Goal: Information Seeking & Learning: Learn about a topic

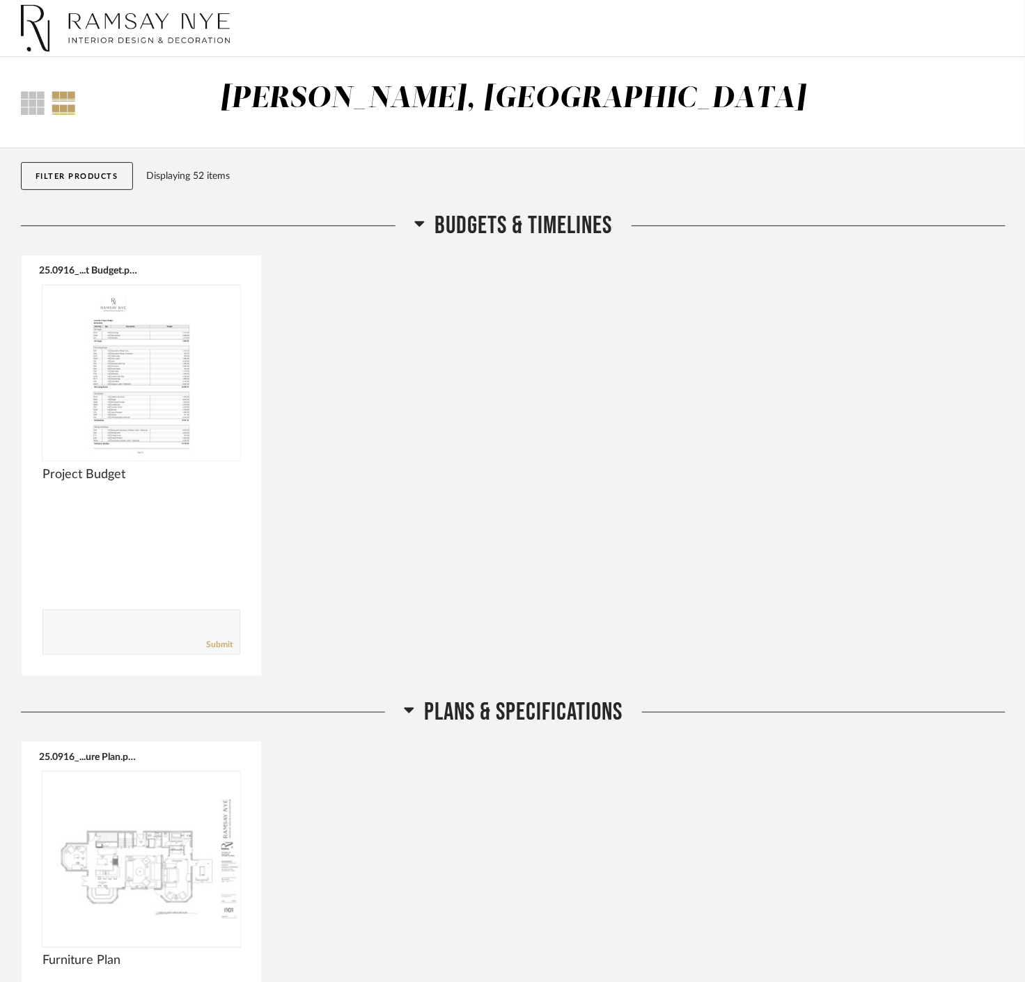
click at [496, 225] on span "Budgets & Timelines" at bounding box center [524, 226] width 178 height 30
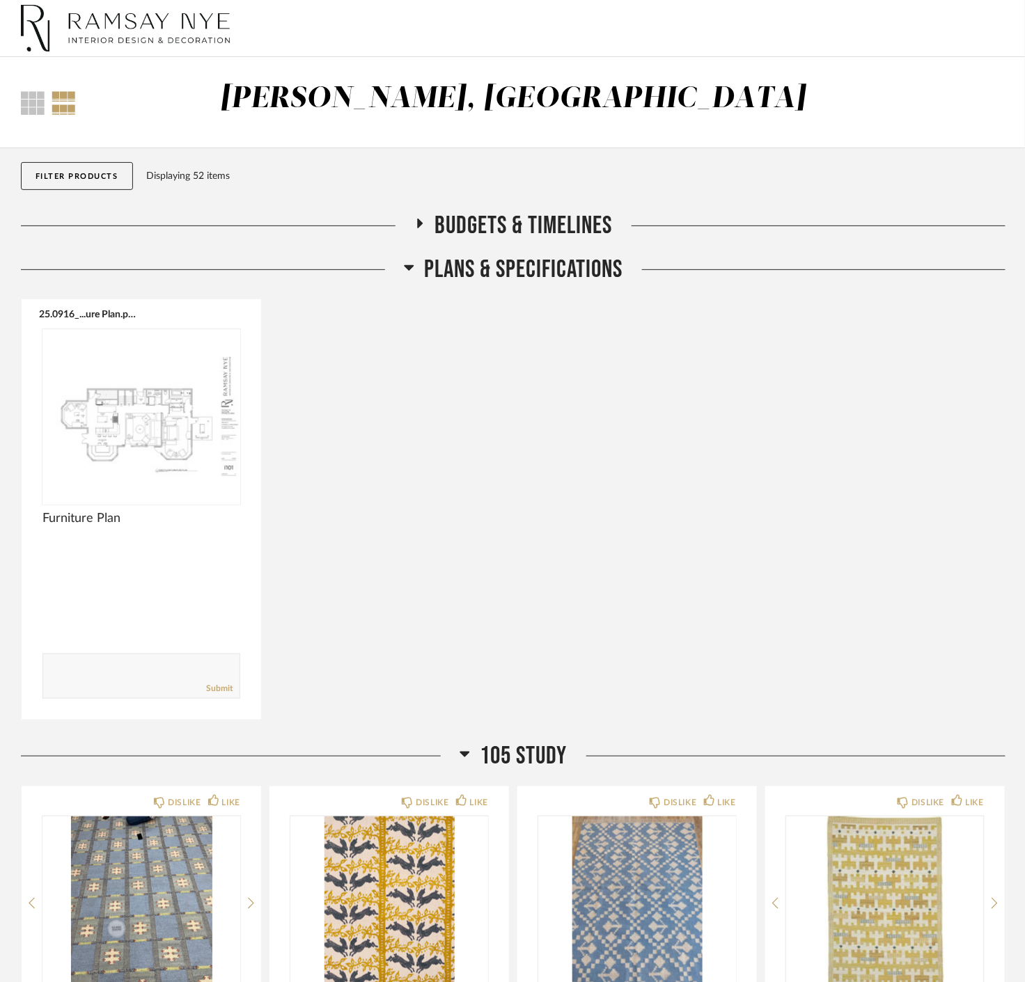
click at [498, 263] on span "Plans & Specifications" at bounding box center [524, 270] width 198 height 30
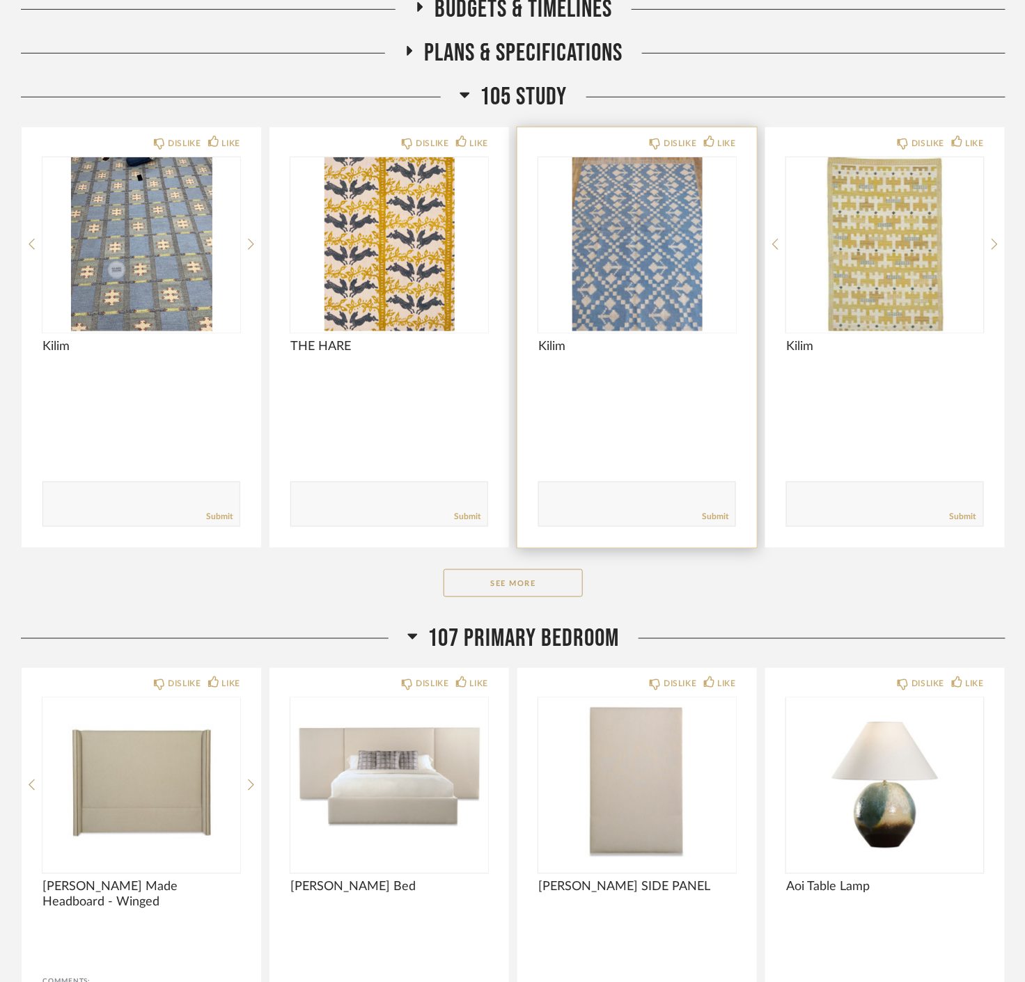
scroll to position [232, 0]
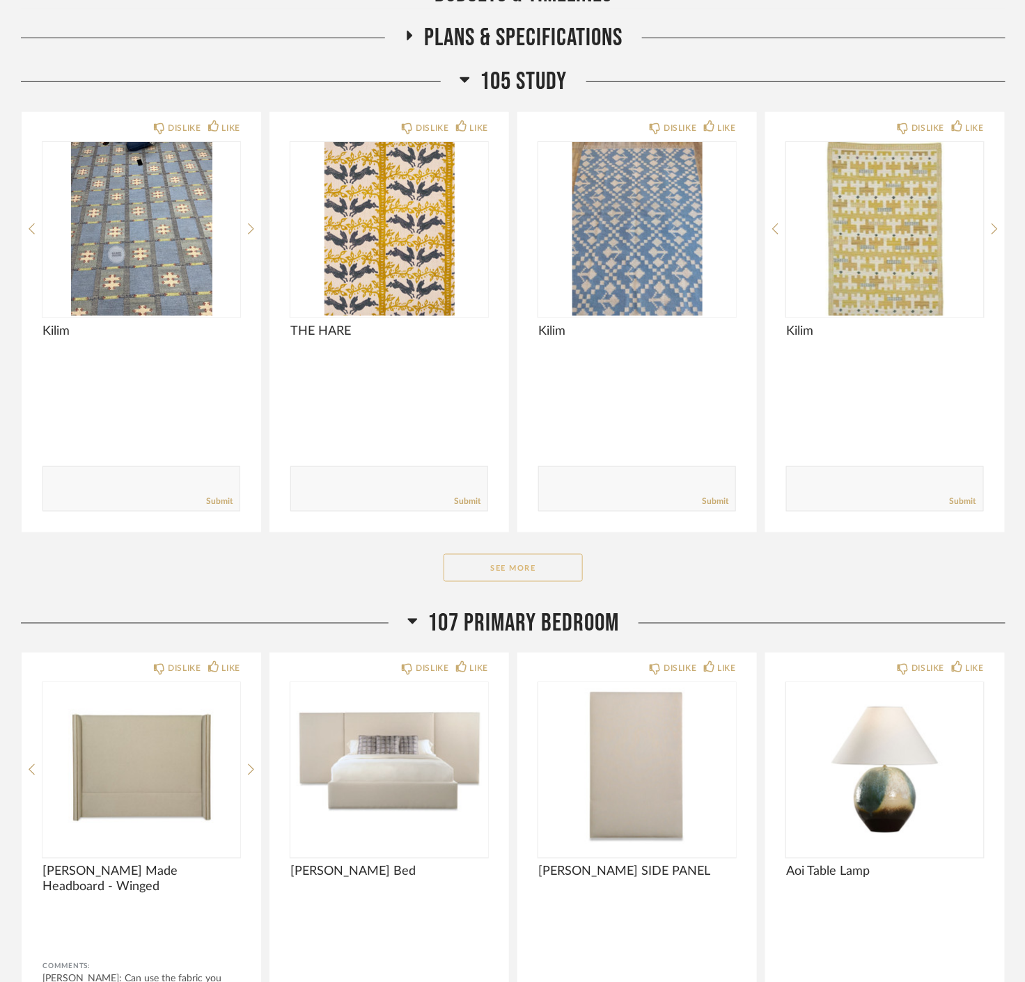
click at [493, 569] on button "See More" at bounding box center [512, 568] width 139 height 28
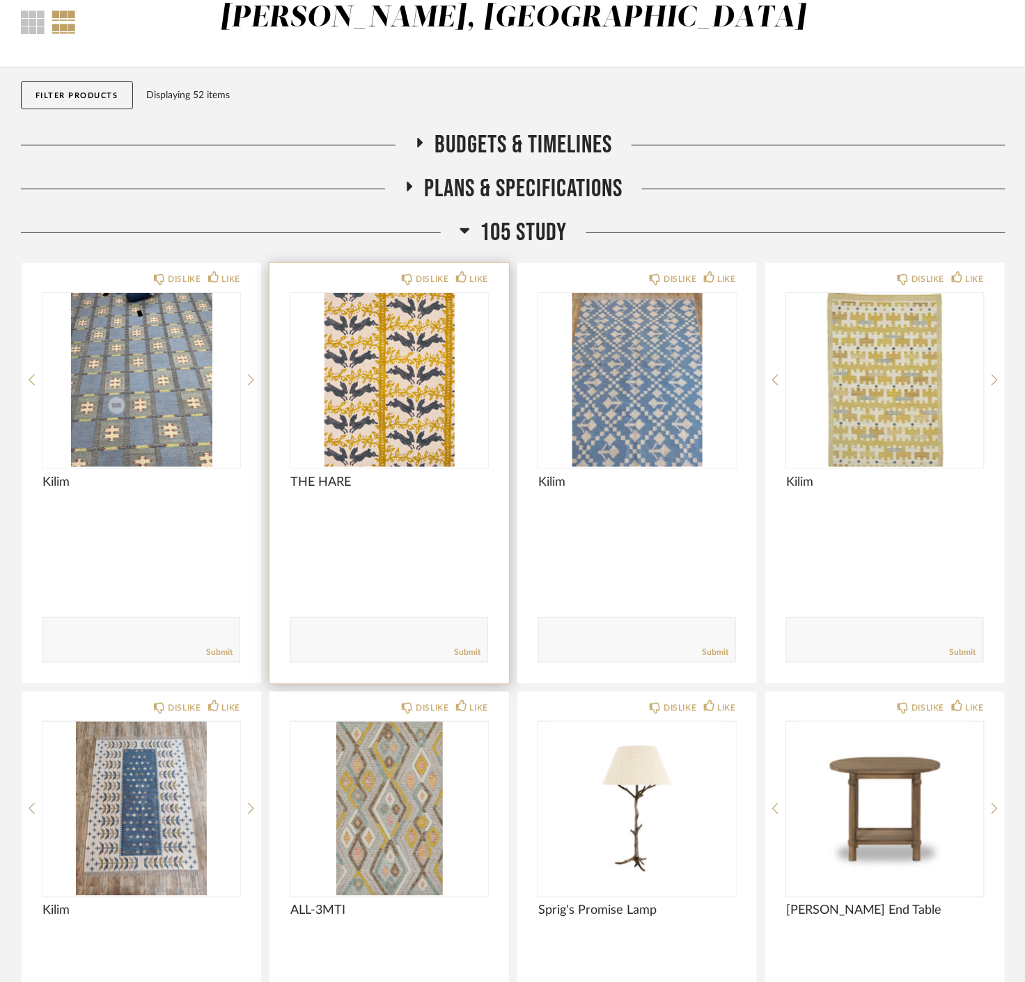
scroll to position [0, 0]
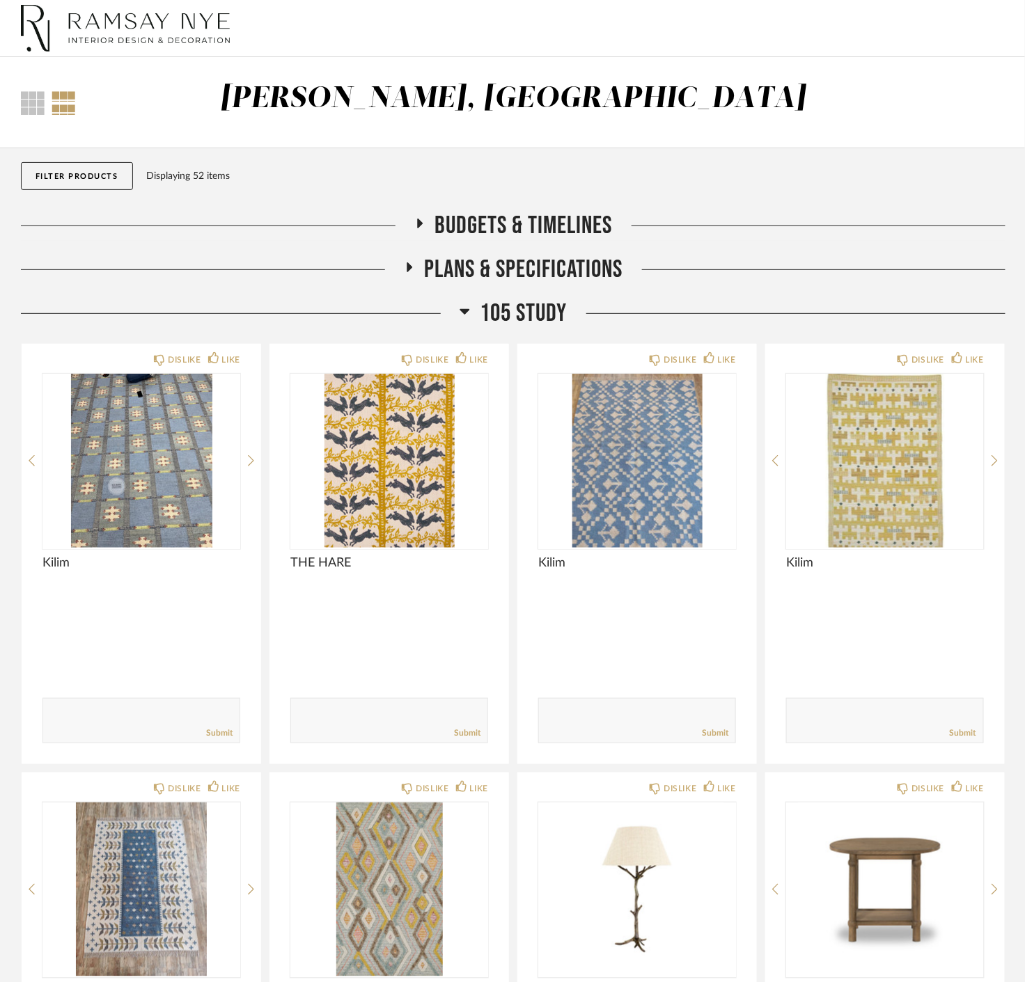
click at [530, 313] on span "105 Study" at bounding box center [523, 314] width 87 height 30
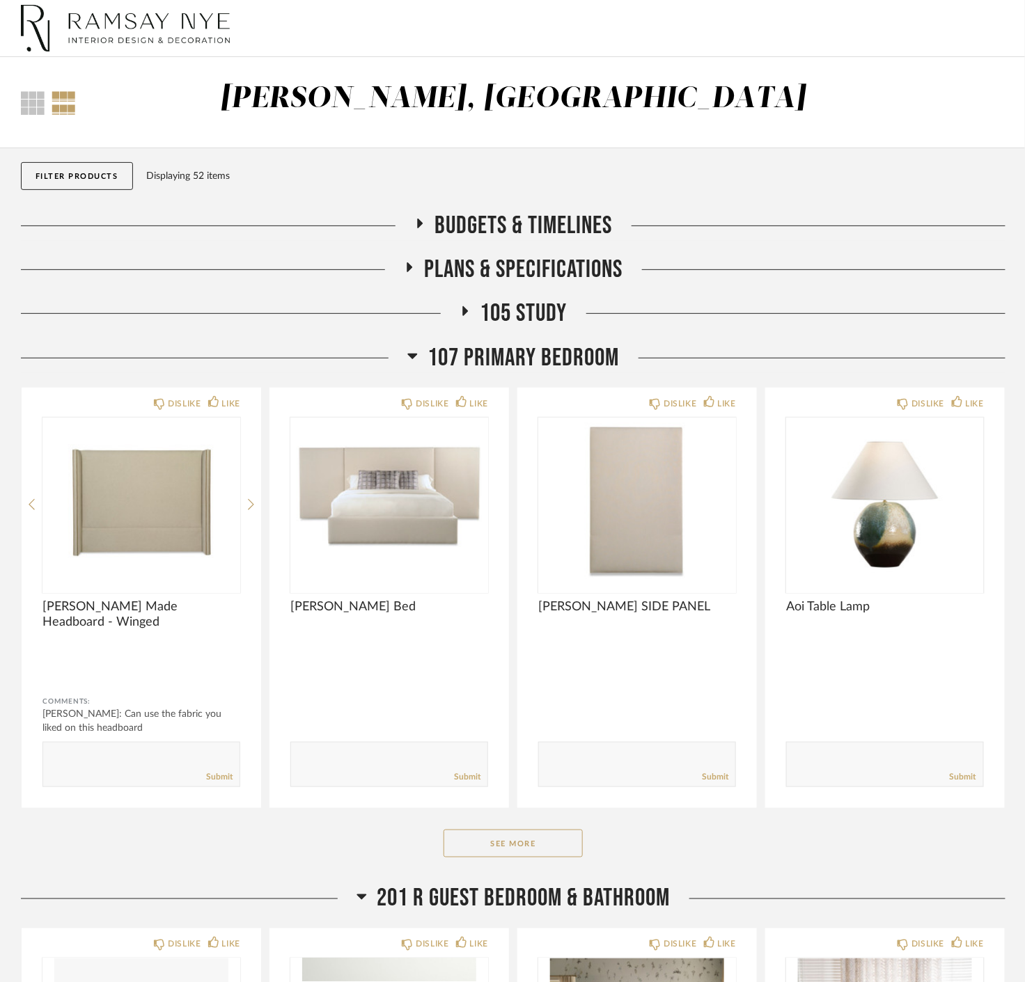
click at [581, 335] on div "105 Study" at bounding box center [513, 321] width 984 height 44
click at [576, 345] on span "107 Primary Bedroom" at bounding box center [523, 358] width 191 height 30
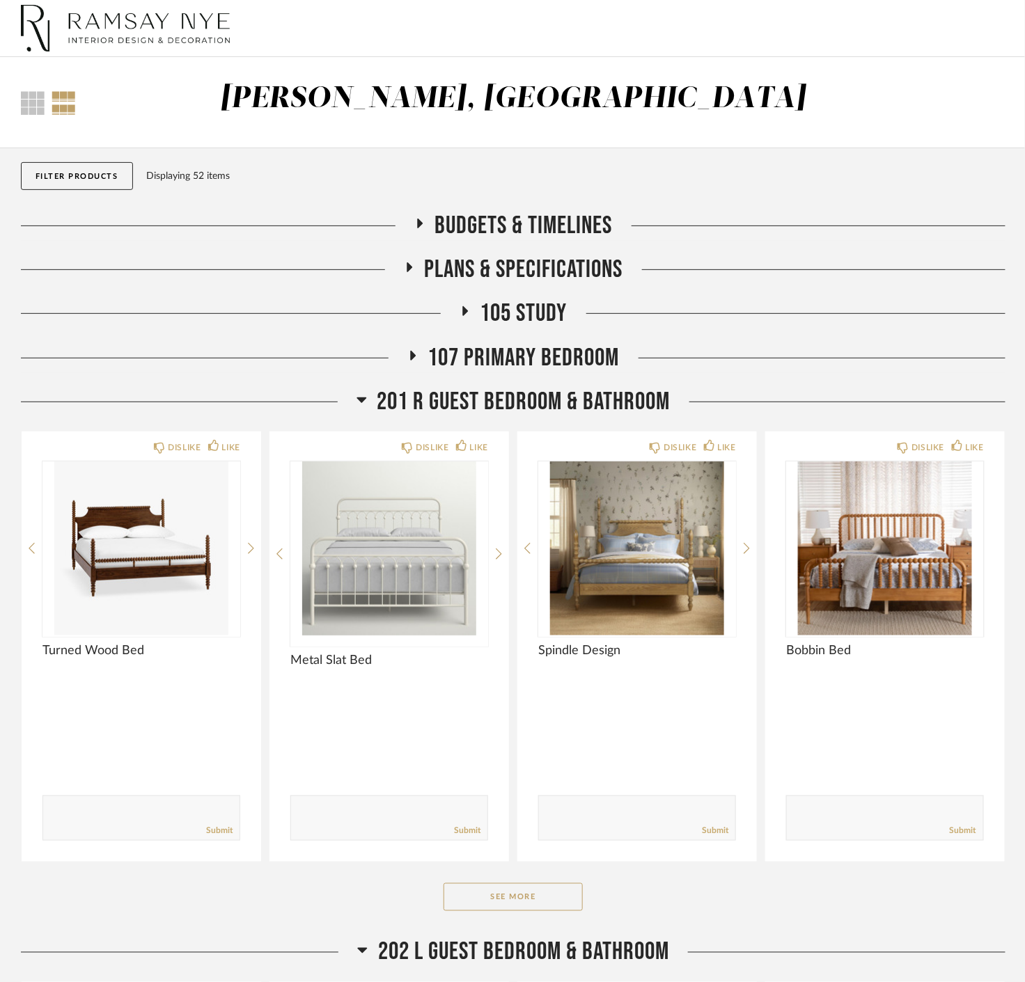
click at [91, 17] on img at bounding box center [125, 29] width 209 height 56
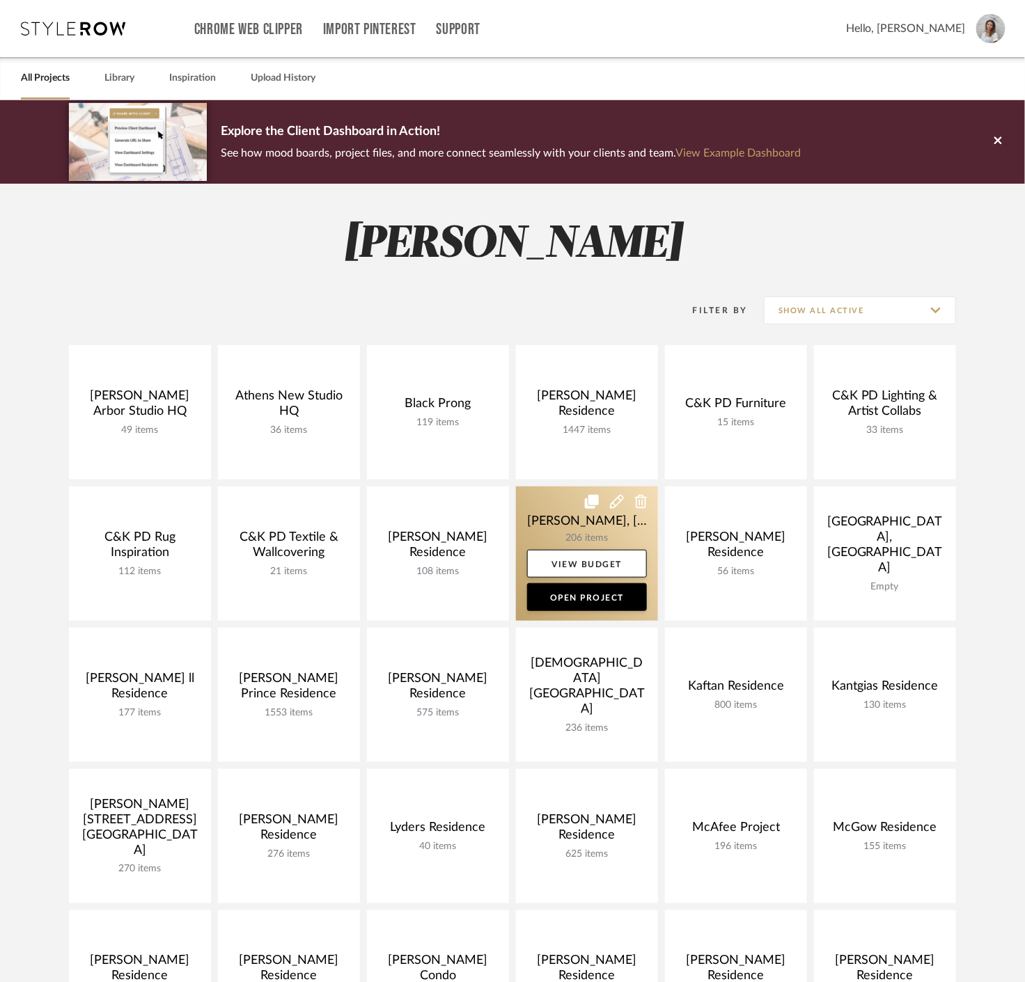
click at [544, 510] on link at bounding box center [587, 554] width 142 height 134
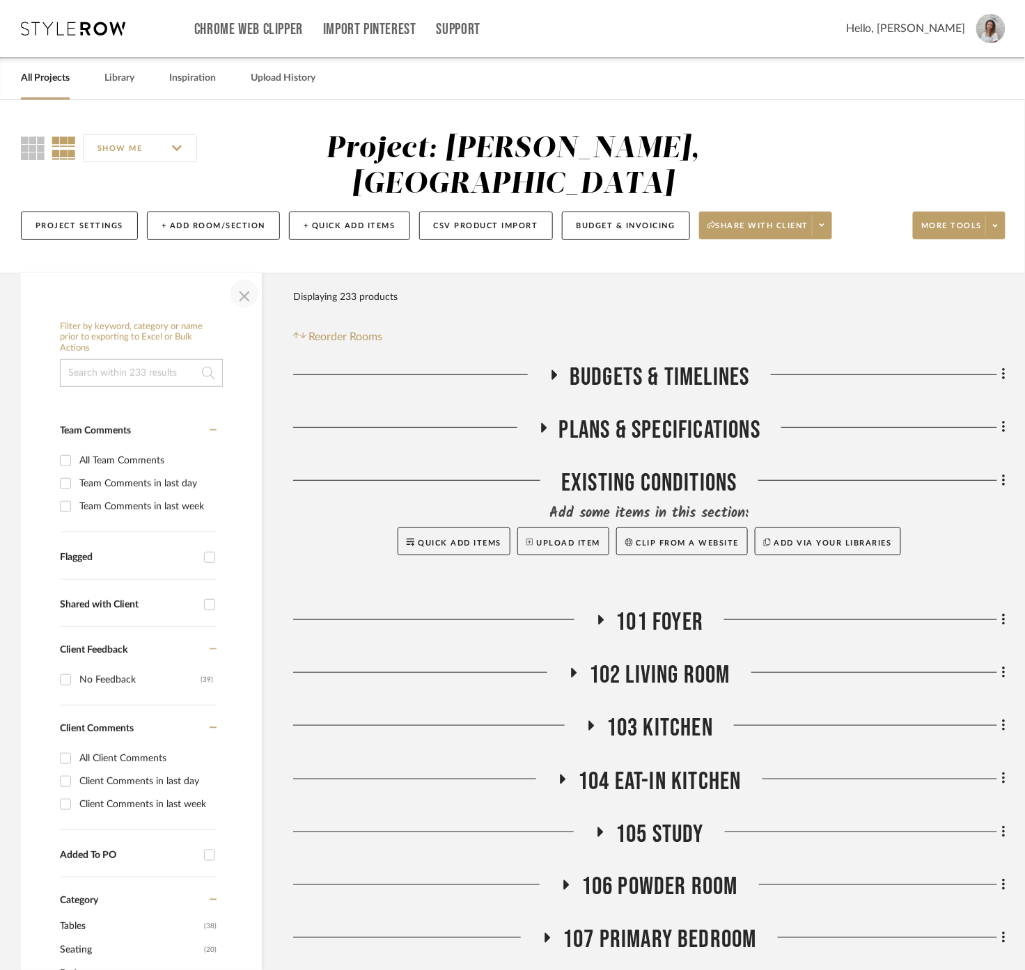
click at [240, 277] on span "button" at bounding box center [244, 293] width 33 height 33
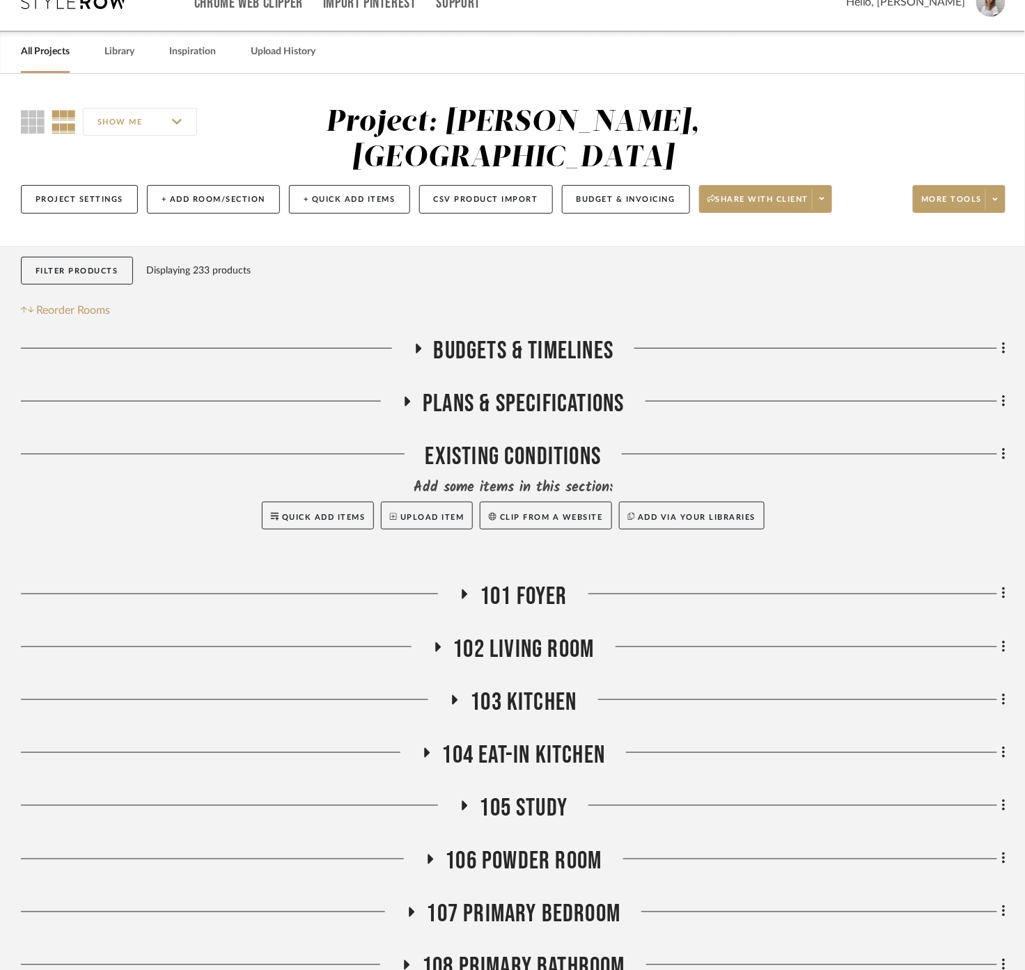
scroll to position [232, 0]
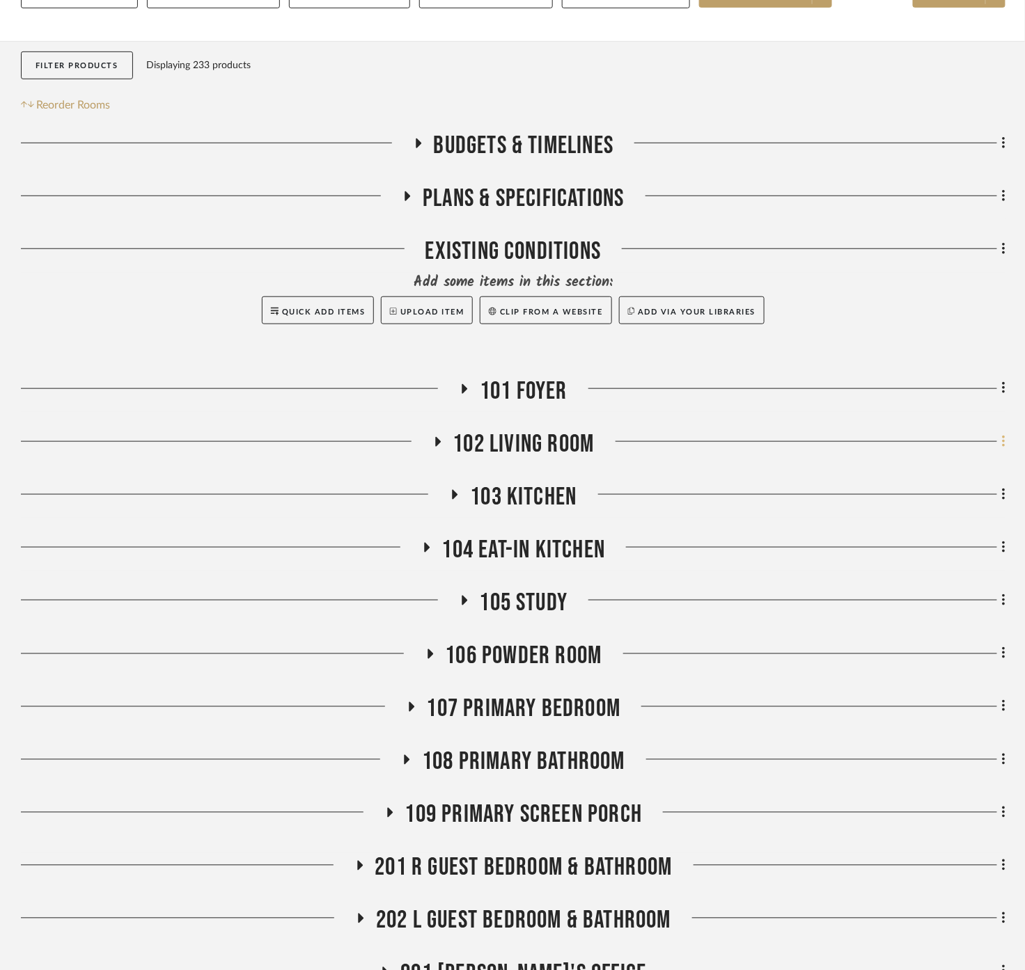
click at [1003, 436] on icon at bounding box center [1003, 442] width 3 height 12
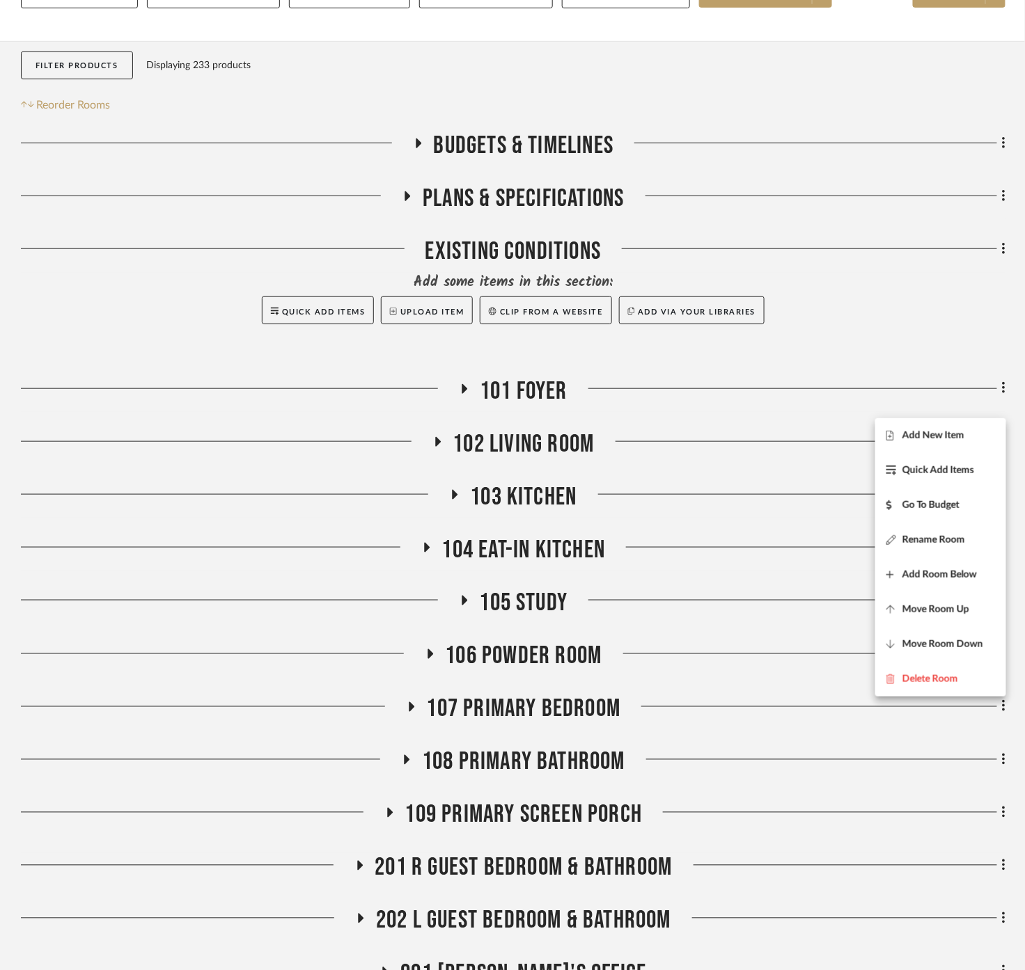
click at [1003, 404] on div at bounding box center [512, 485] width 1025 height 970
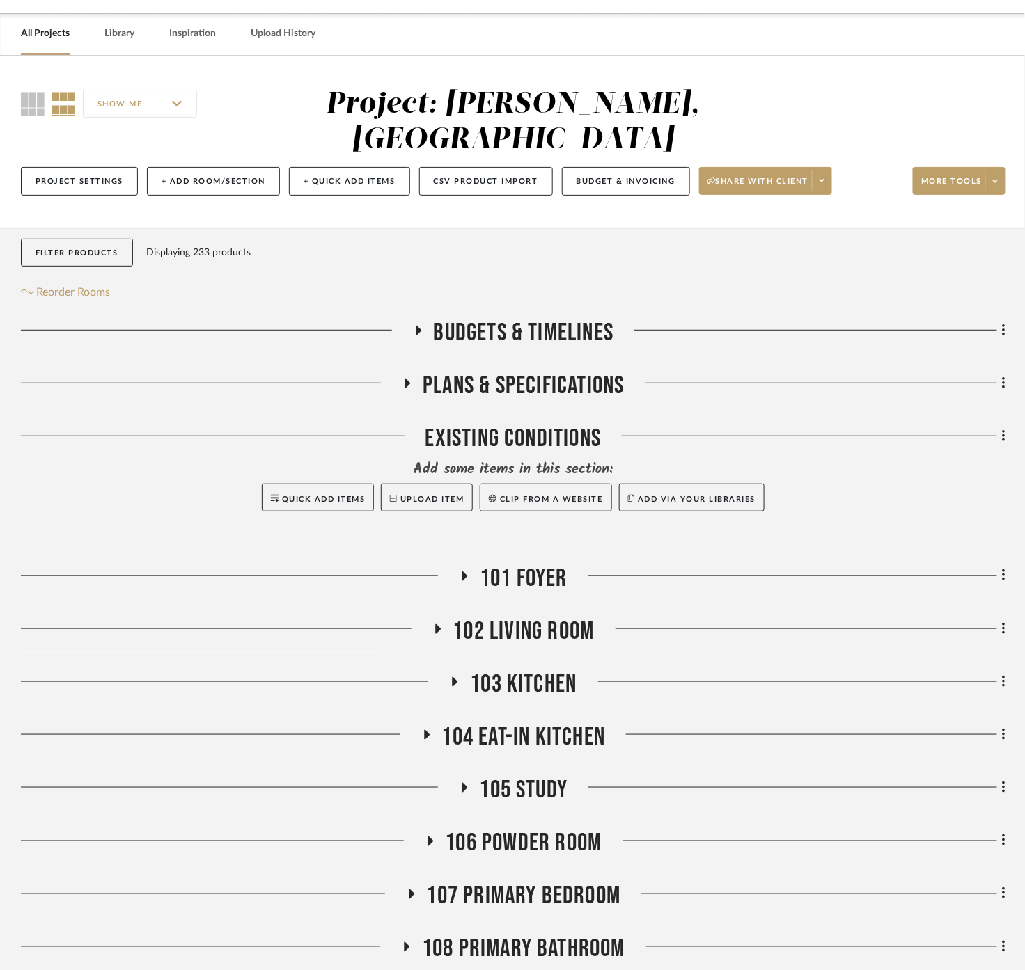
scroll to position [0, 0]
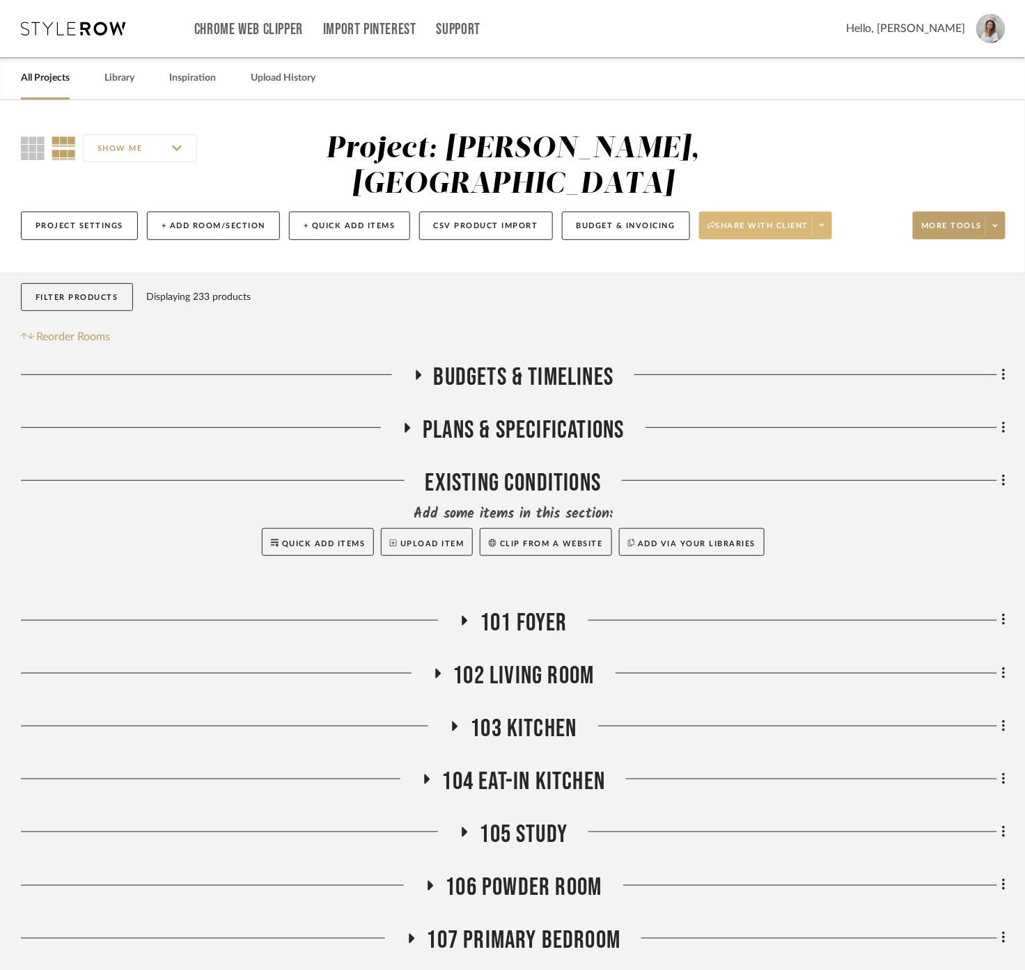
click at [821, 215] on span at bounding box center [821, 225] width 19 height 21
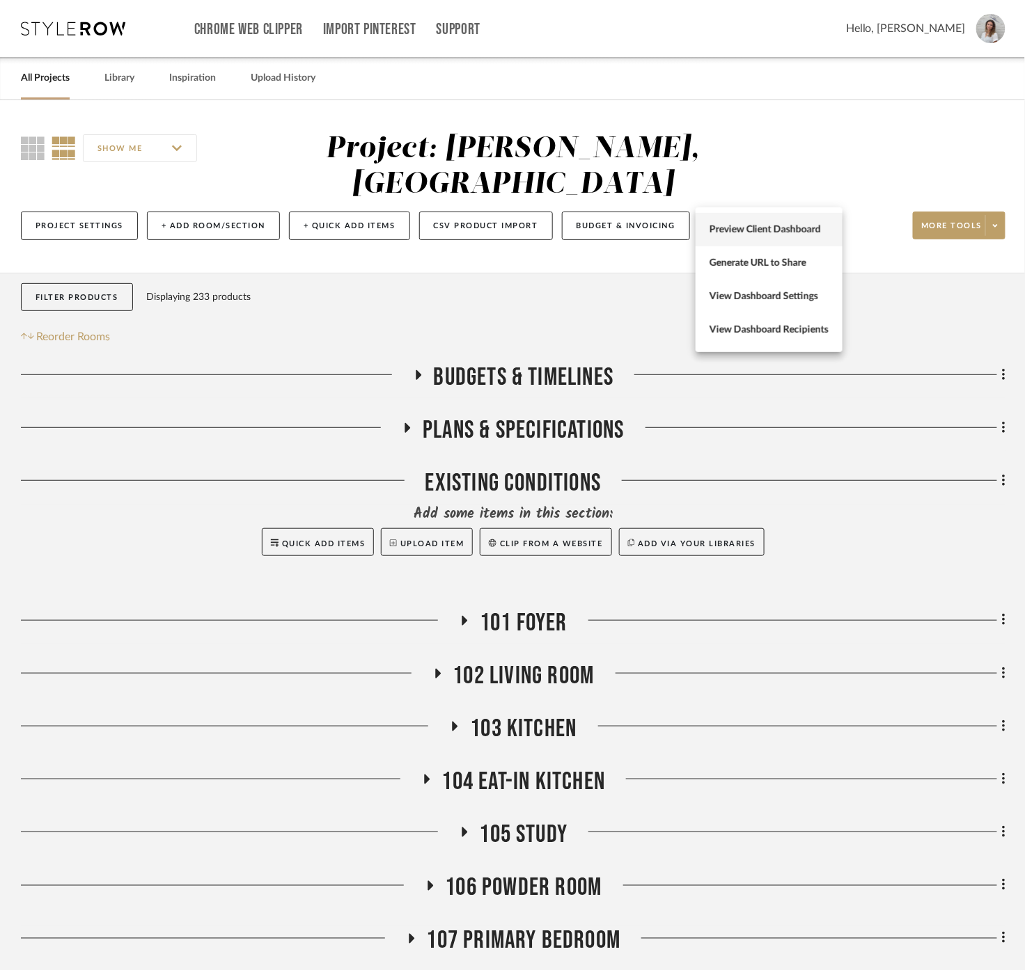
click at [833, 233] on button "Preview Client Dashboard" at bounding box center [768, 229] width 147 height 33
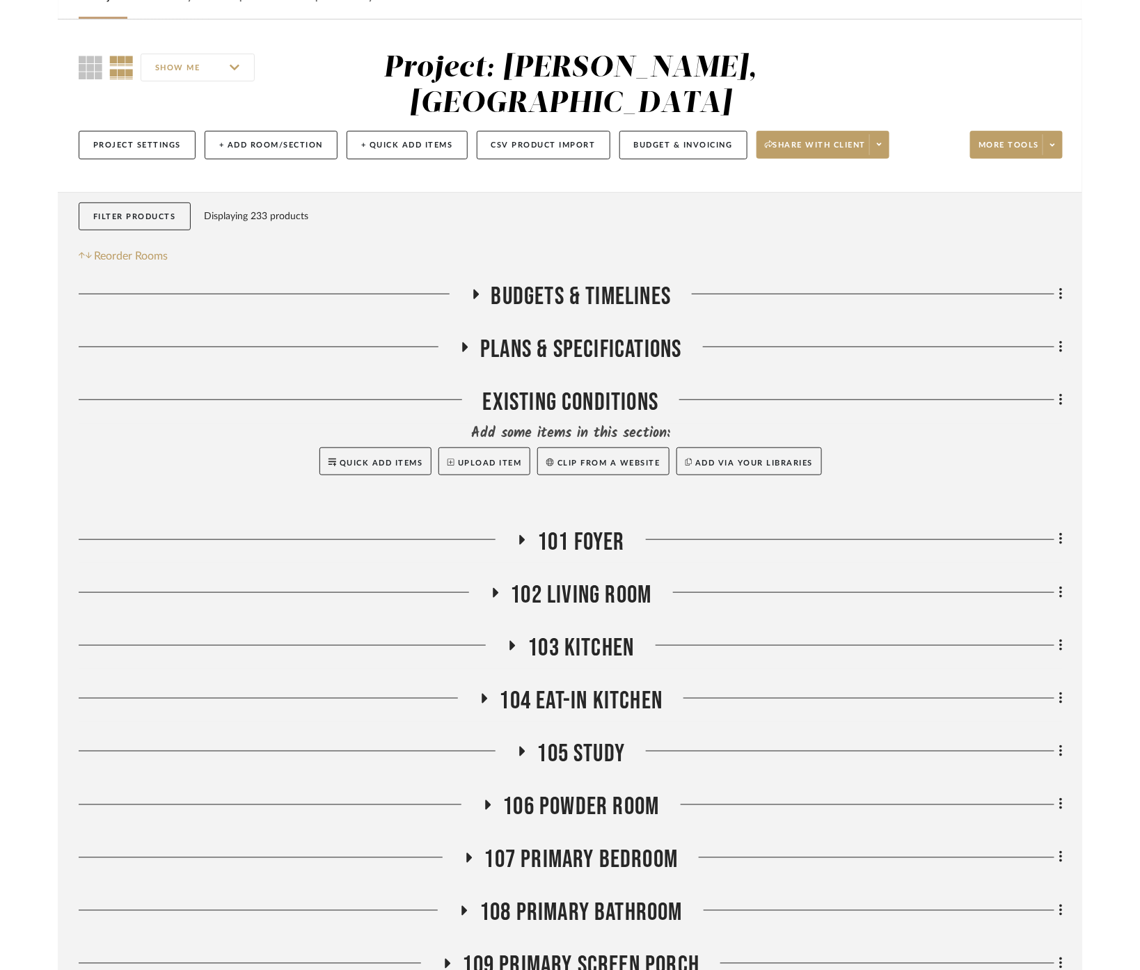
scroll to position [155, 0]
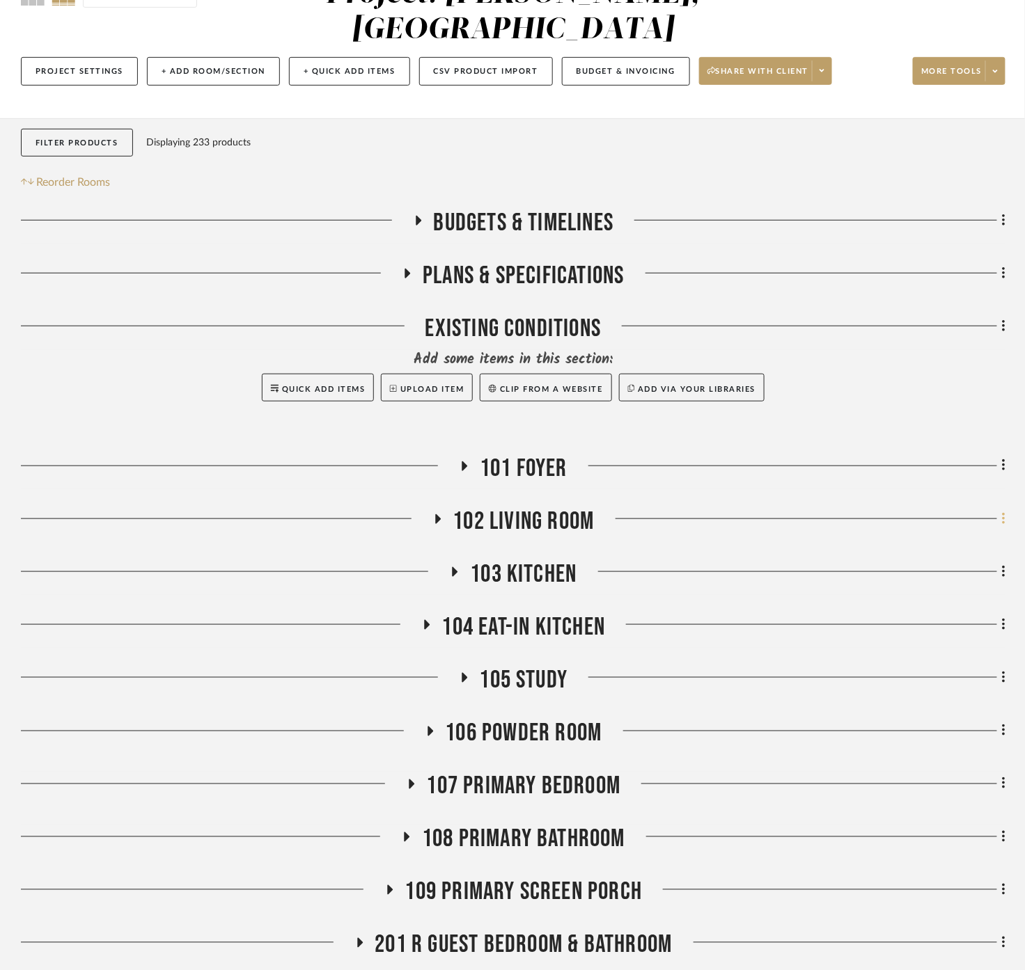
click at [1002, 512] on icon at bounding box center [1004, 519] width 4 height 15
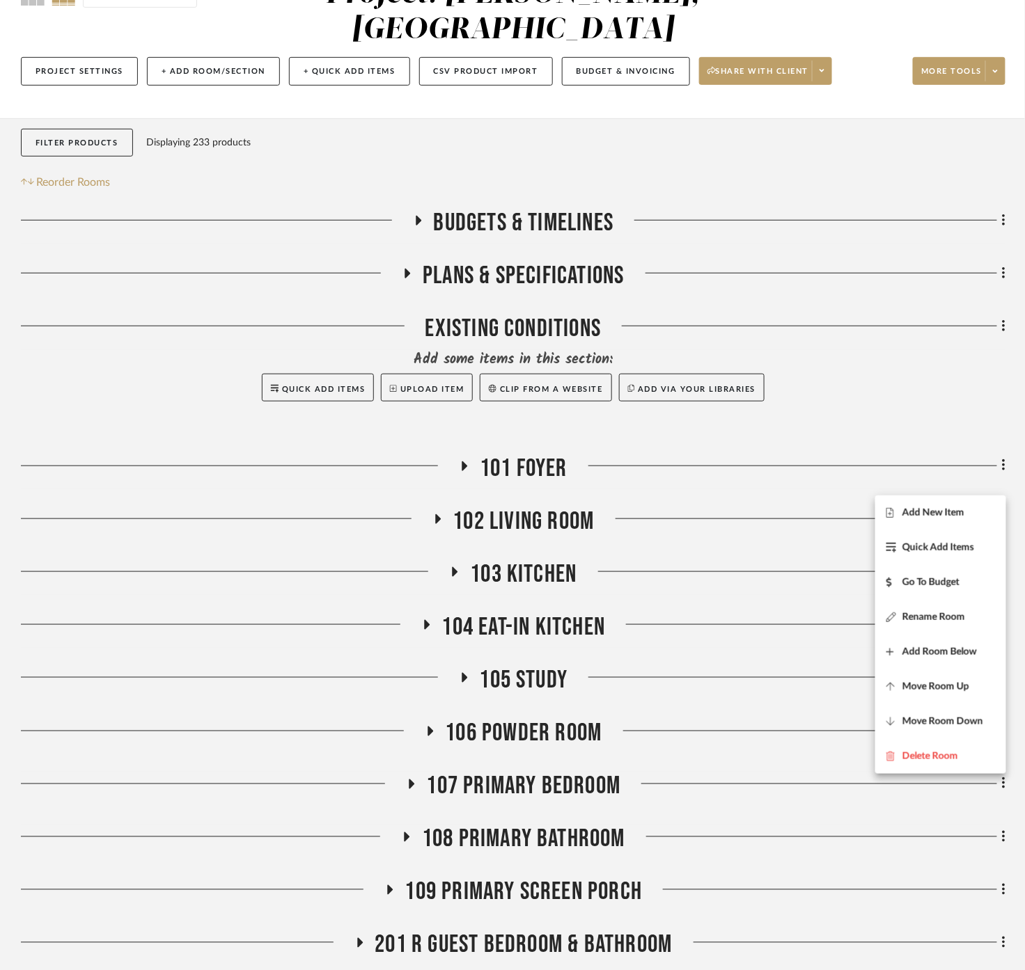
click at [813, 503] on div at bounding box center [512, 485] width 1025 height 970
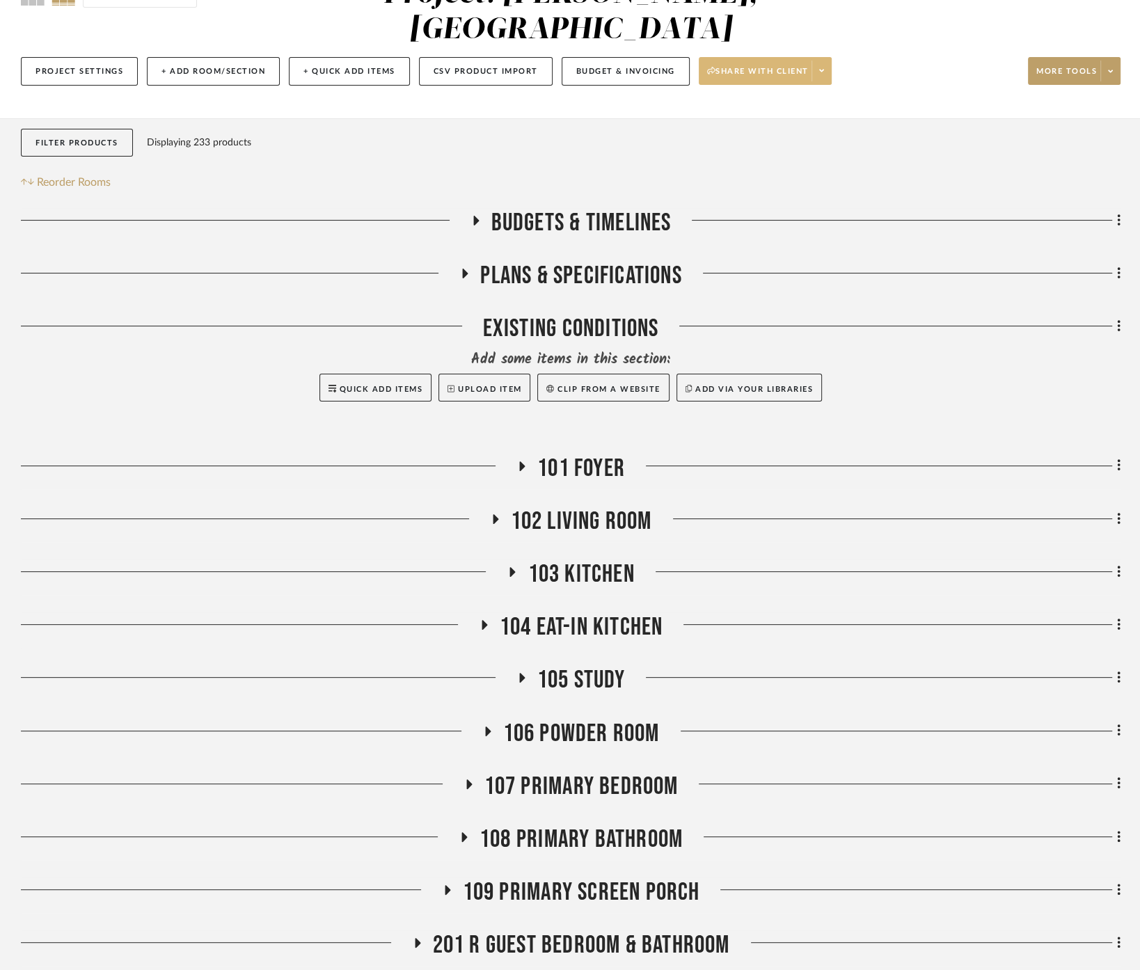
click at [824, 61] on span at bounding box center [821, 71] width 19 height 21
click at [823, 144] on span "View Dashboard Settings" at bounding box center [768, 142] width 119 height 12
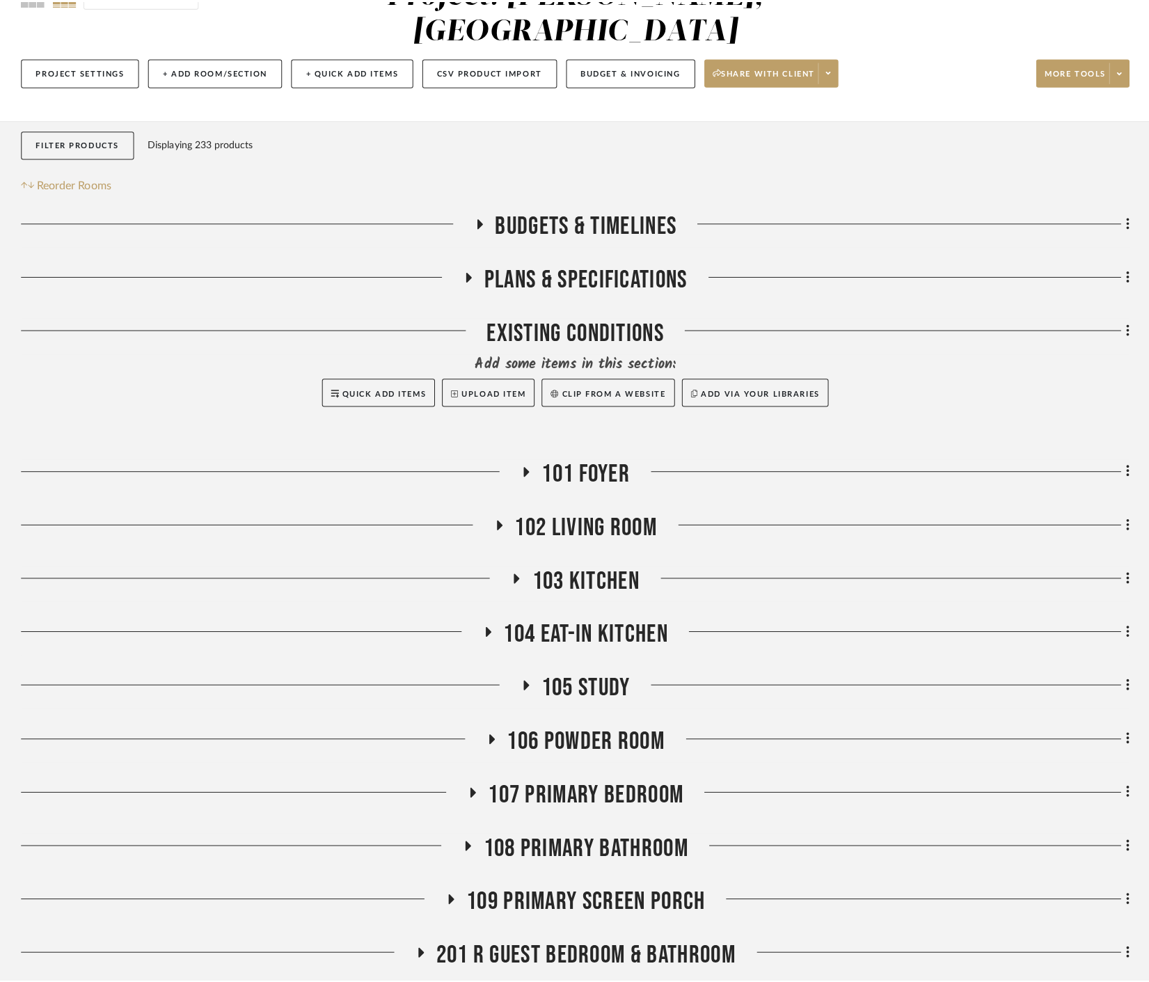
scroll to position [0, 0]
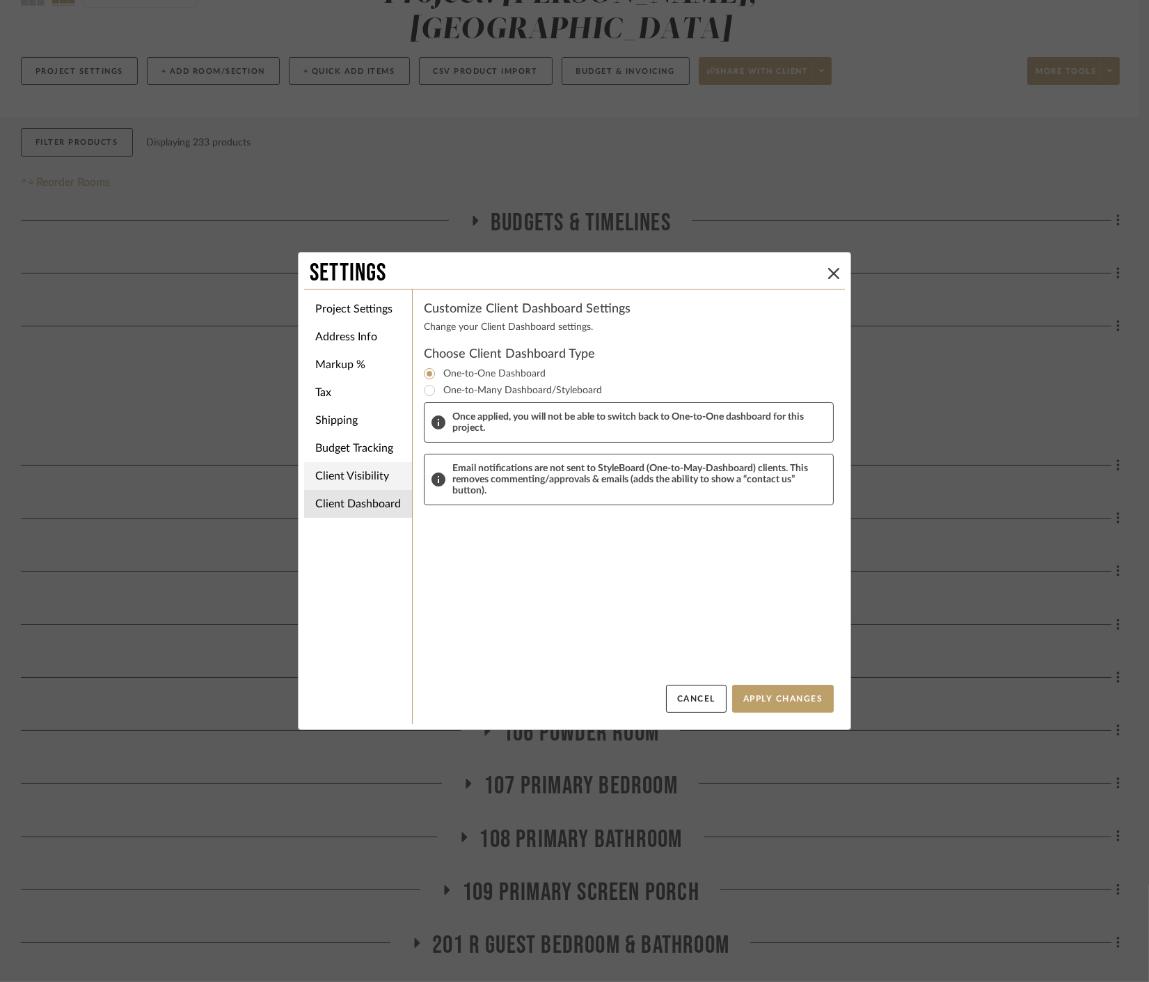
click at [310, 462] on li "Client Visibility" at bounding box center [358, 476] width 108 height 28
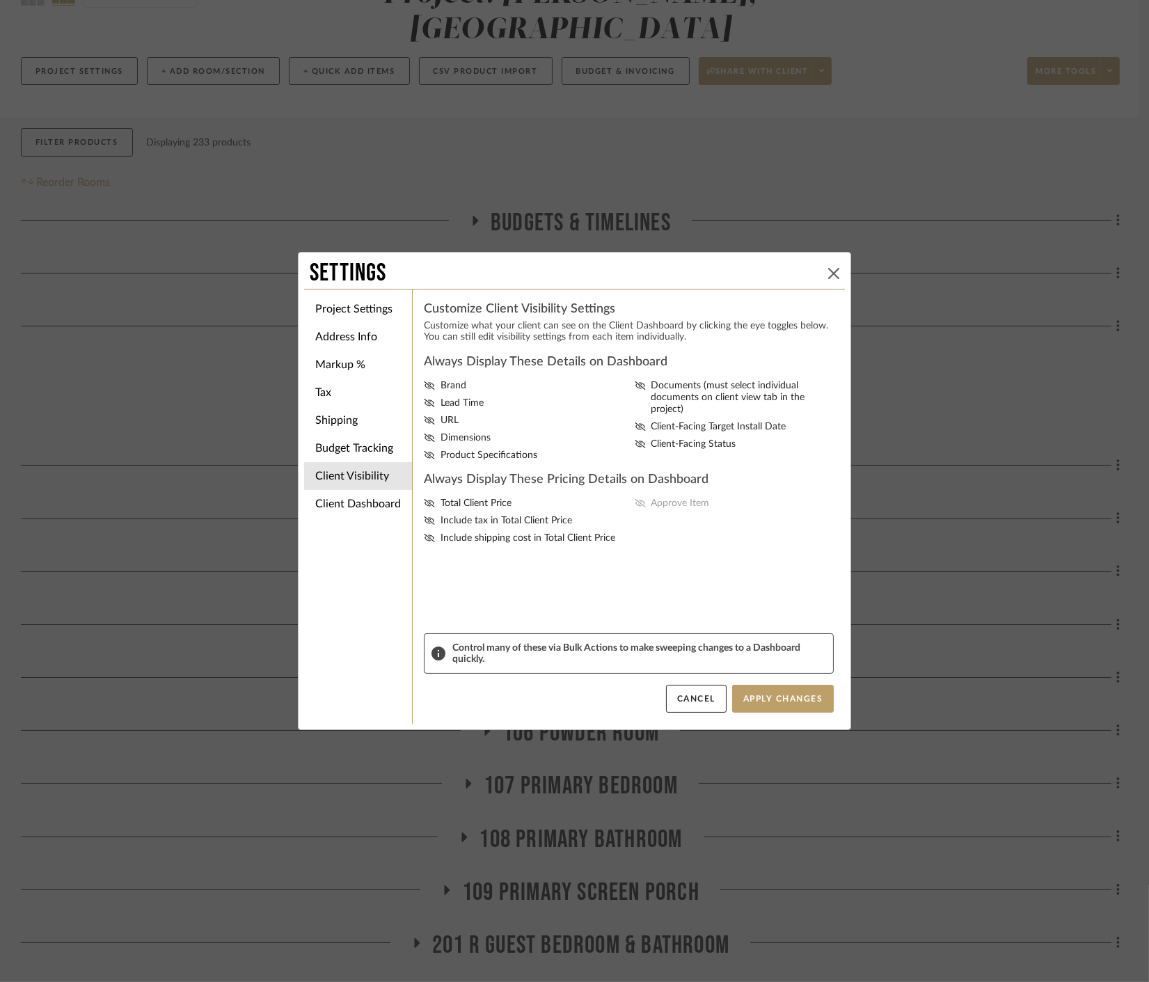
click at [833, 274] on icon at bounding box center [833, 273] width 11 height 11
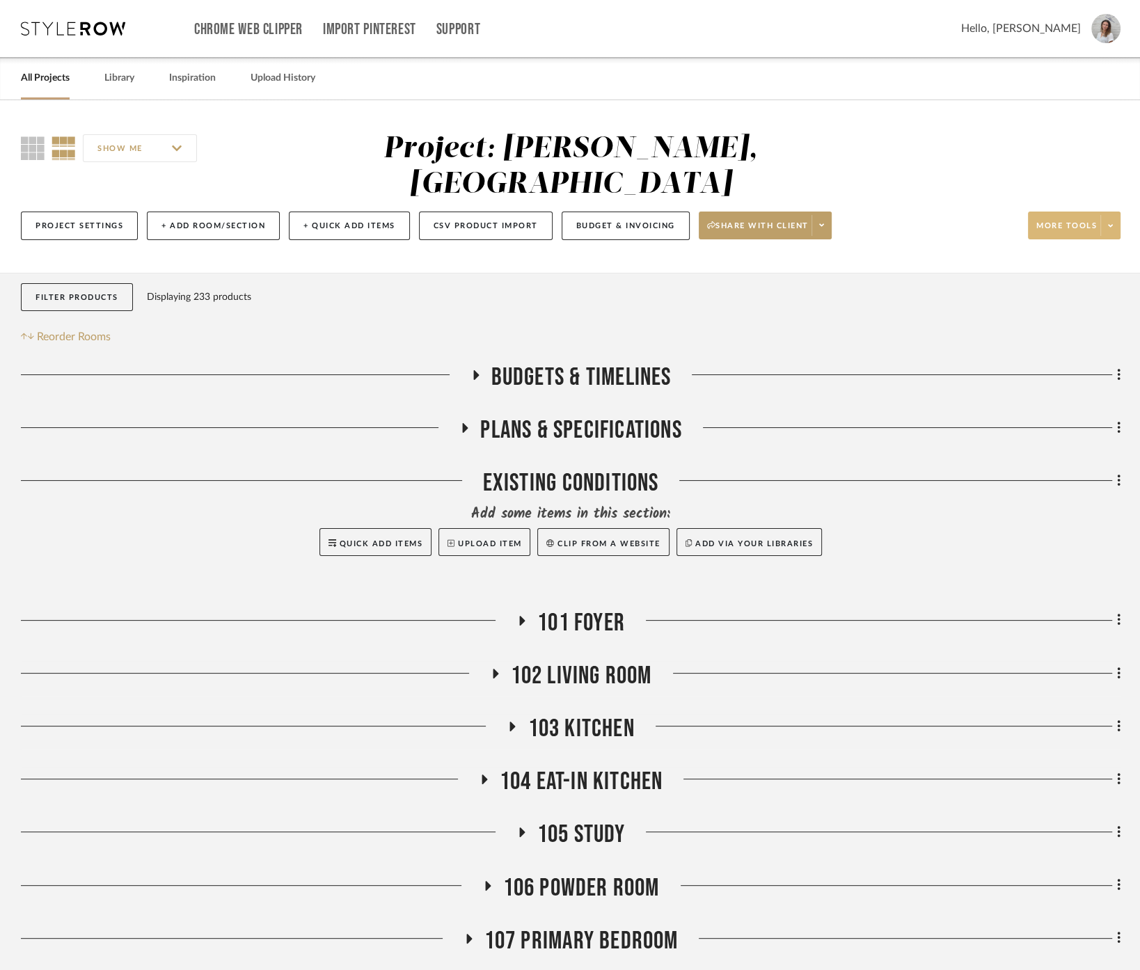
click at [1034, 215] on span at bounding box center [1110, 225] width 19 height 21
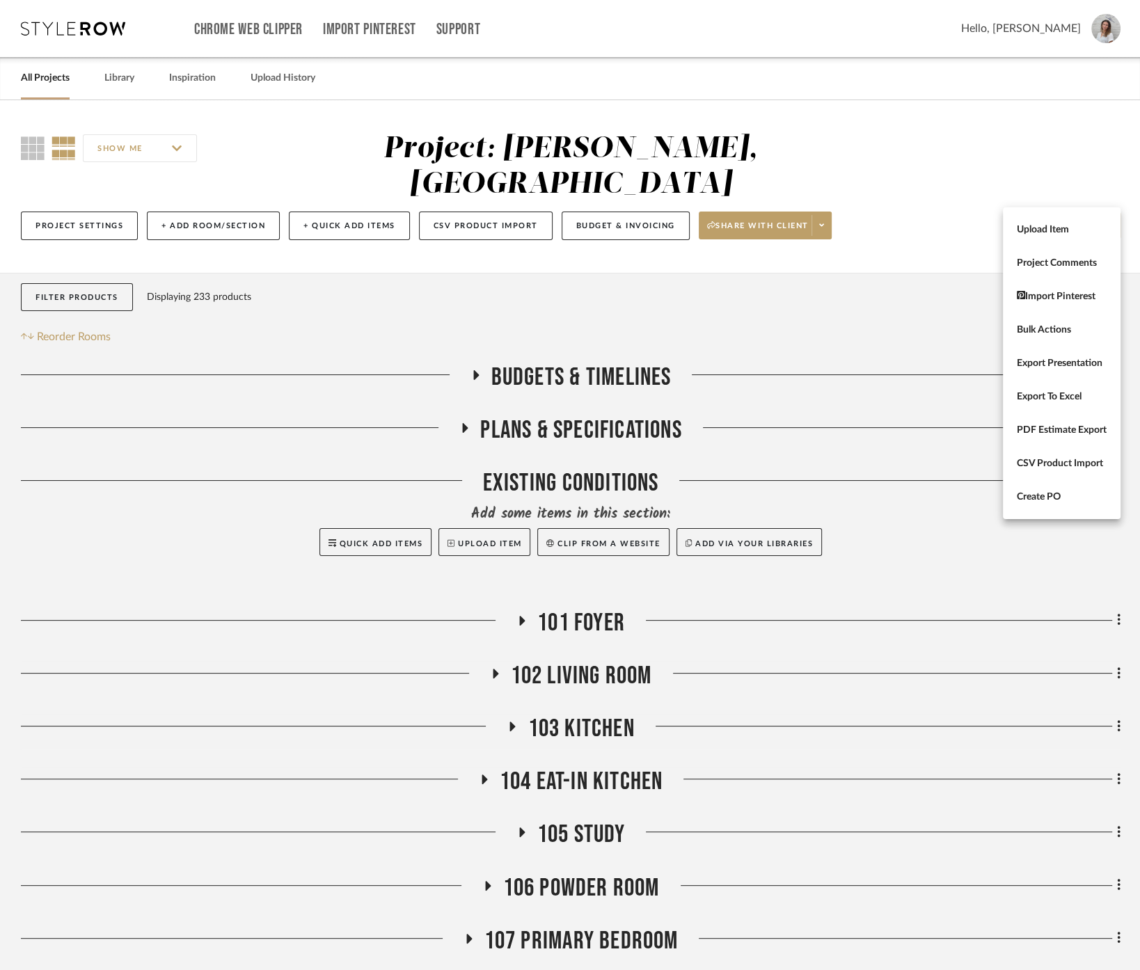
click at [905, 251] on div at bounding box center [570, 485] width 1140 height 970
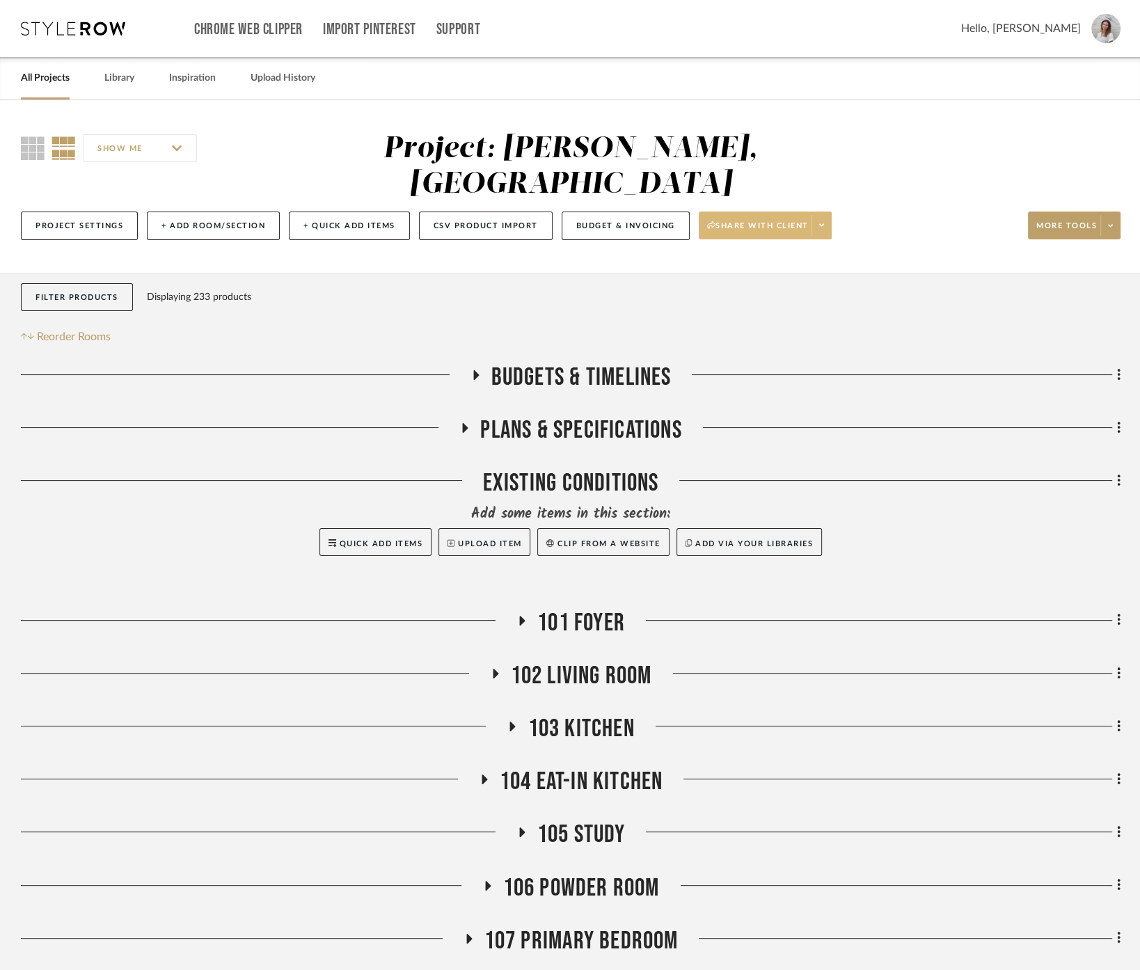
click at [793, 221] on span "Share with client" at bounding box center [758, 231] width 102 height 21
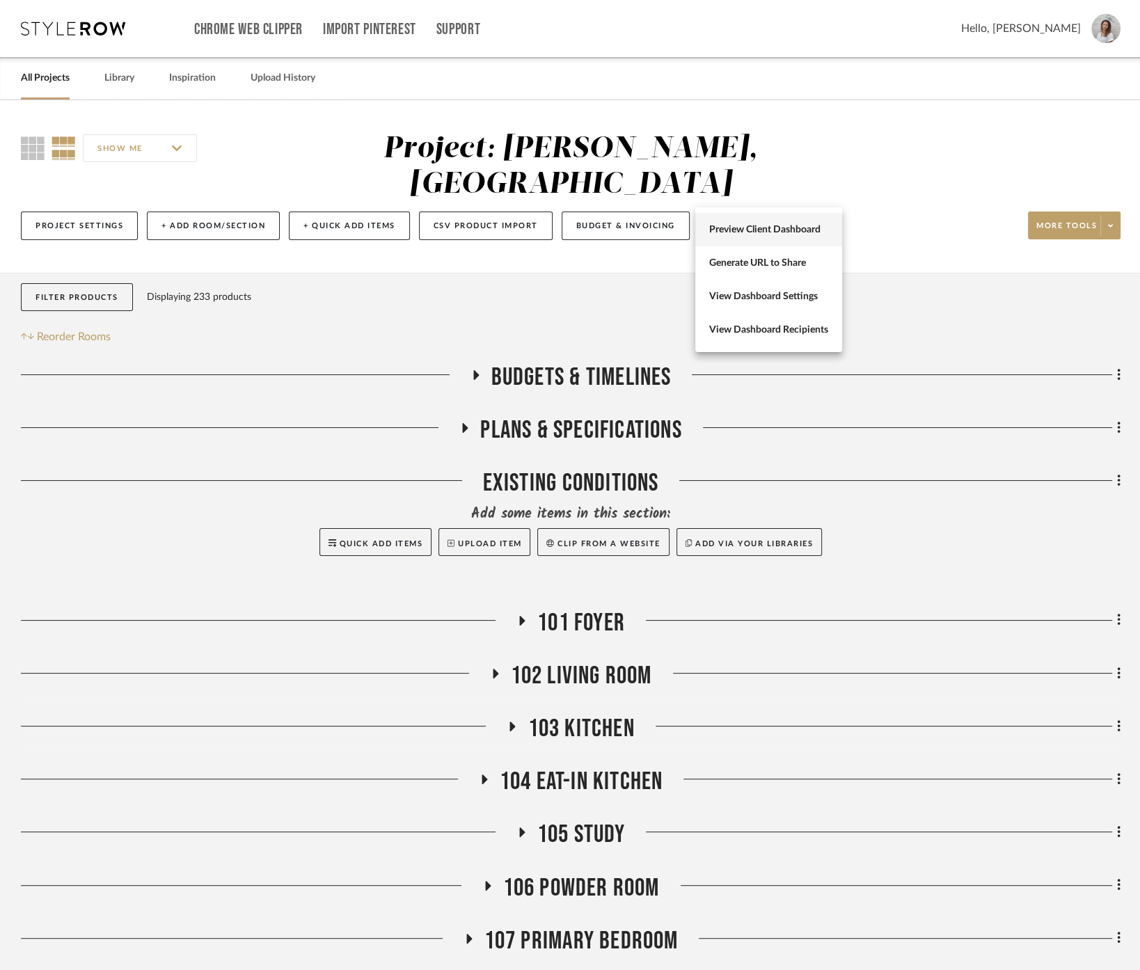
click at [785, 224] on span "Preview Client Dashboard" at bounding box center [768, 230] width 119 height 12
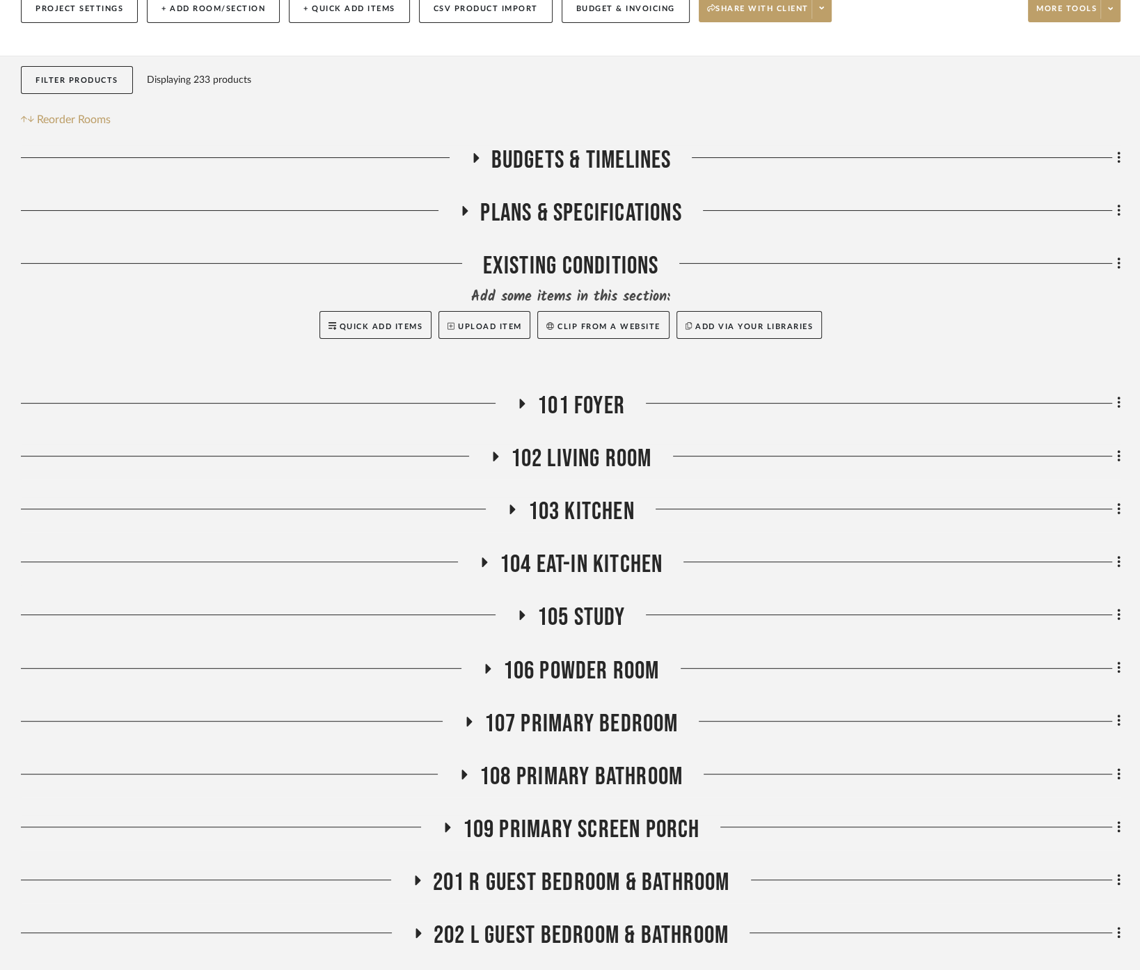
scroll to position [232, 0]
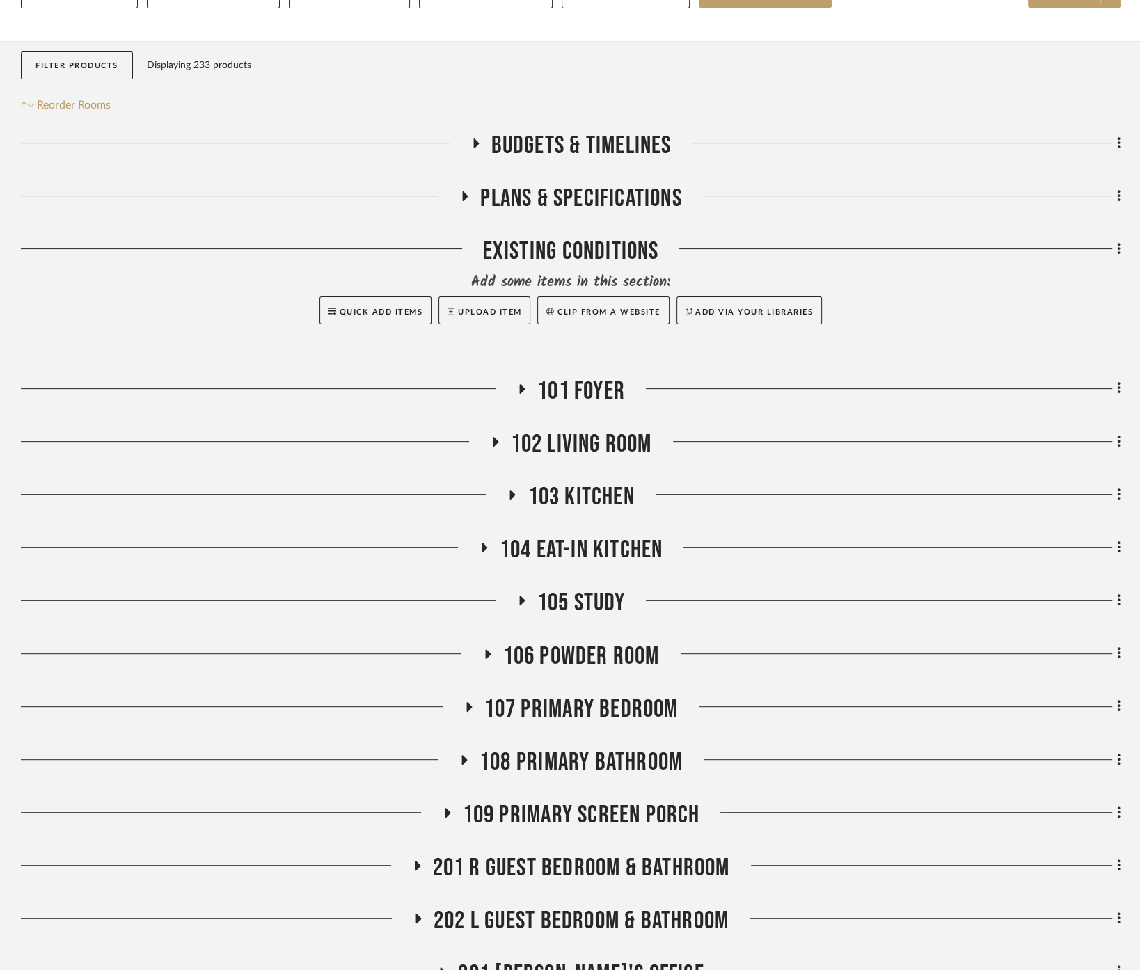
click at [600, 377] on div "101 Foyer" at bounding box center [571, 395] width 1100 height 36
click at [602, 430] on span "102 Living Room" at bounding box center [581, 445] width 141 height 30
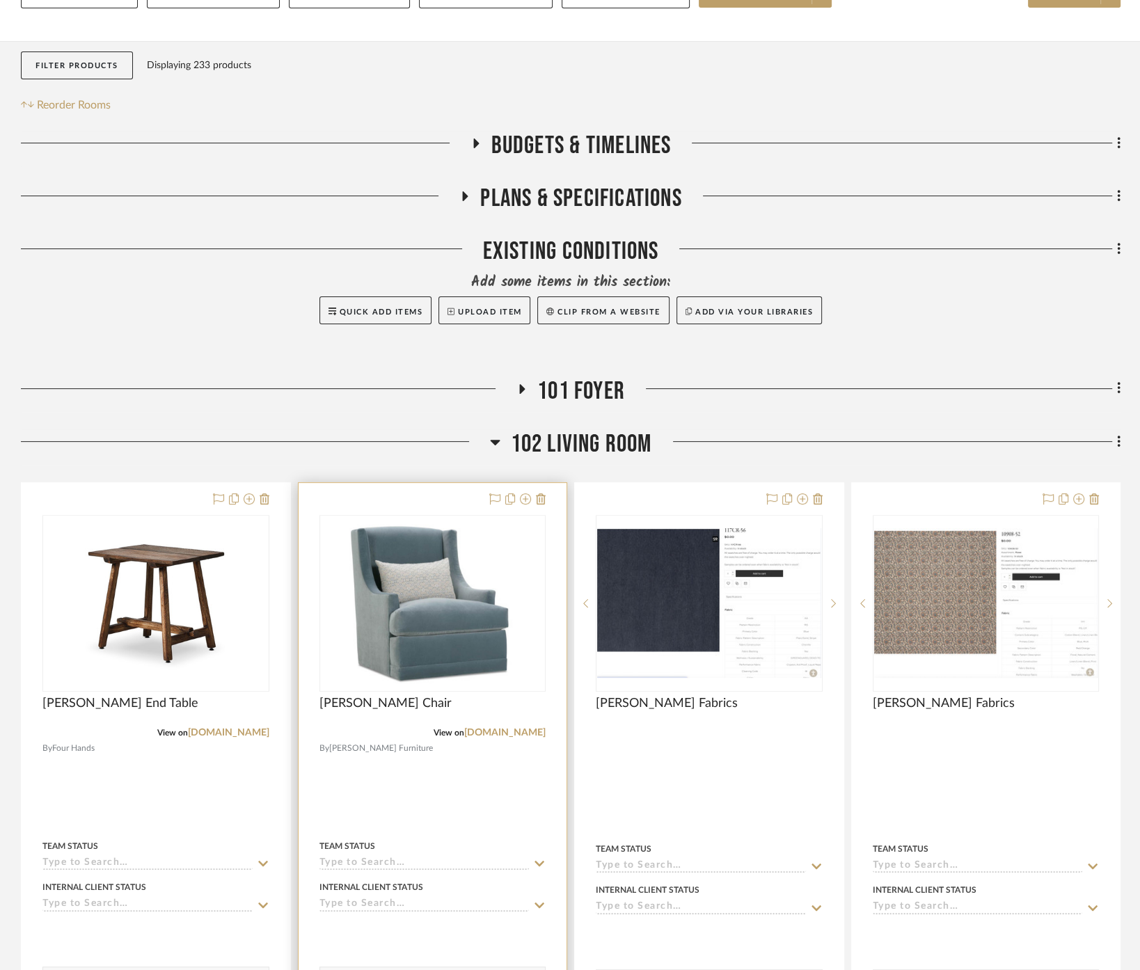
click at [486, 778] on div at bounding box center [433, 789] width 269 height 612
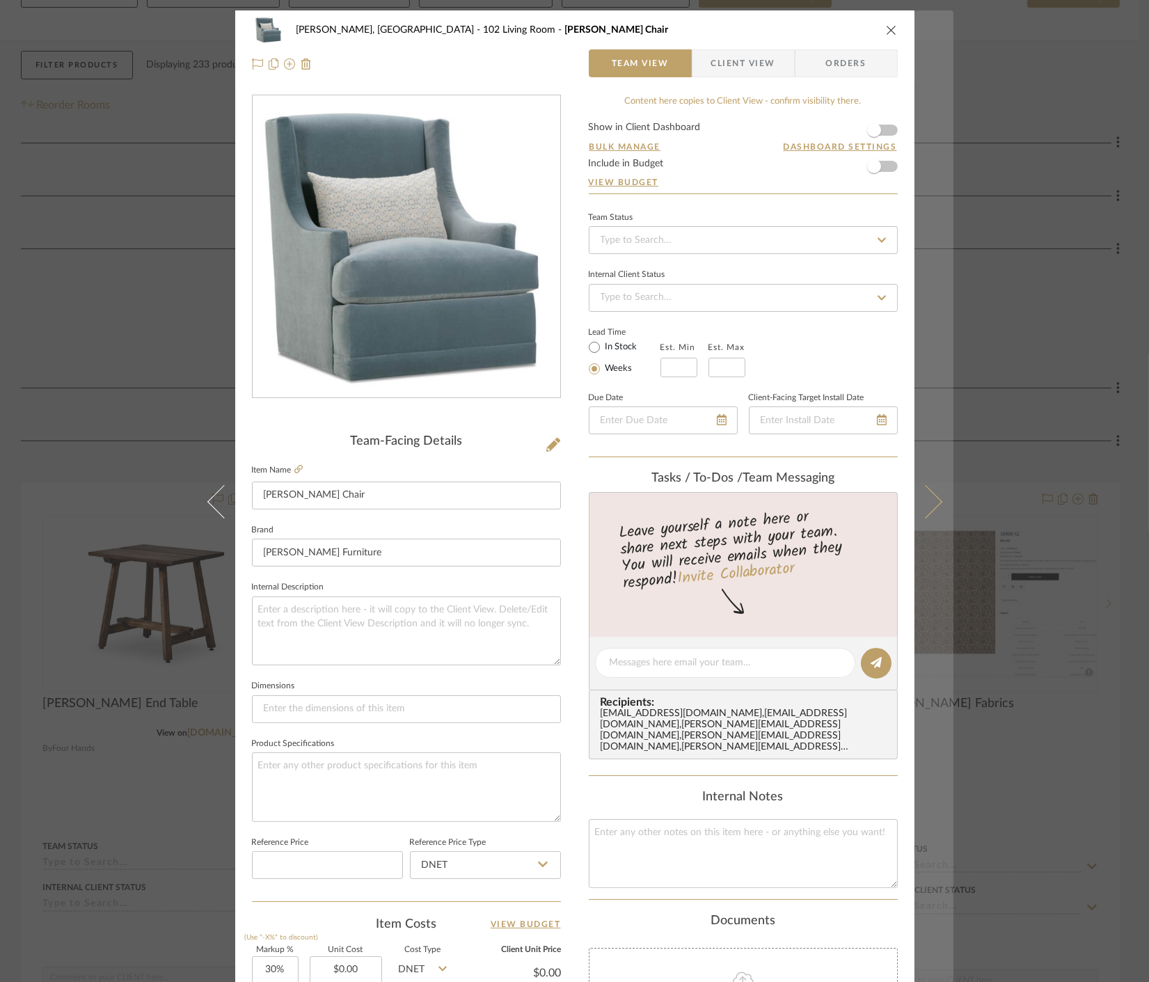
click at [936, 736] on button at bounding box center [934, 501] width 39 height 982
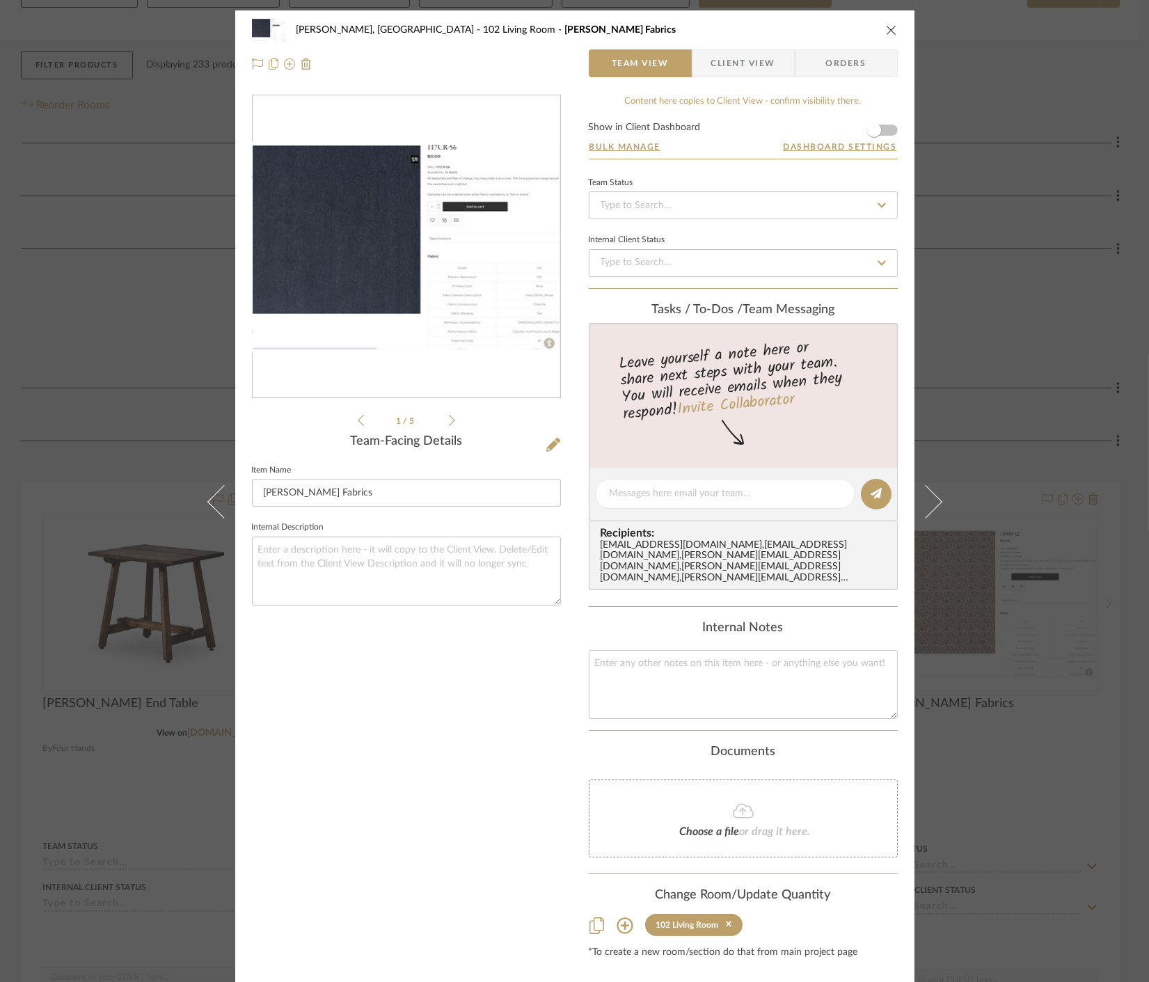
click at [46, 711] on div "Connolly, Clarkesville 102 Living Room Rowe Fabrics Team View Client View Order…" at bounding box center [574, 491] width 1149 height 982
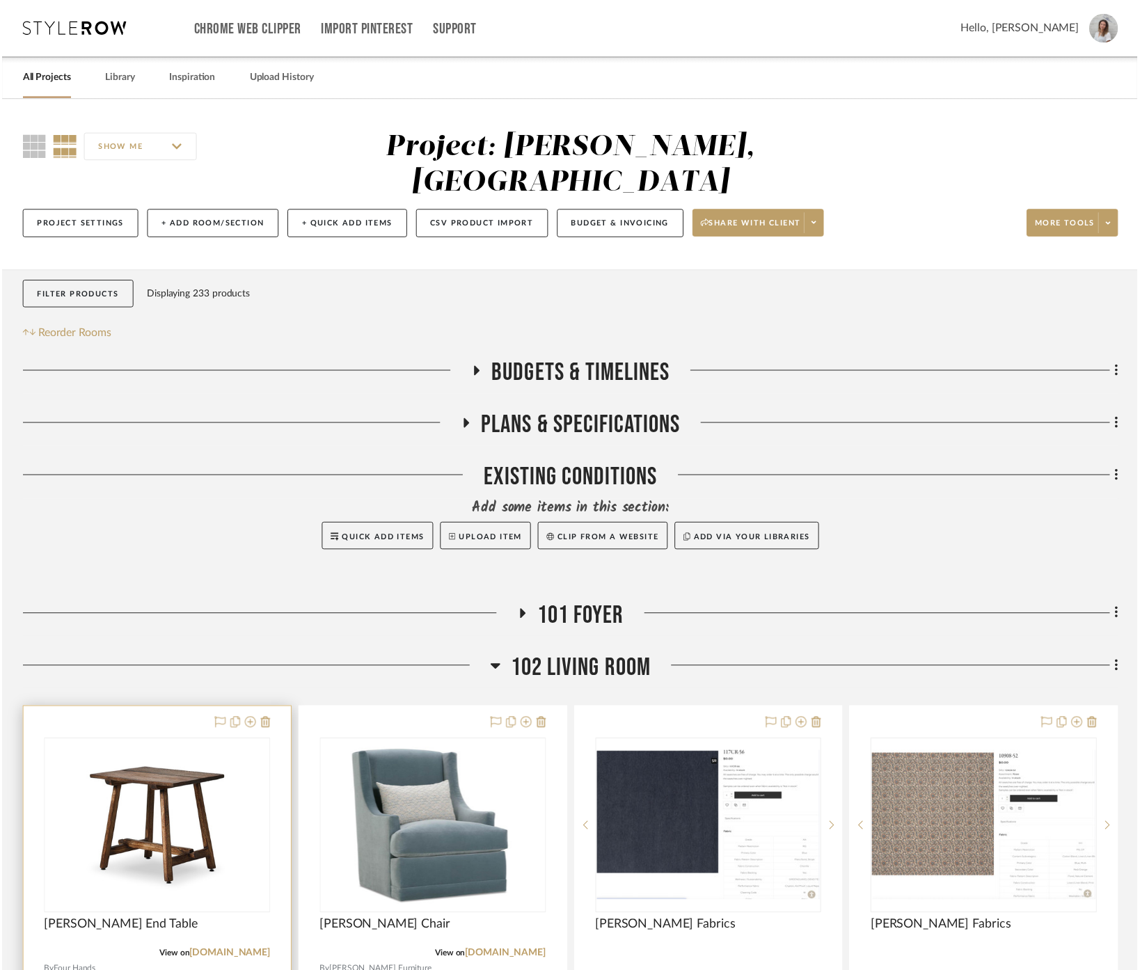
scroll to position [232, 0]
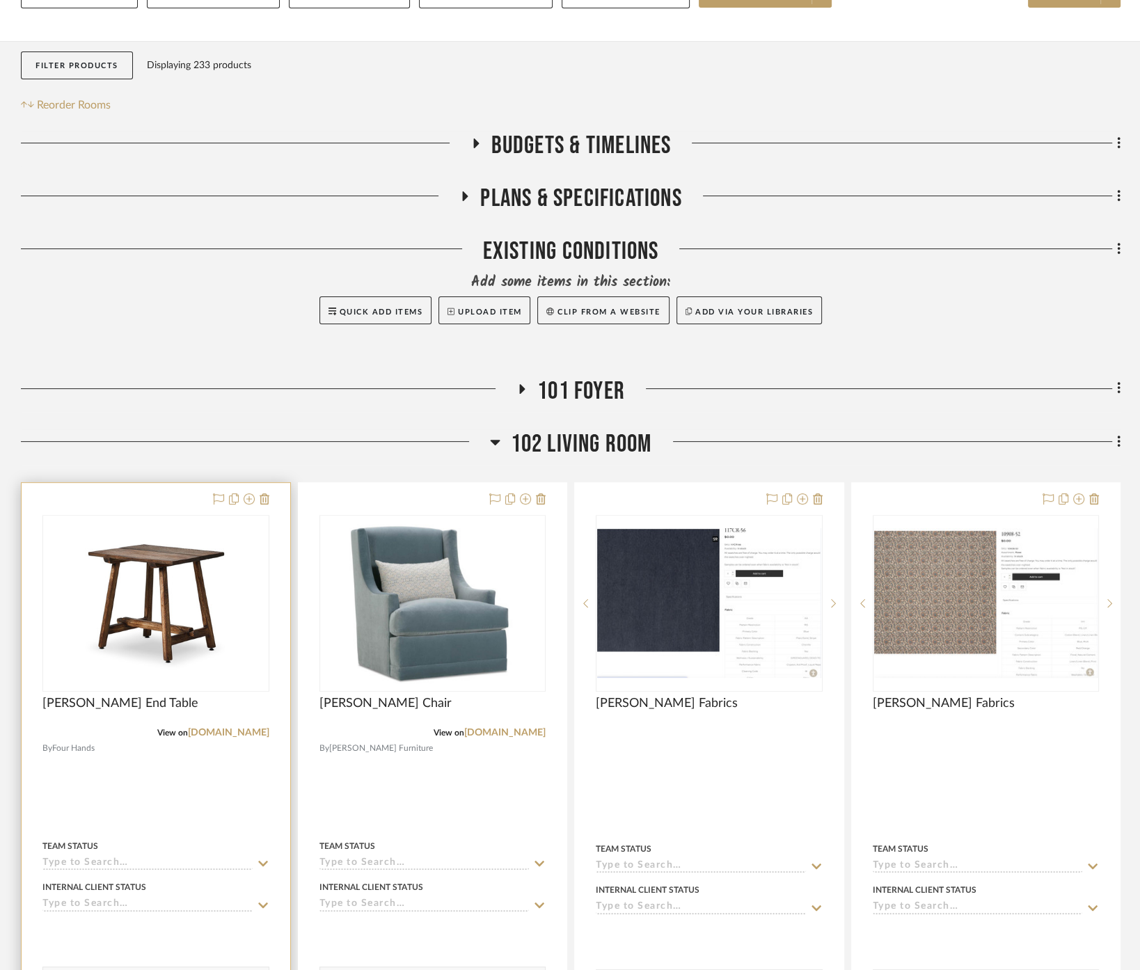
click at [163, 756] on div at bounding box center [156, 789] width 269 height 612
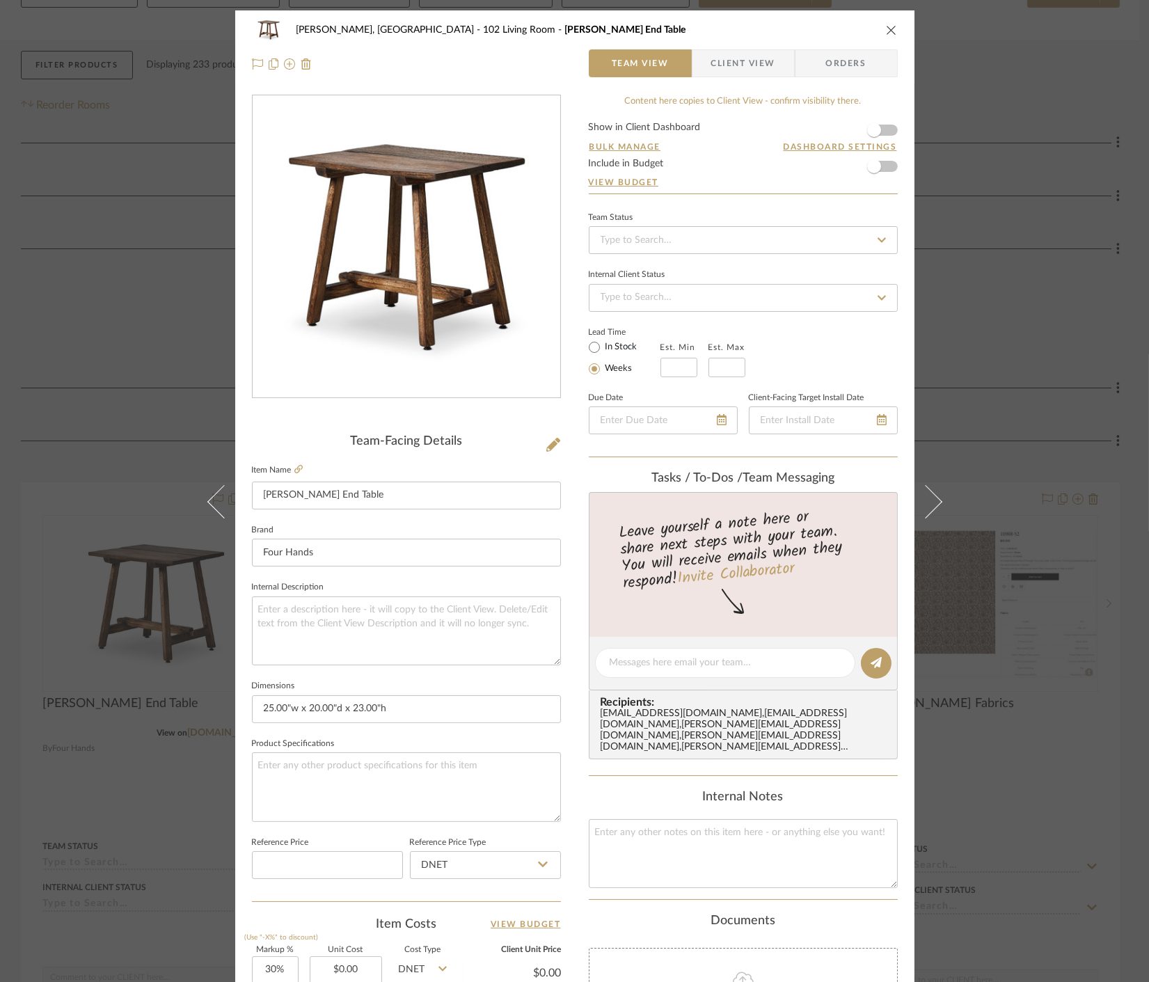
click at [982, 347] on div "Connolly, Clarkesville 102 Living Room Elio End Table Team View Client View Ord…" at bounding box center [574, 491] width 1149 height 982
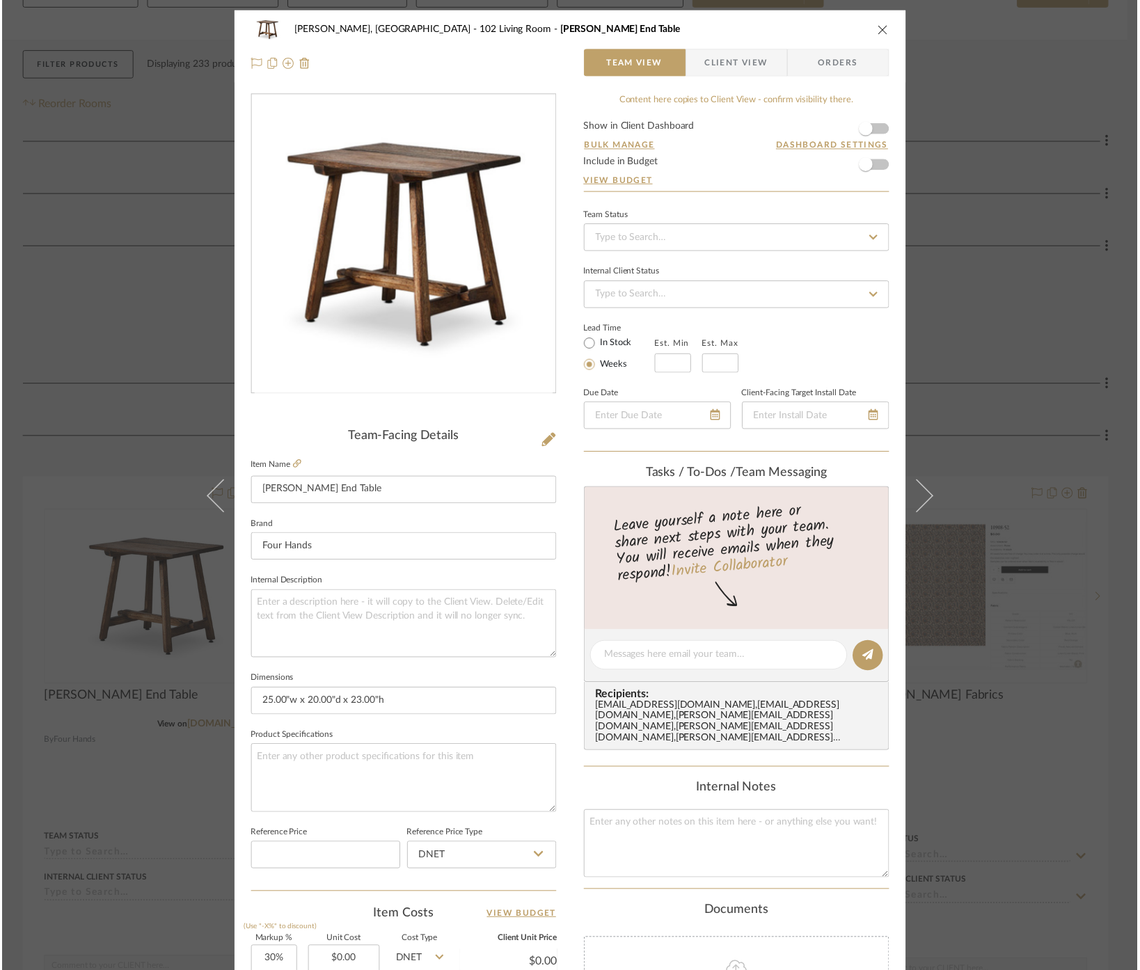
scroll to position [232, 0]
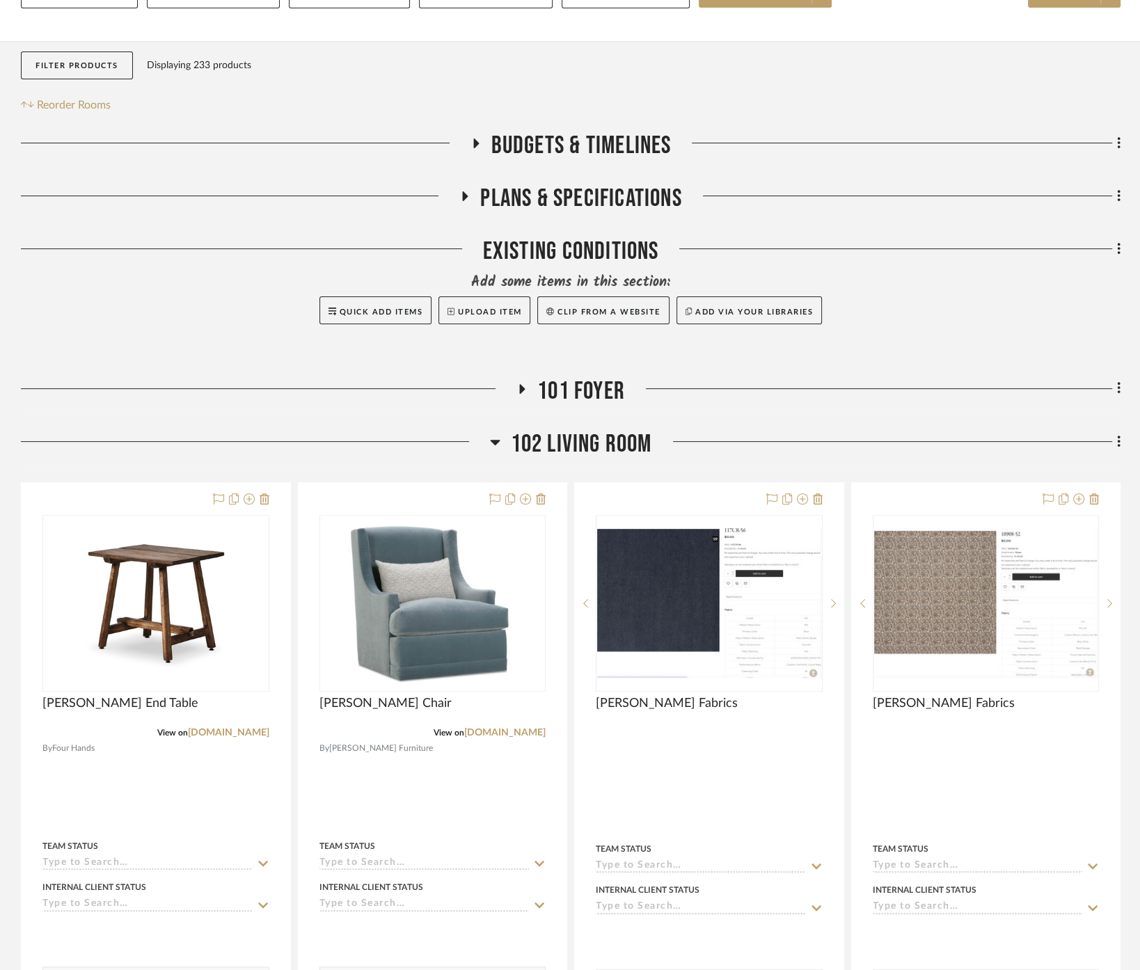
click at [610, 430] on span "102 Living Room" at bounding box center [581, 445] width 141 height 30
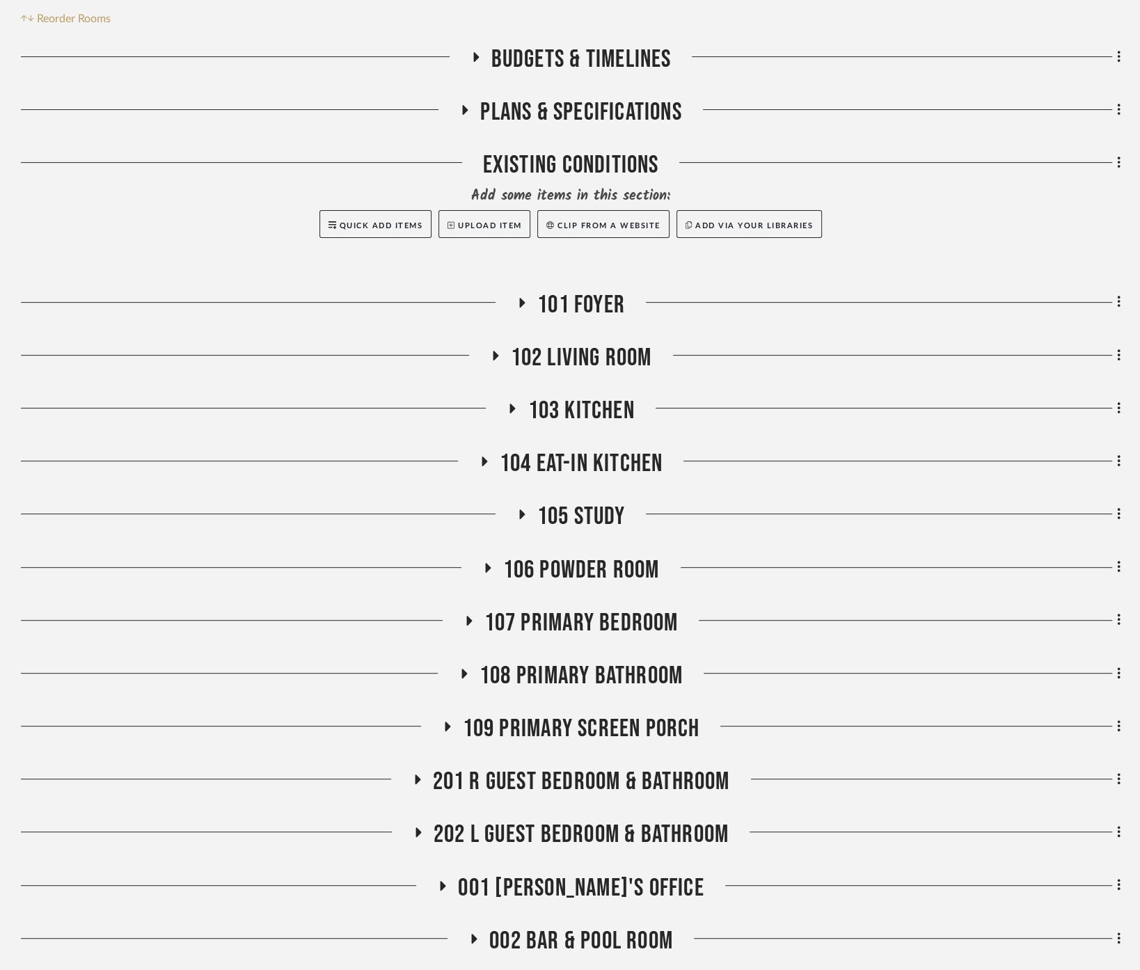
scroll to position [386, 0]
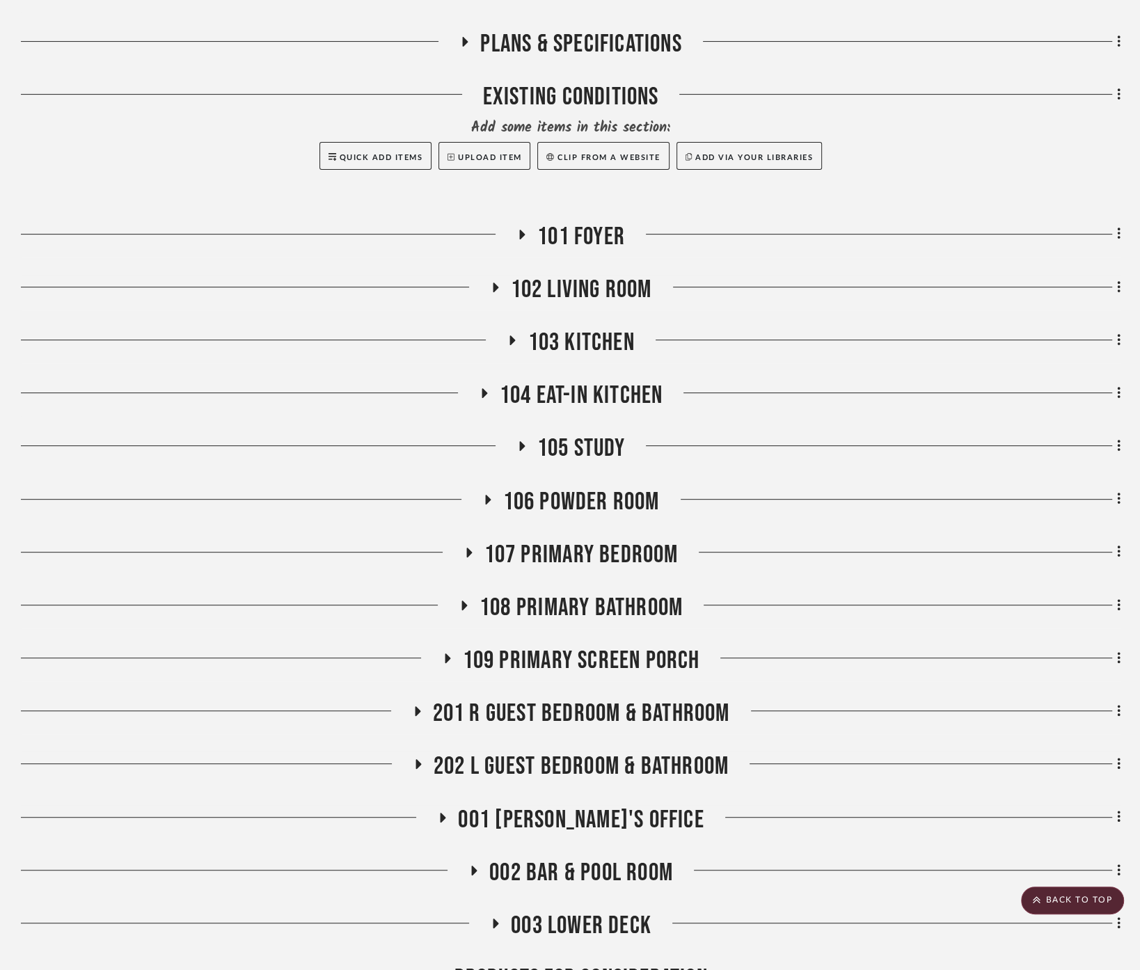
click at [575, 222] on span "101 Foyer" at bounding box center [581, 237] width 88 height 30
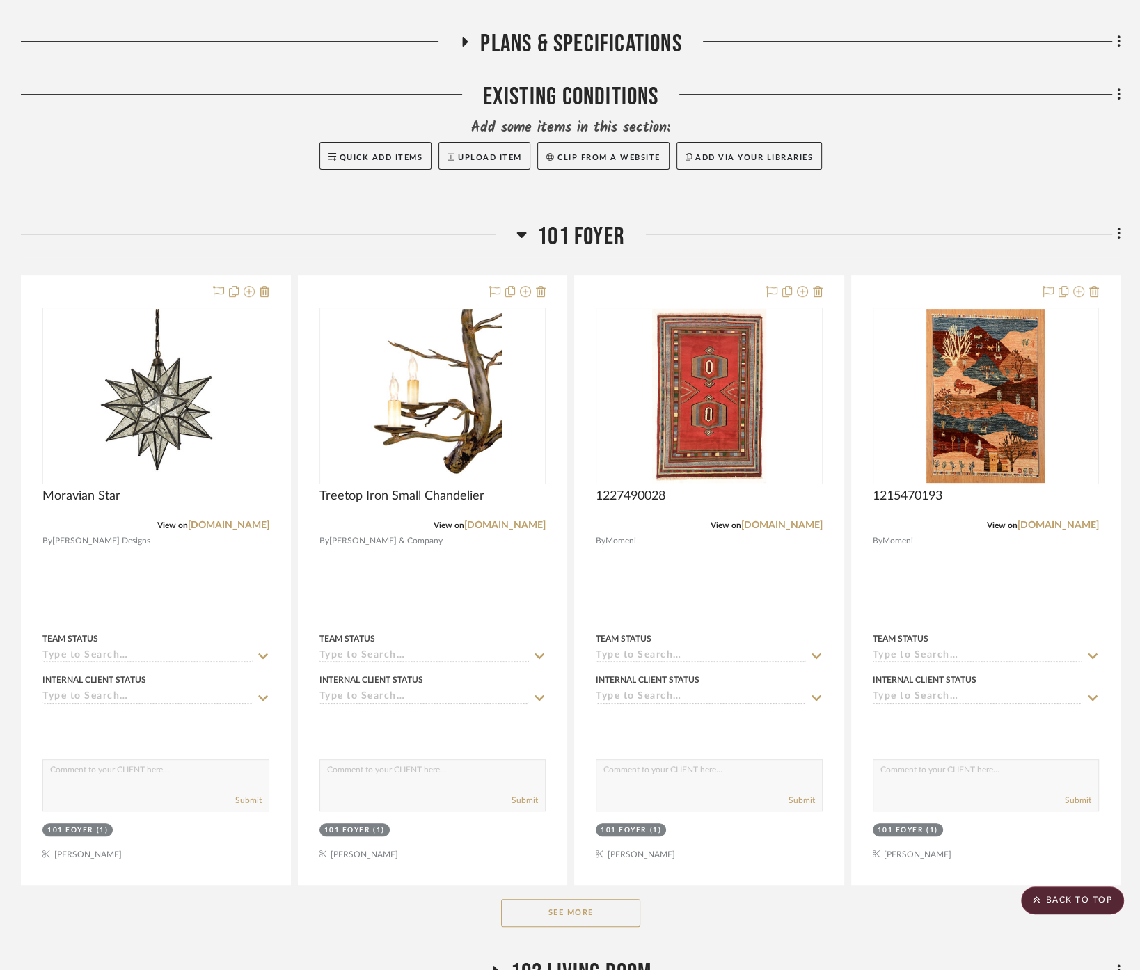
click at [575, 222] on span "101 Foyer" at bounding box center [581, 237] width 88 height 30
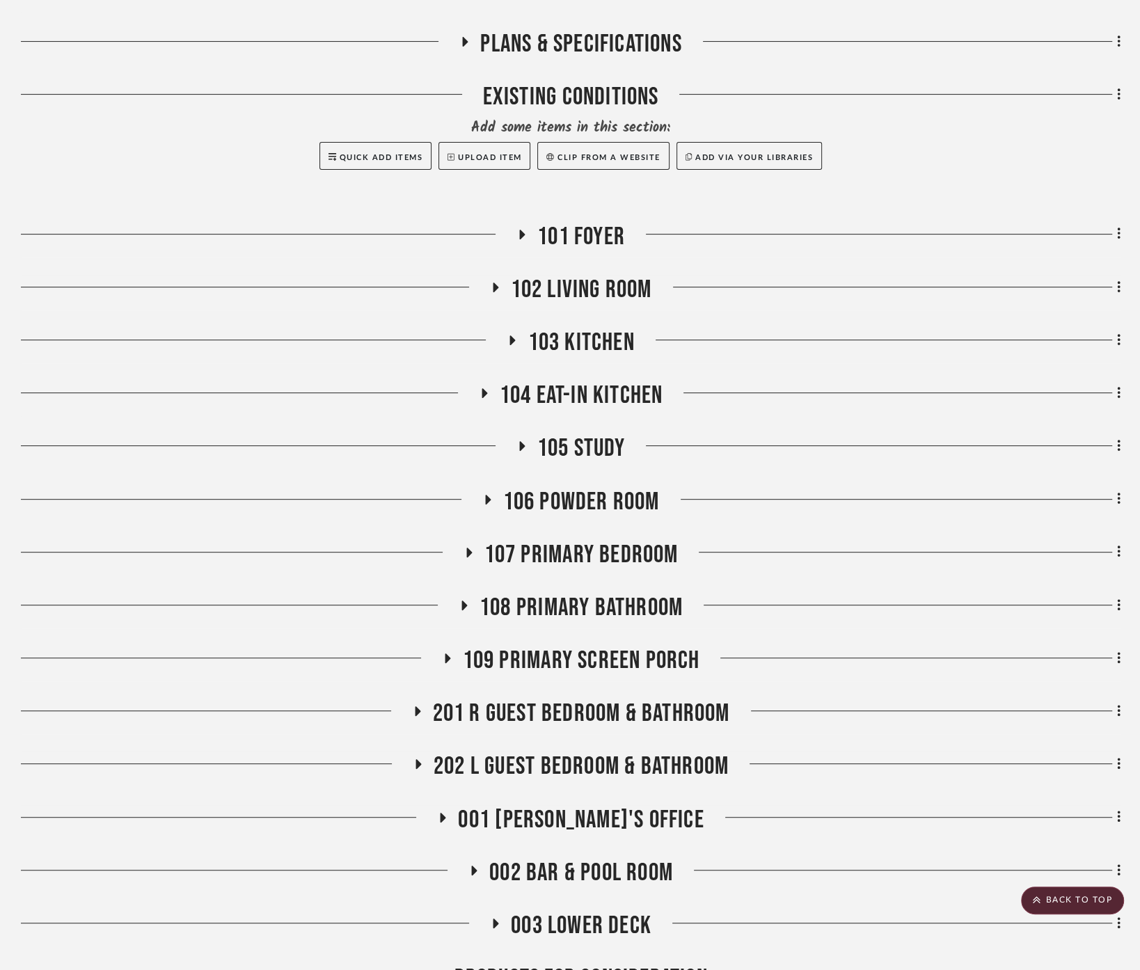
click at [575, 222] on span "101 Foyer" at bounding box center [581, 237] width 88 height 30
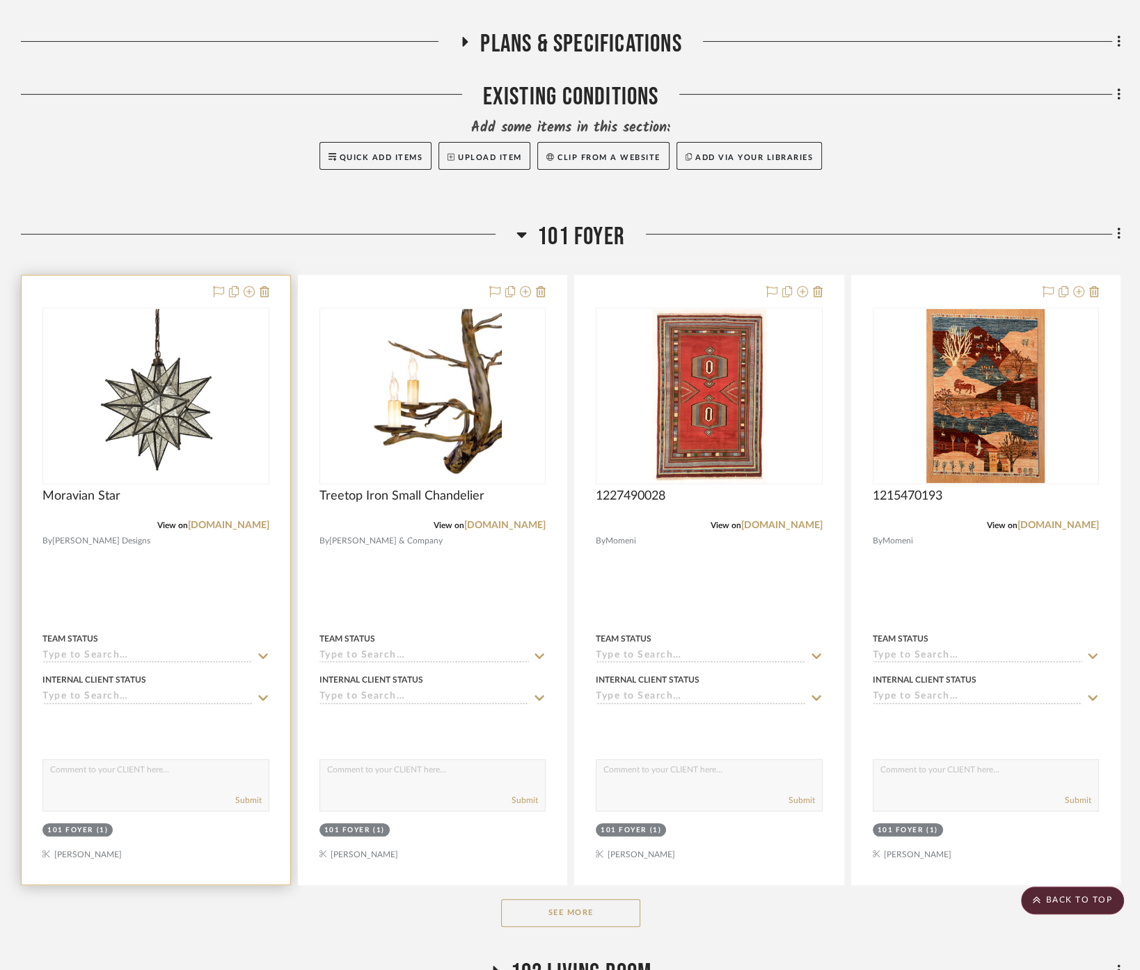
click at [242, 572] on div at bounding box center [156, 580] width 269 height 609
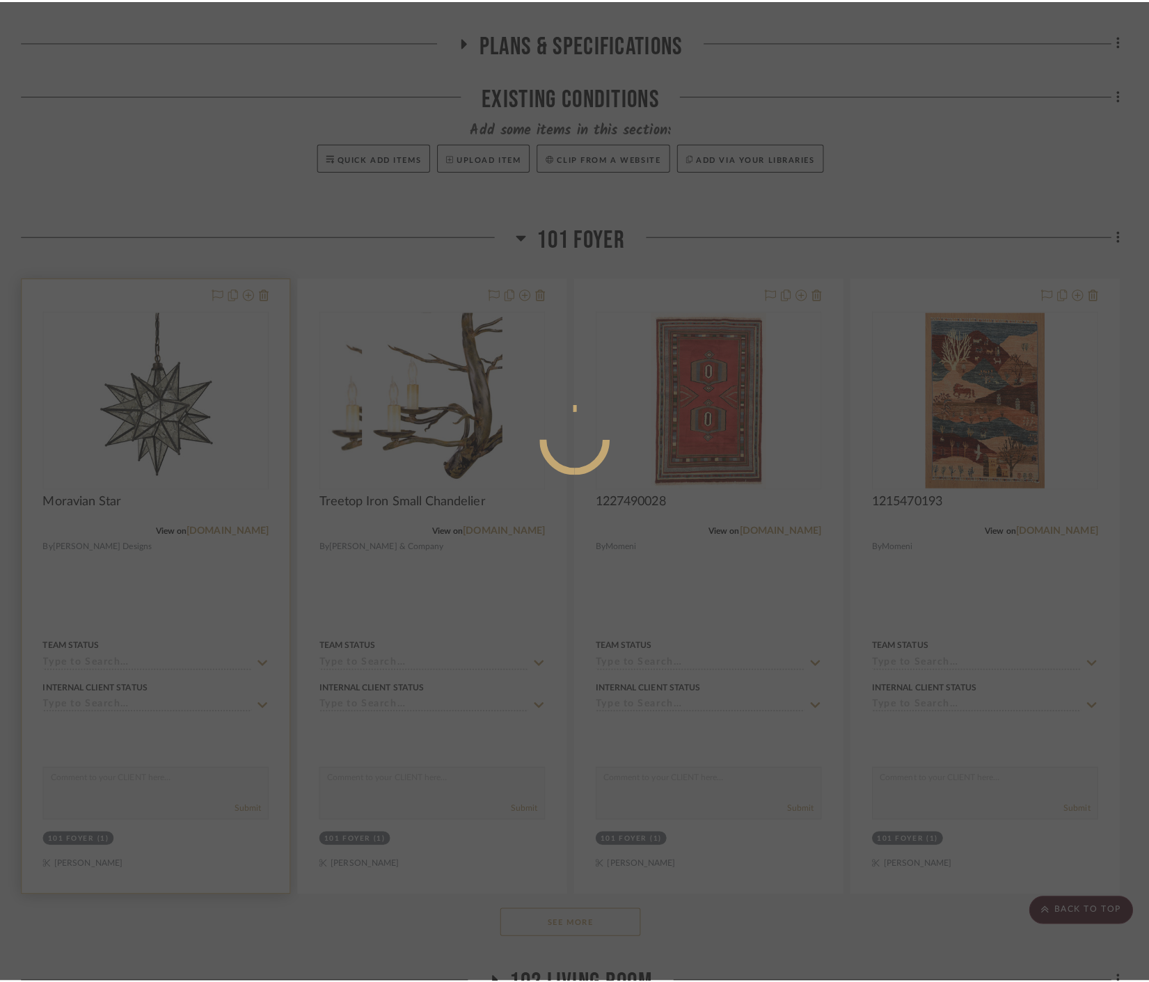
scroll to position [0, 0]
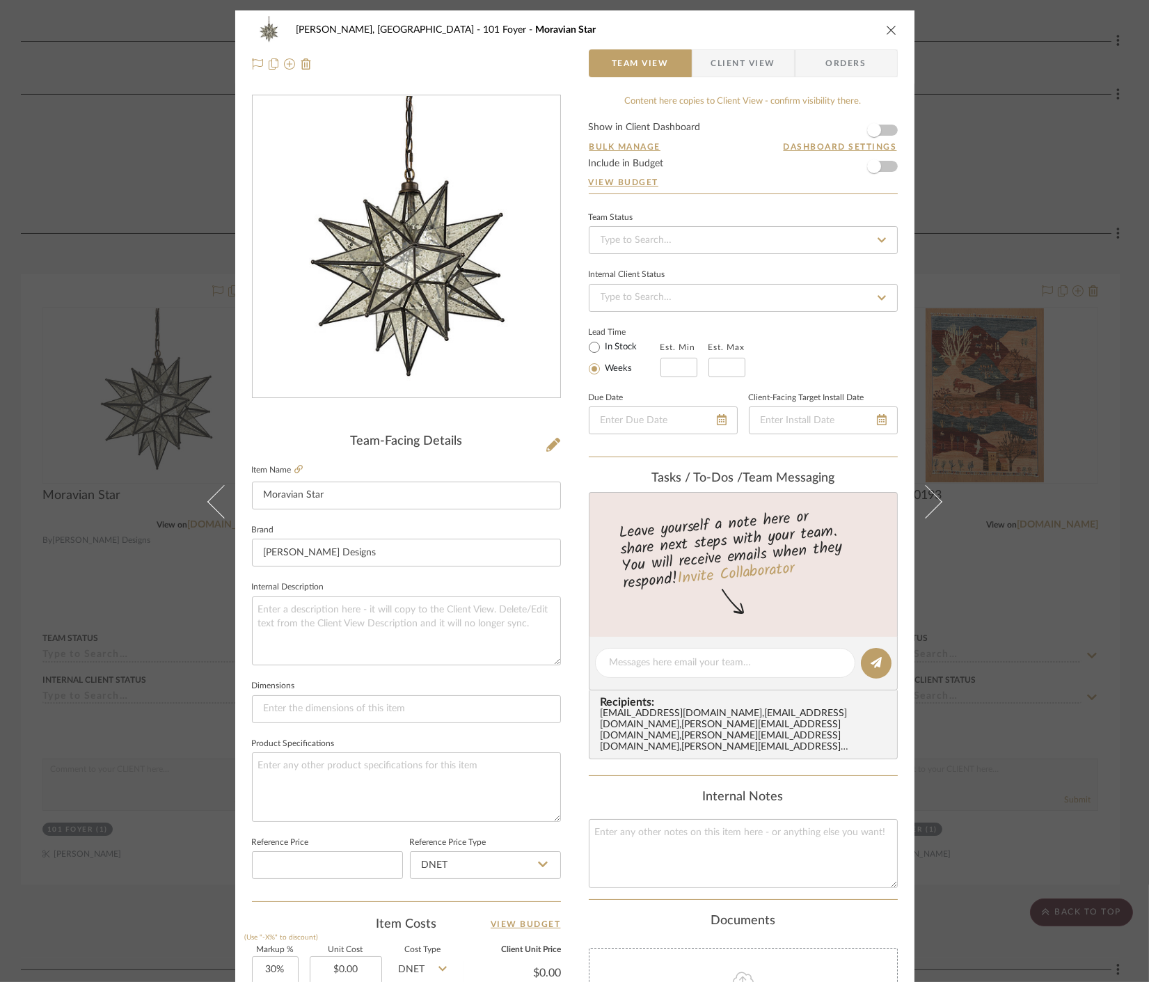
click at [957, 671] on div "Connolly, Clarkesville 101 Foyer Moravian Star Team View Client View Orders Tea…" at bounding box center [574, 491] width 1149 height 982
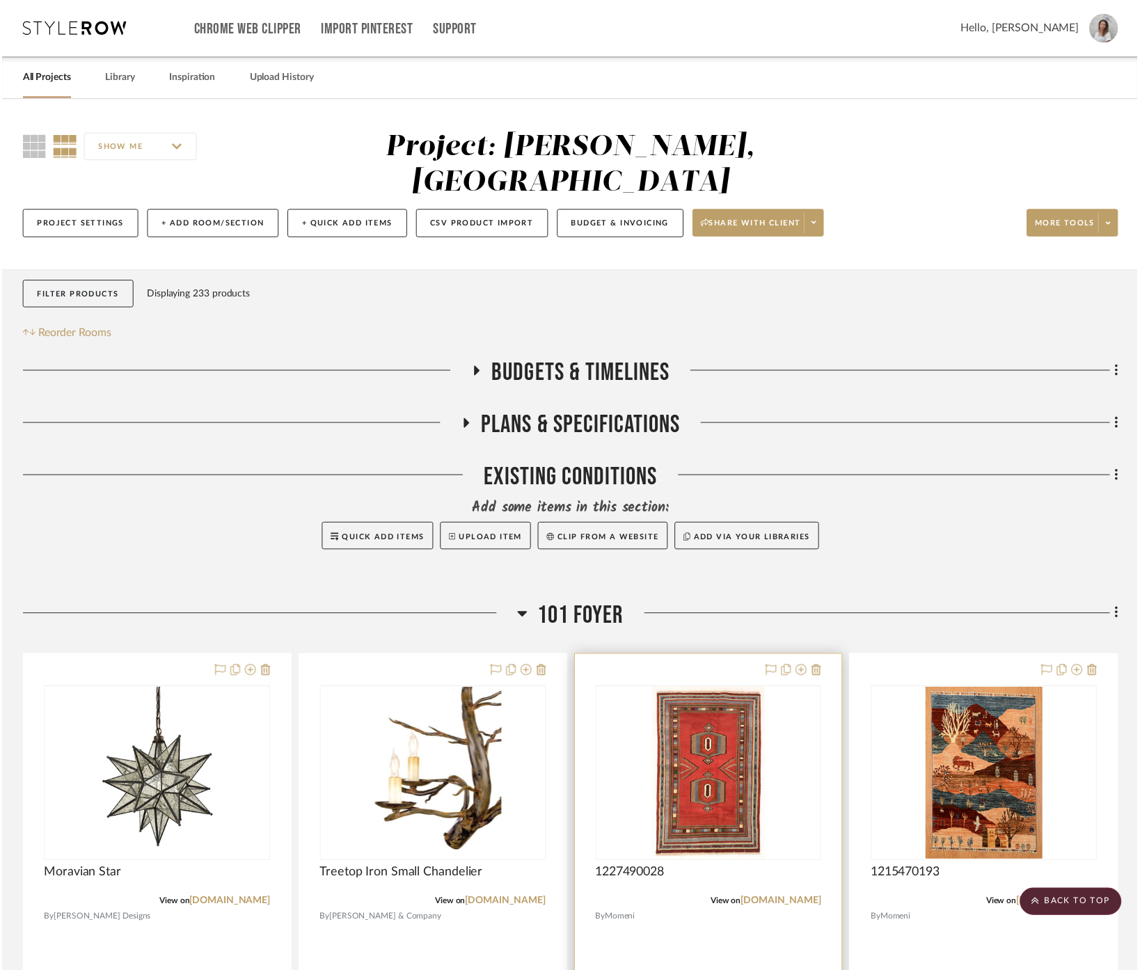
scroll to position [386, 0]
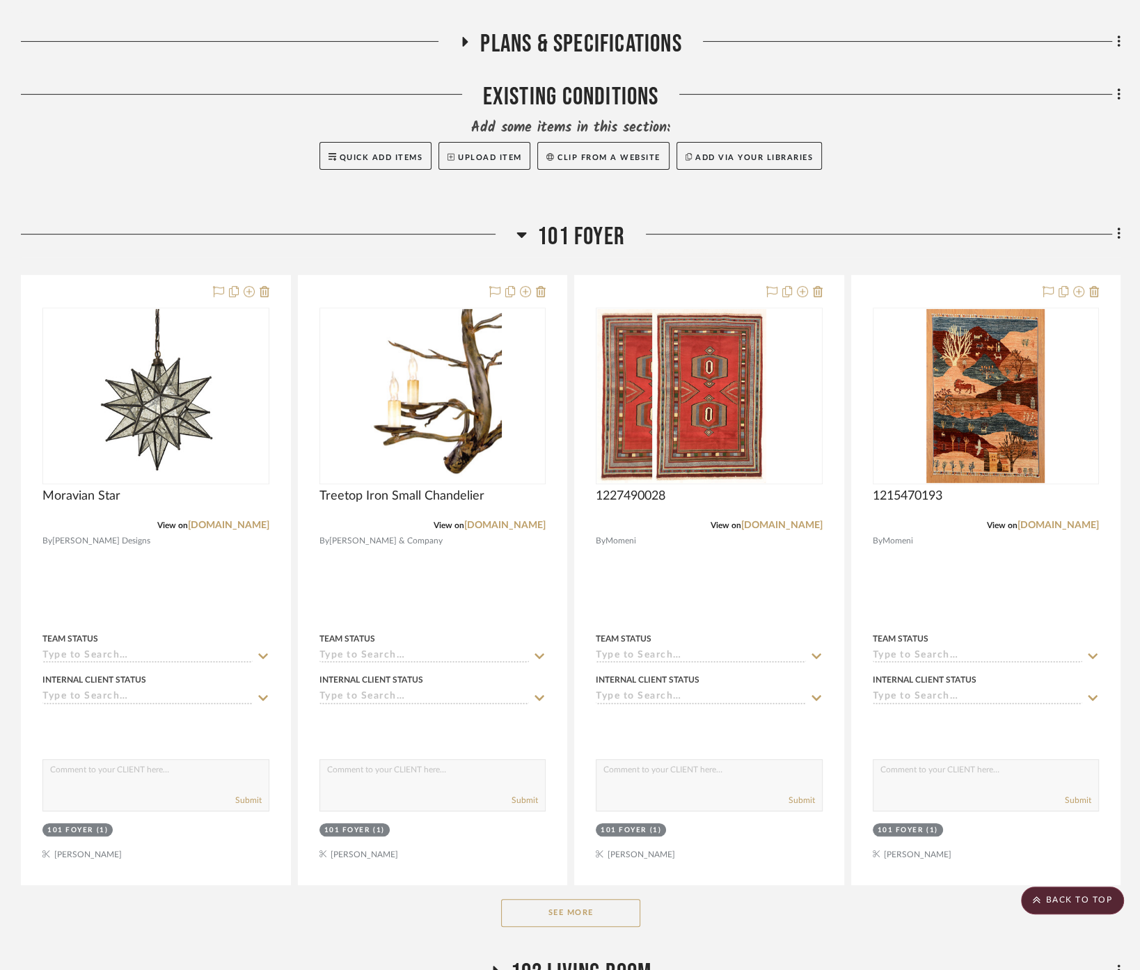
click at [597, 168] on div "Budgets & Timelines Plans & Specifications Existing Conditions Add some items i…" at bounding box center [571, 839] width 1100 height 1727
click at [597, 222] on span "101 Foyer" at bounding box center [581, 237] width 88 height 30
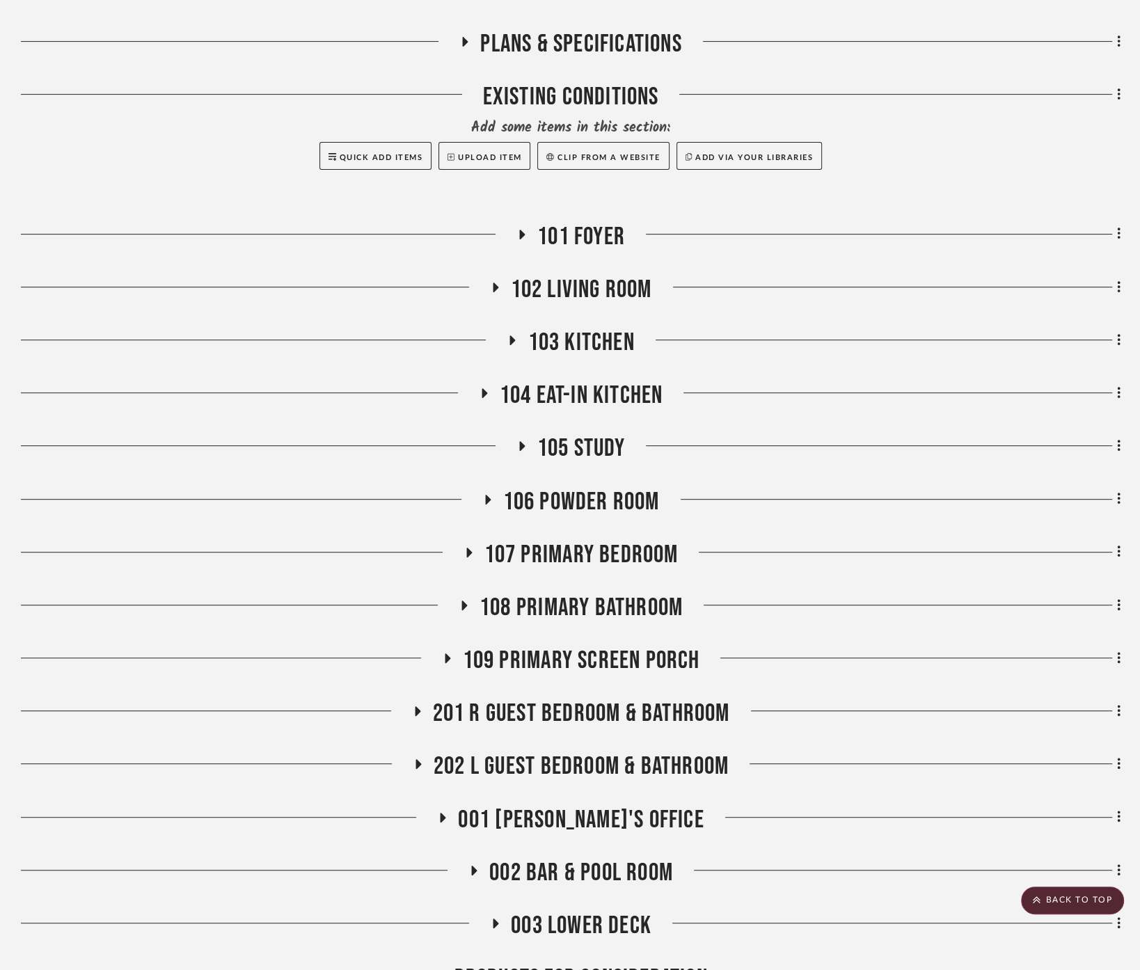
click at [597, 222] on span "101 Foyer" at bounding box center [581, 237] width 88 height 30
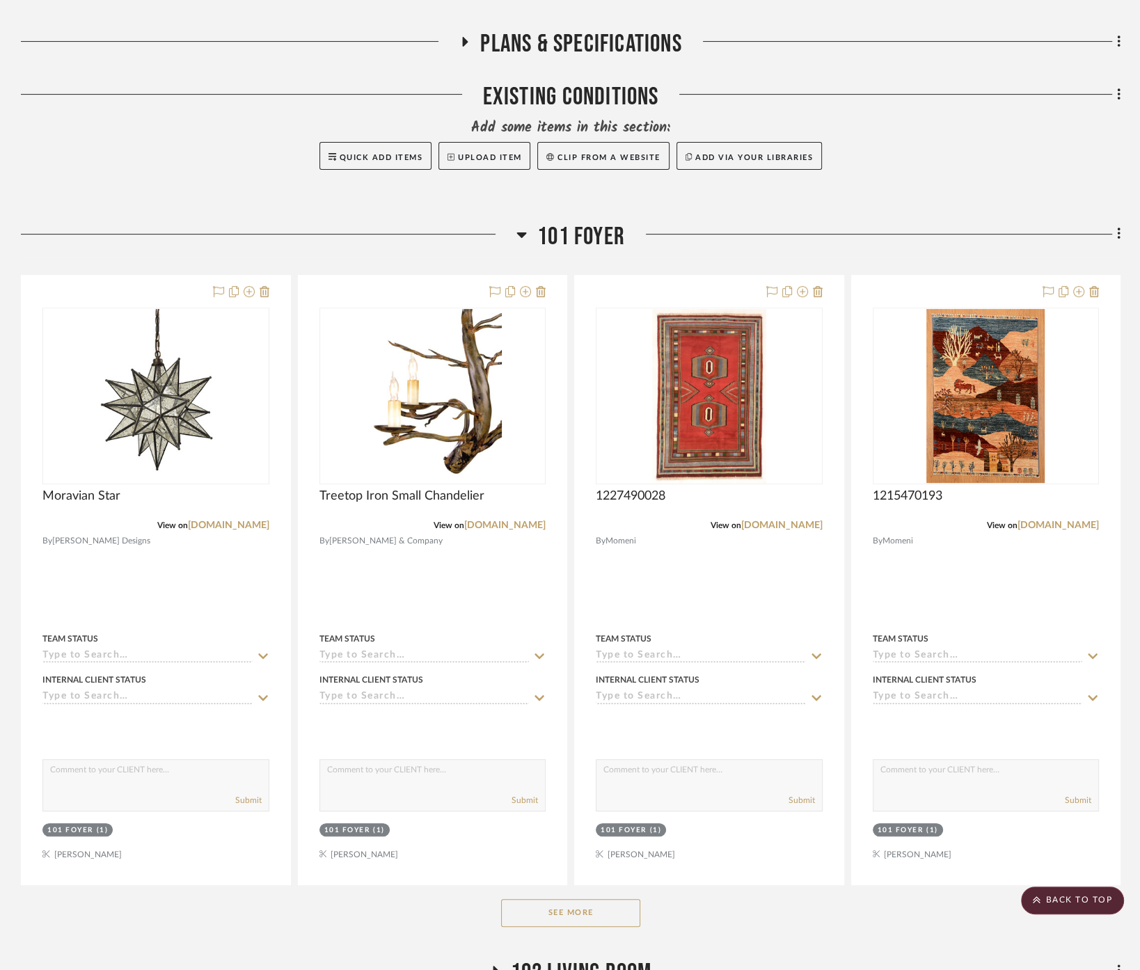
click at [613, 899] on button "See More" at bounding box center [570, 913] width 139 height 28
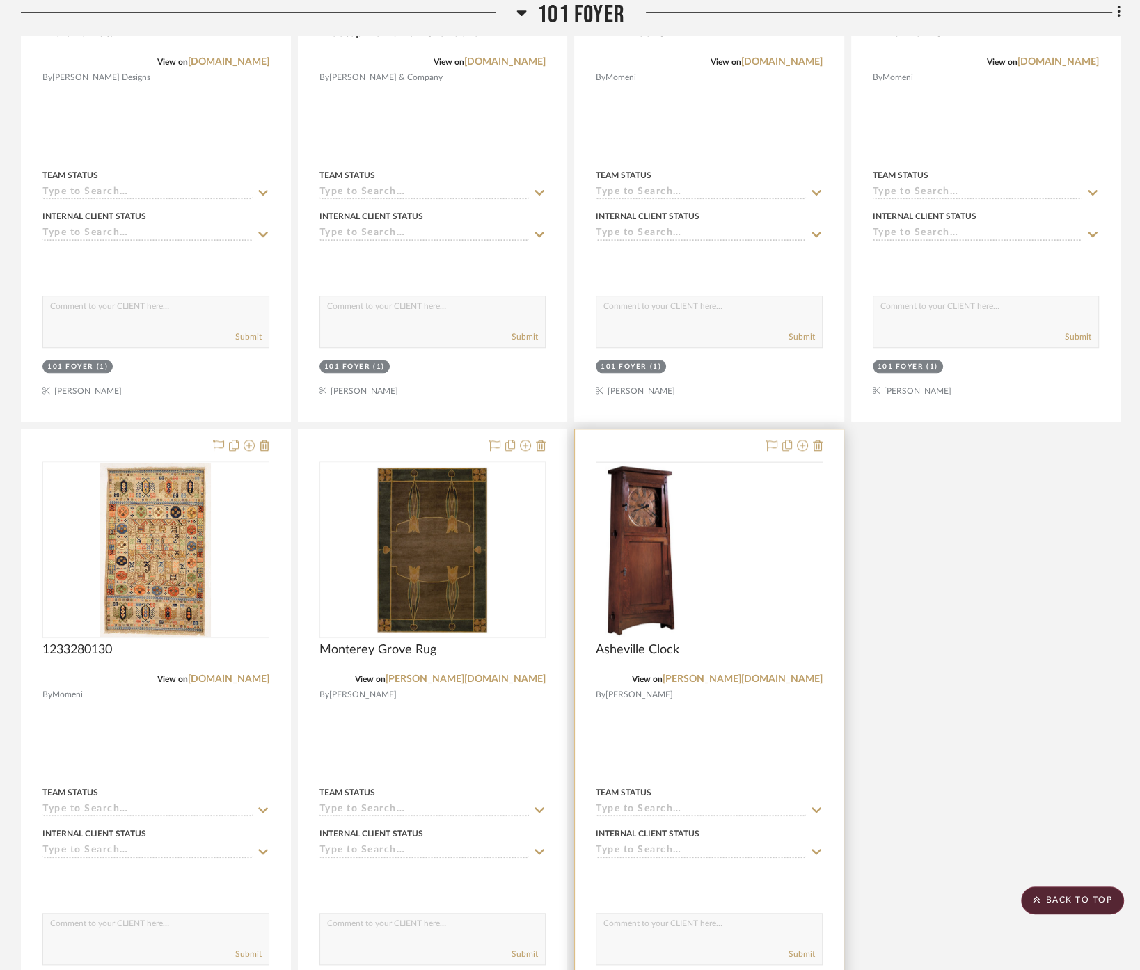
scroll to position [851, 0]
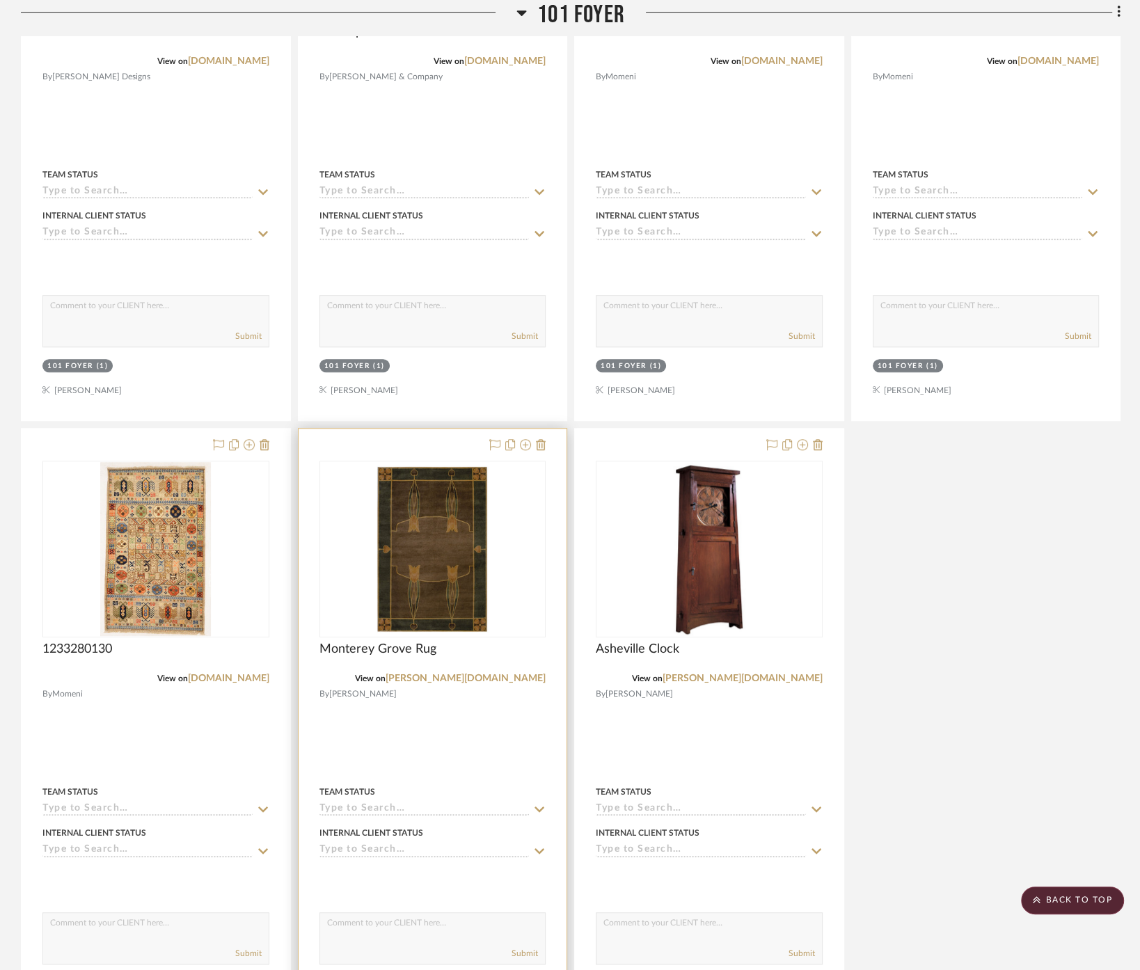
click at [443, 692] on div at bounding box center [433, 733] width 269 height 609
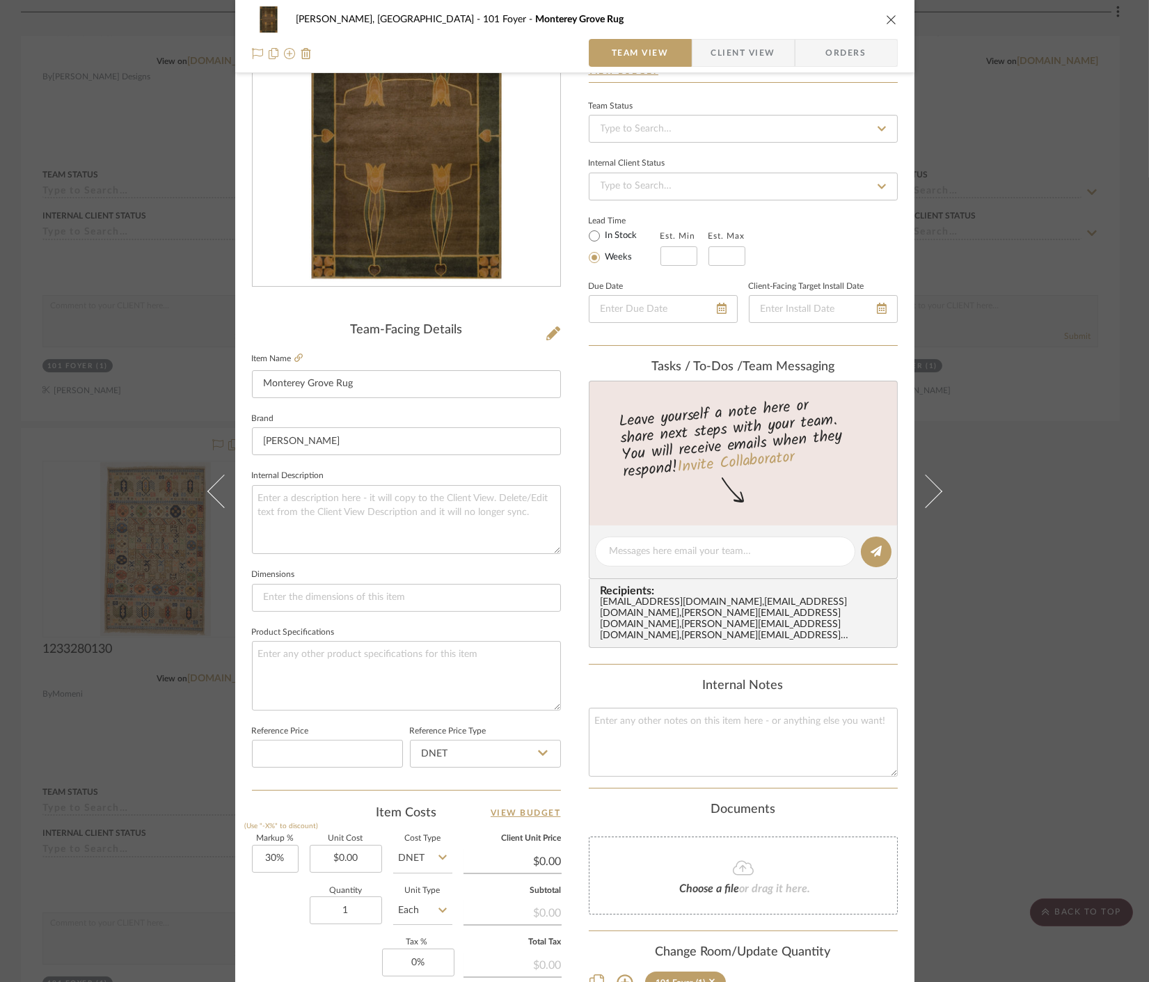
scroll to position [308, 0]
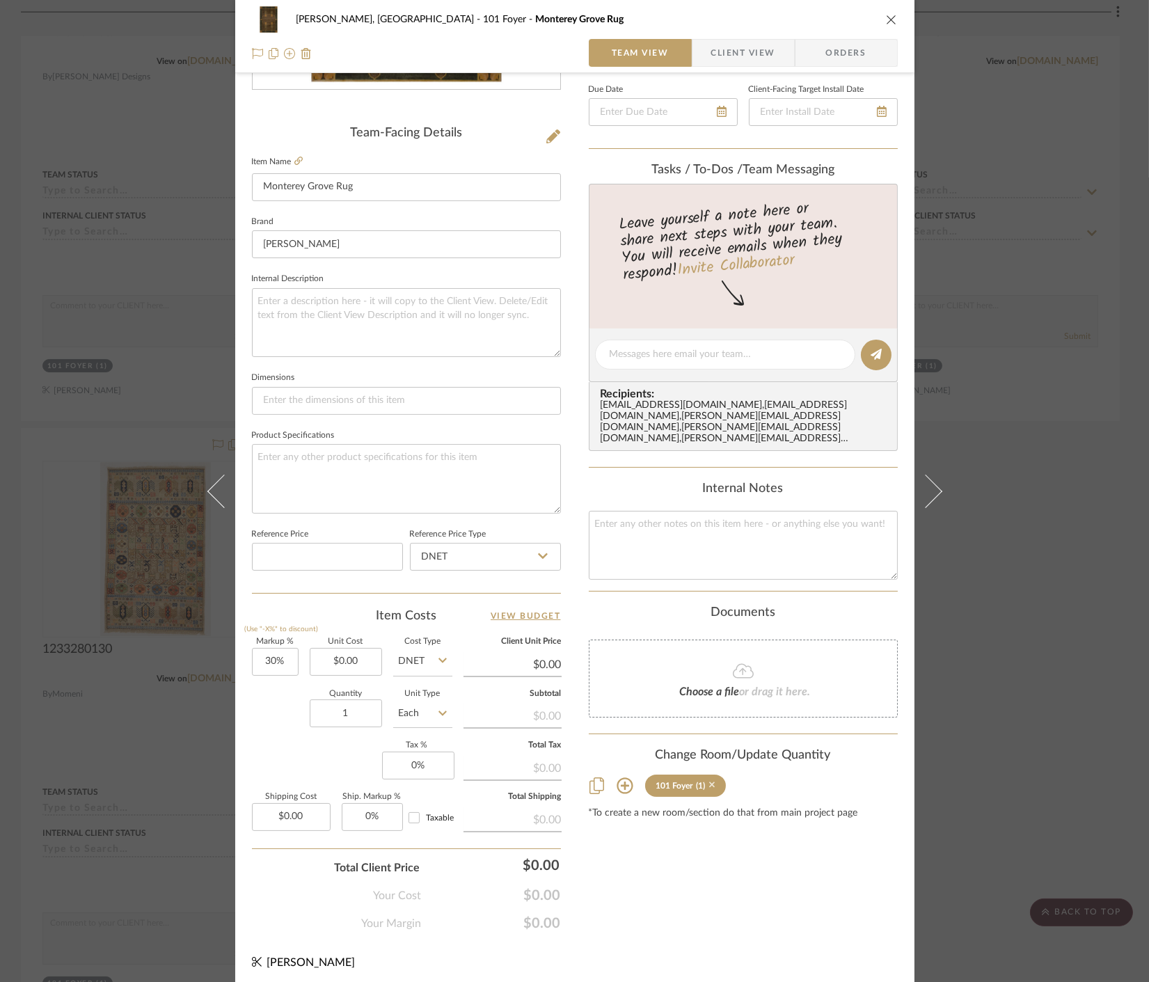
click at [709, 780] on icon at bounding box center [712, 785] width 6 height 10
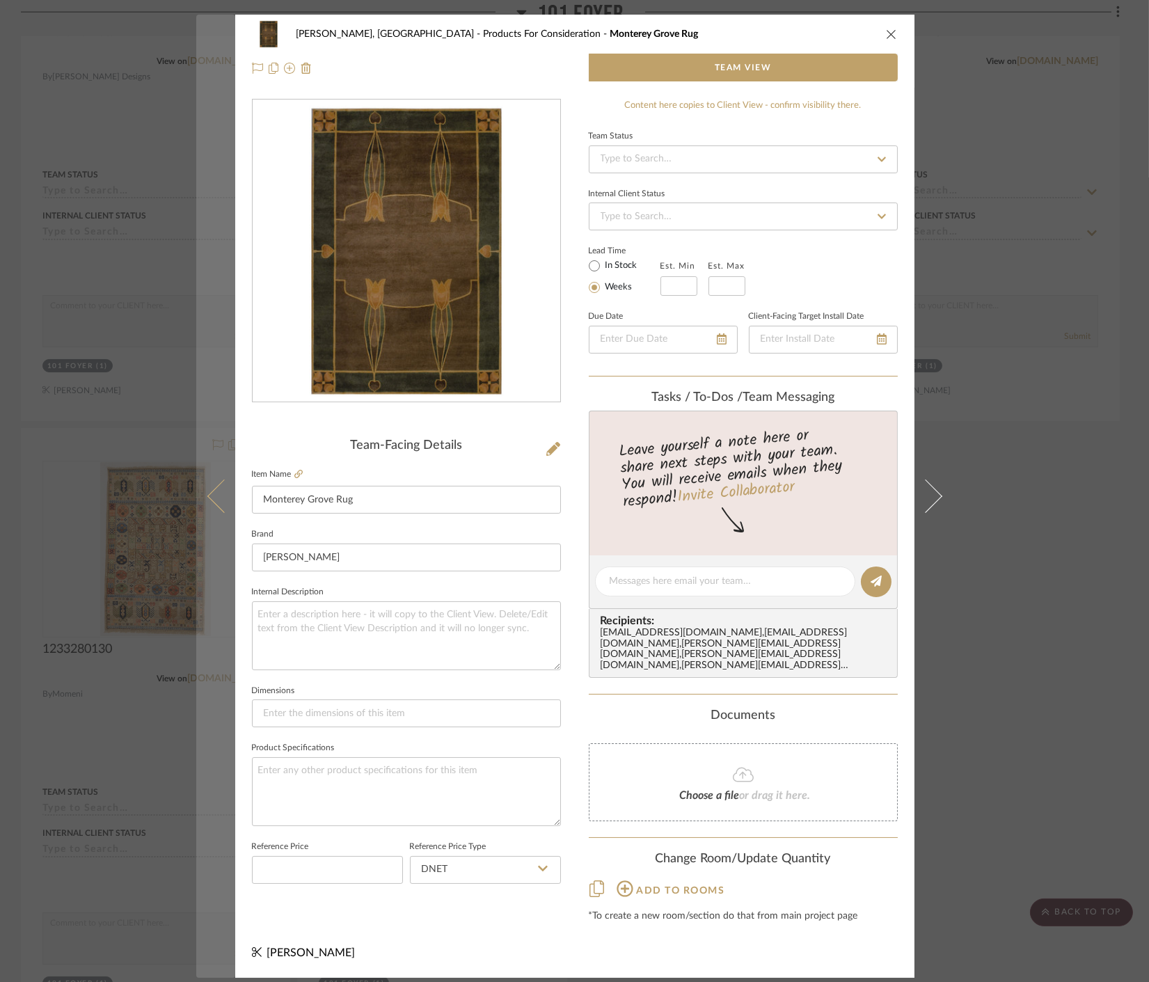
click at [196, 482] on button at bounding box center [215, 496] width 39 height 963
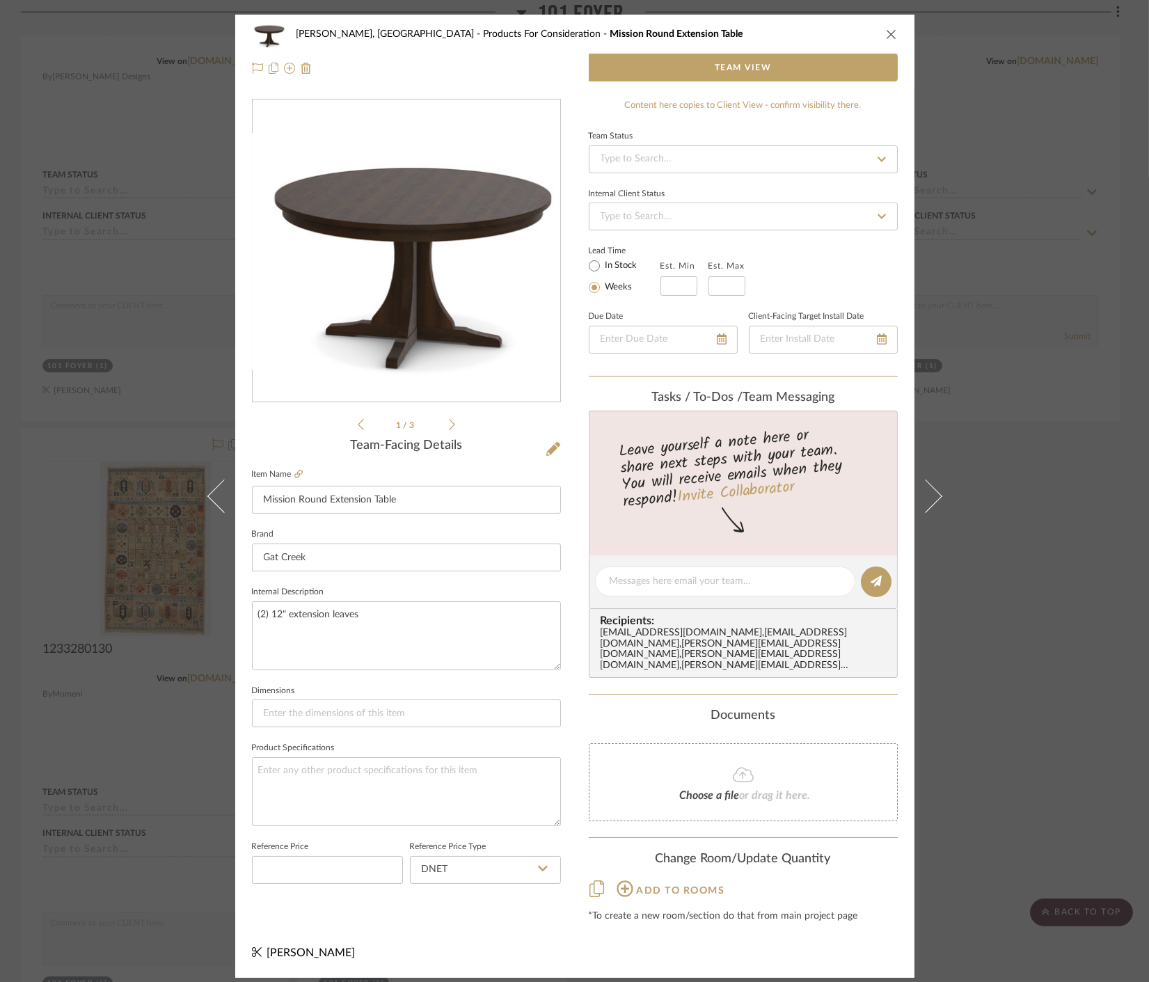
click at [1000, 711] on div "Connolly, Clarkesville Products For Consideration Mission Round Extension Table…" at bounding box center [574, 491] width 1149 height 982
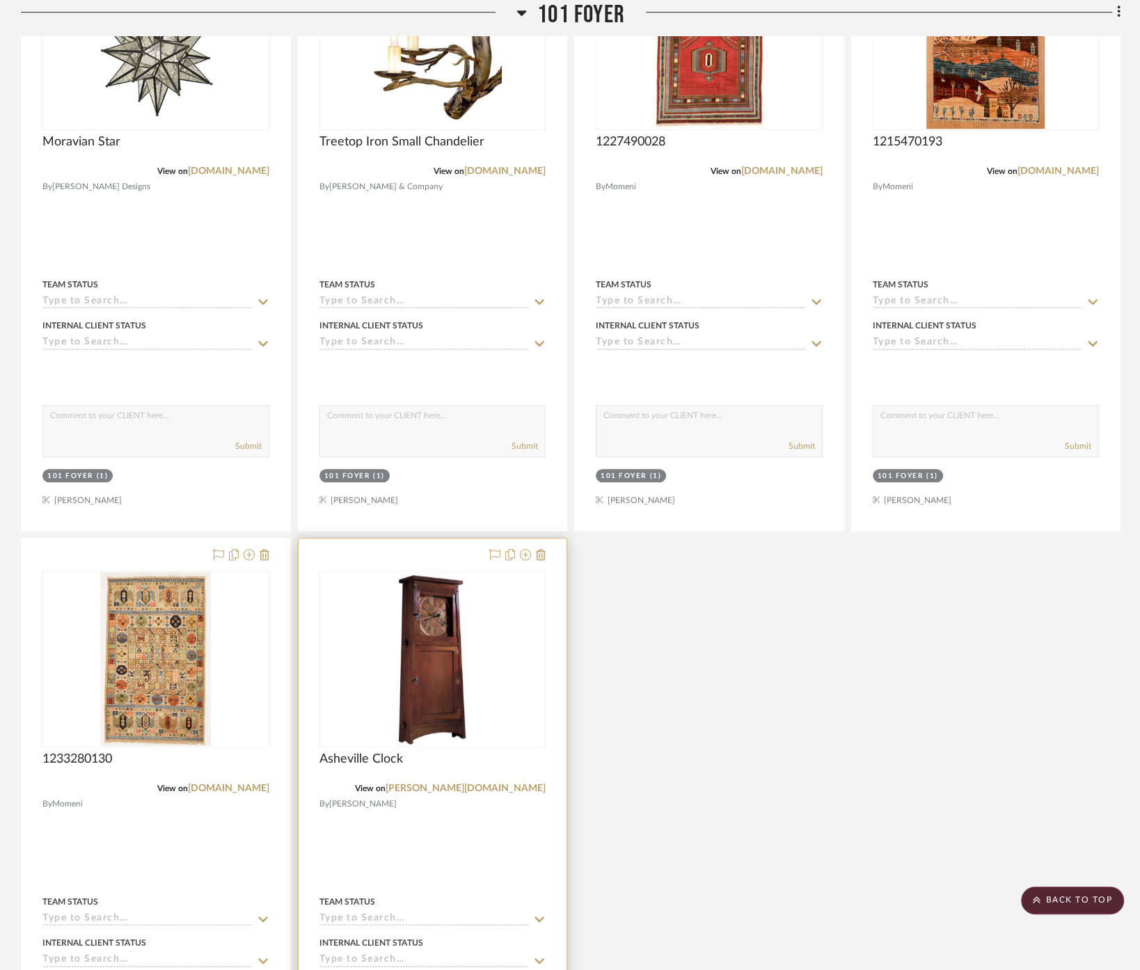
scroll to position [851, 0]
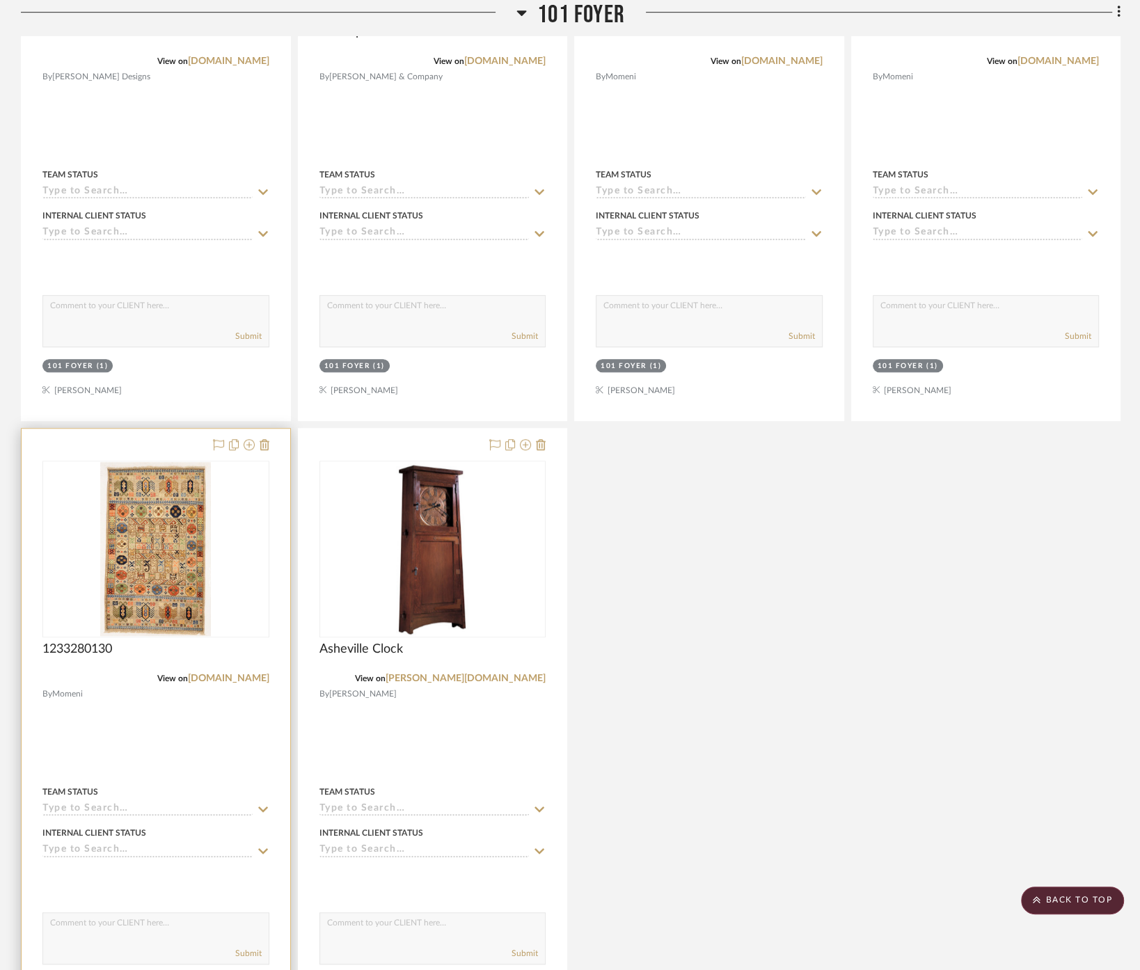
click at [146, 703] on div at bounding box center [156, 733] width 269 height 609
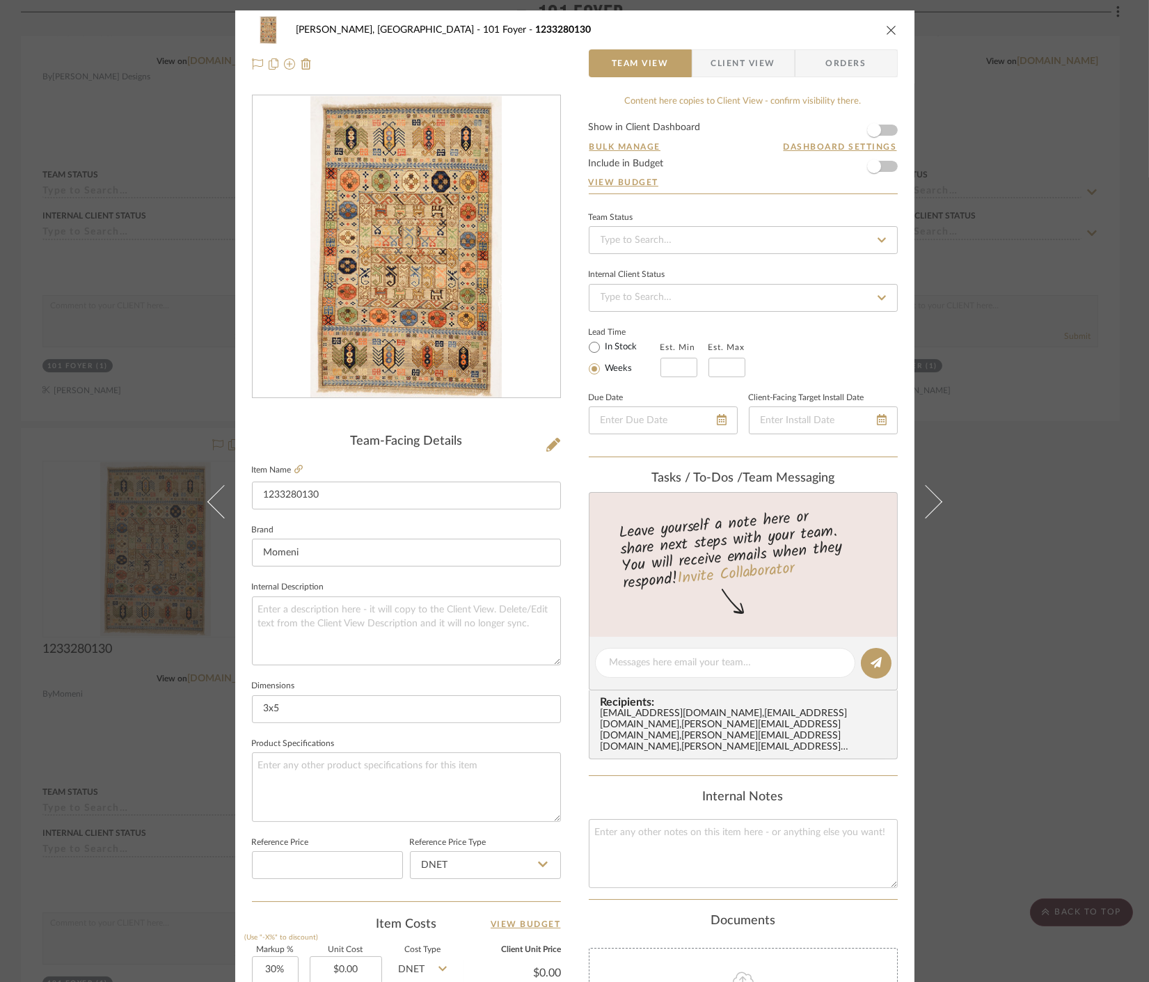
scroll to position [308, 0]
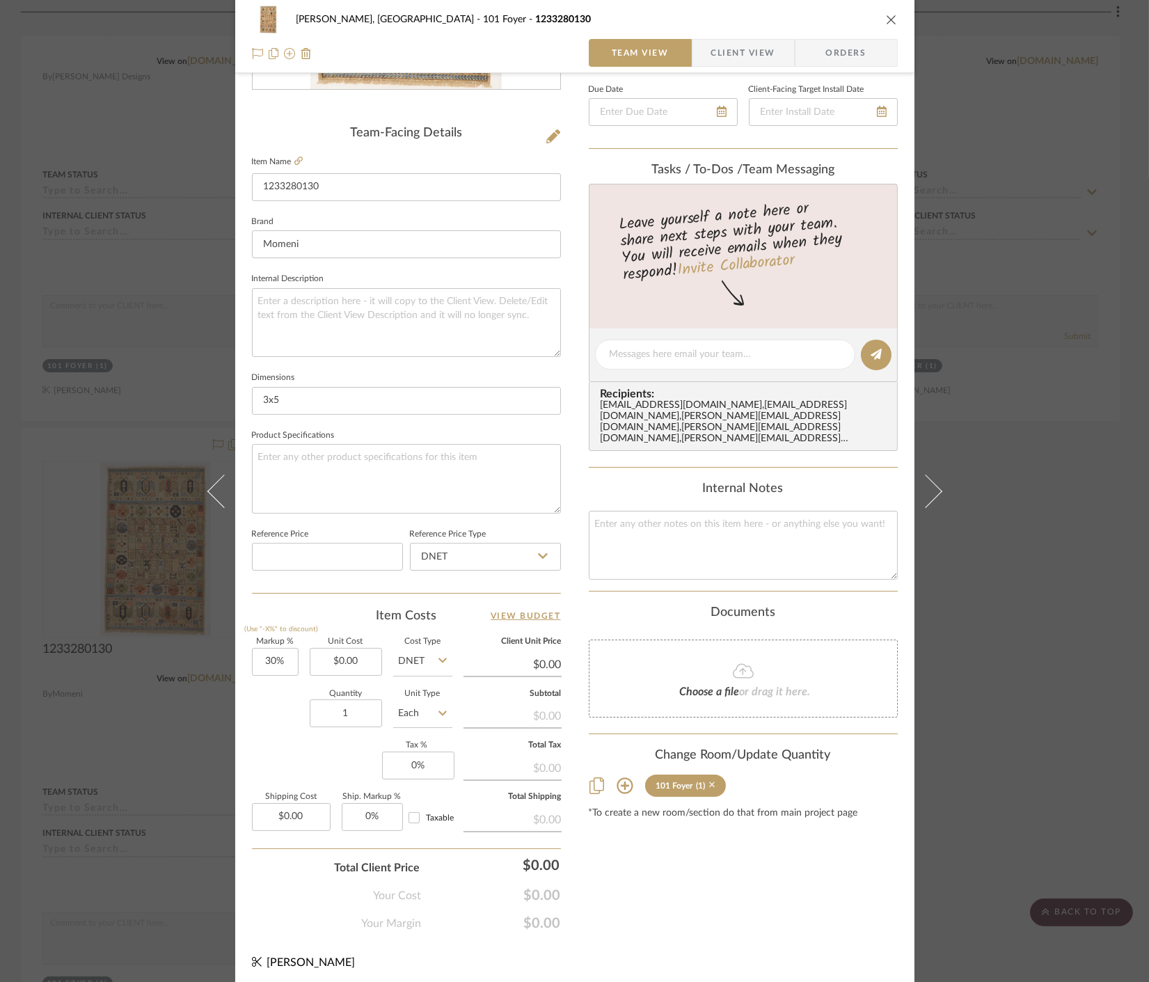
click at [709, 783] on icon at bounding box center [712, 786] width 6 height 6
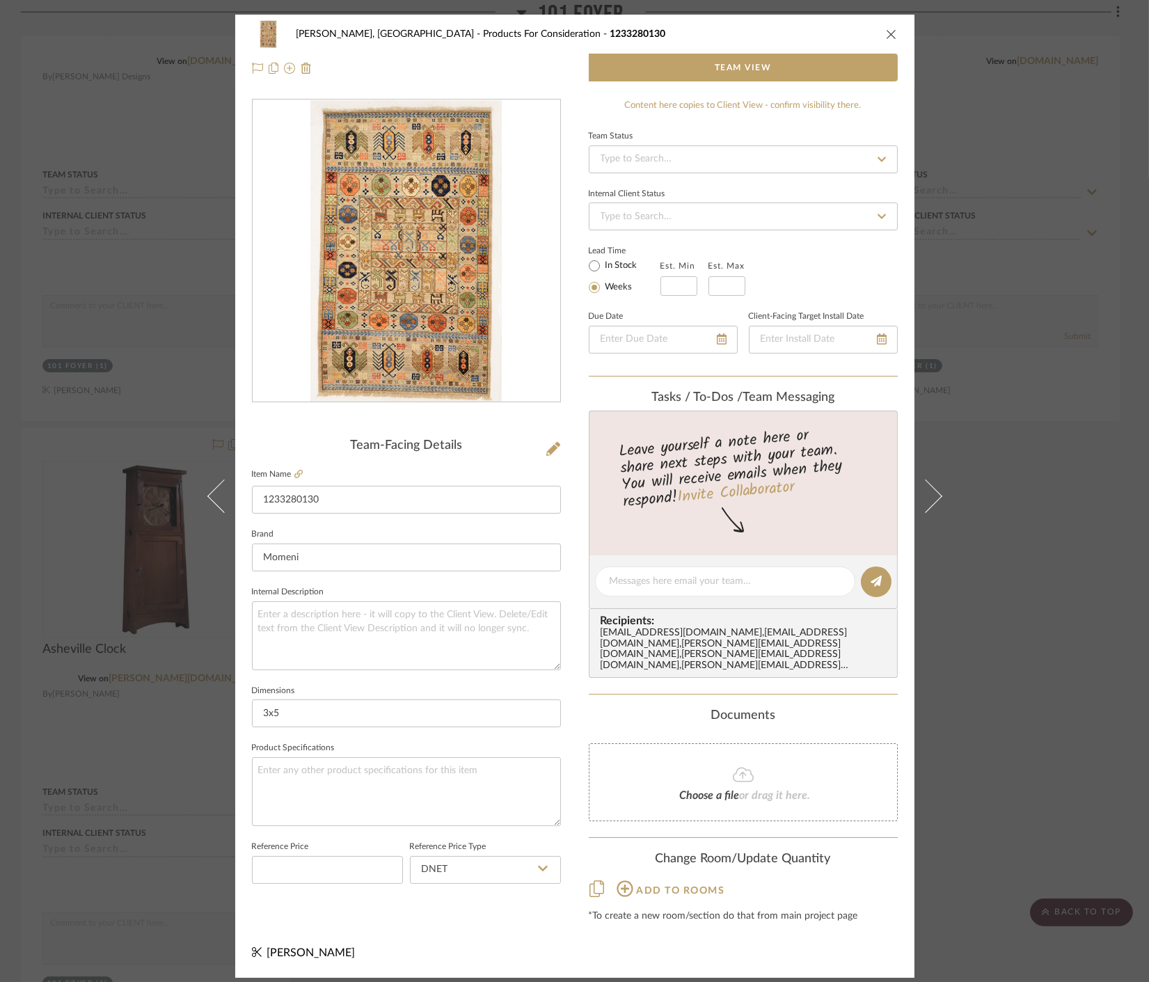
scroll to position [0, 0]
click at [1034, 762] on div "Connolly, Clarkesville Products For Consideration 1233280130 Team View Team-Fac…" at bounding box center [574, 491] width 1149 height 982
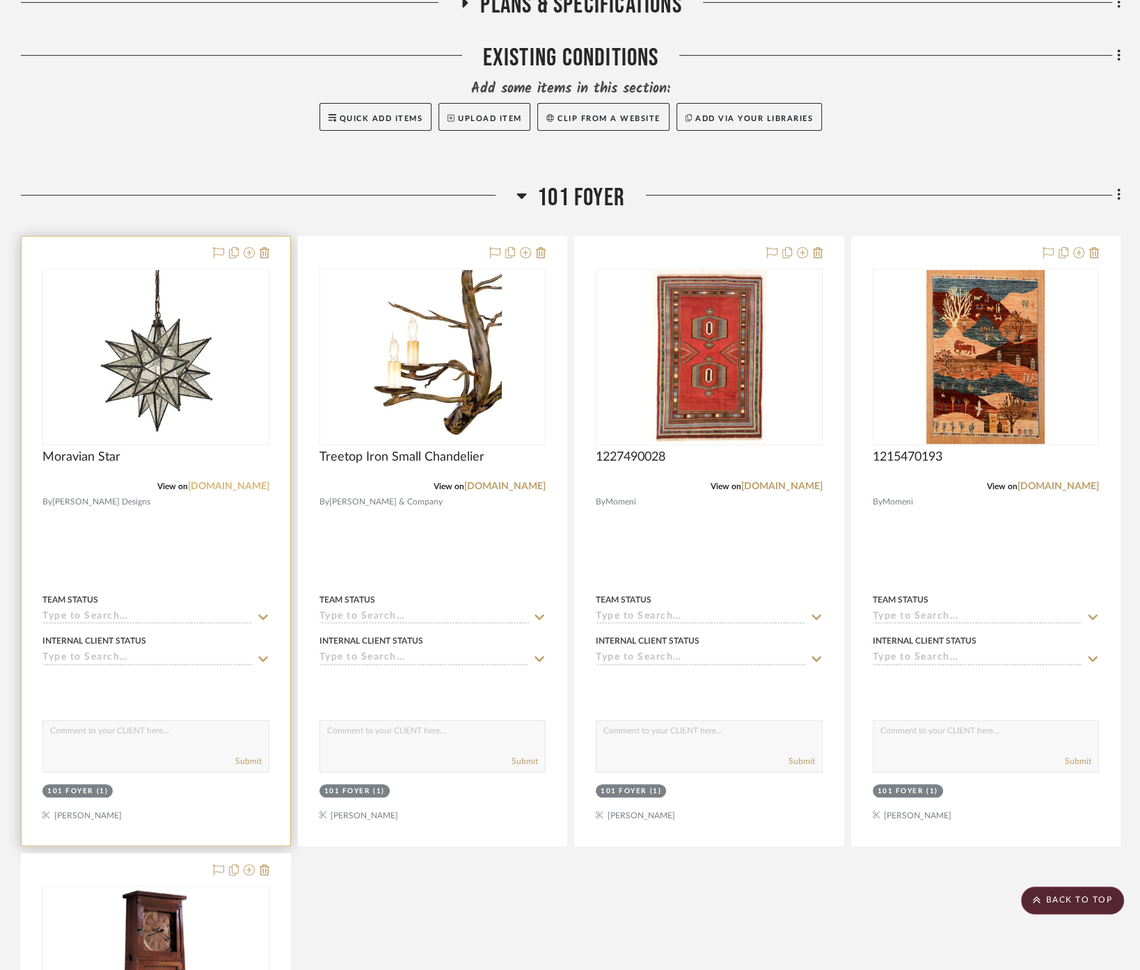
scroll to position [232, 0]
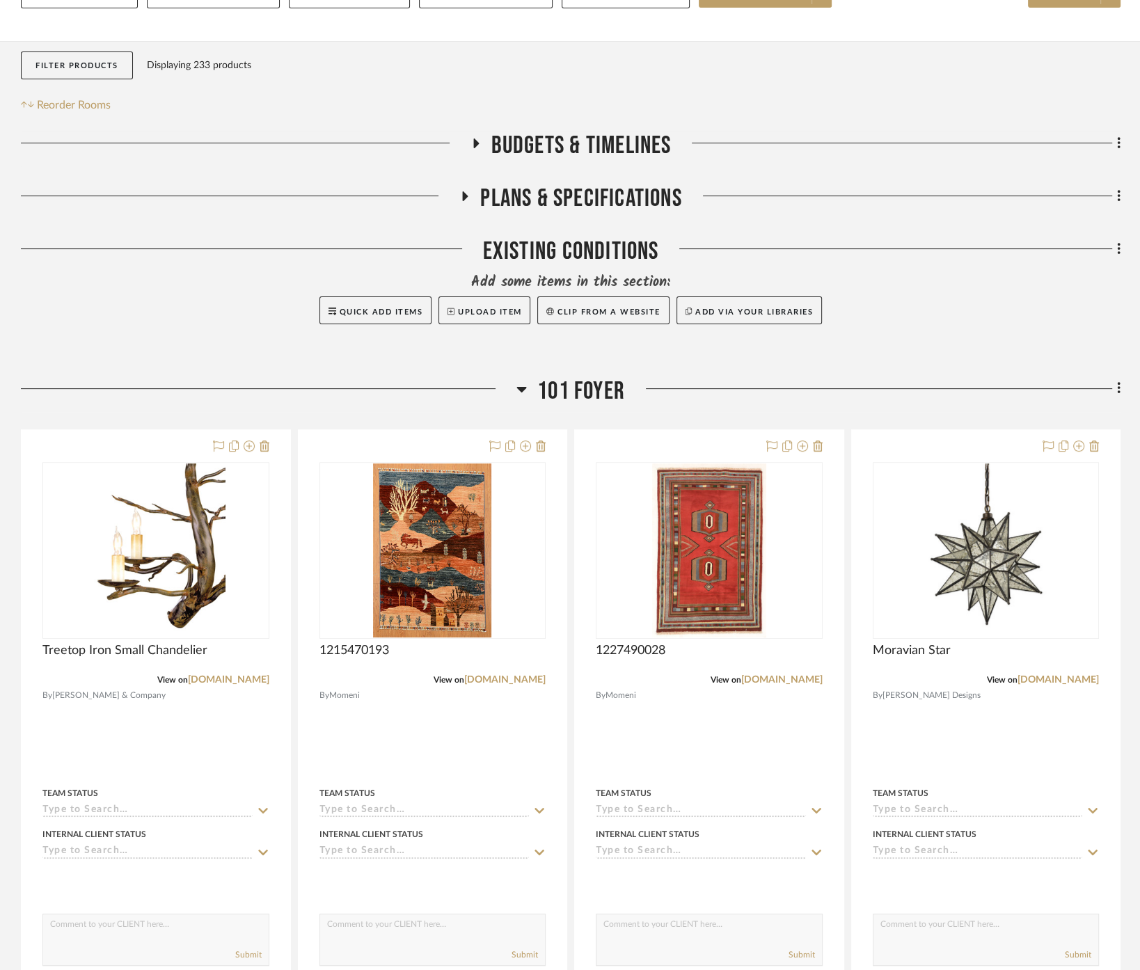
click at [573, 377] on span "101 Foyer" at bounding box center [581, 392] width 88 height 30
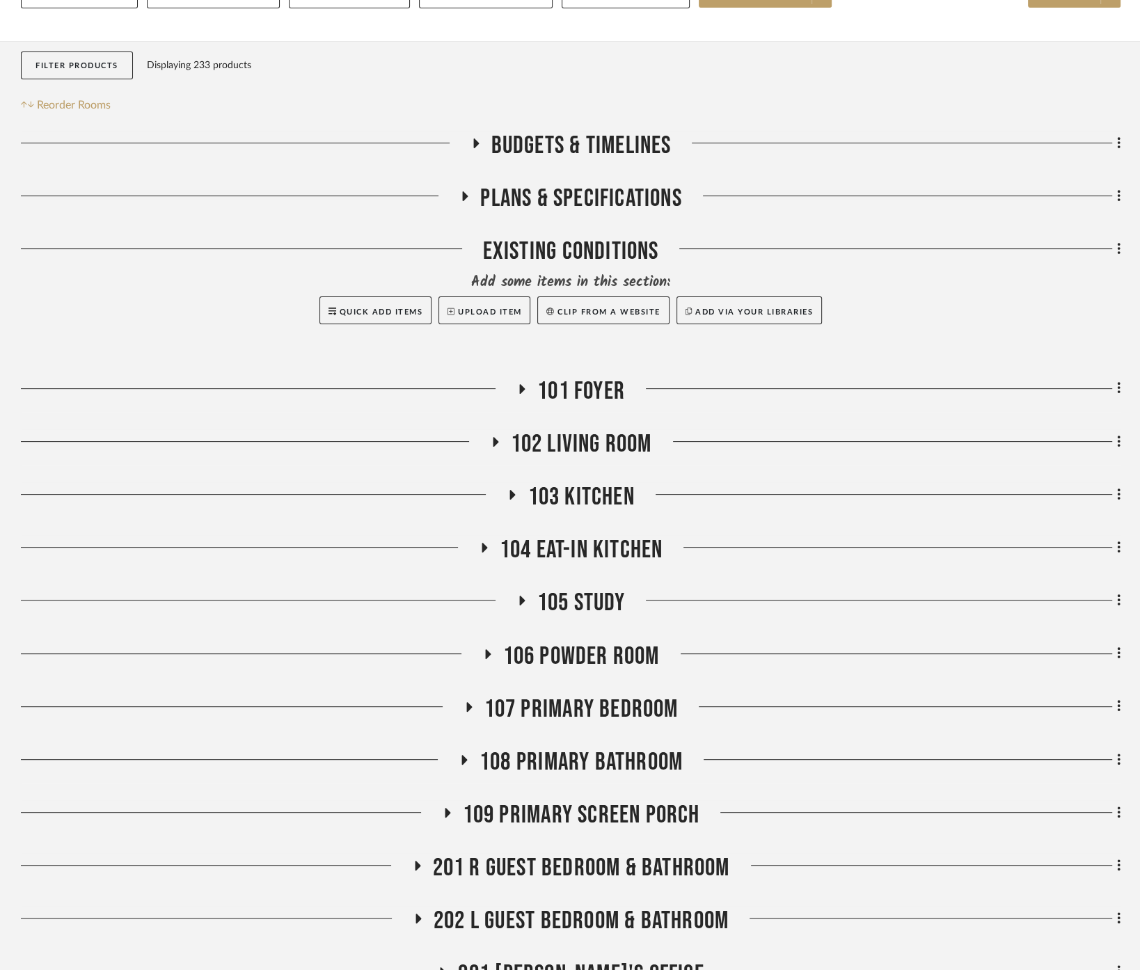
scroll to position [386, 0]
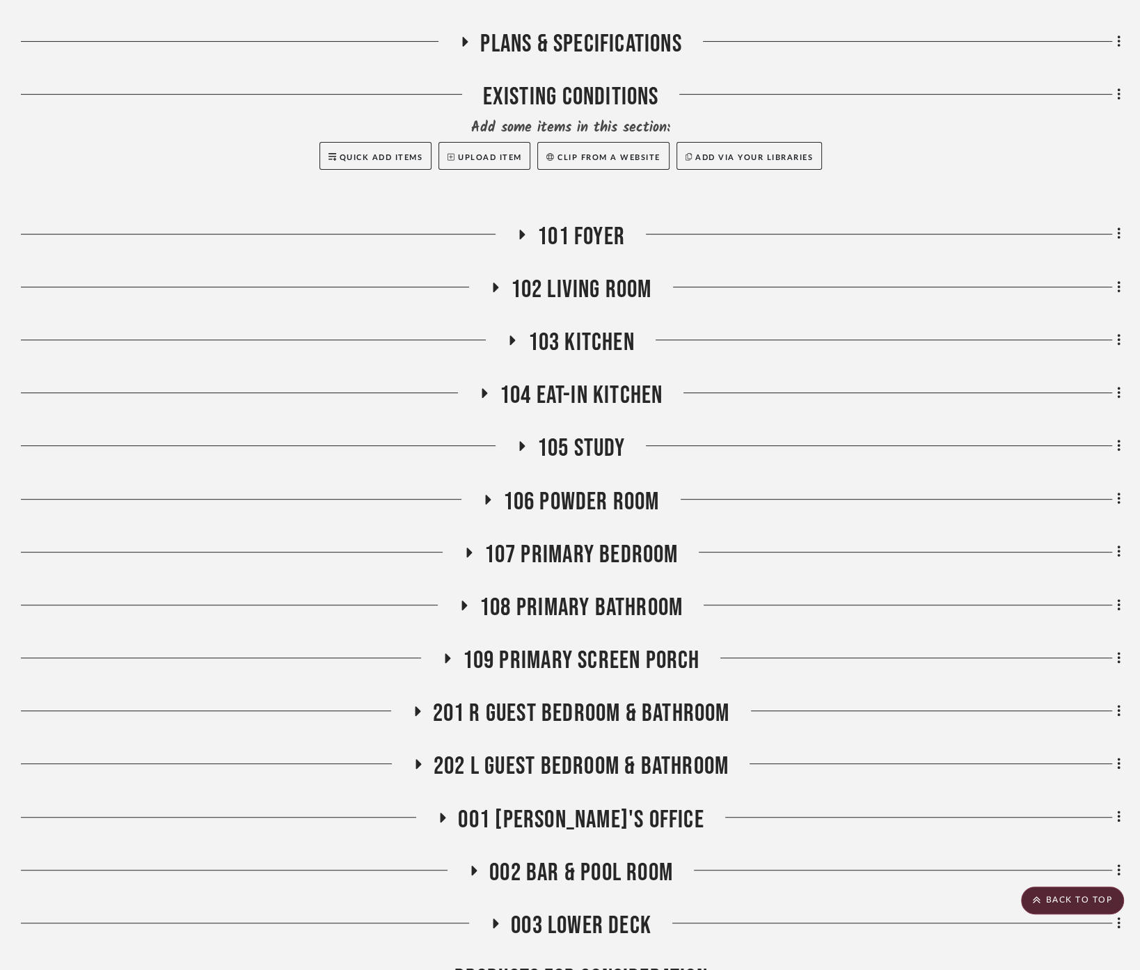
click at [576, 275] on span "102 Living Room" at bounding box center [581, 290] width 141 height 30
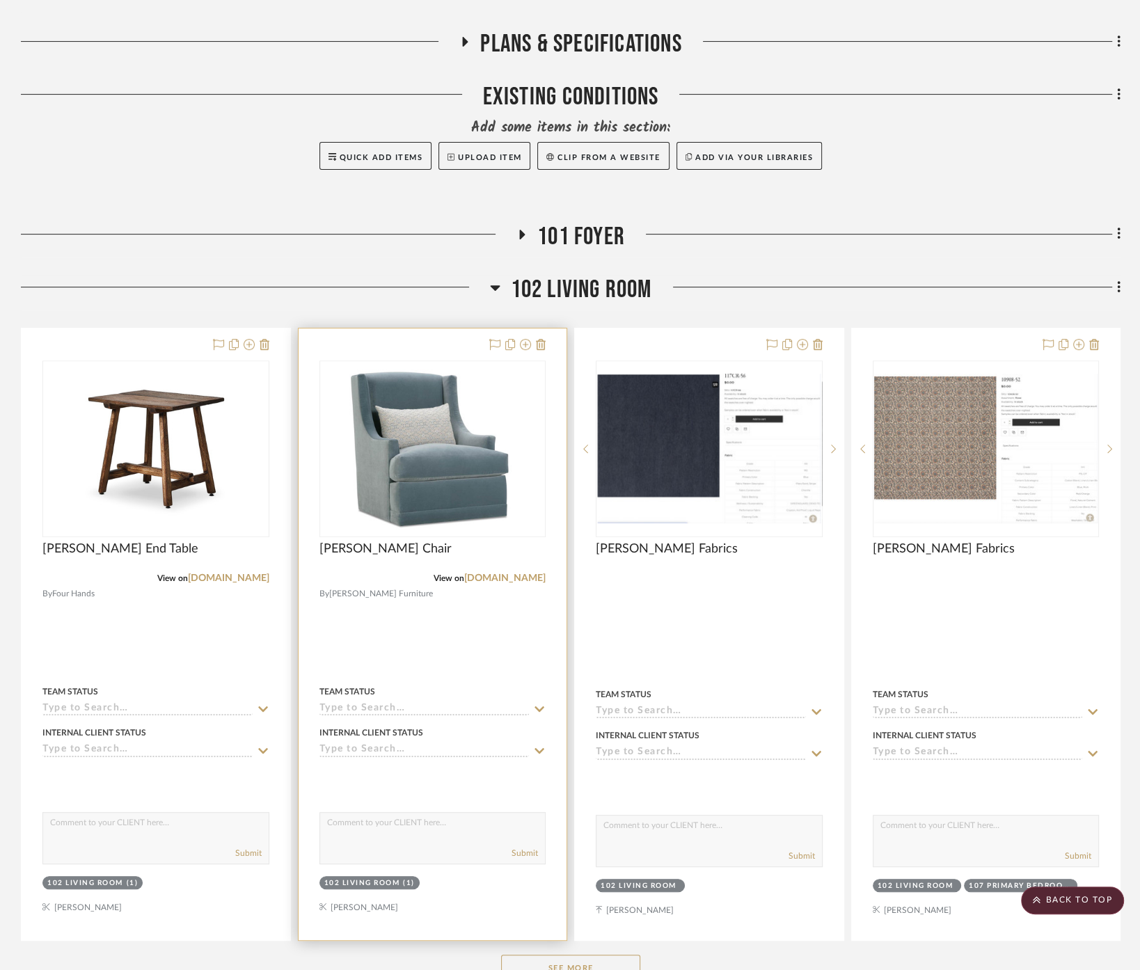
click at [514, 633] on div at bounding box center [433, 635] width 269 height 612
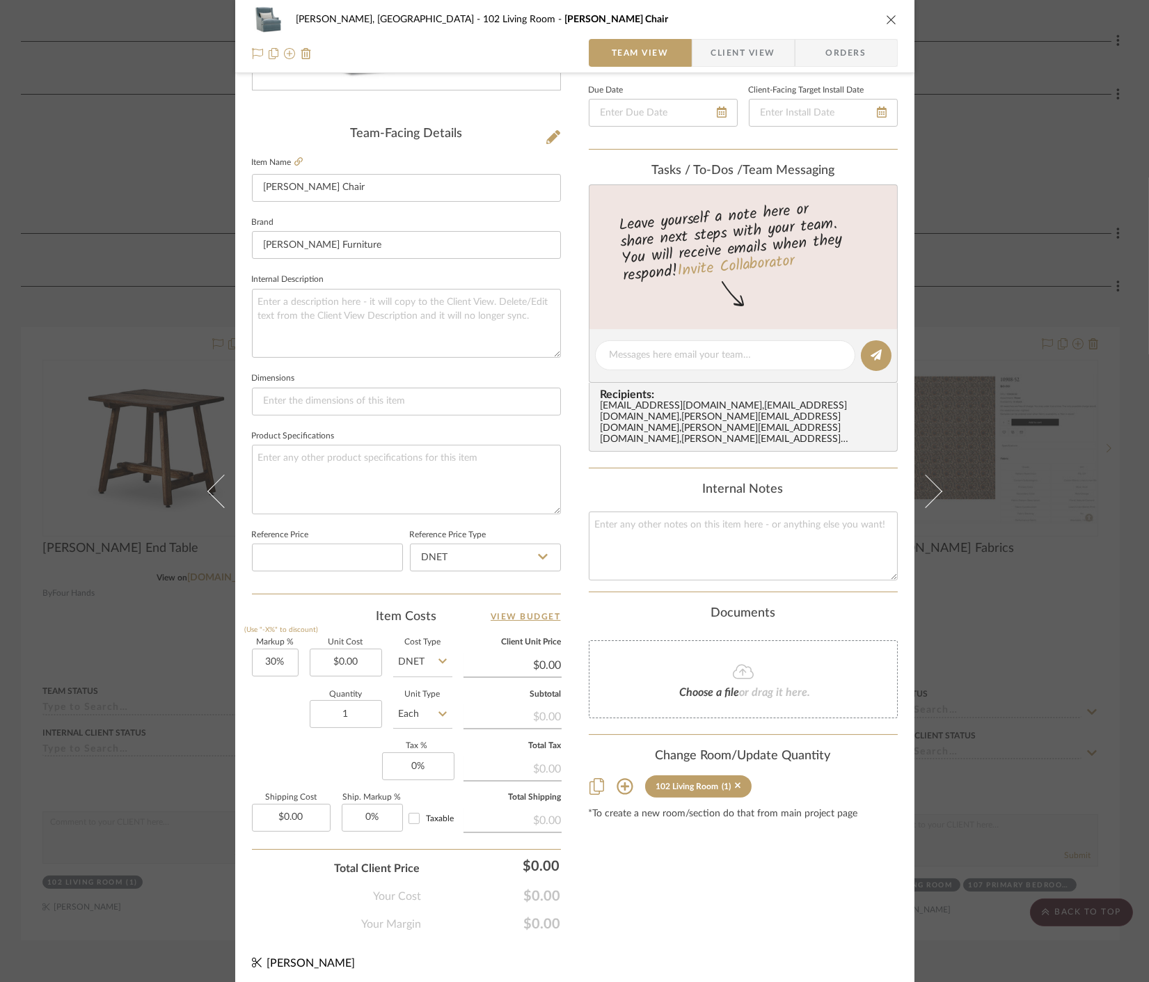
scroll to position [308, 0]
click at [735, 783] on icon at bounding box center [738, 786] width 6 height 6
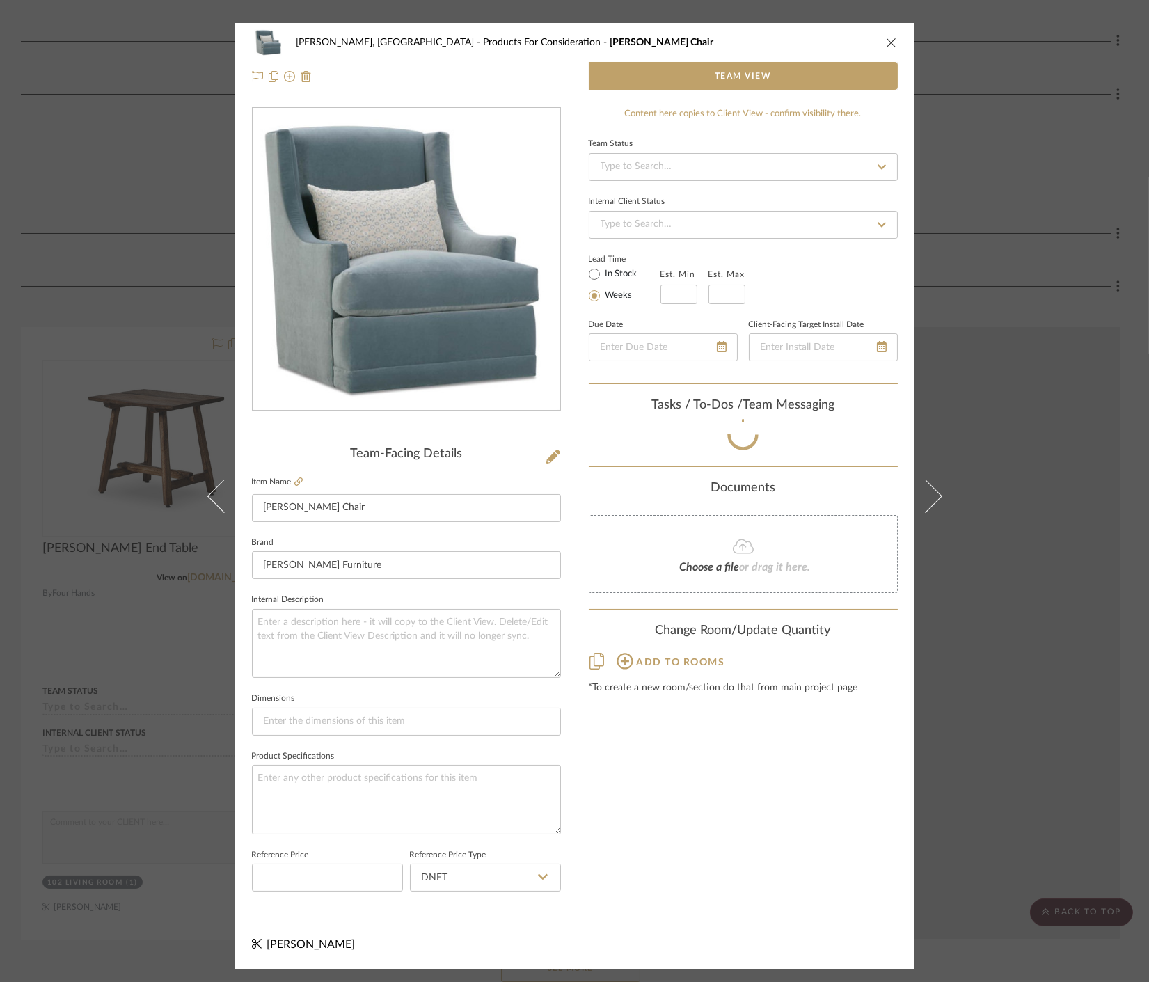
scroll to position [0, 0]
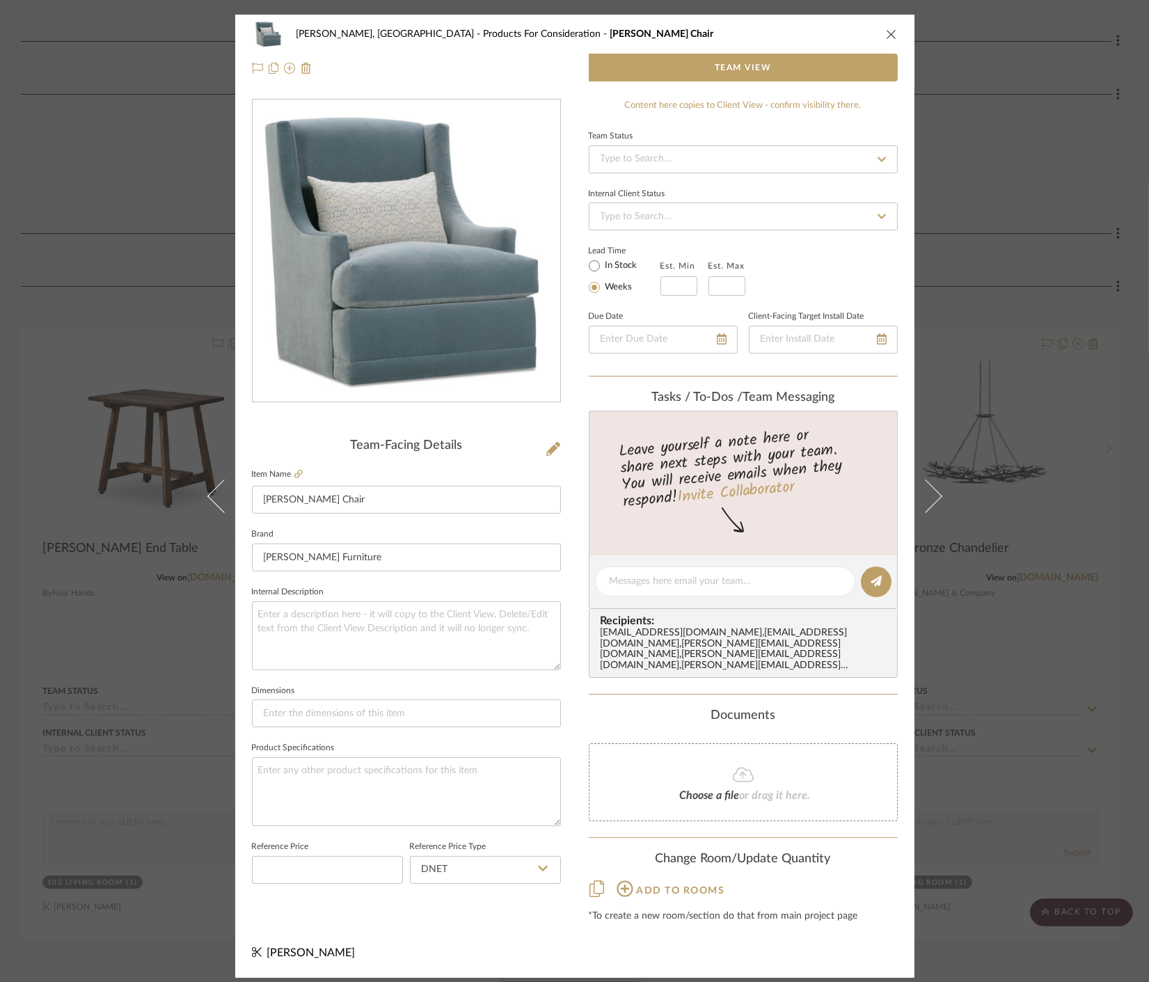
click at [1007, 695] on div "Connolly, Clarkesville Products For Consideration Lindsay Swivel Chair Team Vie…" at bounding box center [574, 491] width 1149 height 982
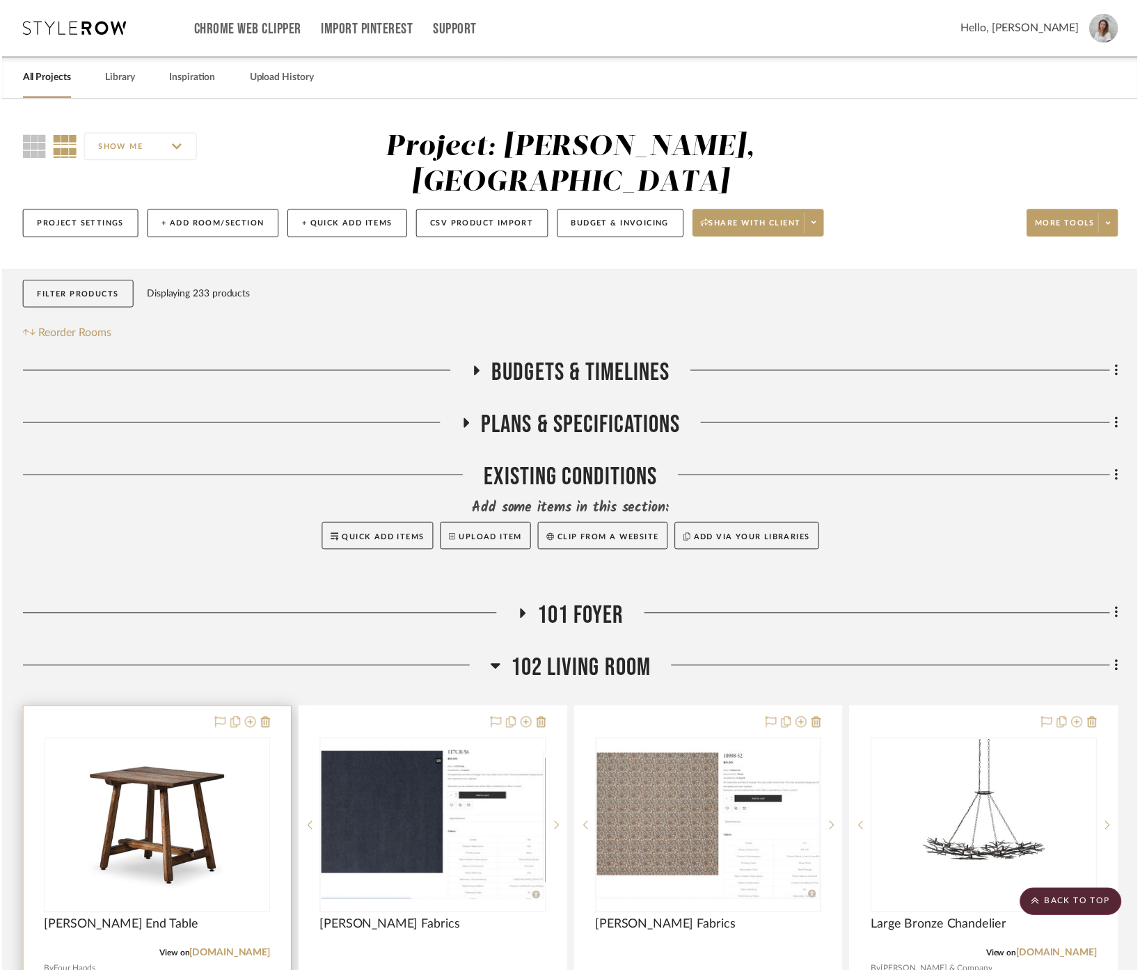
scroll to position [386, 0]
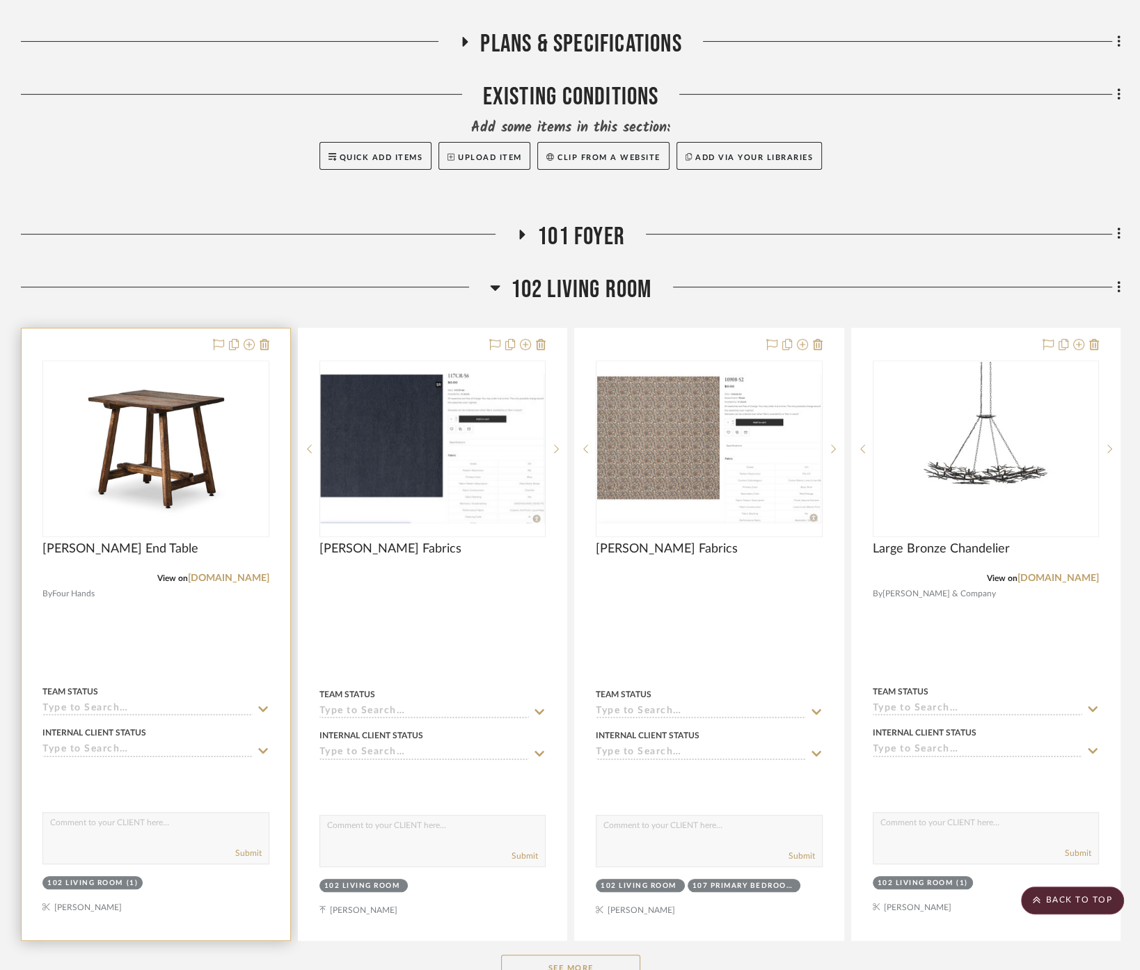
click at [228, 625] on div at bounding box center [156, 635] width 269 height 612
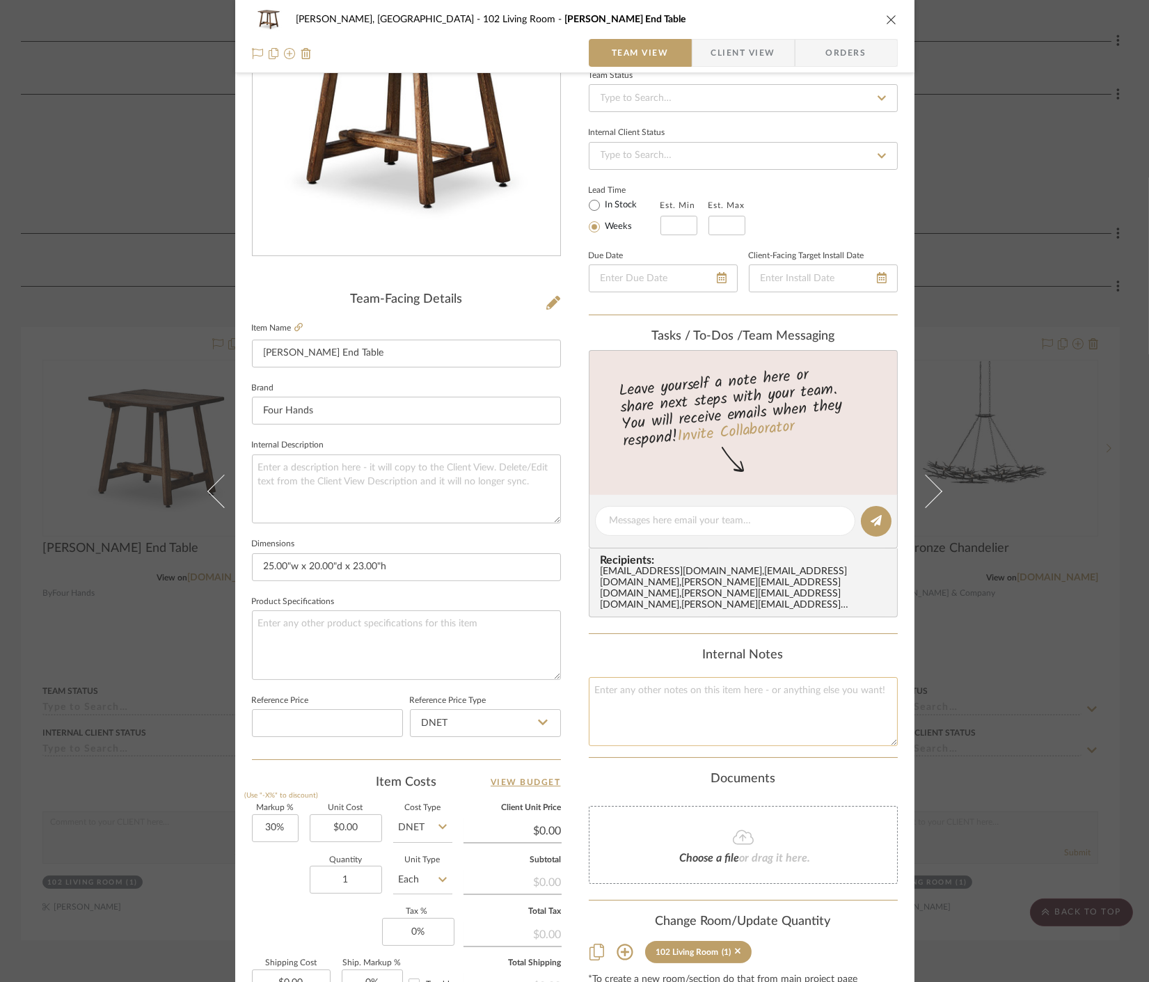
scroll to position [308, 0]
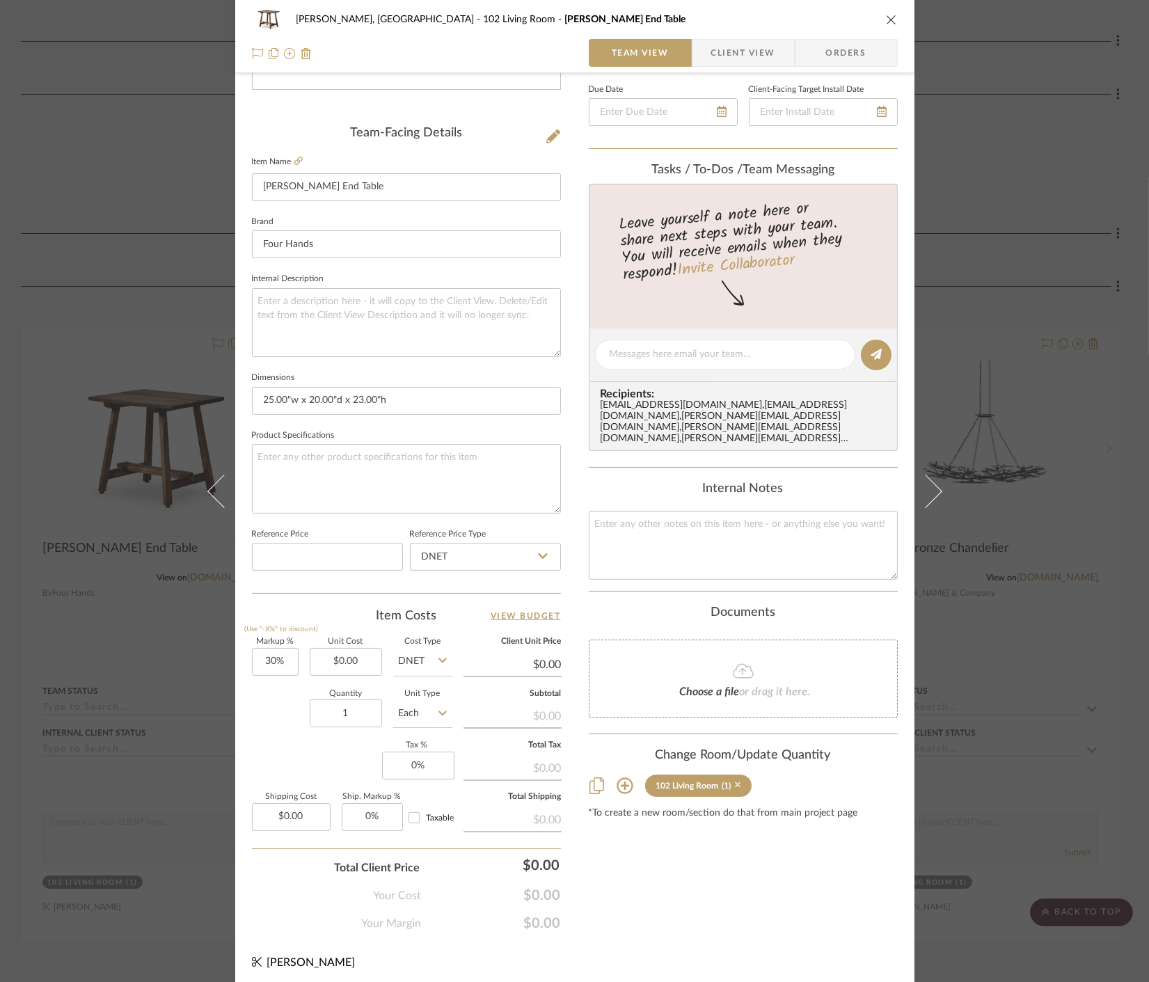
click at [735, 783] on icon at bounding box center [738, 786] width 6 height 6
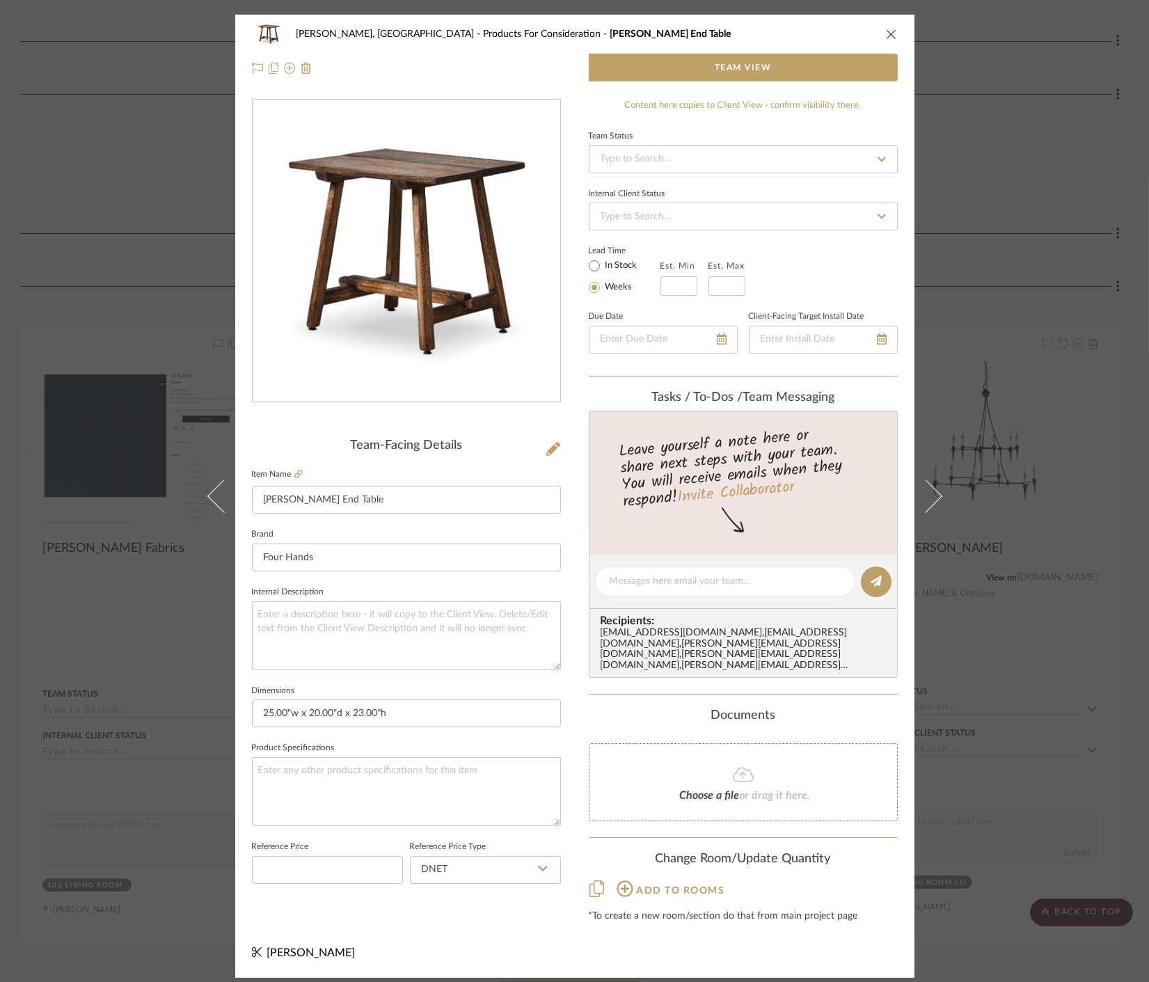
click at [1012, 615] on div "Connolly, Clarkesville Products For Consideration Elio End Table Team View Team…" at bounding box center [574, 491] width 1149 height 982
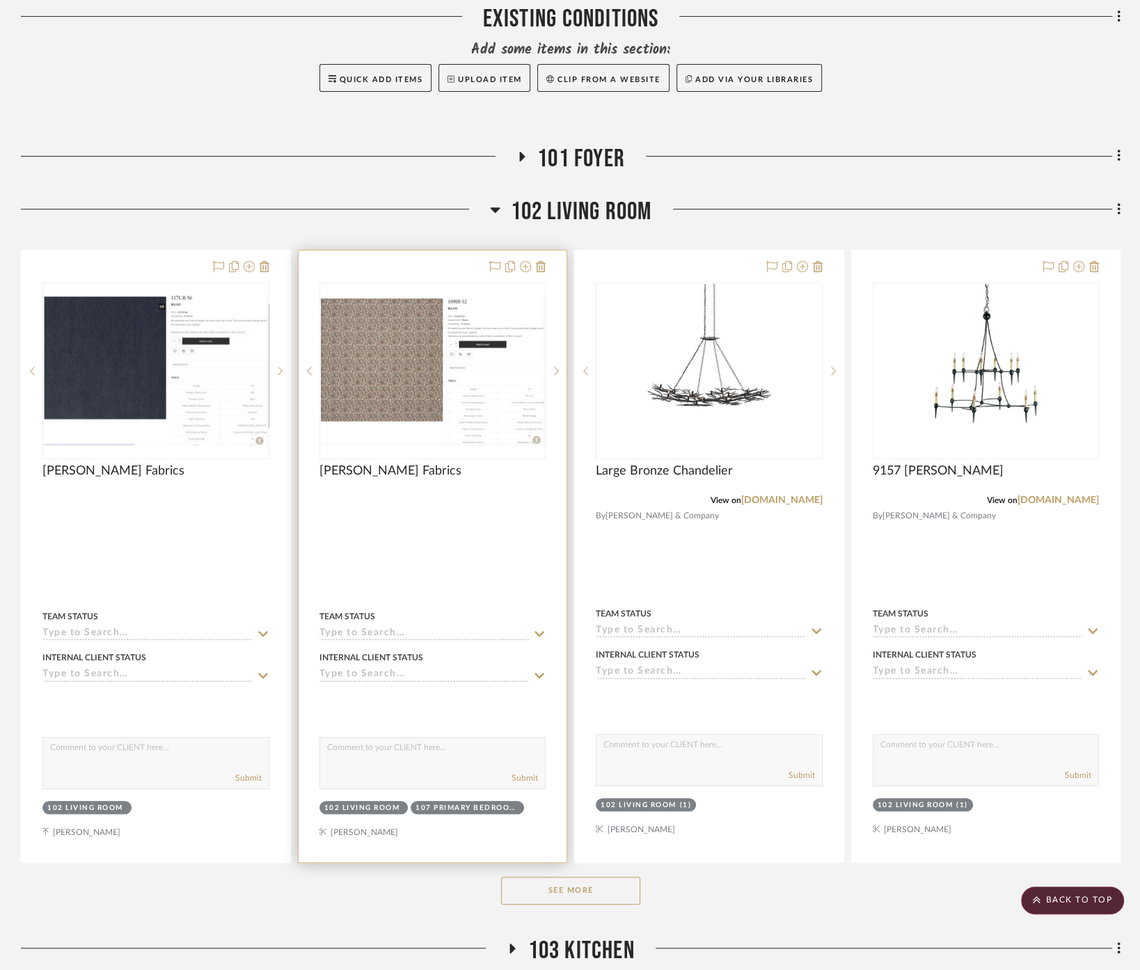
scroll to position [541, 0]
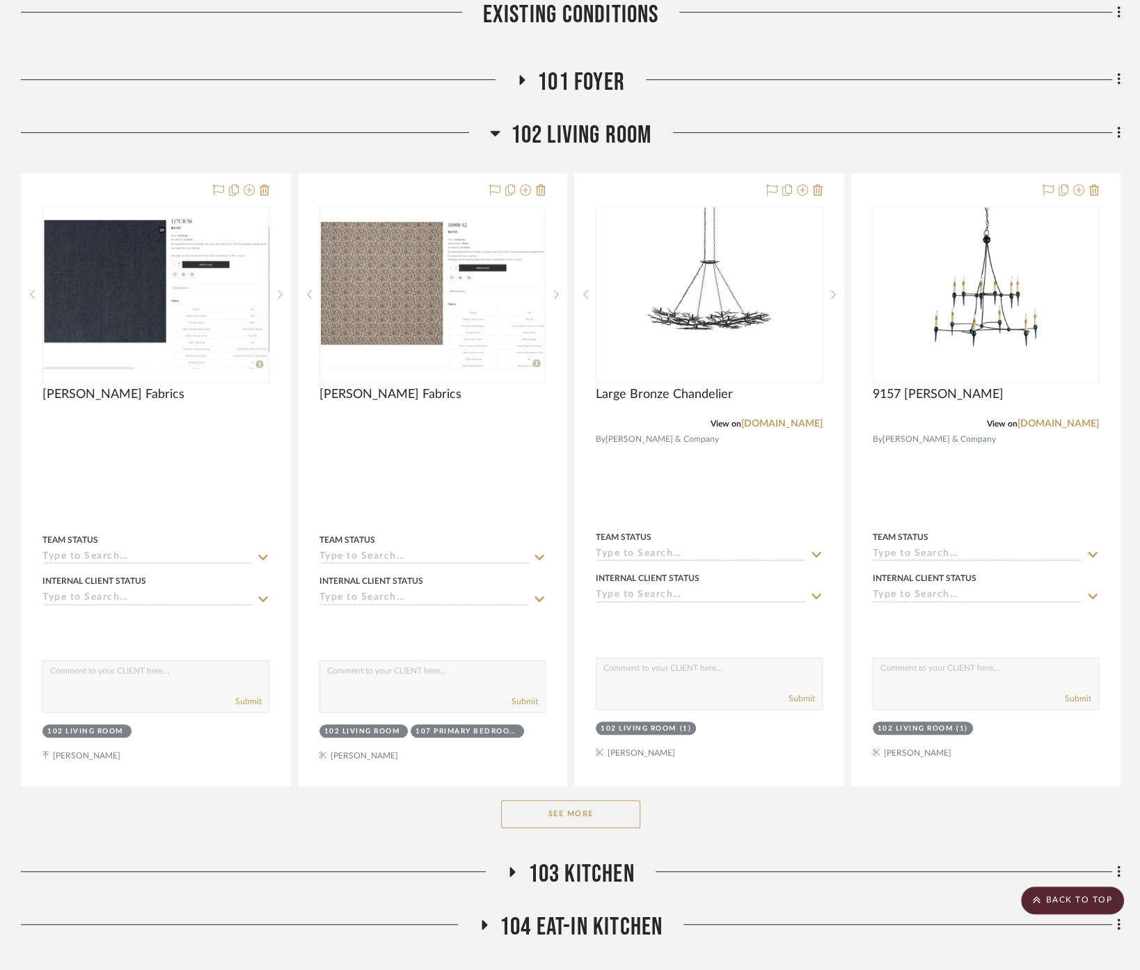
click at [598, 801] on button "See More" at bounding box center [570, 815] width 139 height 28
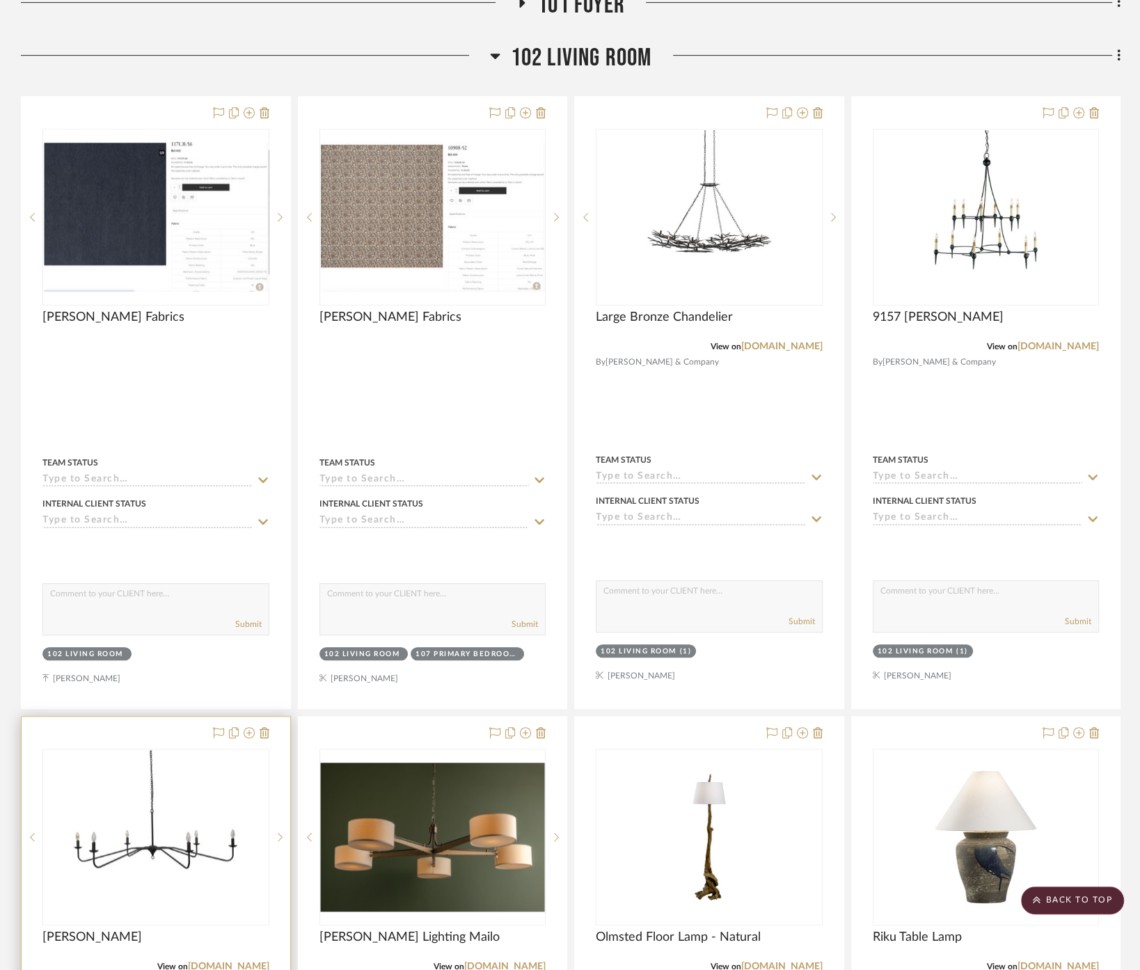
scroll to position [928, 0]
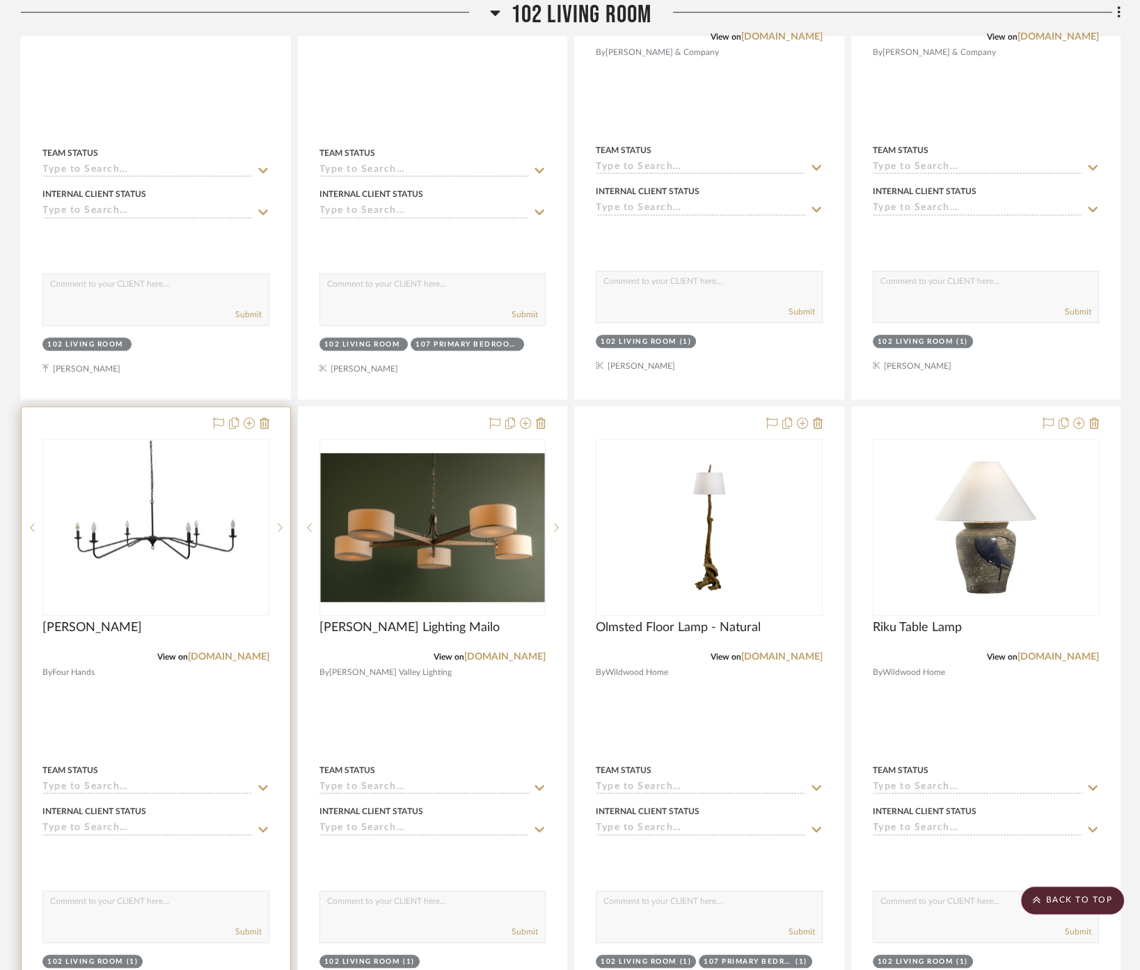
click at [233, 693] on div at bounding box center [156, 711] width 269 height 609
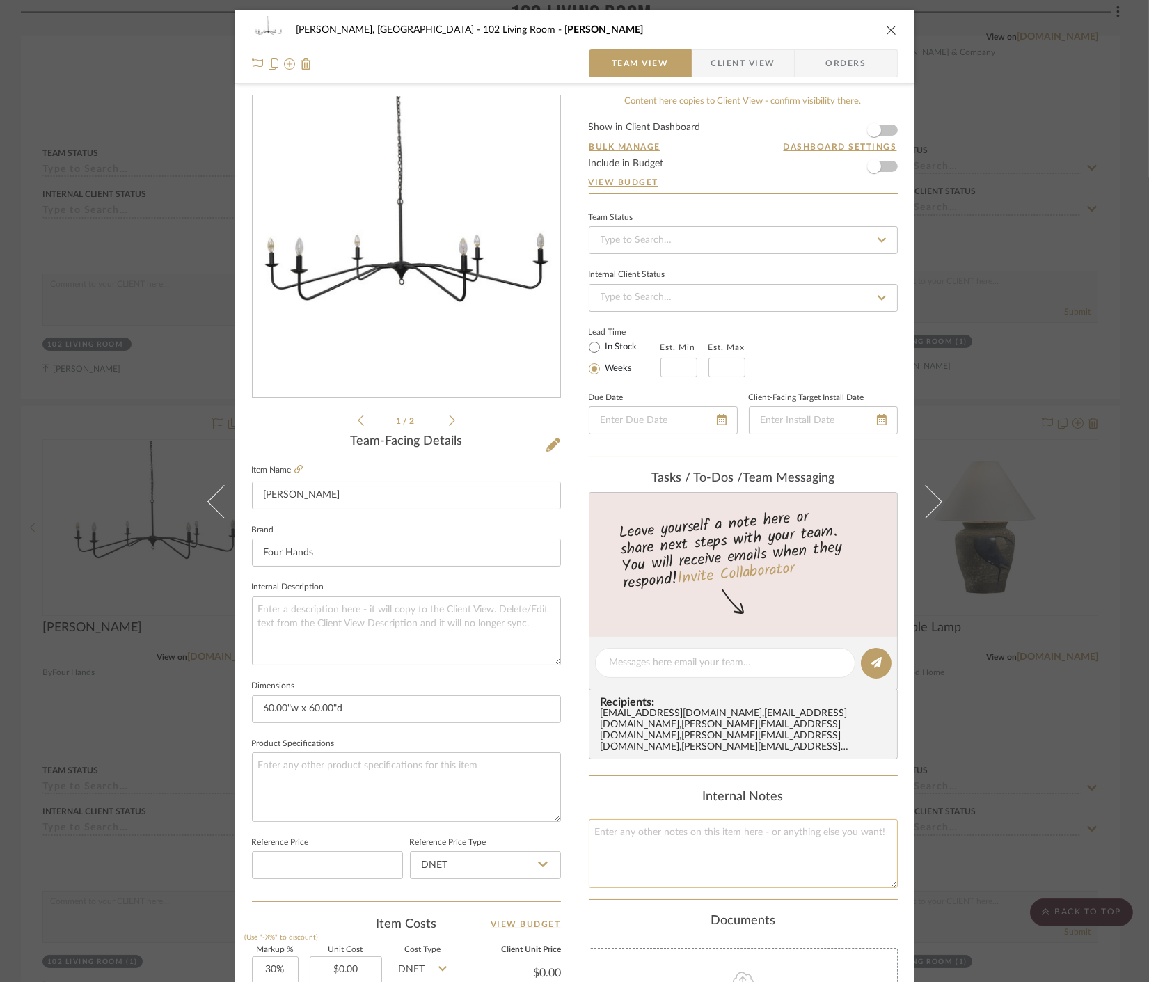
scroll to position [232, 0]
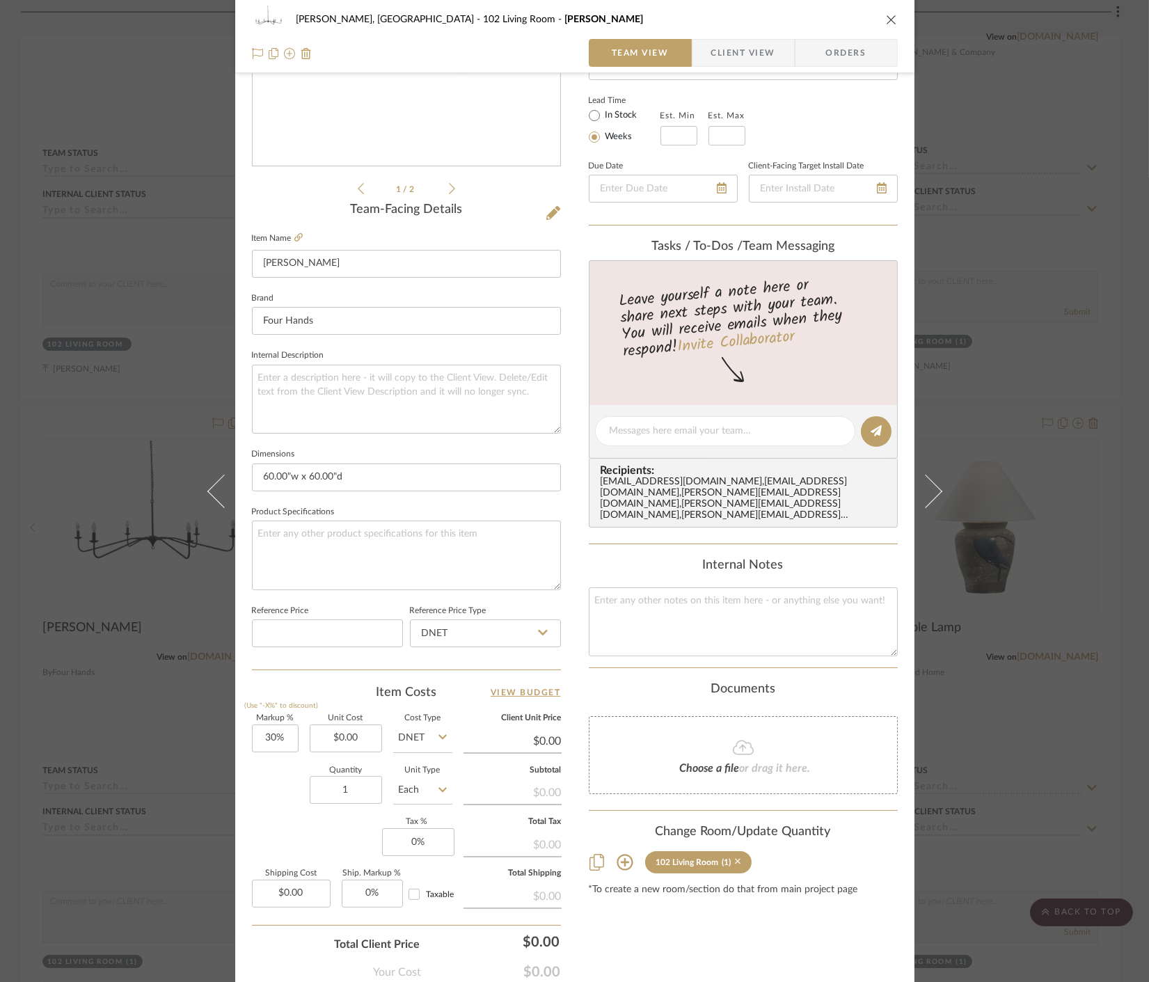
click at [735, 857] on icon at bounding box center [738, 862] width 6 height 10
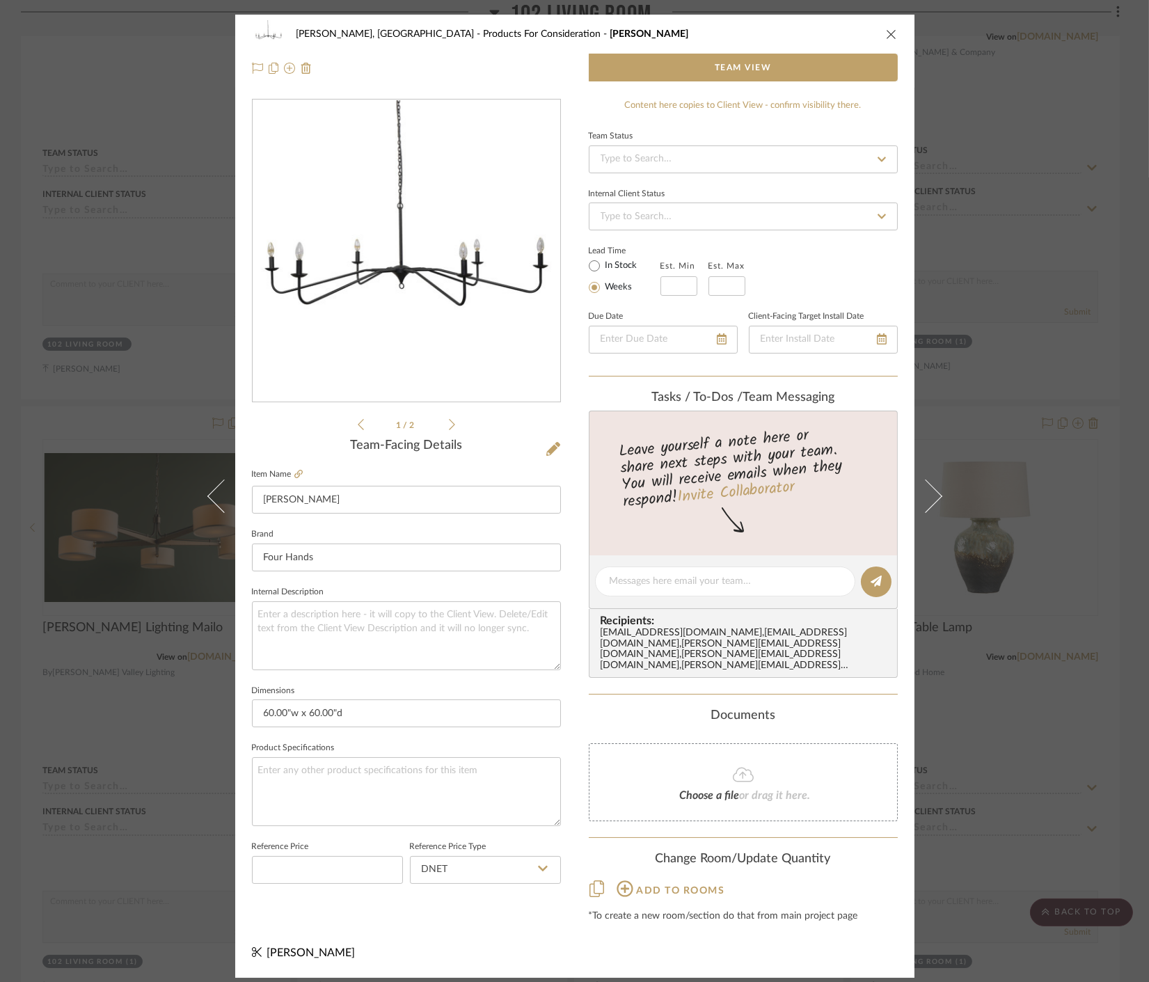
click at [1007, 799] on div "Connolly, Clarkesville Products For Consideration Edlyn Chandelier Team View 1 …" at bounding box center [574, 491] width 1149 height 982
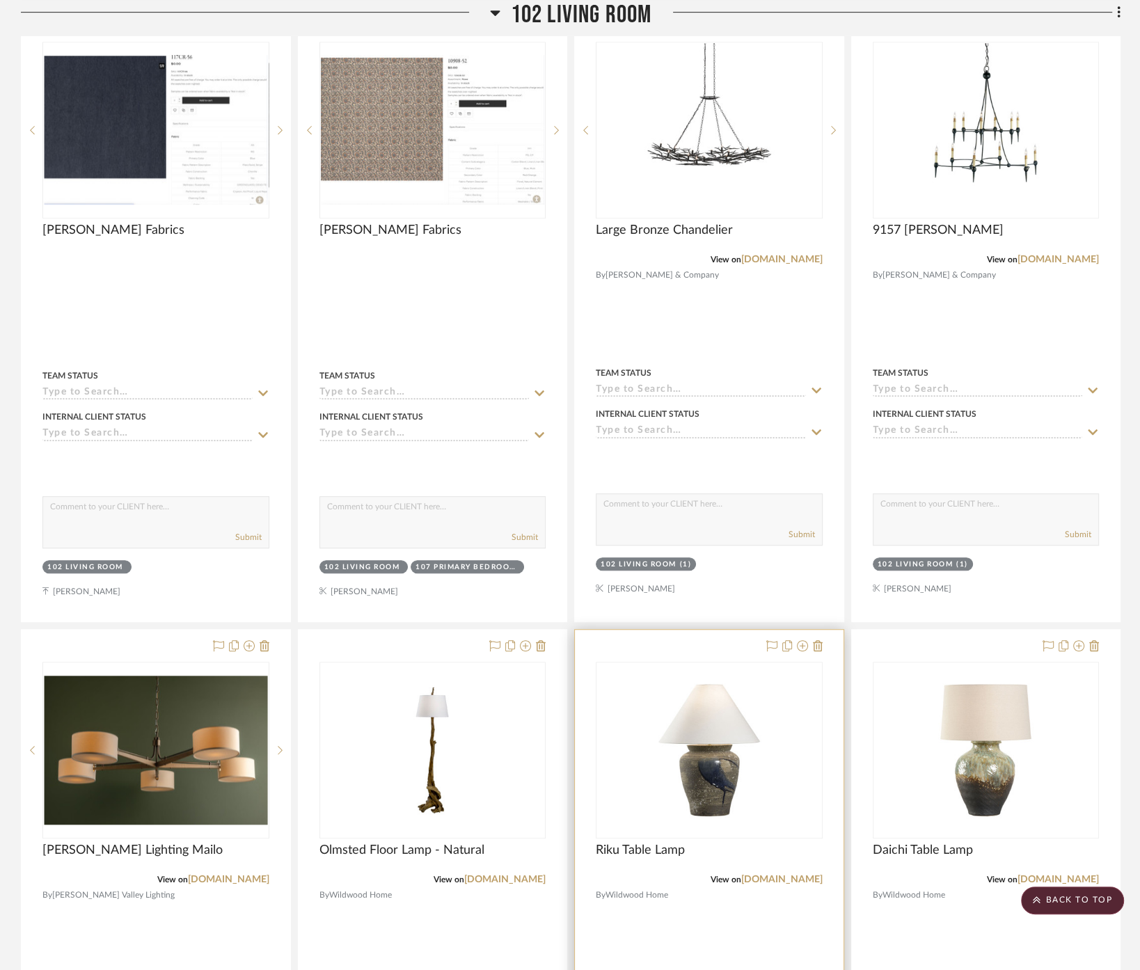
scroll to position [464, 0]
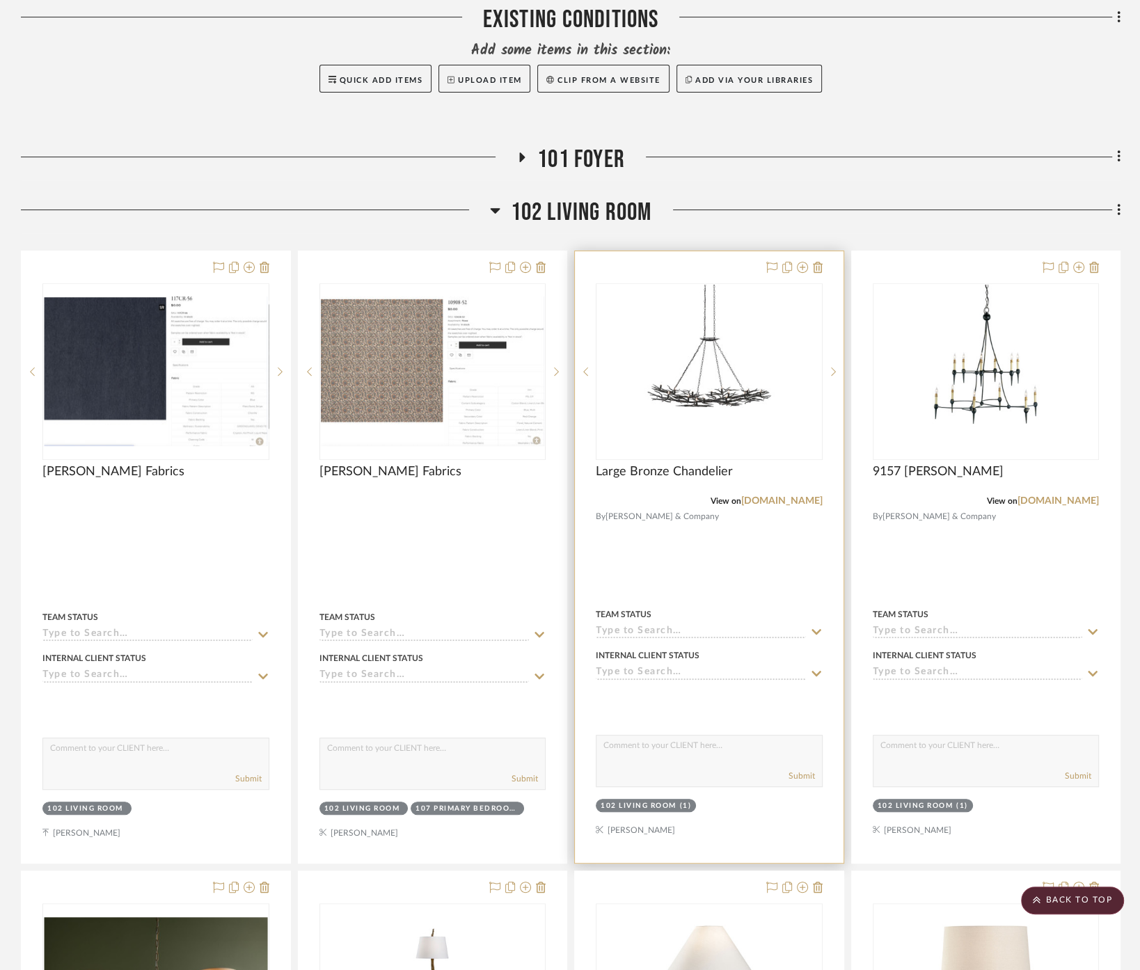
click at [759, 516] on div at bounding box center [709, 557] width 269 height 612
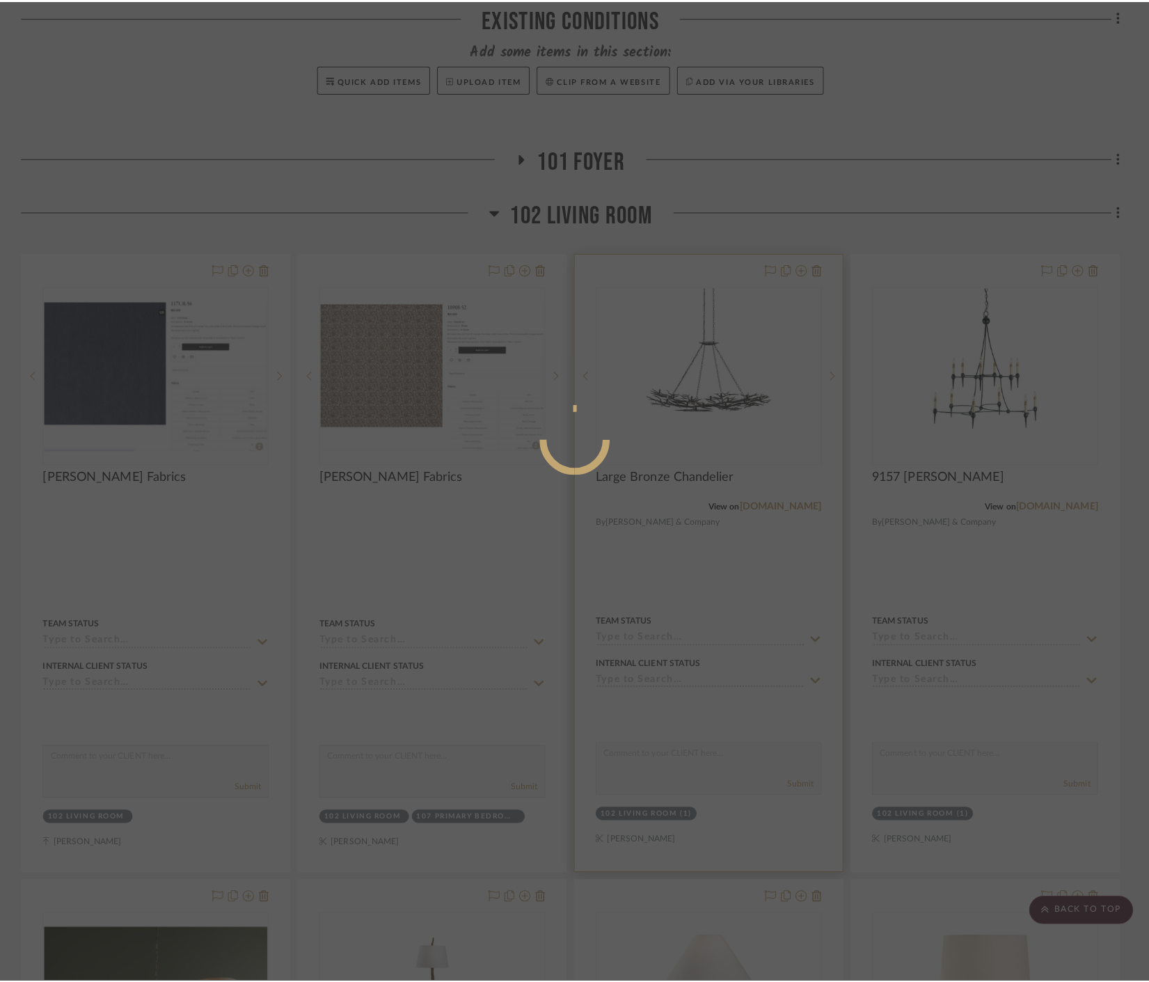
scroll to position [0, 0]
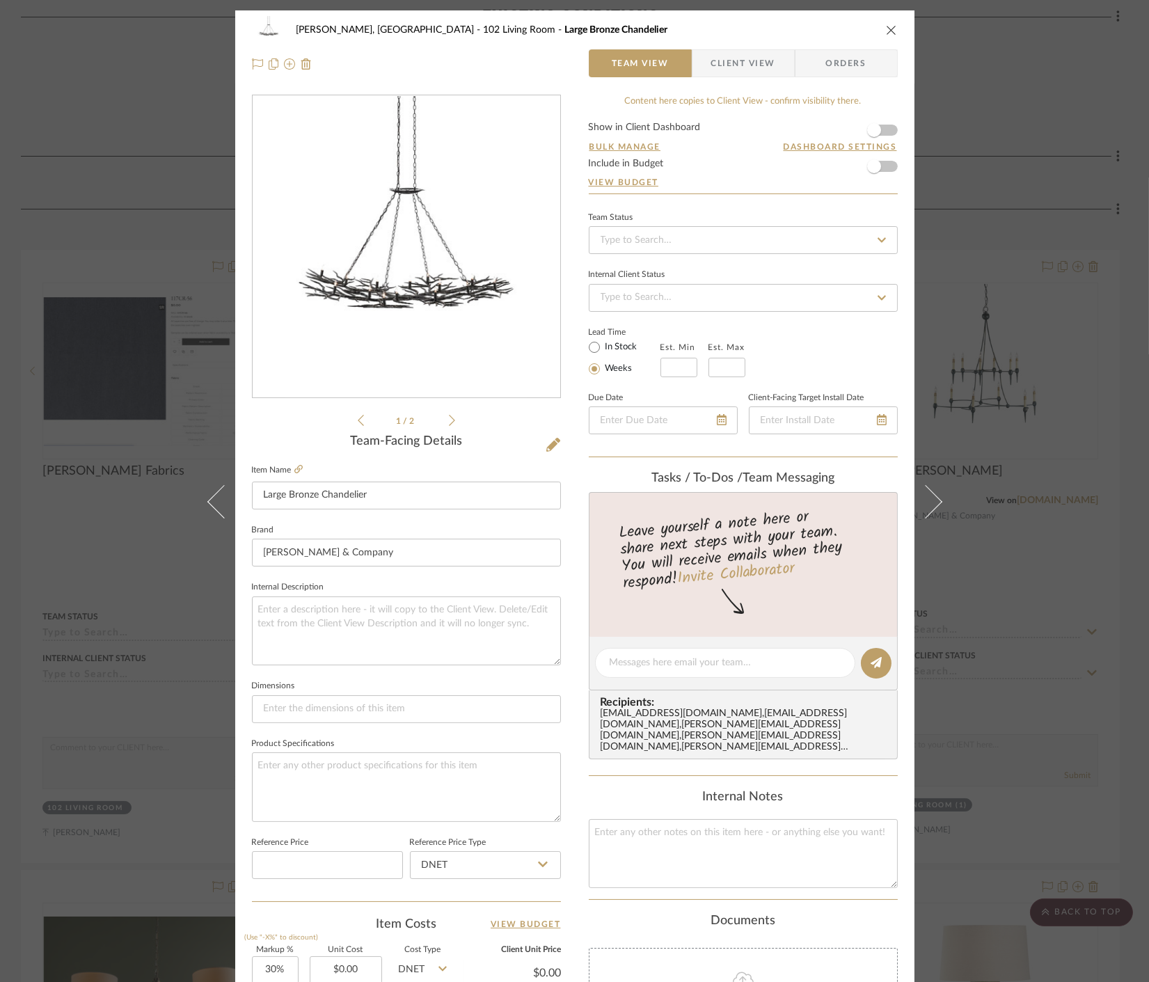
click at [1034, 704] on div "Connolly, Clarkesville 102 Living Room Large Bronze Chandelier Team View Client…" at bounding box center [574, 491] width 1149 height 982
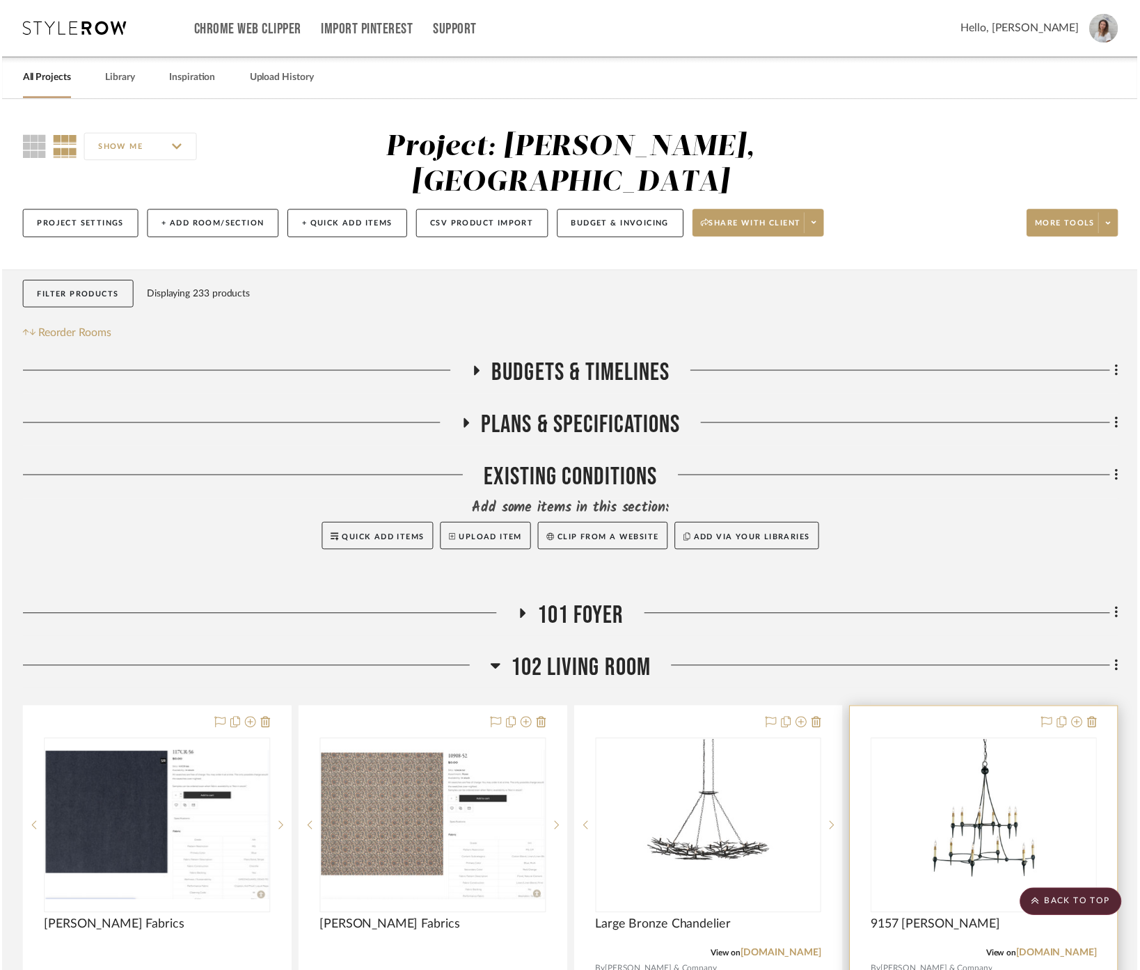
scroll to position [464, 0]
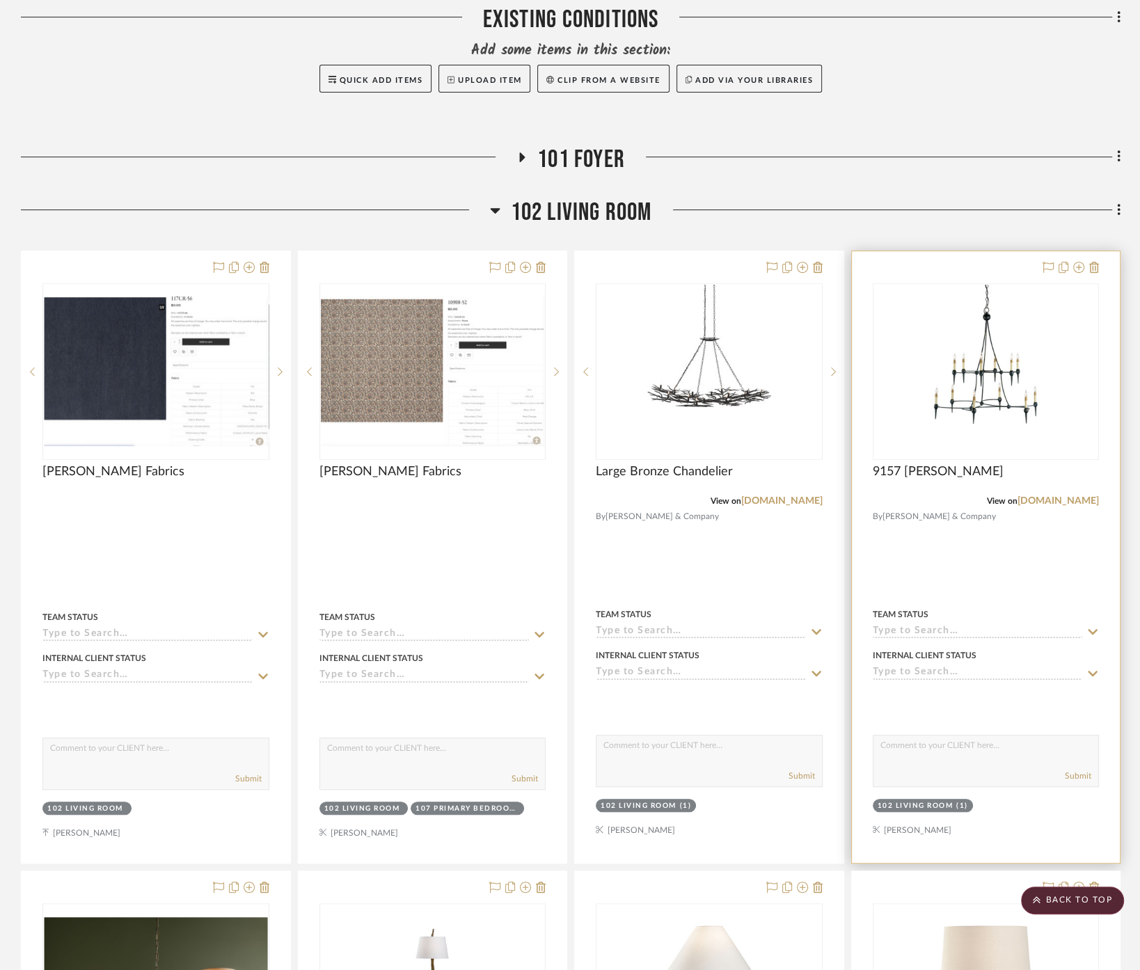
click at [990, 520] on div at bounding box center [986, 557] width 269 height 612
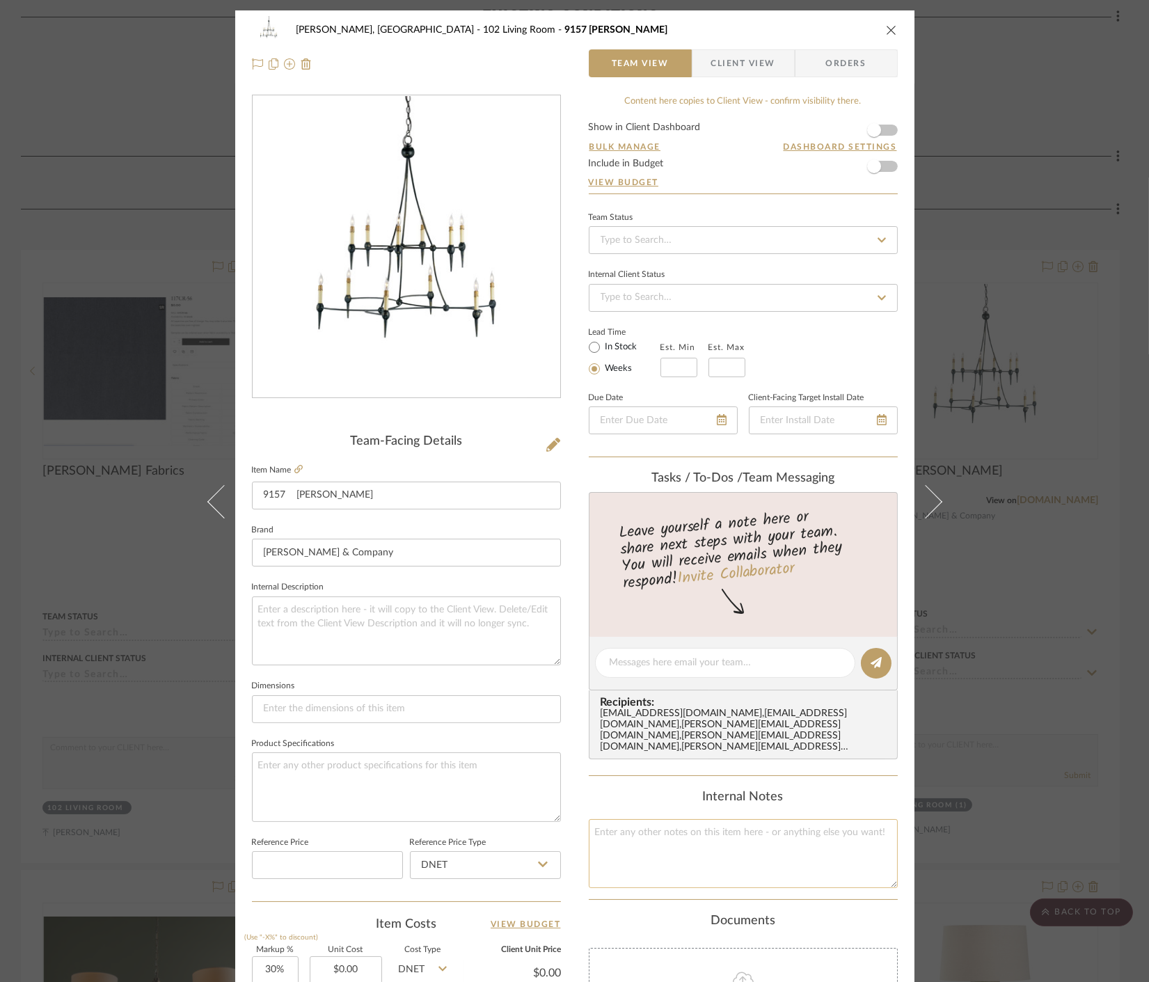
scroll to position [308, 0]
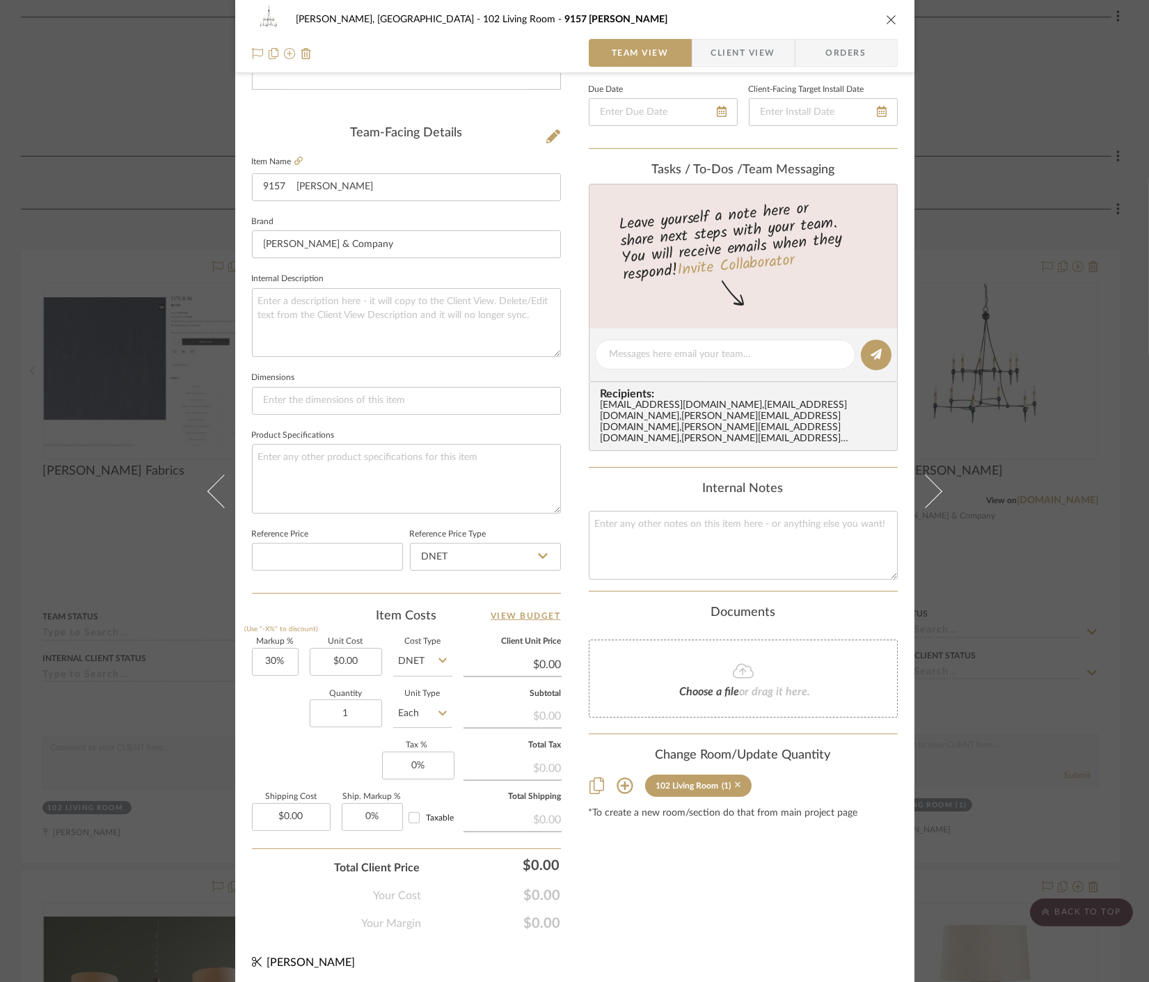
click at [735, 780] on icon at bounding box center [738, 785] width 6 height 10
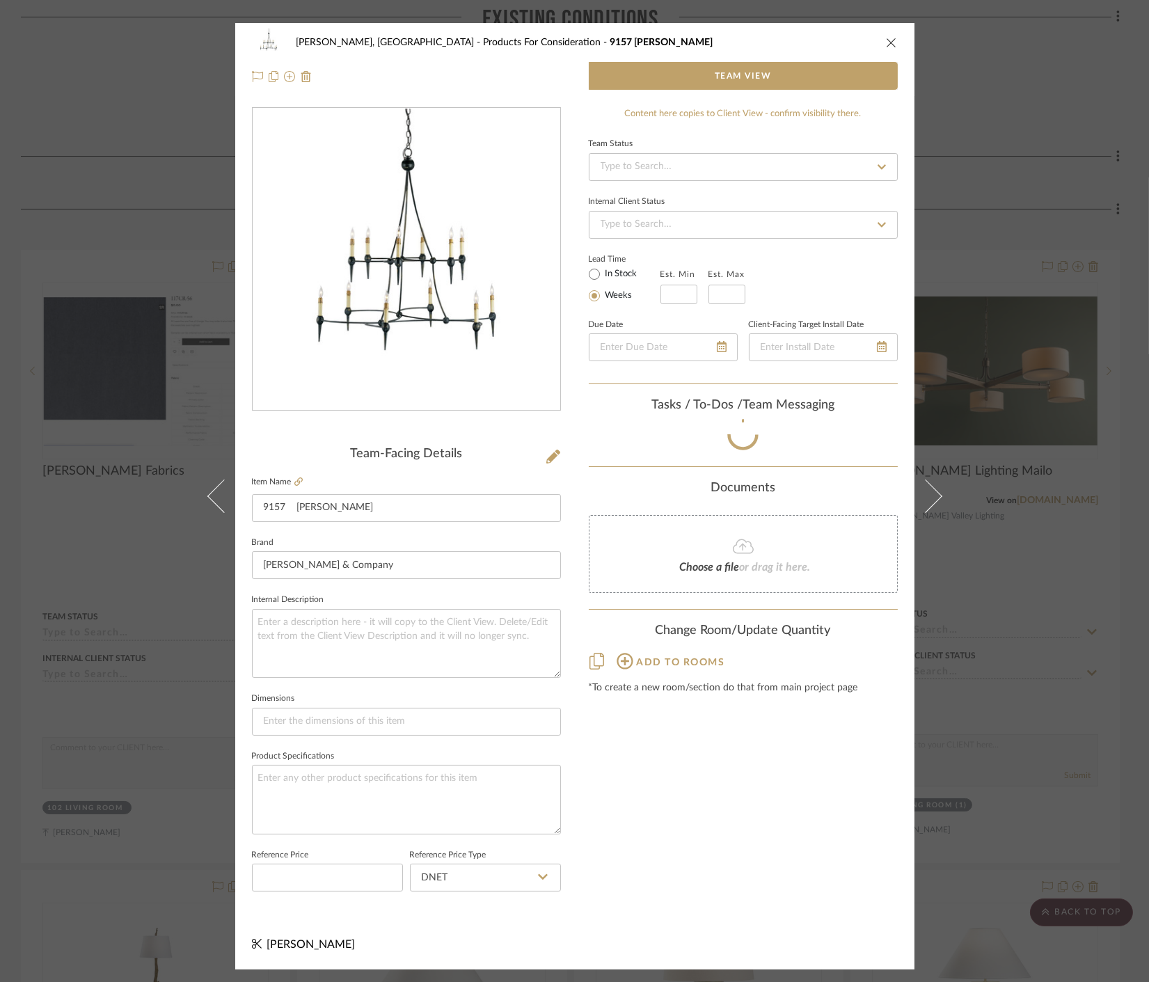
scroll to position [0, 0]
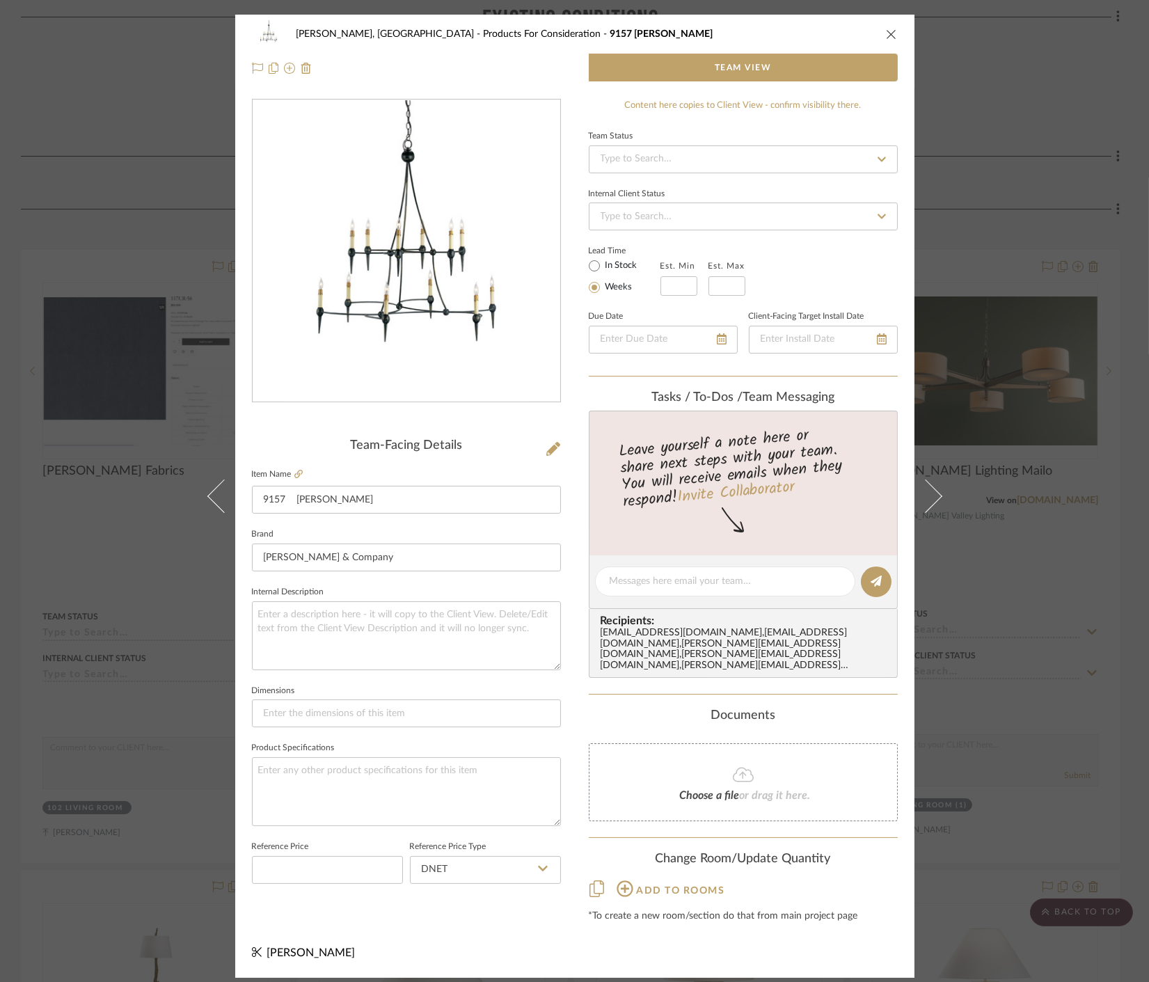
click at [1023, 606] on div "Connolly, Clarkesville Products For Consideration 9157 Danielli Black Chandelie…" at bounding box center [574, 491] width 1149 height 982
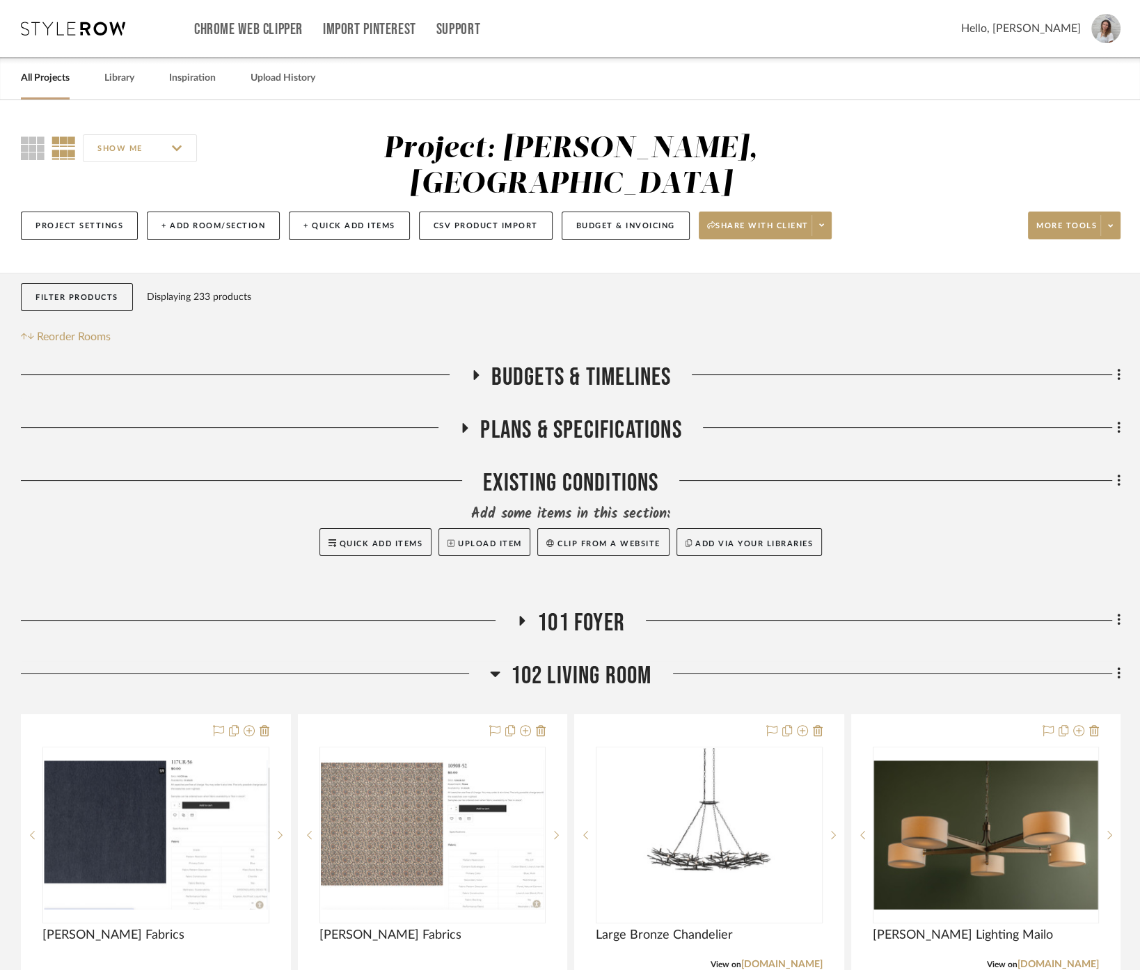
click at [541, 608] on span "101 Foyer" at bounding box center [581, 623] width 88 height 30
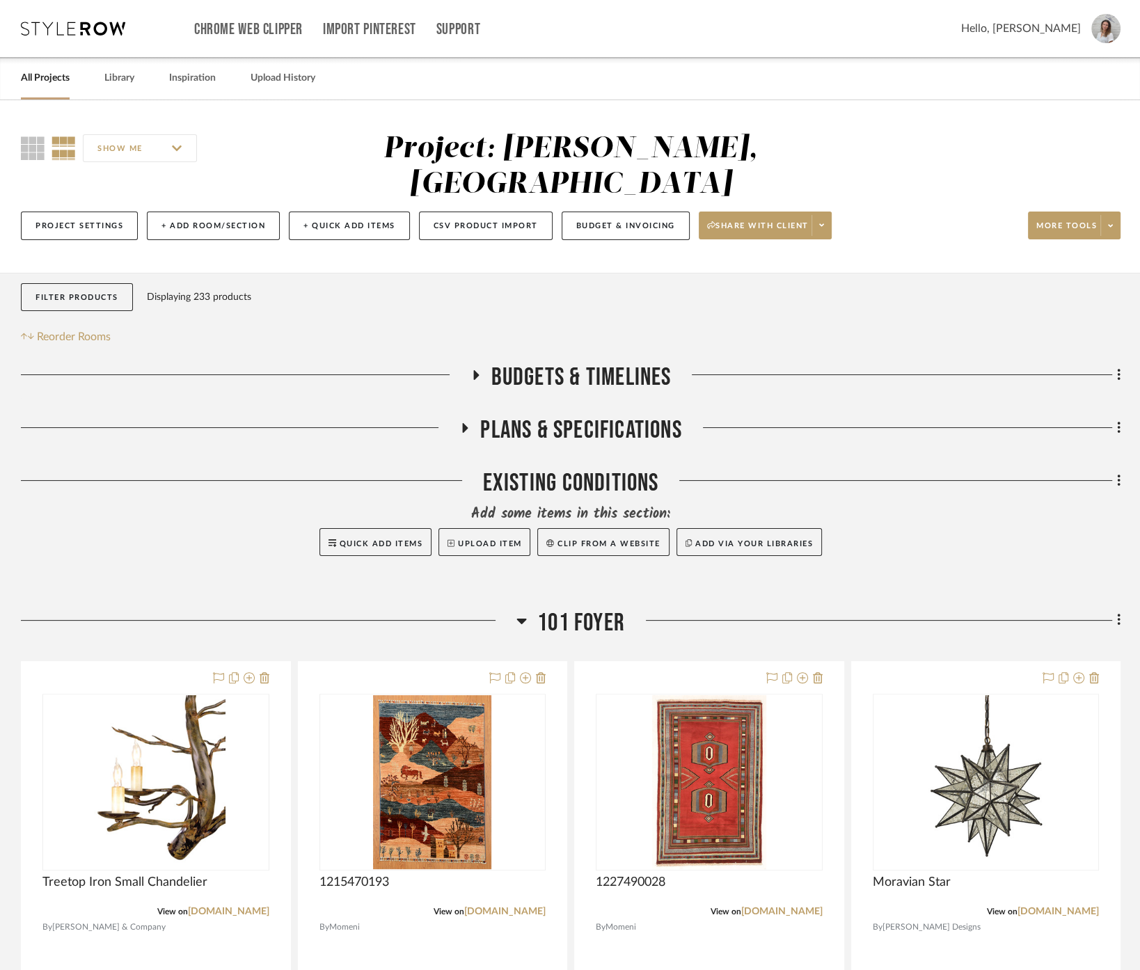
click at [583, 608] on span "101 Foyer" at bounding box center [581, 623] width 88 height 30
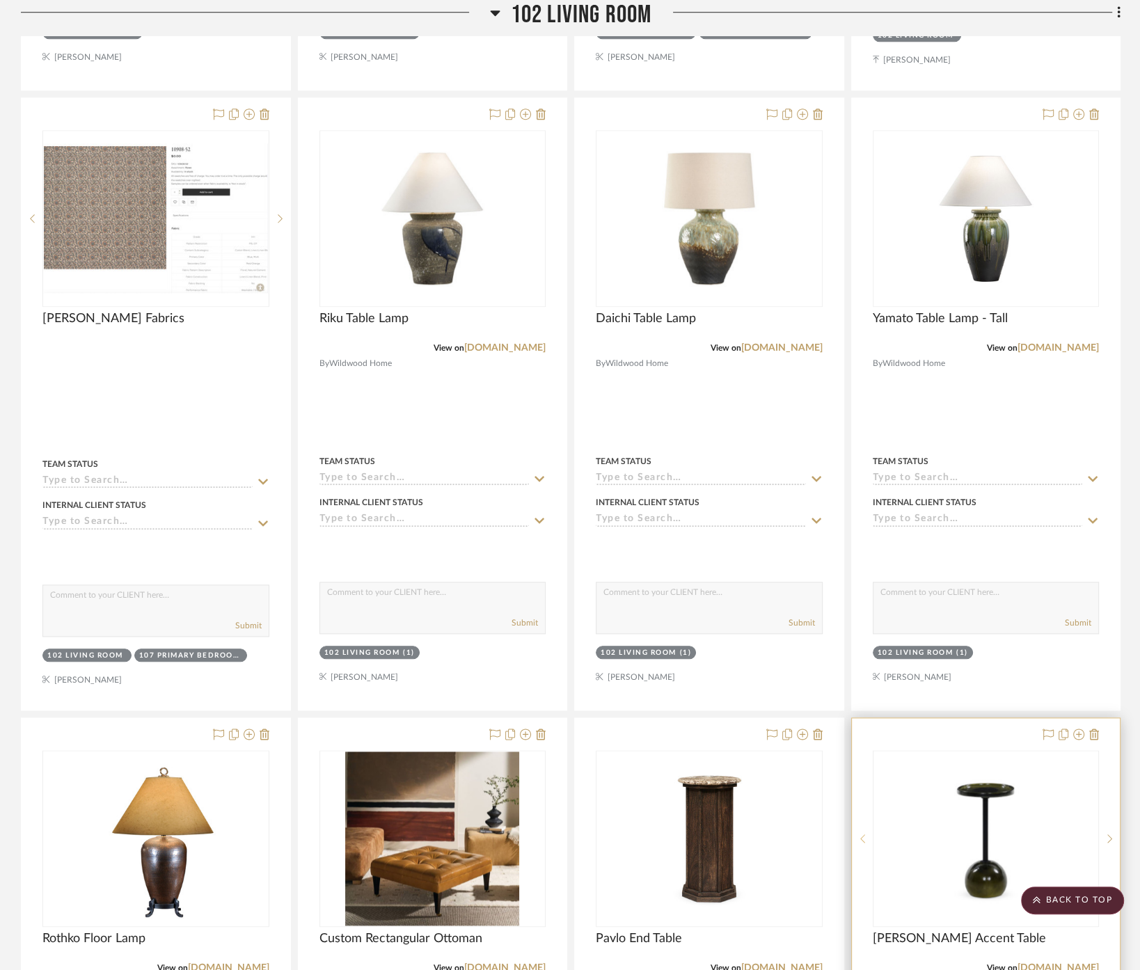
scroll to position [1392, 0]
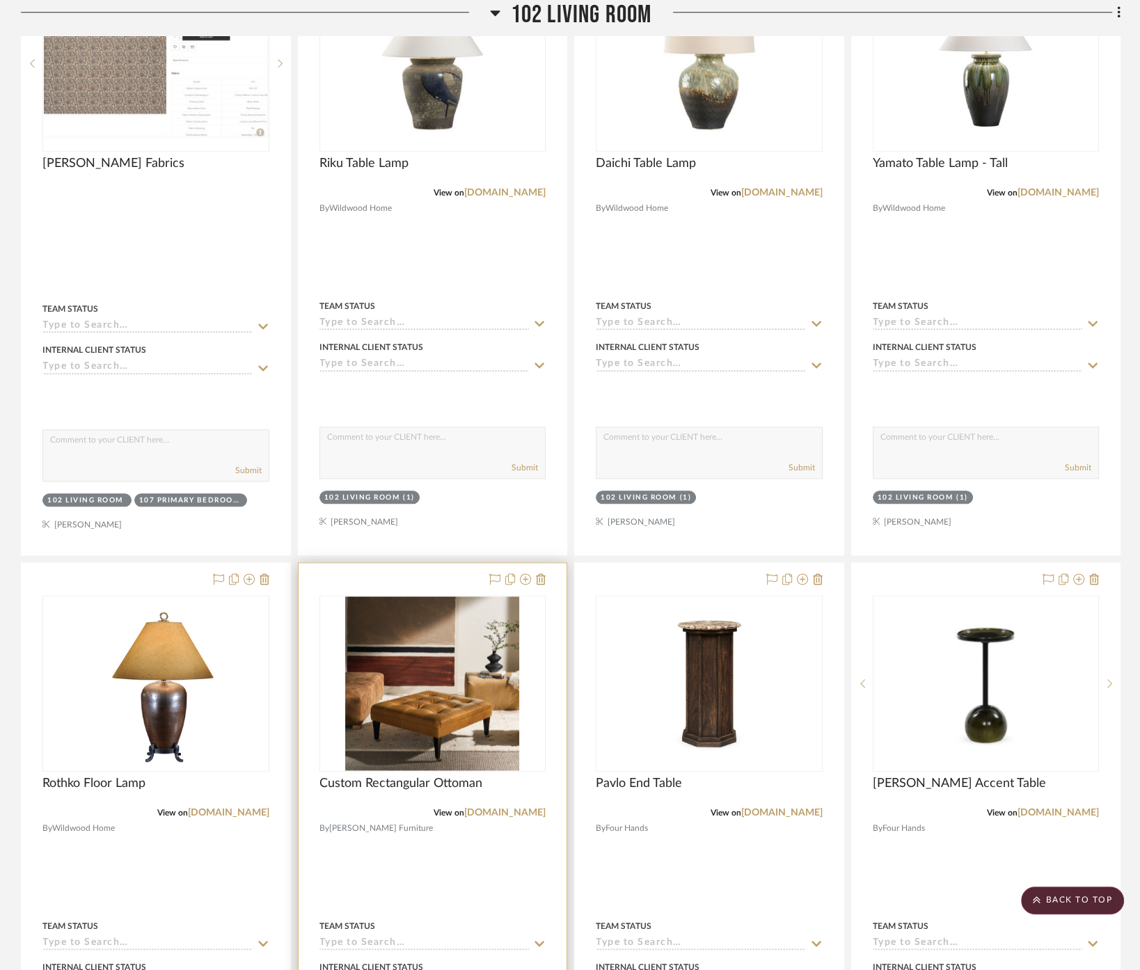
click at [520, 834] on div at bounding box center [433, 867] width 269 height 609
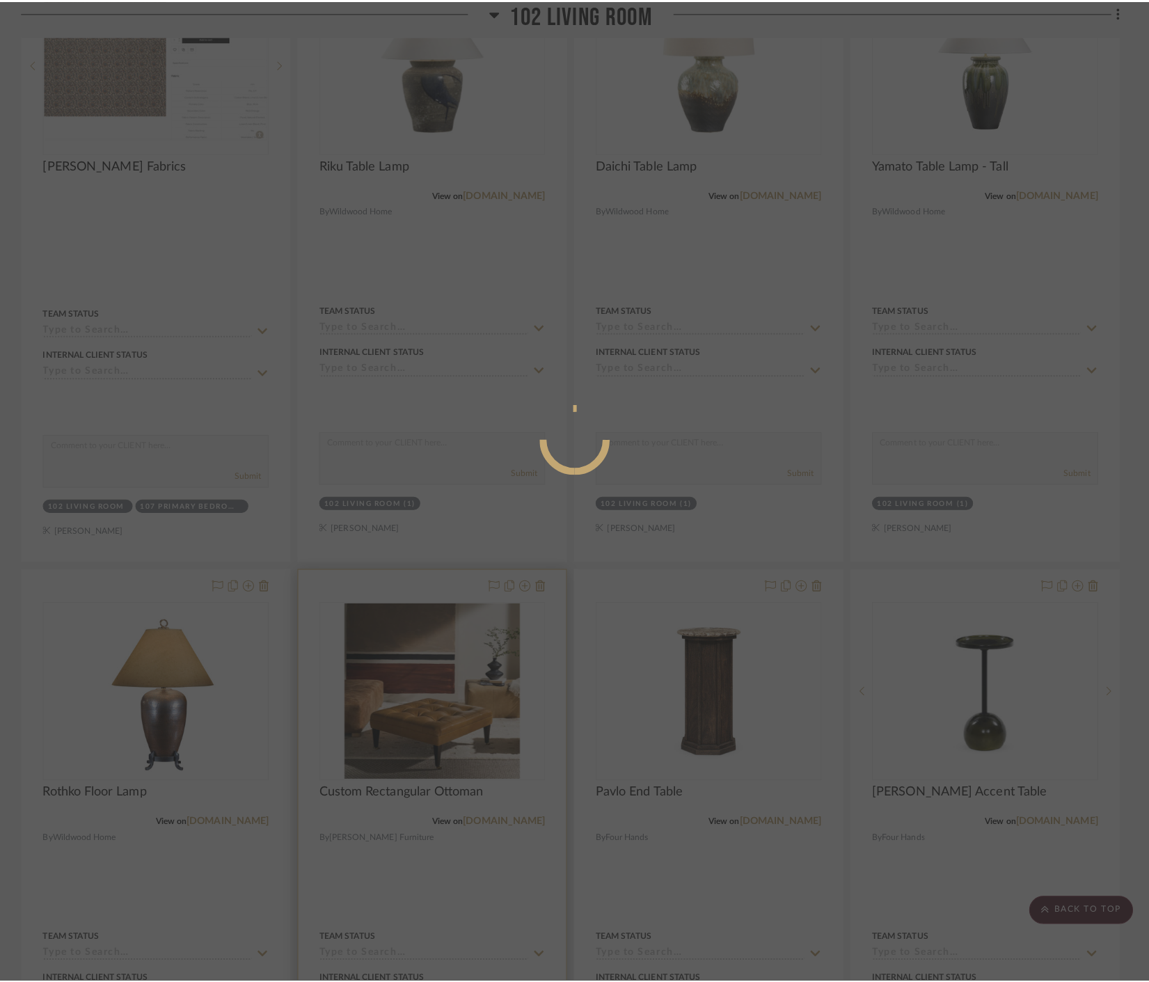
scroll to position [0, 0]
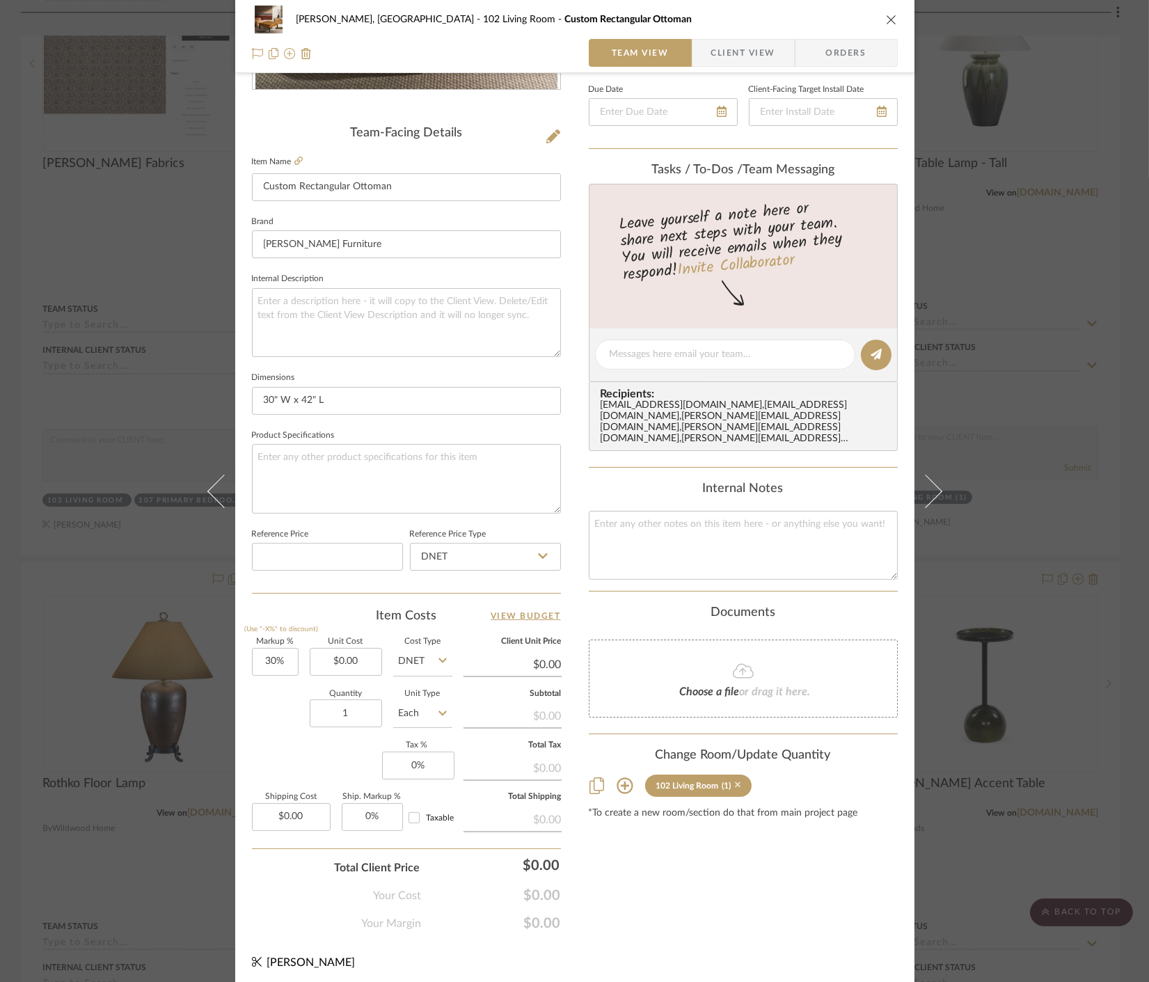
click at [735, 780] on icon at bounding box center [738, 785] width 6 height 10
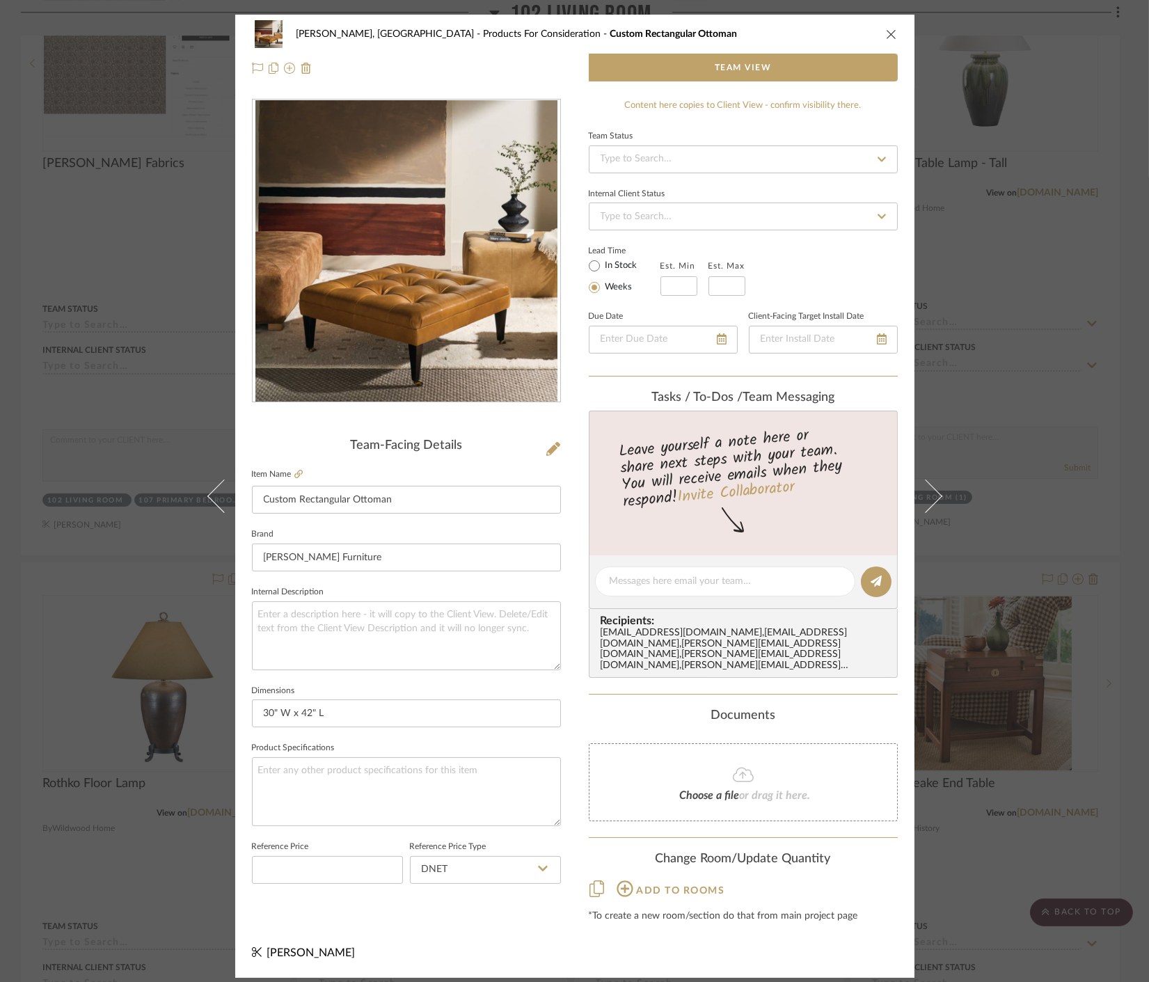
click at [1034, 748] on div "Connolly, Clarkesville Products For Consideration Custom Rectangular Ottoman Te…" at bounding box center [574, 491] width 1149 height 982
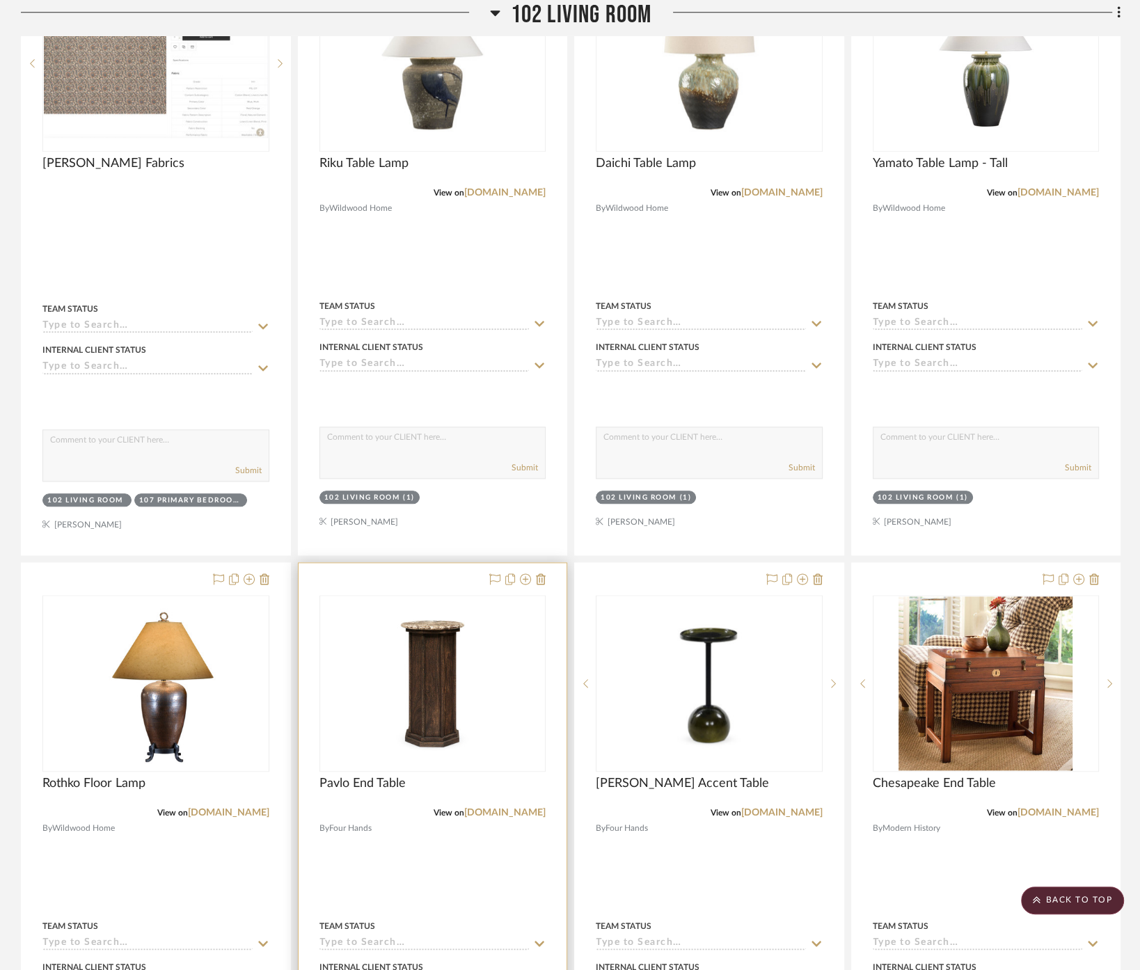
click at [461, 828] on div at bounding box center [433, 867] width 269 height 609
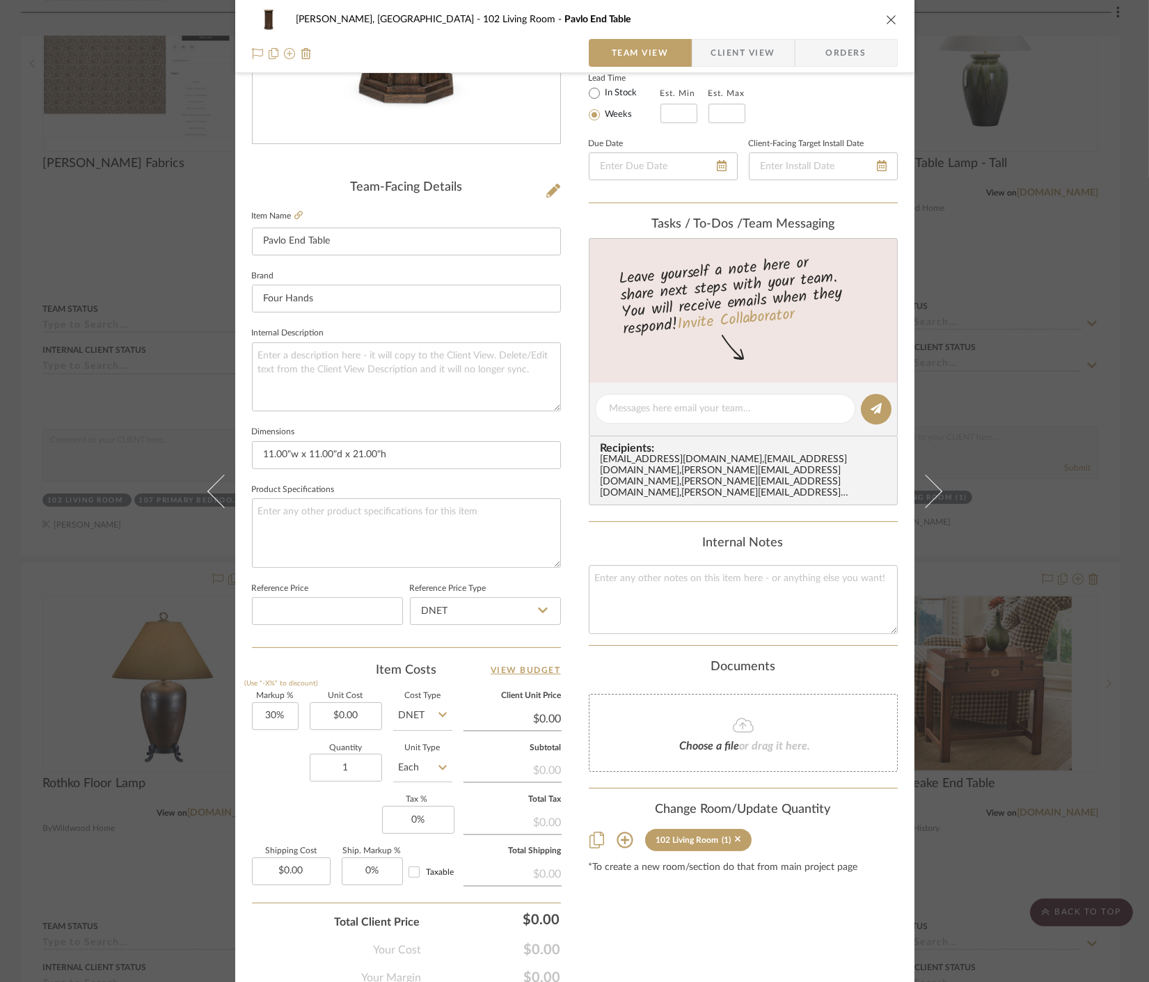
scroll to position [308, 0]
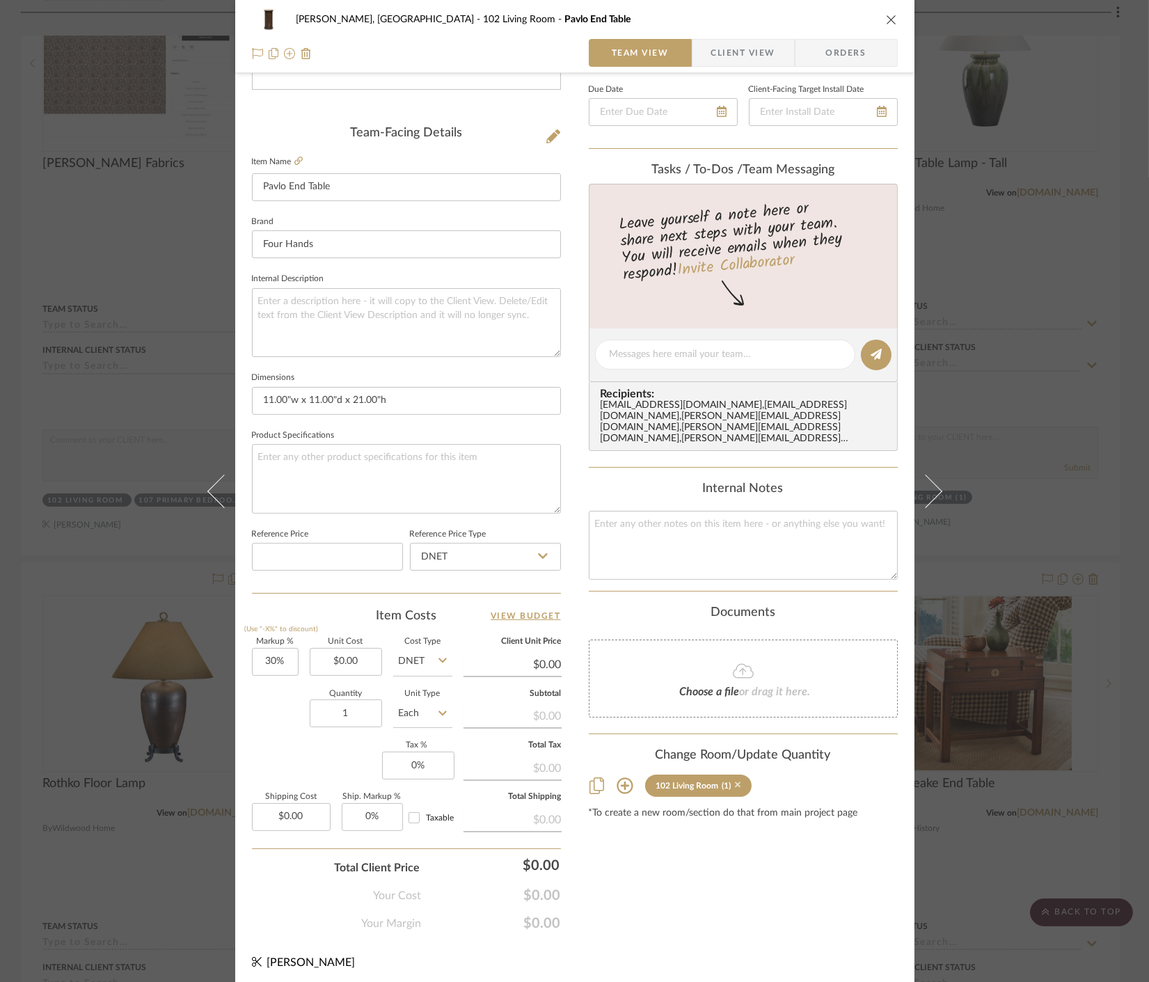
click at [735, 783] on icon at bounding box center [738, 786] width 6 height 6
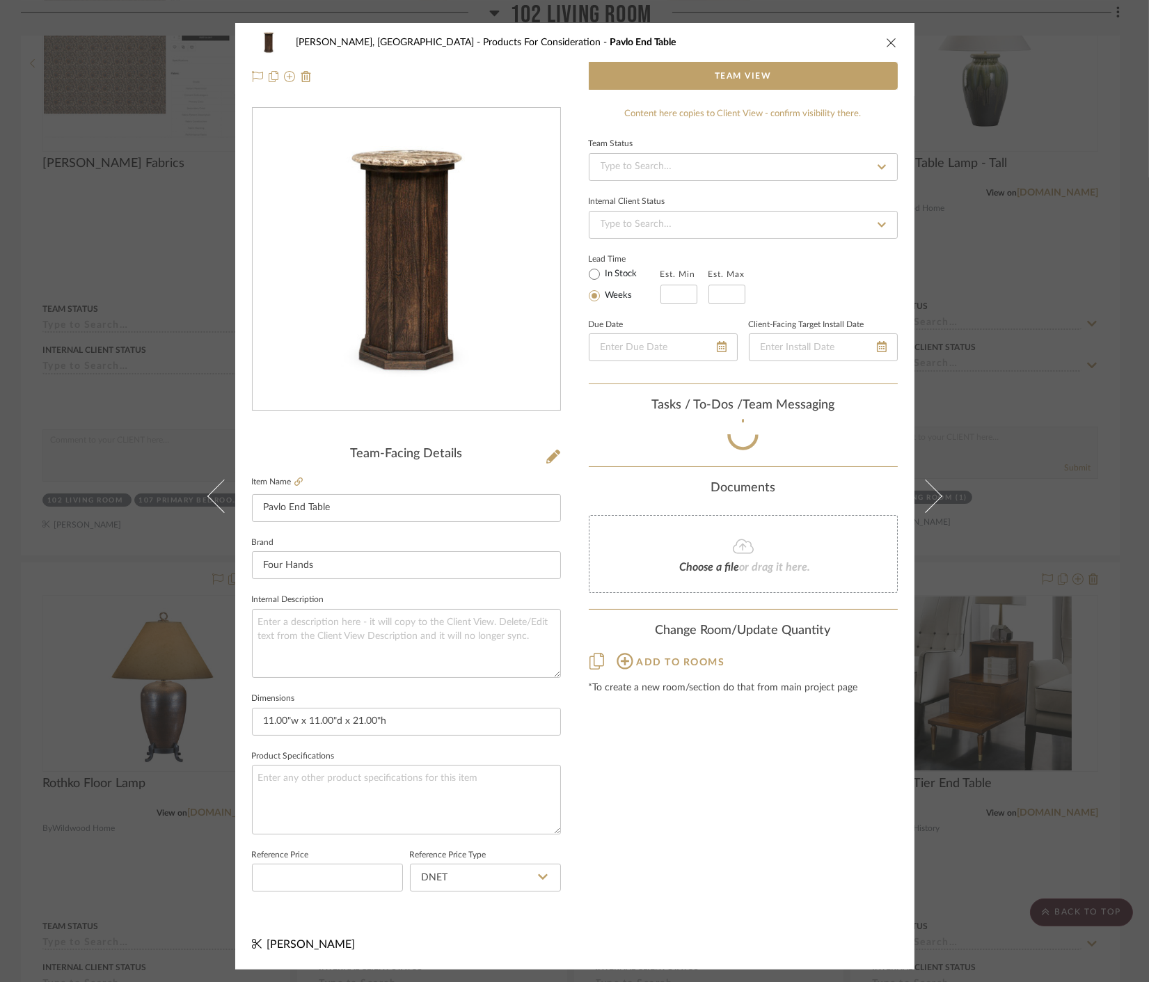
scroll to position [0, 0]
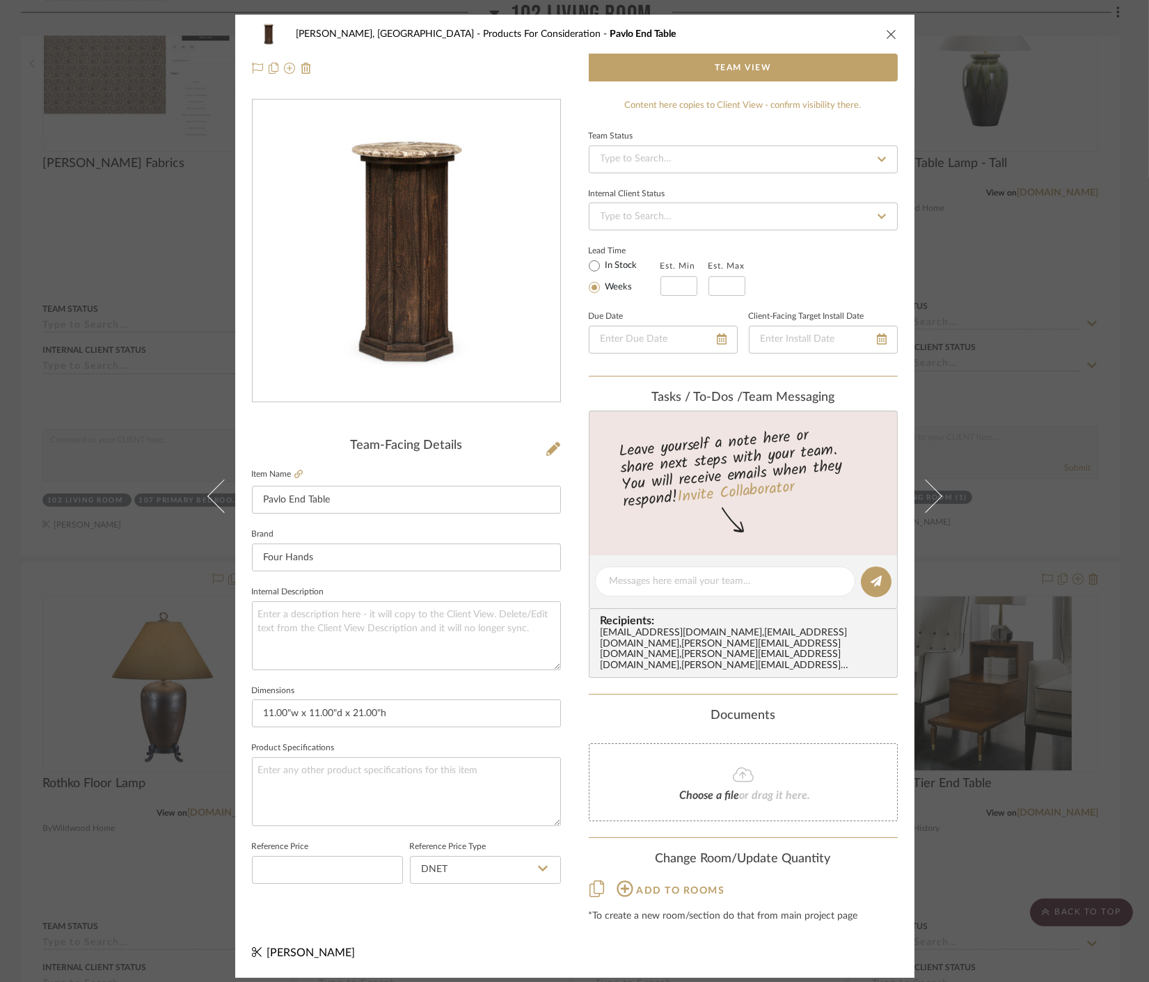
click at [1034, 789] on div "Connolly, Clarkesville Products For Consideration Pavlo End Table Team View Tea…" at bounding box center [574, 491] width 1149 height 982
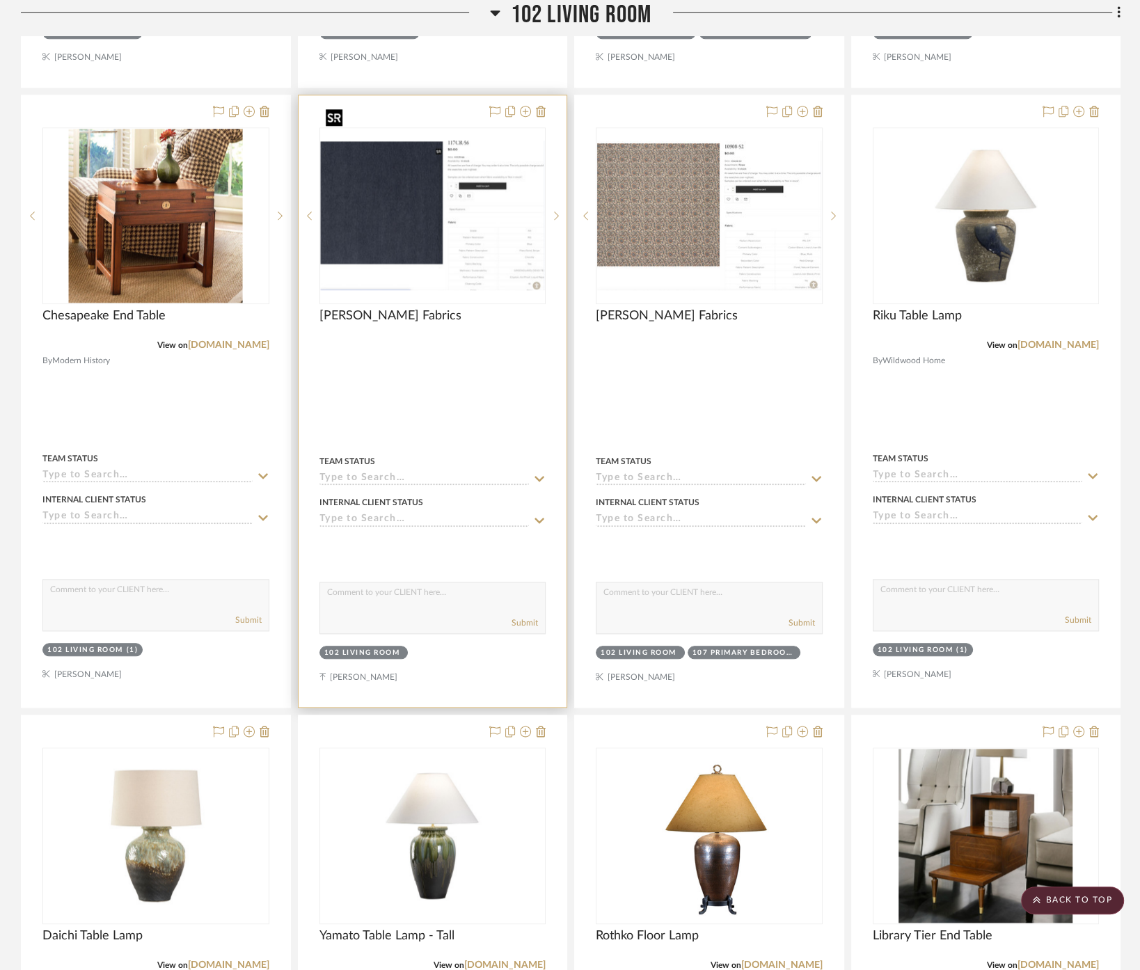
scroll to position [1547, 0]
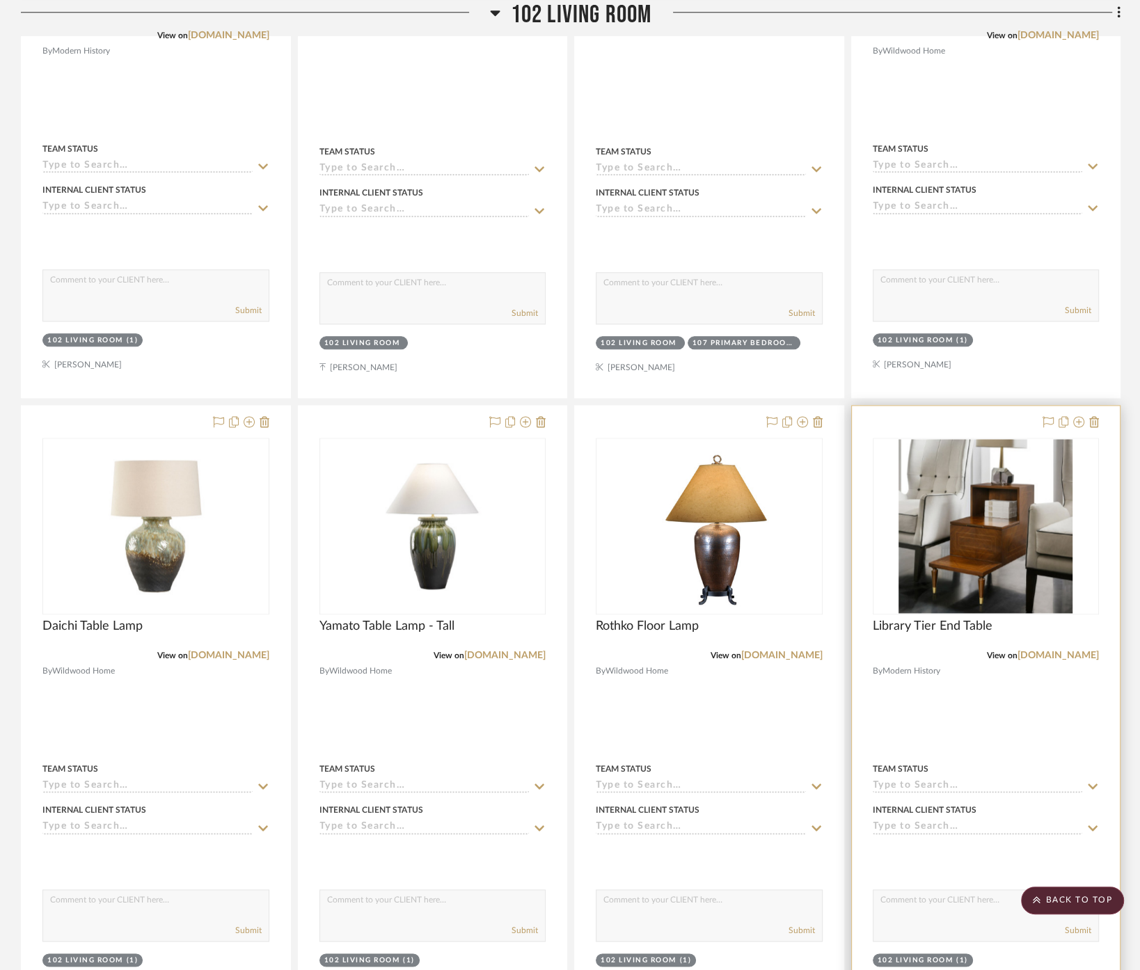
click at [966, 690] on div at bounding box center [986, 710] width 269 height 609
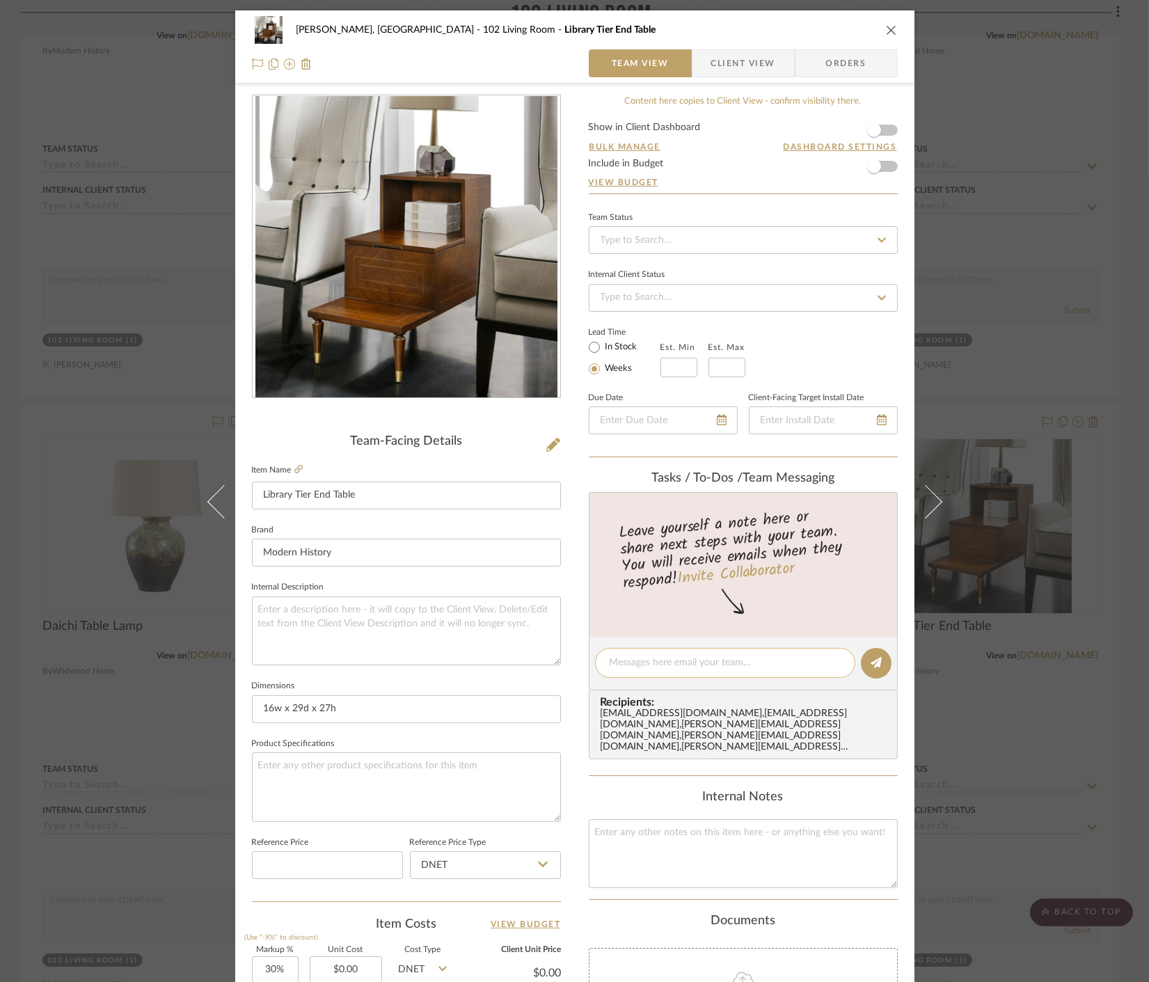
scroll to position [308, 0]
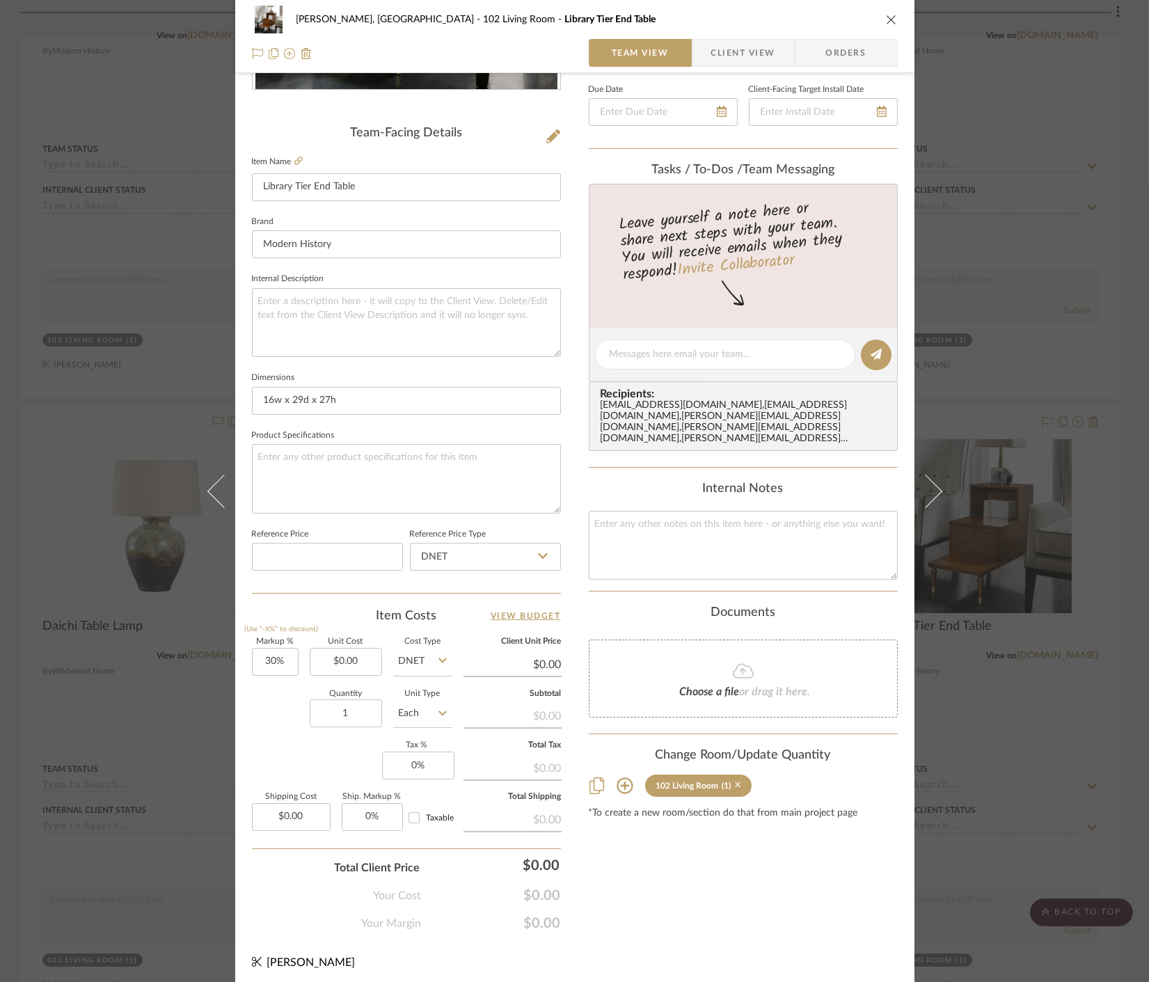
click at [735, 783] on icon at bounding box center [738, 786] width 6 height 6
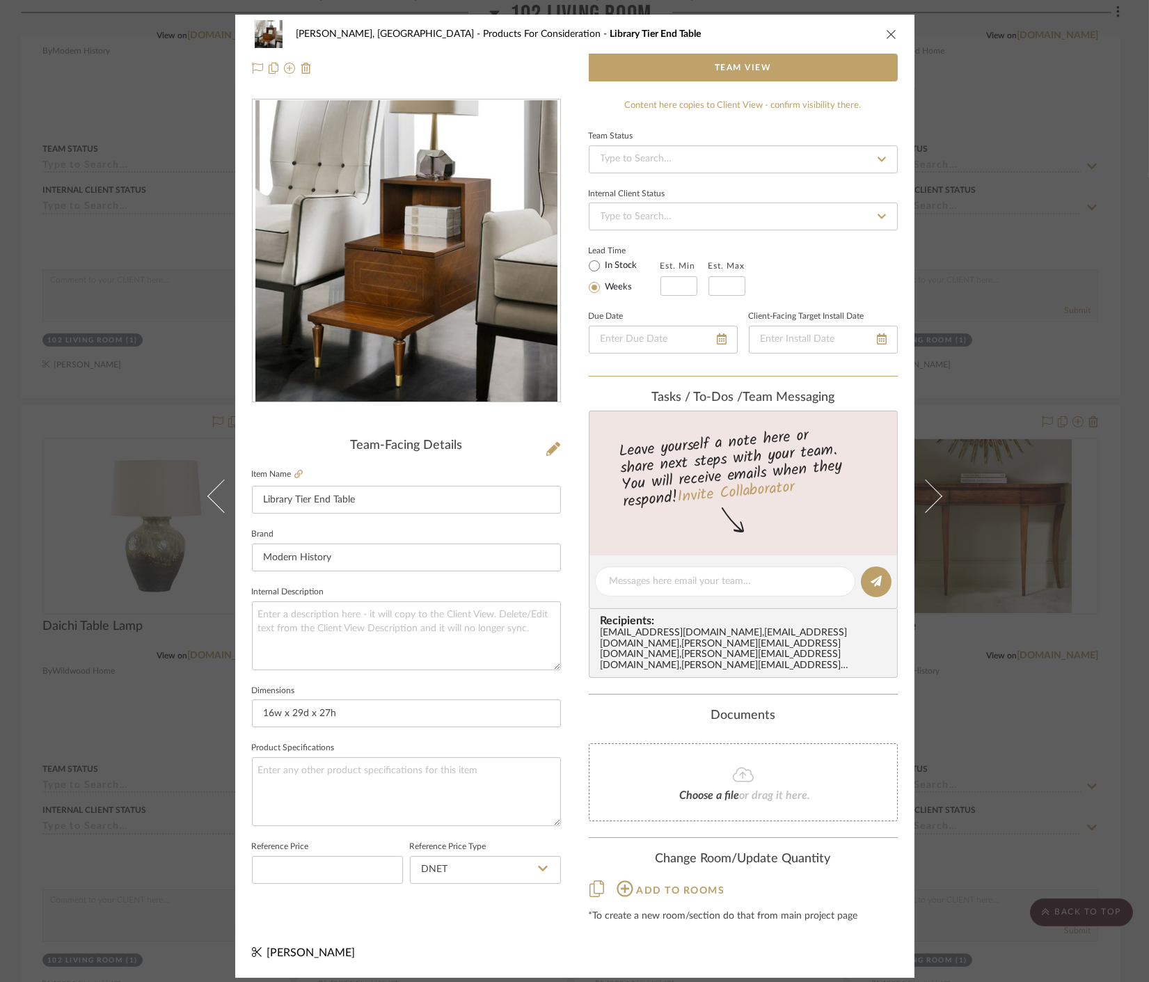
scroll to position [0, 0]
click at [948, 753] on div "Connolly, Clarkesville Products For Consideration Library Tier End Table Team V…" at bounding box center [574, 491] width 1149 height 982
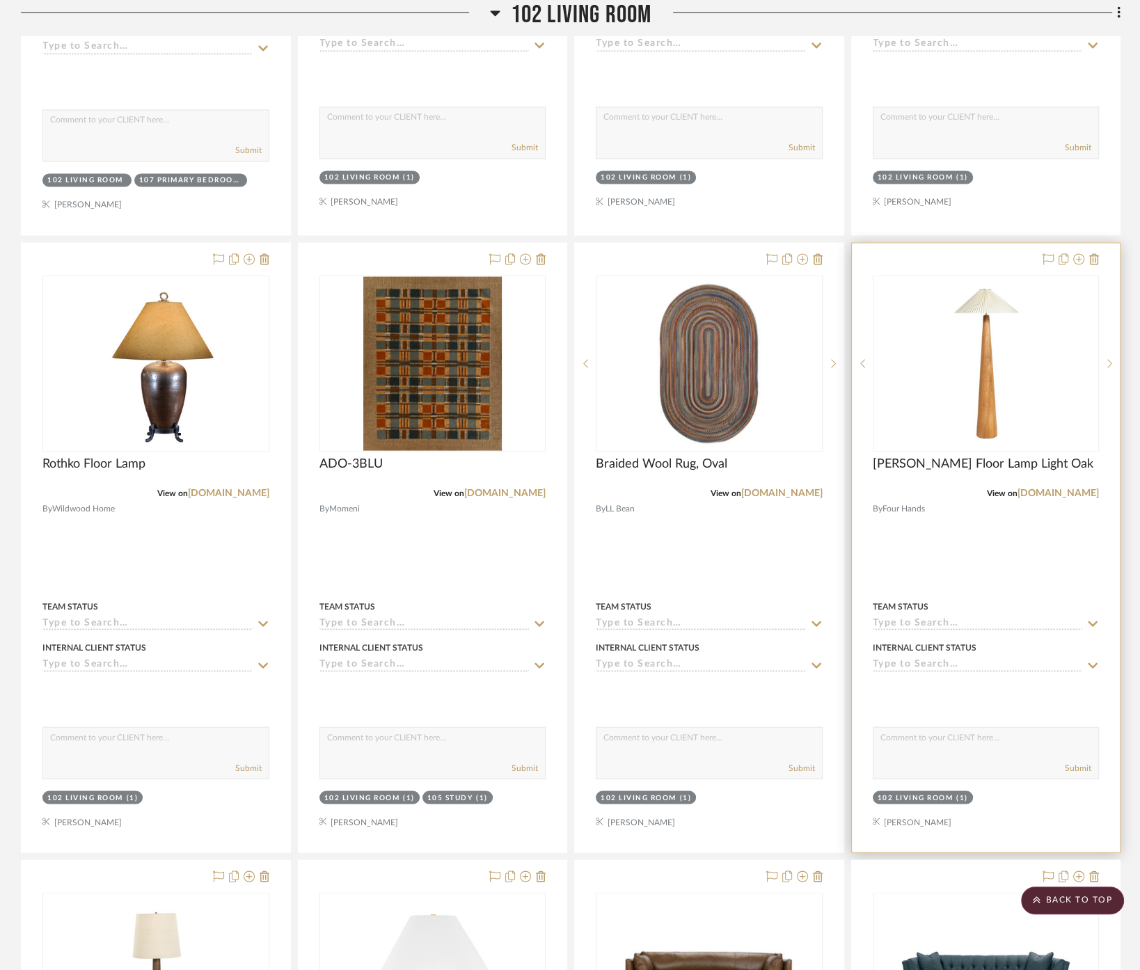
scroll to position [2327, 0]
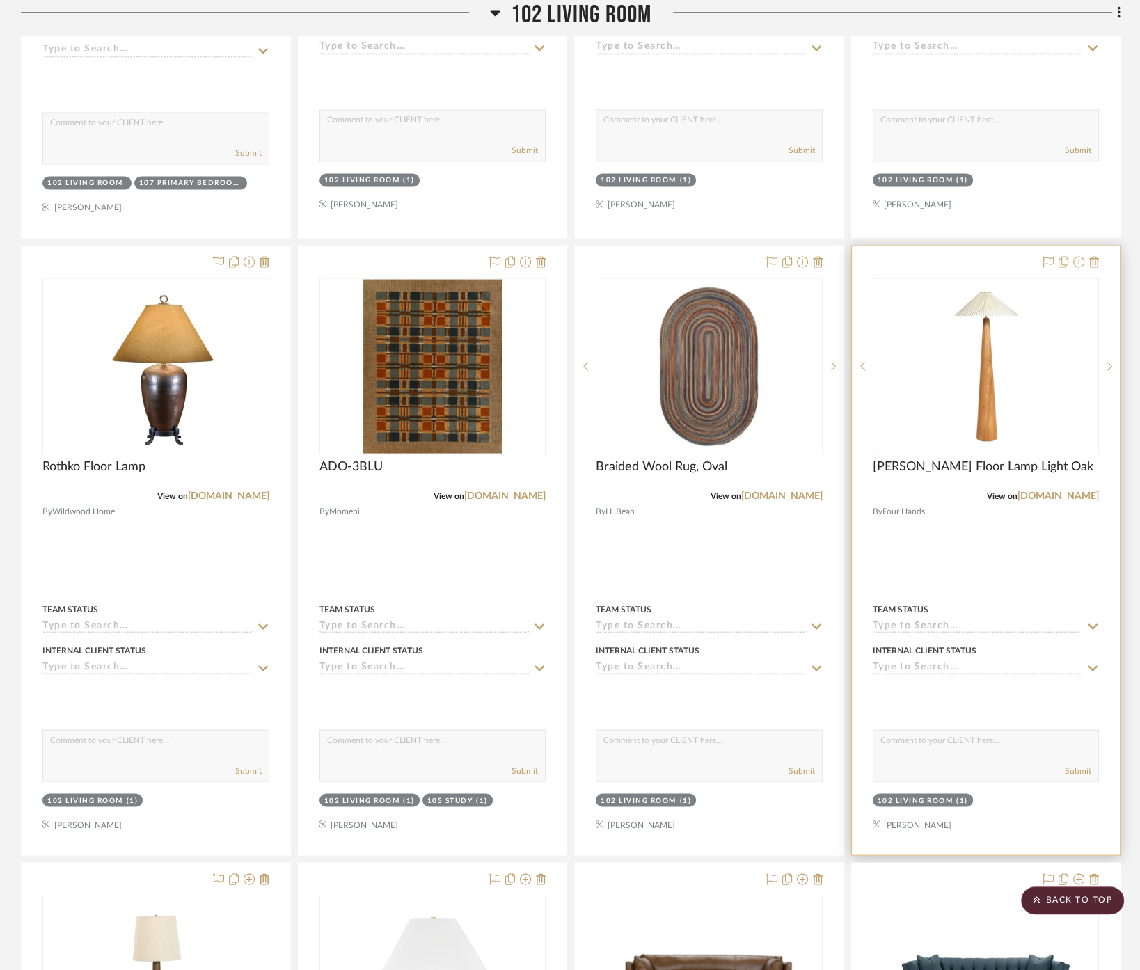
click at [970, 502] on div at bounding box center [986, 550] width 269 height 609
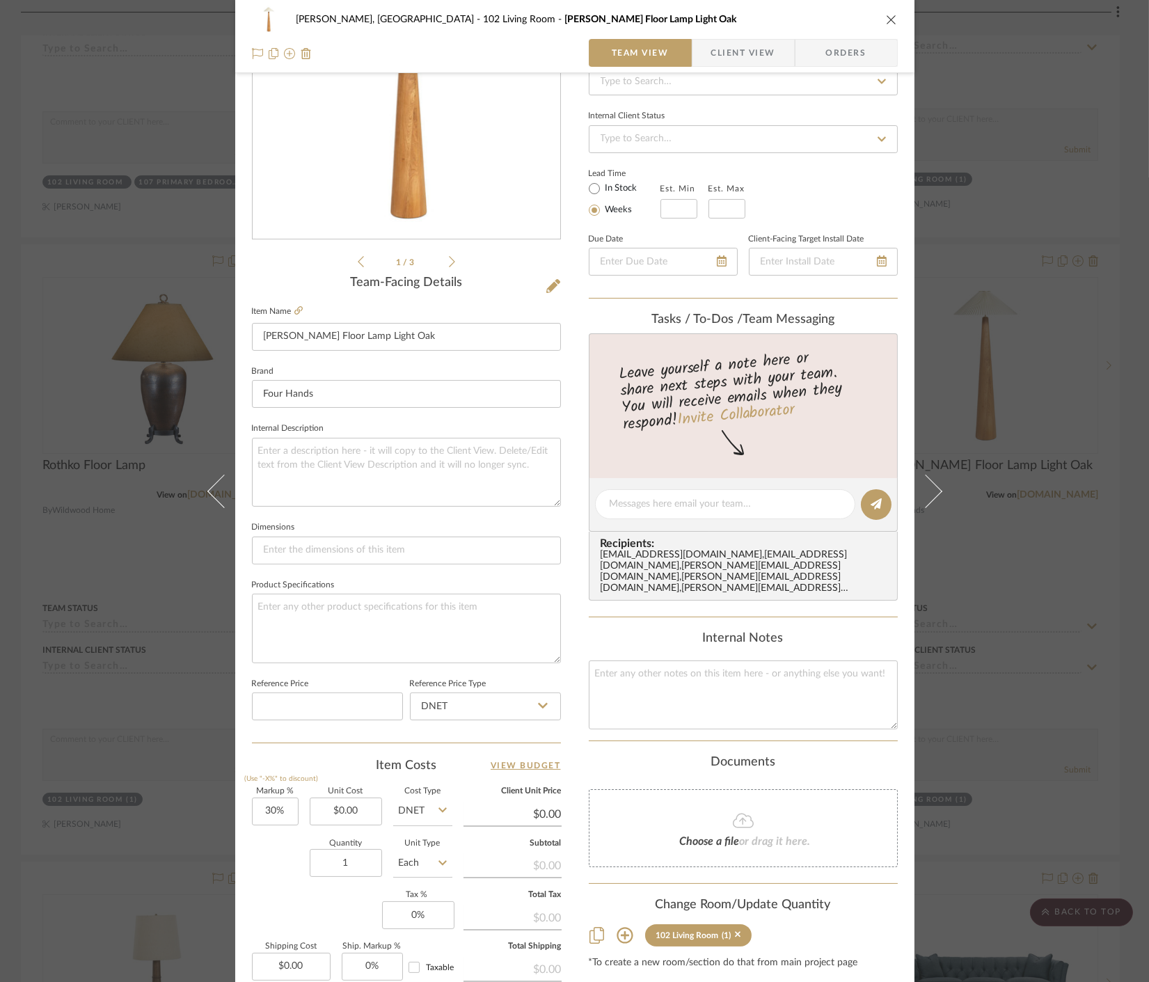
scroll to position [308, 0]
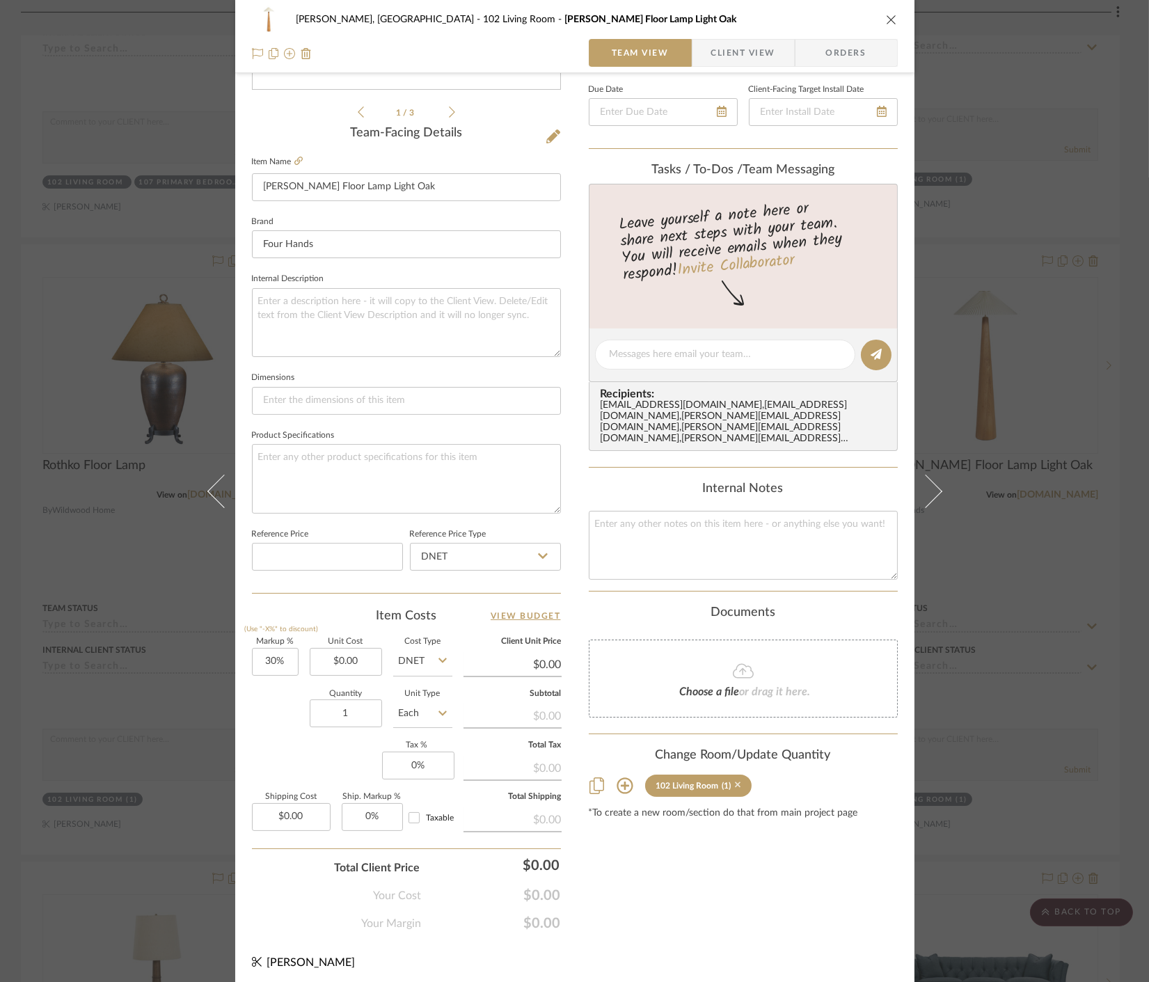
click at [735, 783] on icon at bounding box center [738, 786] width 6 height 6
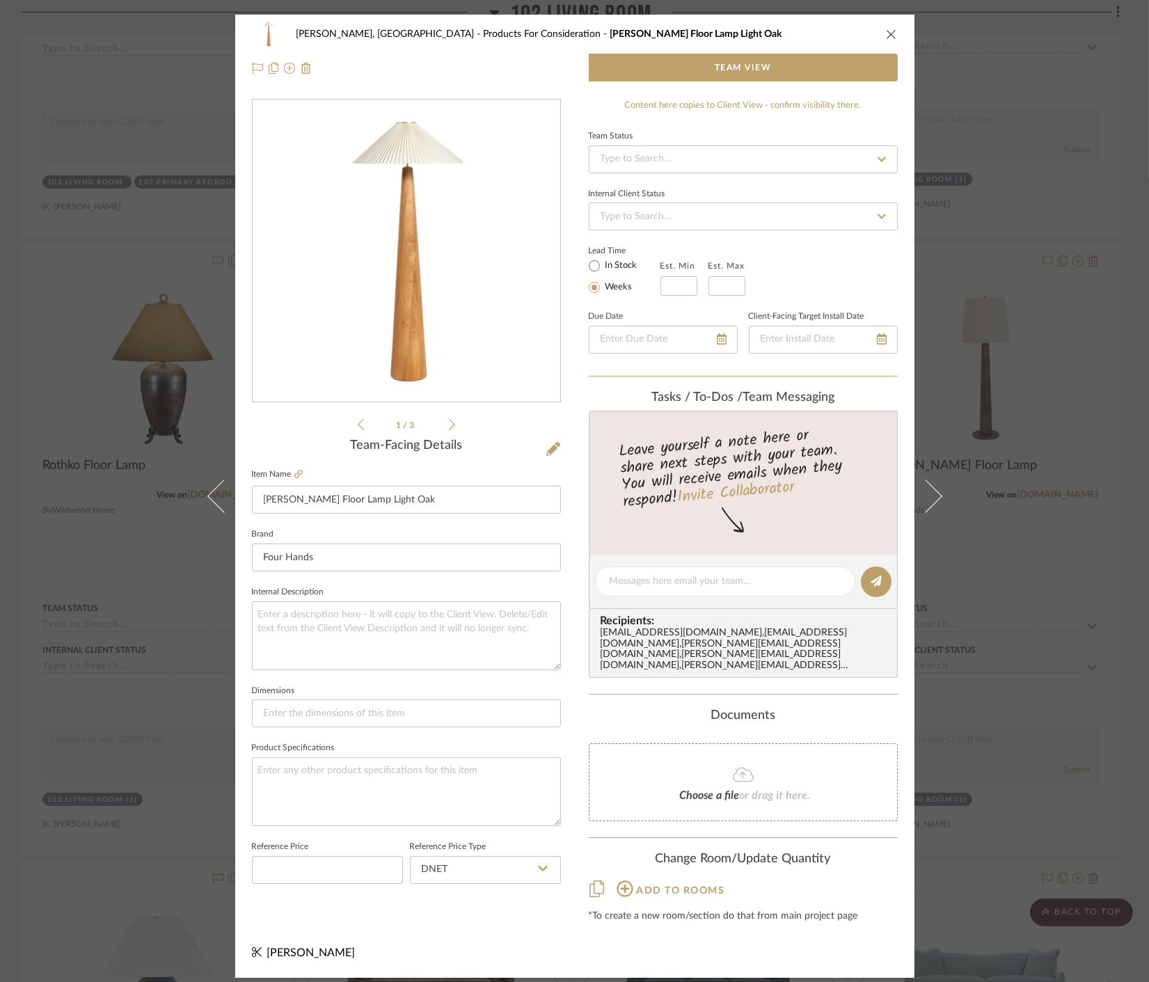
click at [1034, 535] on div "Connolly, Clarkesville Products For Consideration Nora Floor Lamp Light Oak Tea…" at bounding box center [574, 491] width 1149 height 982
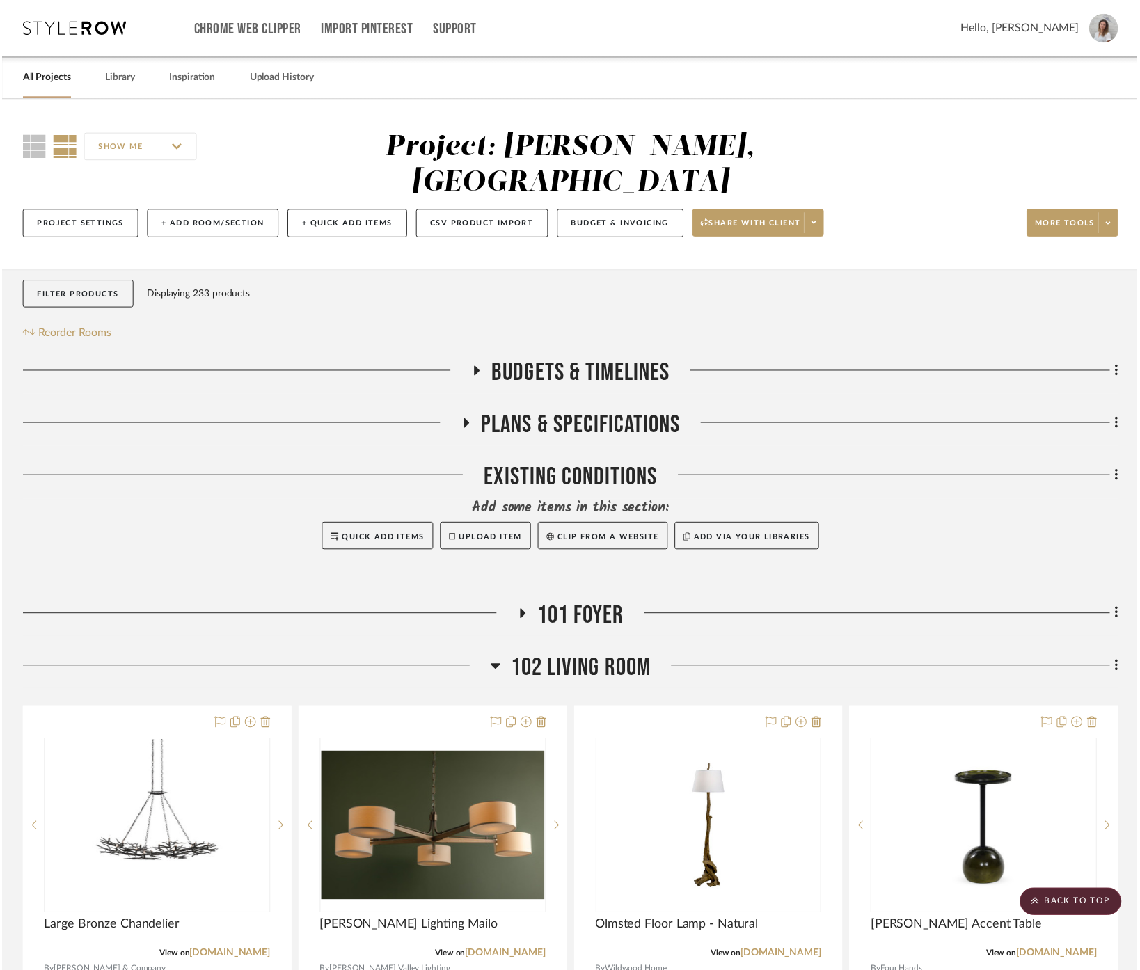
scroll to position [2327, 0]
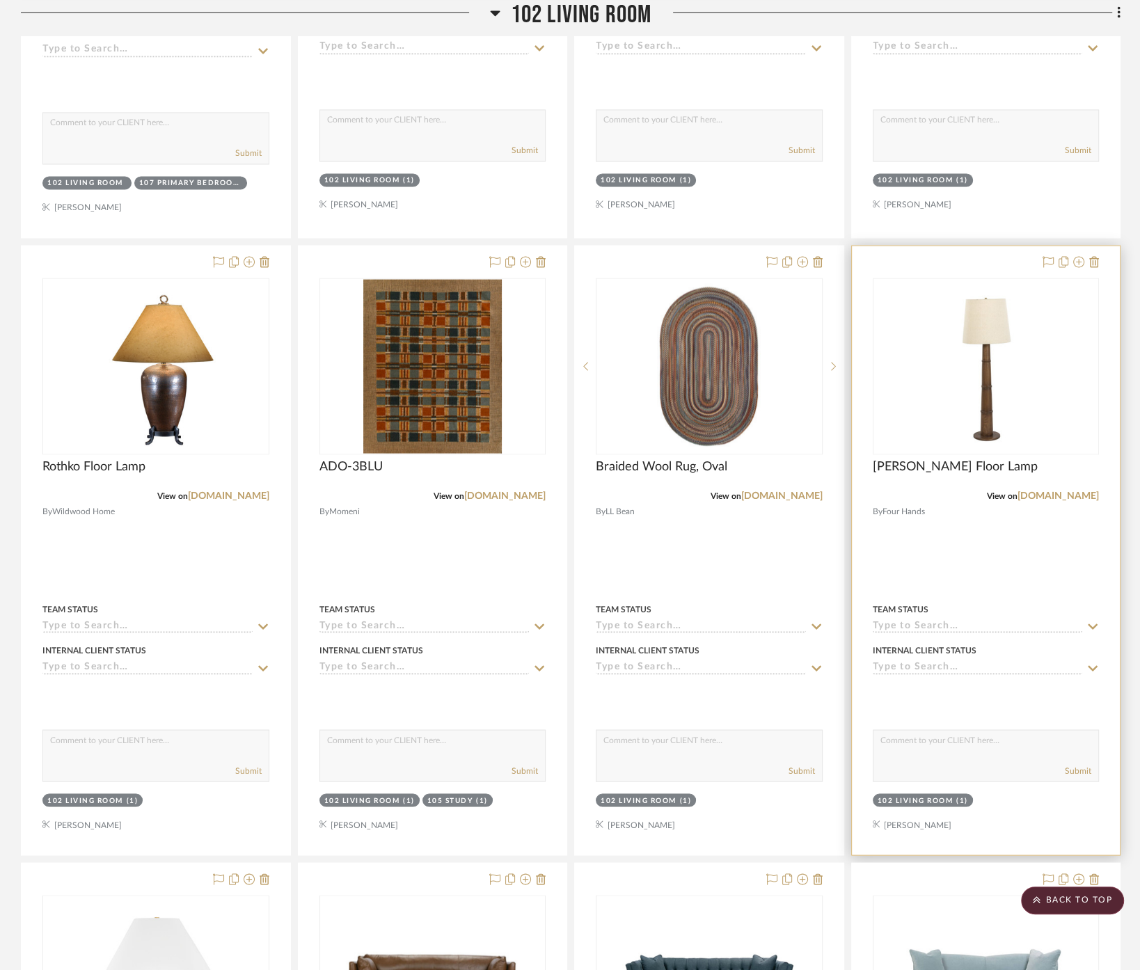
click at [1023, 542] on div at bounding box center [986, 550] width 269 height 609
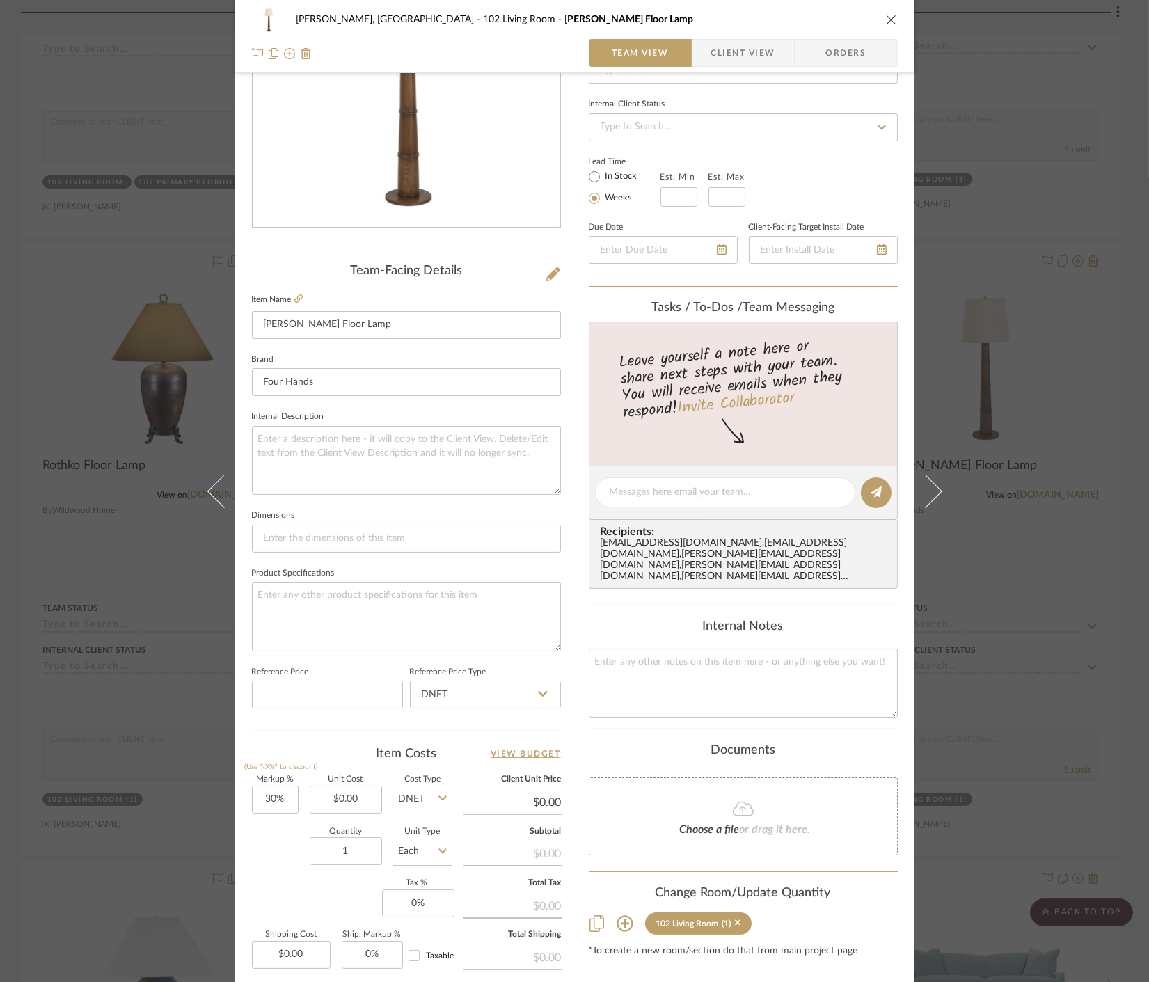
scroll to position [155, 0]
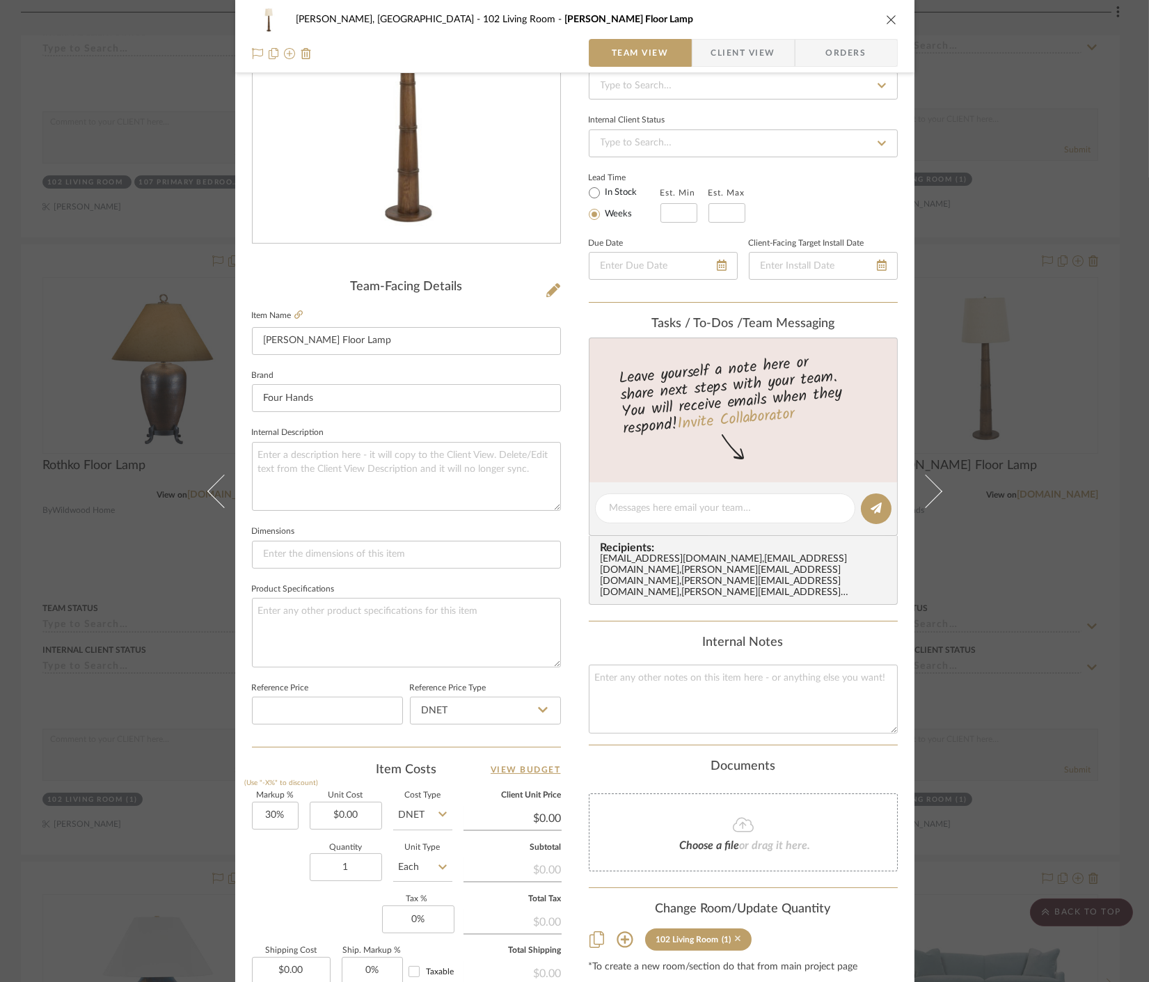
click at [735, 936] on icon at bounding box center [738, 939] width 6 height 6
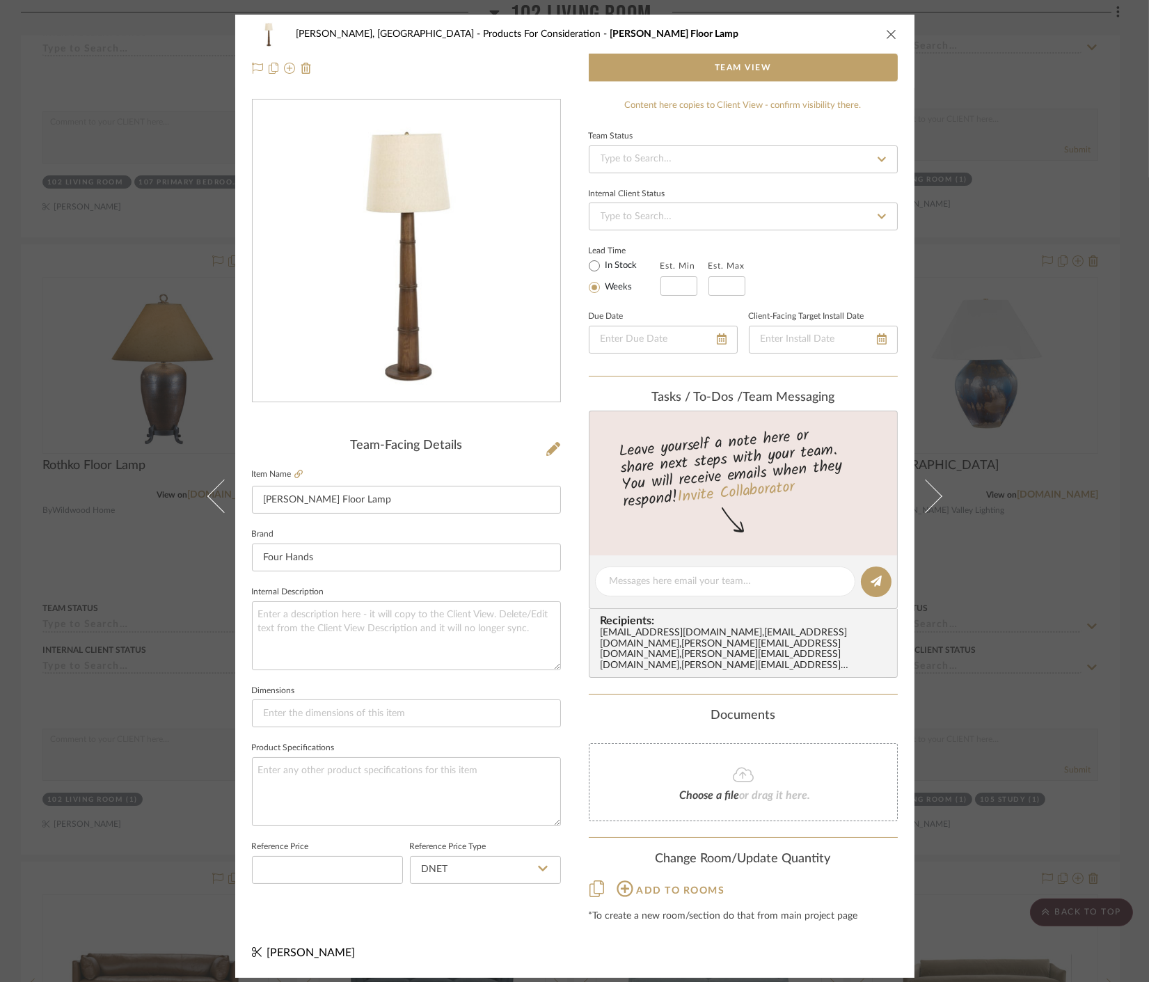
click at [992, 599] on div "Connolly, Clarkesville Products For Consideration Nerissa Floor Lamp Team View …" at bounding box center [574, 491] width 1149 height 982
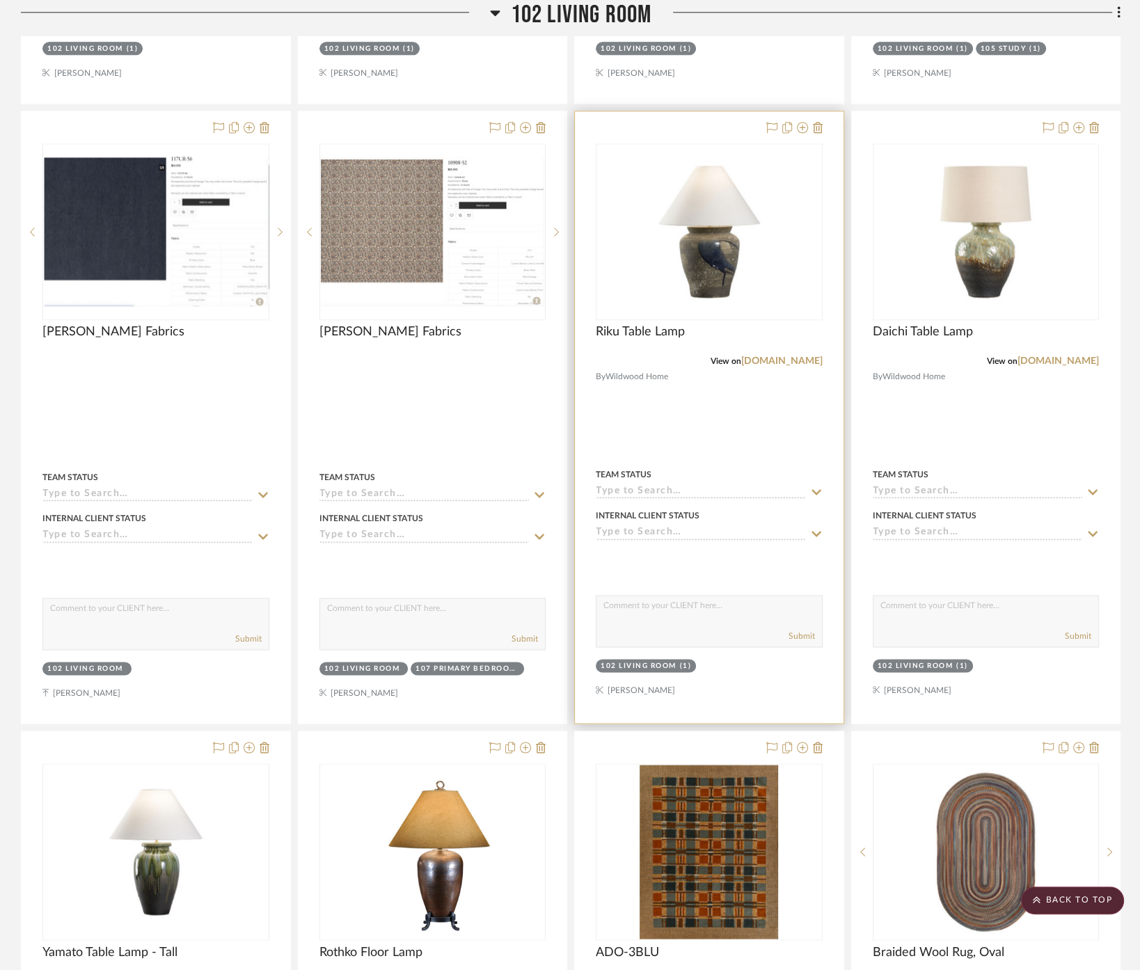
scroll to position [1864, 0]
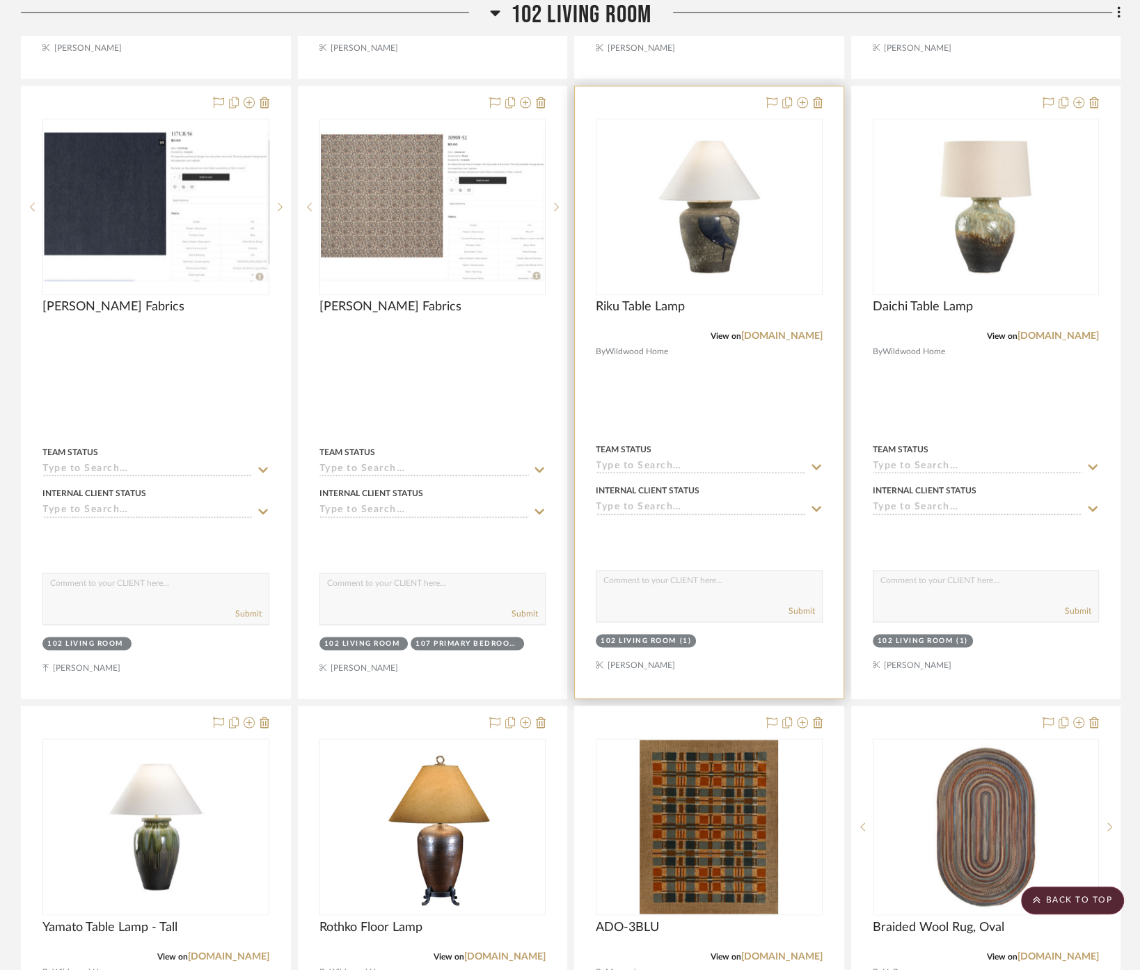
click at [760, 386] on div at bounding box center [709, 392] width 269 height 612
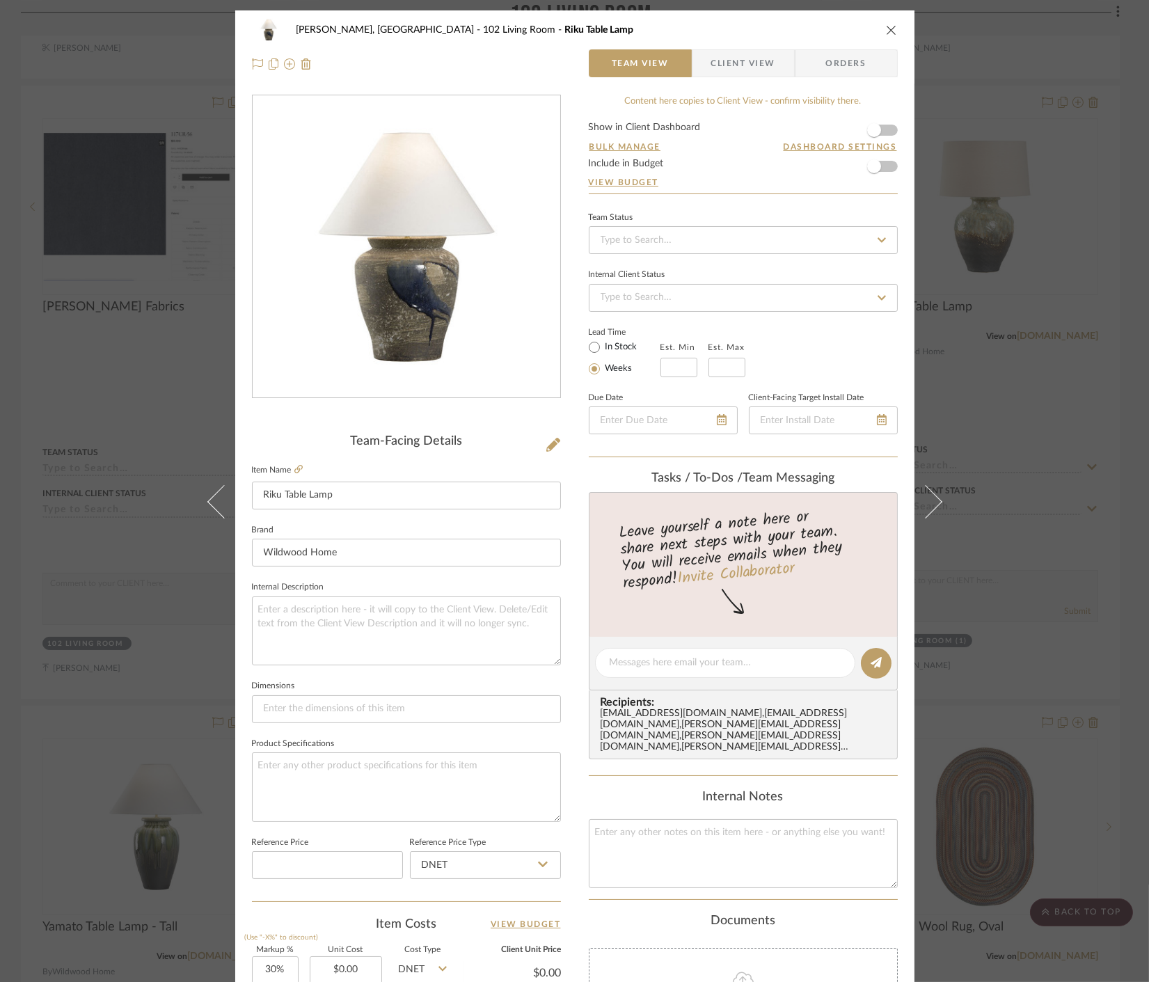
scroll to position [308, 0]
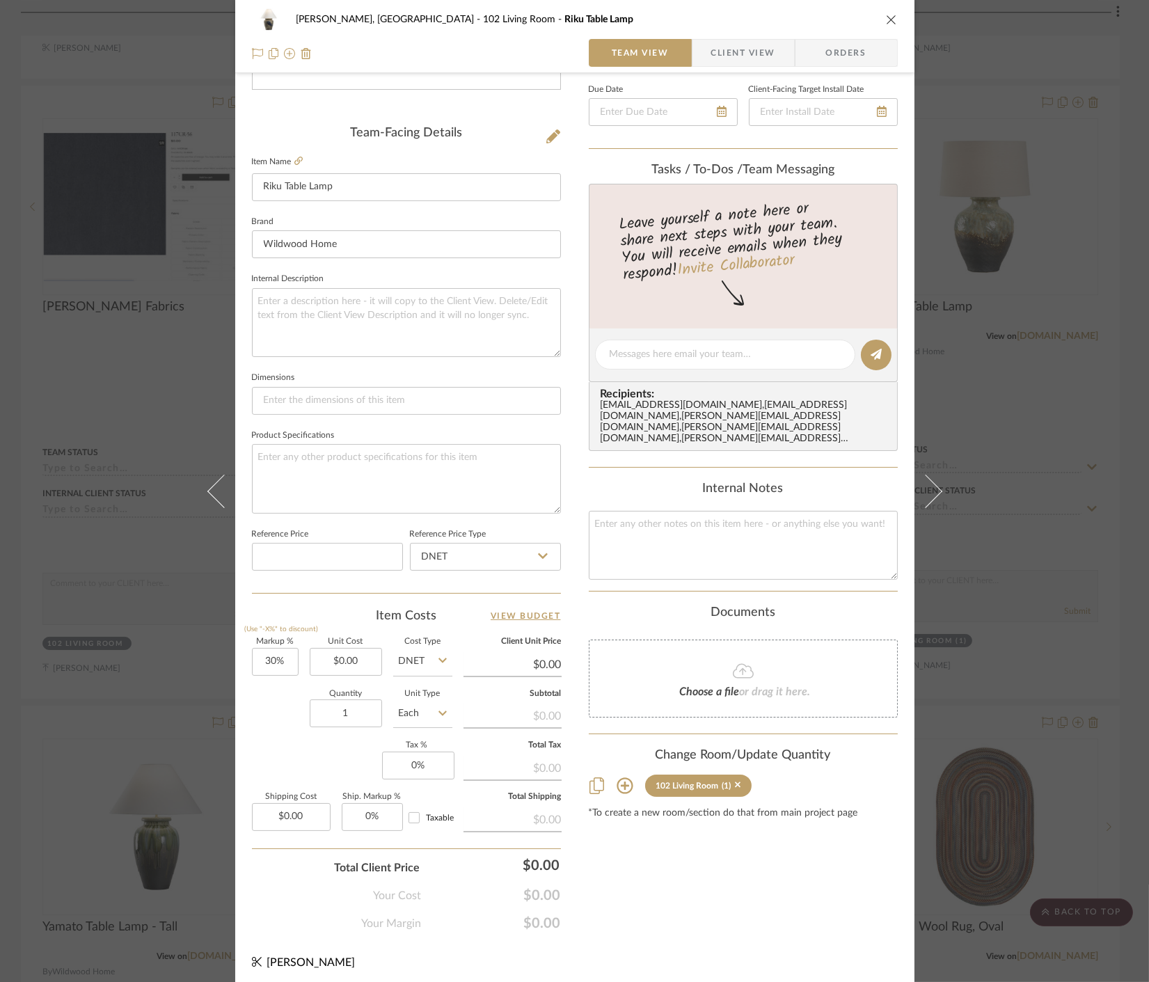
click at [727, 781] on div "(1)" at bounding box center [732, 786] width 19 height 10
click at [735, 780] on icon at bounding box center [738, 785] width 6 height 10
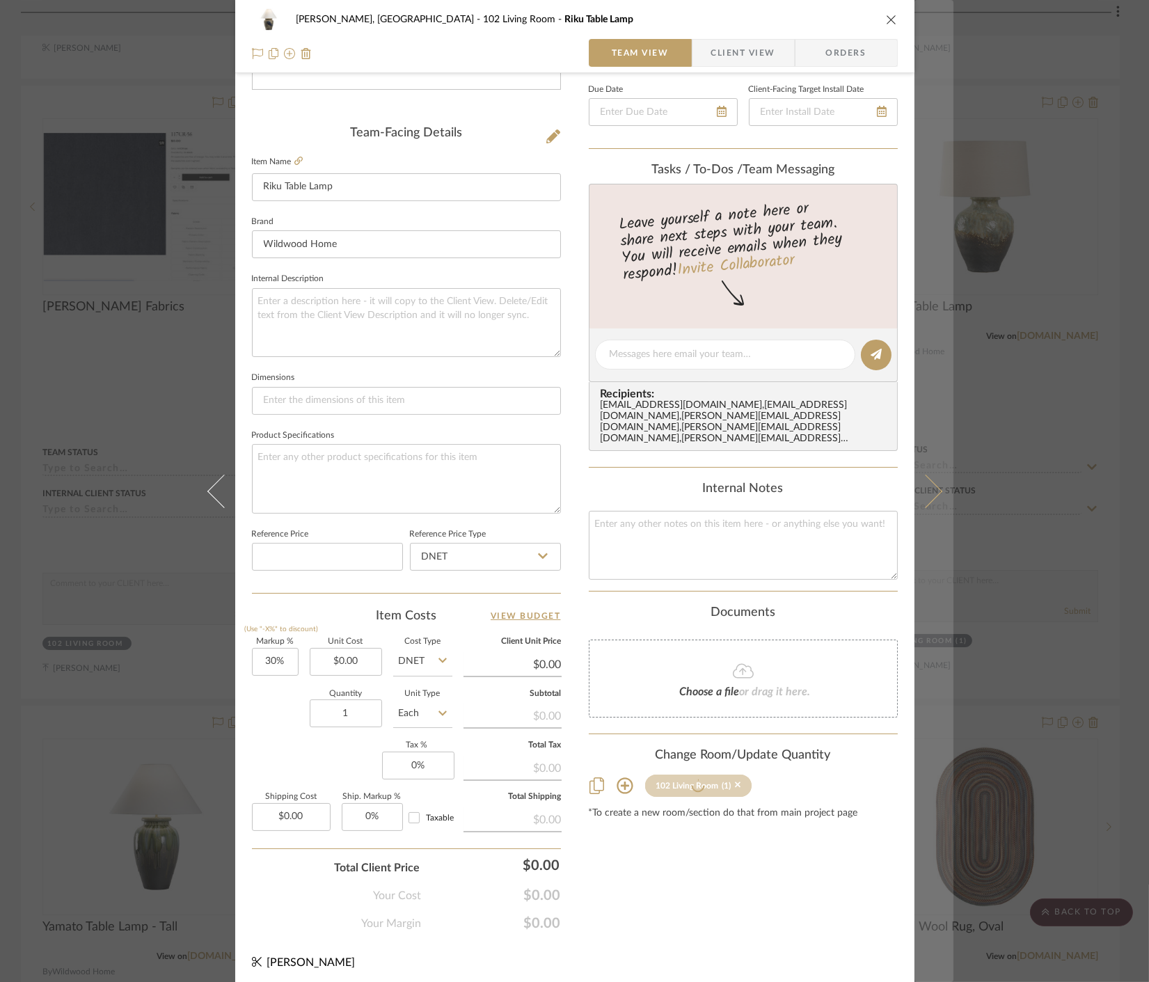
scroll to position [0, 0]
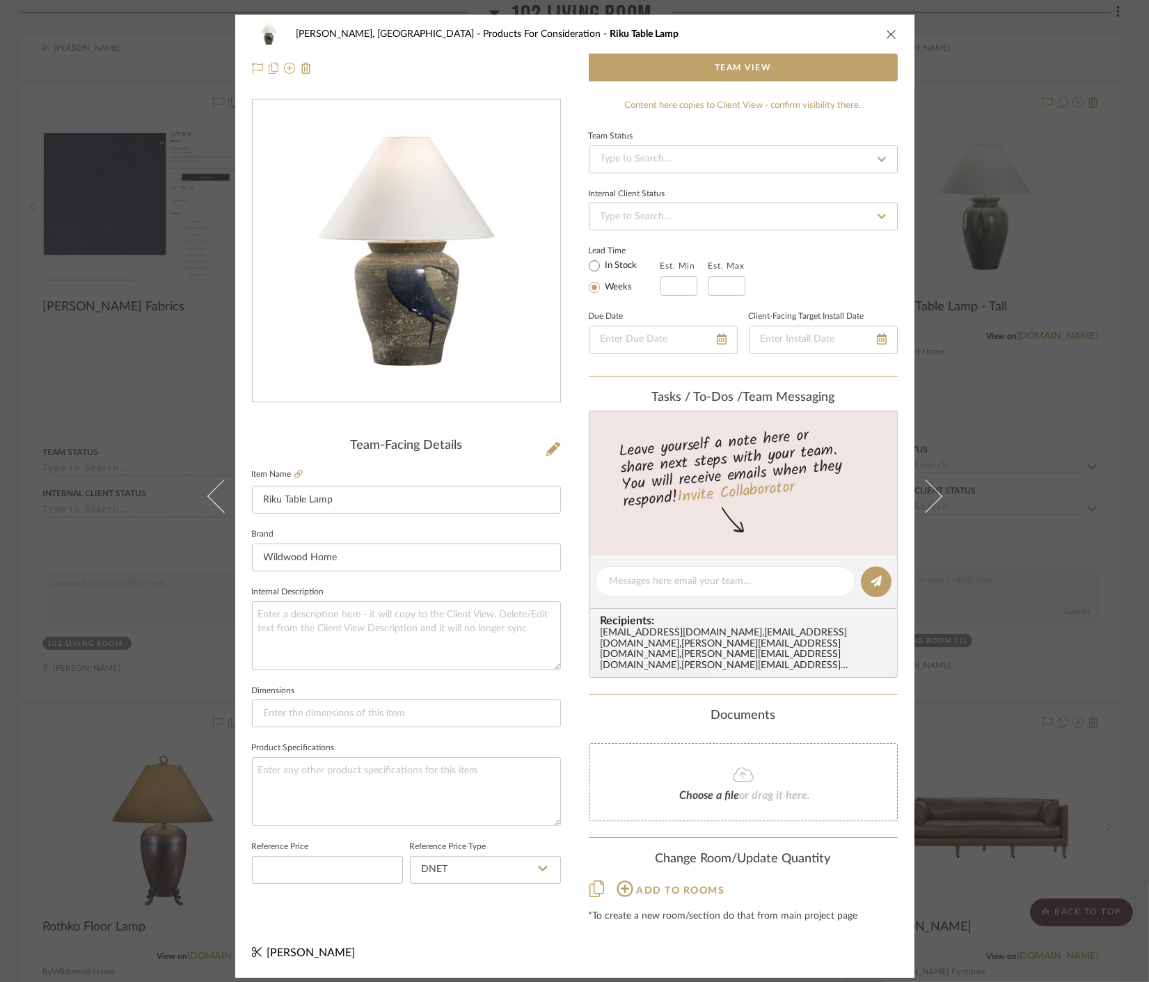
click at [1034, 699] on div "Connolly, Clarkesville Products For Consideration Riku Table Lamp Team View Tea…" at bounding box center [574, 491] width 1149 height 982
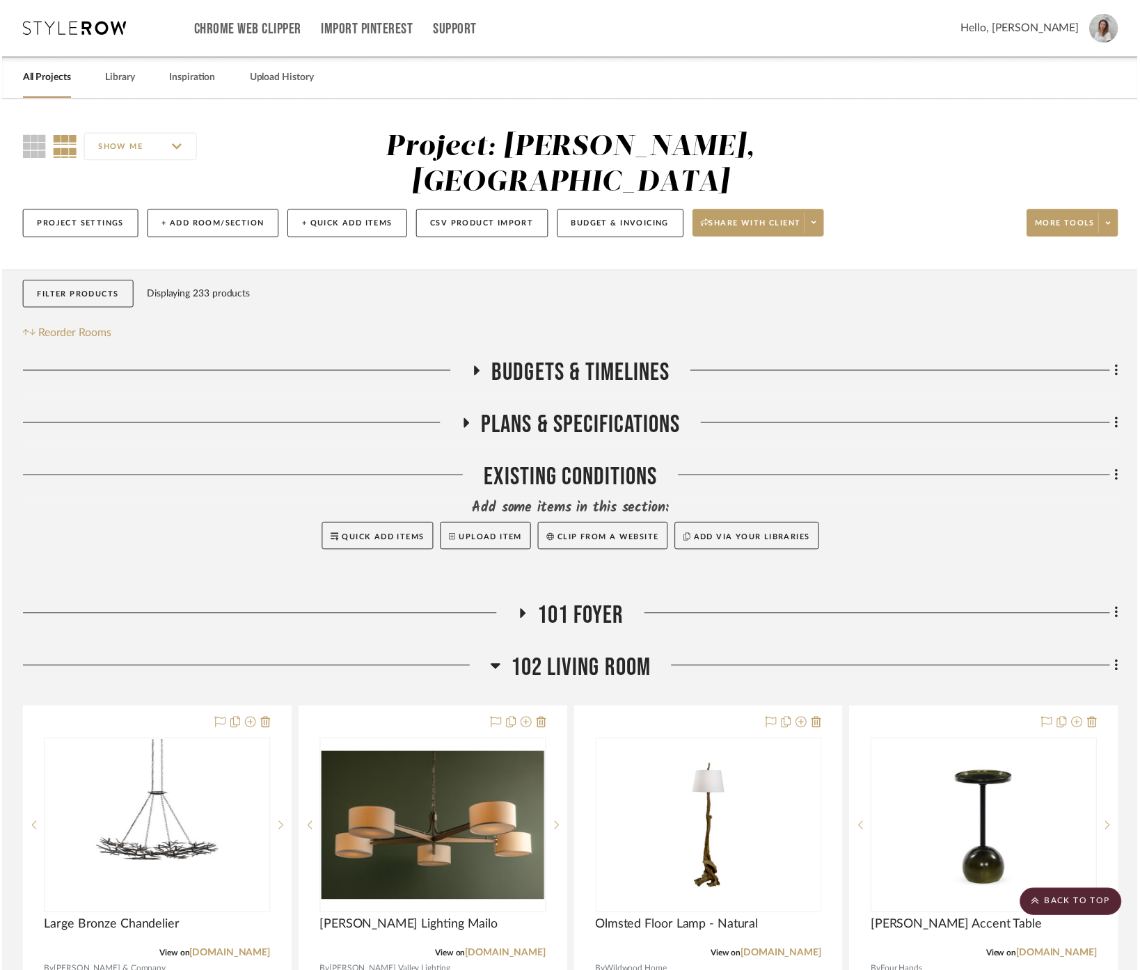
scroll to position [1864, 0]
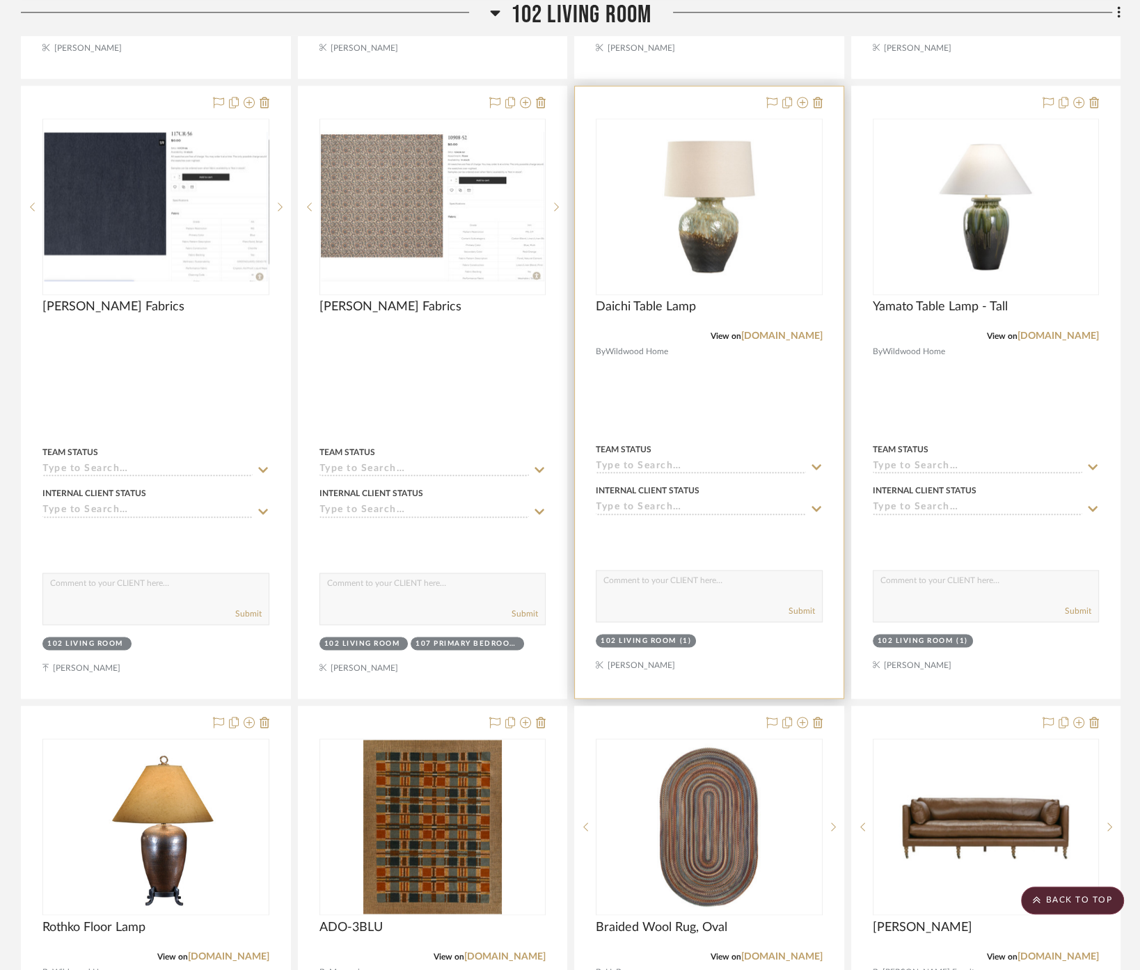
click at [767, 361] on div at bounding box center [709, 392] width 269 height 612
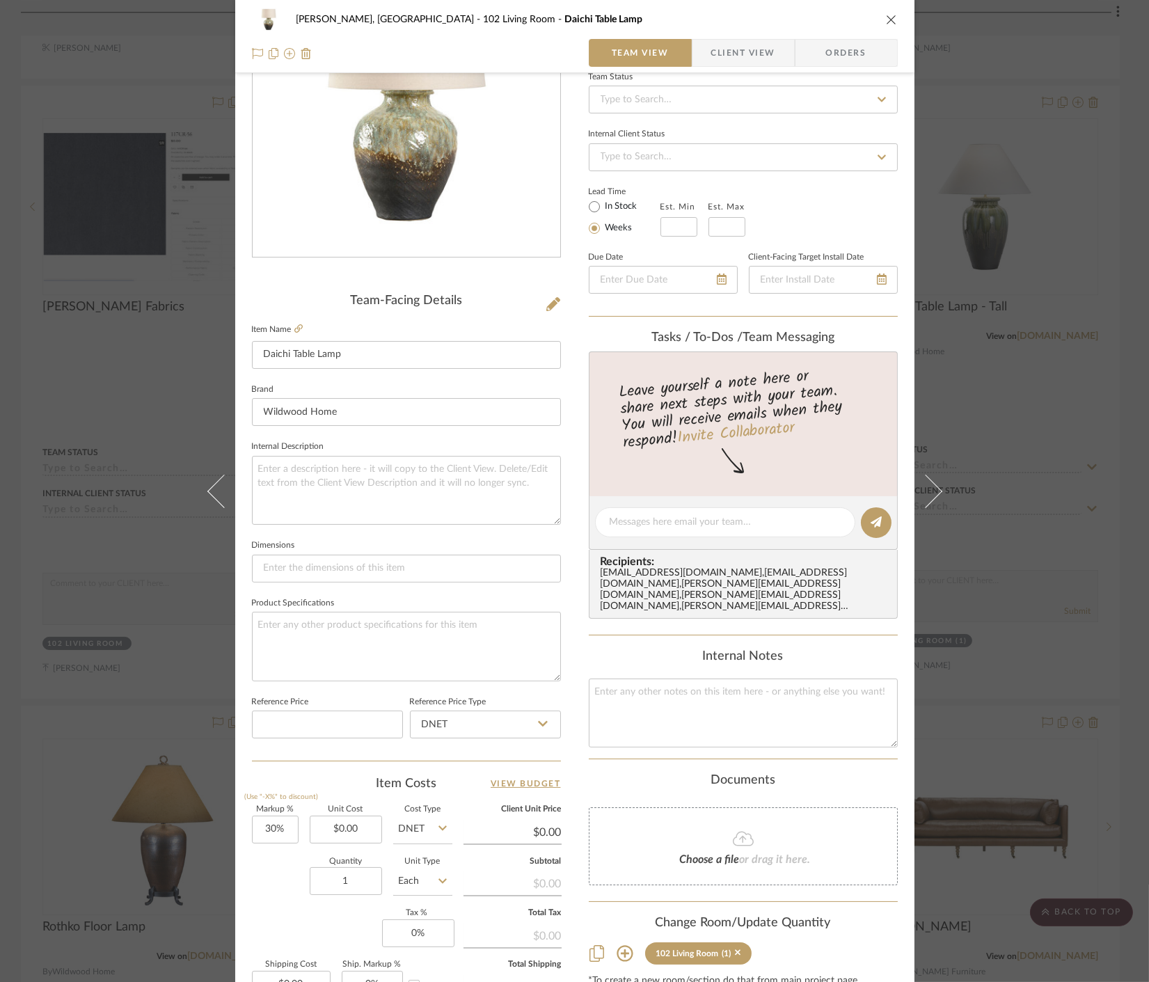
scroll to position [308, 0]
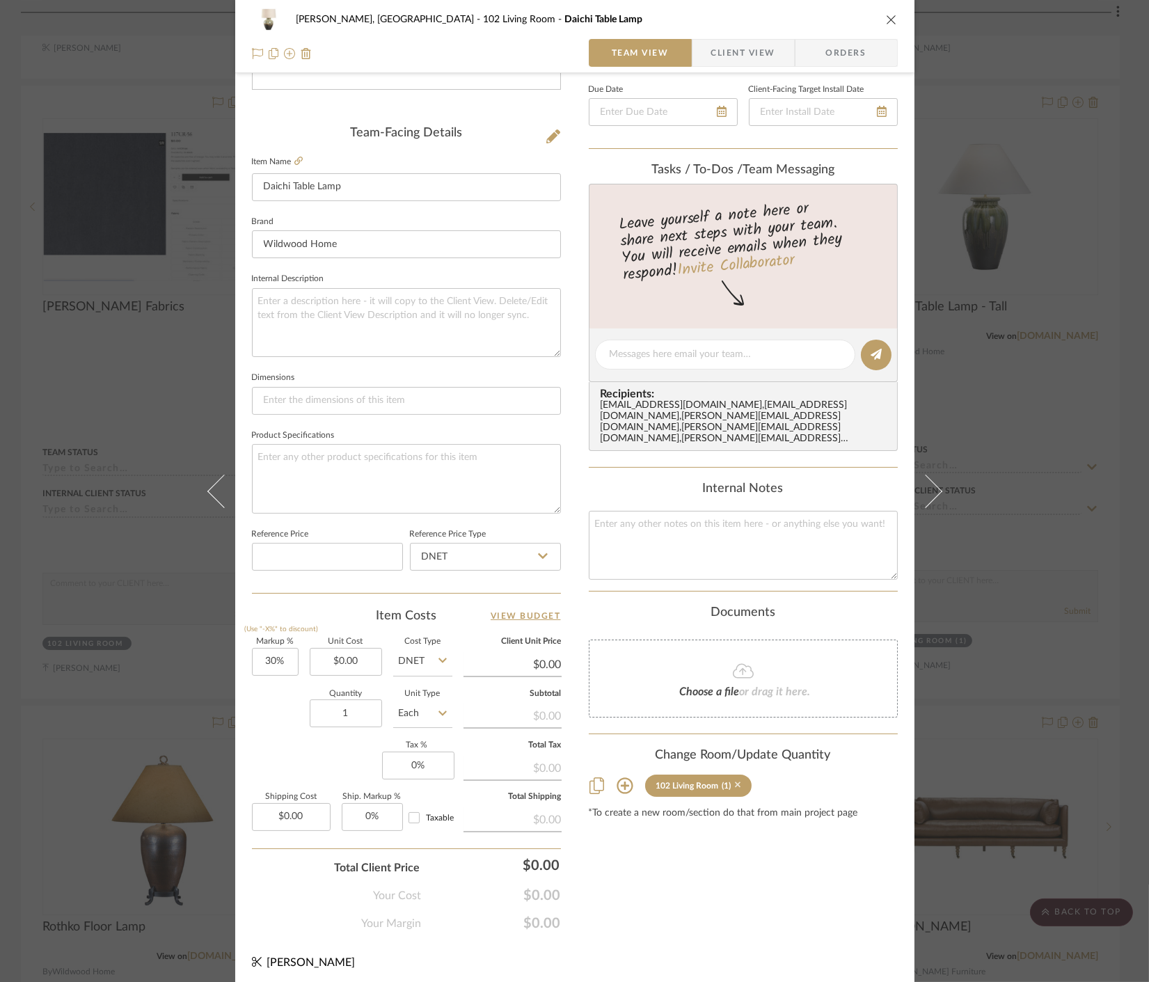
click at [735, 783] on icon at bounding box center [738, 786] width 6 height 6
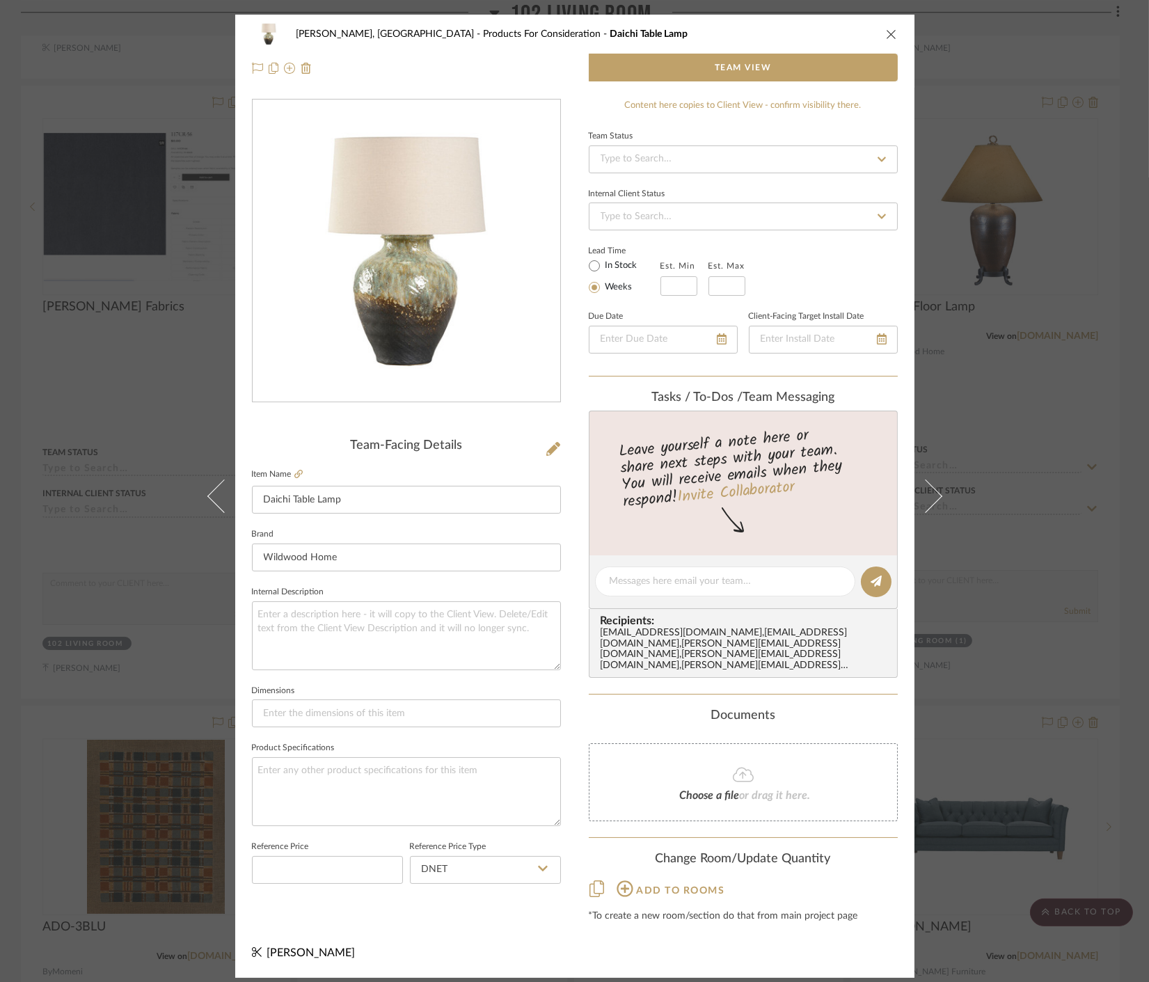
click at [986, 645] on div "Connolly, Clarkesville Products For Consideration Daichi Table Lamp Team View T…" at bounding box center [574, 491] width 1149 height 982
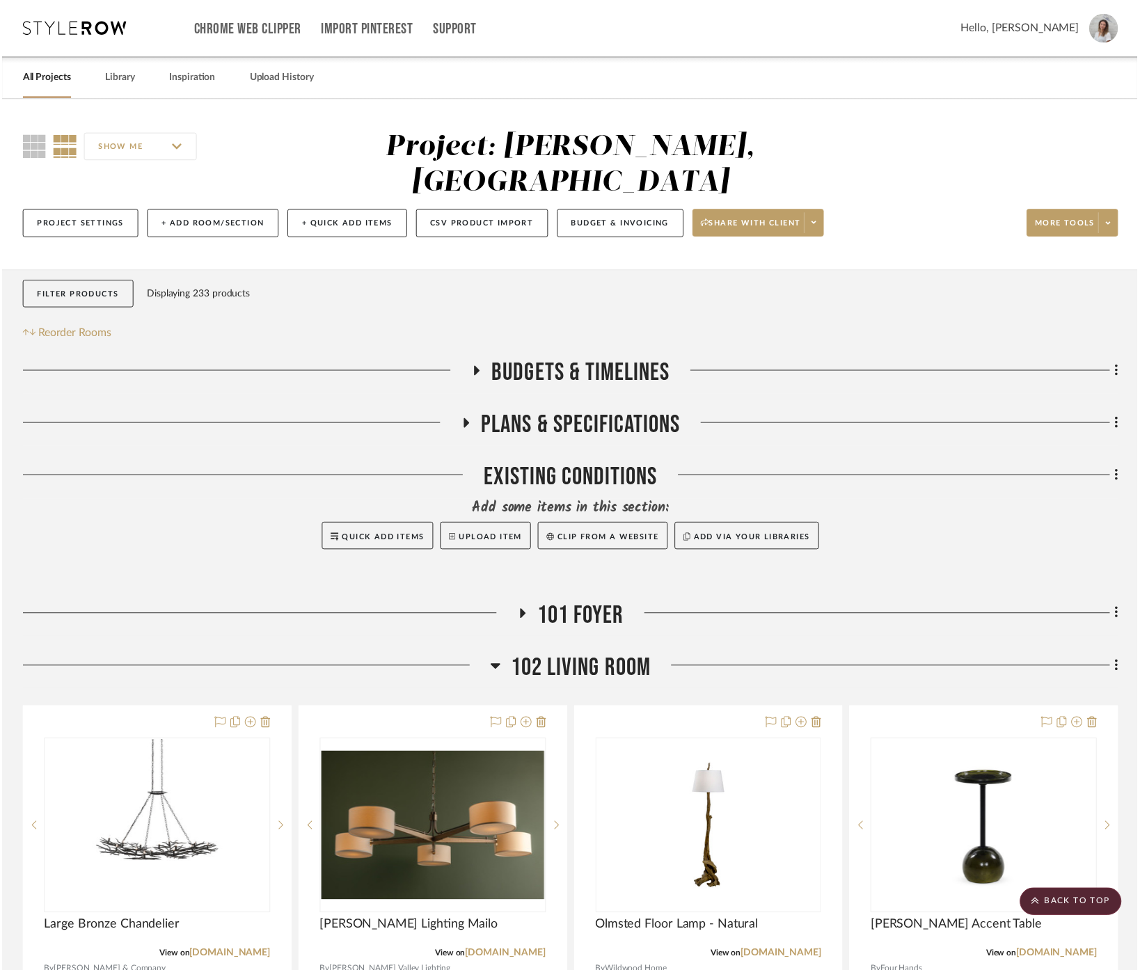
scroll to position [1864, 0]
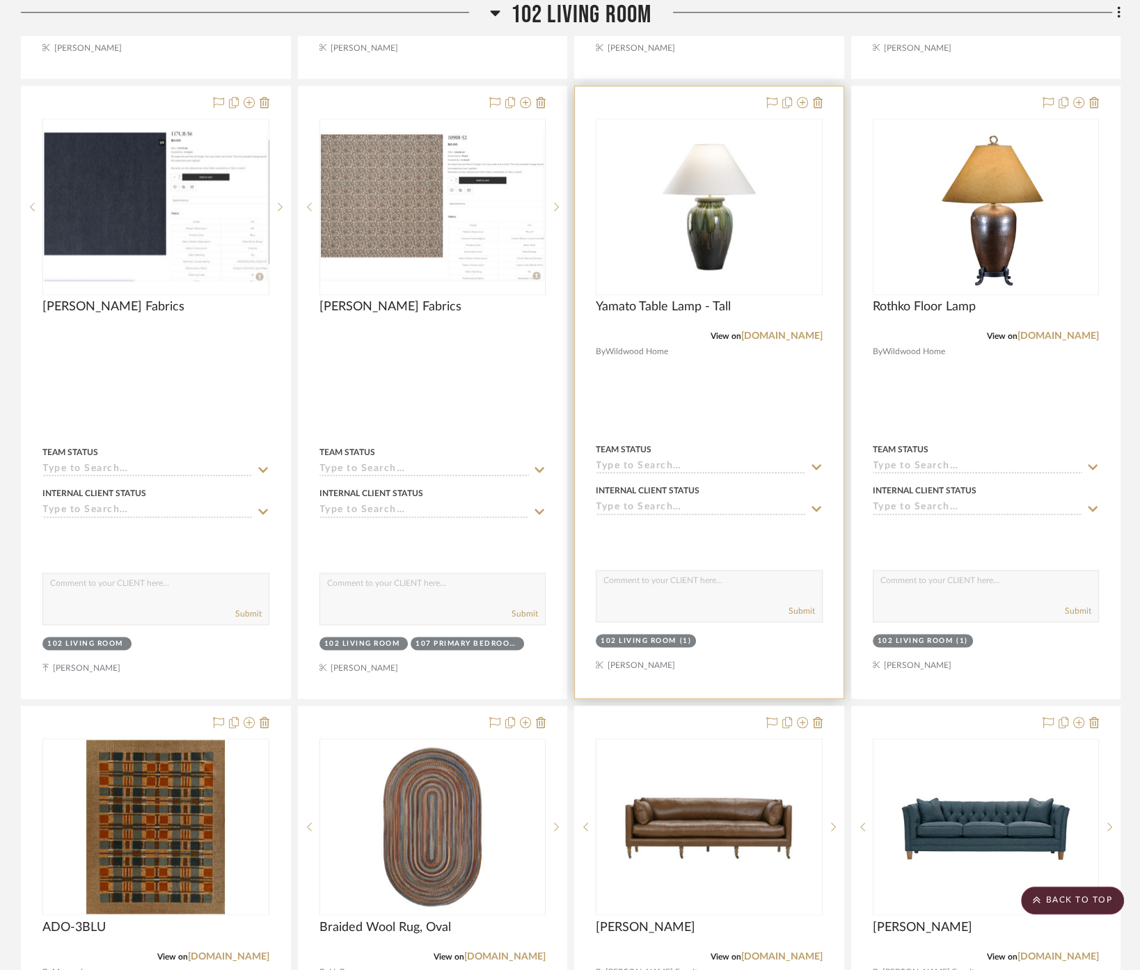
click at [732, 379] on div at bounding box center [709, 392] width 269 height 612
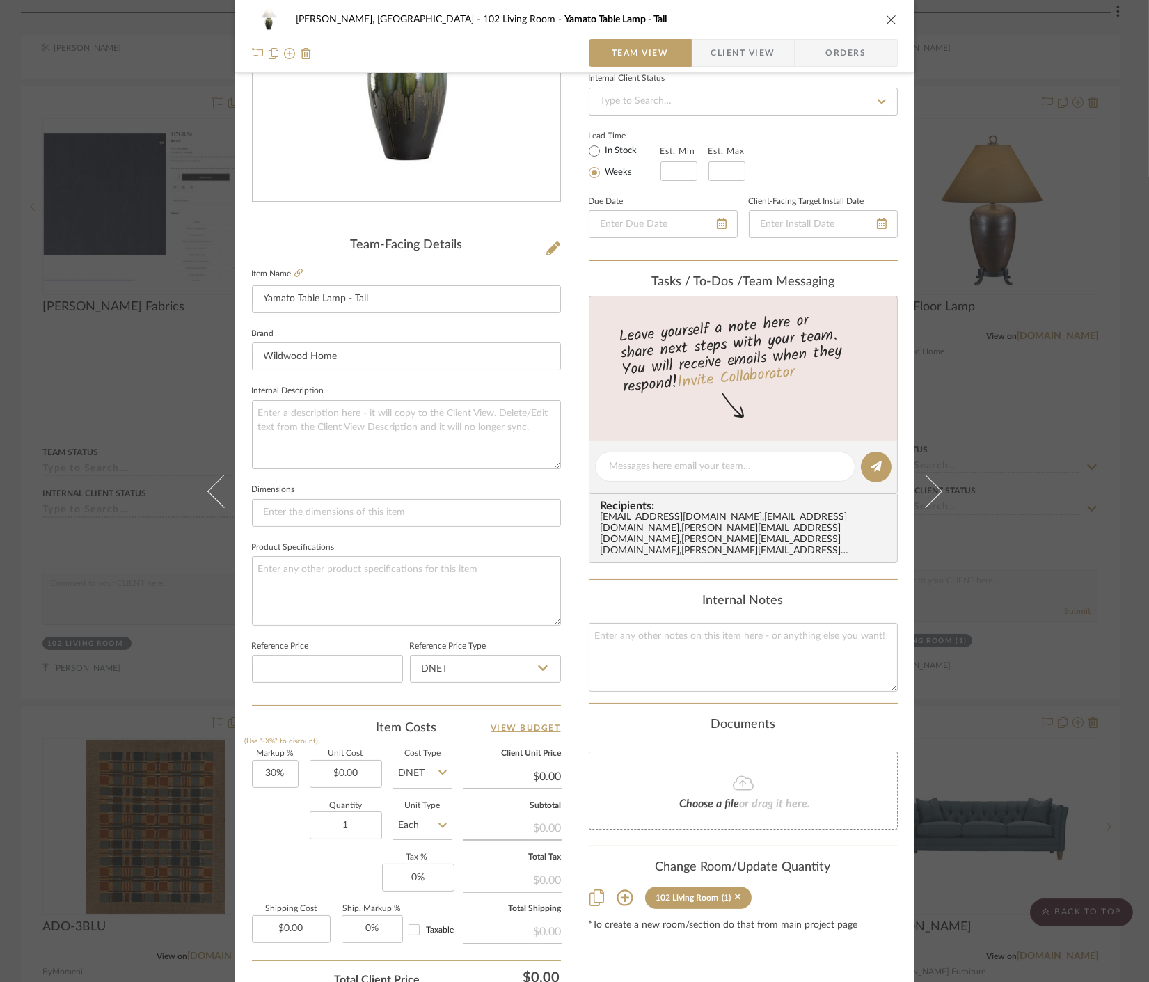
scroll to position [308, 0]
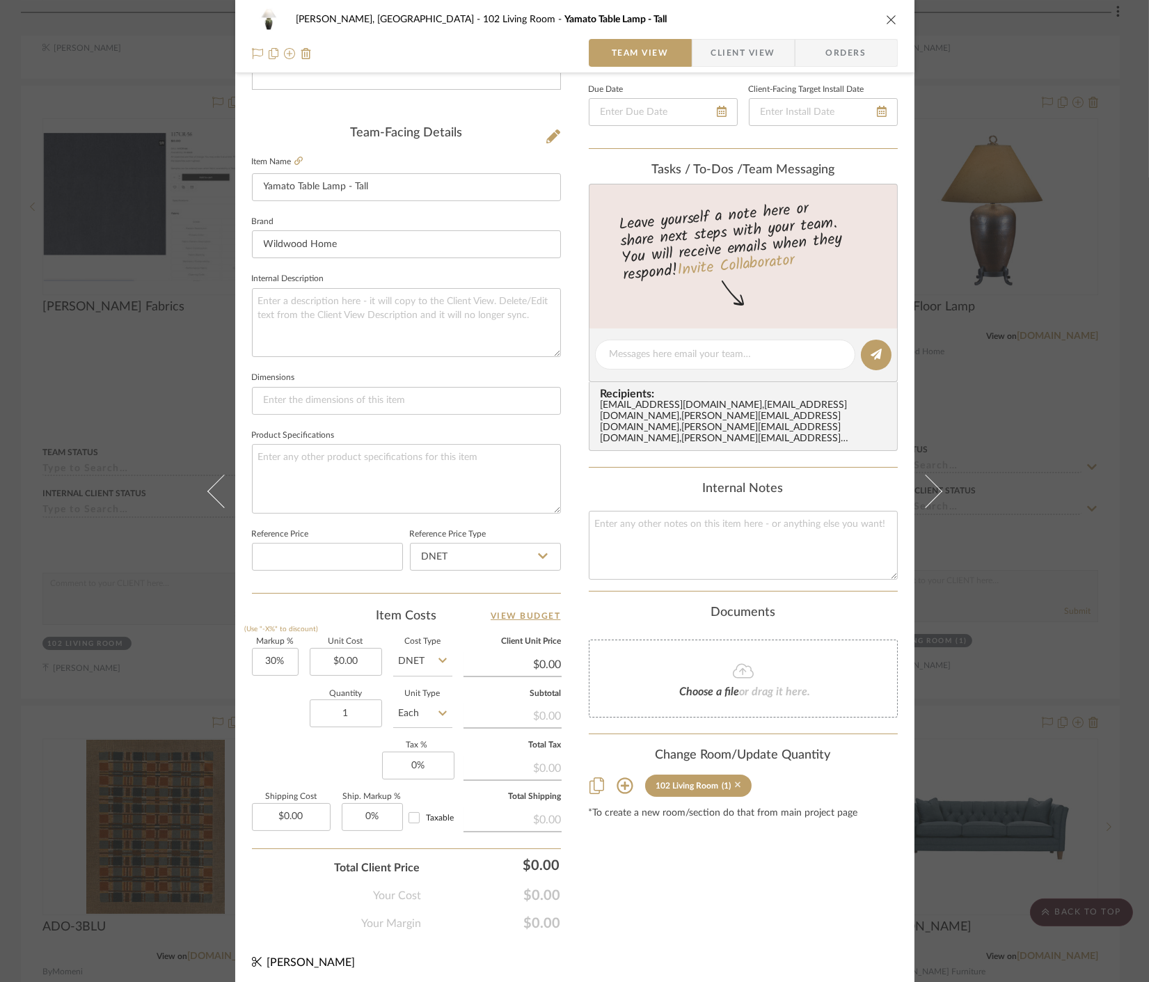
click at [735, 780] on icon at bounding box center [738, 785] width 6 height 10
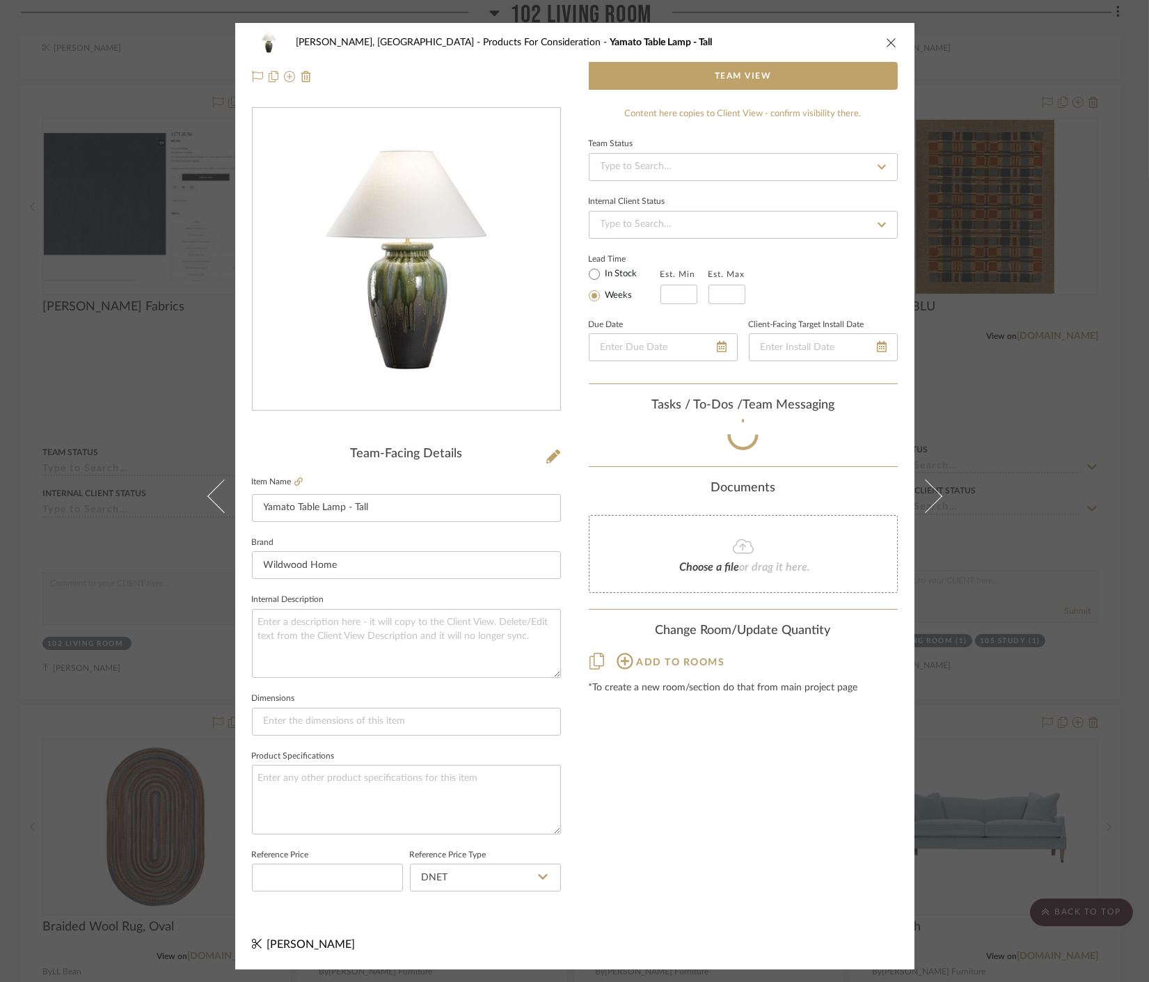
scroll to position [0, 0]
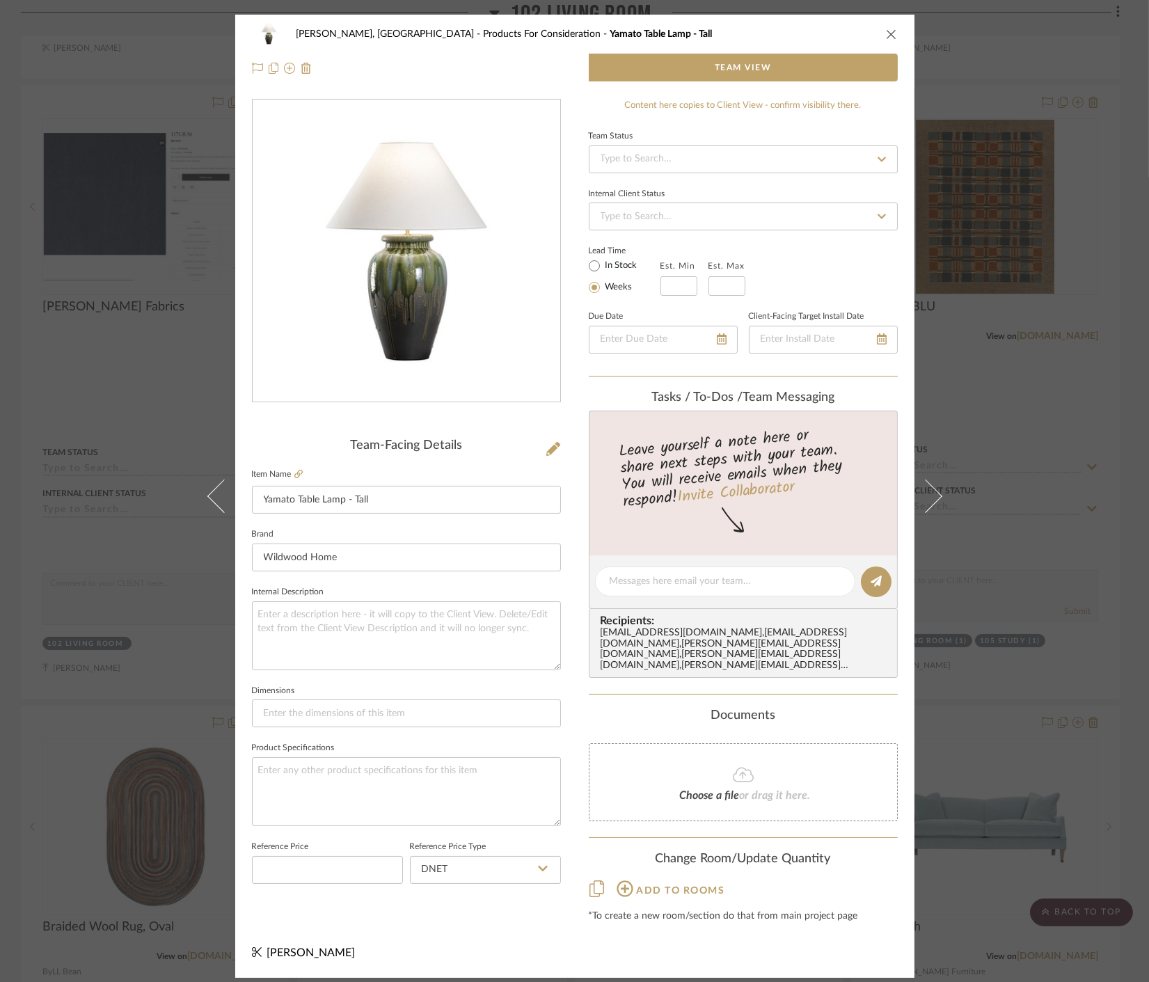
click at [1028, 519] on div "Connolly, Clarkesville Products For Consideration Yamato Table Lamp - Tall Team…" at bounding box center [574, 491] width 1149 height 982
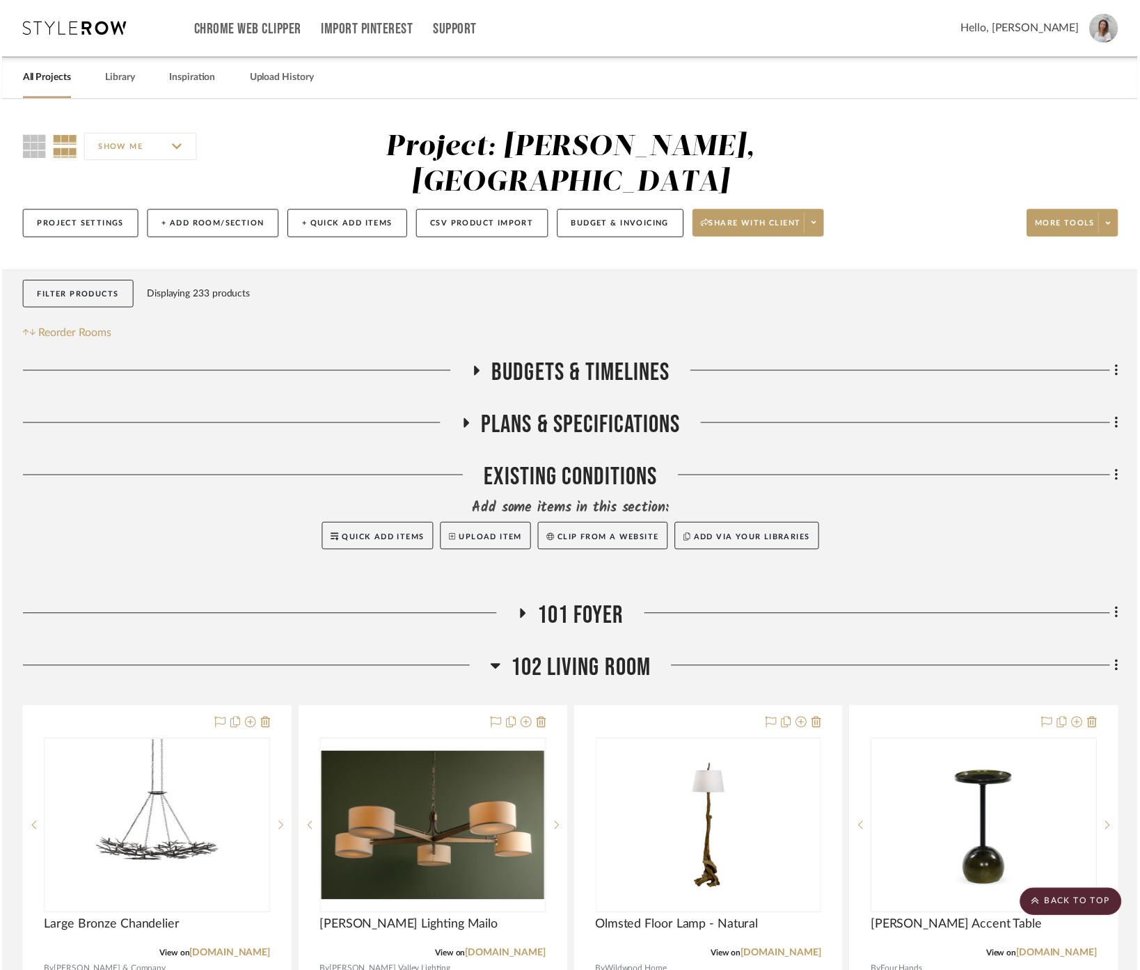
scroll to position [1864, 0]
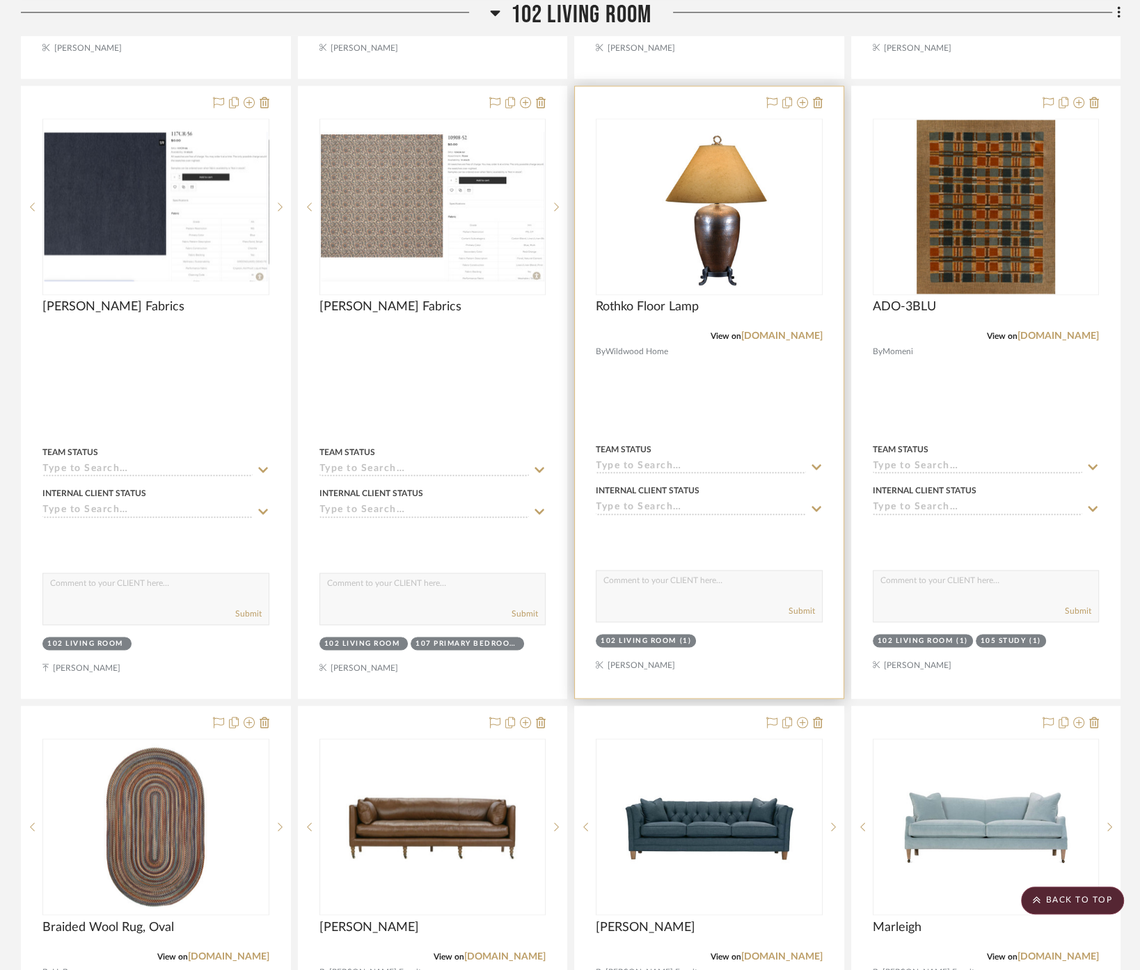
click at [730, 370] on div at bounding box center [709, 392] width 269 height 612
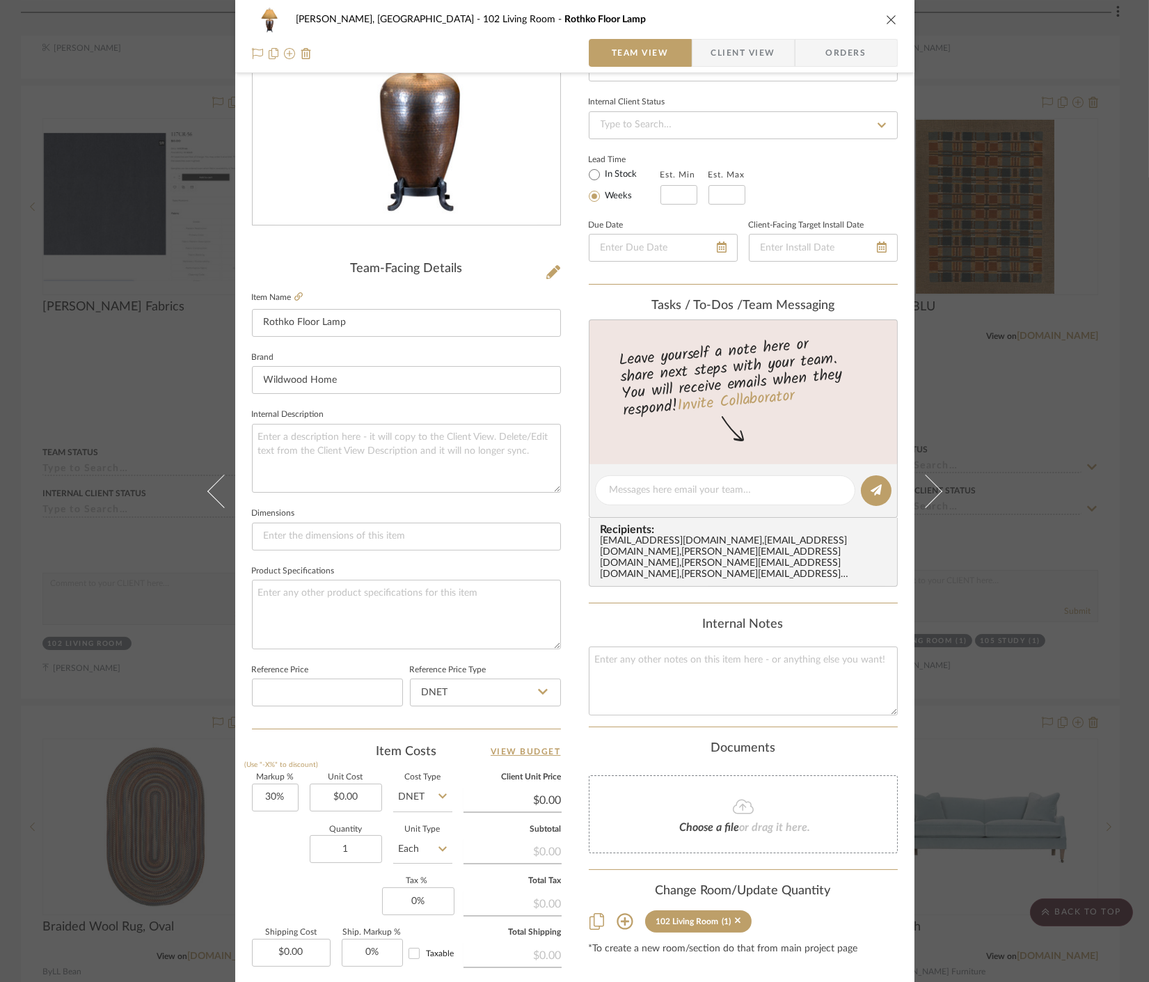
scroll to position [308, 0]
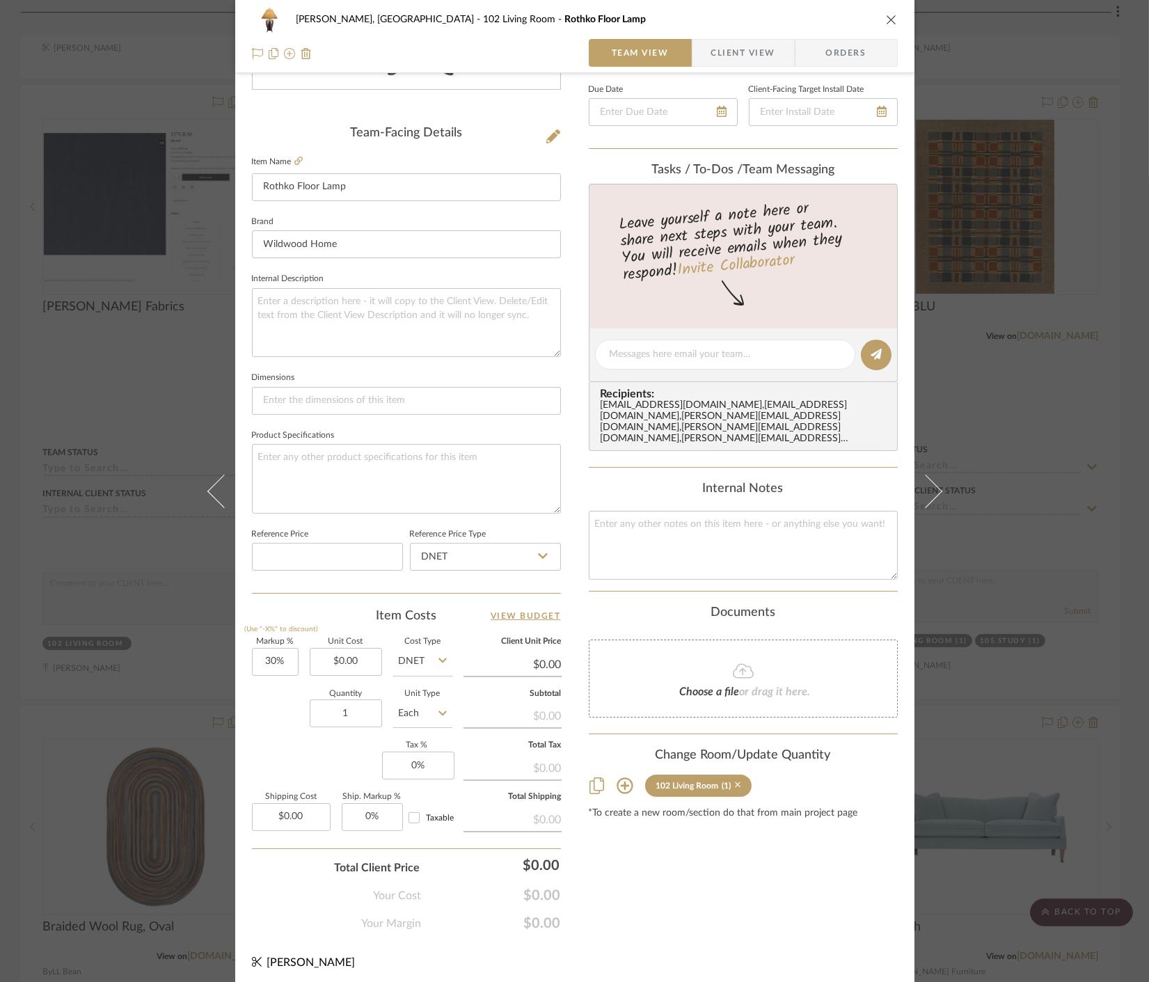
click at [735, 780] on icon at bounding box center [738, 785] width 6 height 10
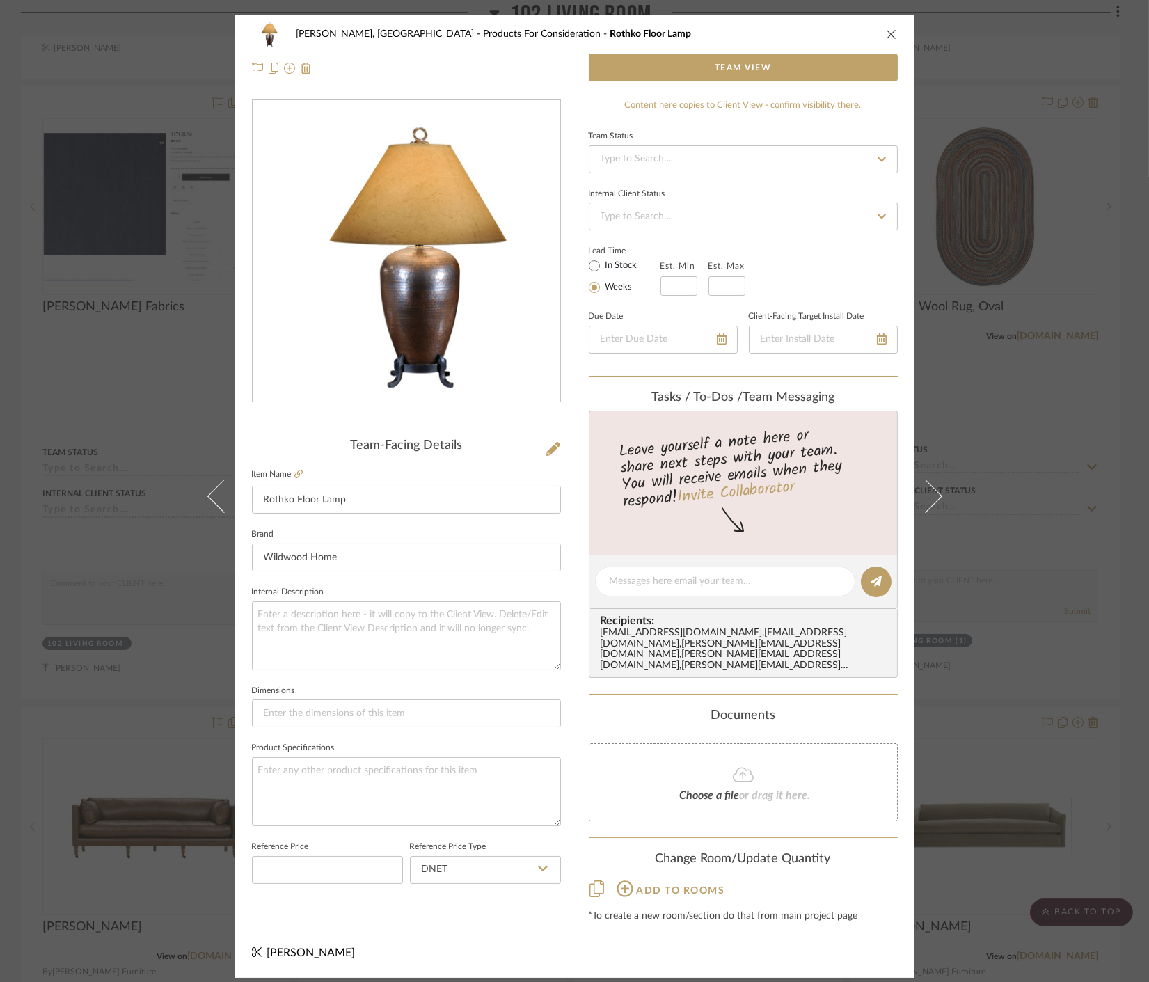
click at [966, 623] on div "Connolly, Clarkesville Products For Consideration Rothko Floor Lamp Team View T…" at bounding box center [574, 491] width 1149 height 982
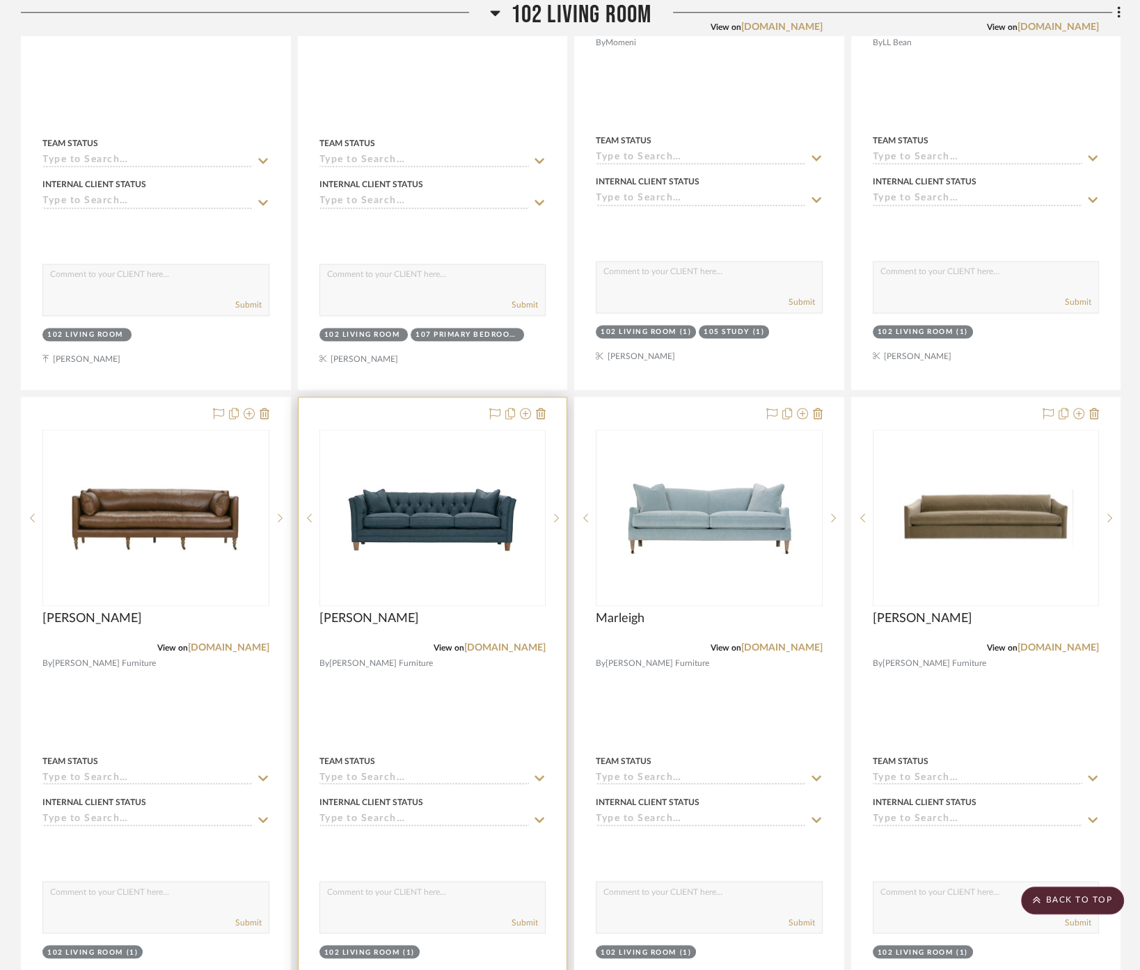
click at [479, 667] on div at bounding box center [433, 702] width 269 height 609
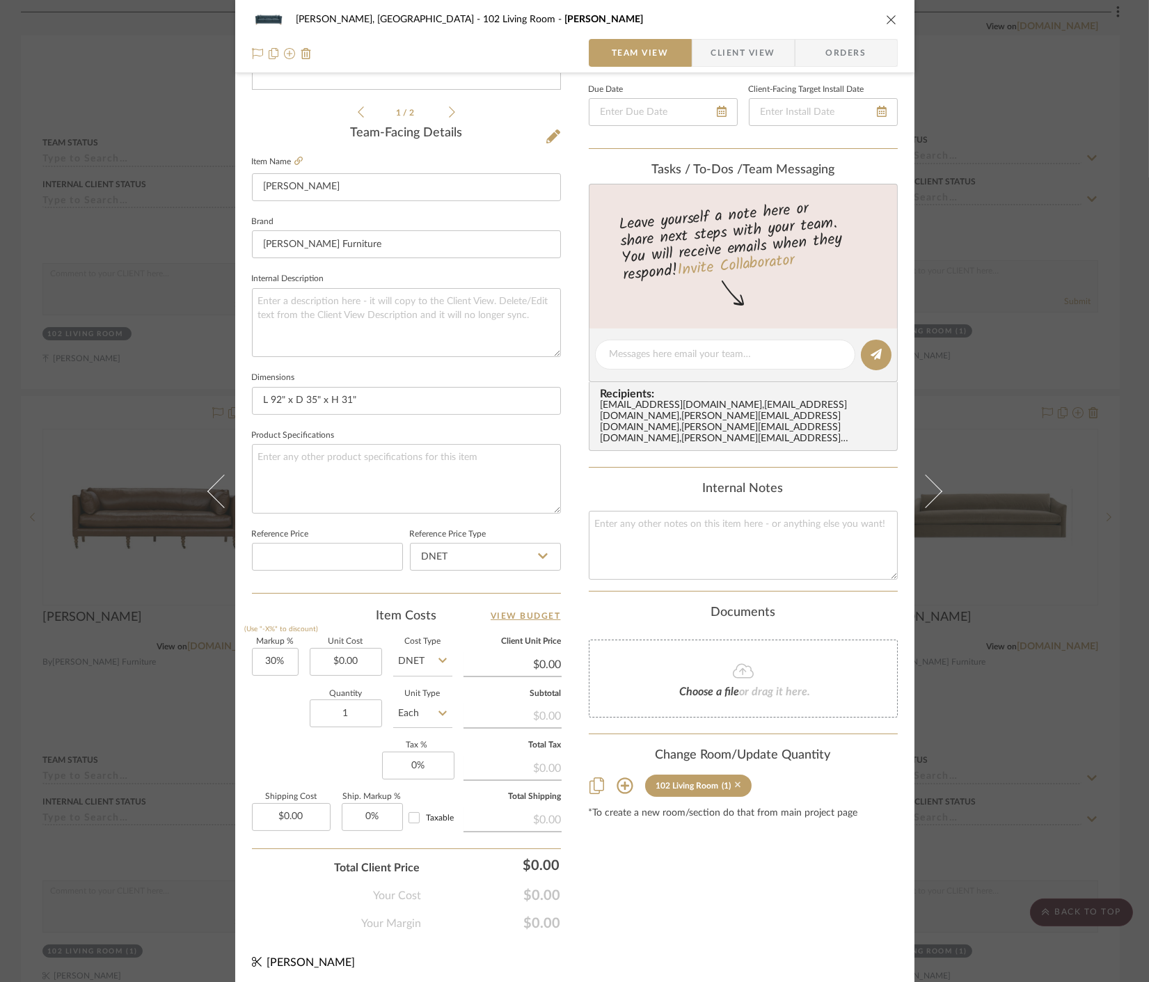
click at [735, 780] on icon at bounding box center [738, 785] width 6 height 10
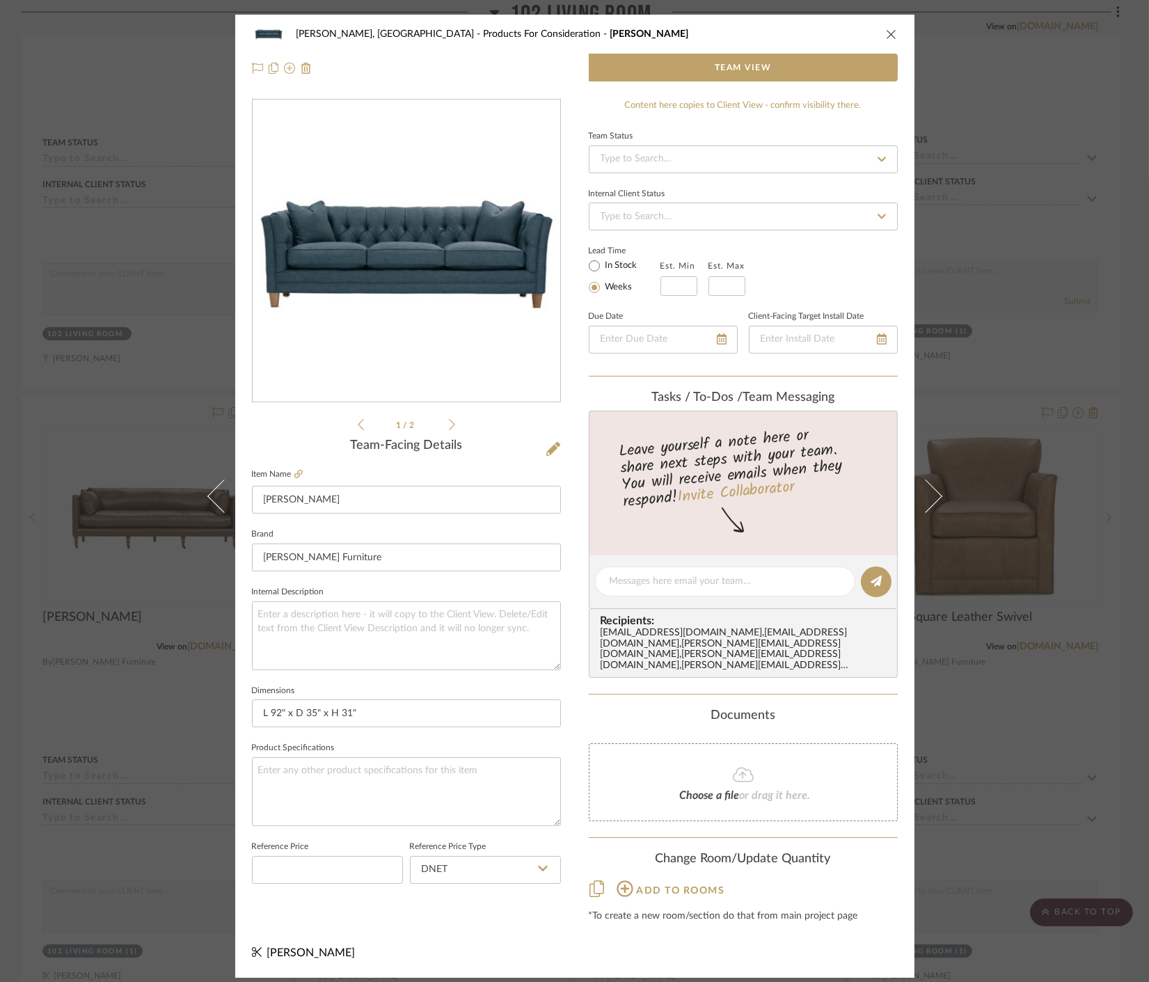
click at [980, 697] on div "Connolly, Clarkesville Products For Consideration Stevens Team View 1 / 2 Team-…" at bounding box center [574, 491] width 1149 height 982
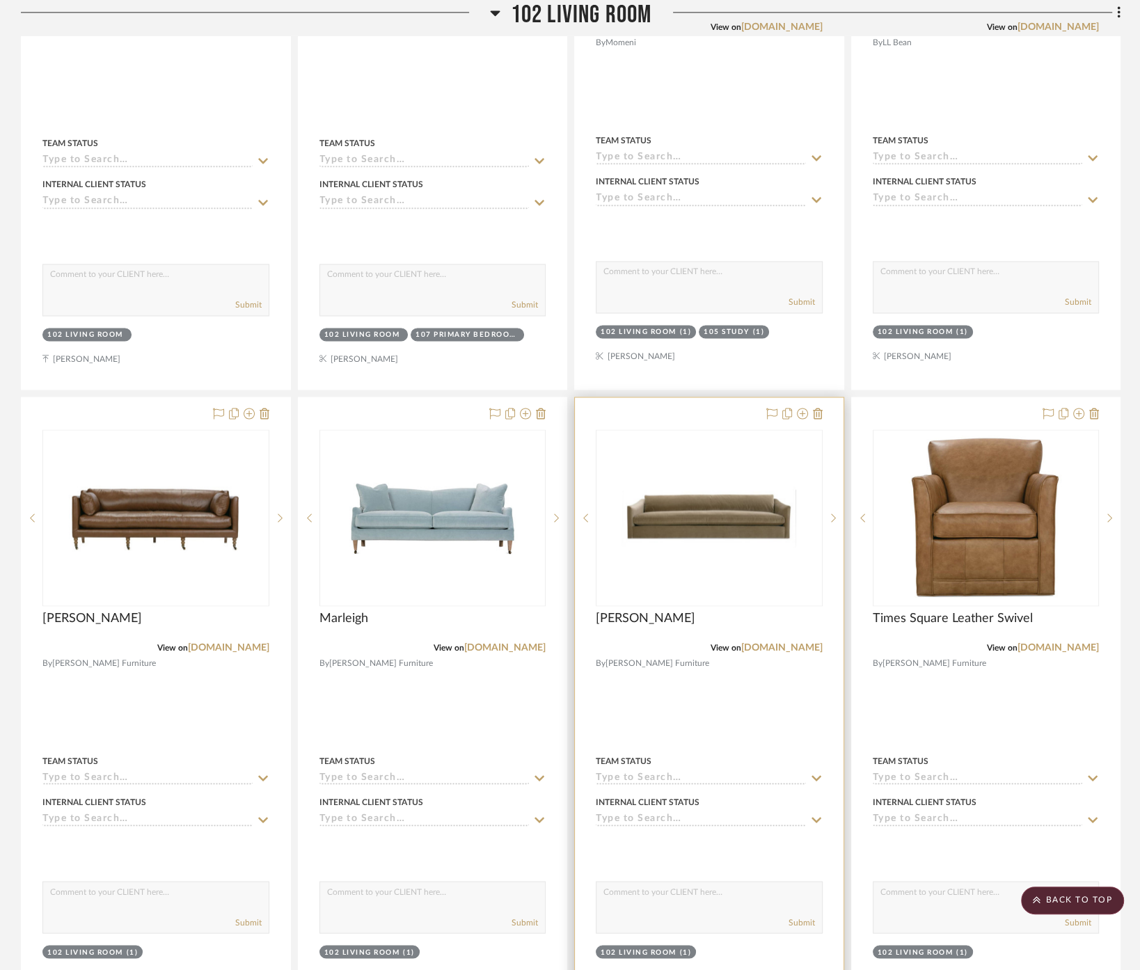
click at [799, 670] on div at bounding box center [709, 702] width 269 height 609
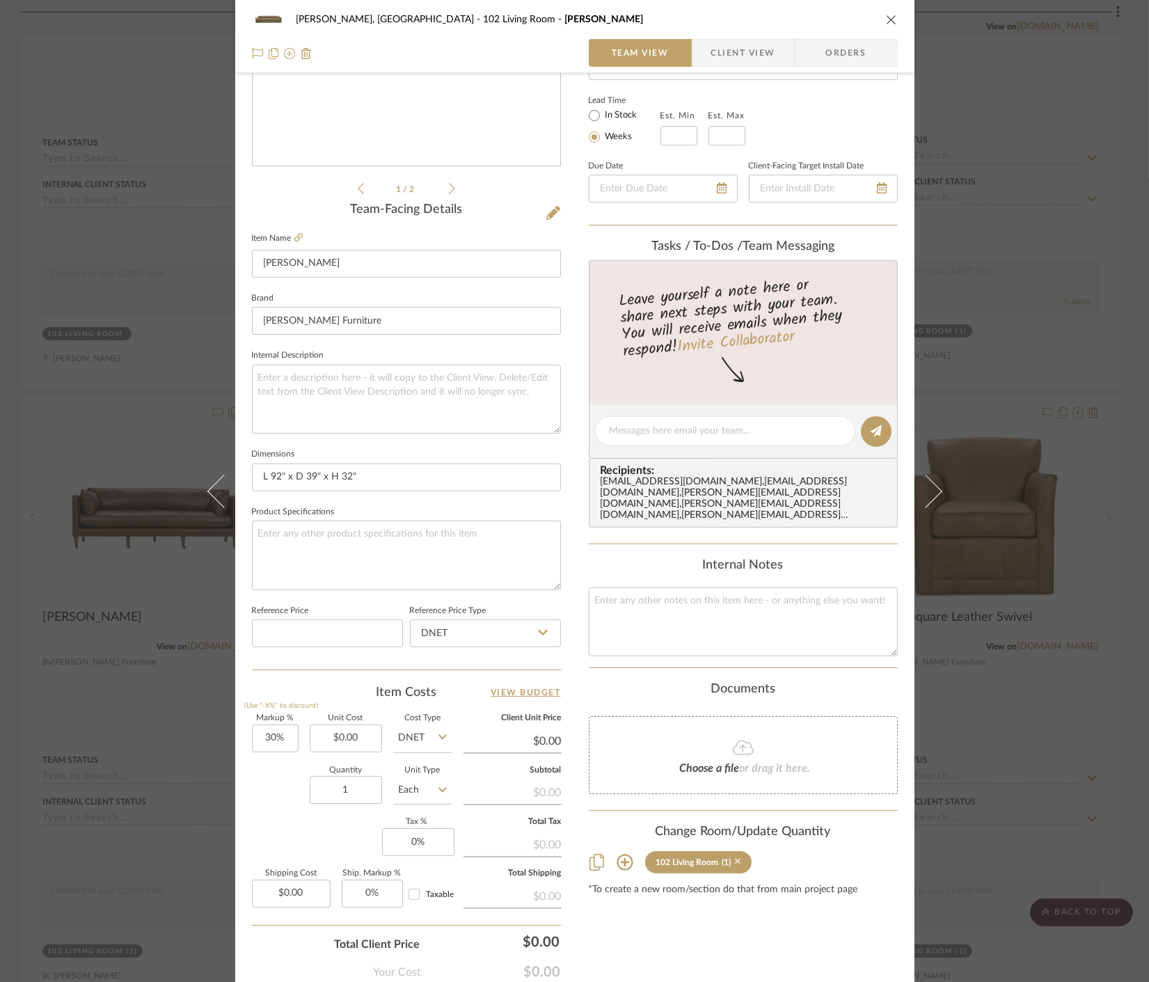
click at [735, 859] on icon at bounding box center [738, 862] width 6 height 6
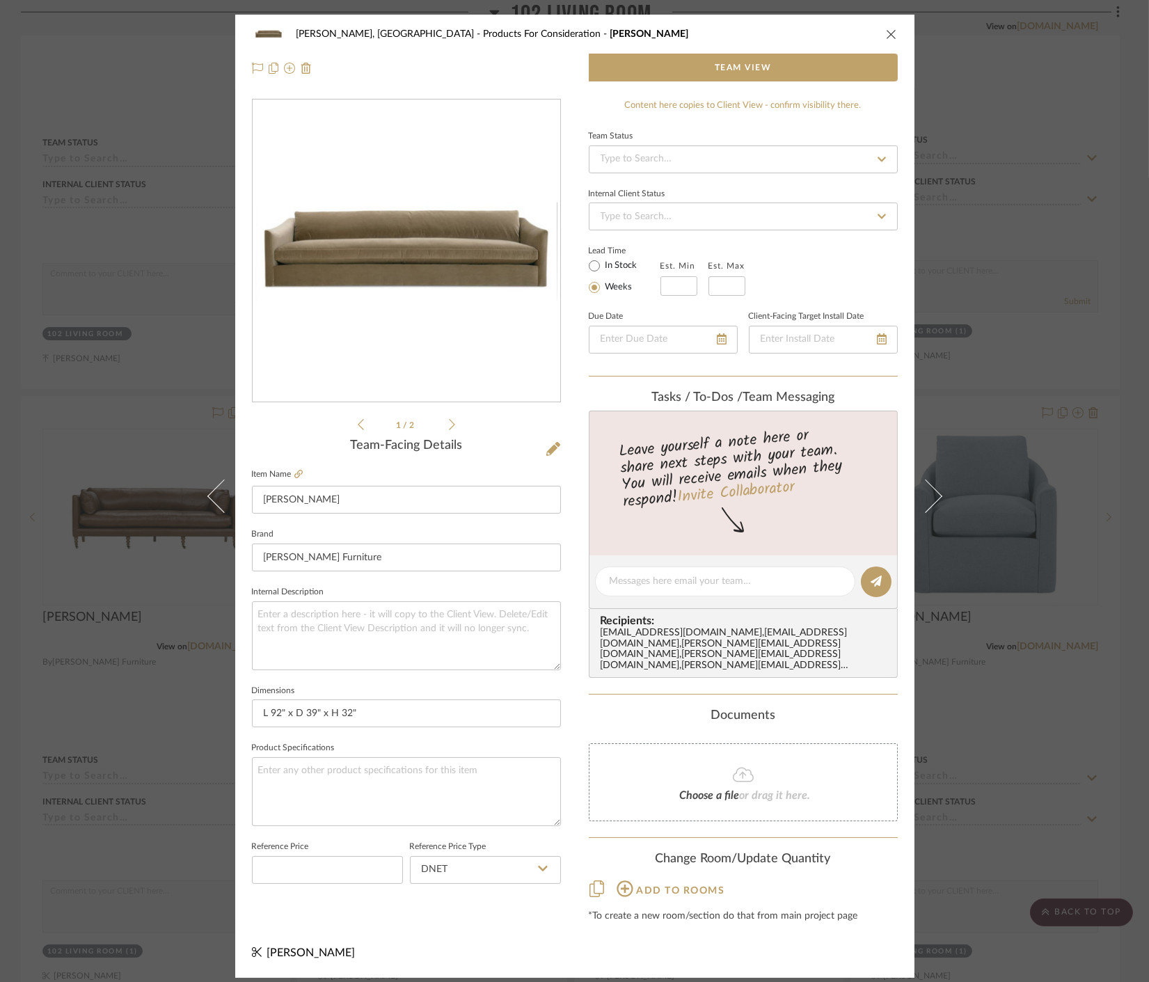
click at [977, 727] on div "Connolly, Clarkesville Products For Consideration Adler Team View 1 / 2 Team-Fa…" at bounding box center [574, 491] width 1149 height 982
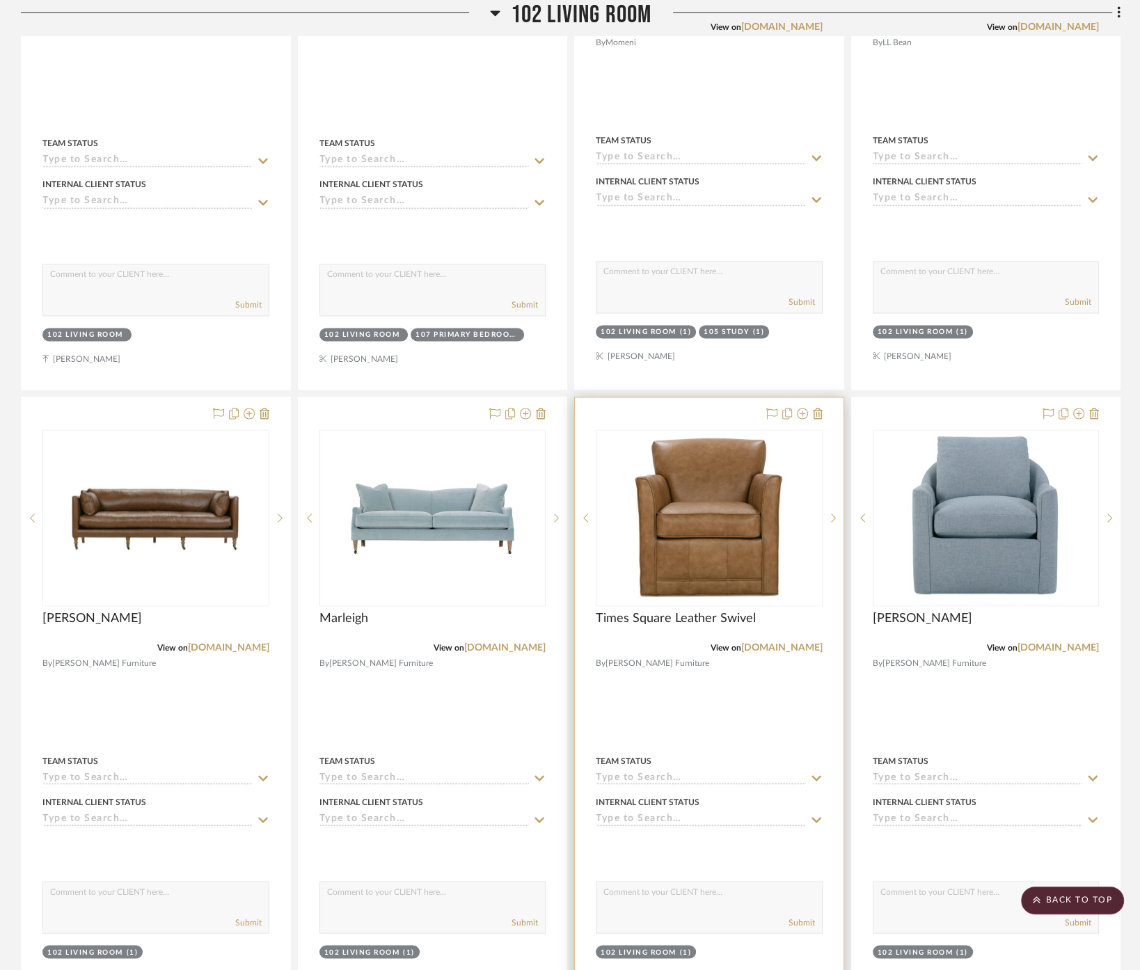
click at [715, 666] on div at bounding box center [709, 702] width 269 height 609
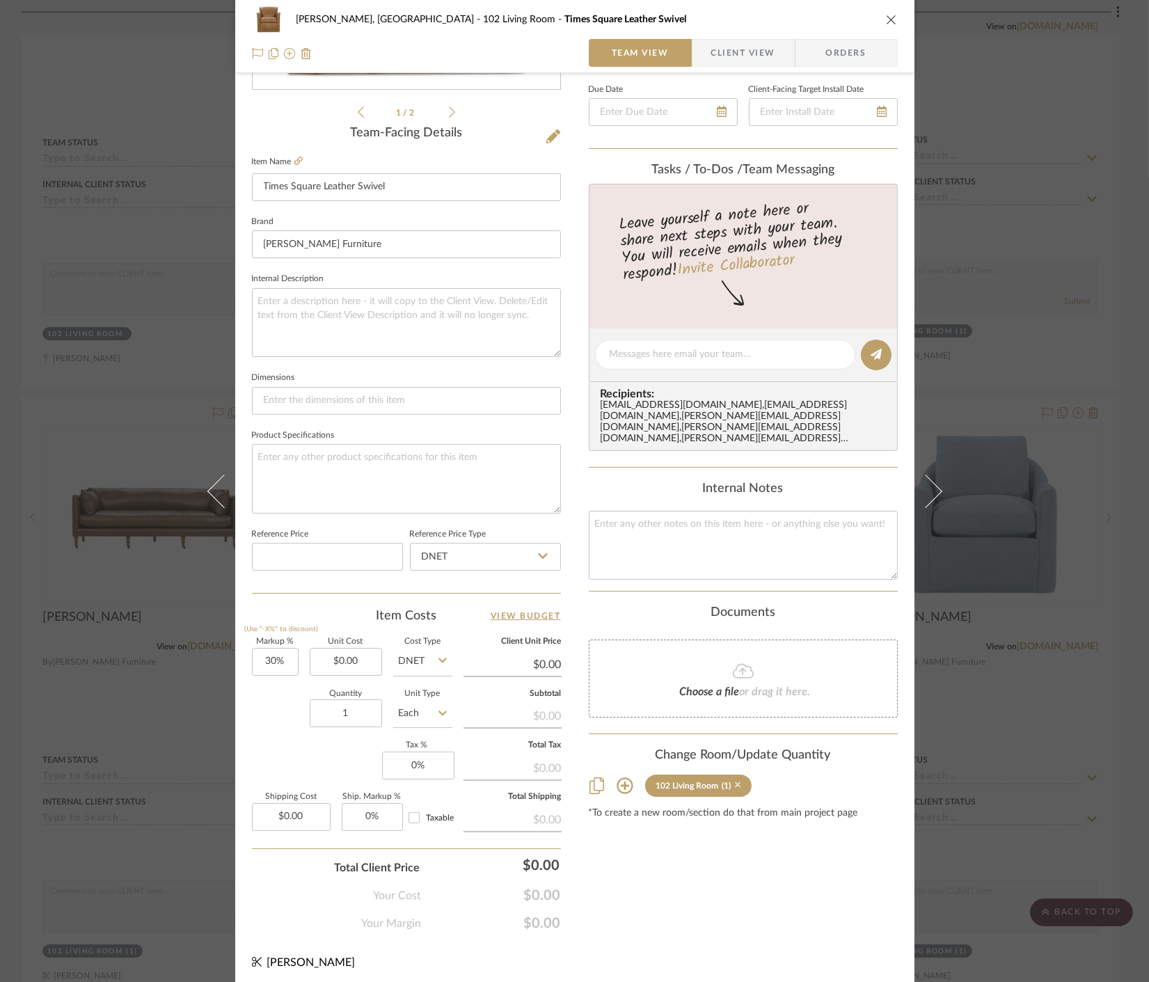
click at [735, 783] on icon at bounding box center [738, 786] width 6 height 6
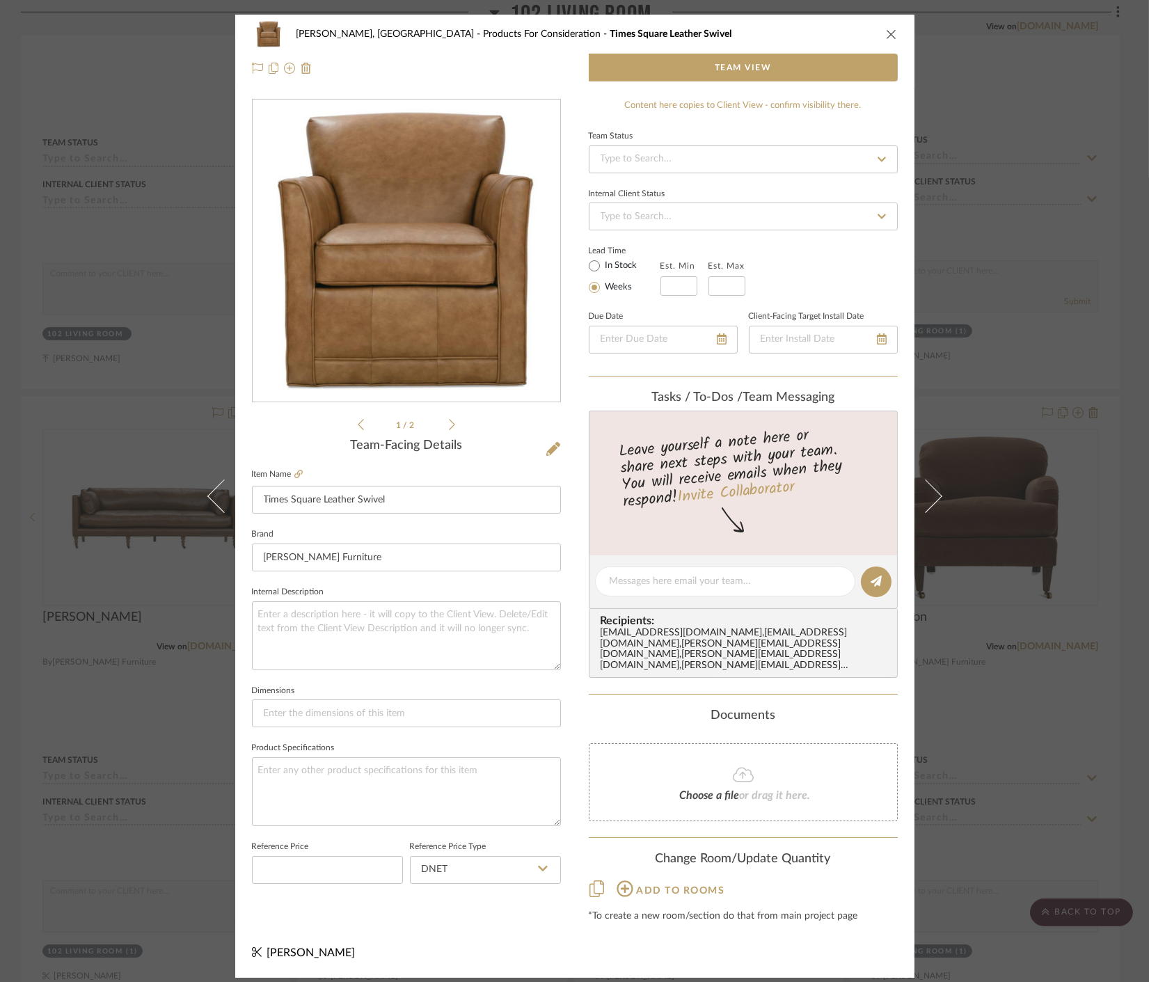
click at [998, 720] on div "Connolly, Clarkesville Products For Consideration Times Square Leather Swivel T…" at bounding box center [574, 491] width 1149 height 982
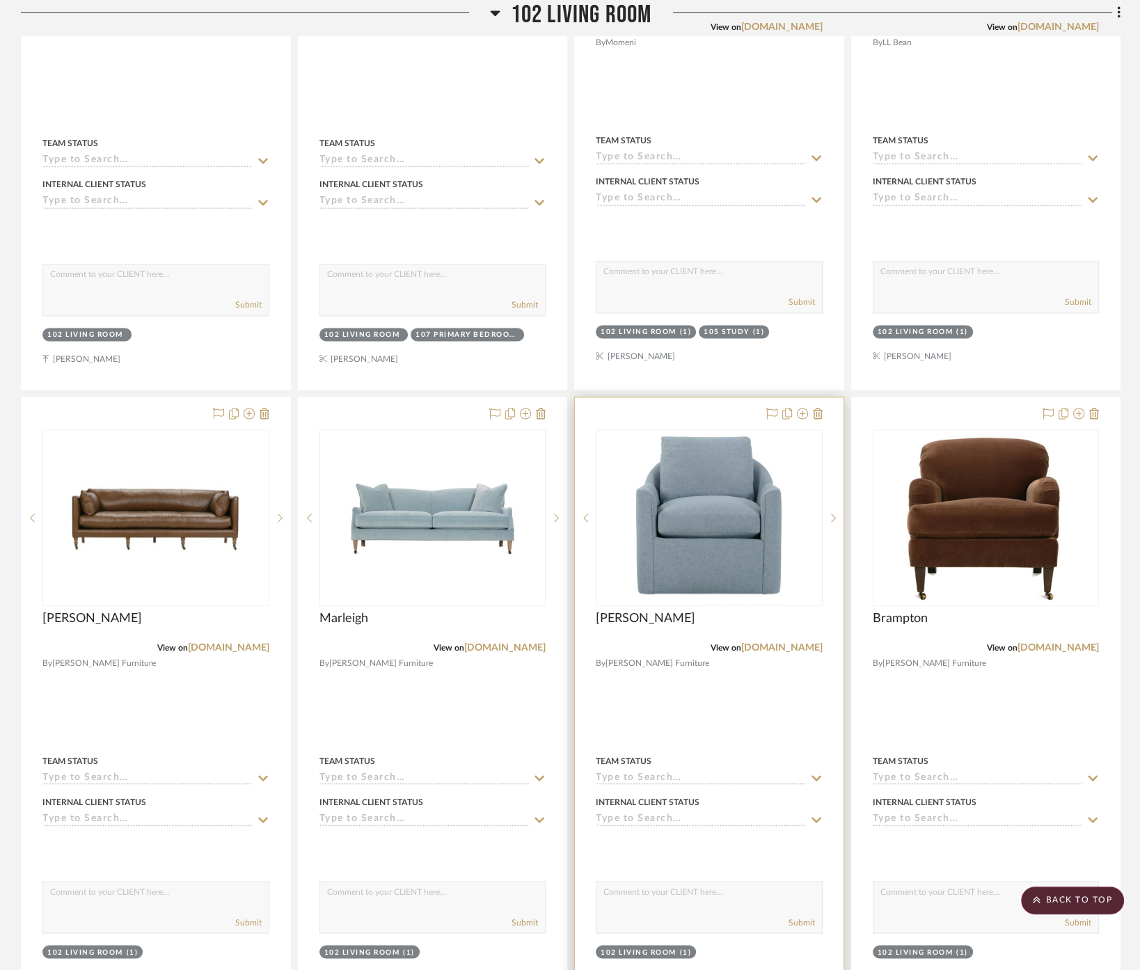
click at [754, 689] on div at bounding box center [709, 702] width 269 height 609
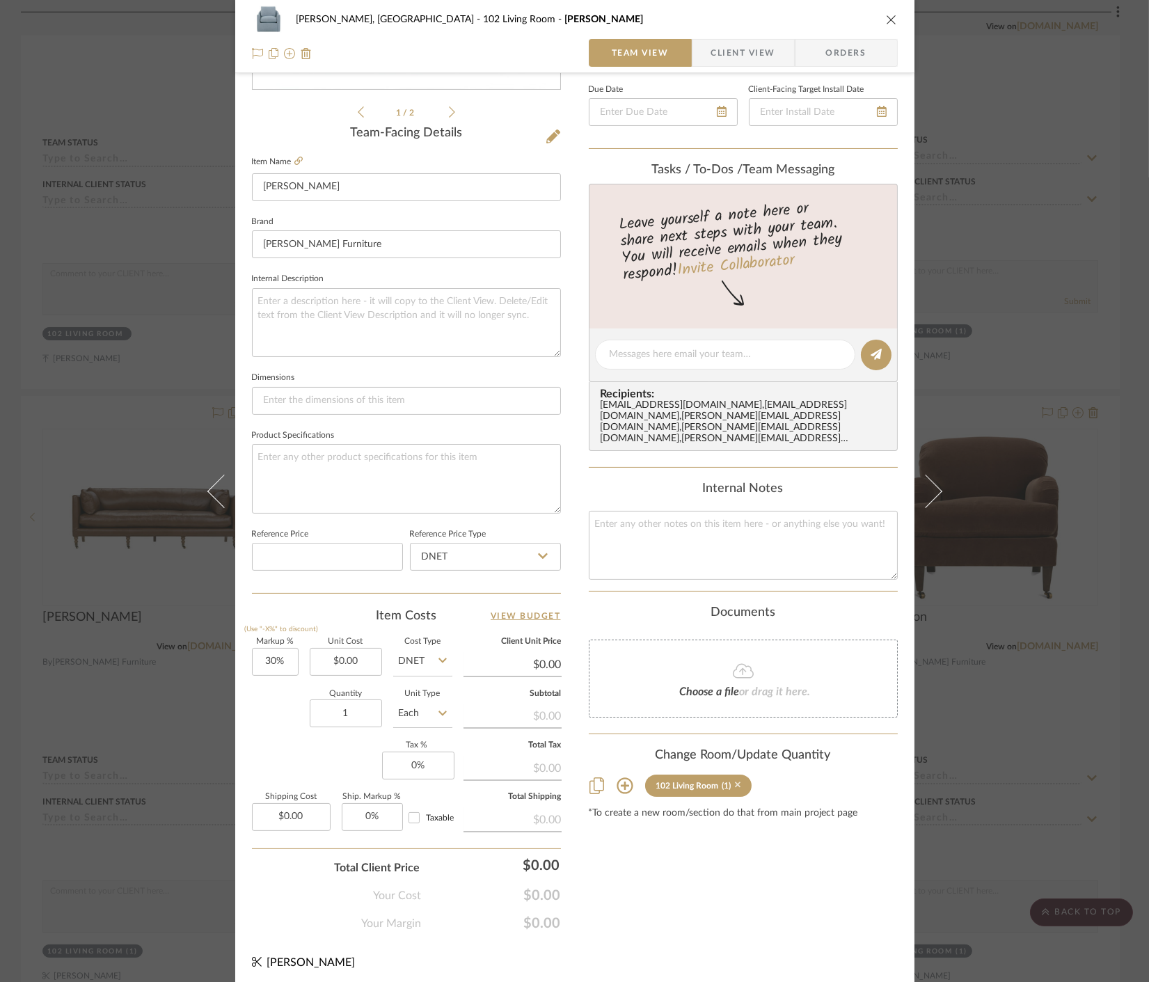
click at [735, 783] on icon at bounding box center [738, 786] width 6 height 6
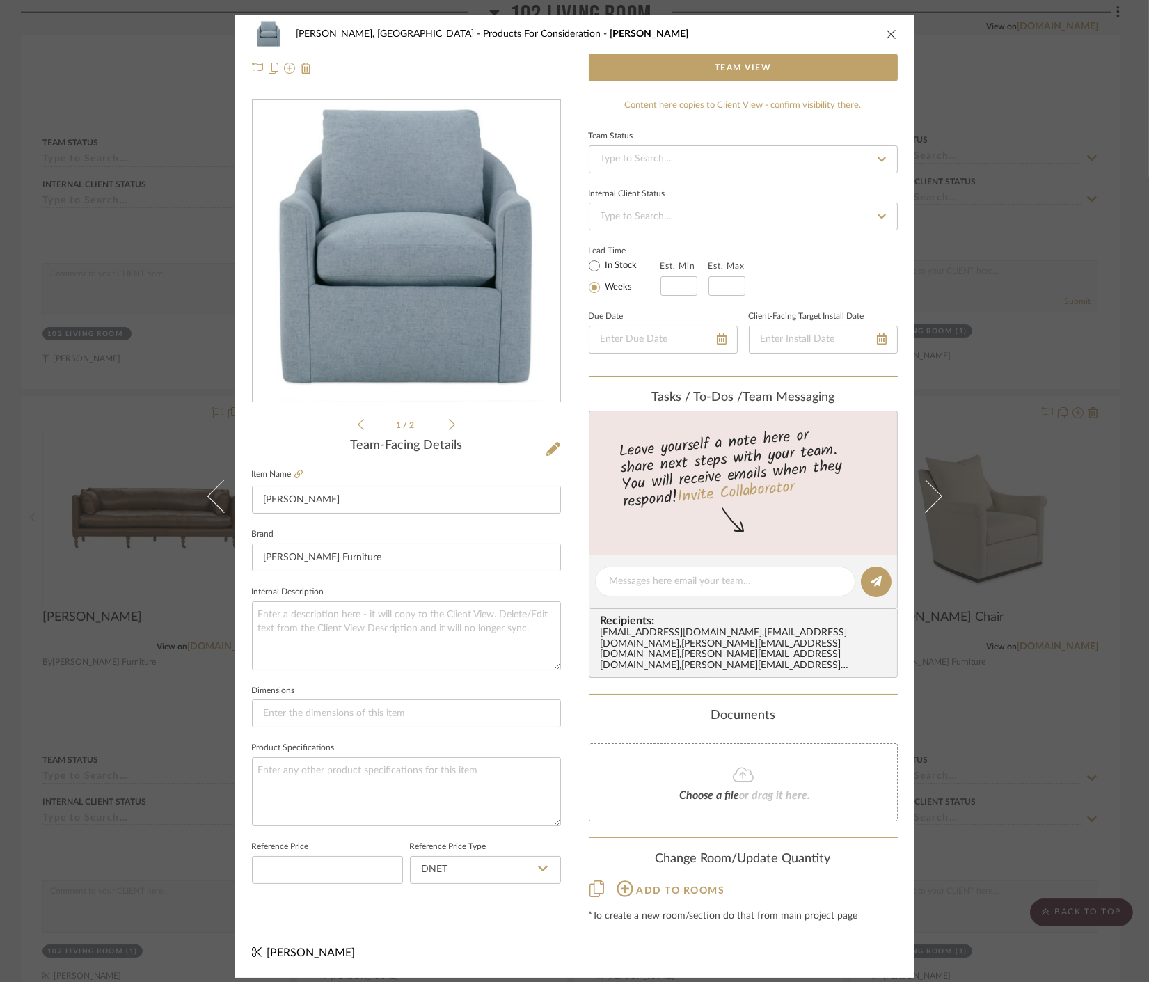
click at [1003, 730] on div "Connolly, Clarkesville Products For Consideration Laya Swivel Team View 1 / 2 T…" at bounding box center [574, 491] width 1149 height 982
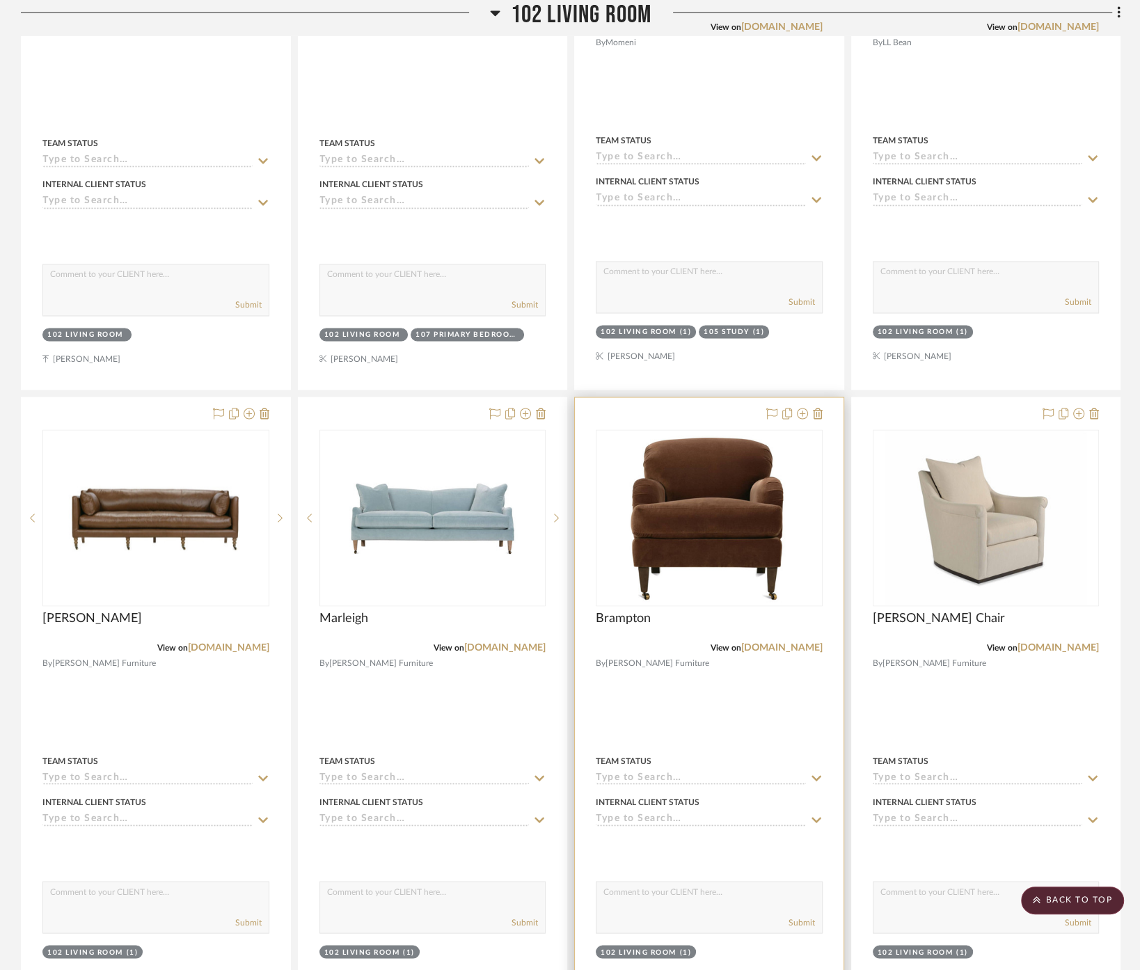
click at [792, 673] on div at bounding box center [709, 702] width 269 height 609
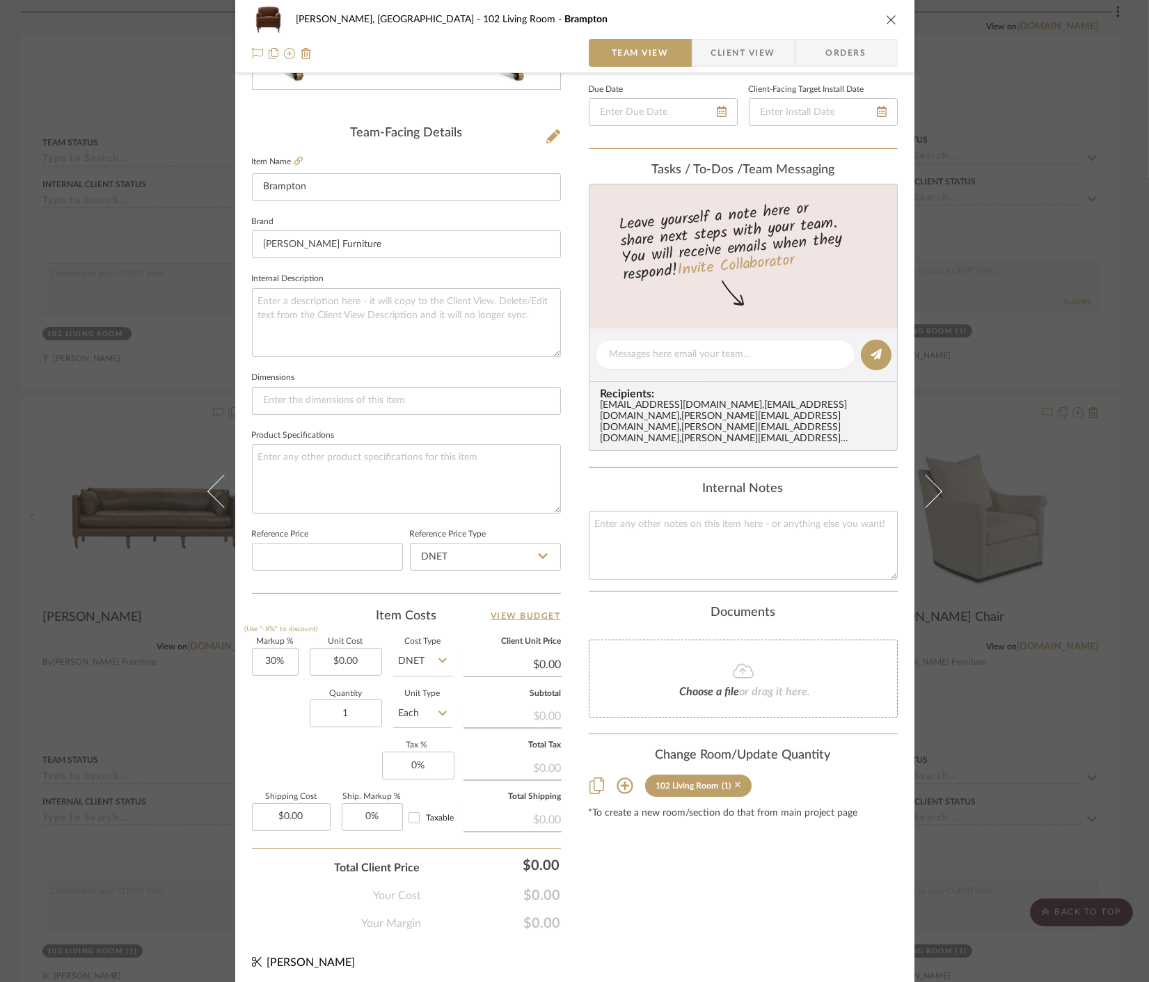
click at [735, 783] on icon at bounding box center [738, 786] width 6 height 6
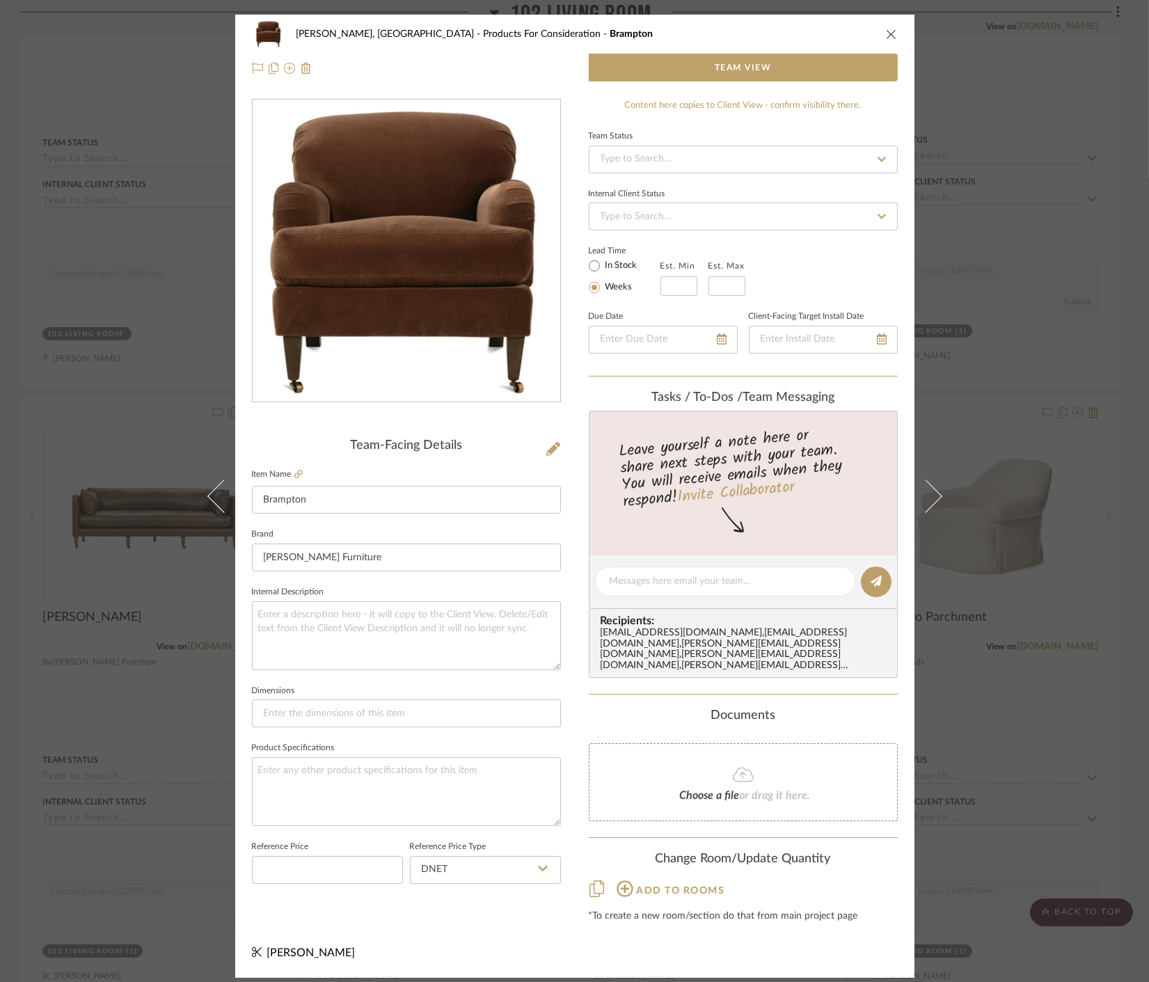
click at [972, 715] on div "Connolly, Clarkesville Products For Consideration Brampton Team View Team-Facin…" at bounding box center [574, 491] width 1149 height 982
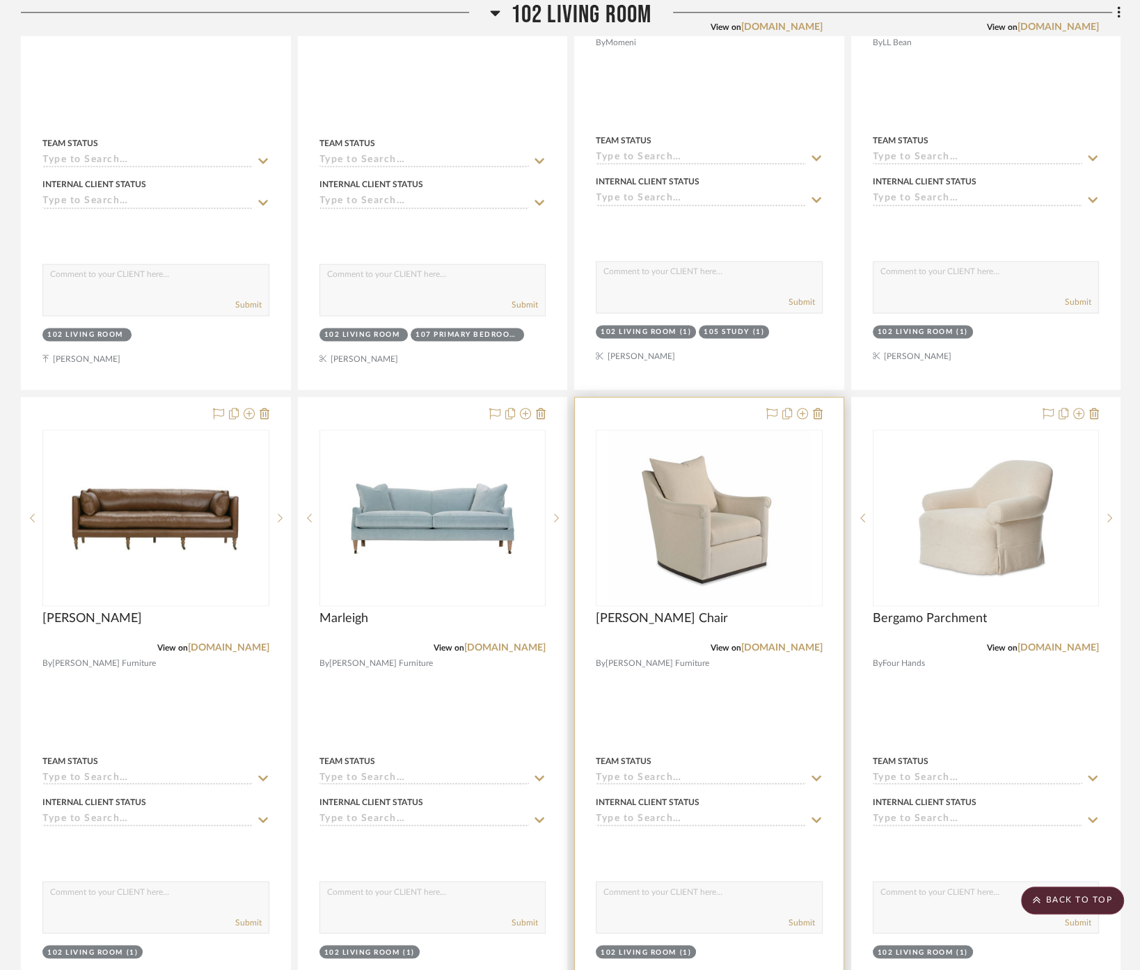
click at [757, 687] on div at bounding box center [709, 702] width 269 height 609
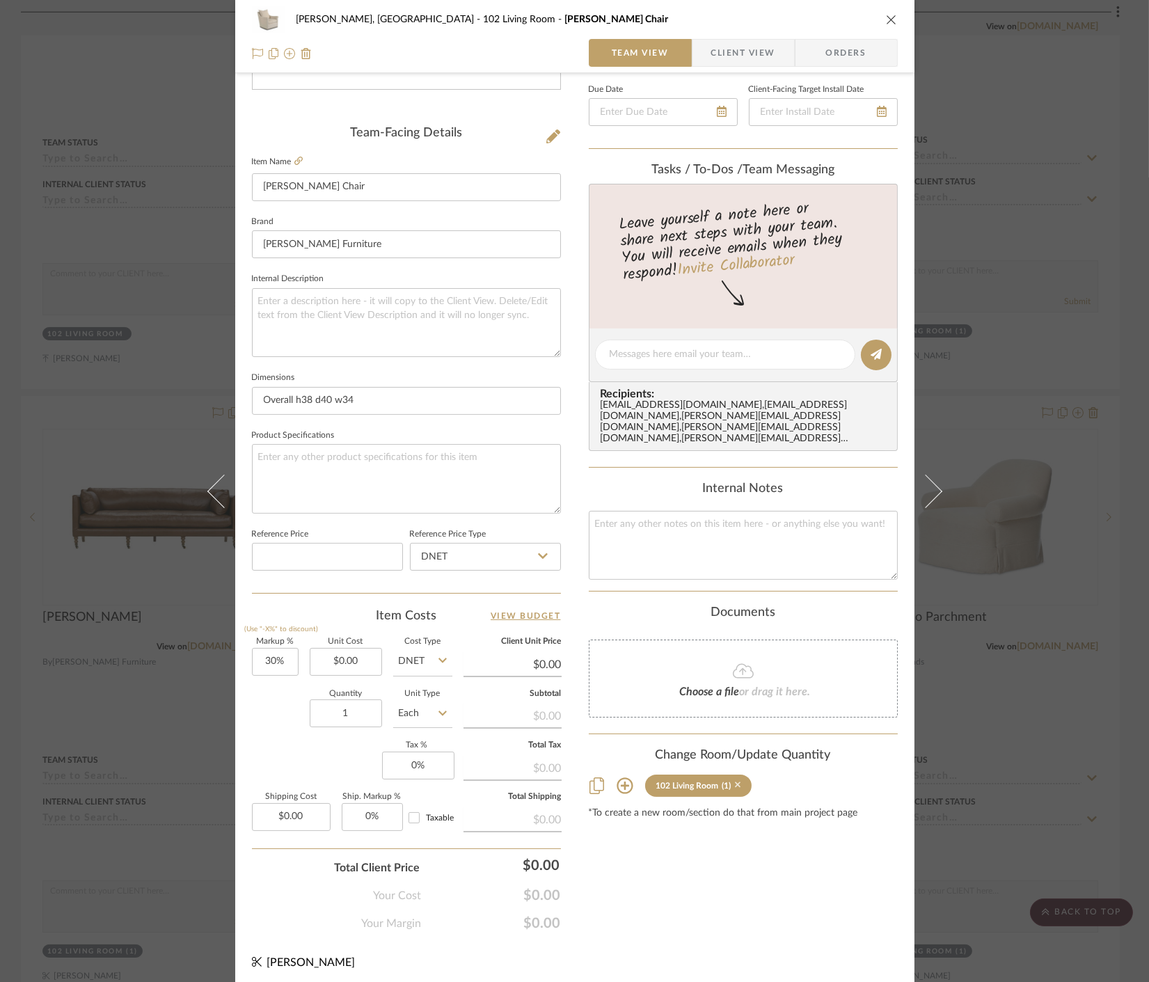
click at [735, 780] on icon at bounding box center [738, 785] width 6 height 10
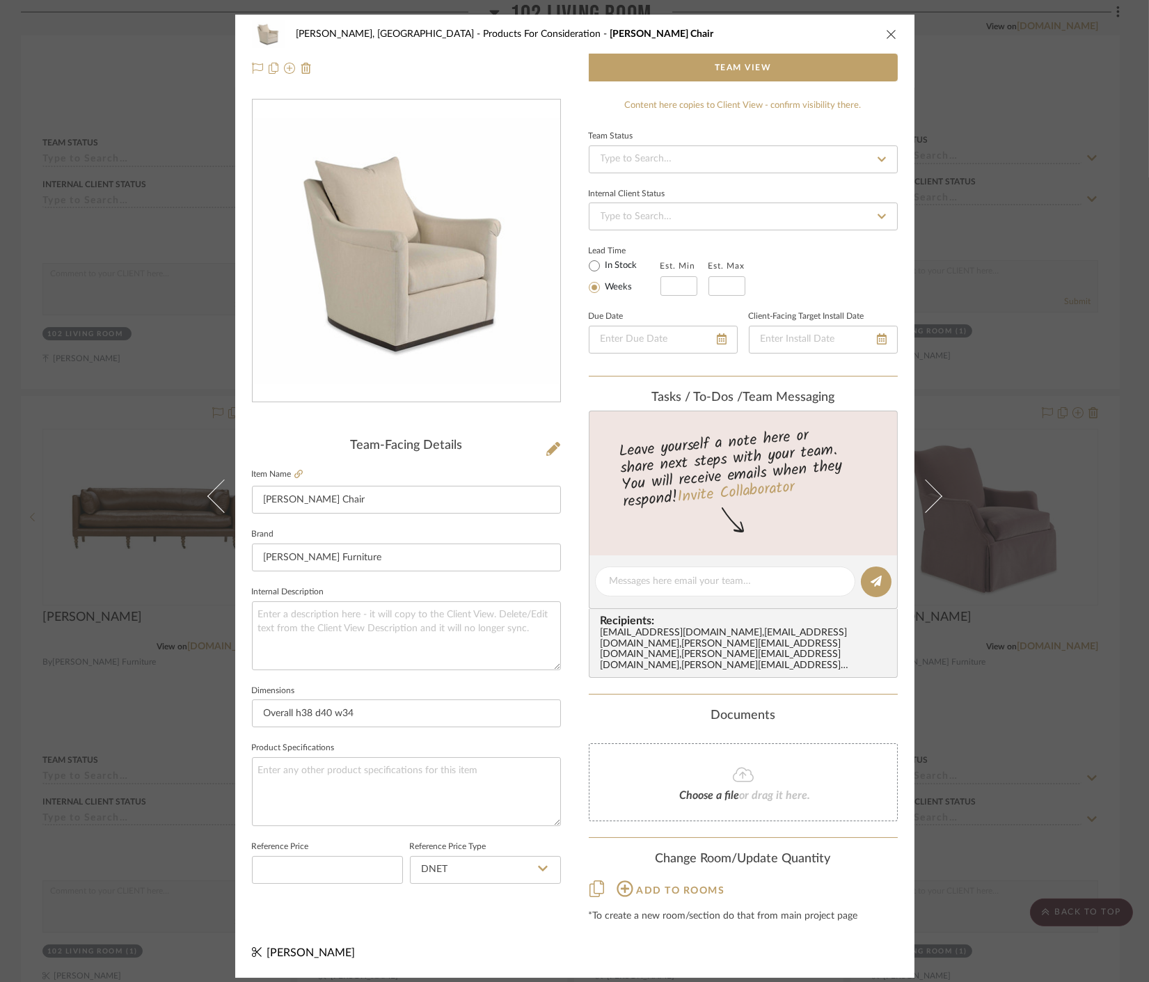
click at [988, 718] on div "Connolly, Clarkesville Products For Consideration Holly Swivel Chair Team View …" at bounding box center [574, 491] width 1149 height 982
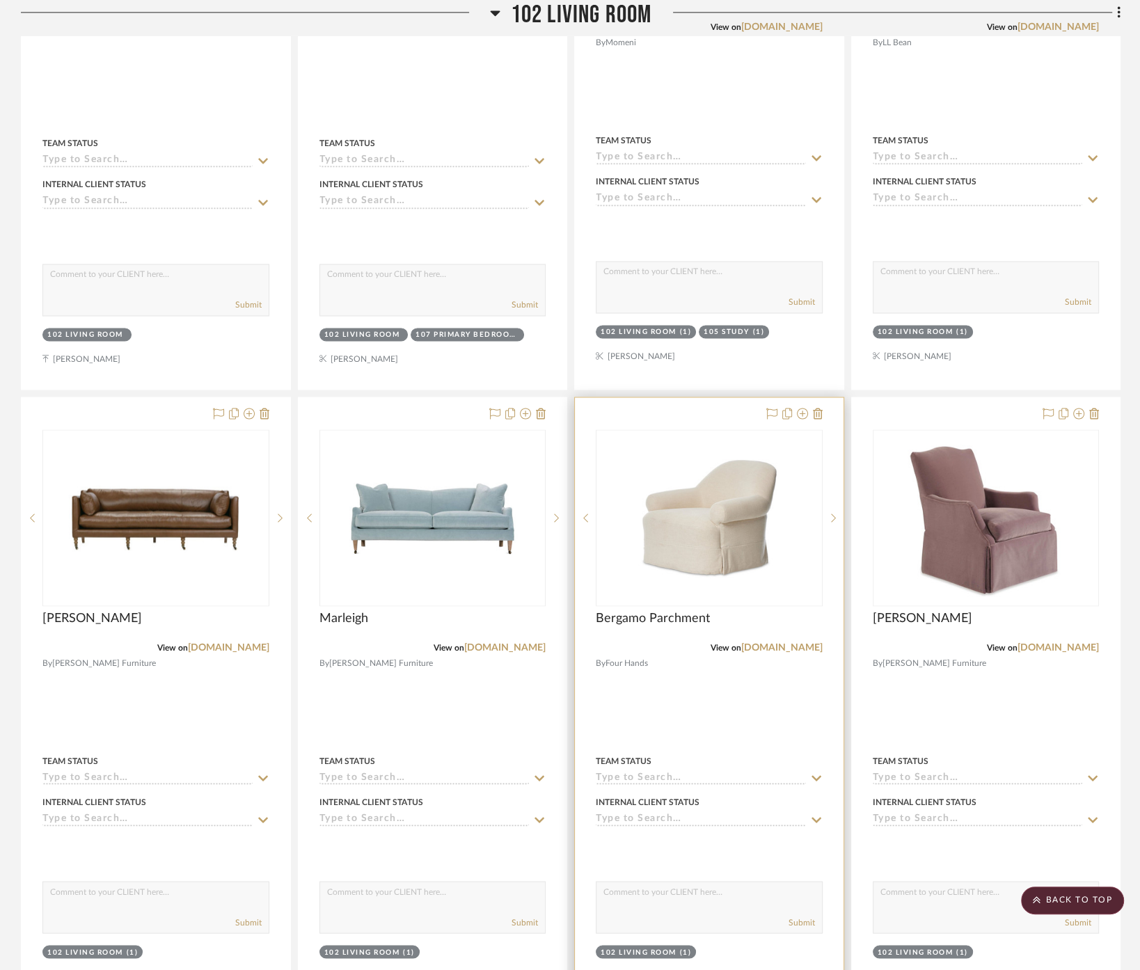
click at [709, 657] on div at bounding box center [709, 702] width 269 height 609
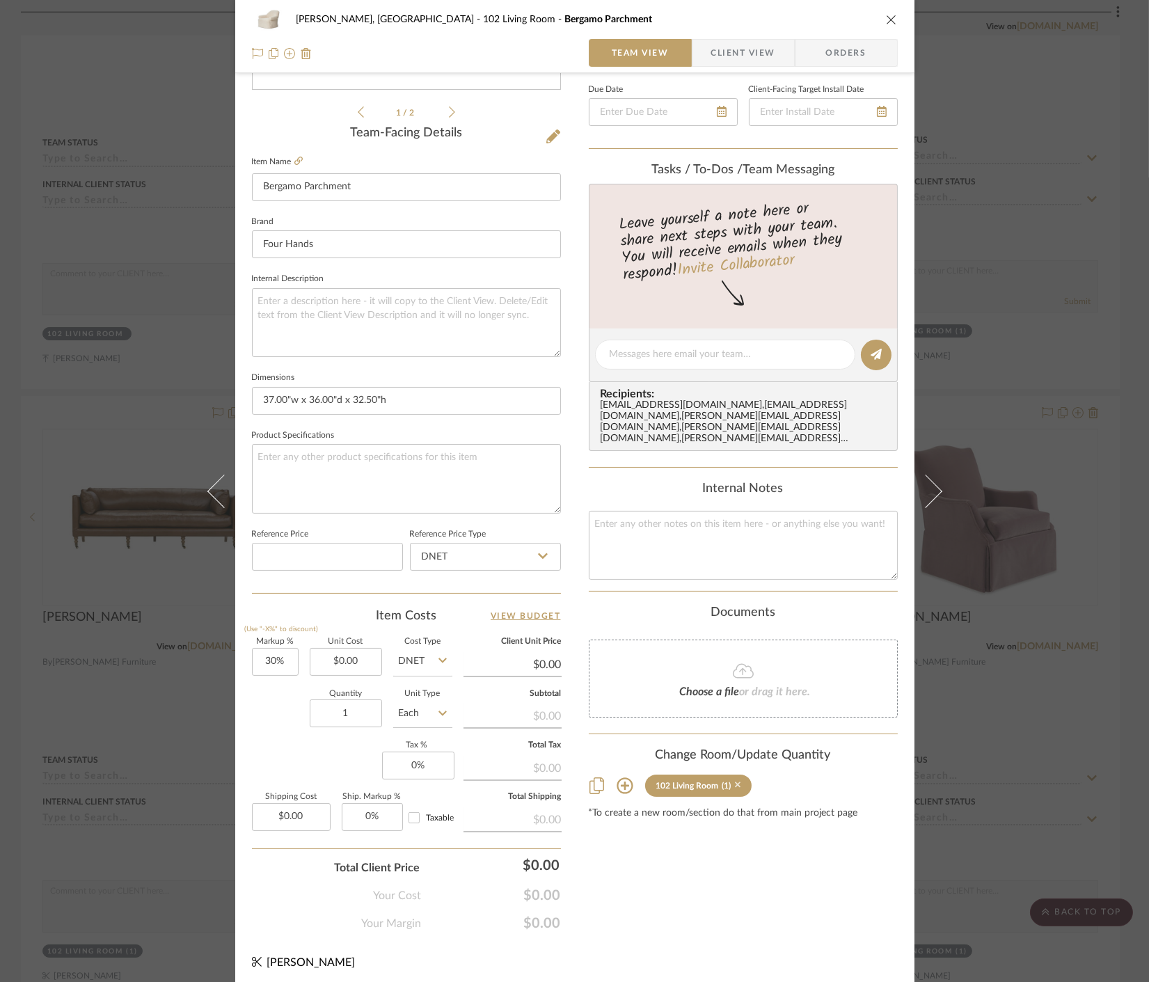
click at [735, 783] on icon at bounding box center [738, 786] width 6 height 6
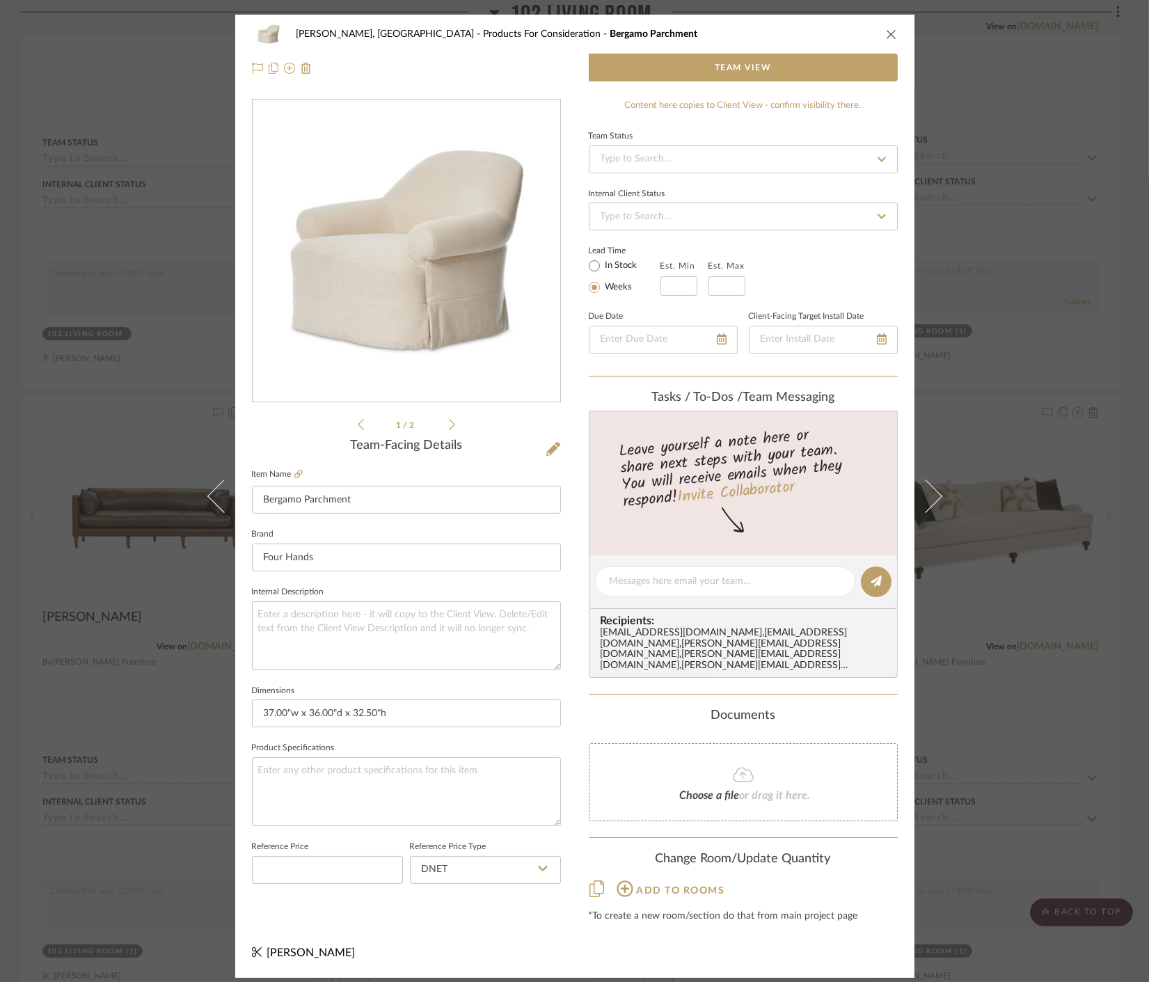
click at [1018, 725] on div "Connolly, Clarkesville Products For Consideration Bergamo Parchment Team View 1…" at bounding box center [574, 491] width 1149 height 982
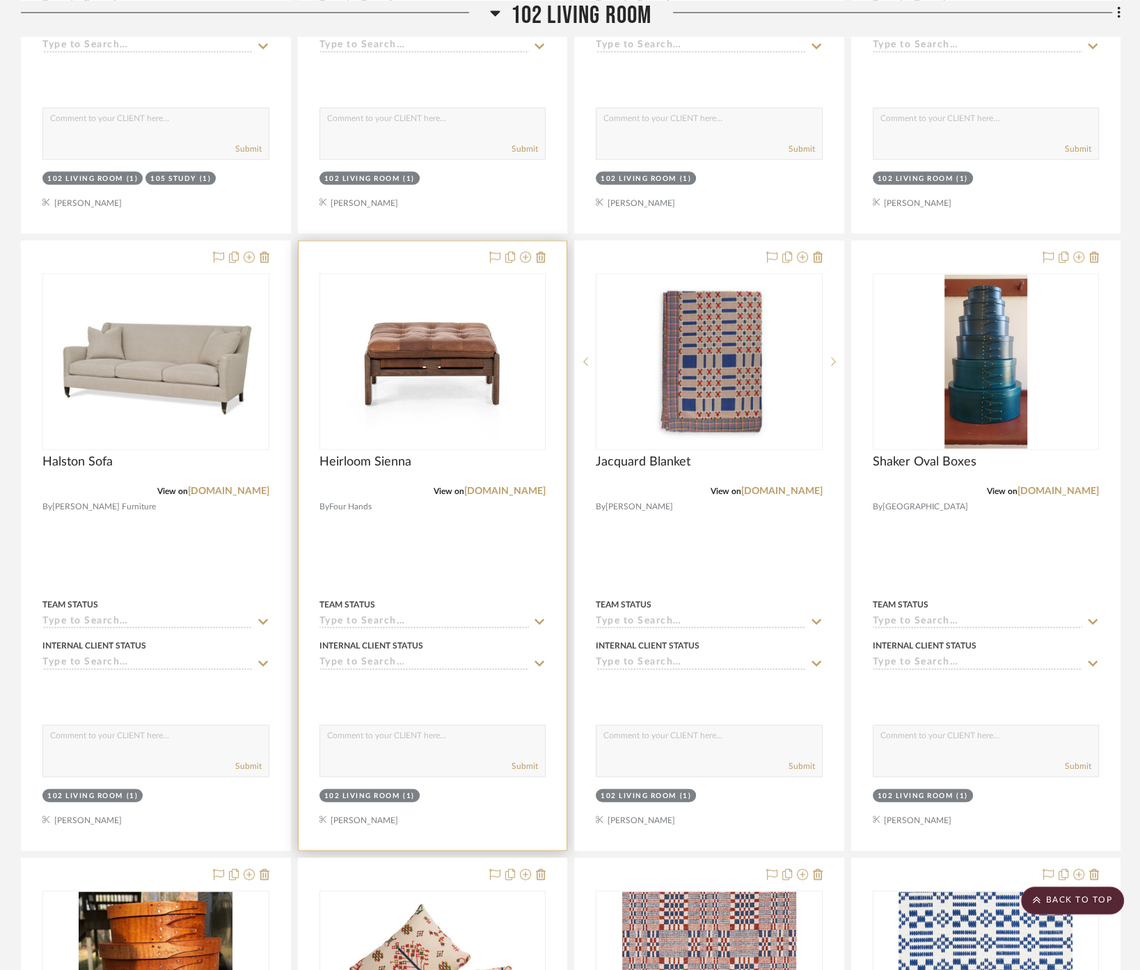
click at [516, 534] on div at bounding box center [433, 546] width 269 height 609
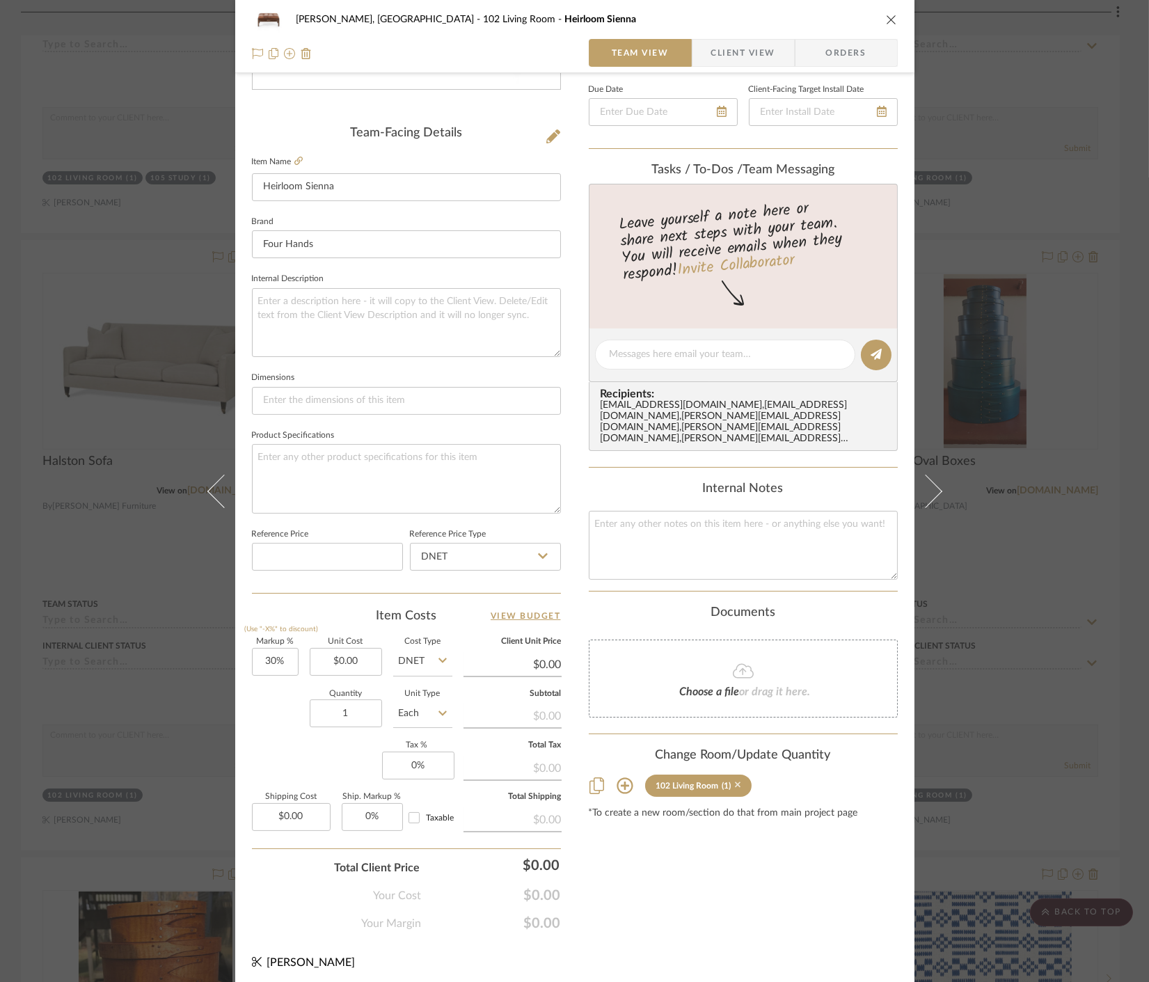
click at [735, 783] on icon at bounding box center [738, 786] width 6 height 6
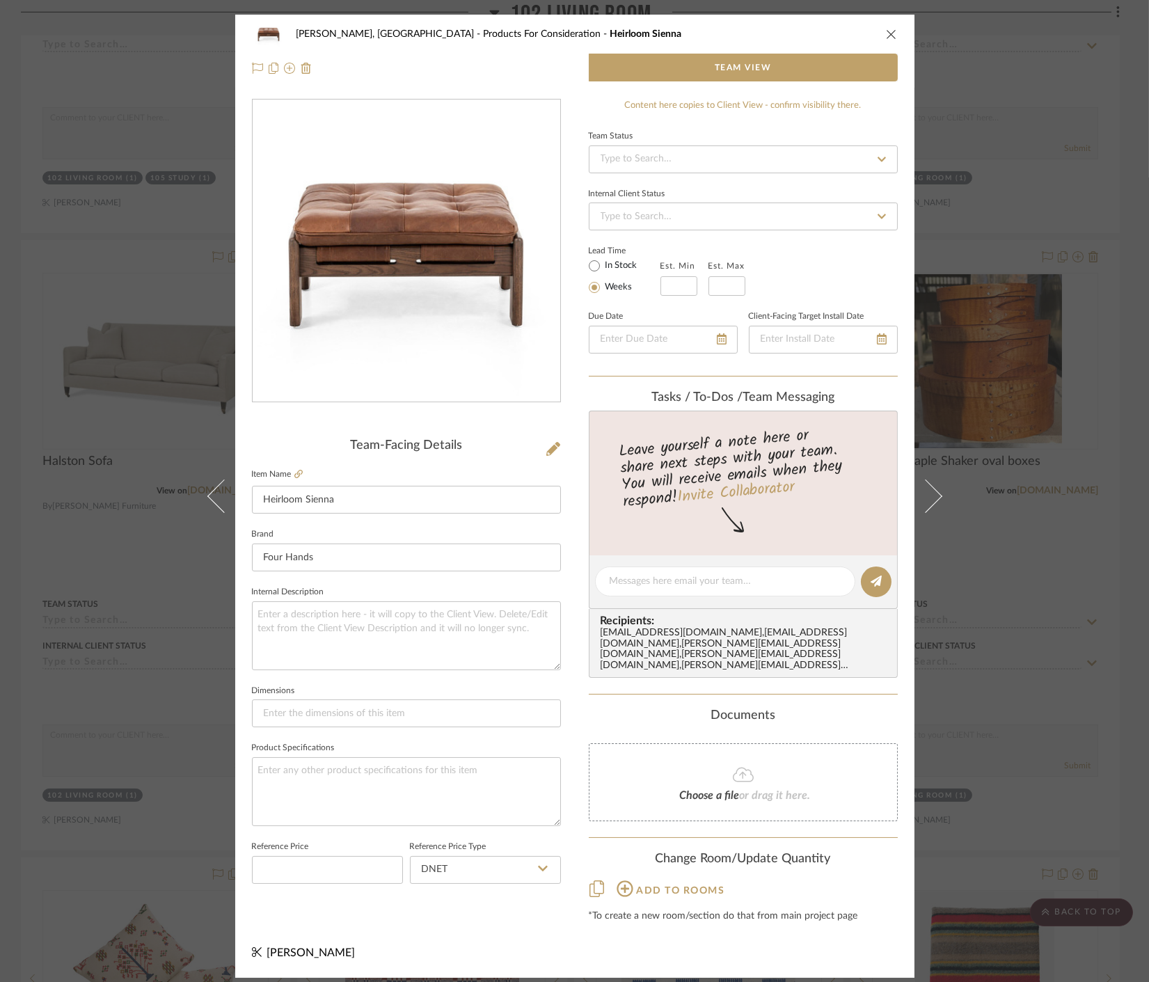
click at [1009, 678] on div "Connolly, Clarkesville Products For Consideration Heirloom Sienna Team View Tea…" at bounding box center [574, 491] width 1149 height 982
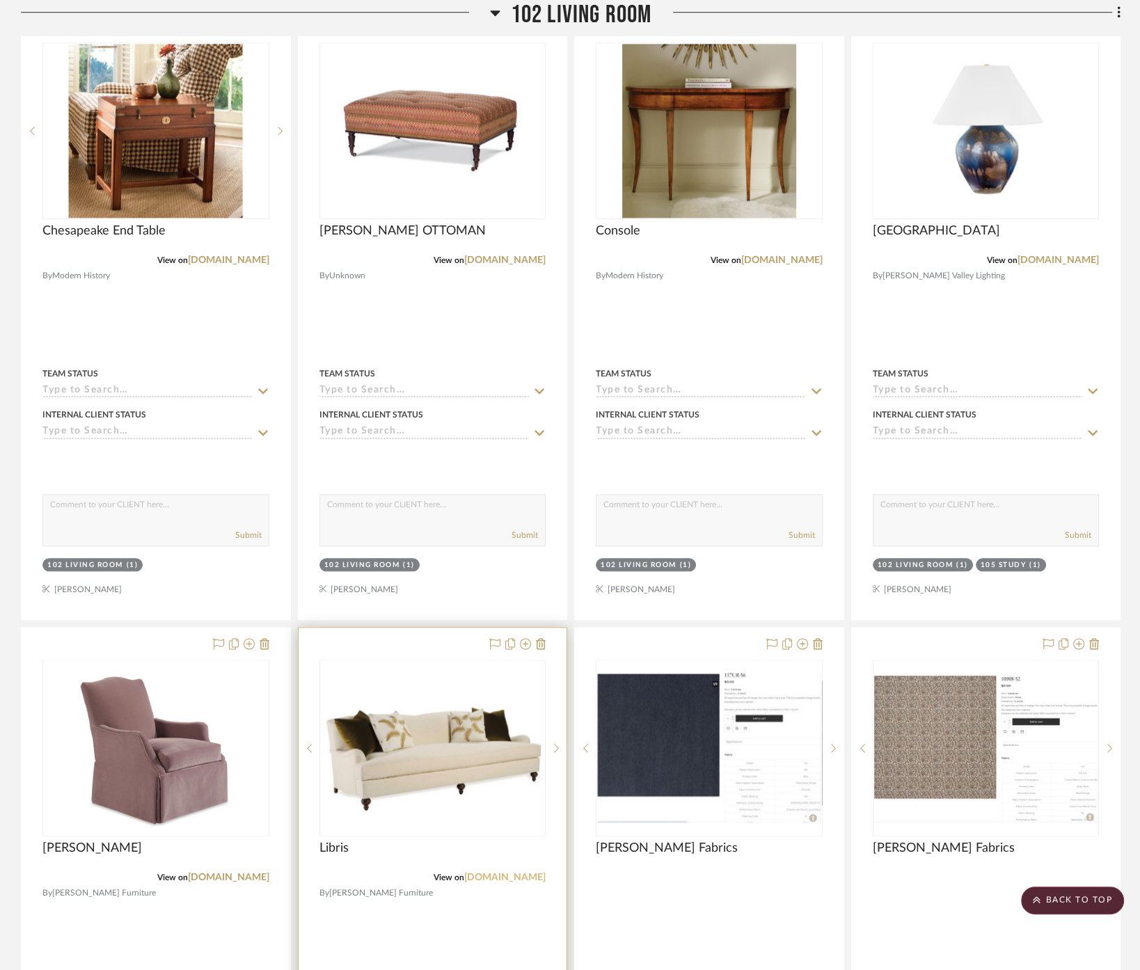
click at [521, 873] on link "[DOMAIN_NAME]" at bounding box center [504, 878] width 81 height 10
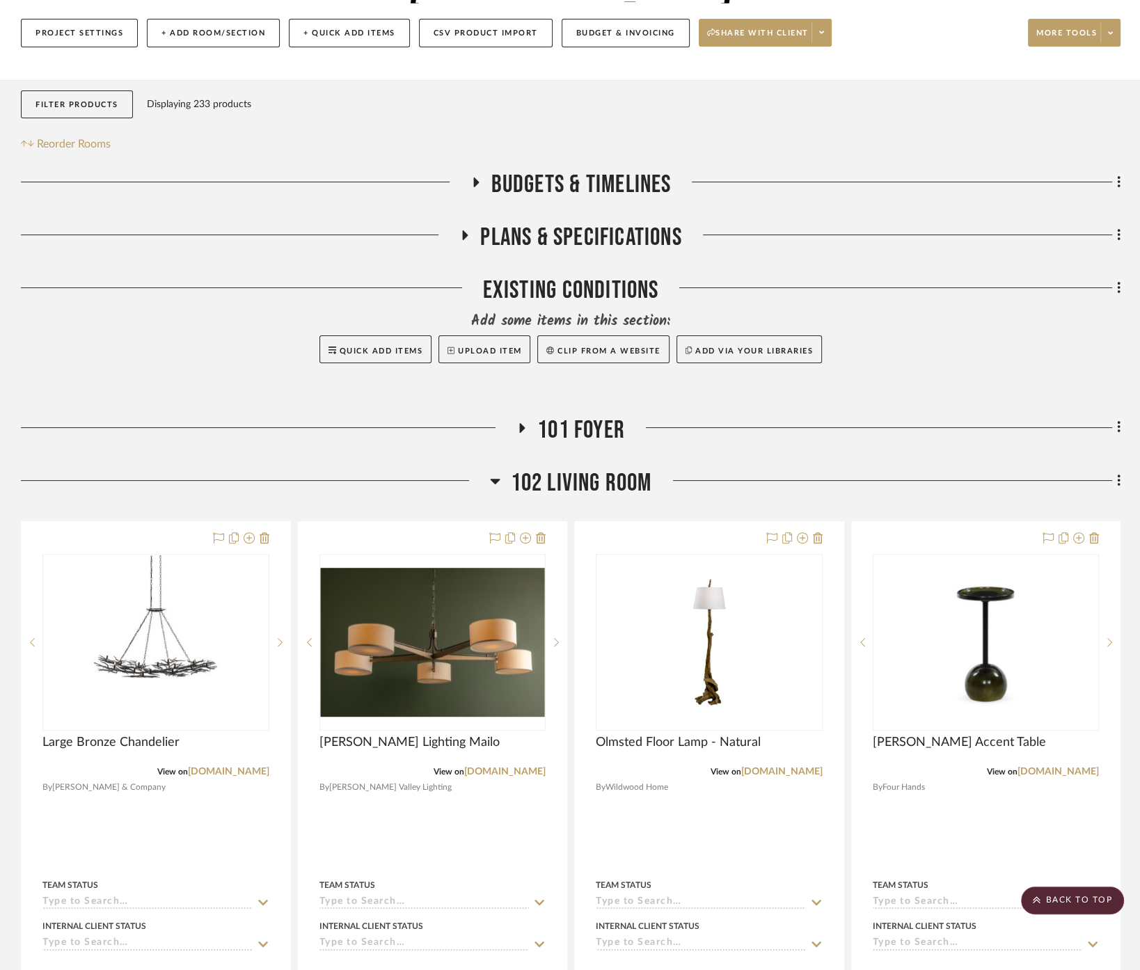
scroll to position [162, 0]
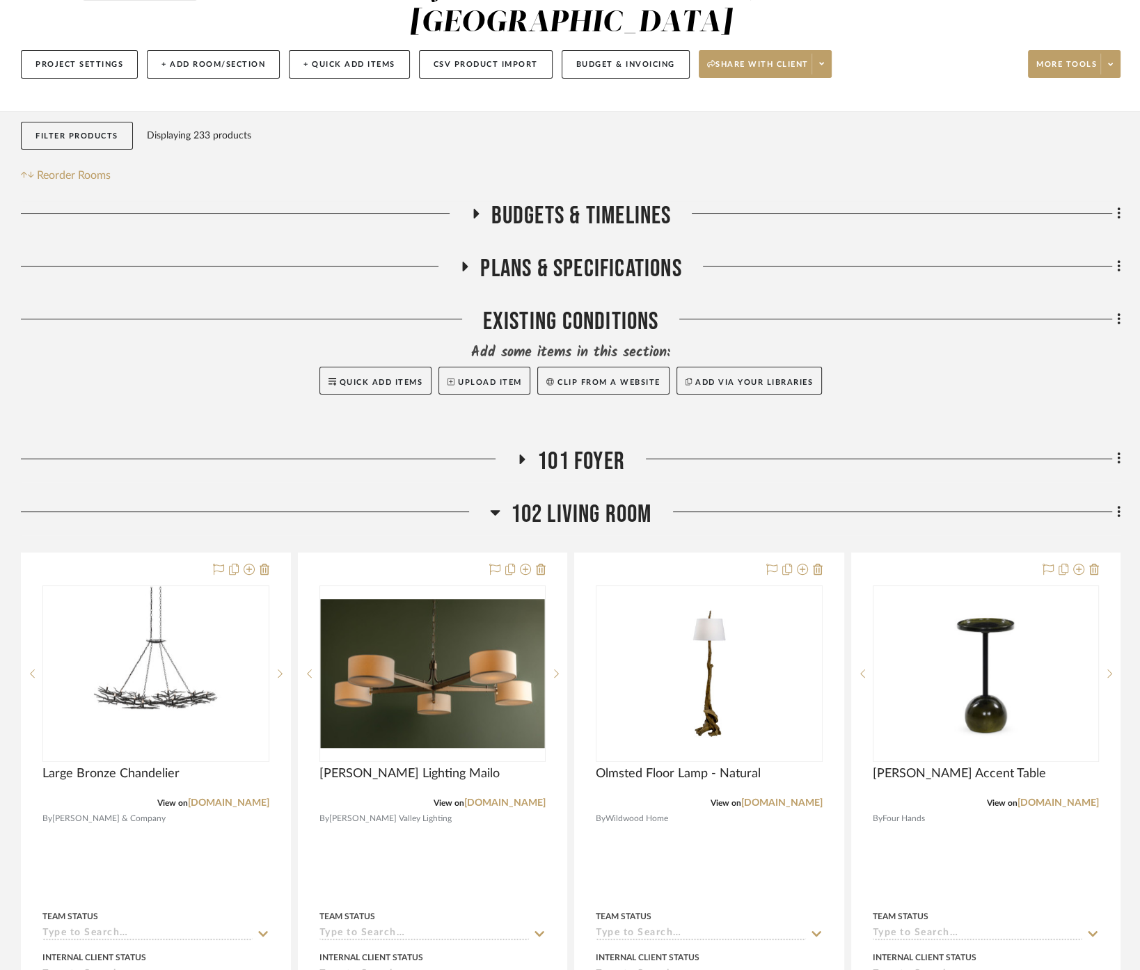
click at [590, 500] on span "102 Living Room" at bounding box center [581, 515] width 141 height 30
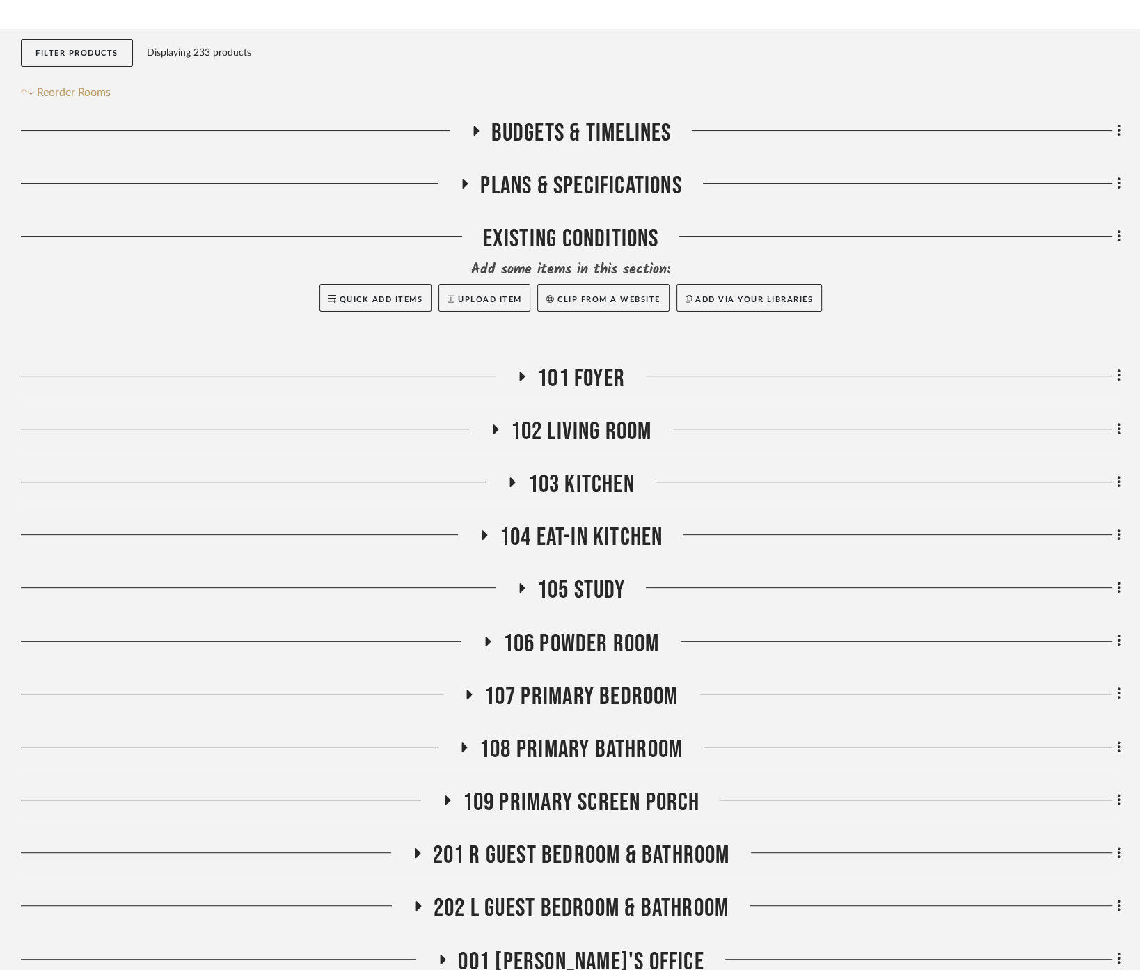
scroll to position [316, 0]
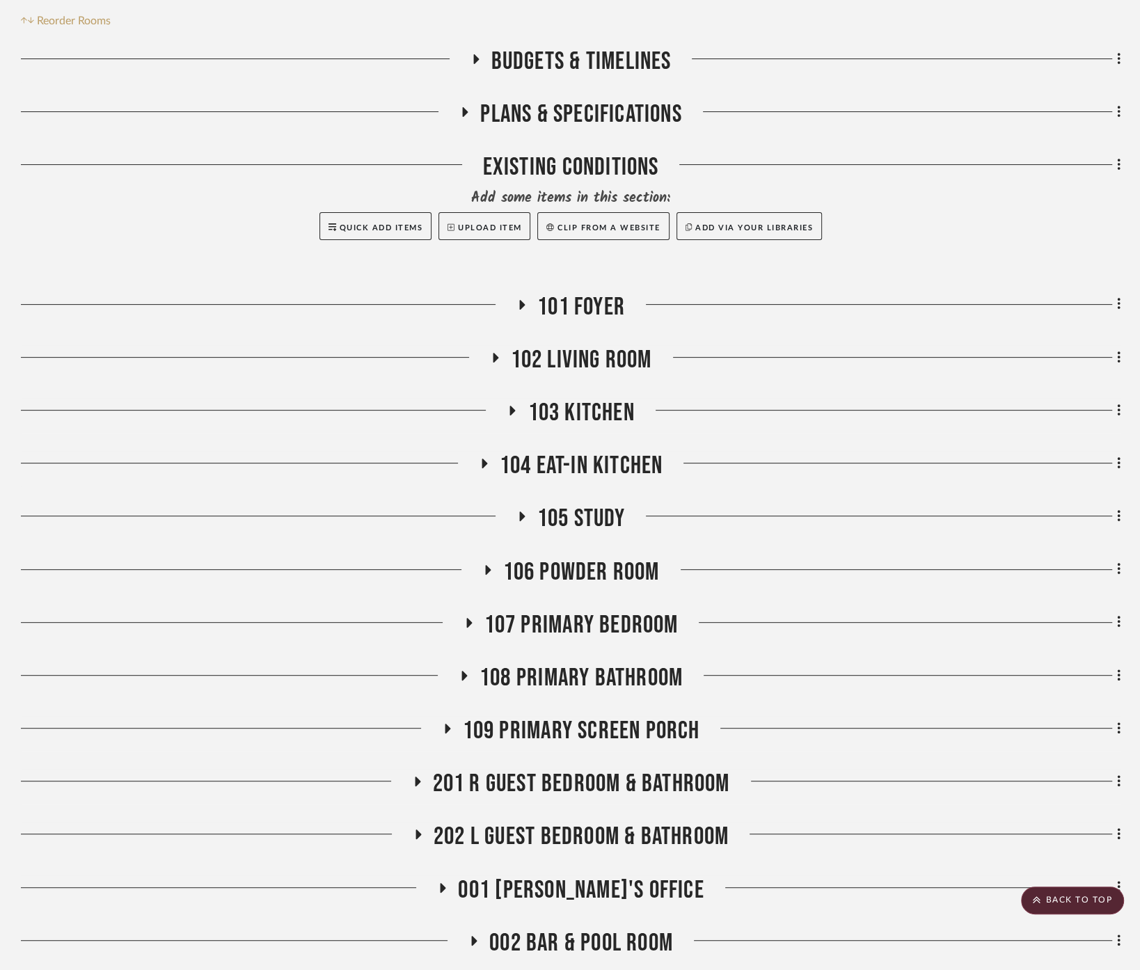
click at [605, 398] on span "103 Kitchen" at bounding box center [581, 413] width 107 height 30
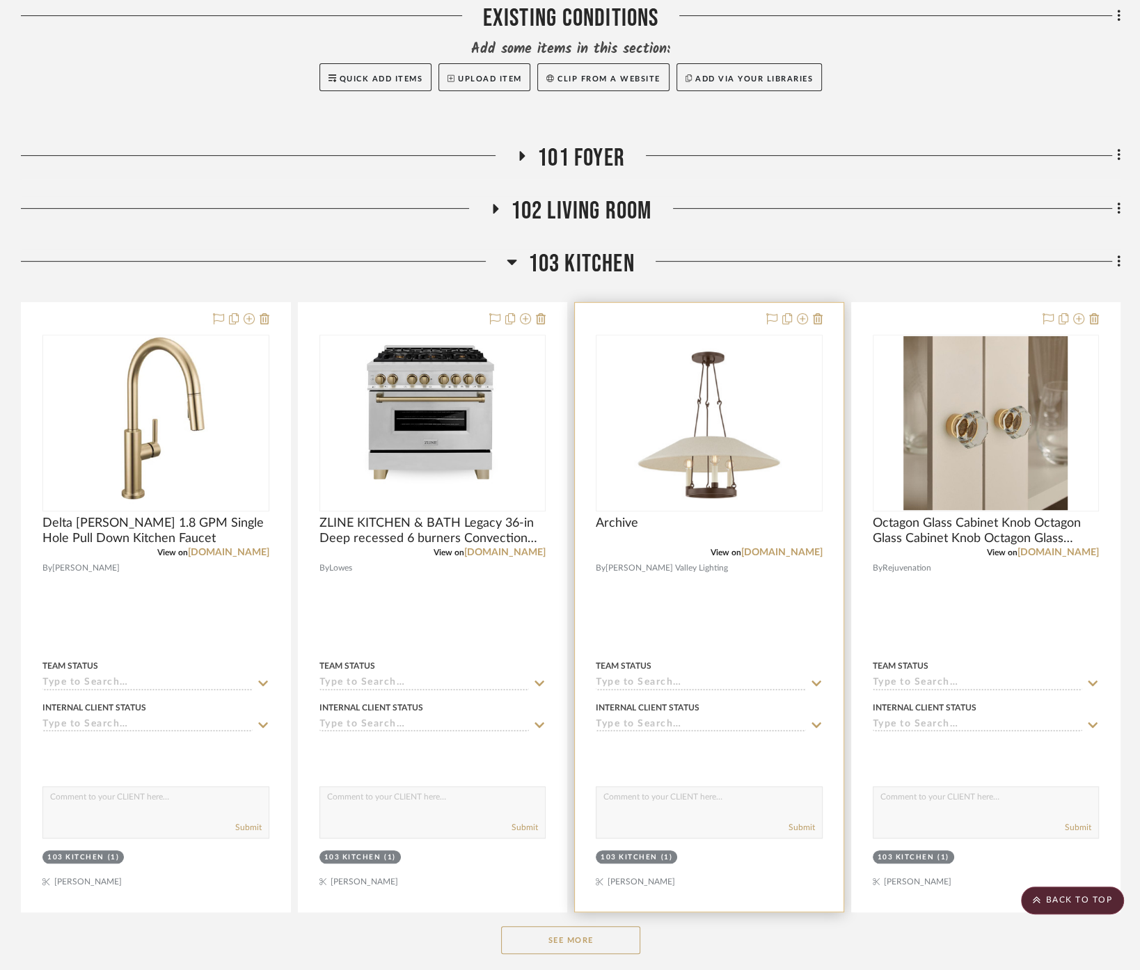
scroll to position [549, 0]
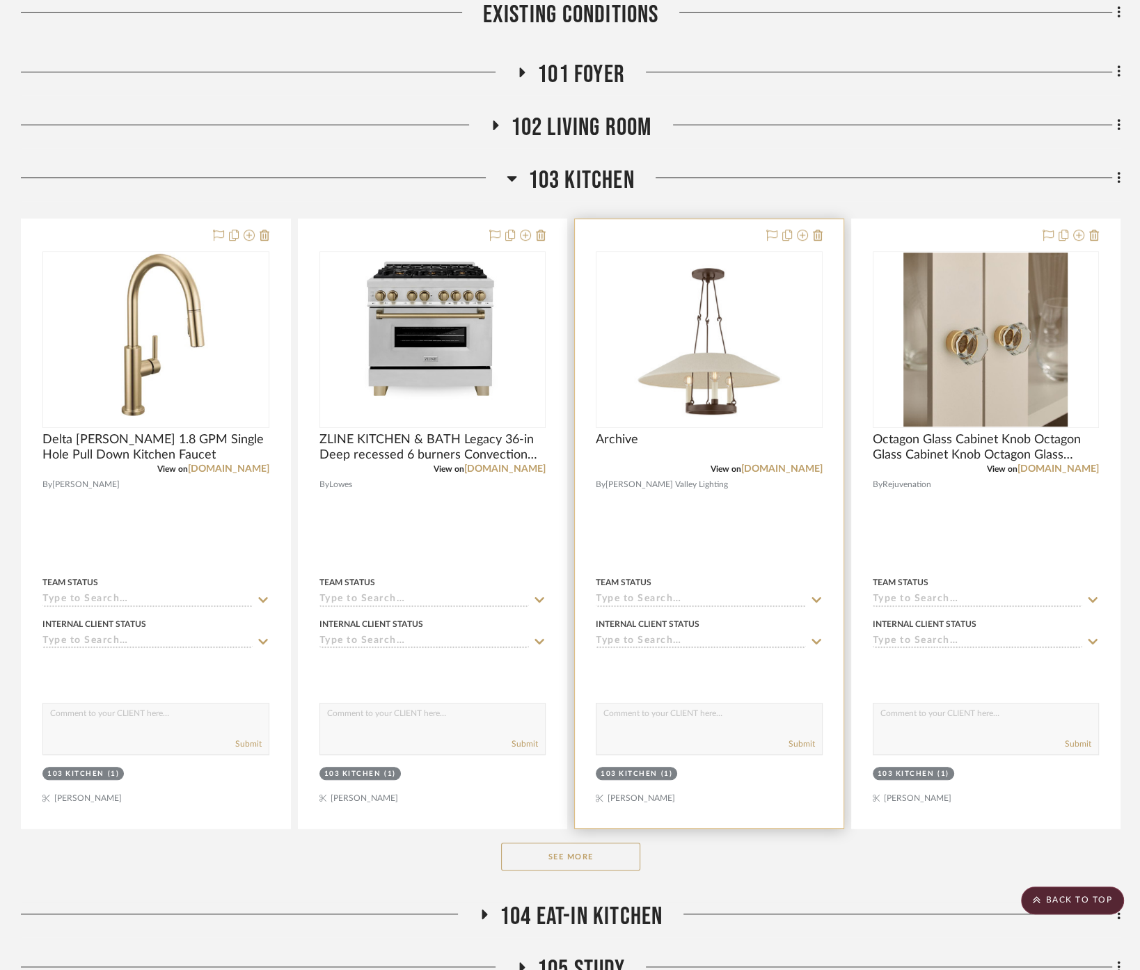
click at [700, 510] on div at bounding box center [709, 523] width 269 height 609
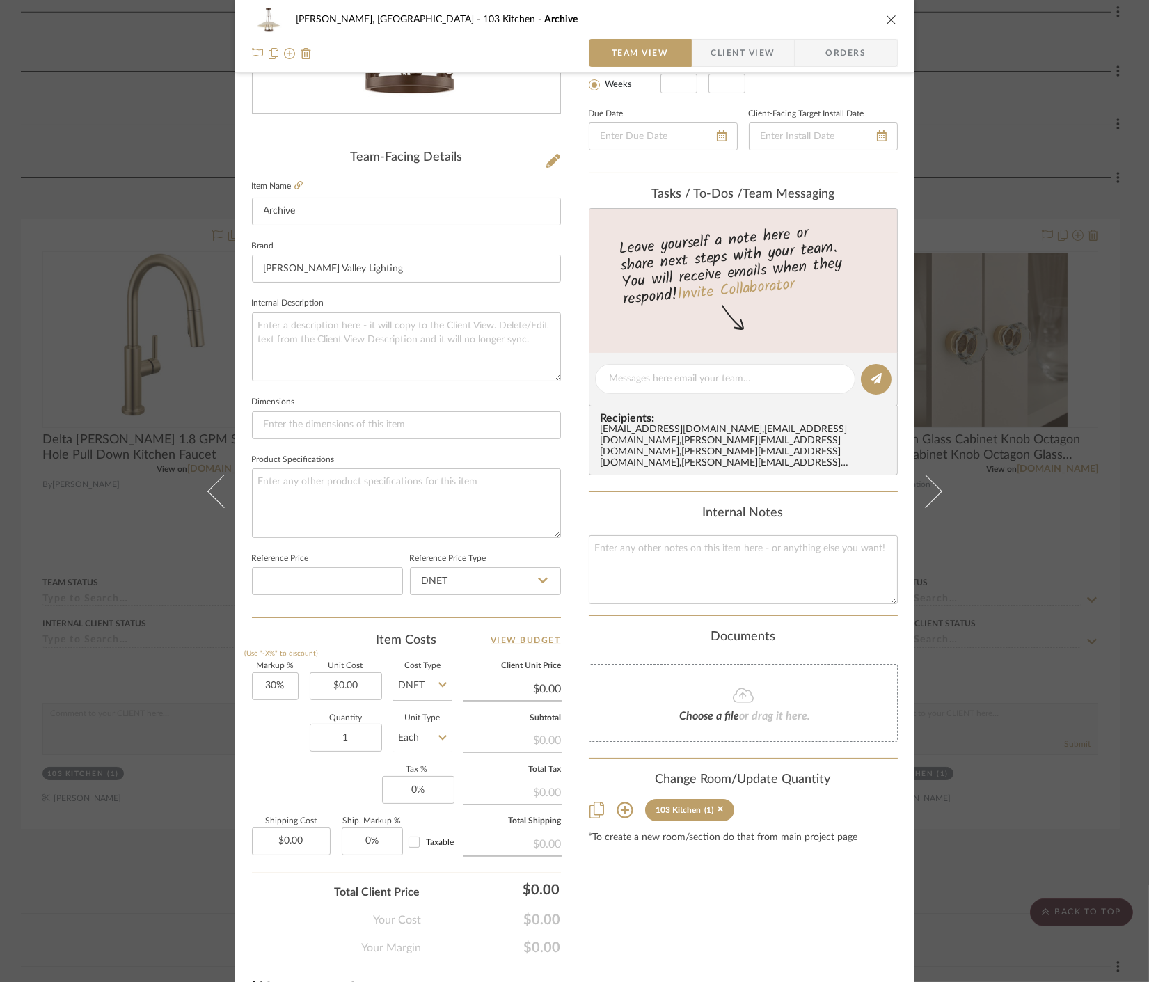
scroll to position [308, 0]
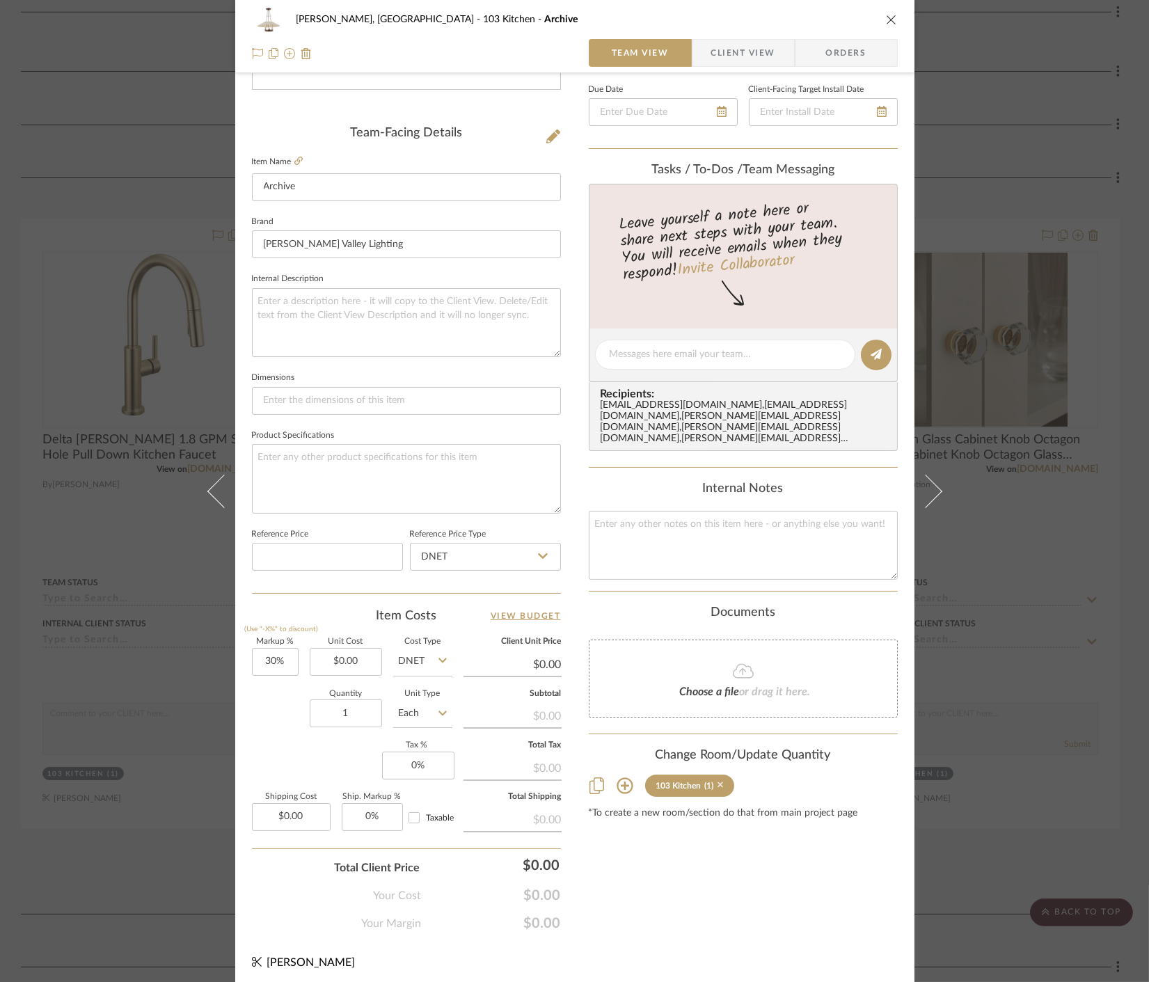
click at [718, 780] on icon at bounding box center [721, 785] width 6 height 10
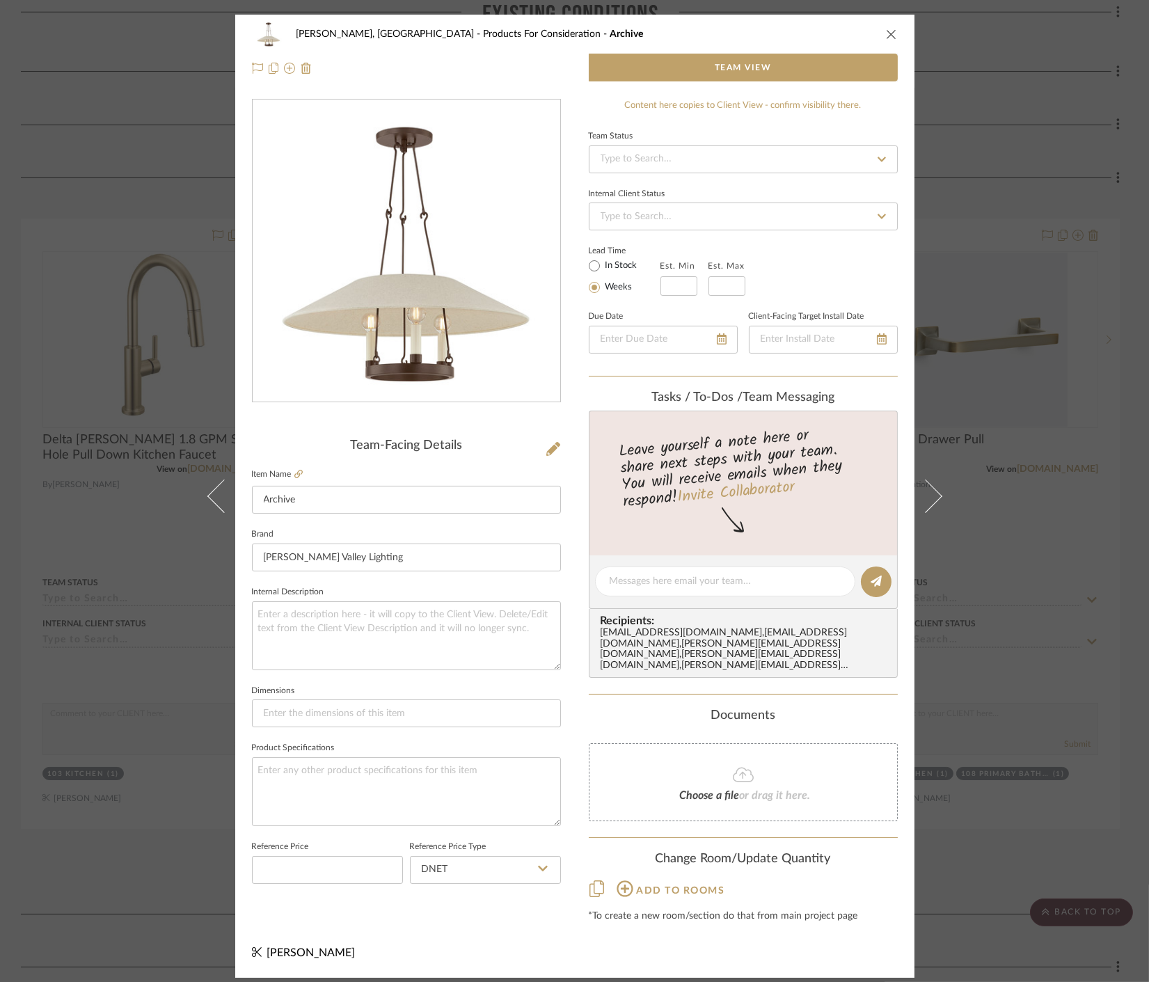
click at [1034, 709] on div "Connolly, Clarkesville Products For Consideration Archive Team View Team-Facing…" at bounding box center [574, 491] width 1149 height 982
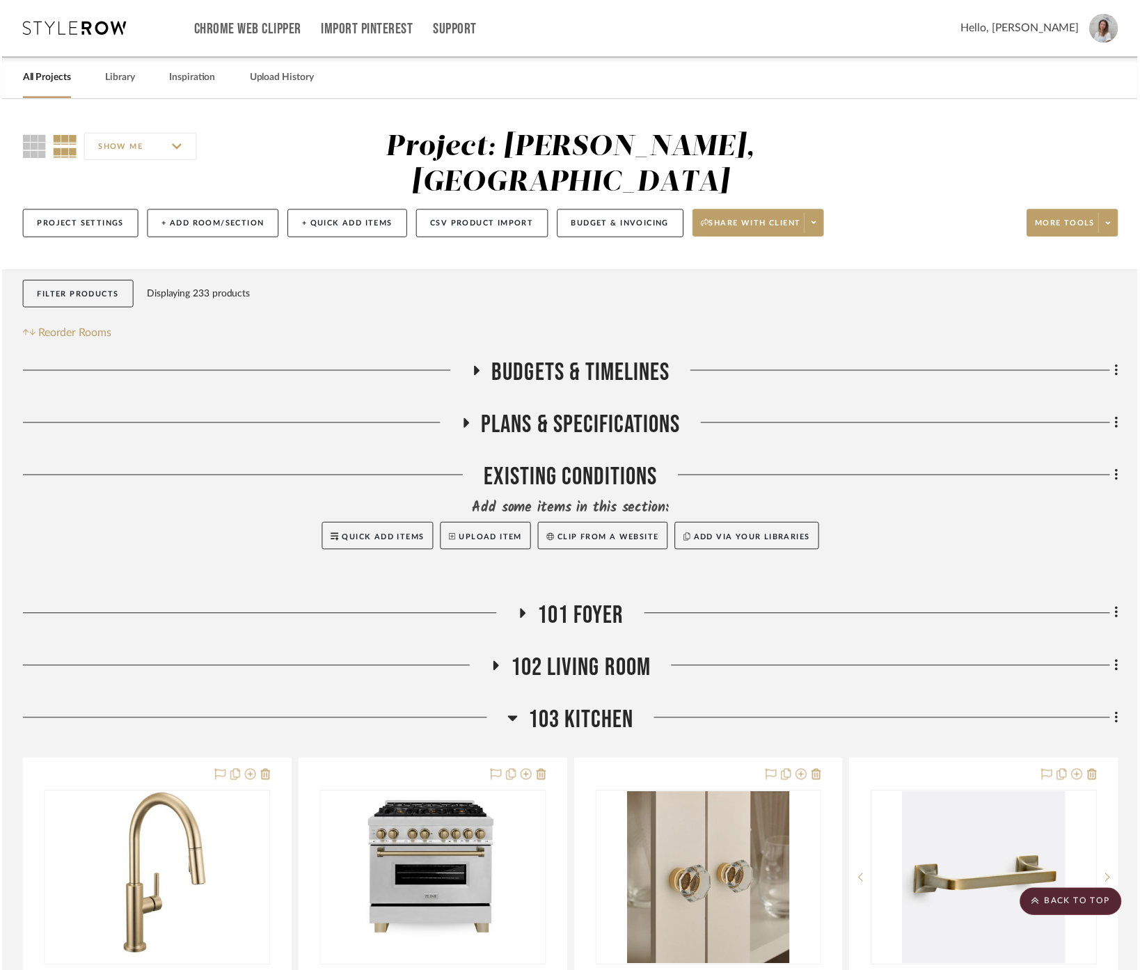
scroll to position [549, 0]
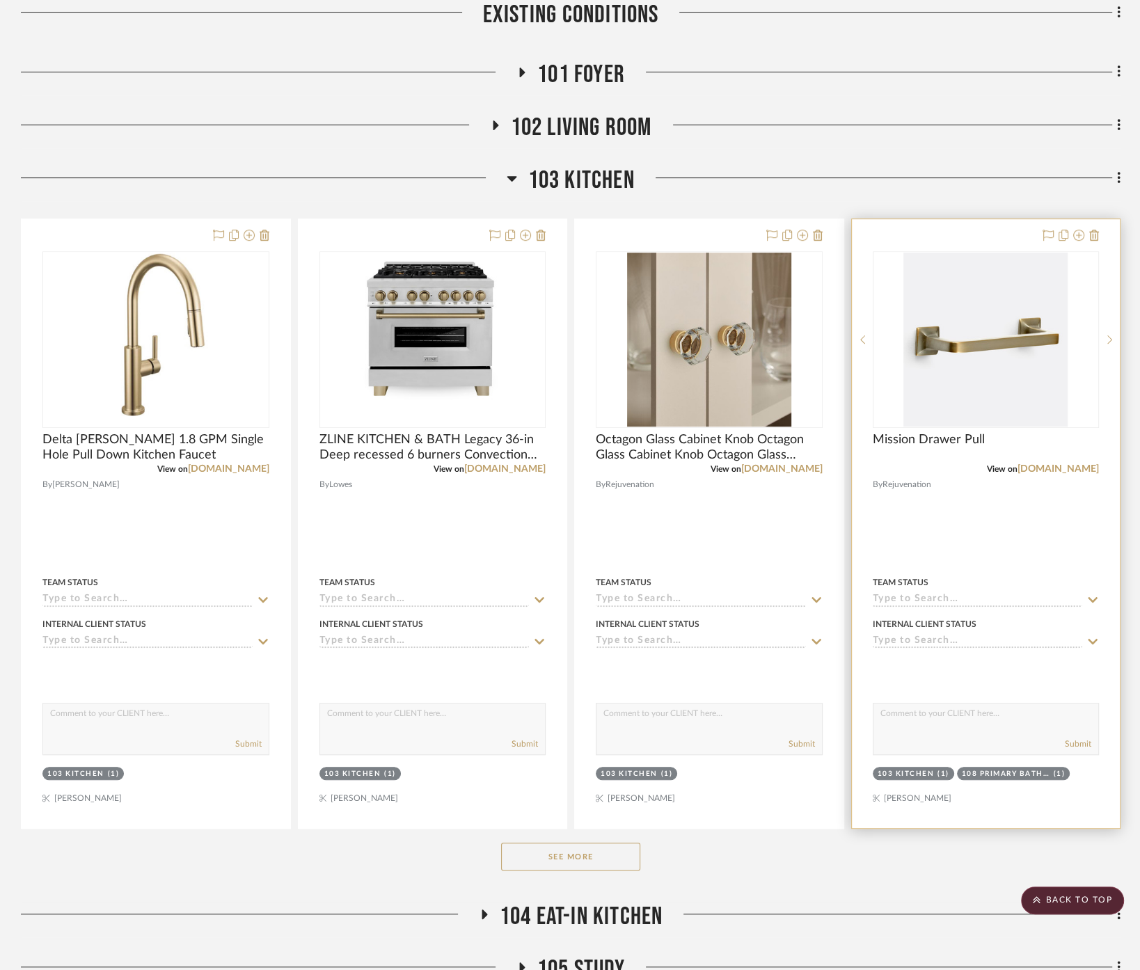
click at [1000, 514] on div at bounding box center [986, 523] width 269 height 609
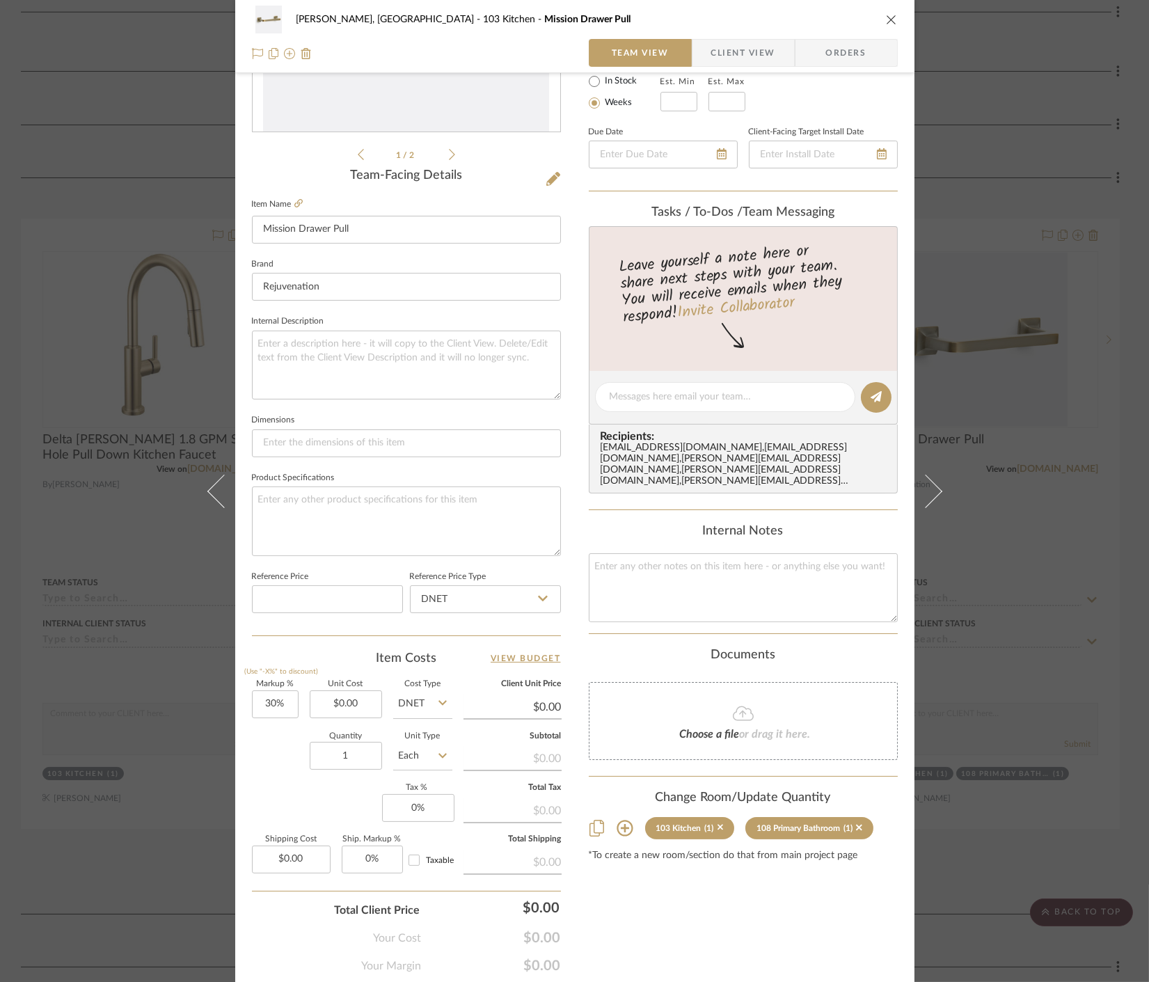
scroll to position [308, 0]
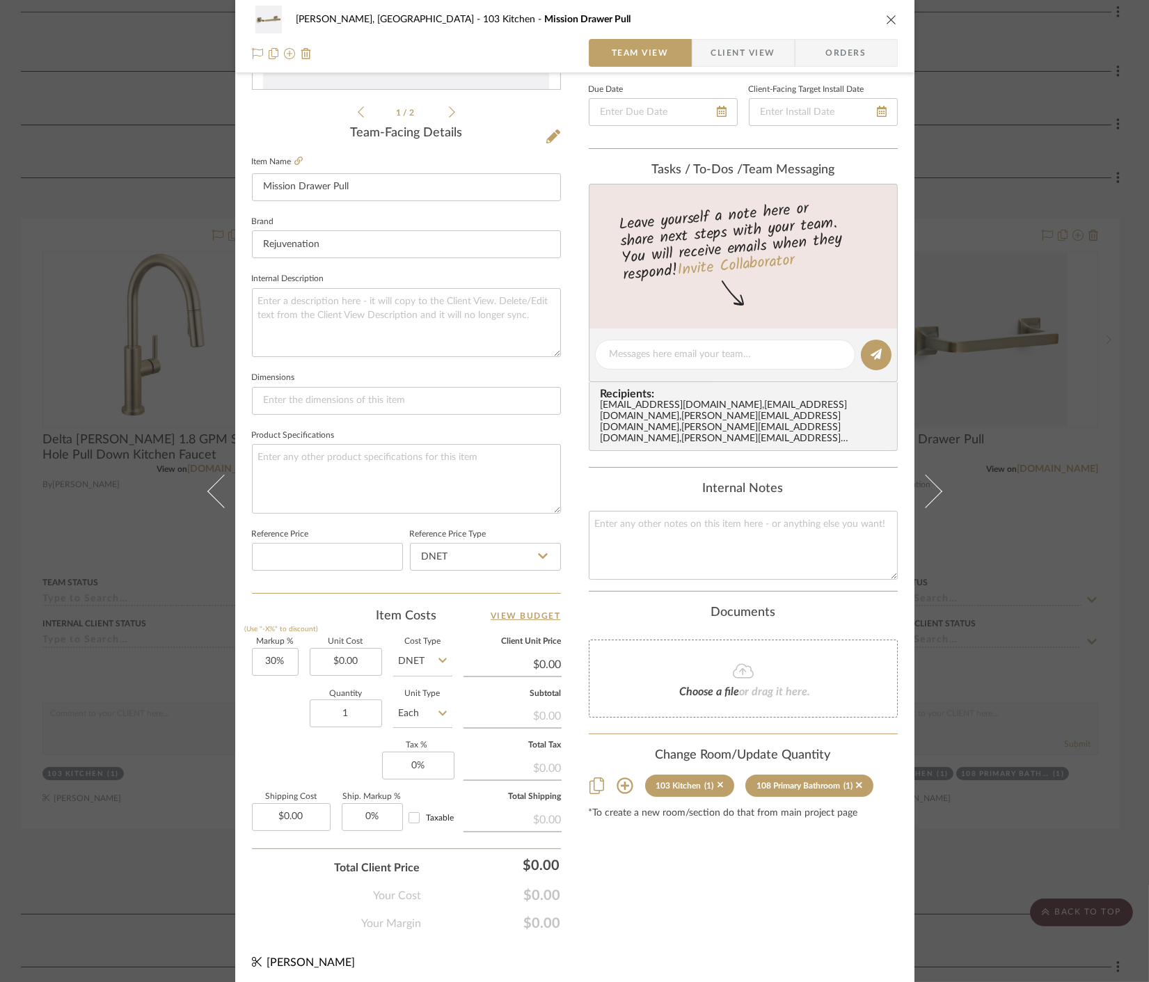
click at [1003, 627] on div "Connolly, Clarkesville 103 Kitchen Mission Drawer Pull Team View Client View Or…" at bounding box center [574, 491] width 1149 height 982
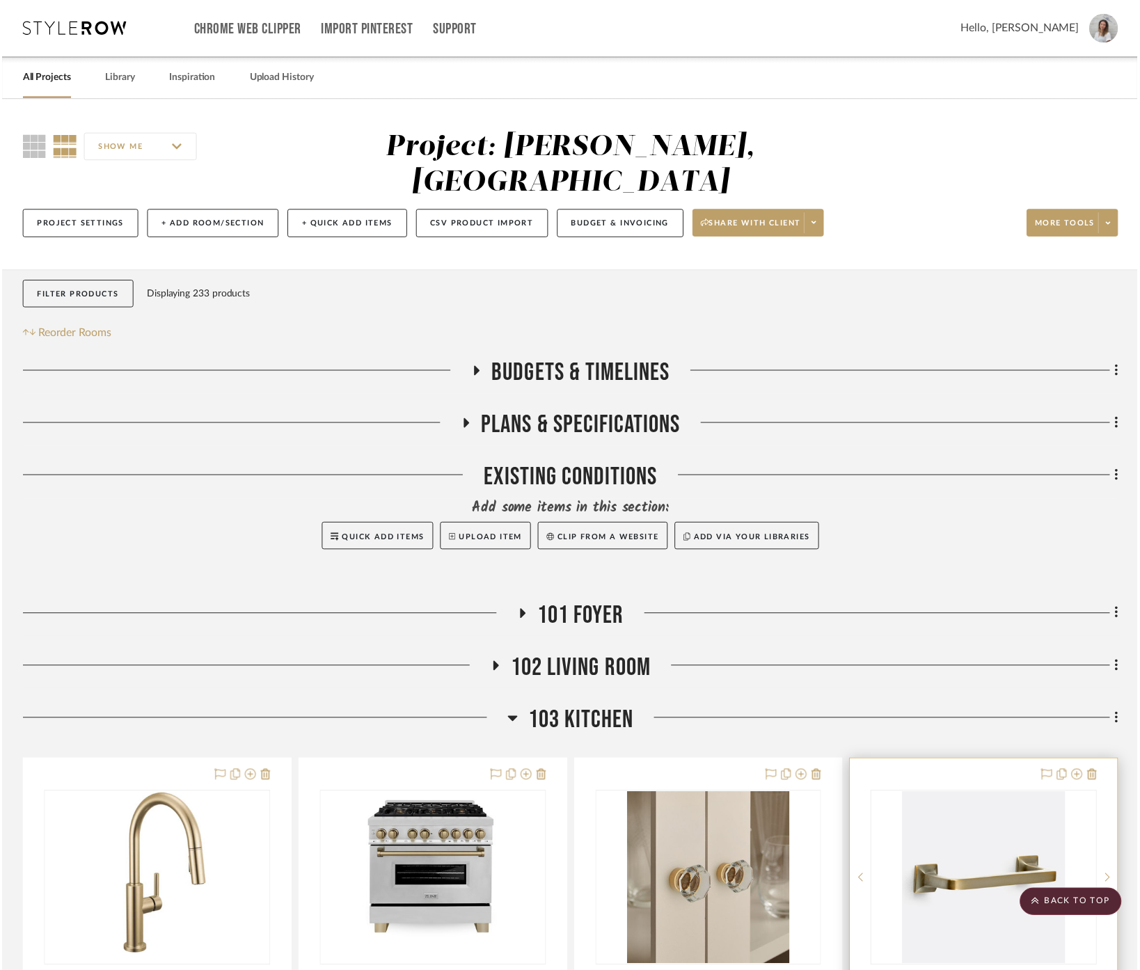
scroll to position [549, 0]
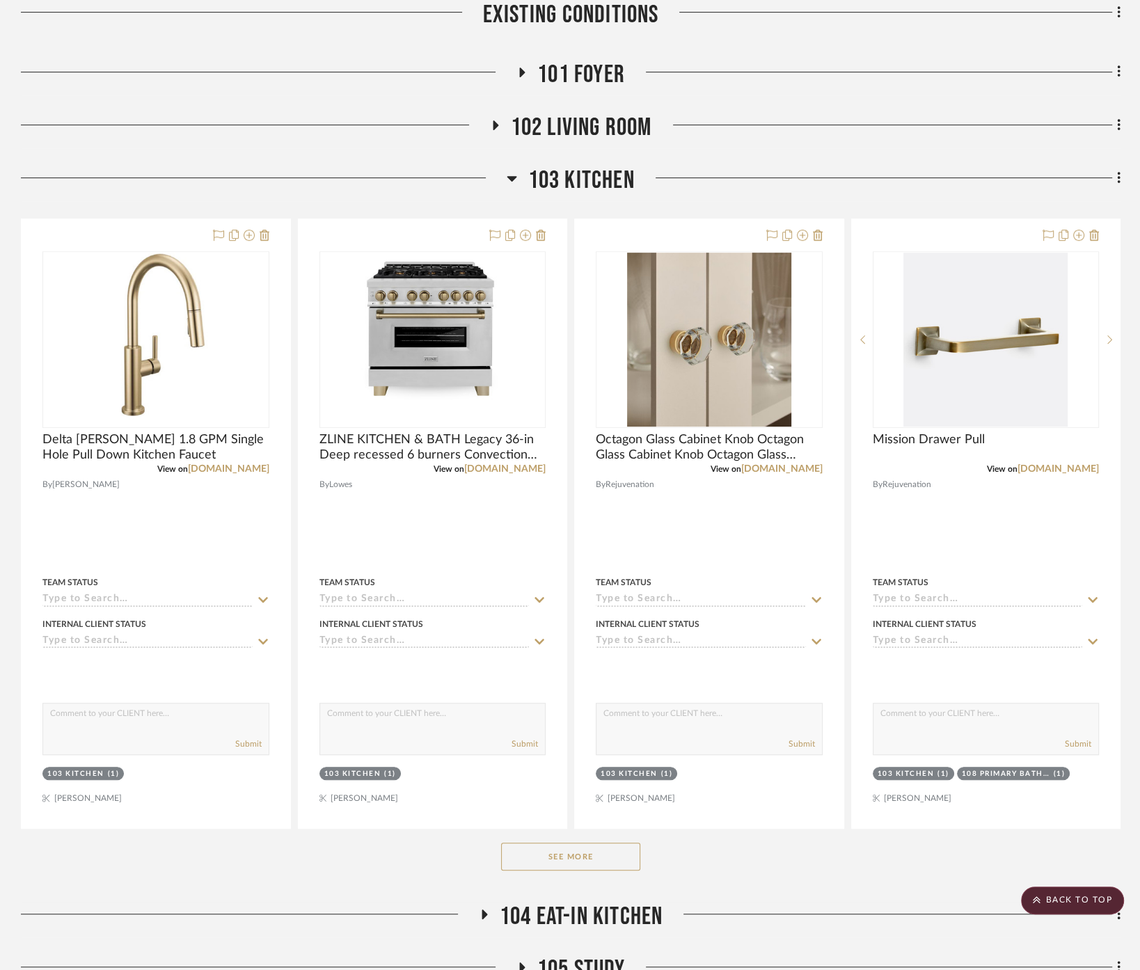
click at [595, 843] on button "See More" at bounding box center [570, 857] width 139 height 28
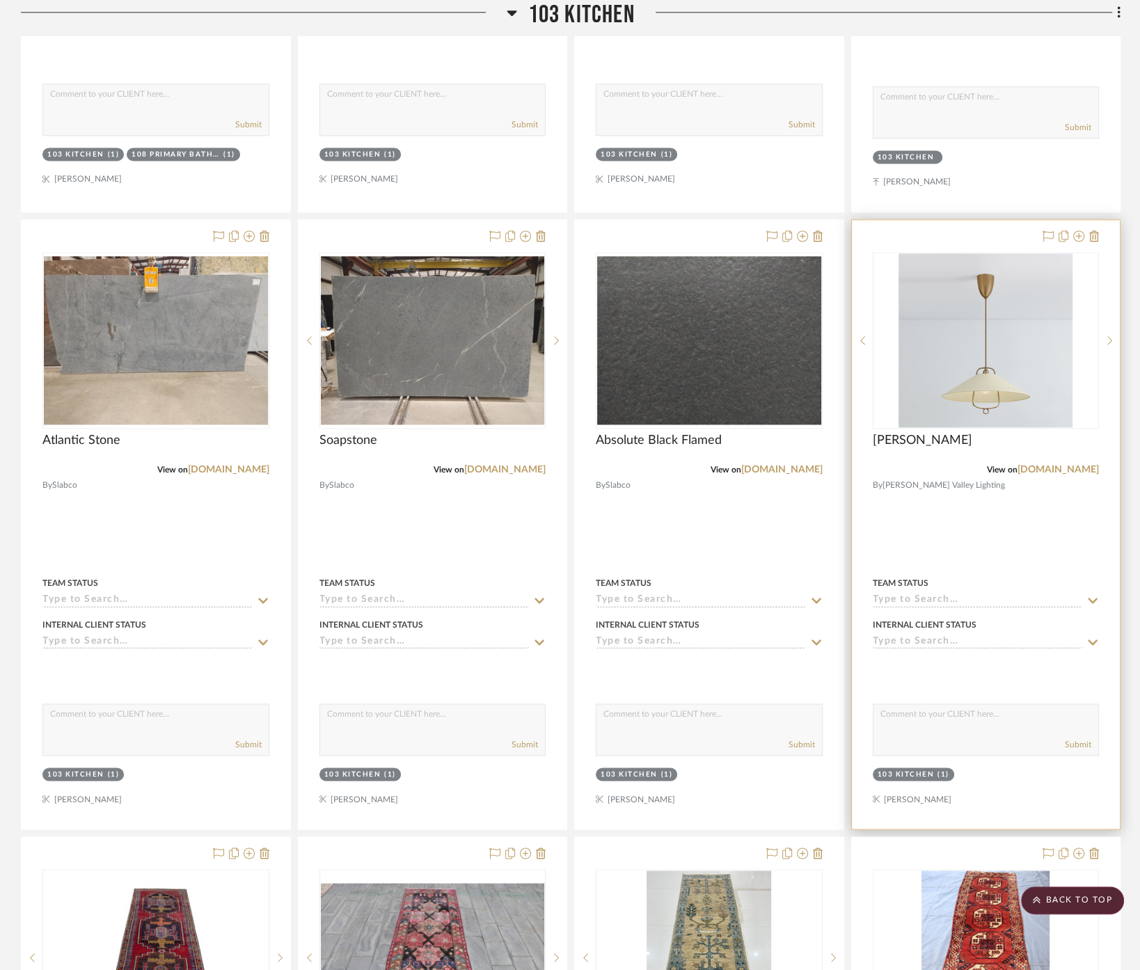
scroll to position [2018, 0]
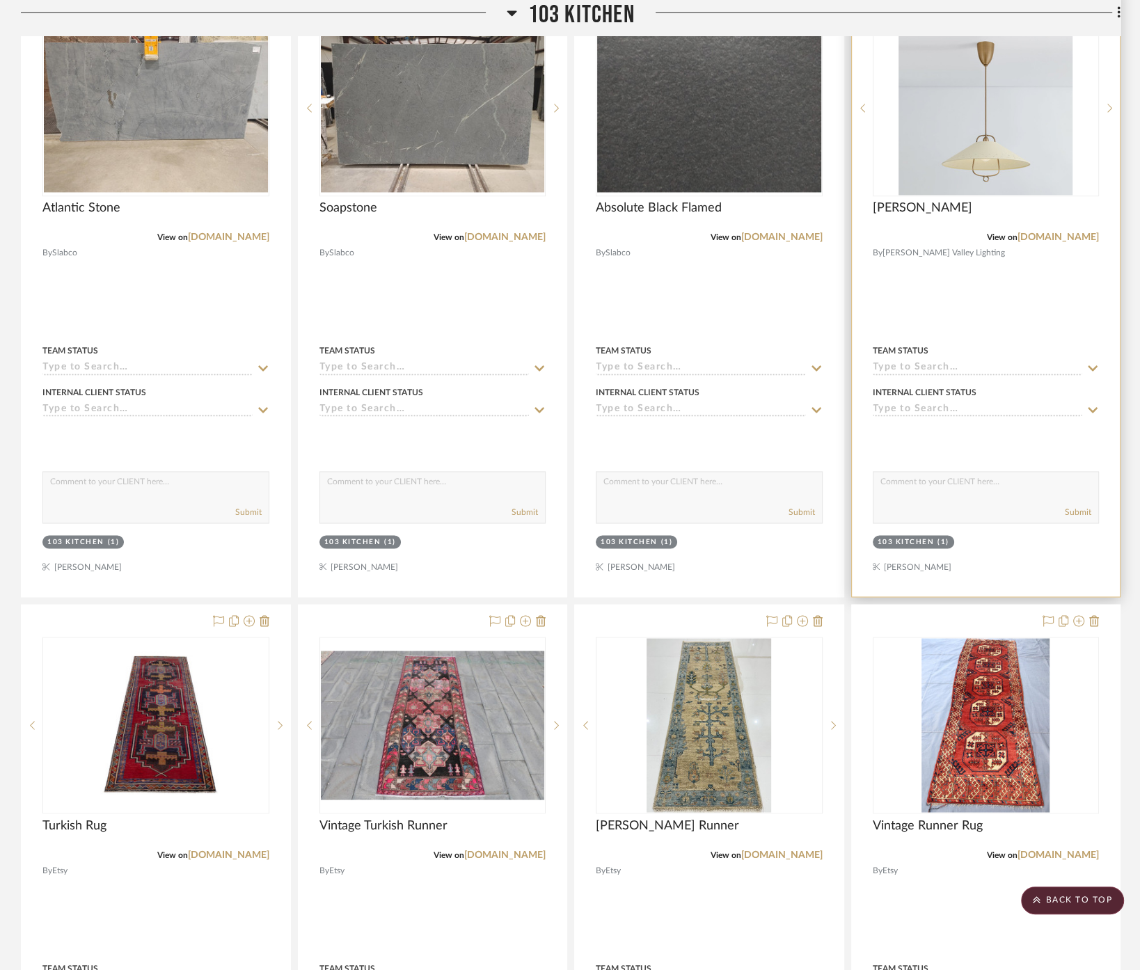
click at [989, 277] on div at bounding box center [986, 291] width 269 height 609
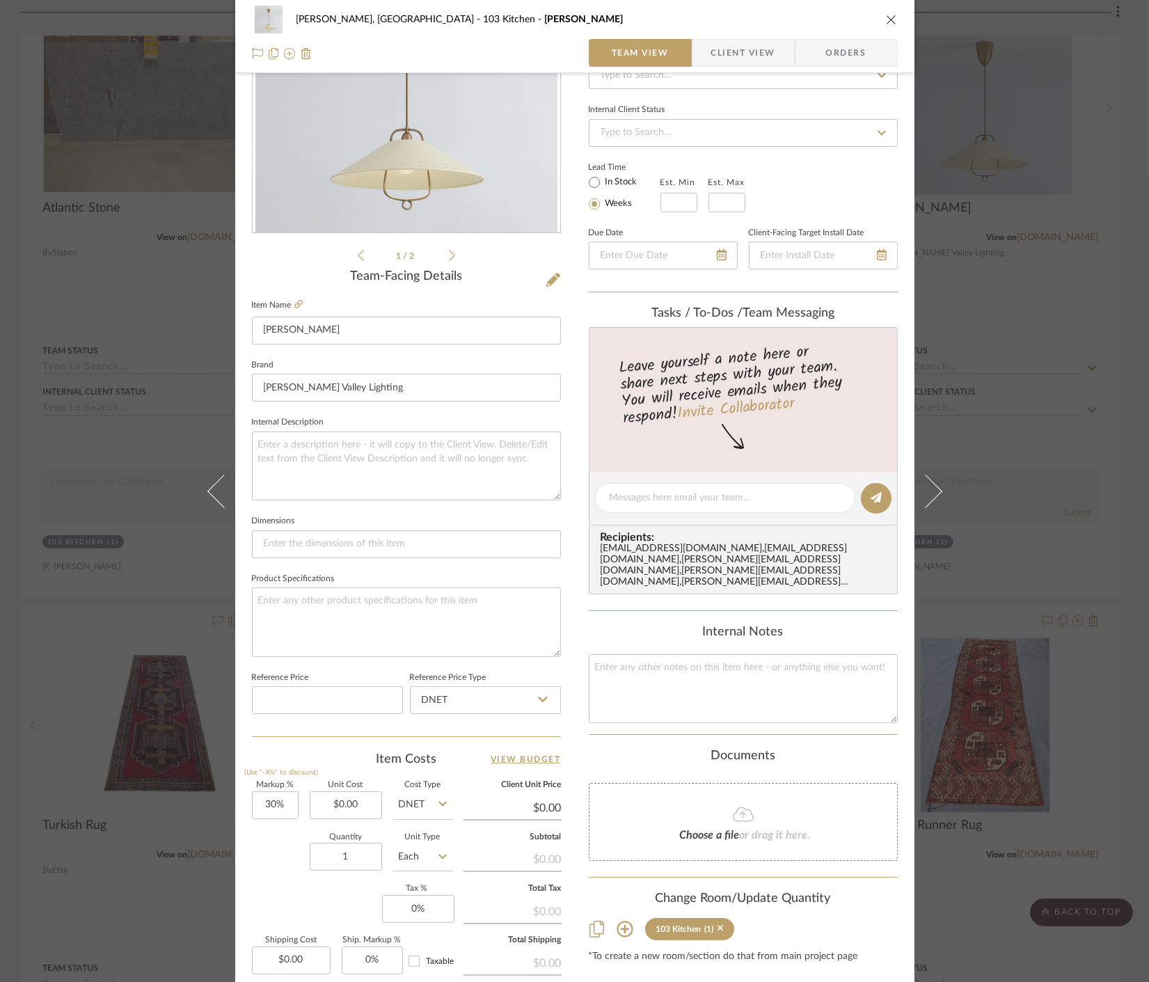
scroll to position [308, 0]
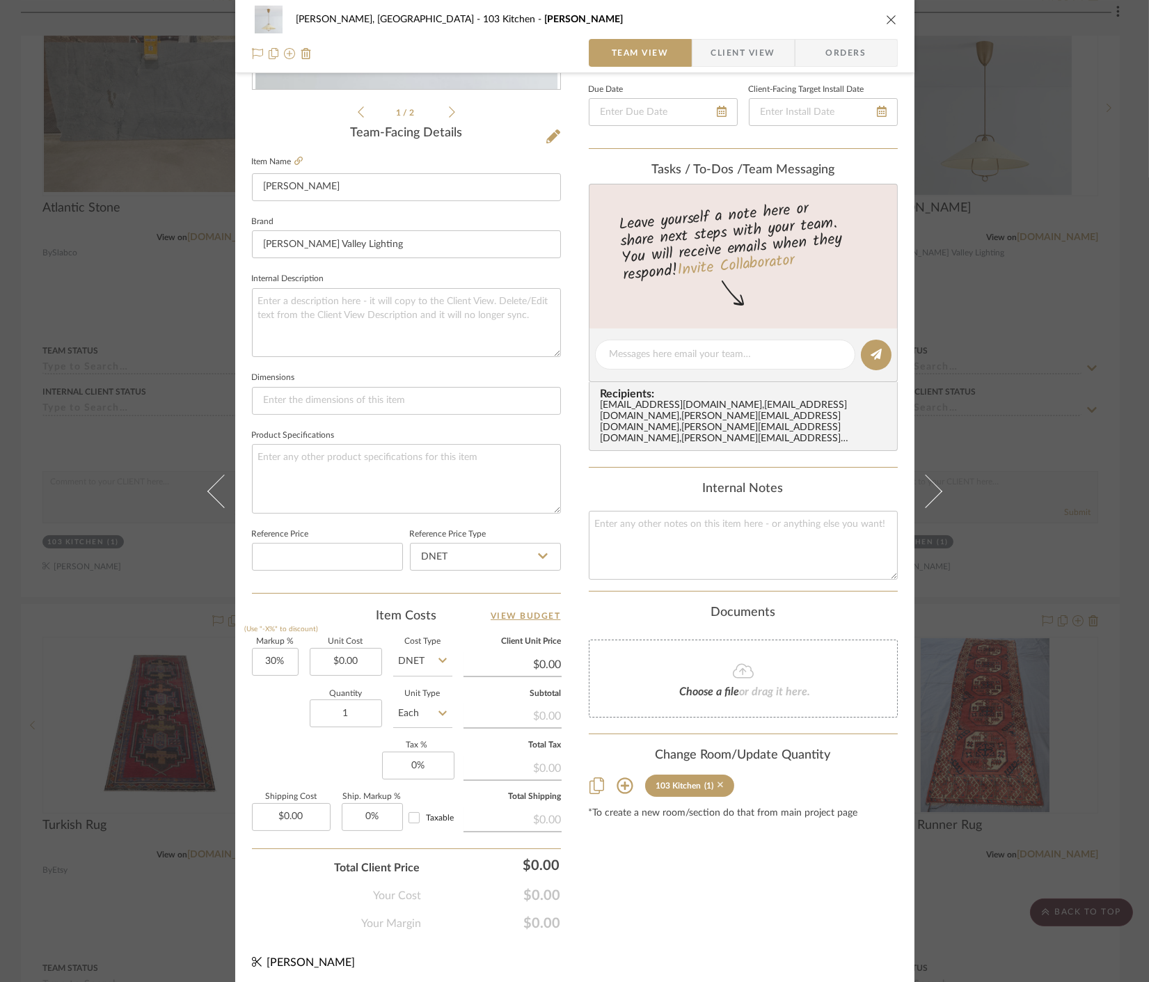
click at [718, 780] on icon at bounding box center [721, 785] width 6 height 10
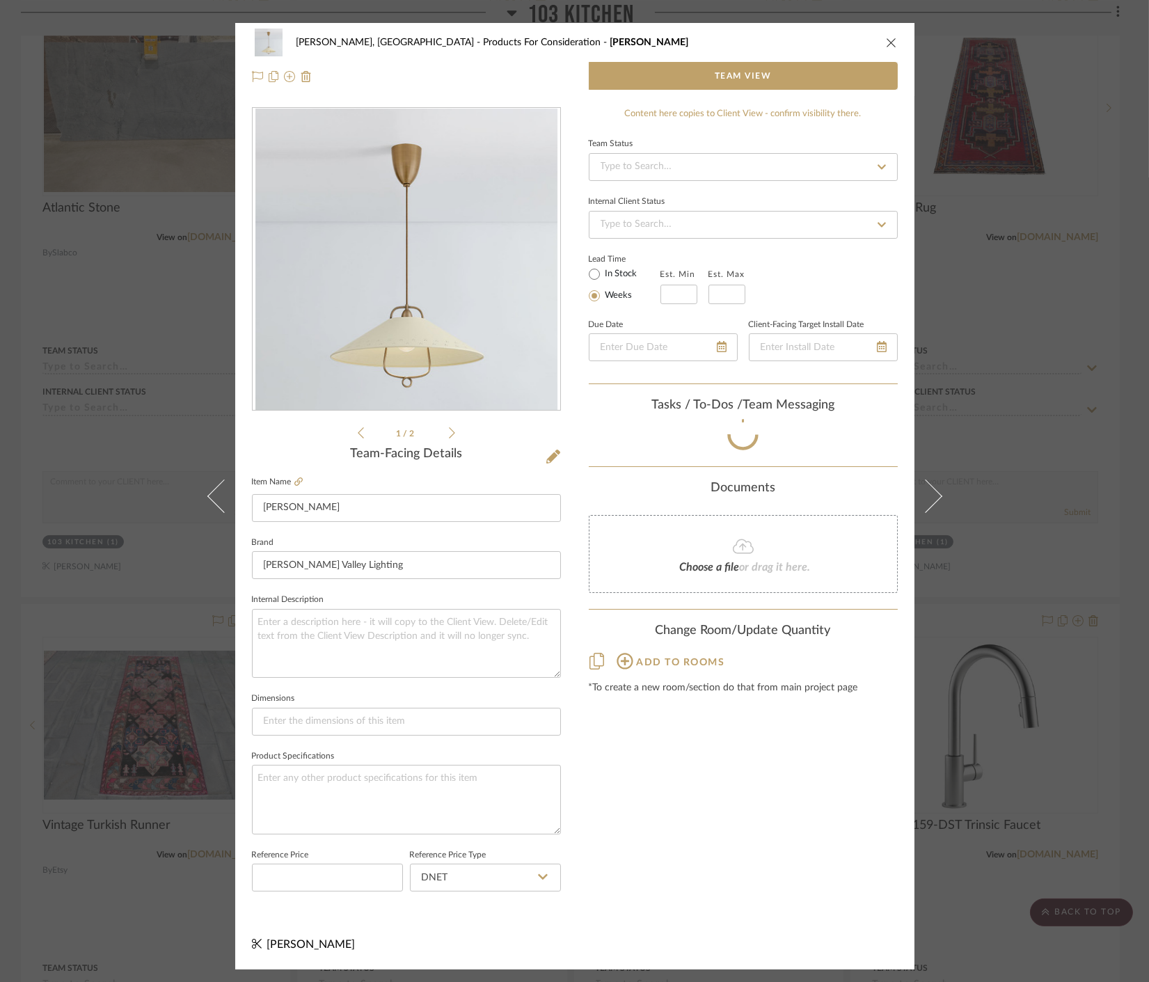
scroll to position [0, 0]
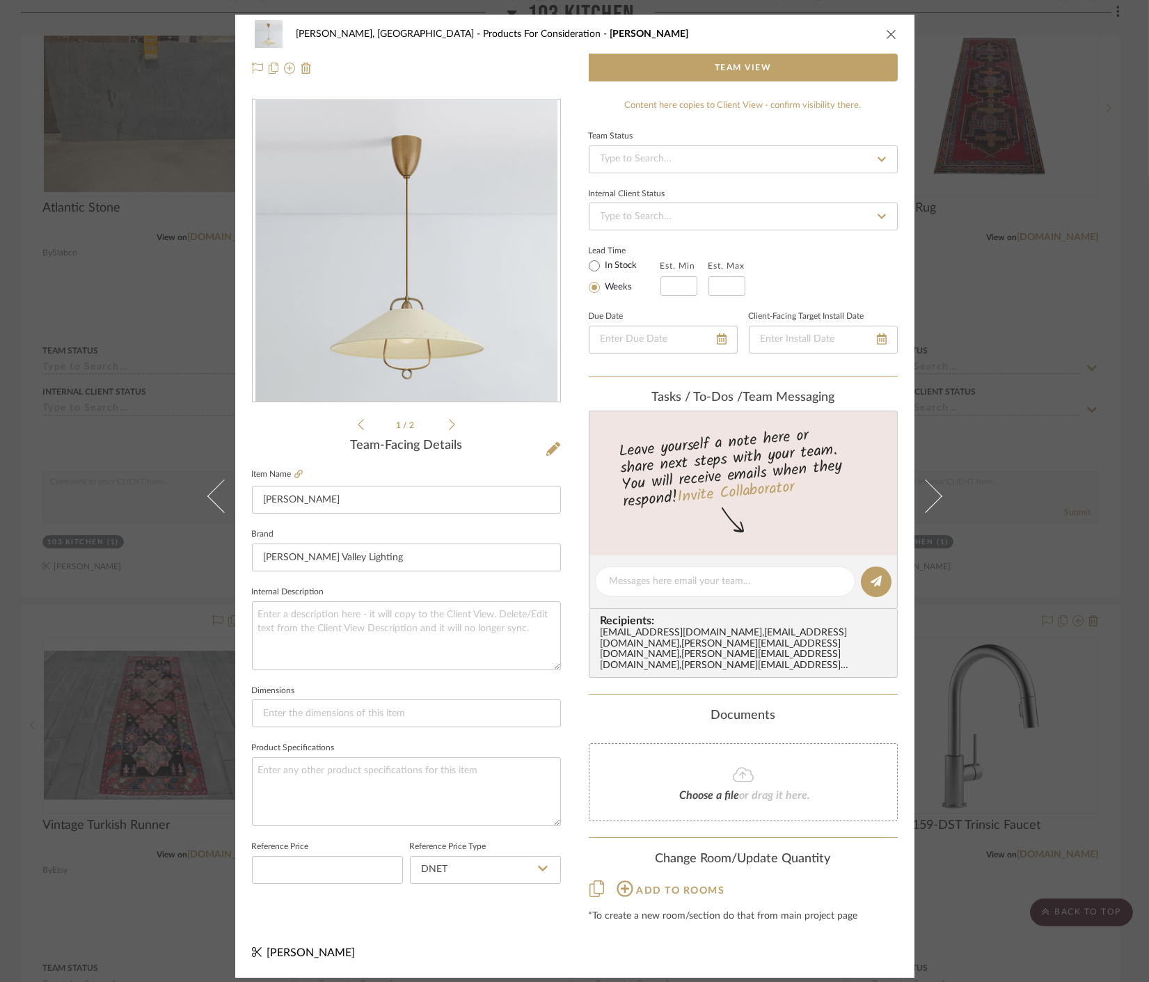
click at [1008, 361] on div "Connolly, Clarkesville Products For Consideration Pawley Team View 1 / 2 Team-F…" at bounding box center [574, 491] width 1149 height 982
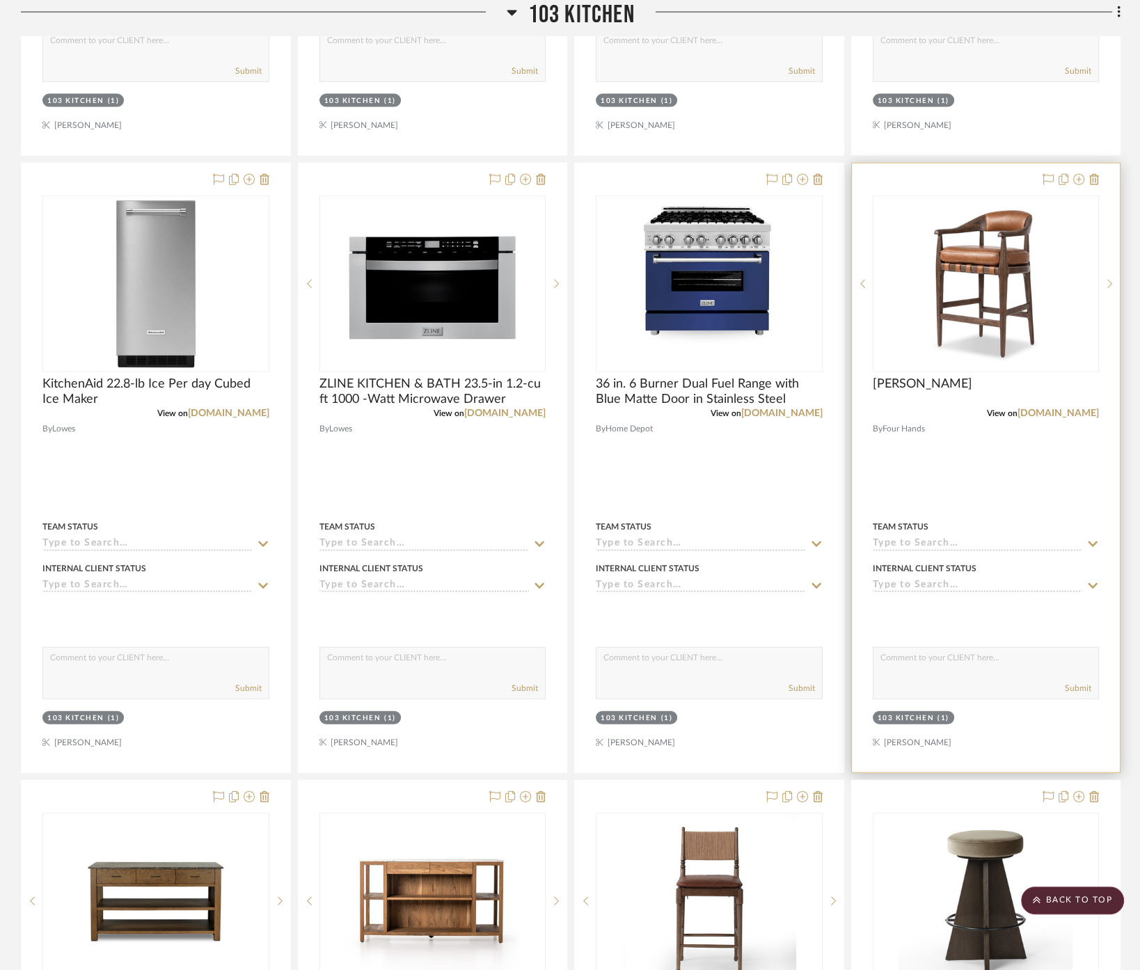
scroll to position [3101, 0]
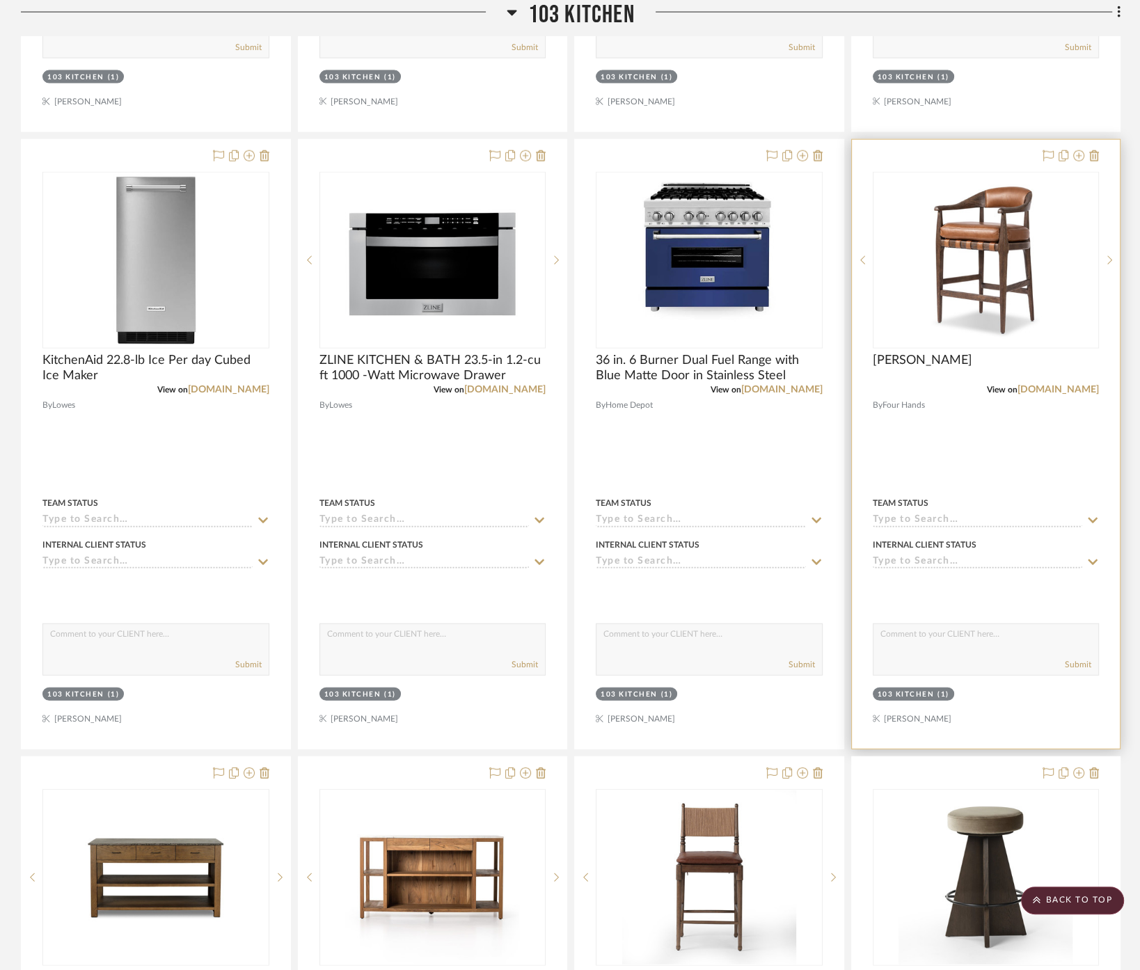
click at [1009, 393] on div at bounding box center [986, 444] width 269 height 609
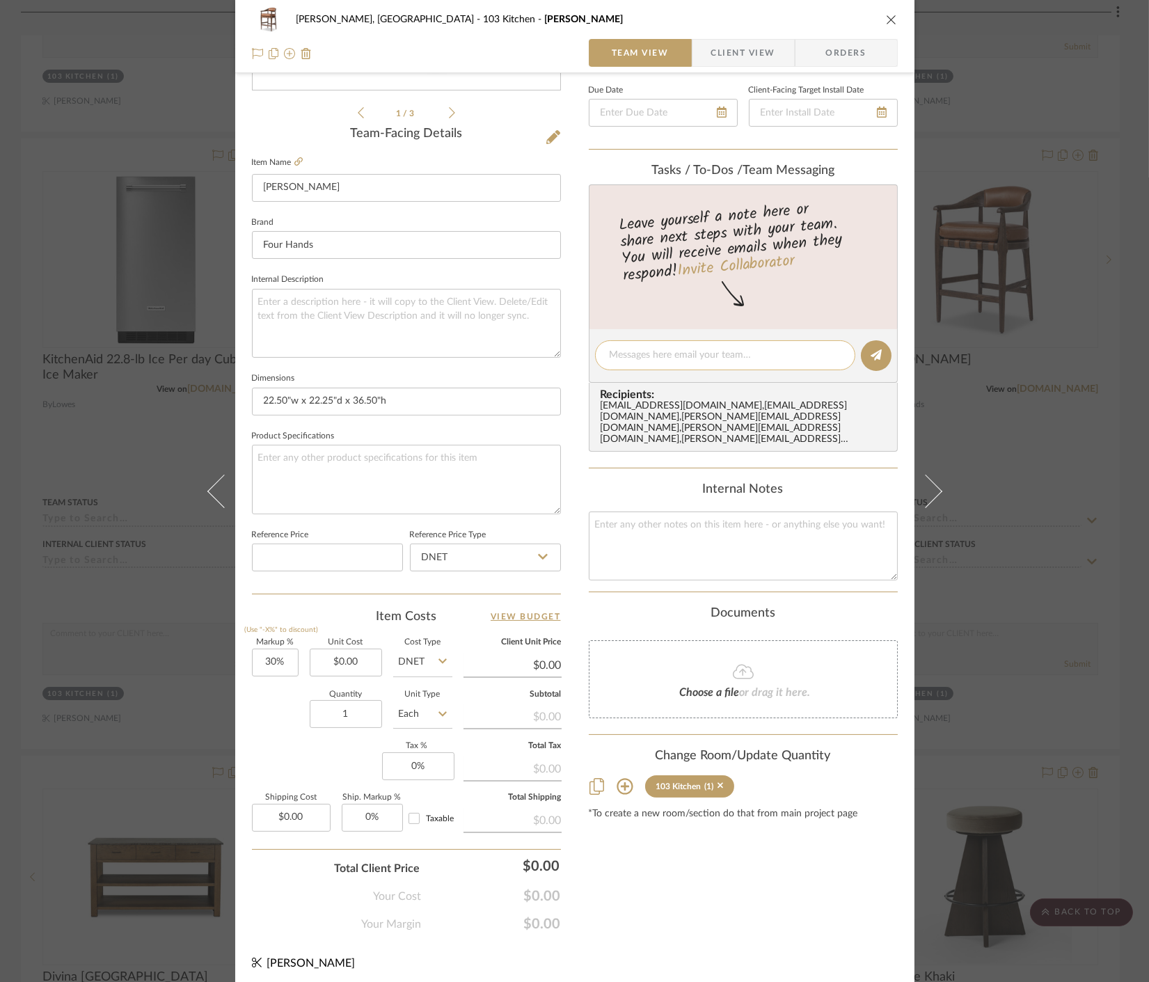
scroll to position [308, 0]
click at [718, 783] on icon at bounding box center [721, 786] width 6 height 6
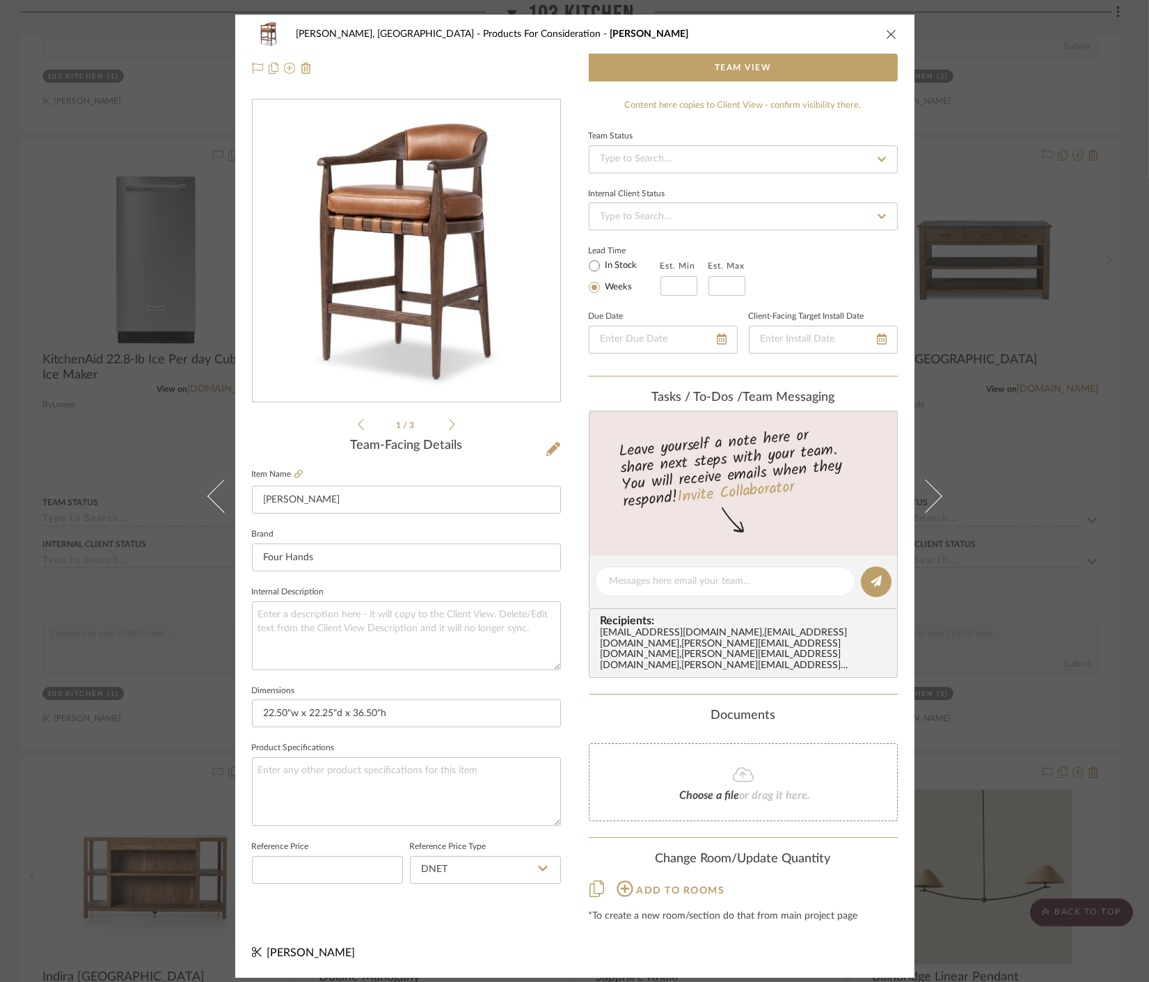
click at [1034, 562] on div "Connolly, Clarkesville Products For Consideration Dane Team View 1 / 3 Team-Fac…" at bounding box center [574, 491] width 1149 height 982
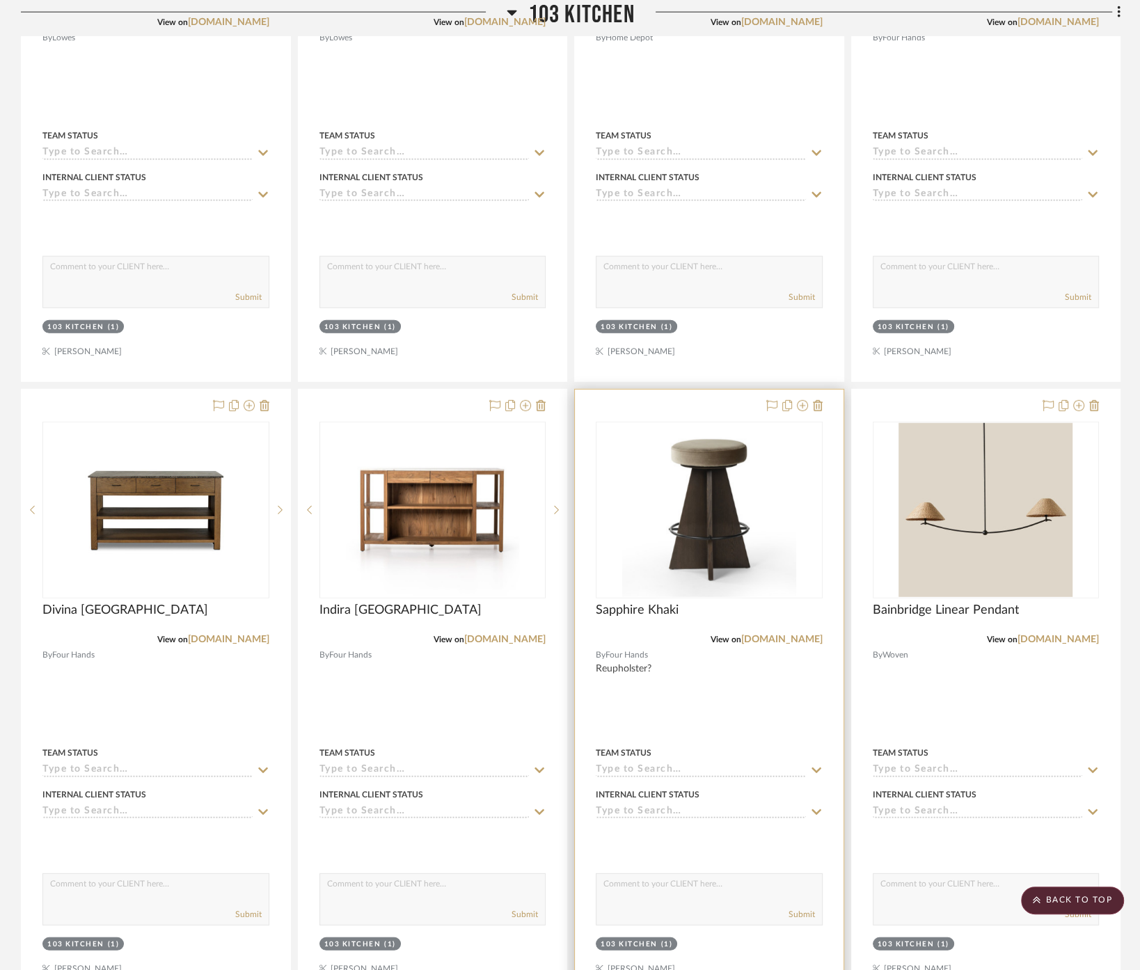
scroll to position [3488, 0]
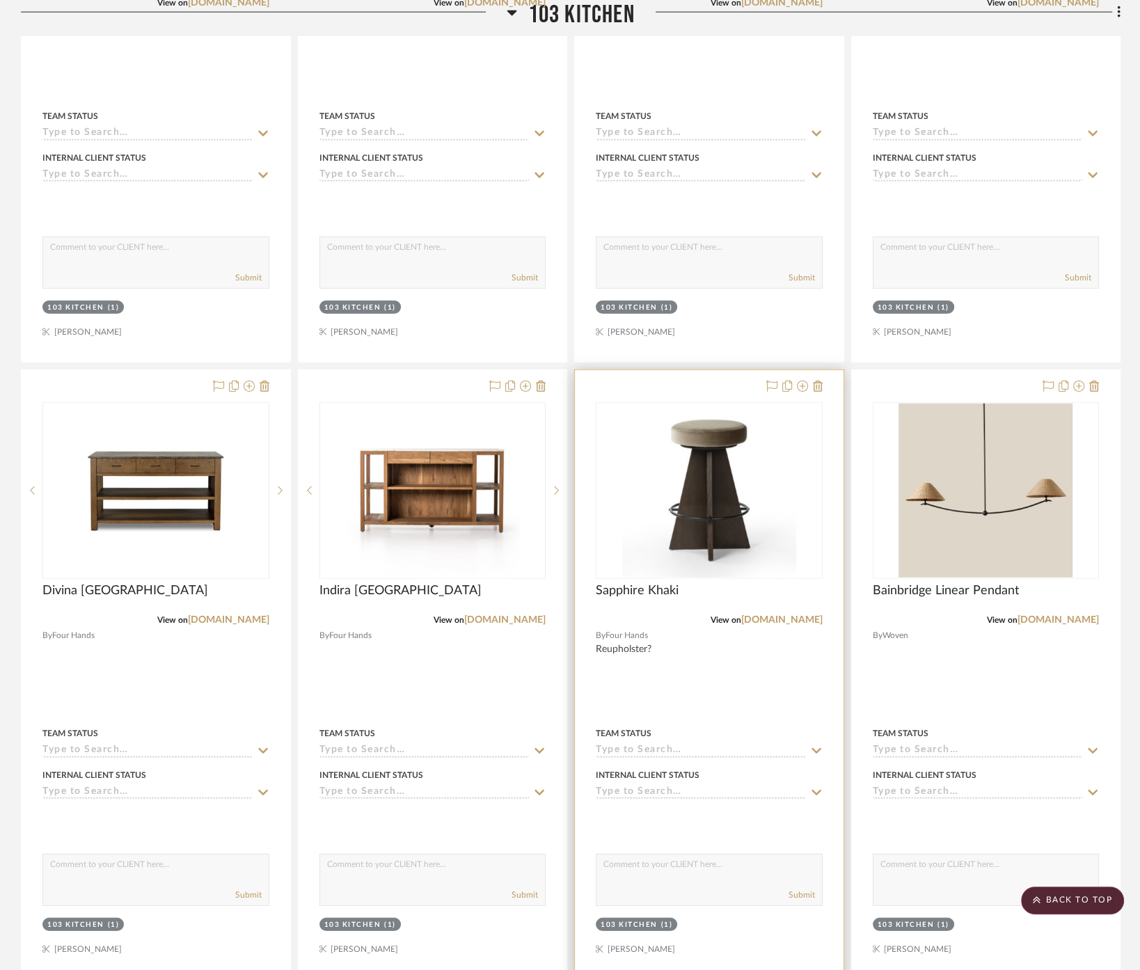
click at [754, 663] on div at bounding box center [709, 674] width 269 height 609
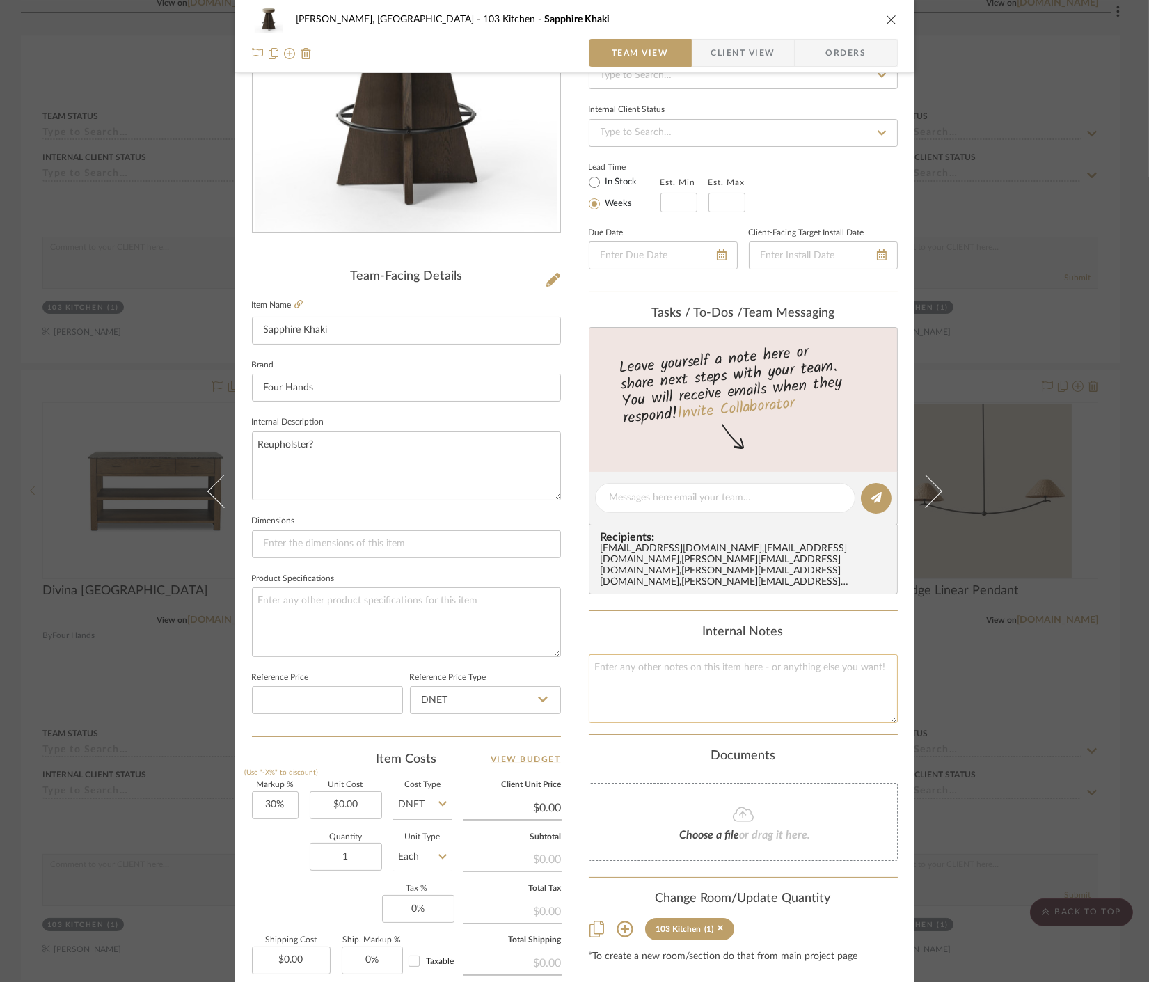
scroll to position [308, 0]
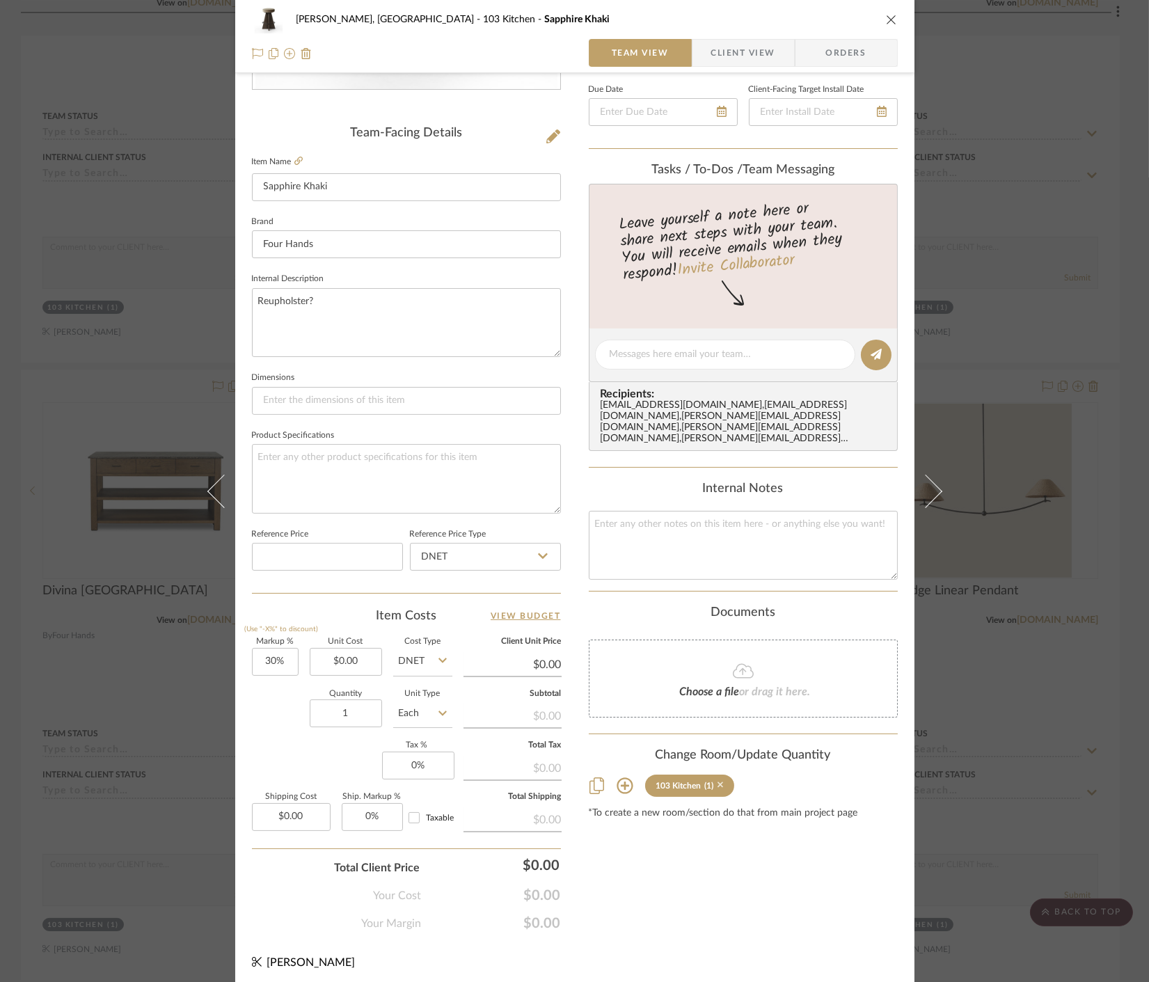
click at [718, 783] on icon at bounding box center [721, 786] width 6 height 6
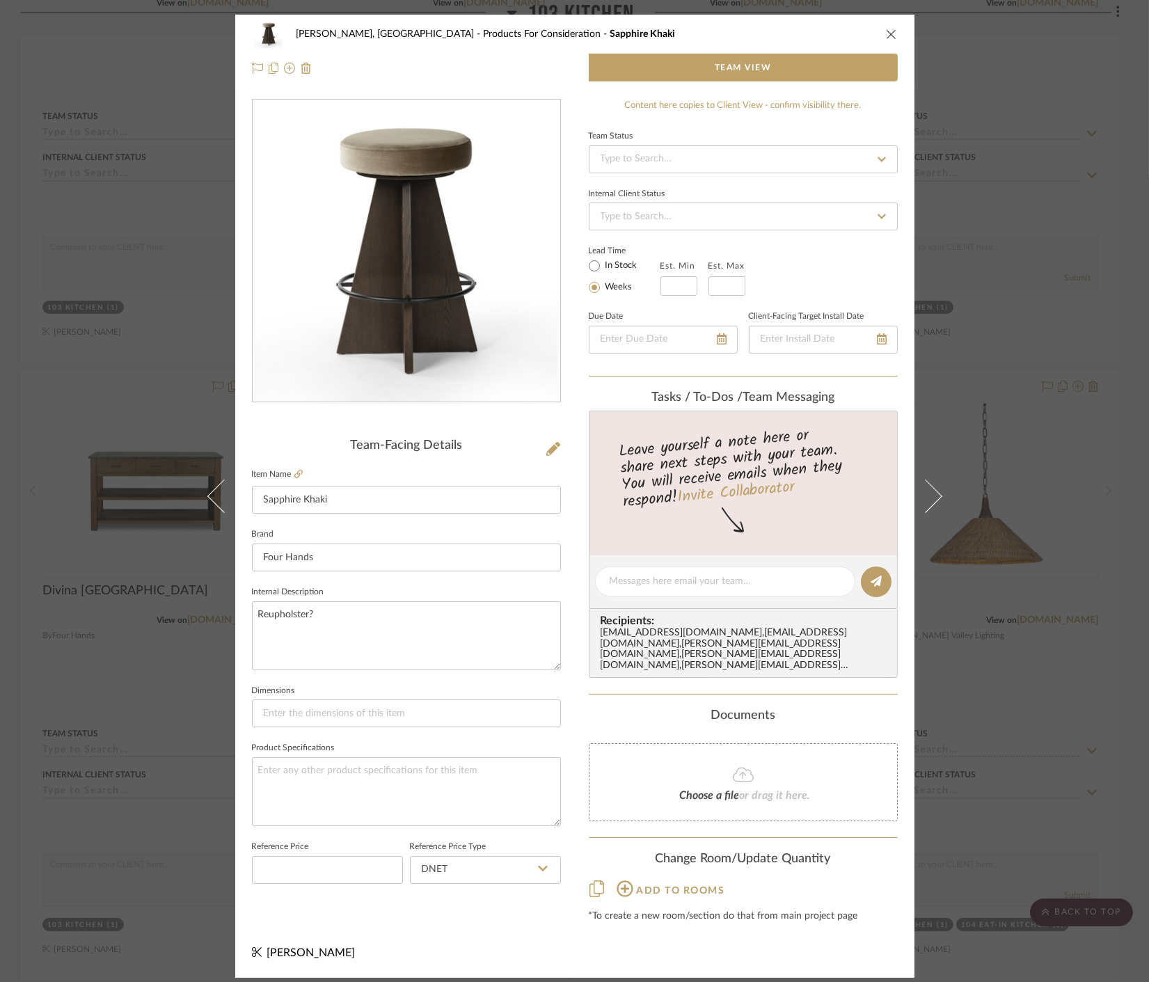
click at [1028, 719] on div "Connolly, Clarkesville Products For Consideration Sapphire Khaki Team View Team…" at bounding box center [574, 491] width 1149 height 982
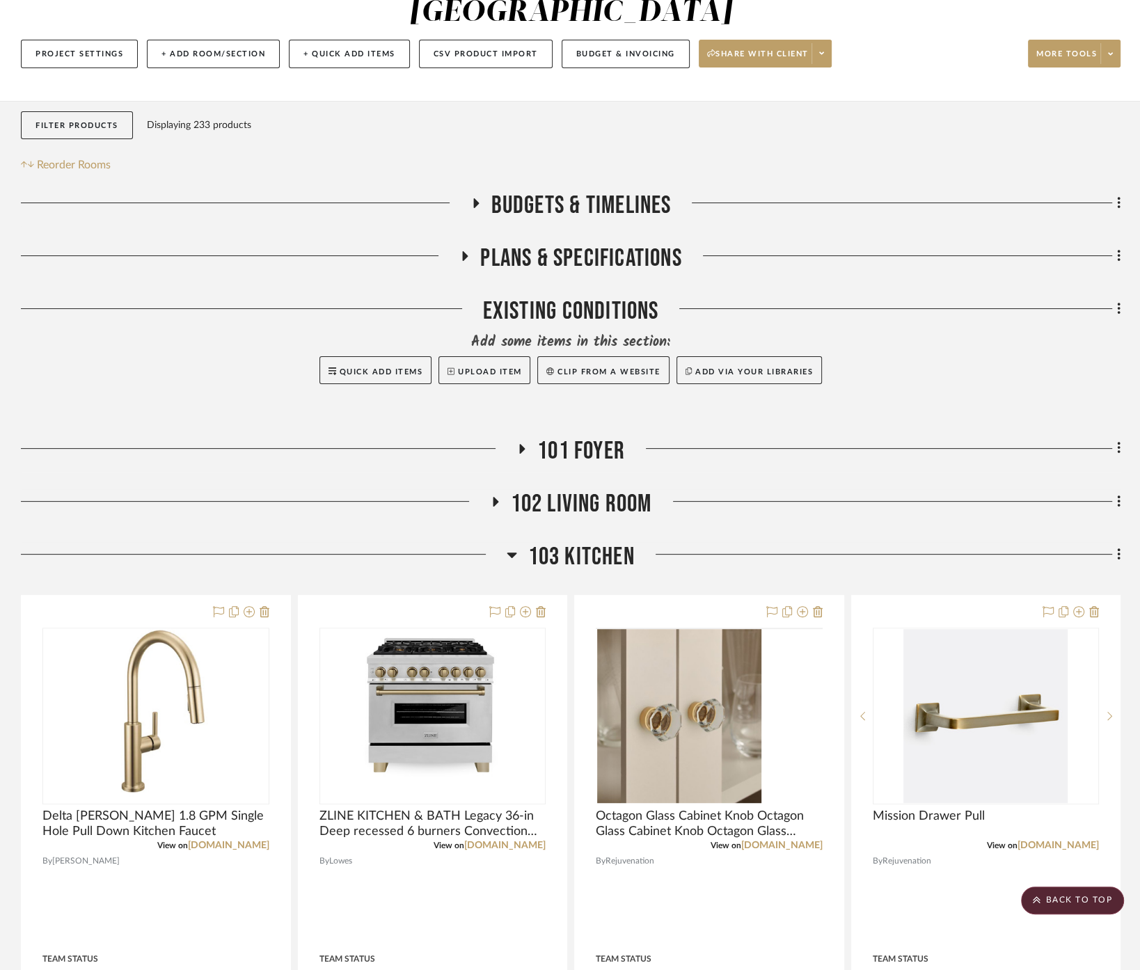
scroll to position [84, 0]
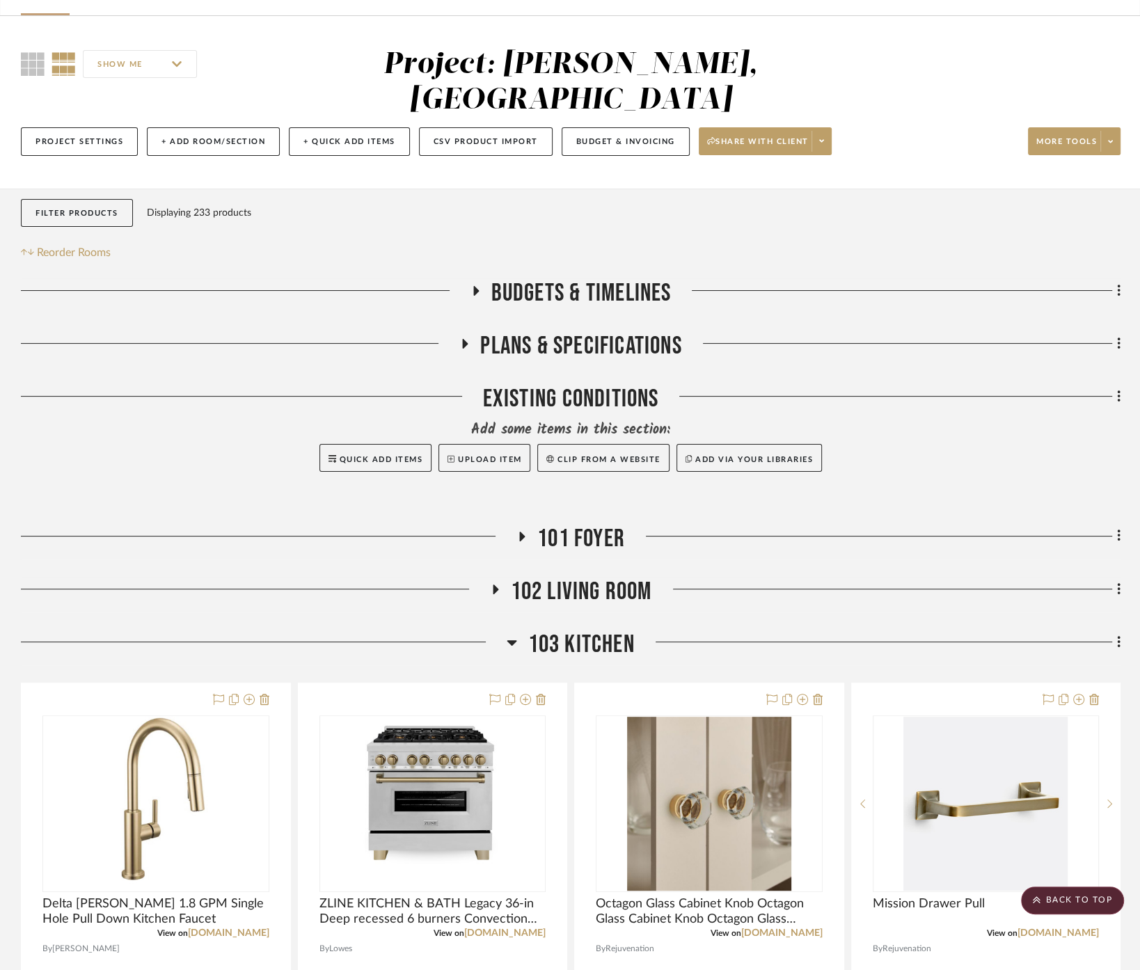
click at [572, 630] on span "103 Kitchen" at bounding box center [581, 645] width 107 height 30
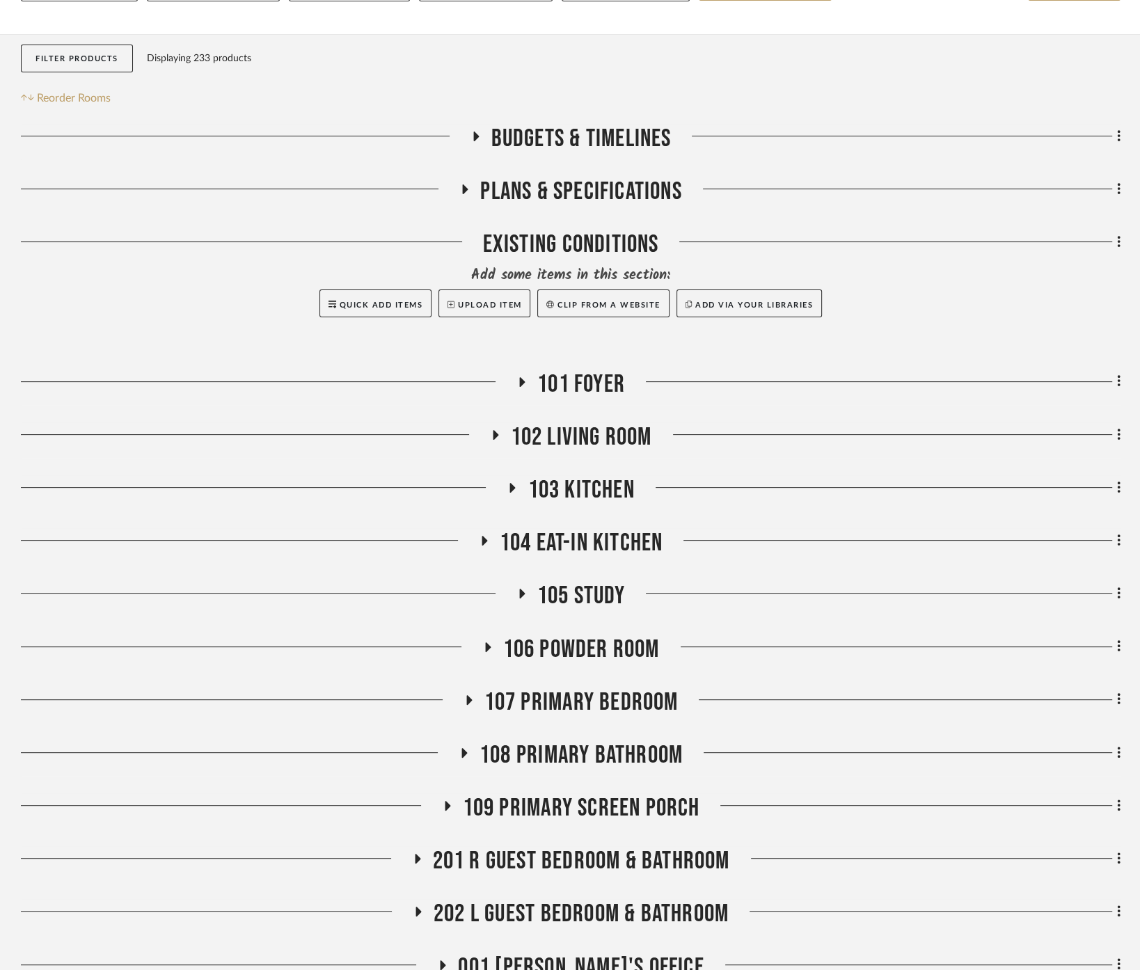
click at [588, 528] on span "104 Eat-In Kitchen" at bounding box center [582, 543] width 164 height 30
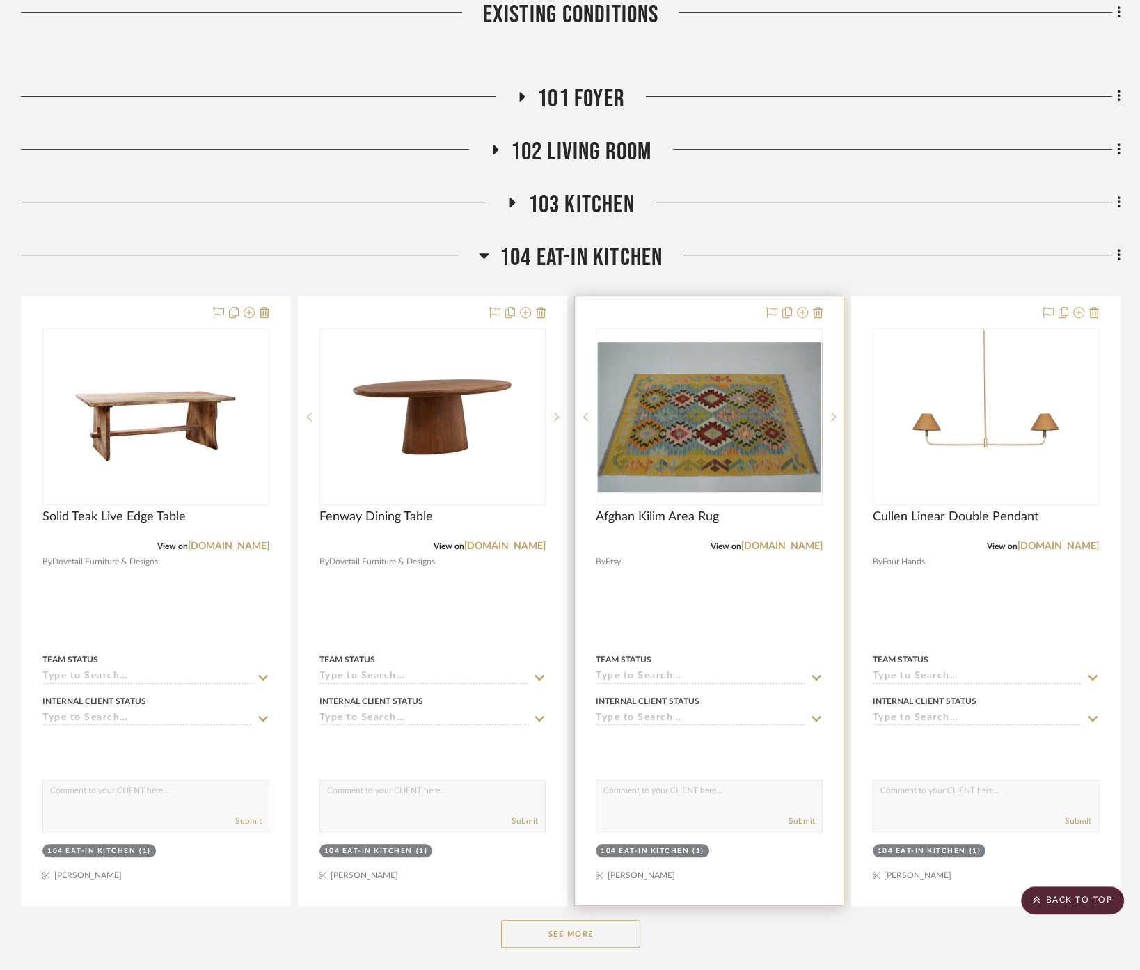
scroll to position [549, 0]
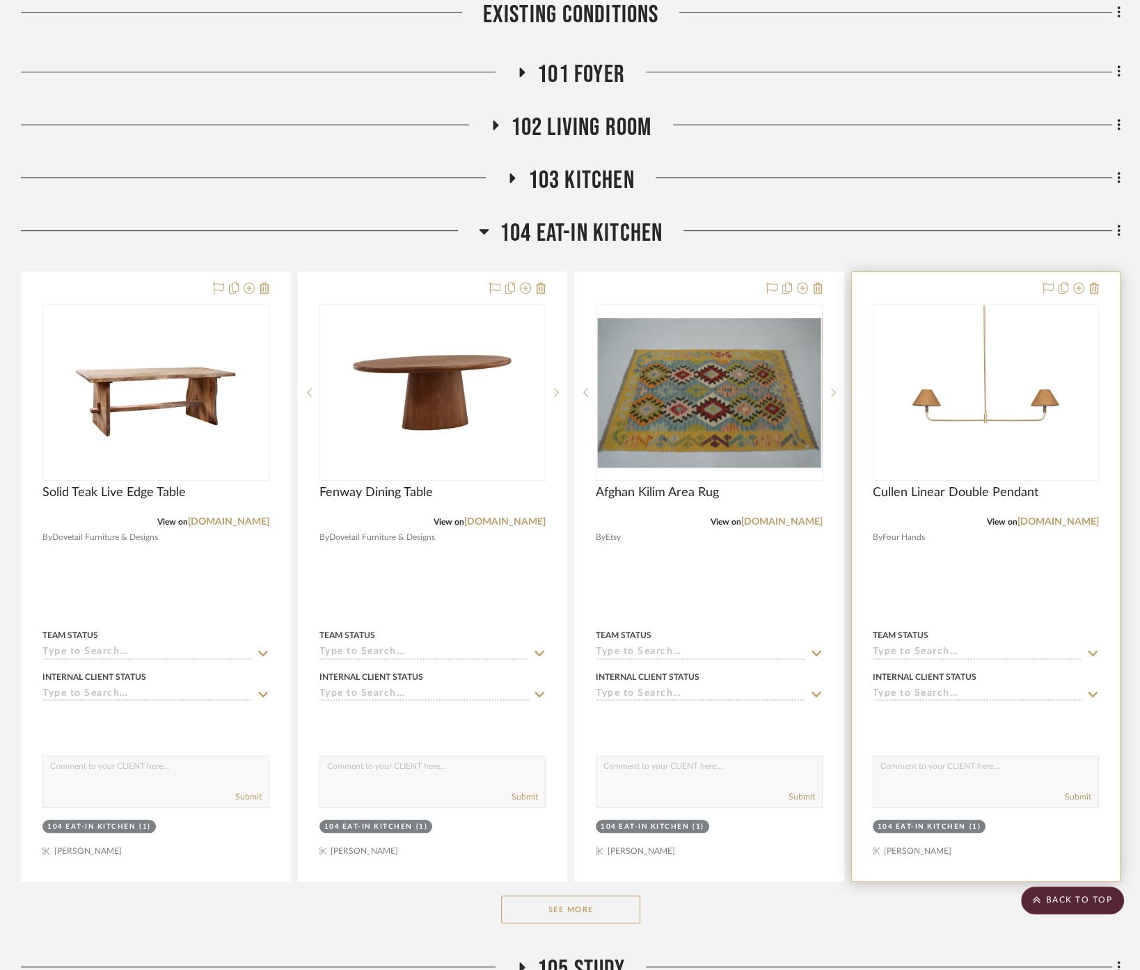
click at [973, 560] on div at bounding box center [986, 576] width 269 height 609
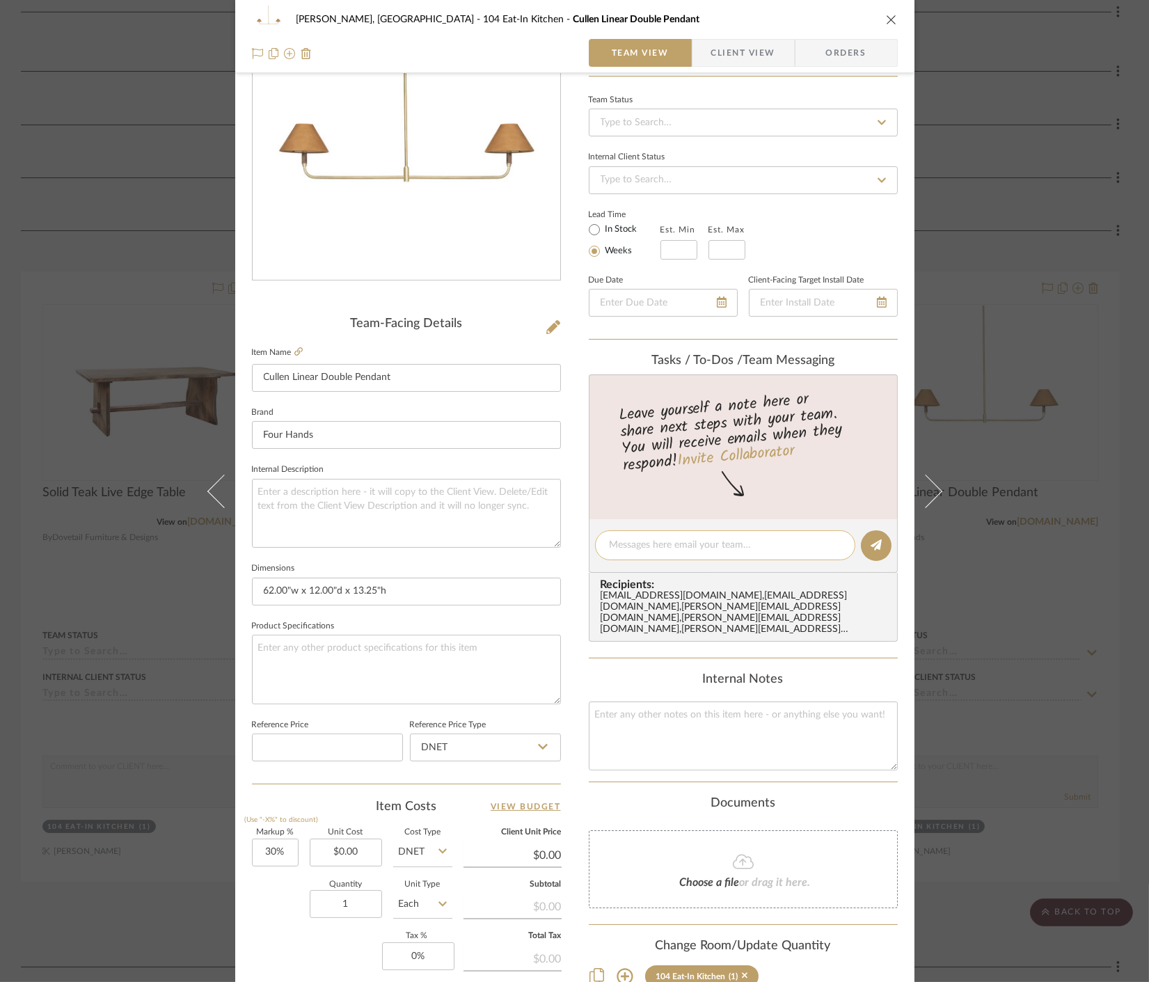
scroll to position [308, 0]
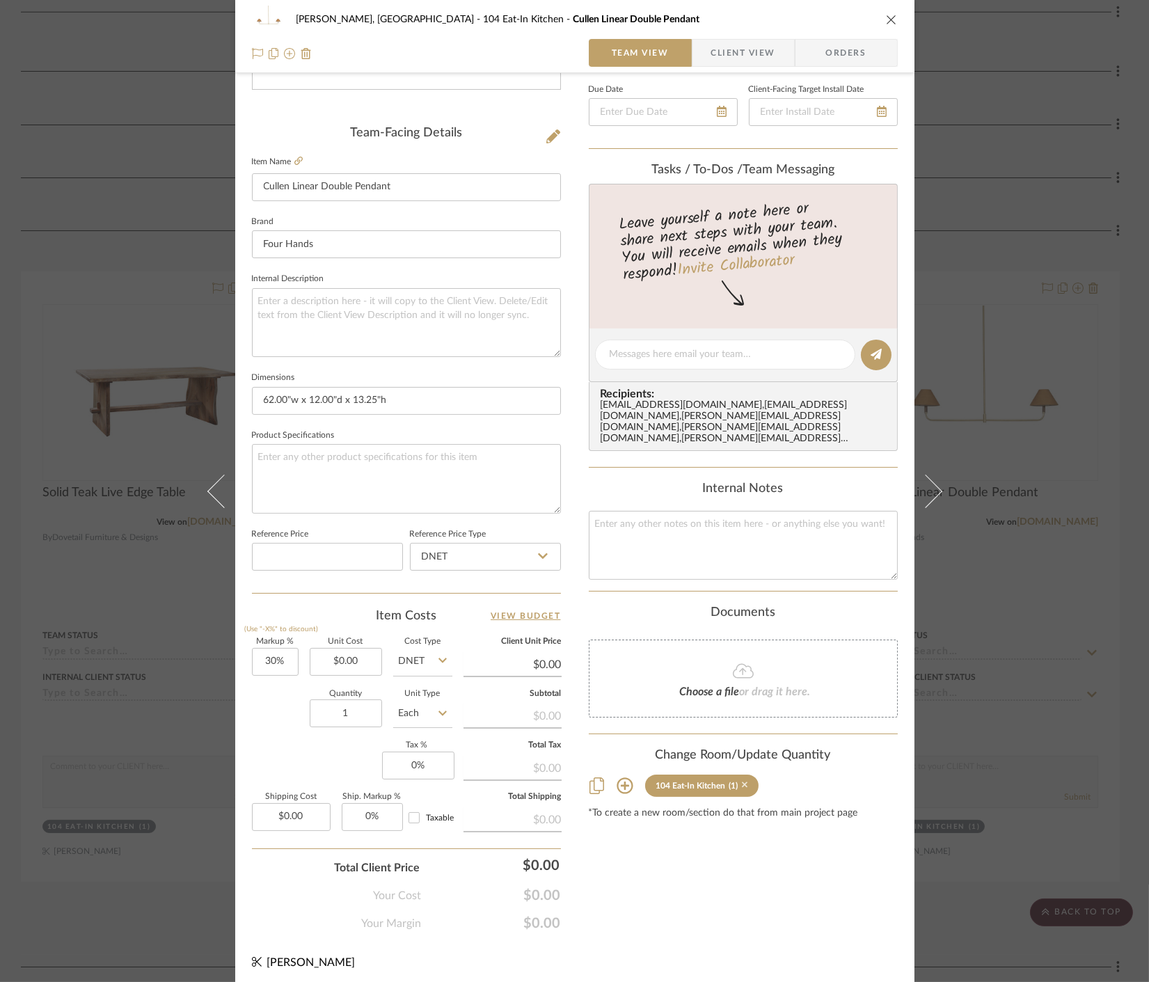
click at [742, 780] on icon at bounding box center [745, 785] width 6 height 10
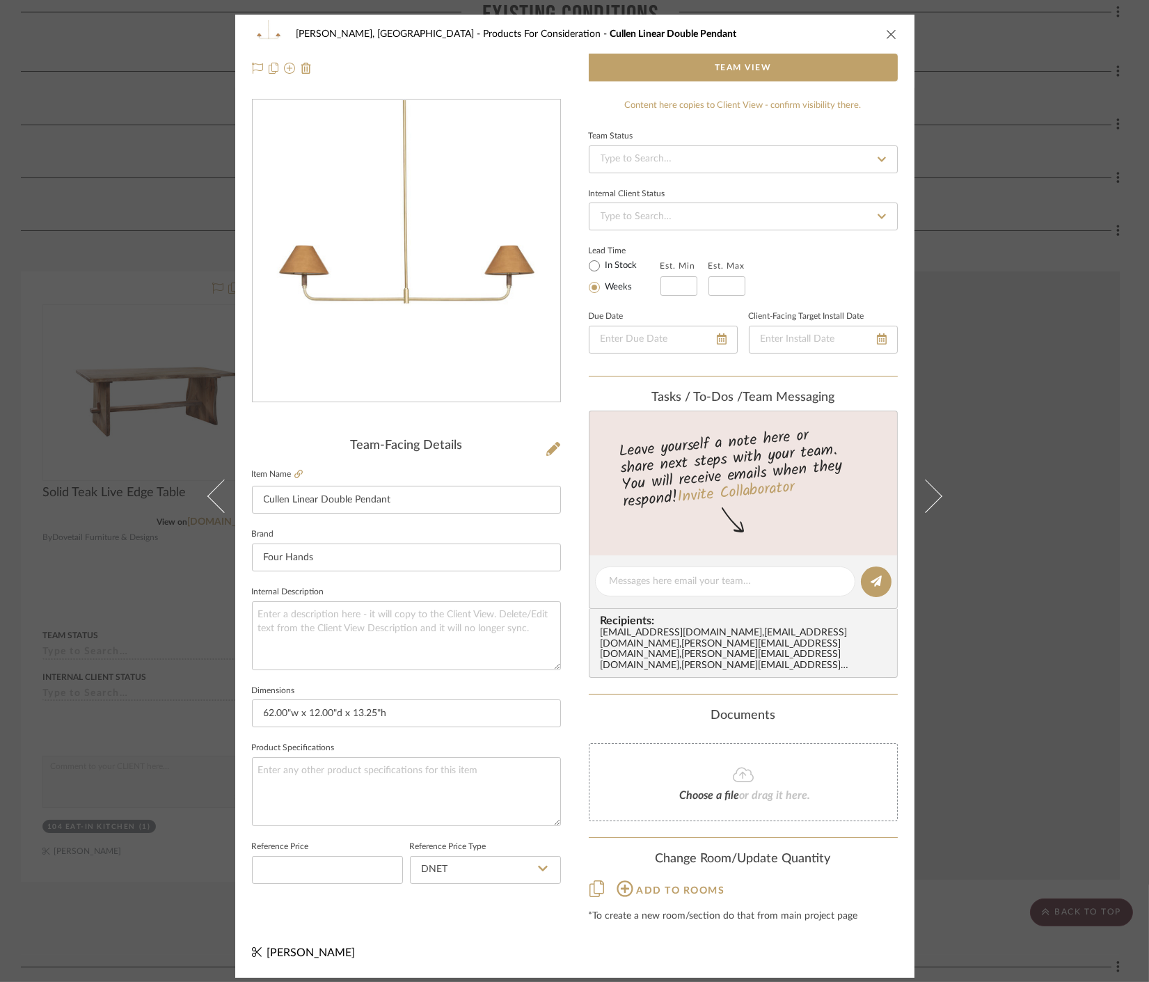
scroll to position [0, 0]
click at [1026, 629] on div "Connolly, Clarkesville Products For Consideration Cullen Linear Double Pendant …" at bounding box center [574, 491] width 1149 height 982
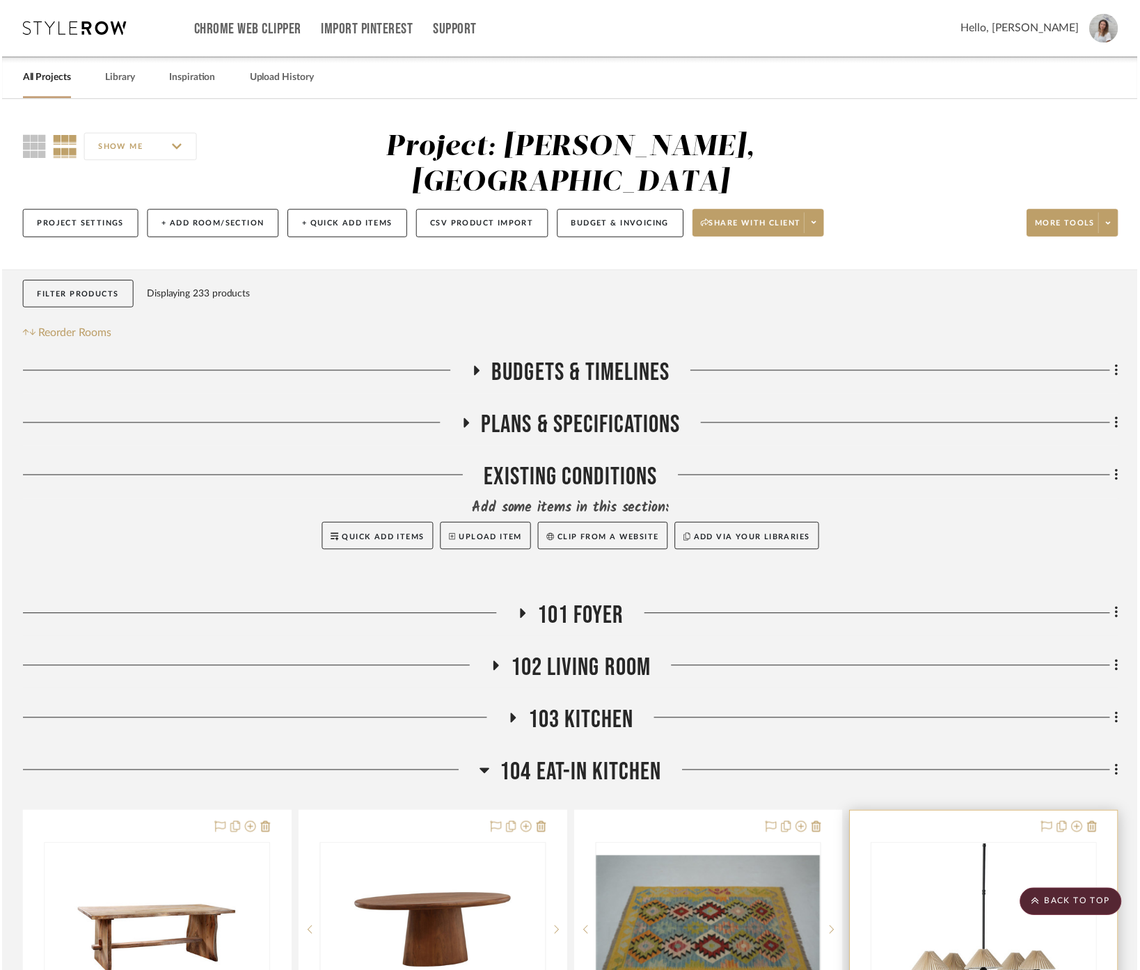
scroll to position [549, 0]
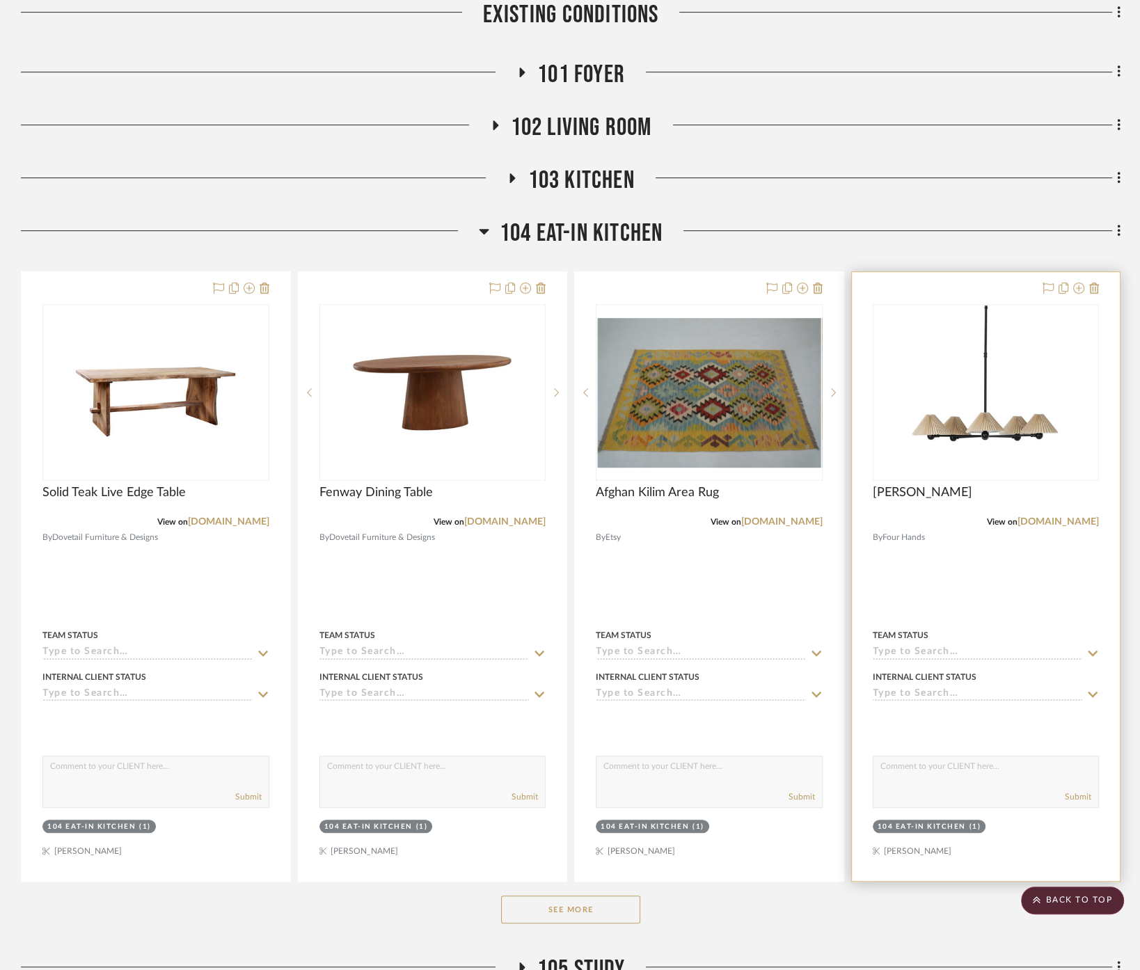
click at [1000, 544] on div at bounding box center [986, 576] width 269 height 609
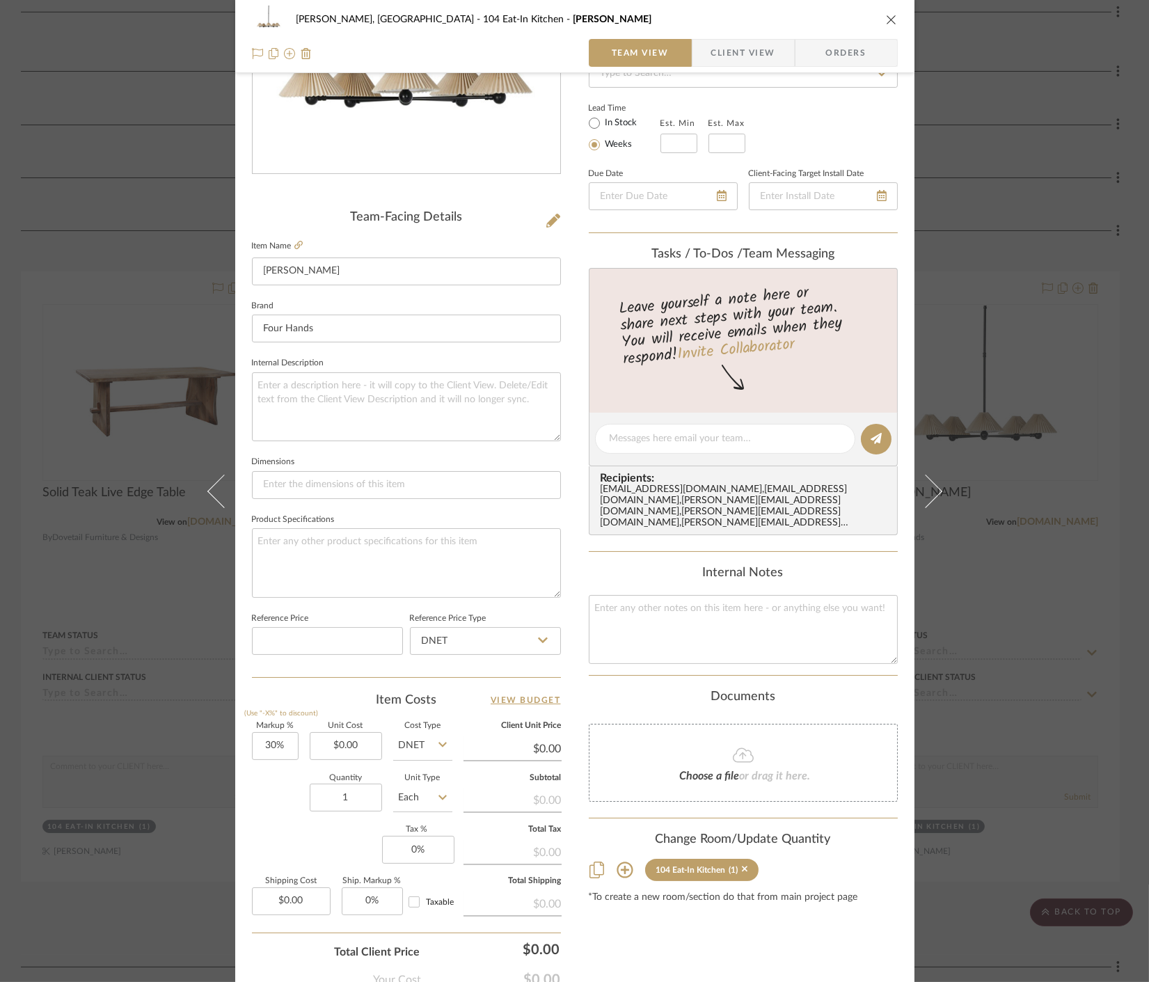
scroll to position [232, 0]
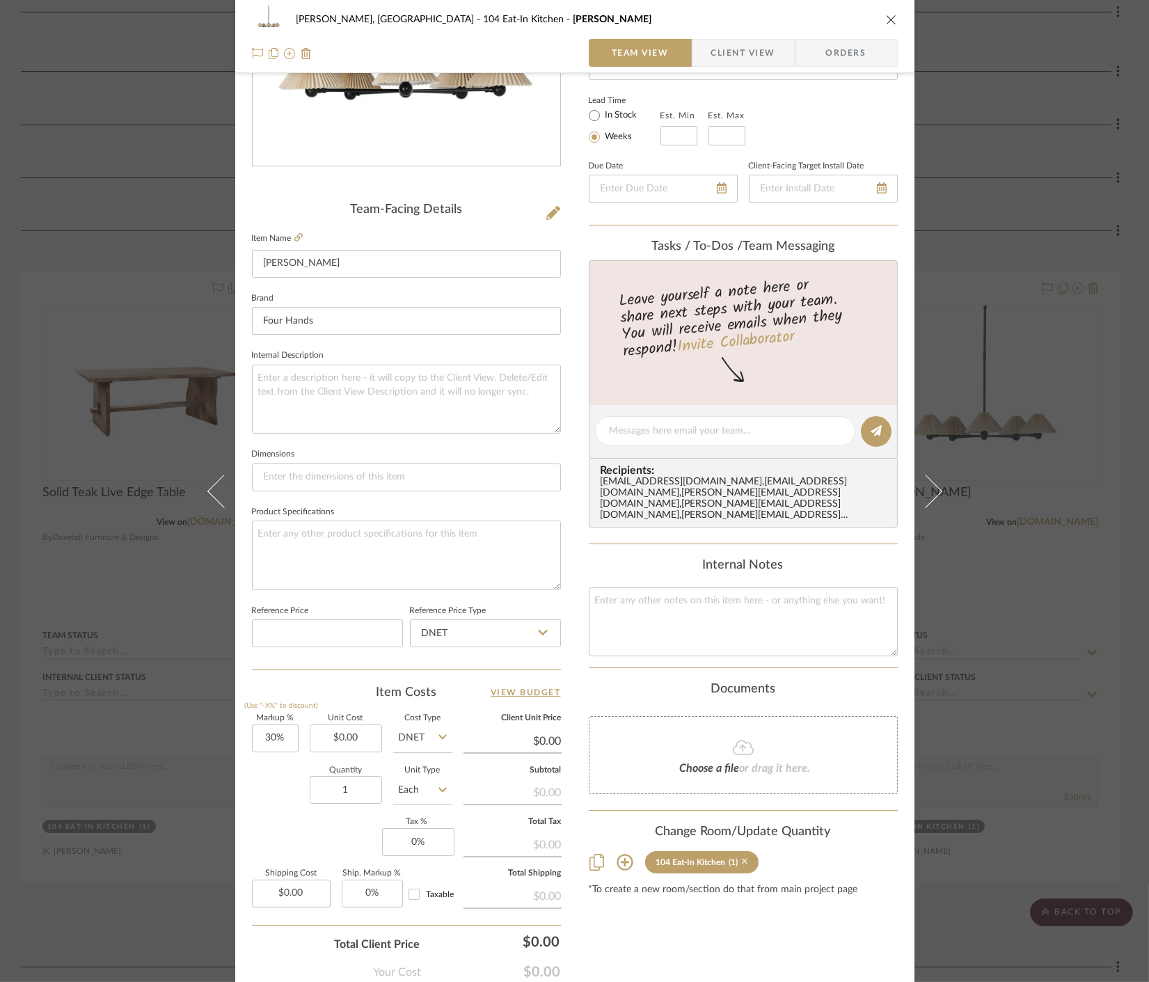
click at [742, 857] on icon at bounding box center [745, 862] width 6 height 10
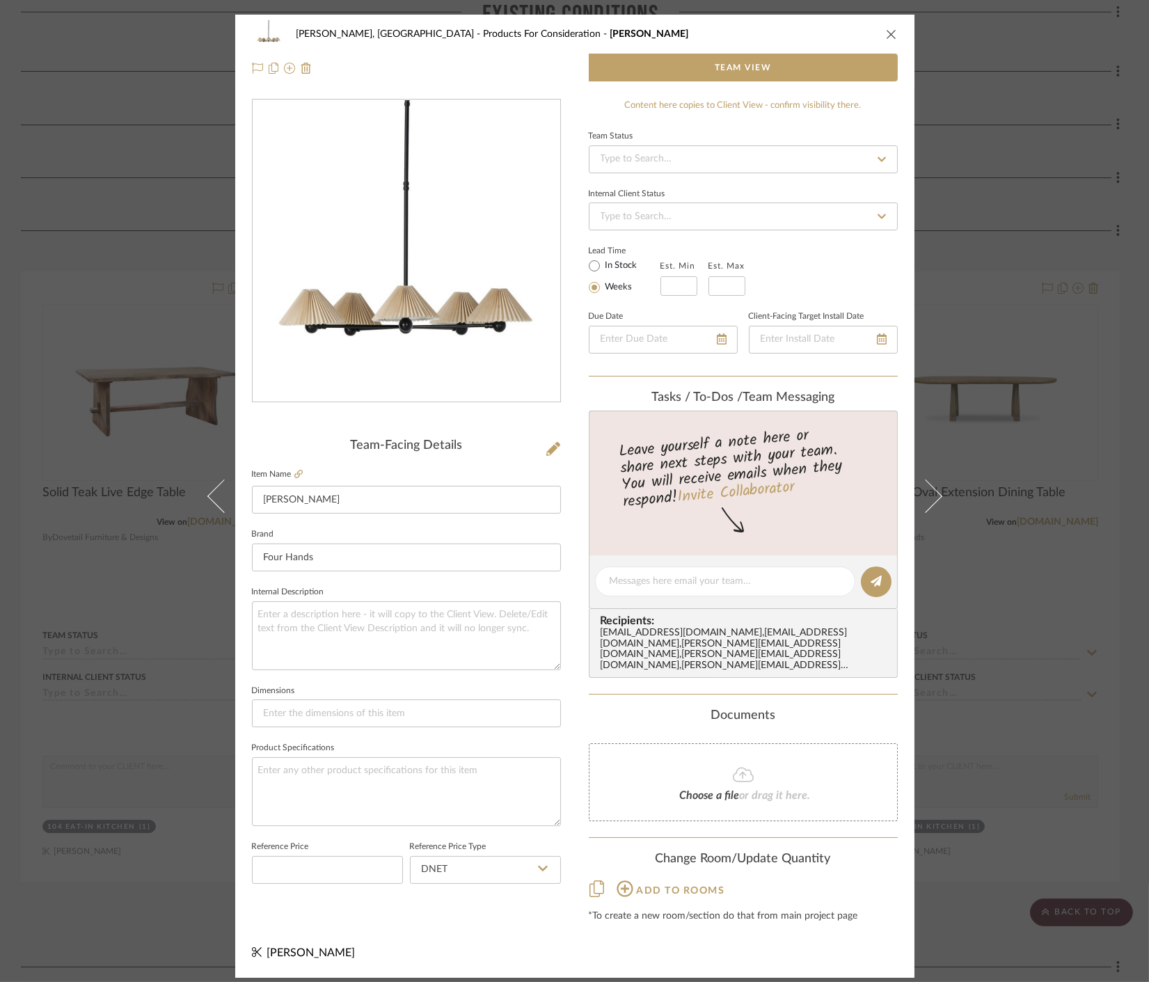
click at [1034, 556] on div "Connolly, Clarkesville Products For Consideration Clyde Chandelier Team View Te…" at bounding box center [574, 491] width 1149 height 982
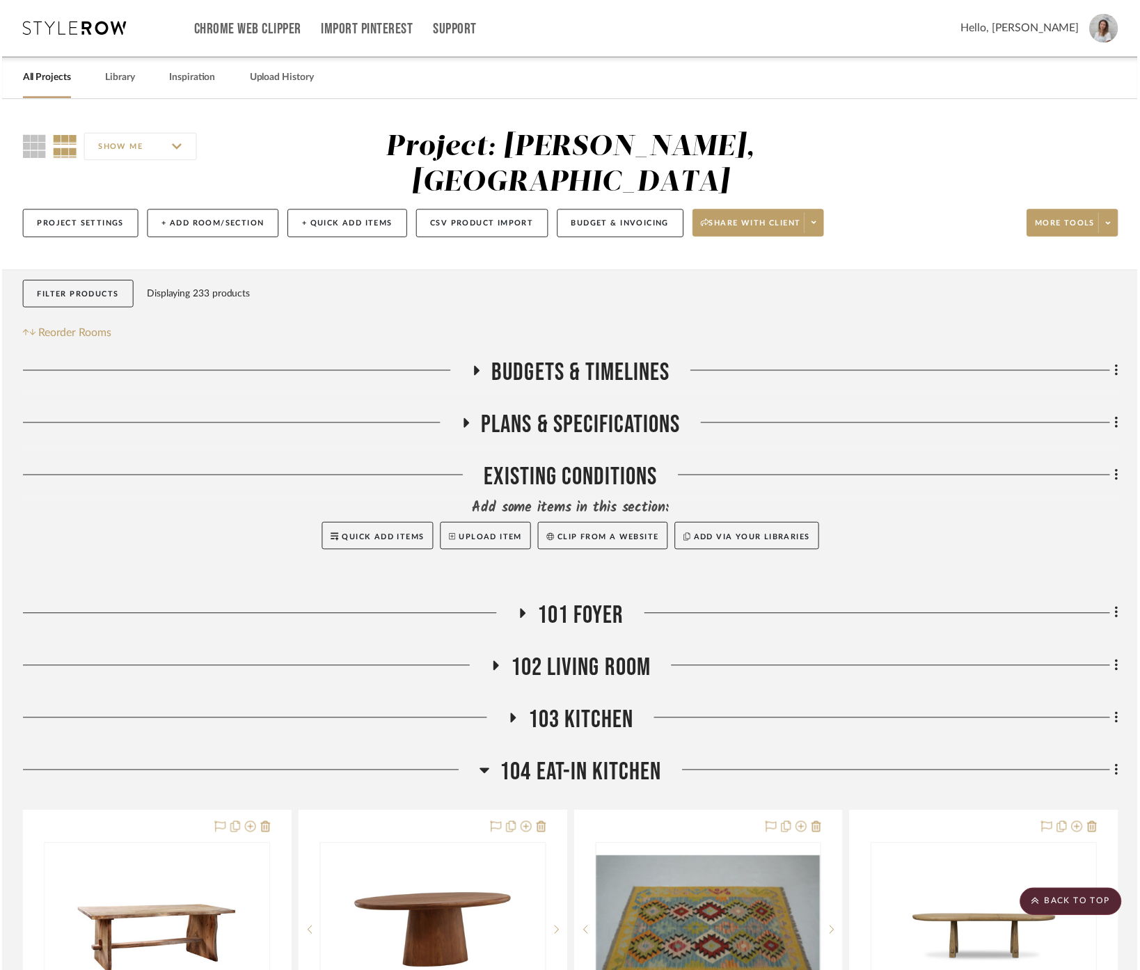
scroll to position [549, 0]
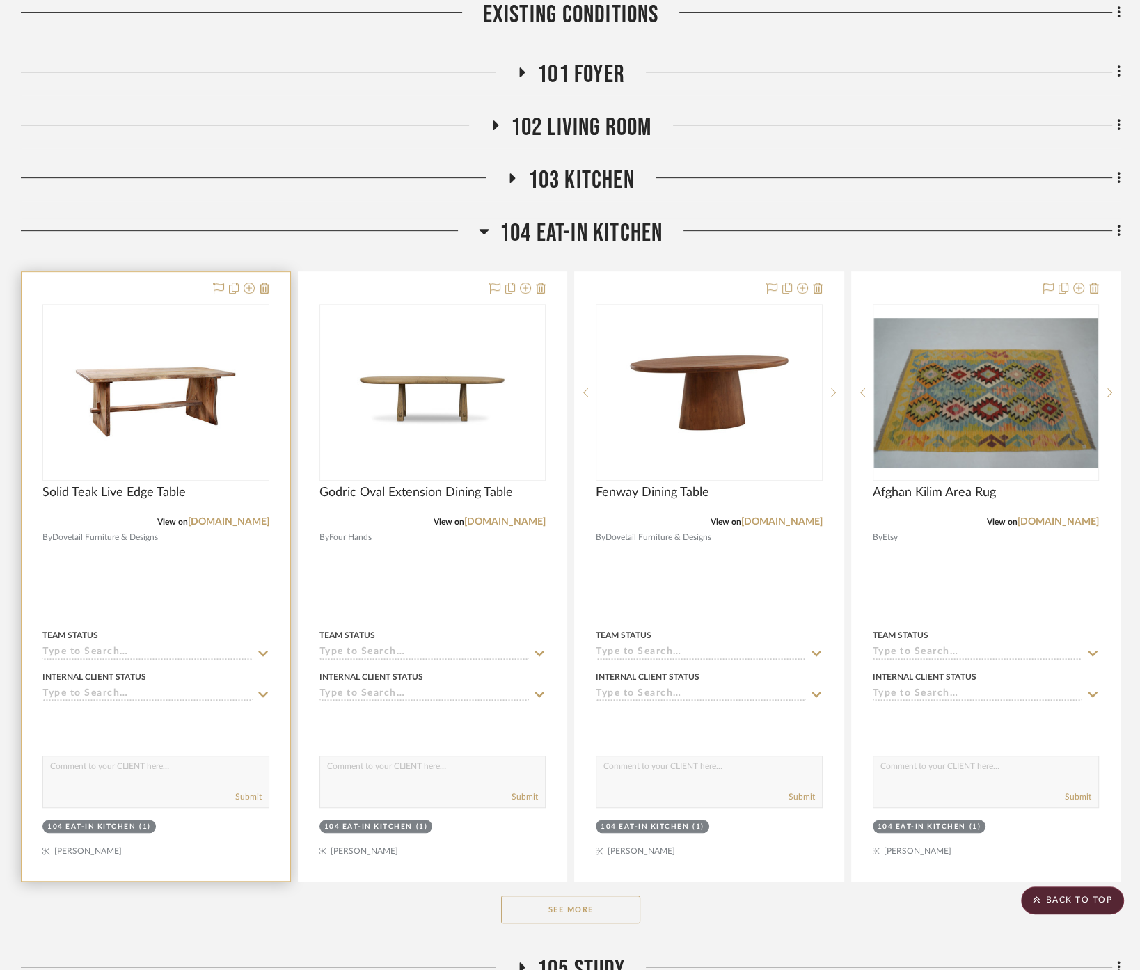
click at [190, 557] on div at bounding box center [156, 576] width 269 height 609
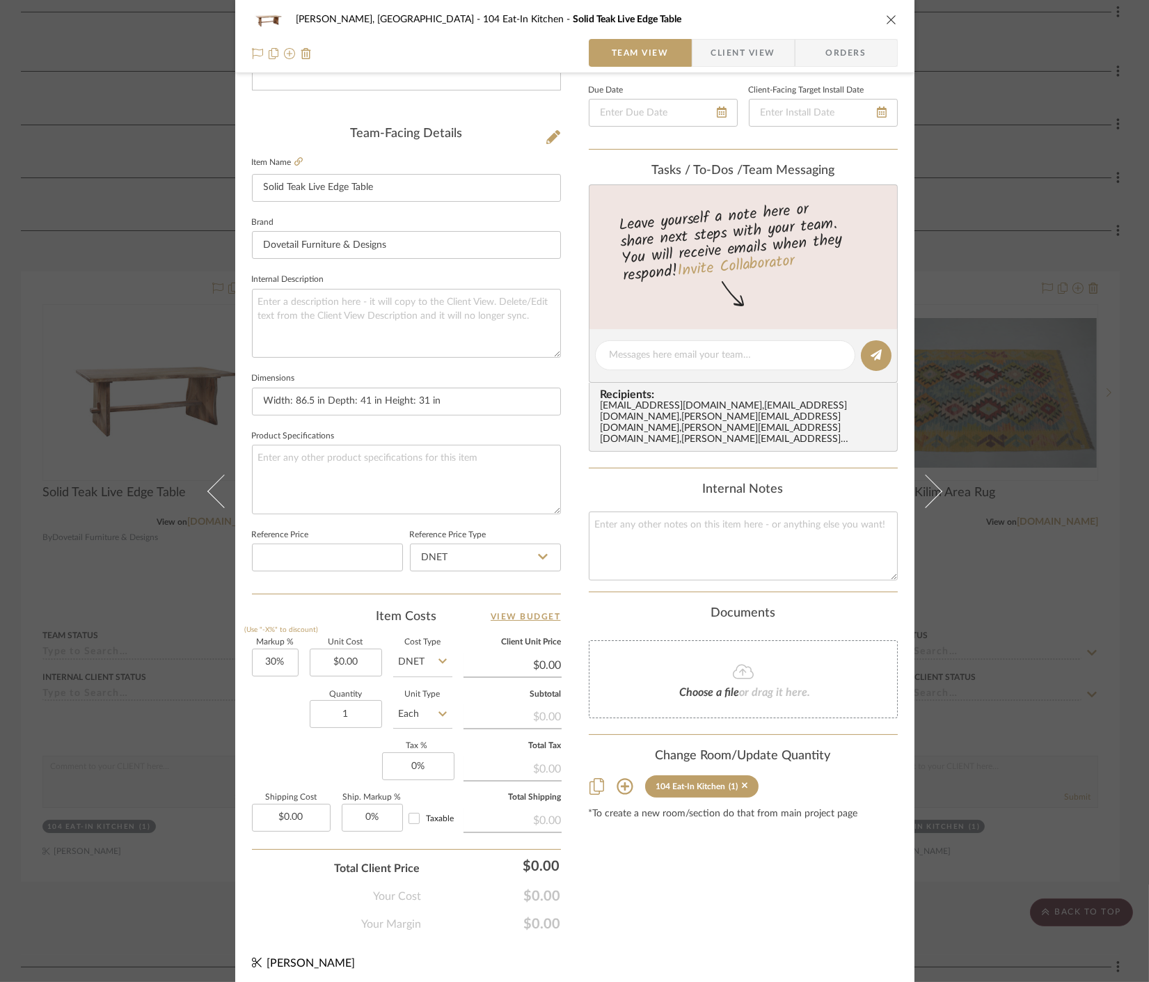
scroll to position [308, 0]
click at [742, 783] on icon at bounding box center [745, 786] width 6 height 6
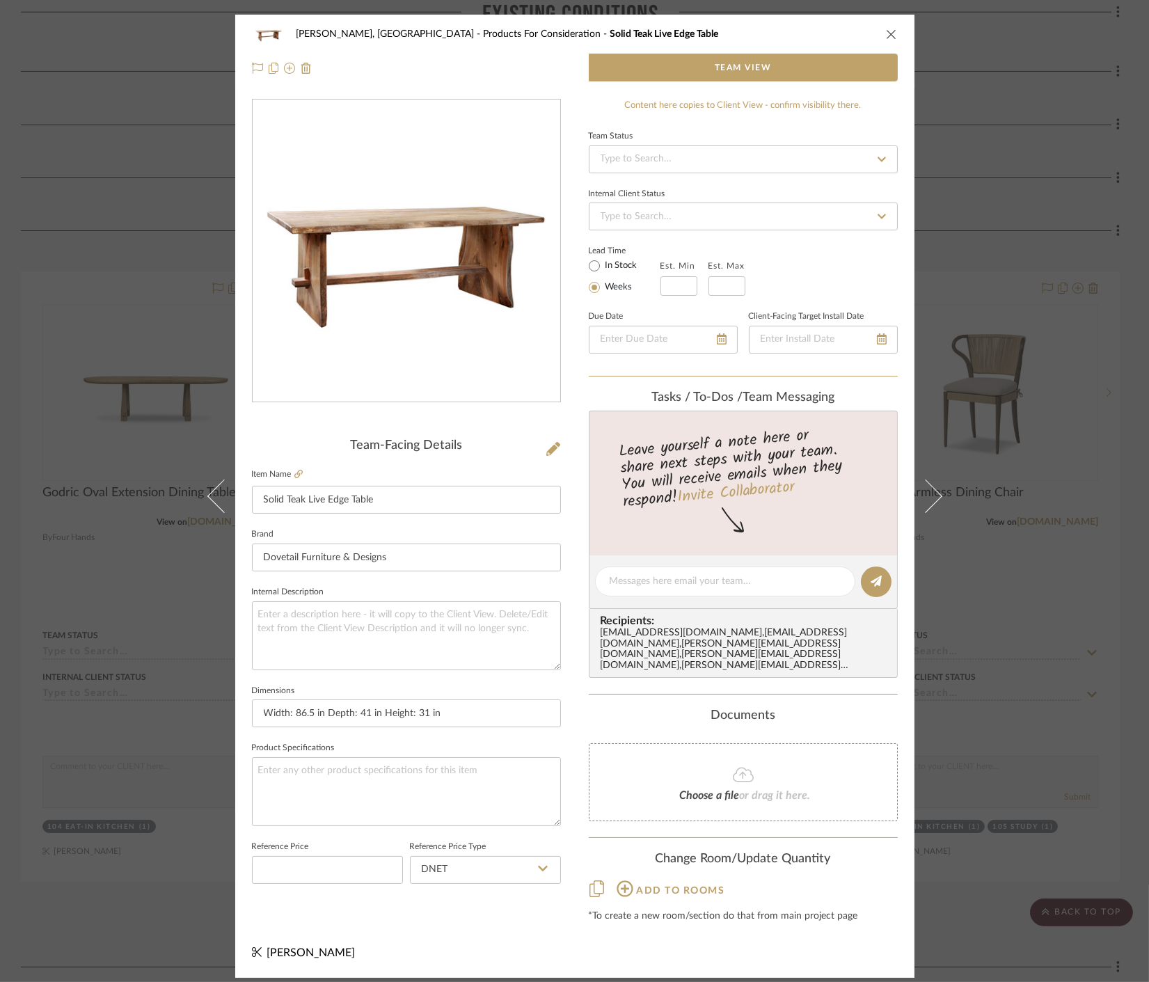
click at [1034, 661] on div "Connolly, Clarkesville Products For Consideration Solid Teak Live Edge Table Te…" at bounding box center [574, 491] width 1149 height 982
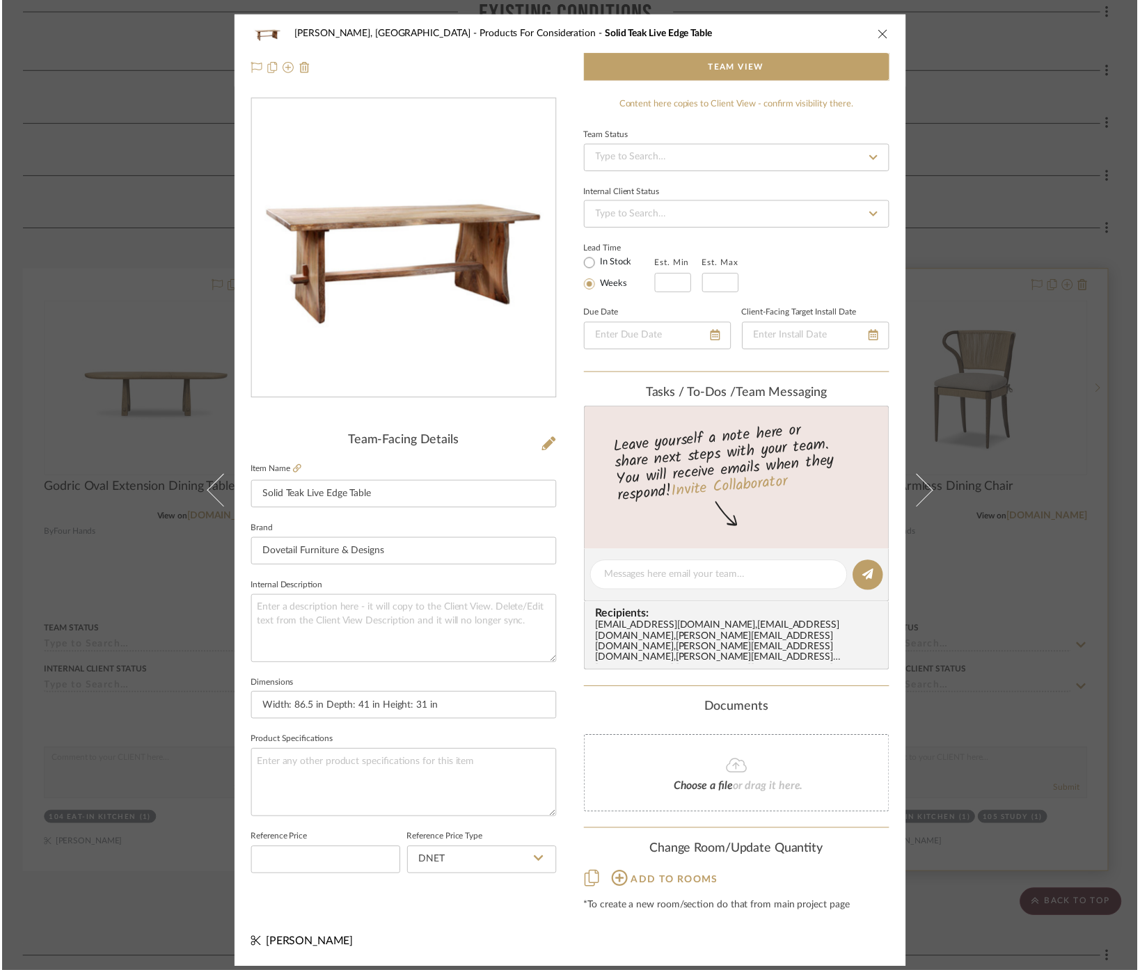
scroll to position [549, 0]
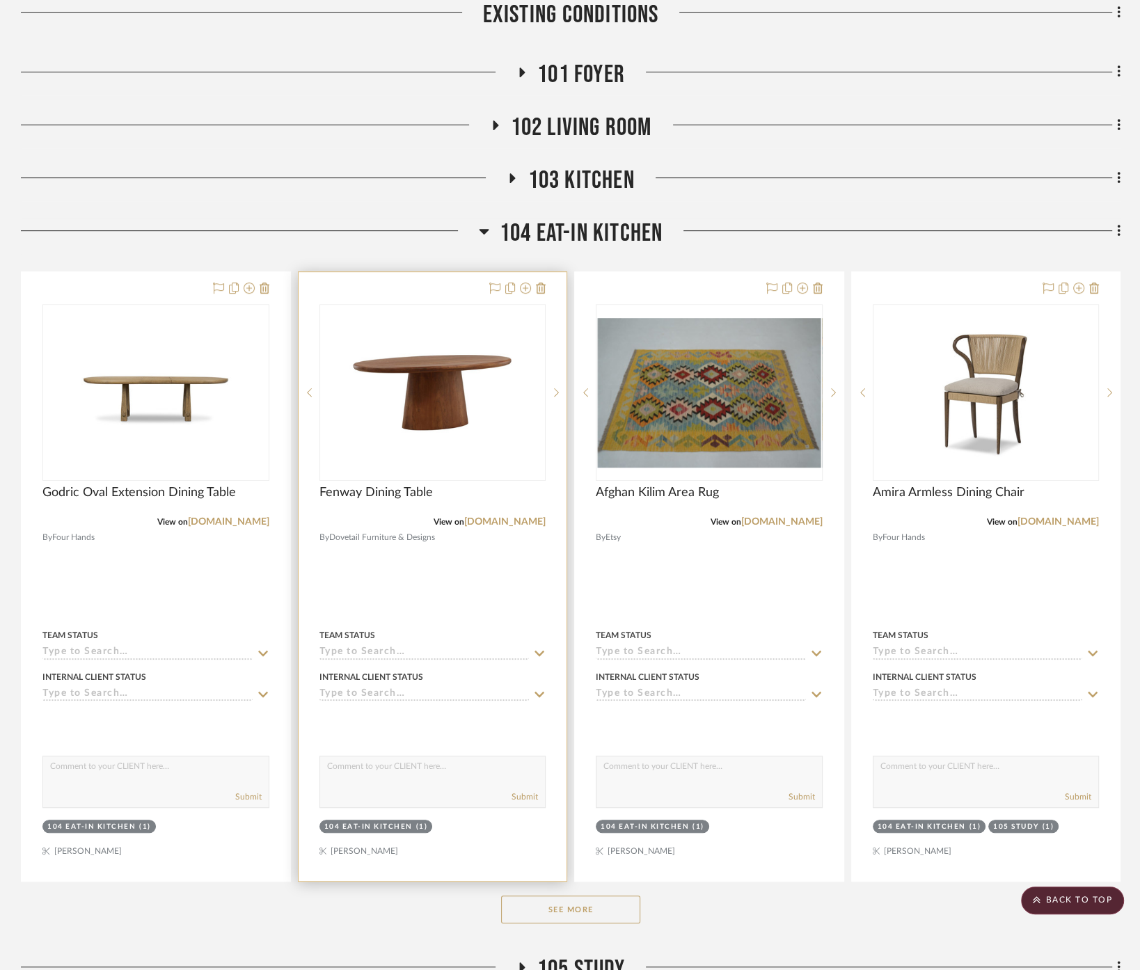
click at [513, 574] on div at bounding box center [433, 576] width 269 height 609
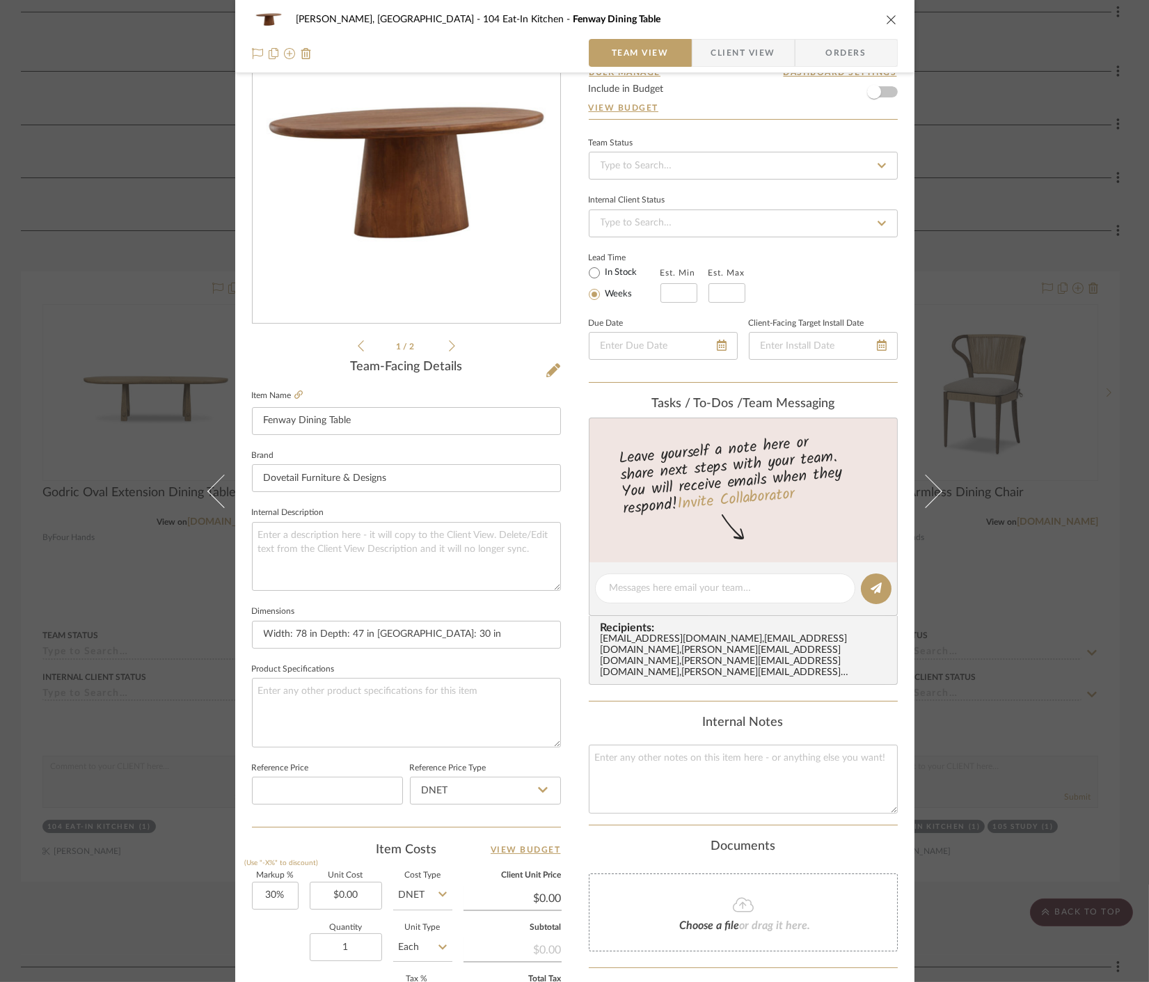
scroll to position [308, 0]
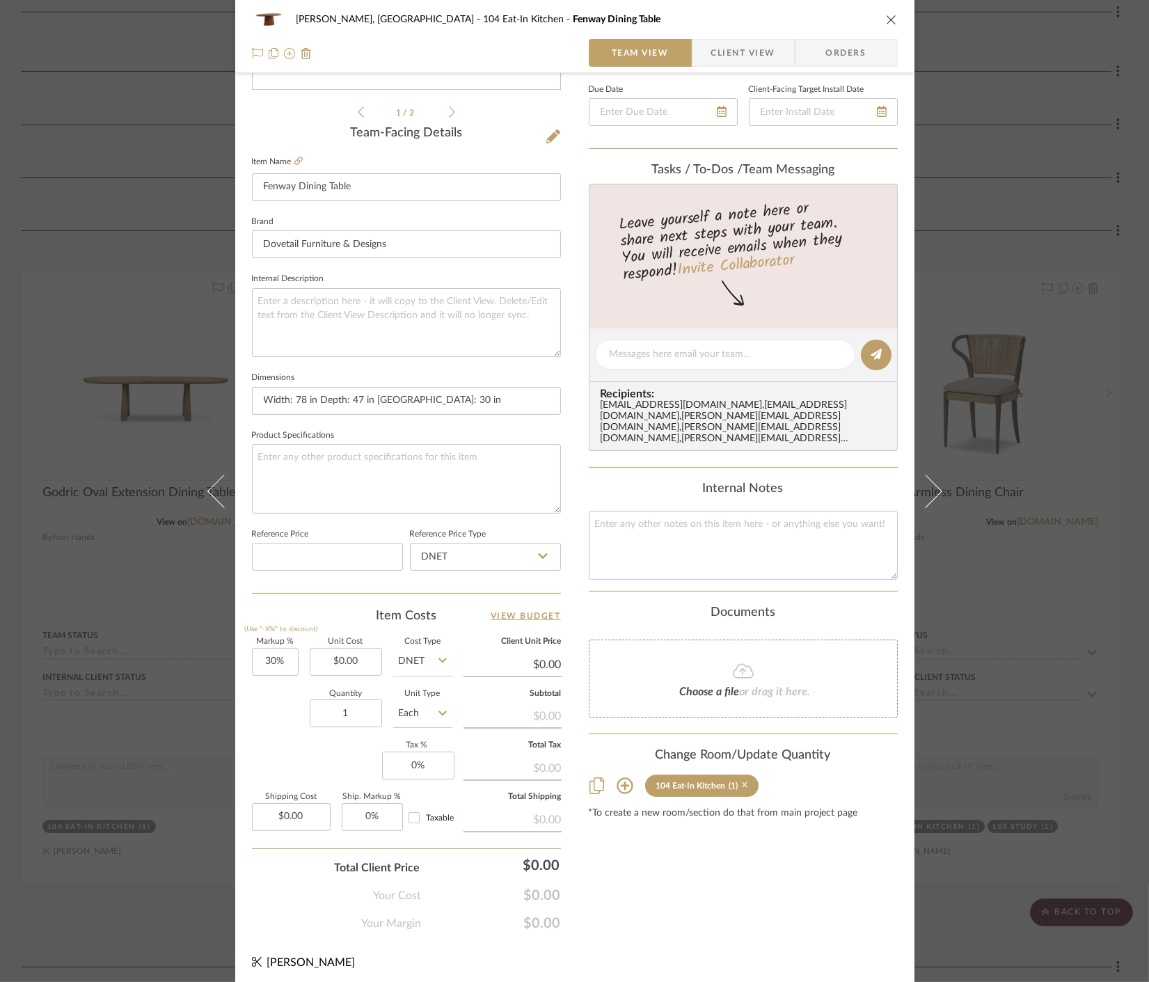
click at [742, 783] on icon at bounding box center [745, 786] width 6 height 6
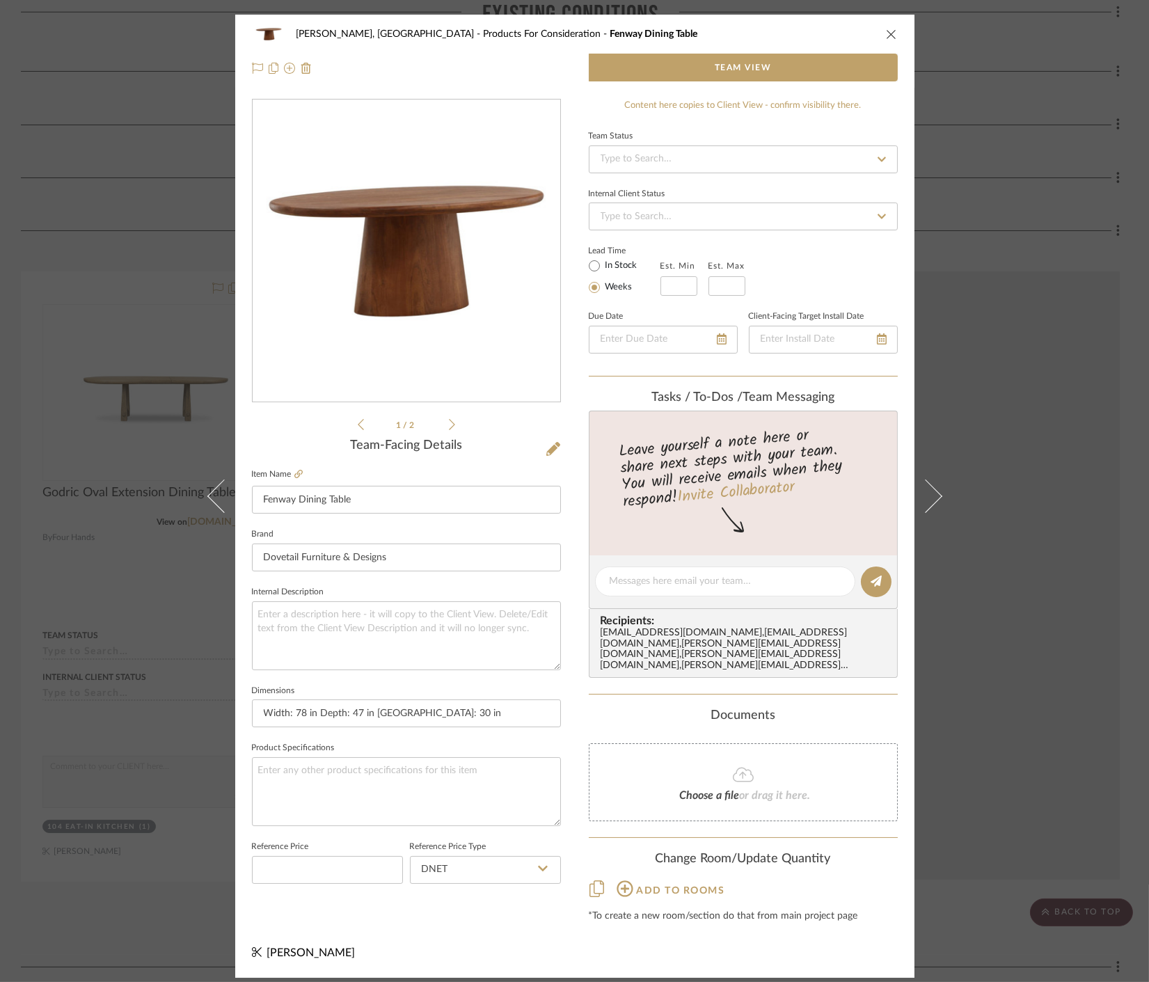
scroll to position [0, 0]
click at [1019, 654] on div "Connolly, Clarkesville Products For Consideration Fenway Dining Table Team View…" at bounding box center [574, 491] width 1149 height 982
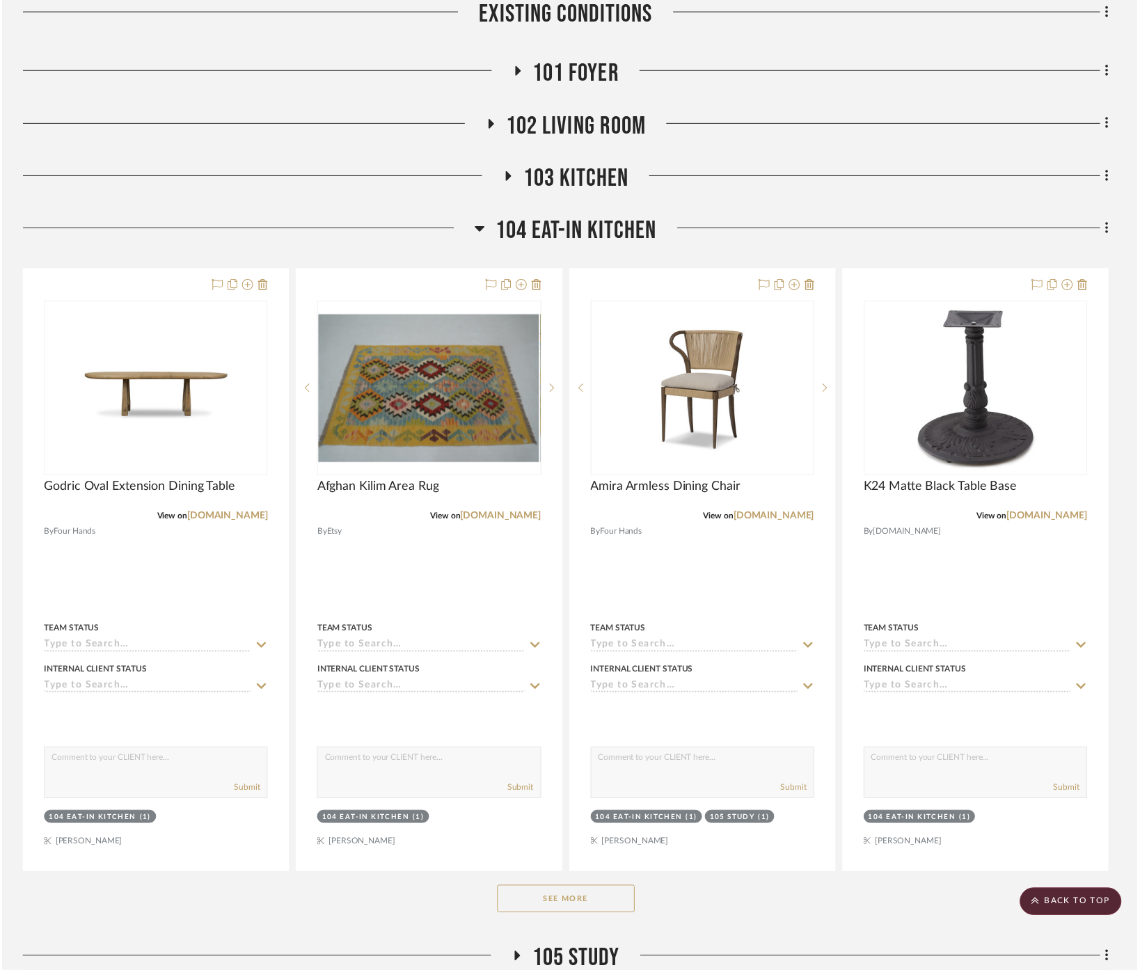
scroll to position [549, 0]
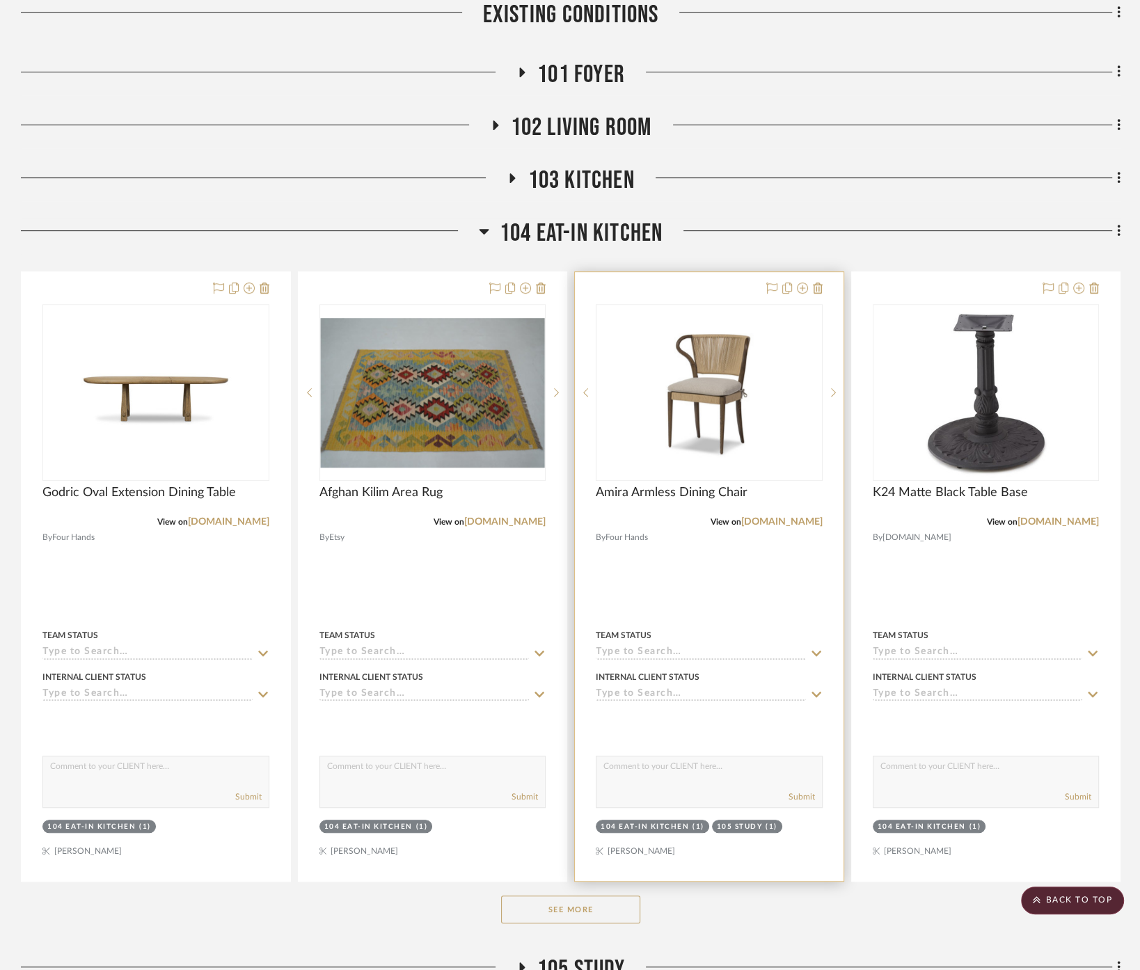
click at [778, 532] on div at bounding box center [709, 576] width 269 height 609
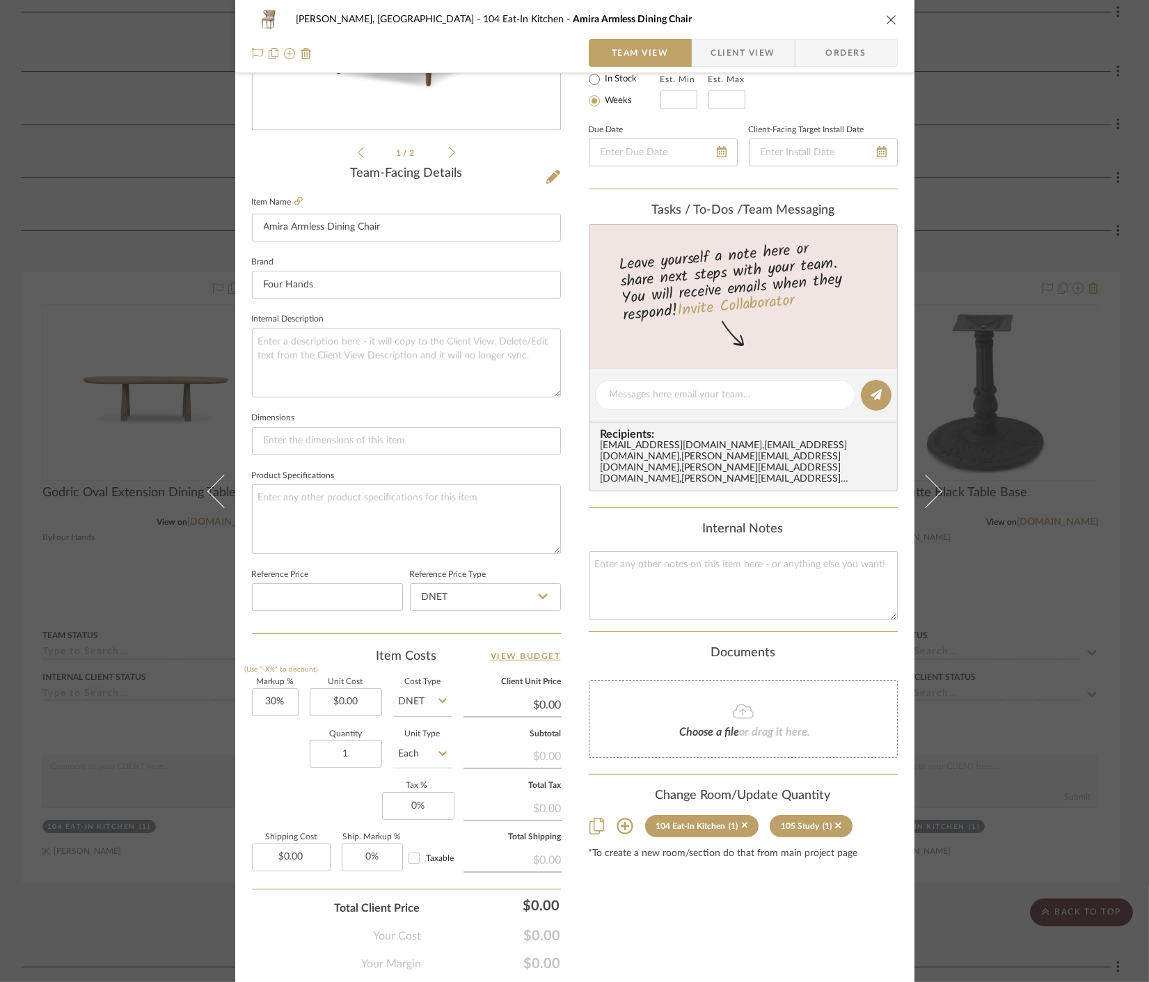
scroll to position [308, 0]
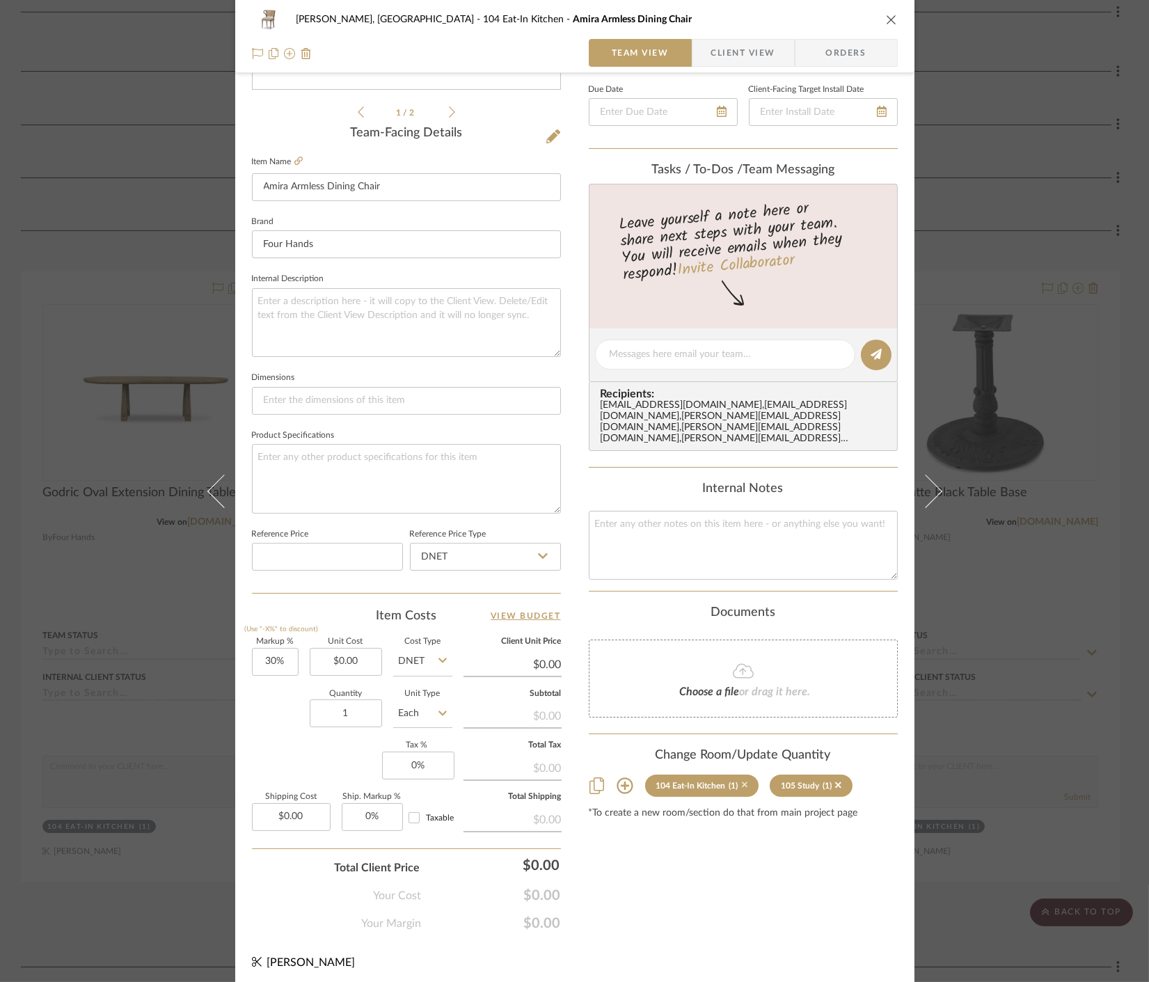
click at [742, 783] on icon at bounding box center [745, 786] width 6 height 6
click at [1019, 716] on div "Connolly, Clarkesville 105 Study Amira Armless Dining Chair Team View Client Vi…" at bounding box center [574, 491] width 1149 height 982
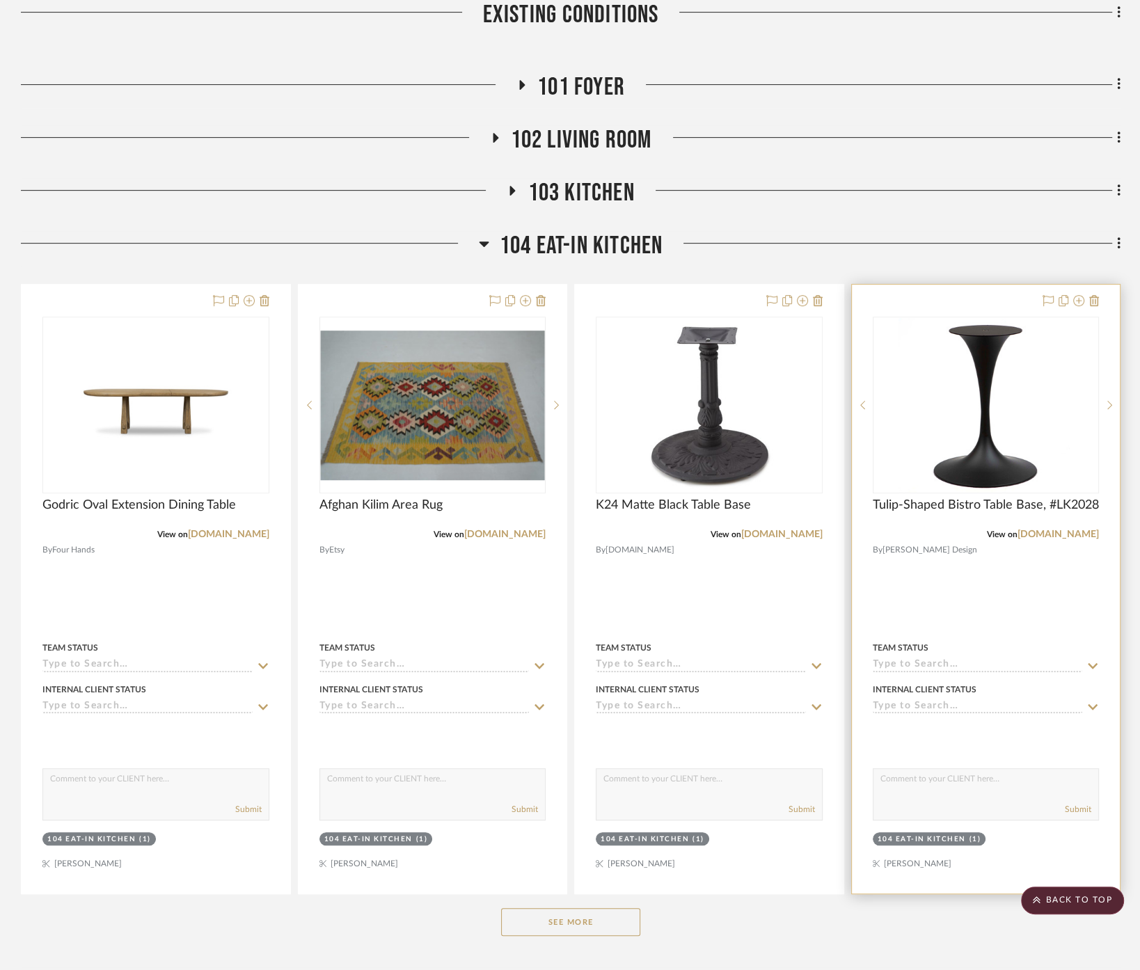
scroll to position [626, 0]
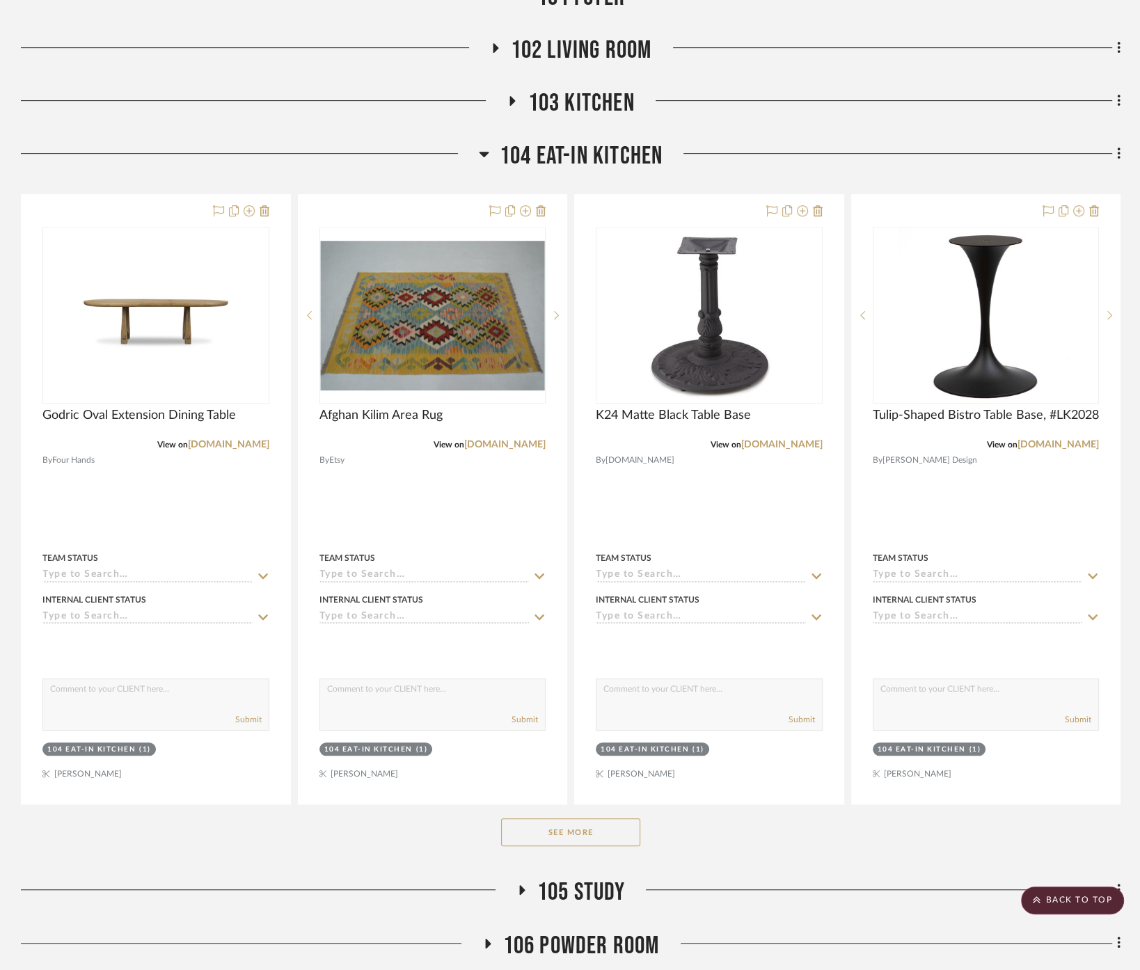
click at [551, 819] on button "See More" at bounding box center [570, 833] width 139 height 28
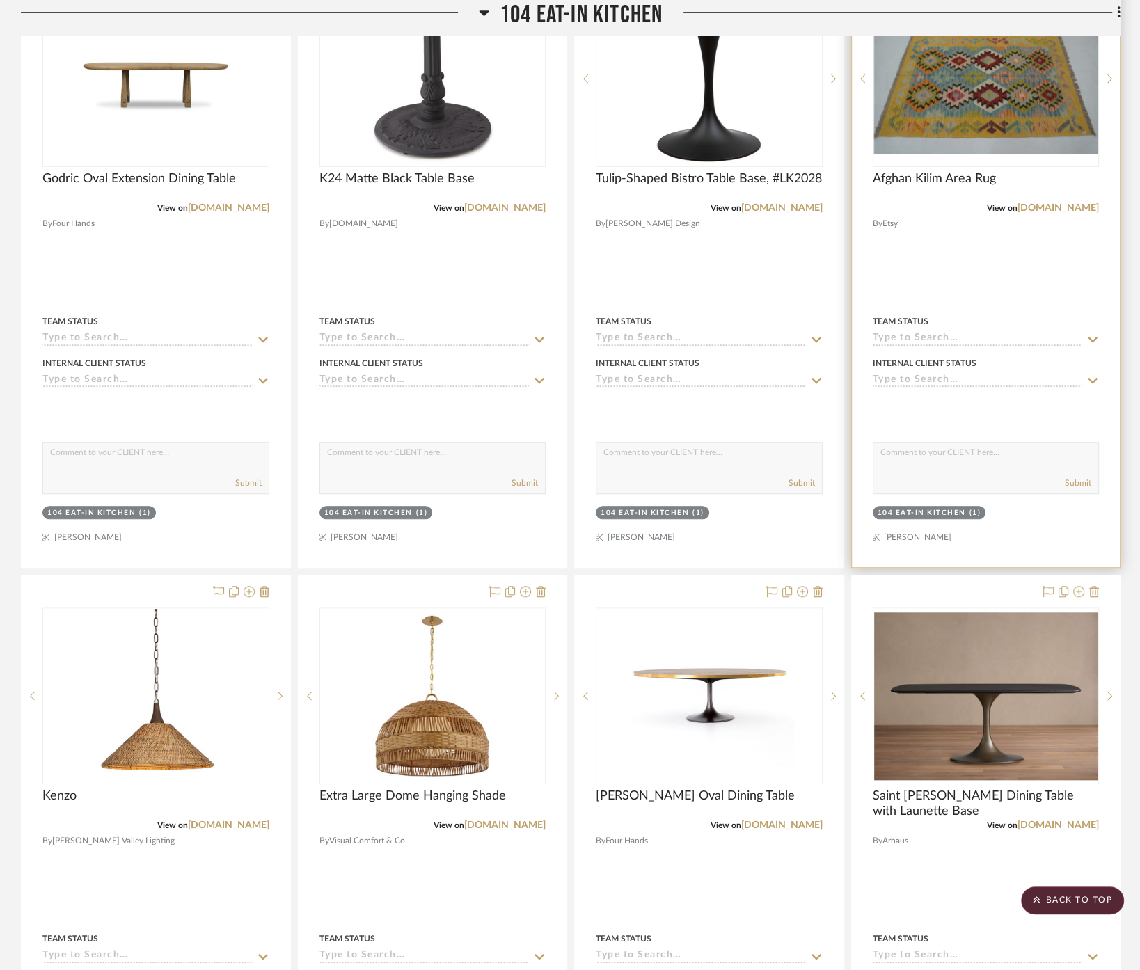
scroll to position [1012, 0]
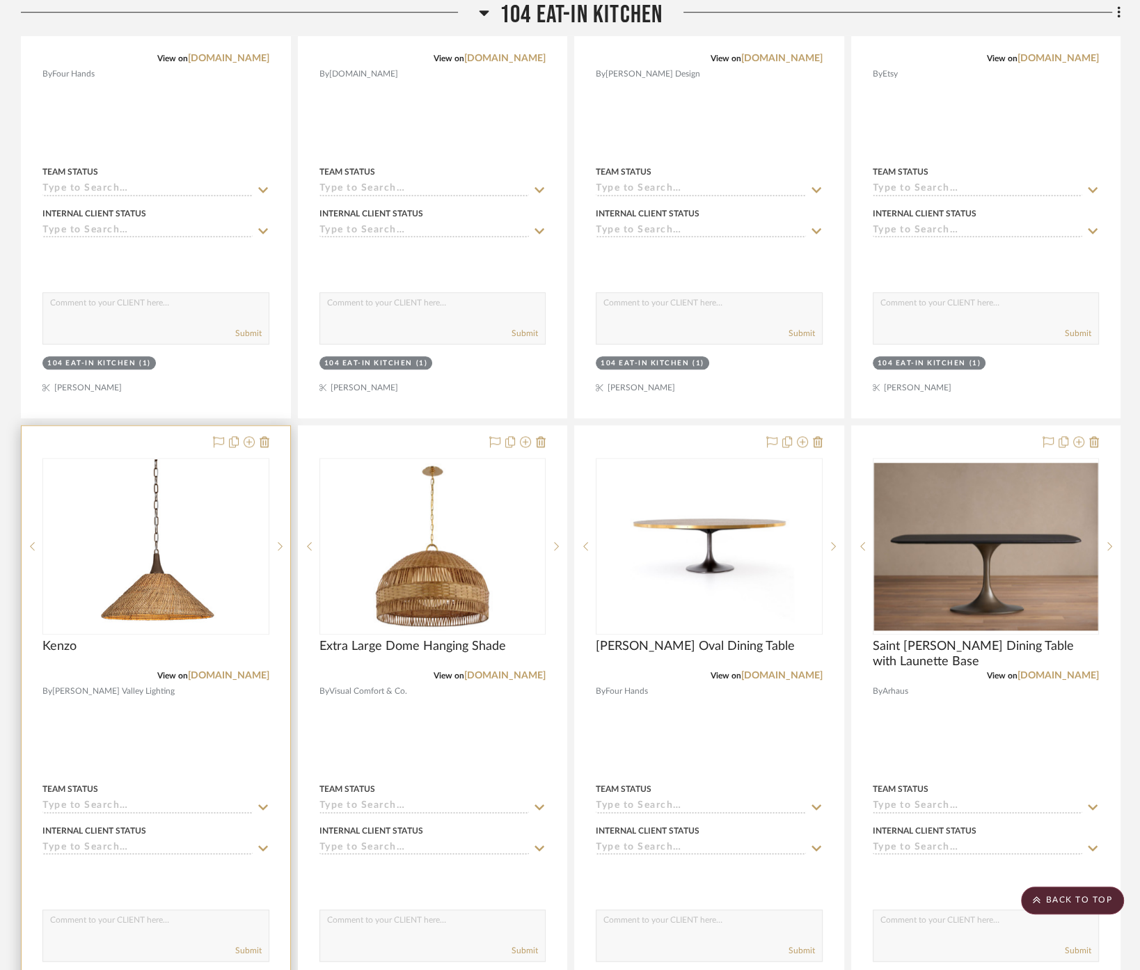
click at [219, 700] on div at bounding box center [156, 730] width 269 height 609
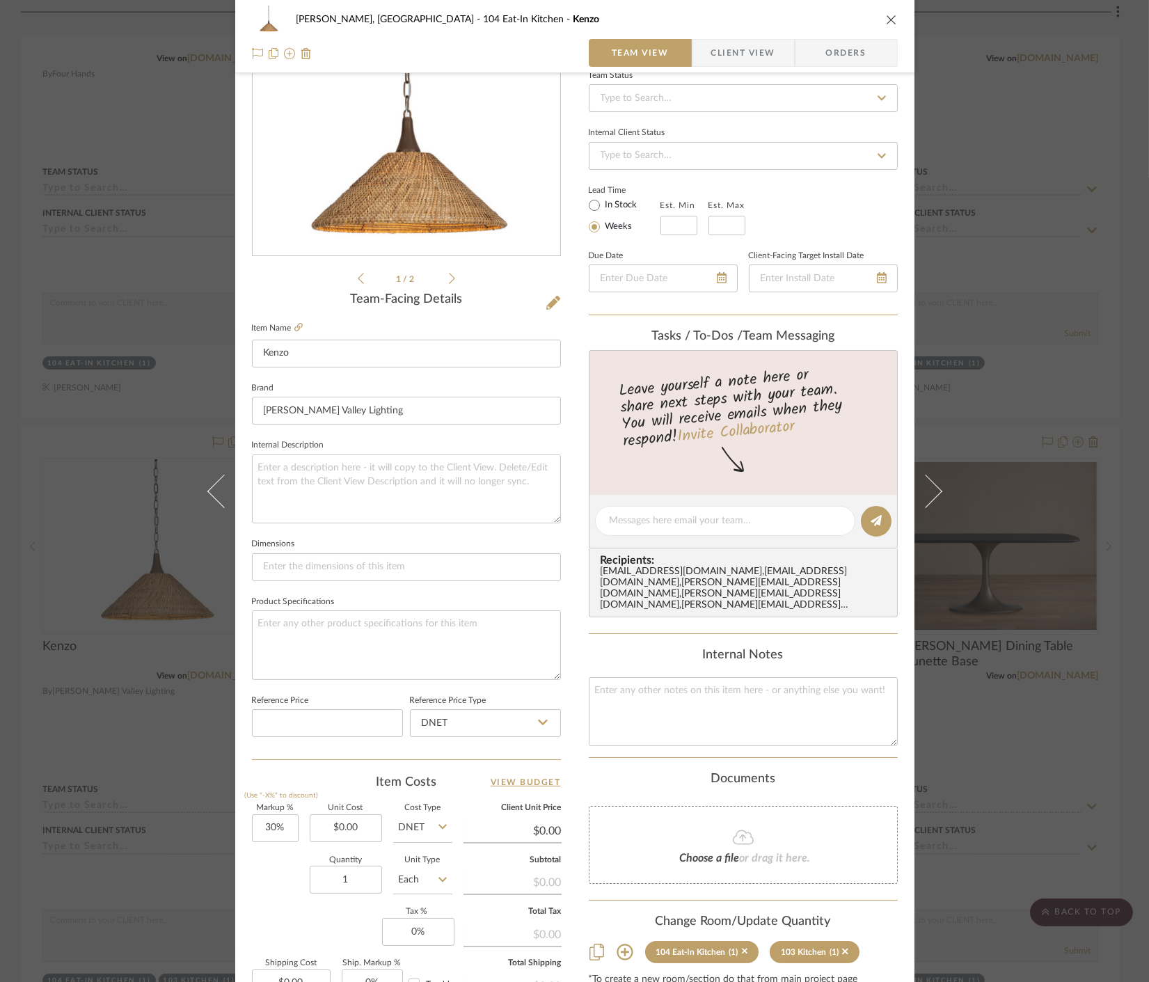
scroll to position [308, 0]
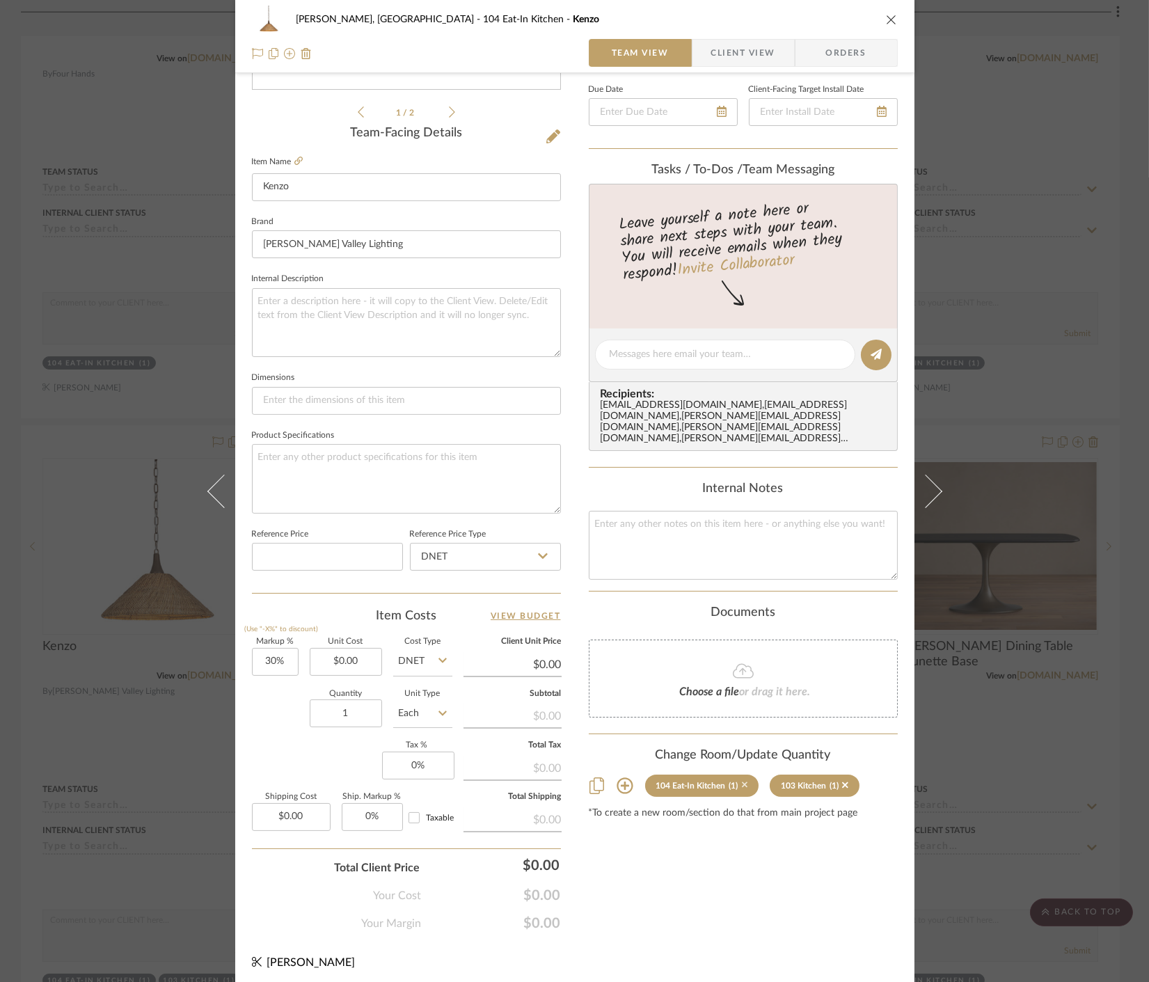
click at [742, 780] on icon at bounding box center [745, 785] width 6 height 10
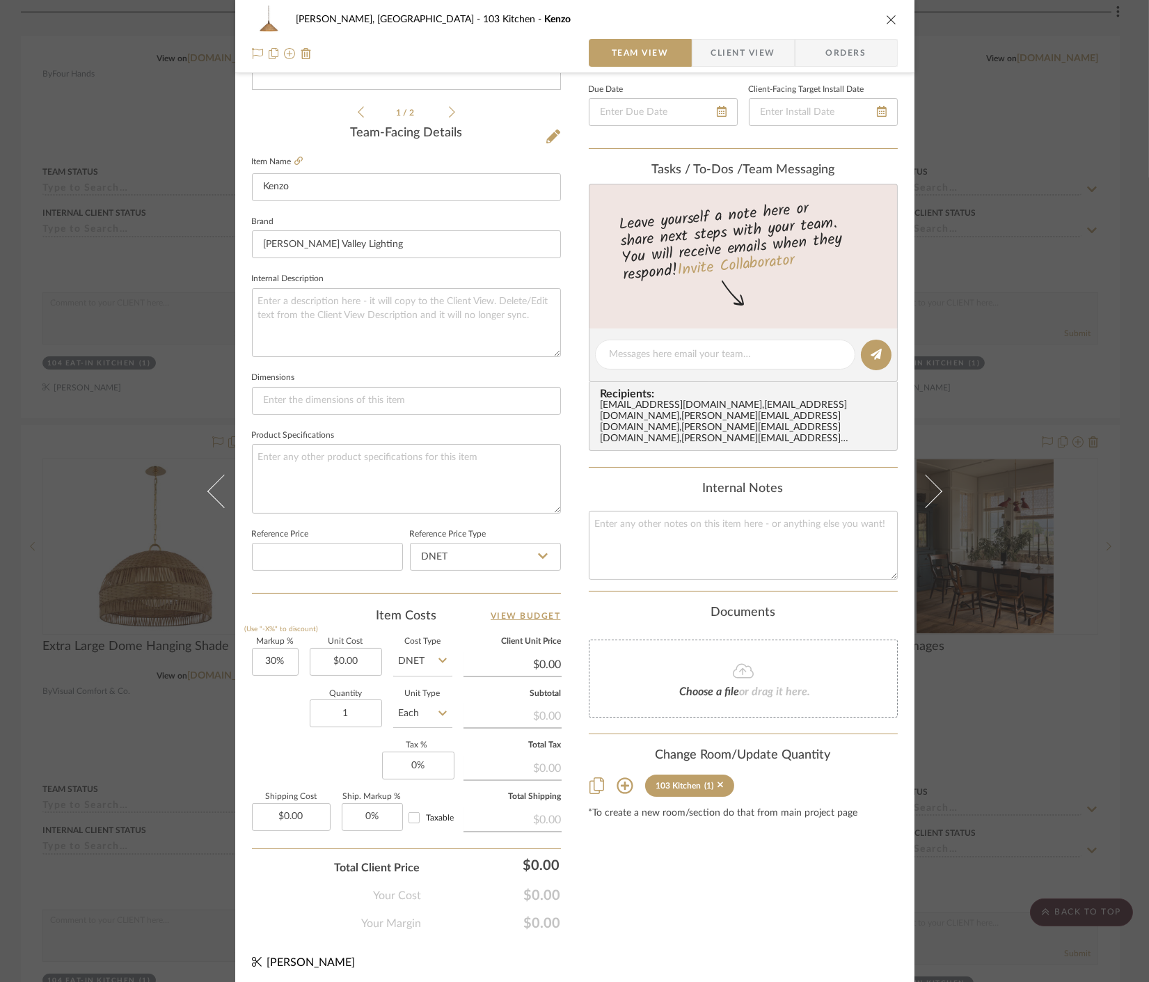
click at [980, 801] on div "Connolly, Clarkesville 103 Kitchen Kenzo Team View Client View Orders 1 / 2 Tea…" at bounding box center [574, 491] width 1149 height 982
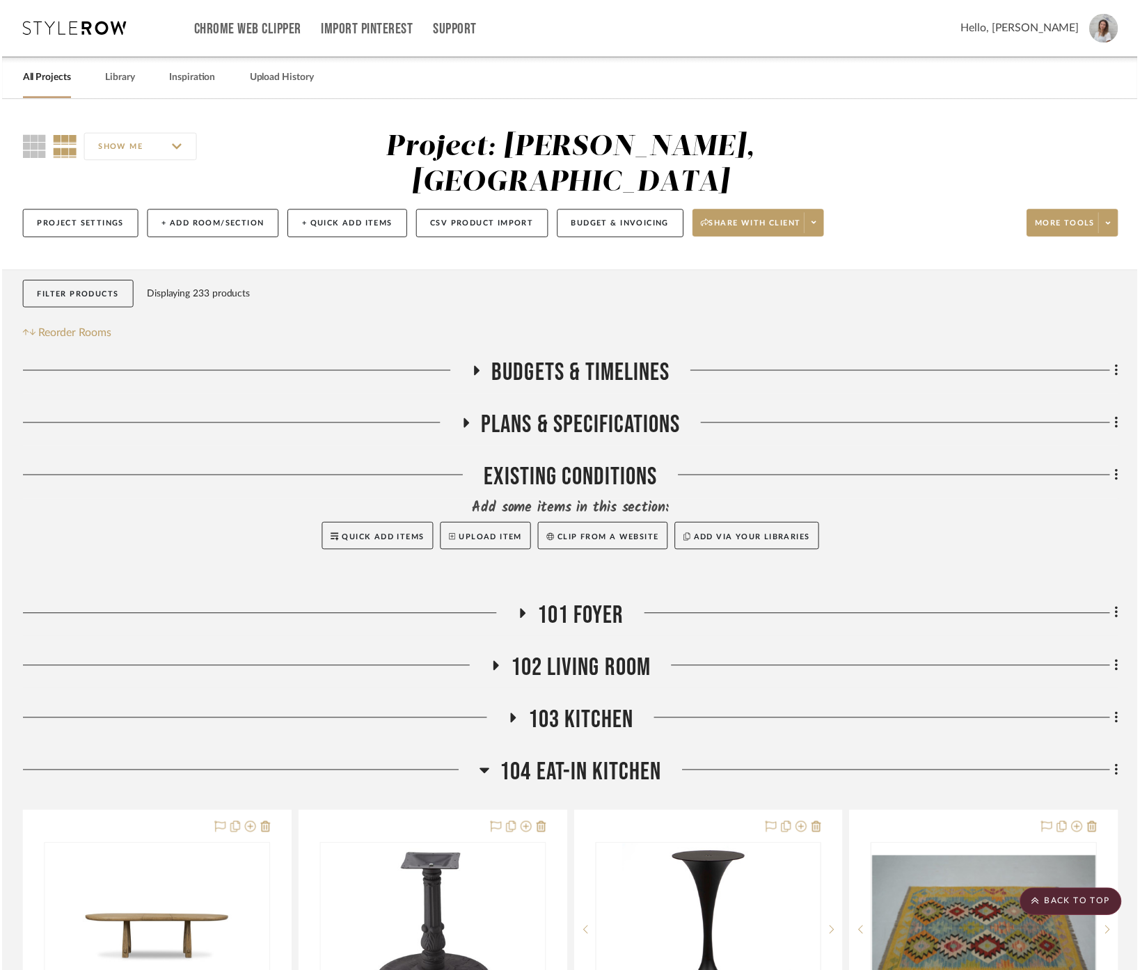
scroll to position [1012, 0]
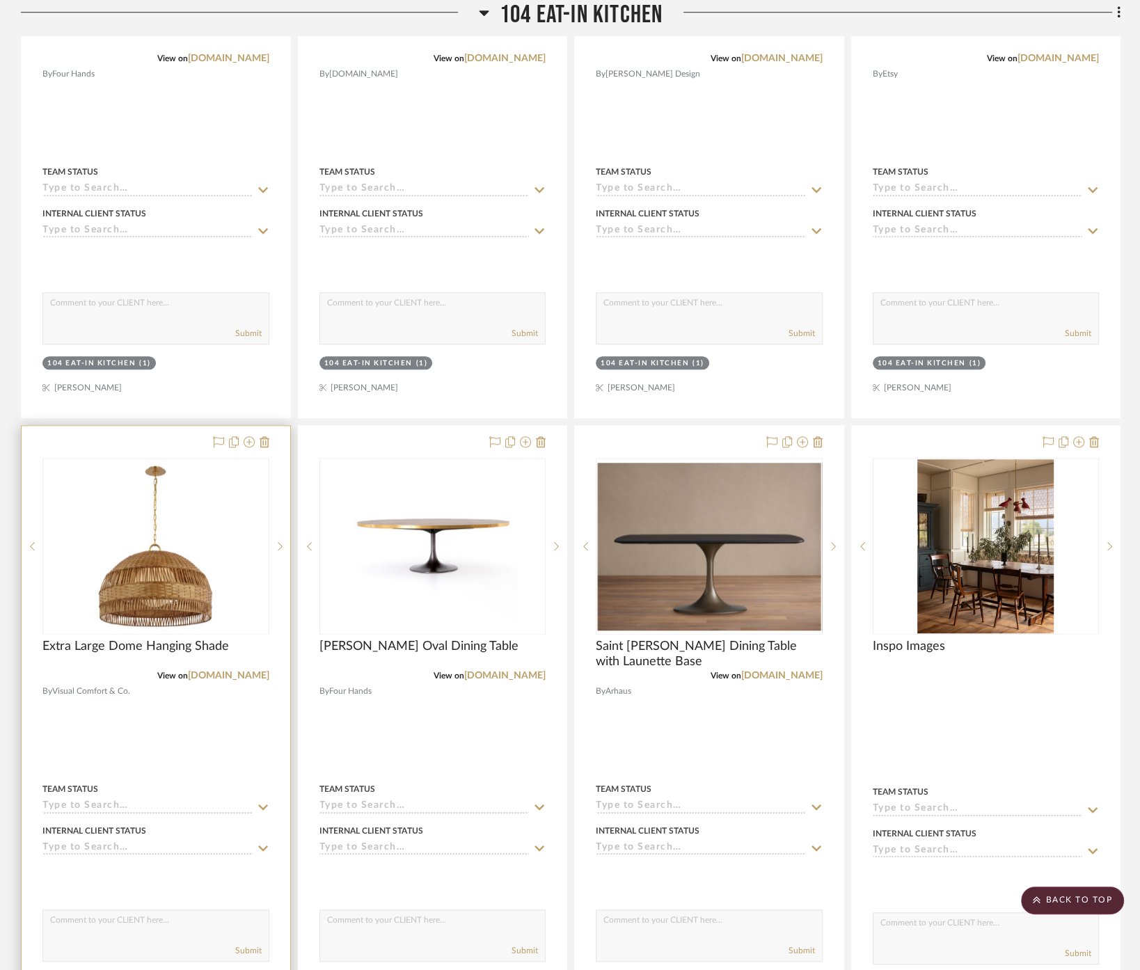
click at [178, 700] on div at bounding box center [156, 732] width 269 height 612
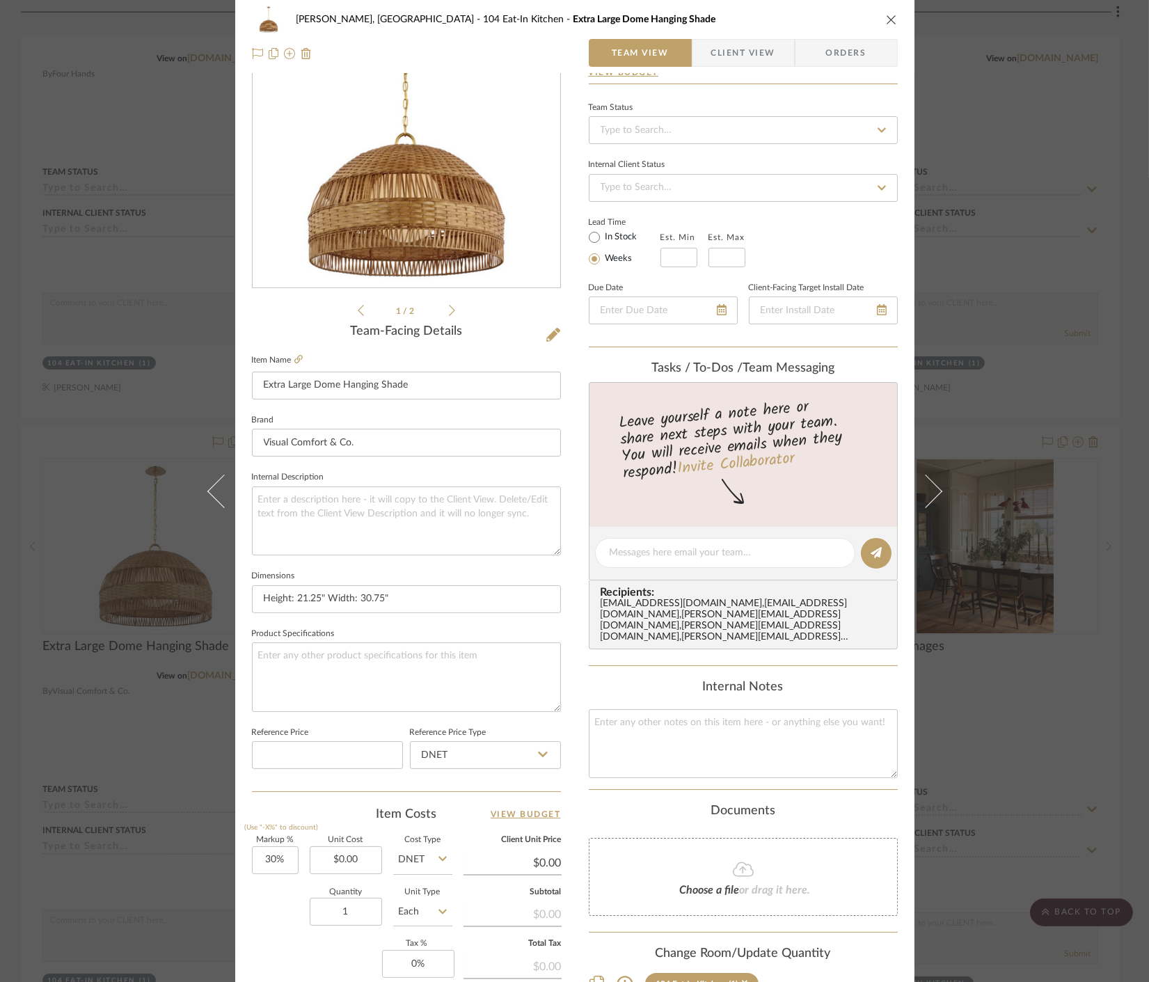
scroll to position [308, 0]
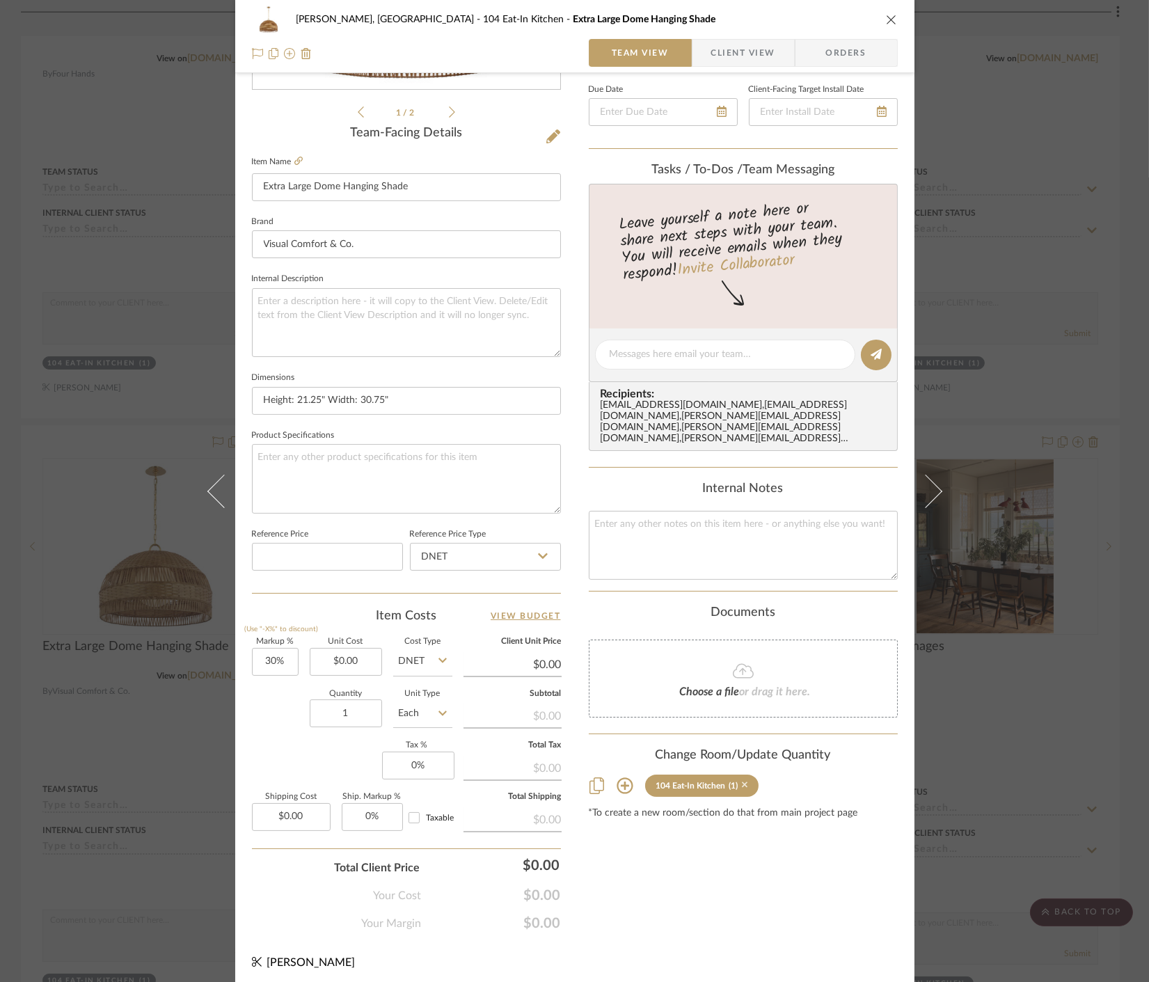
click at [742, 783] on icon at bounding box center [745, 786] width 6 height 6
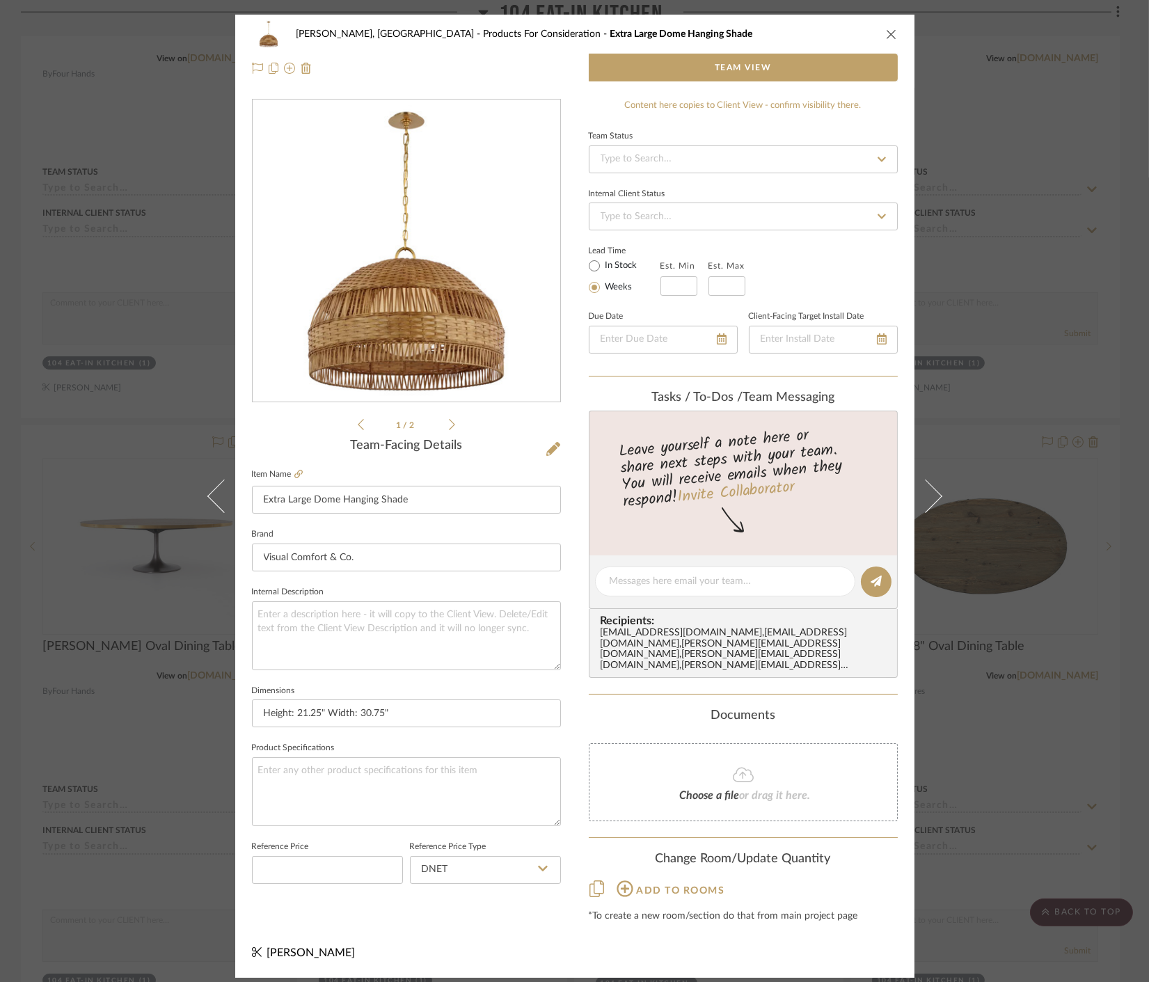
click at [1006, 734] on div "Connolly, Clarkesville Products For Consideration Extra Large Dome Hanging Shad…" at bounding box center [574, 491] width 1149 height 982
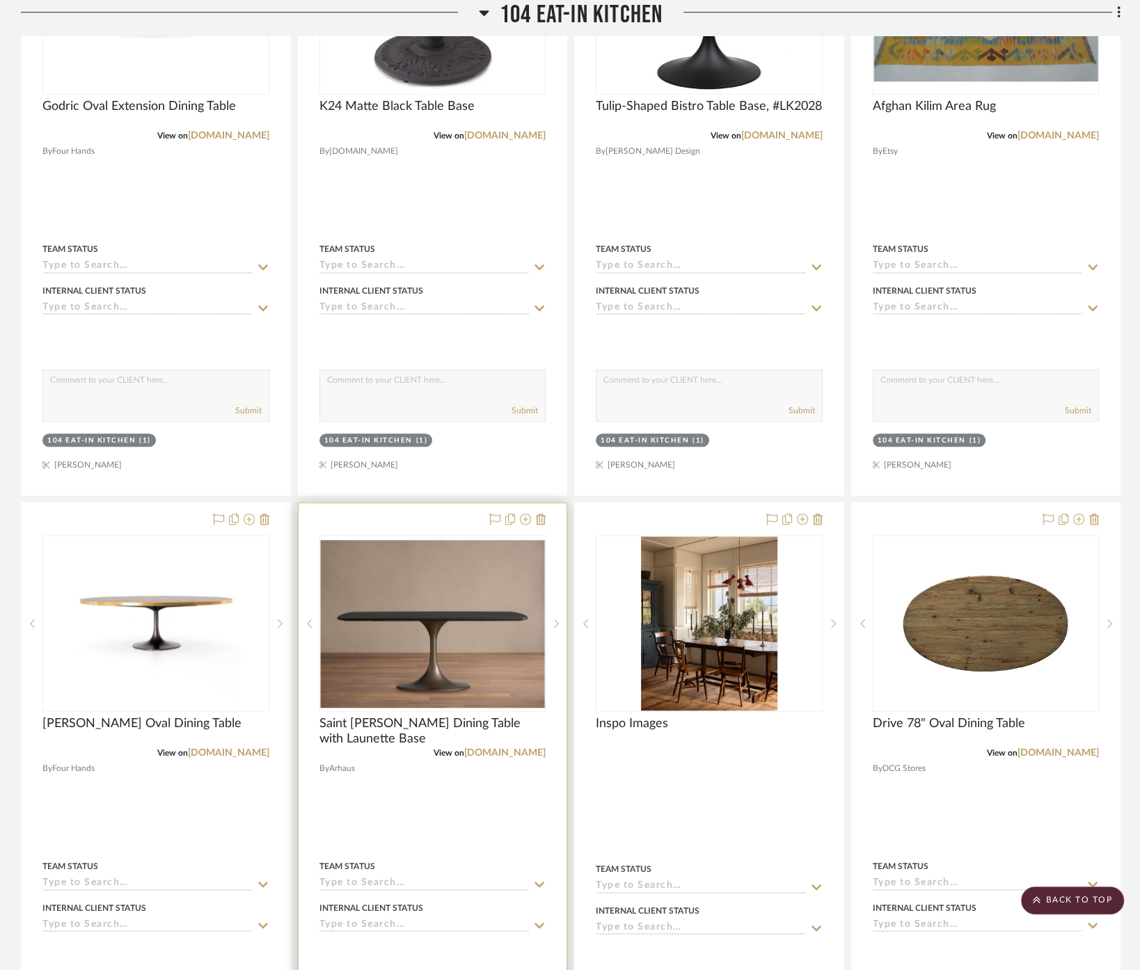
click at [372, 807] on div at bounding box center [433, 809] width 269 height 612
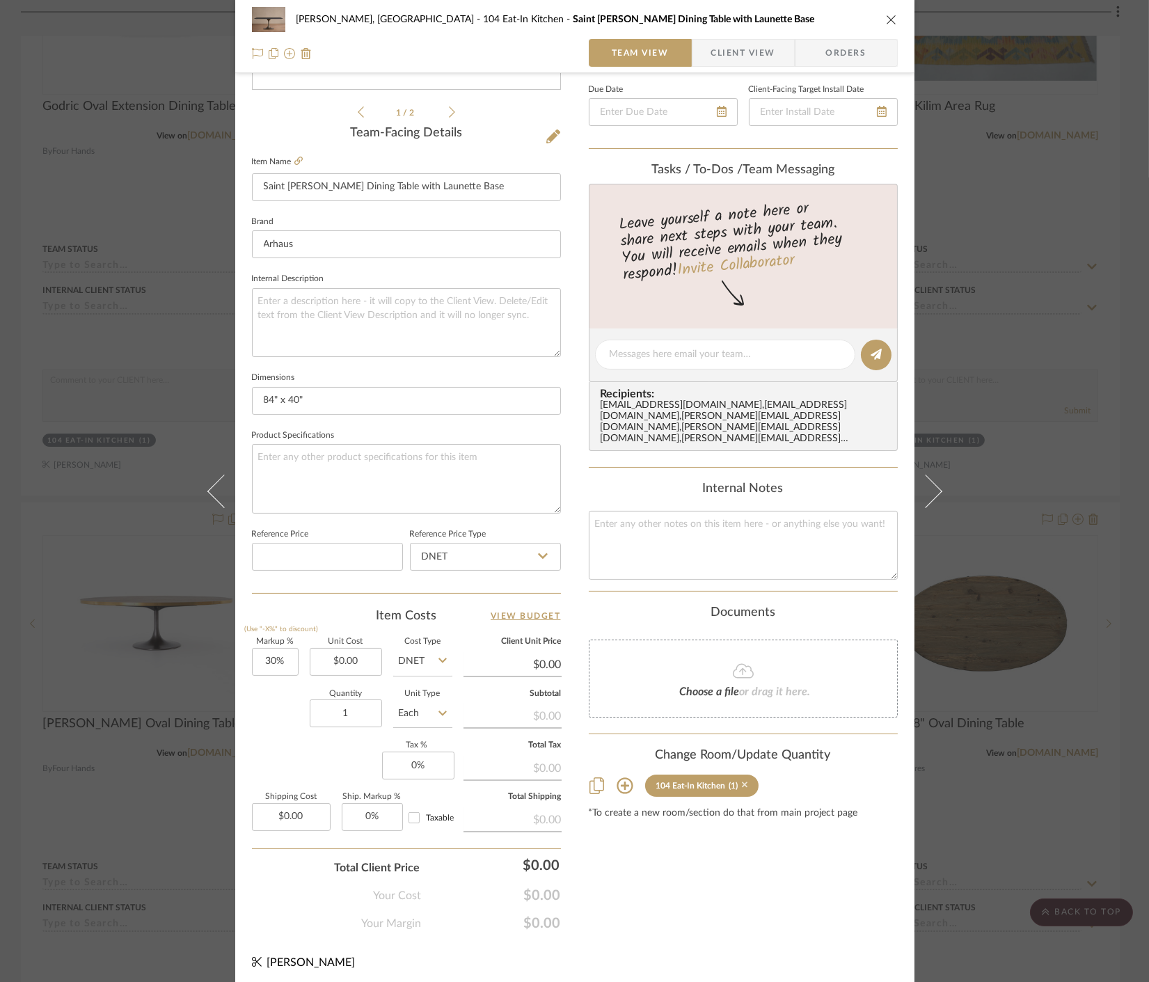
click at [742, 783] on icon at bounding box center [745, 786] width 6 height 6
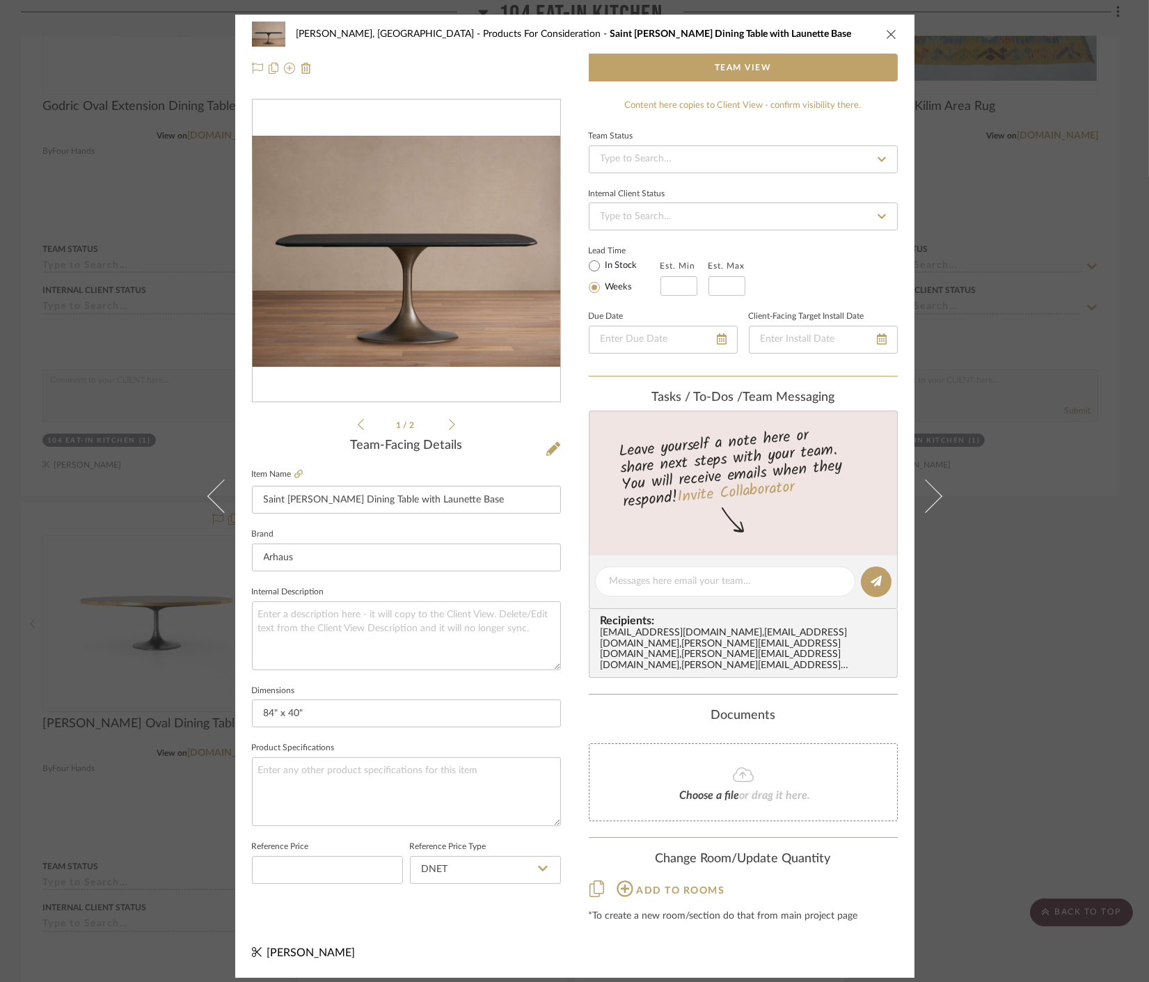
click at [968, 750] on div "Connolly, Clarkesville Products For Consideration Saint Germain Wood Dining Tab…" at bounding box center [574, 491] width 1149 height 982
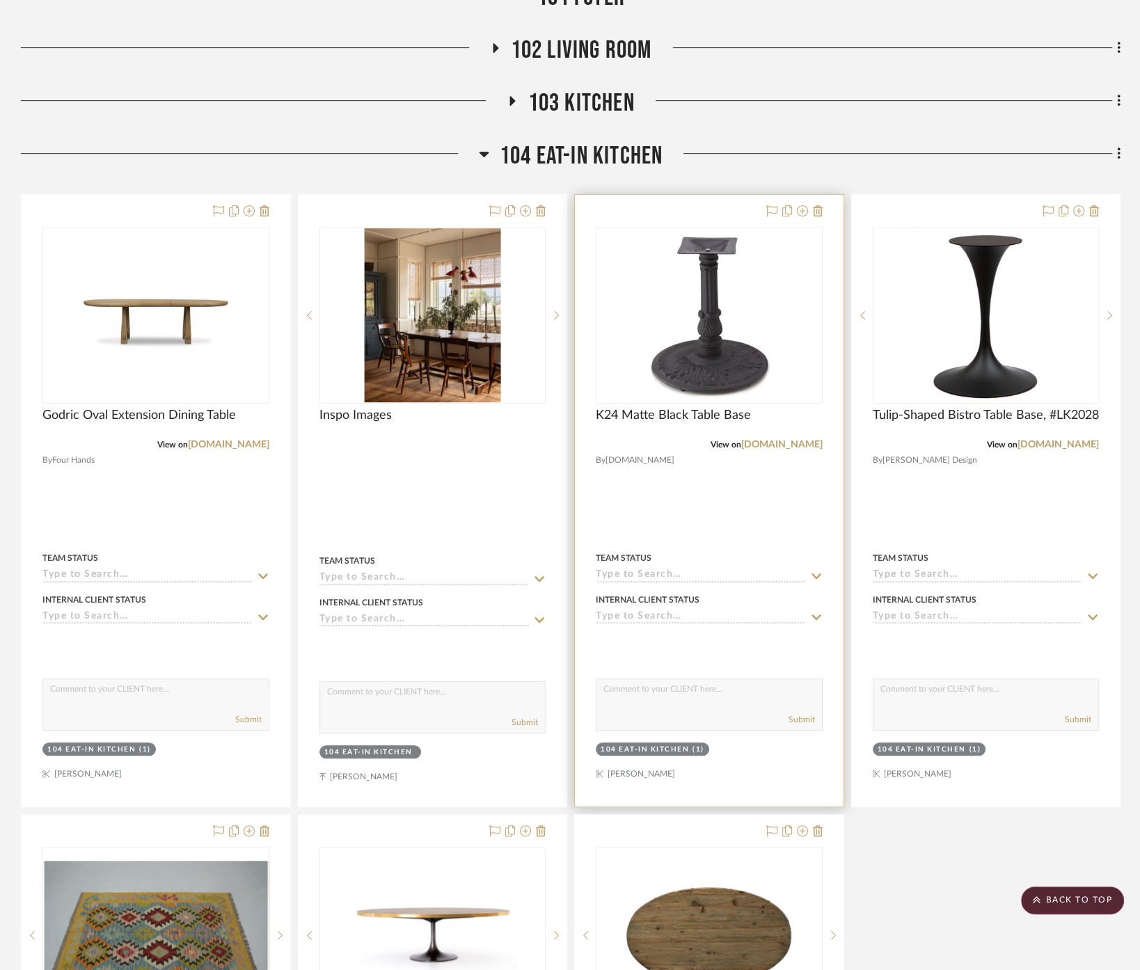
scroll to position [471, 0]
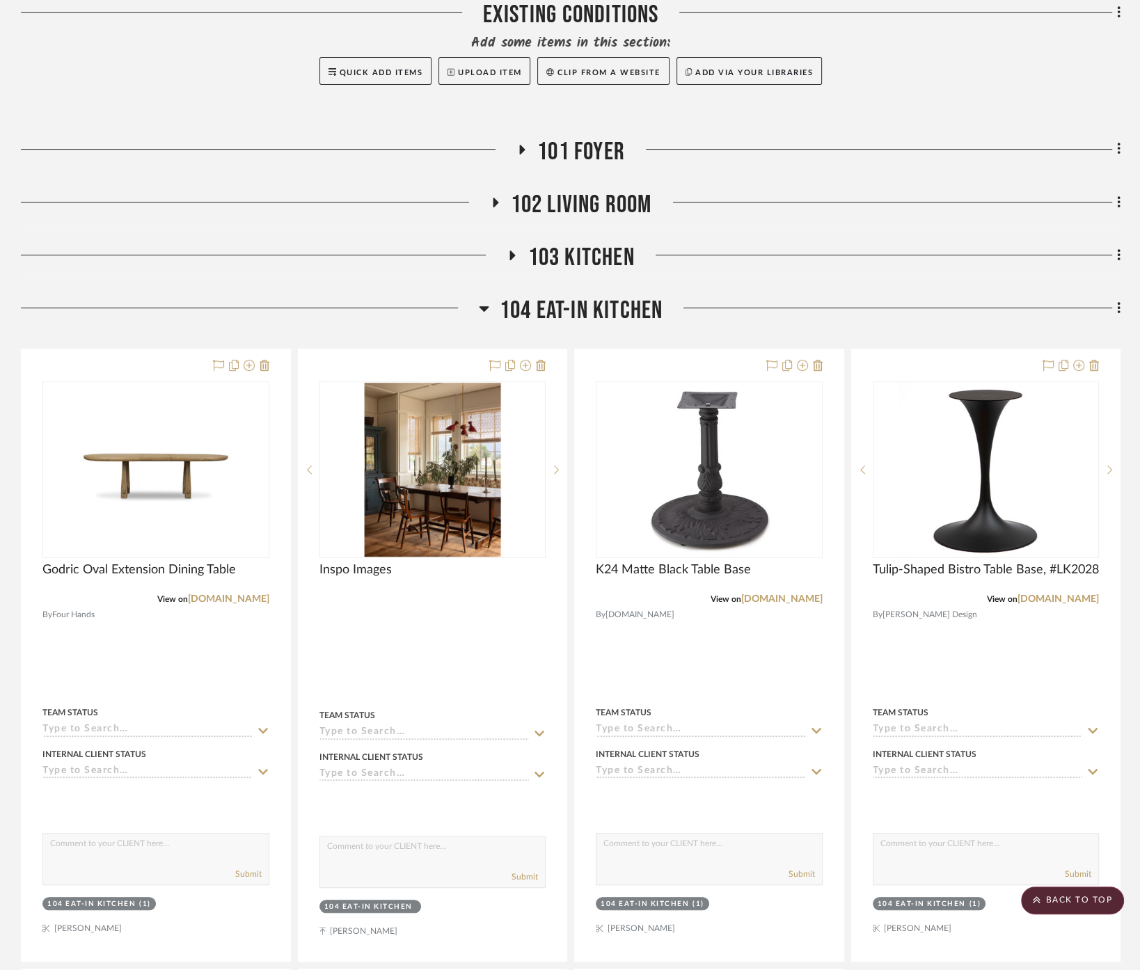
click at [597, 243] on span "103 Kitchen" at bounding box center [581, 258] width 107 height 30
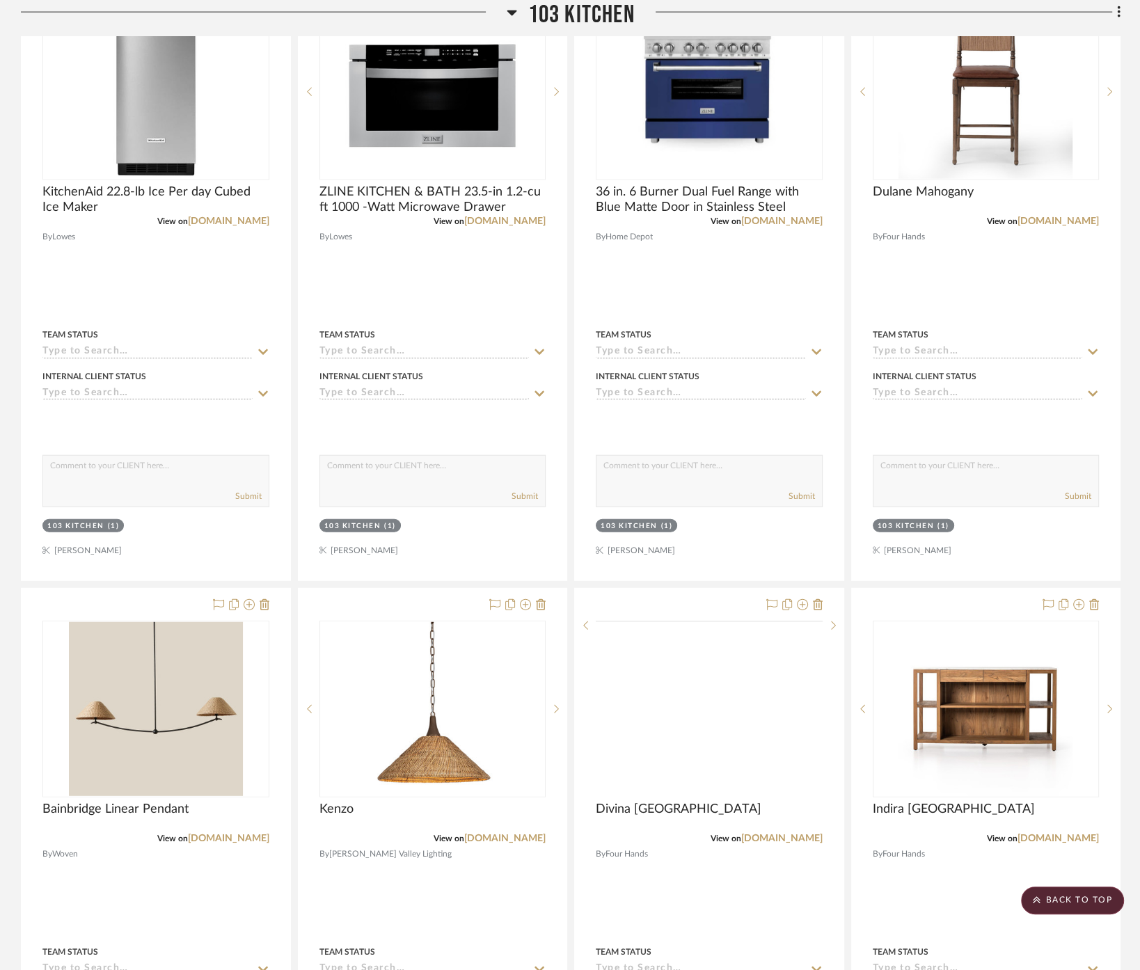
scroll to position [3565, 0]
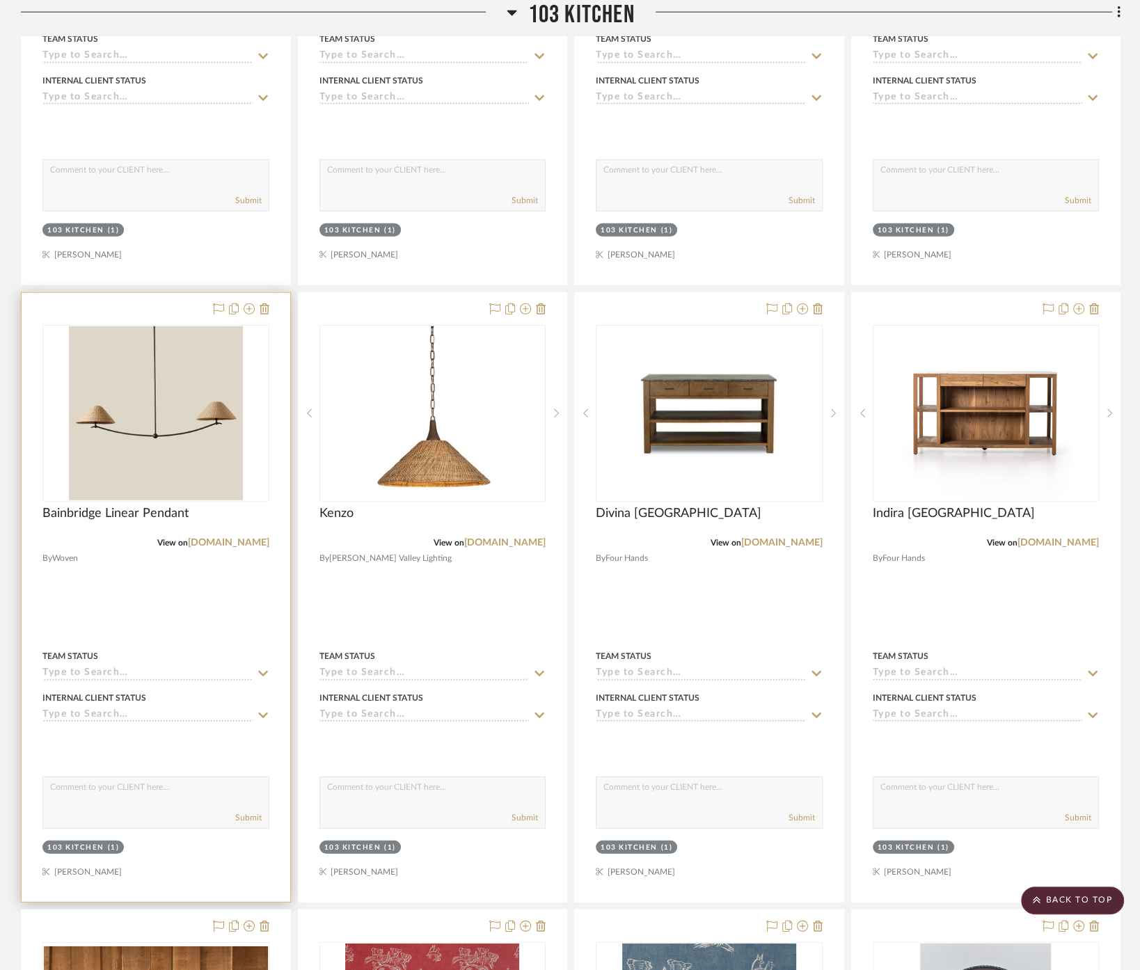
click at [238, 579] on div at bounding box center [156, 597] width 269 height 609
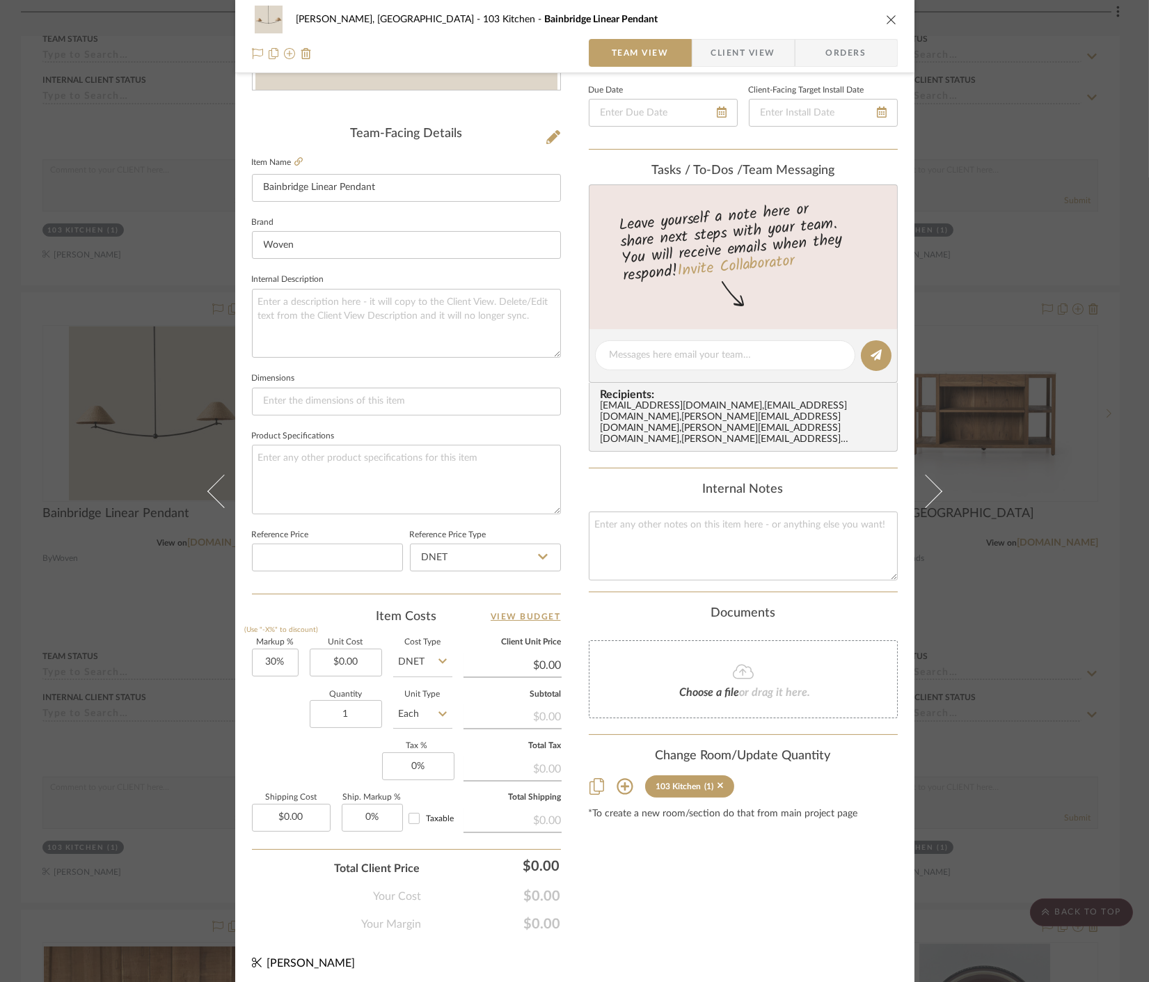
scroll to position [308, 0]
click at [622, 778] on icon at bounding box center [625, 786] width 16 height 16
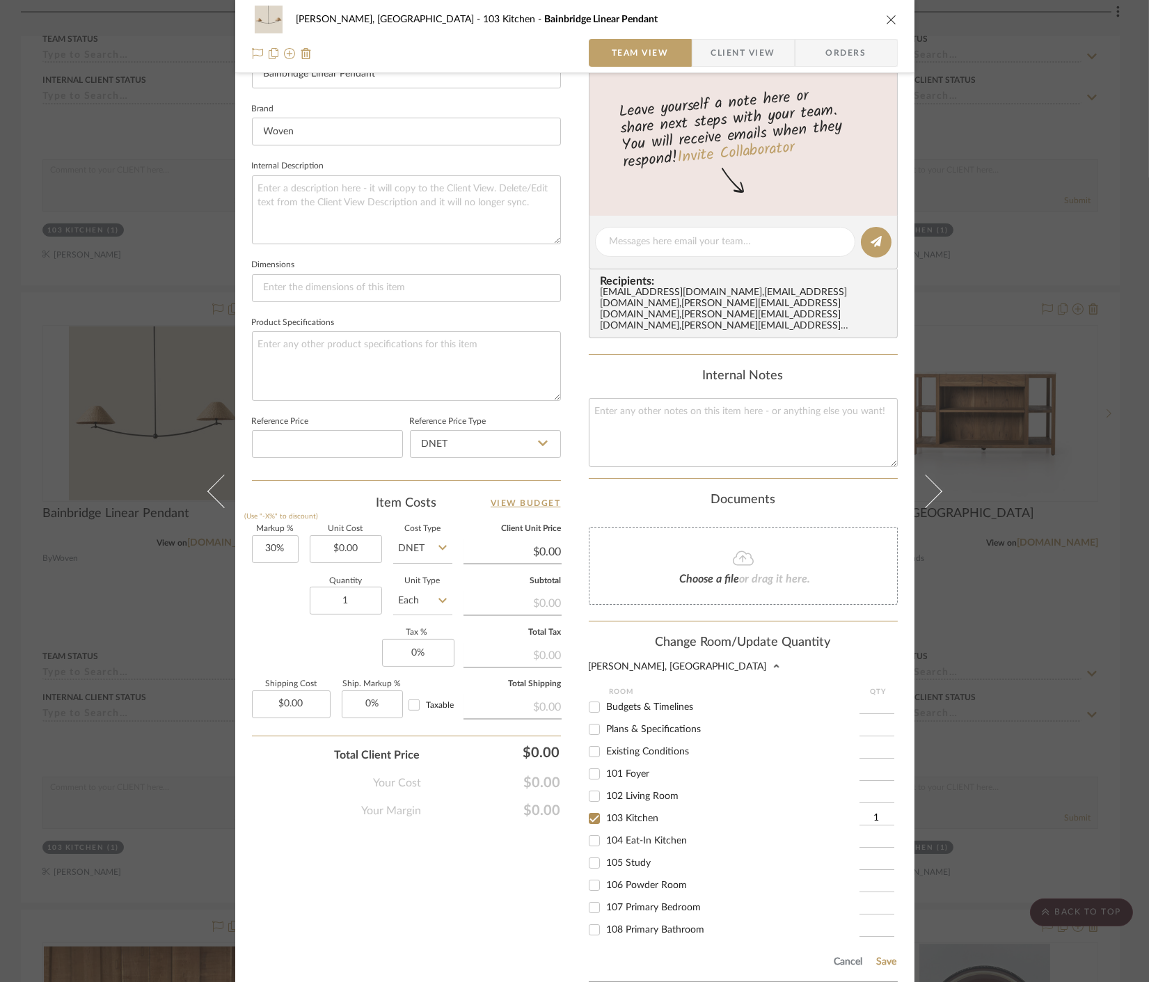
scroll to position [522, 0]
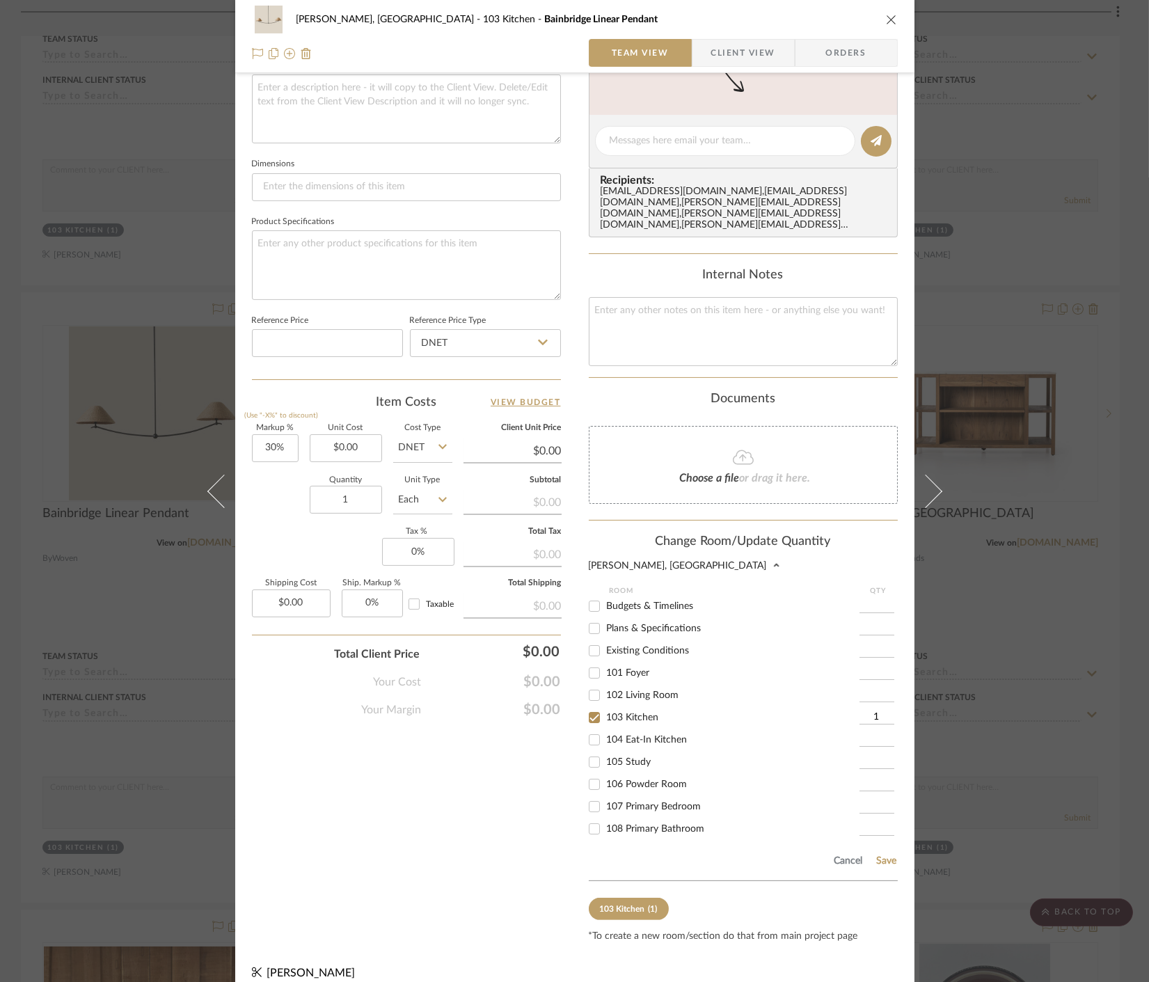
click at [631, 735] on span "104 Eat-In Kitchen" at bounding box center [647, 740] width 81 height 10
click at [606, 729] on input "104 Eat-In Kitchen" at bounding box center [594, 740] width 22 height 22
checkbox input "true"
type input "1"
click at [619, 713] on span "103 Kitchen" at bounding box center [633, 718] width 52 height 10
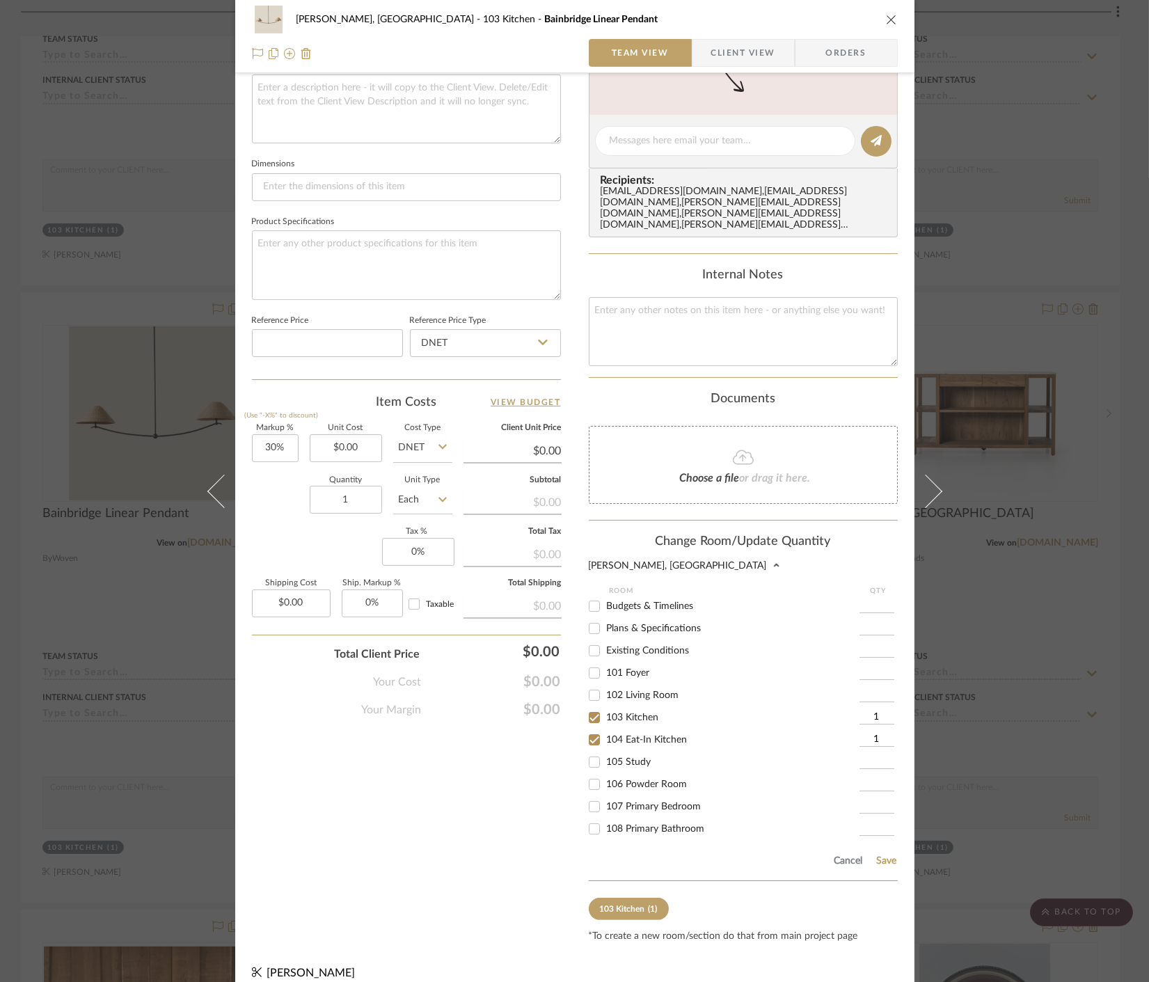
click at [606, 707] on input "103 Kitchen" at bounding box center [594, 718] width 22 height 22
checkbox input "false"
click at [883, 856] on button "Save" at bounding box center [887, 861] width 22 height 11
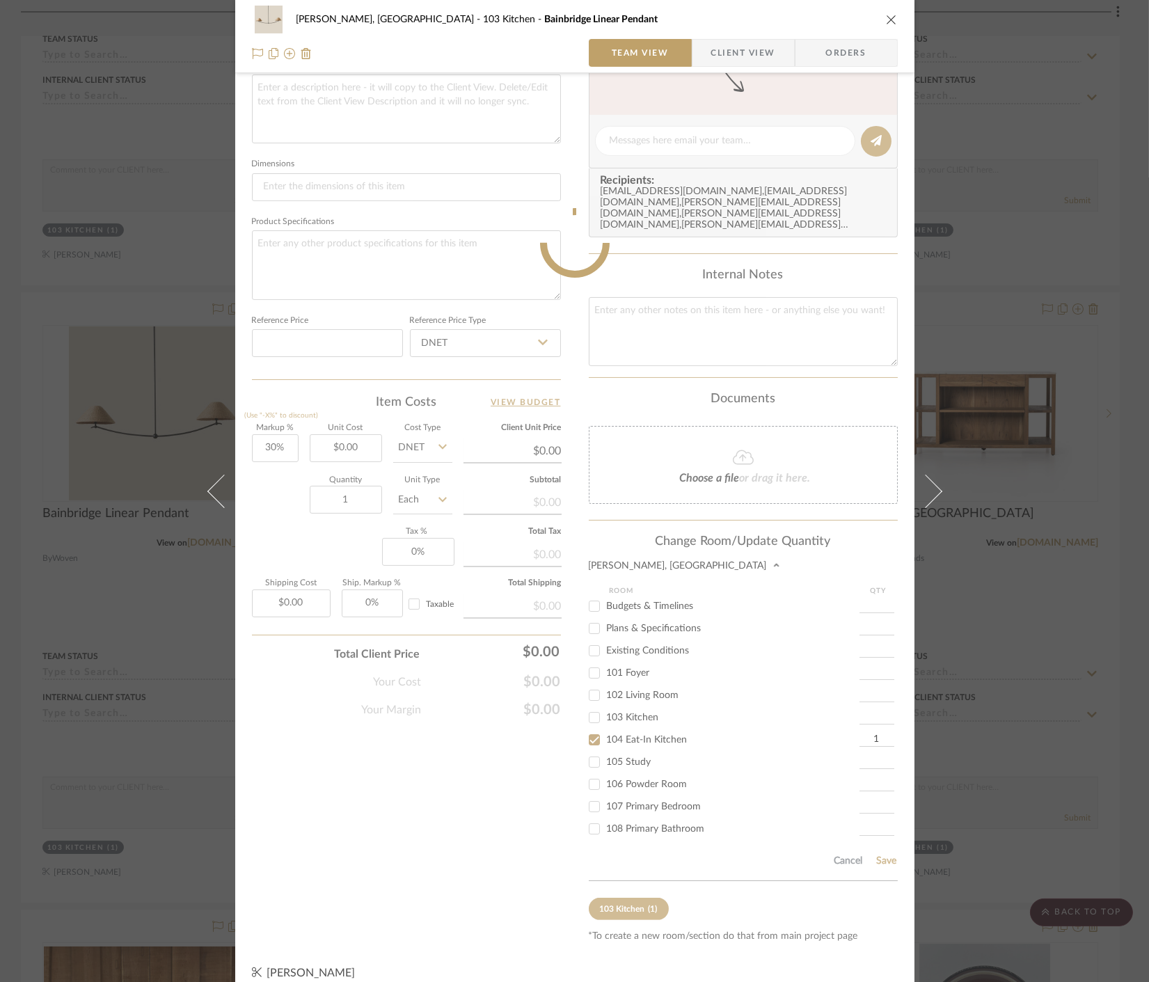
scroll to position [308, 0]
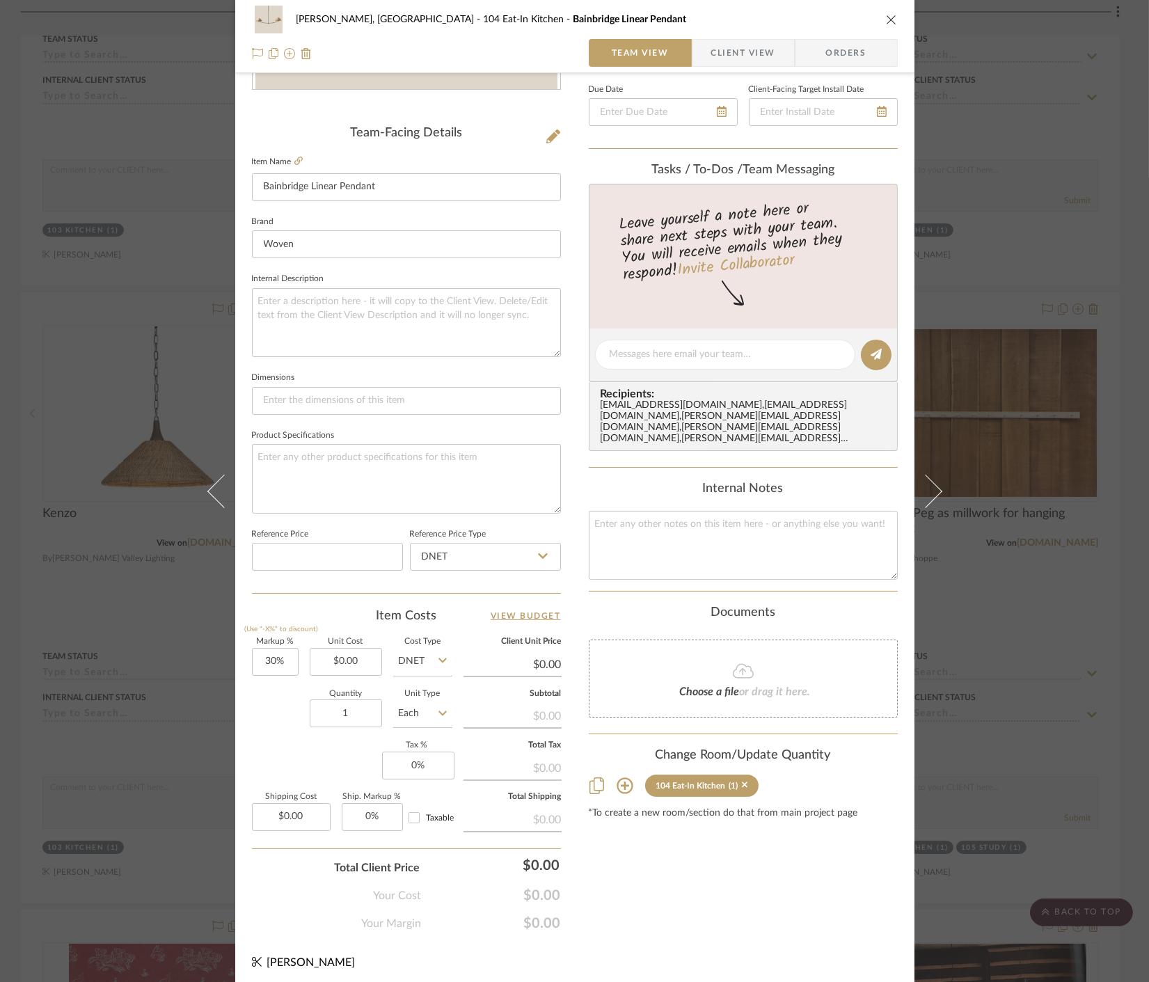
click at [1034, 661] on div "Connolly, Clarkesville 104 Eat-In Kitchen Bainbridge Linear Pendant Team View C…" at bounding box center [574, 491] width 1149 height 982
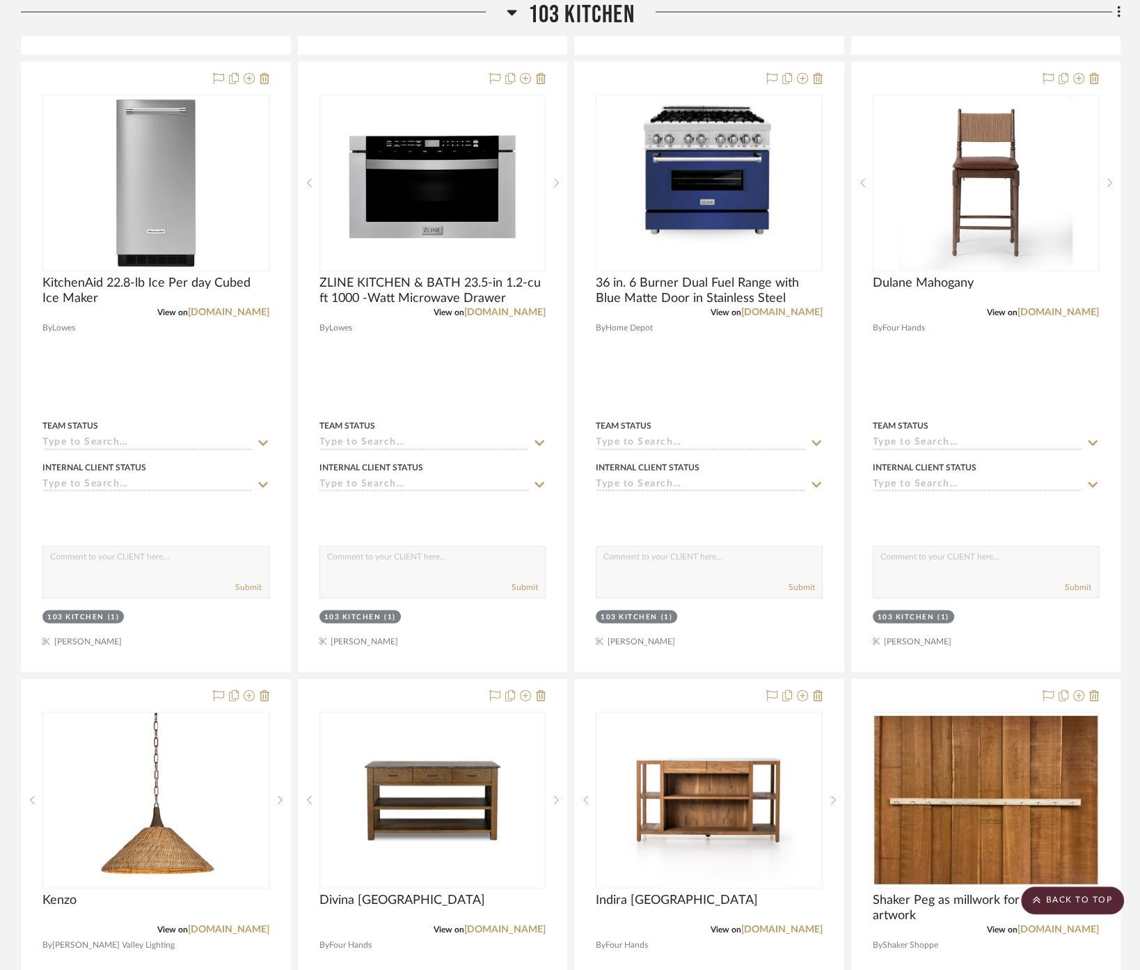
click at [604, 5] on span "103 Kitchen" at bounding box center [581, 15] width 107 height 30
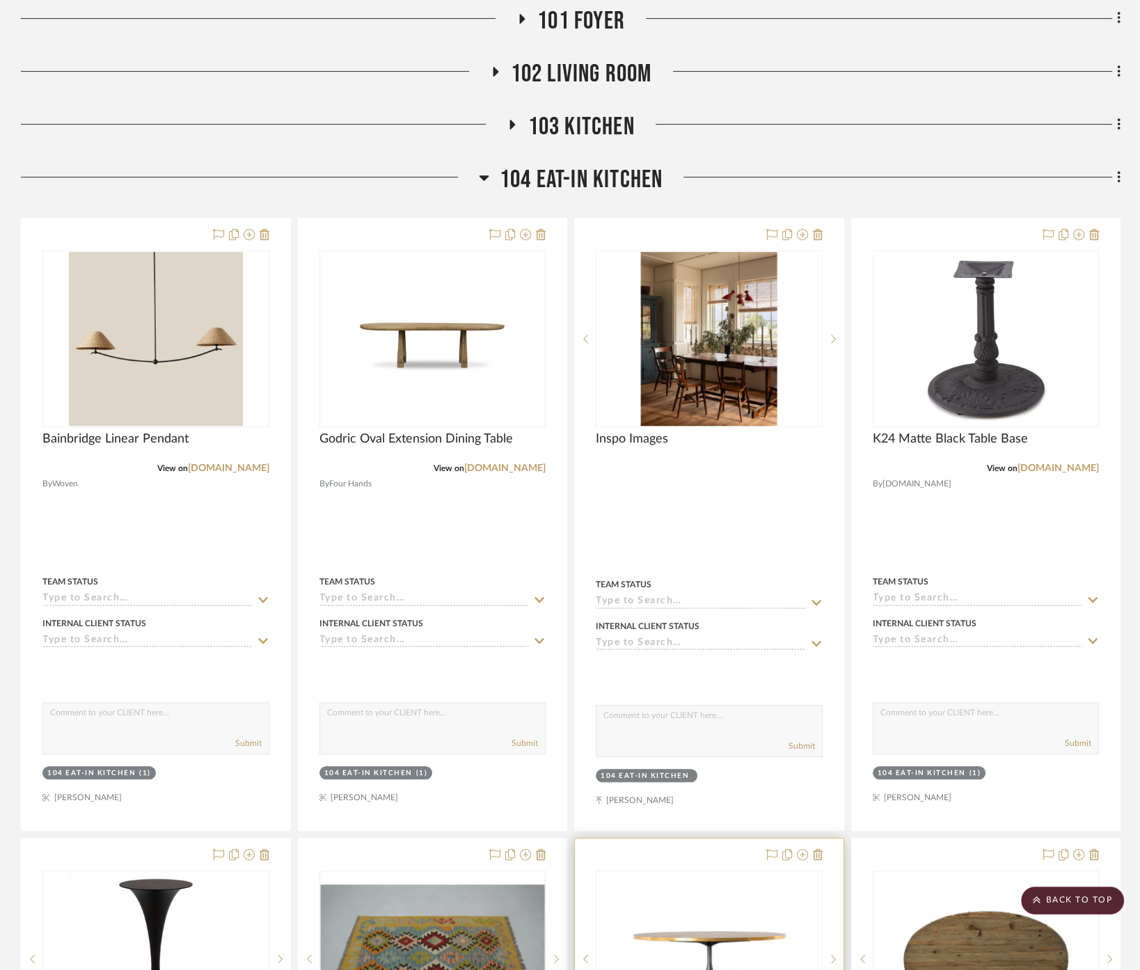
scroll to position [497, 0]
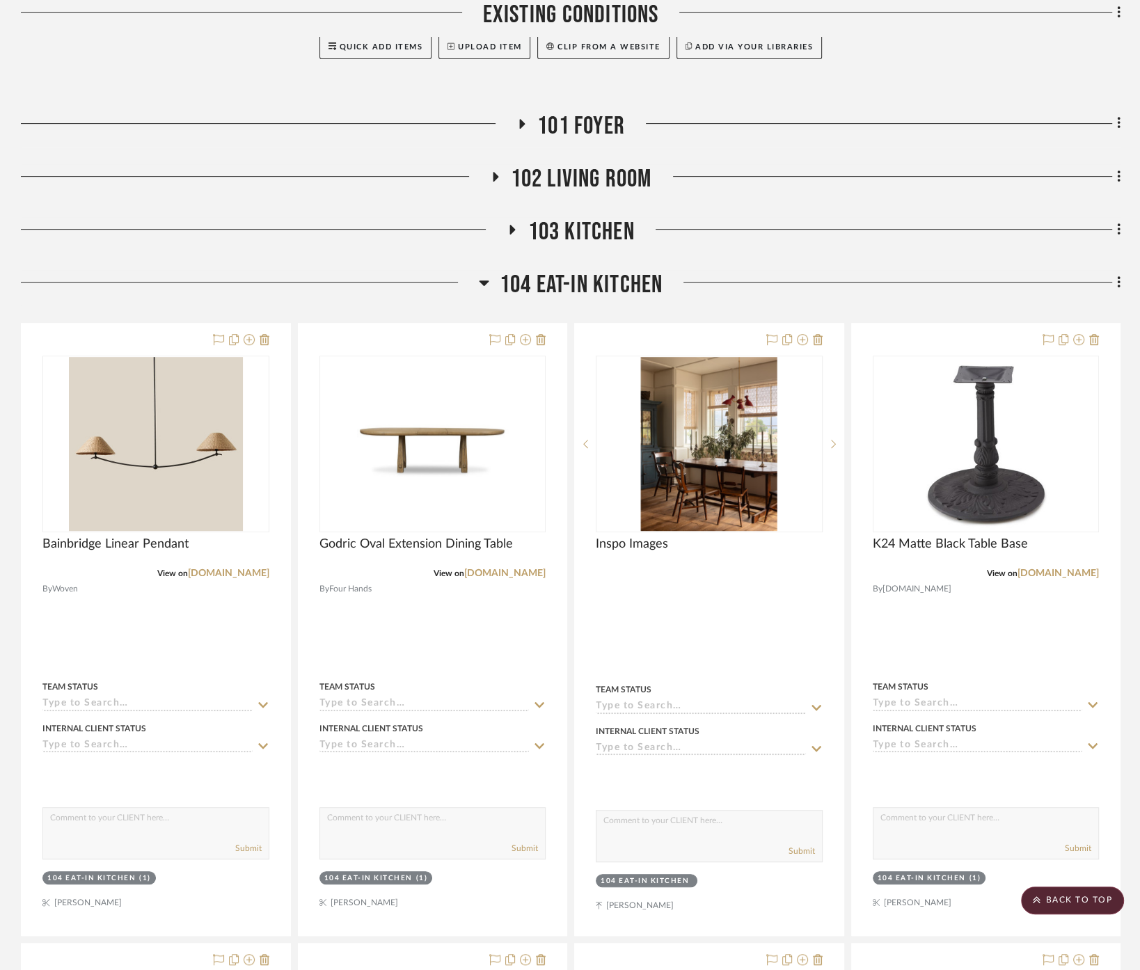
click at [553, 270] on span "104 Eat-In Kitchen" at bounding box center [582, 285] width 164 height 30
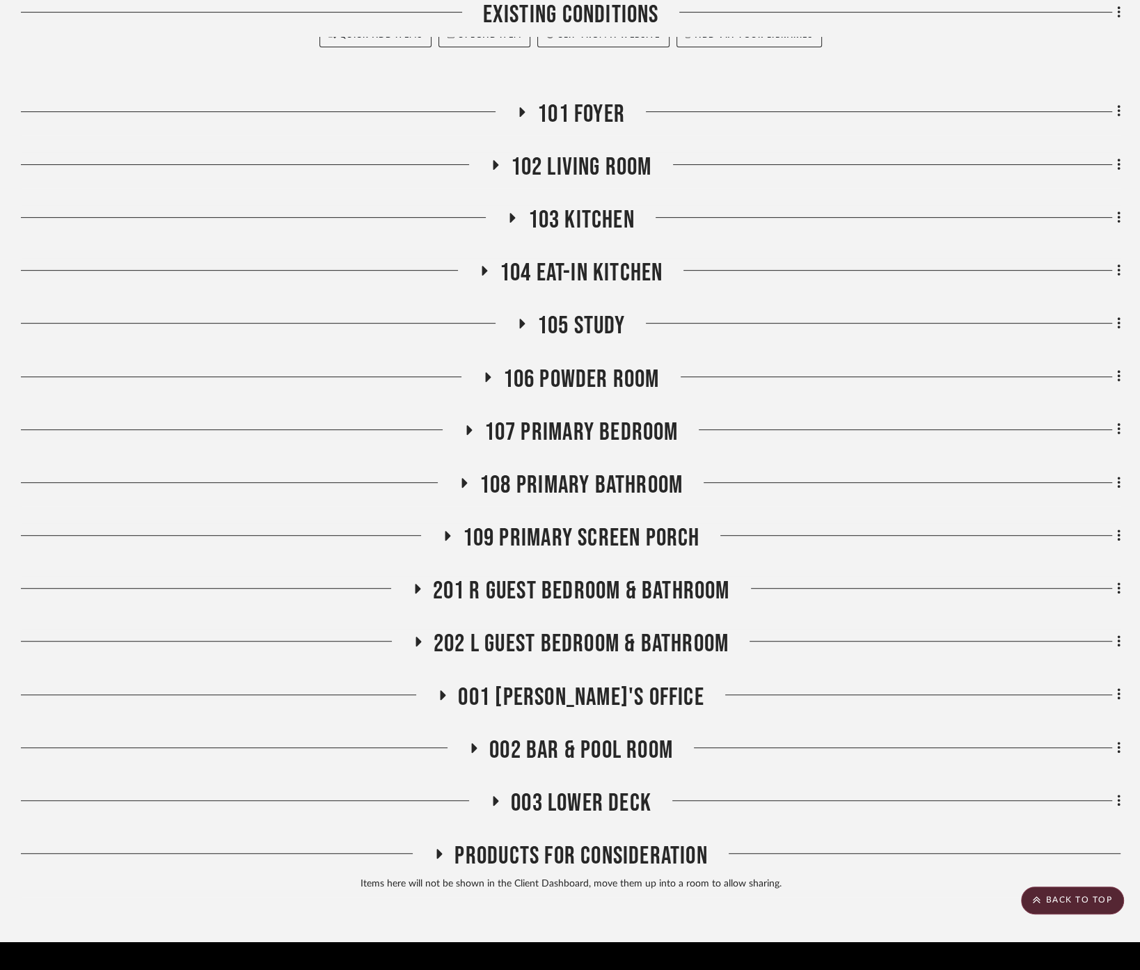
click at [572, 311] on span "105 Study" at bounding box center [581, 326] width 88 height 30
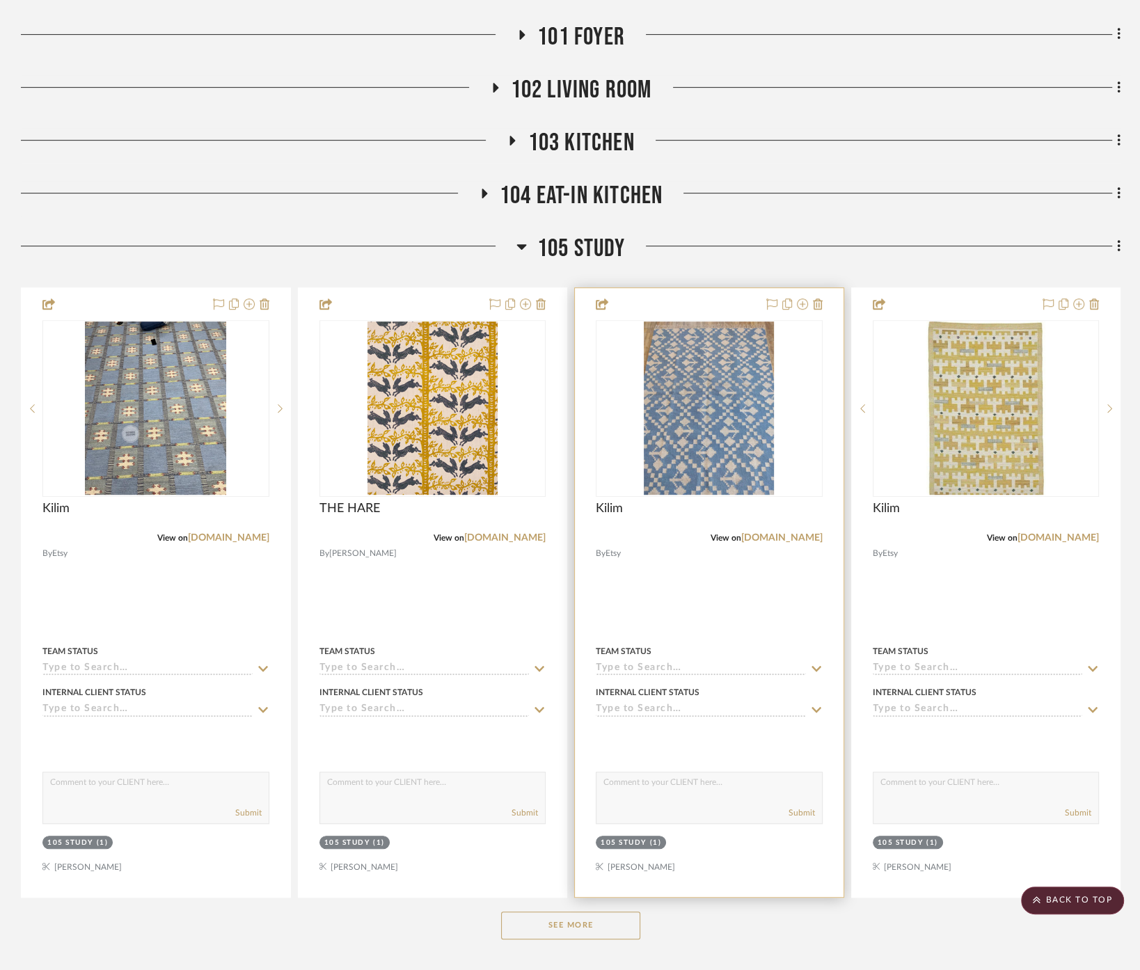
scroll to position [741, 0]
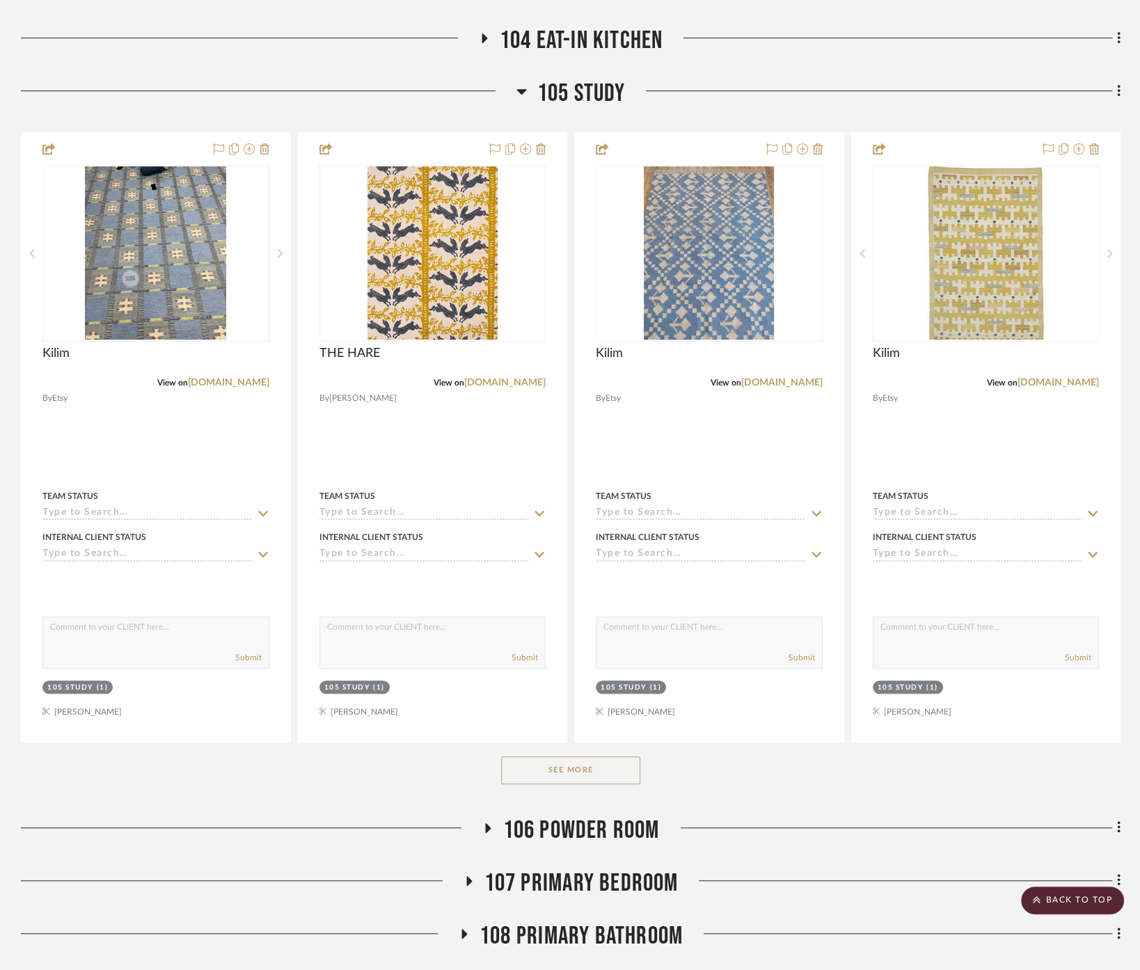
click at [574, 757] on button "See More" at bounding box center [570, 771] width 139 height 28
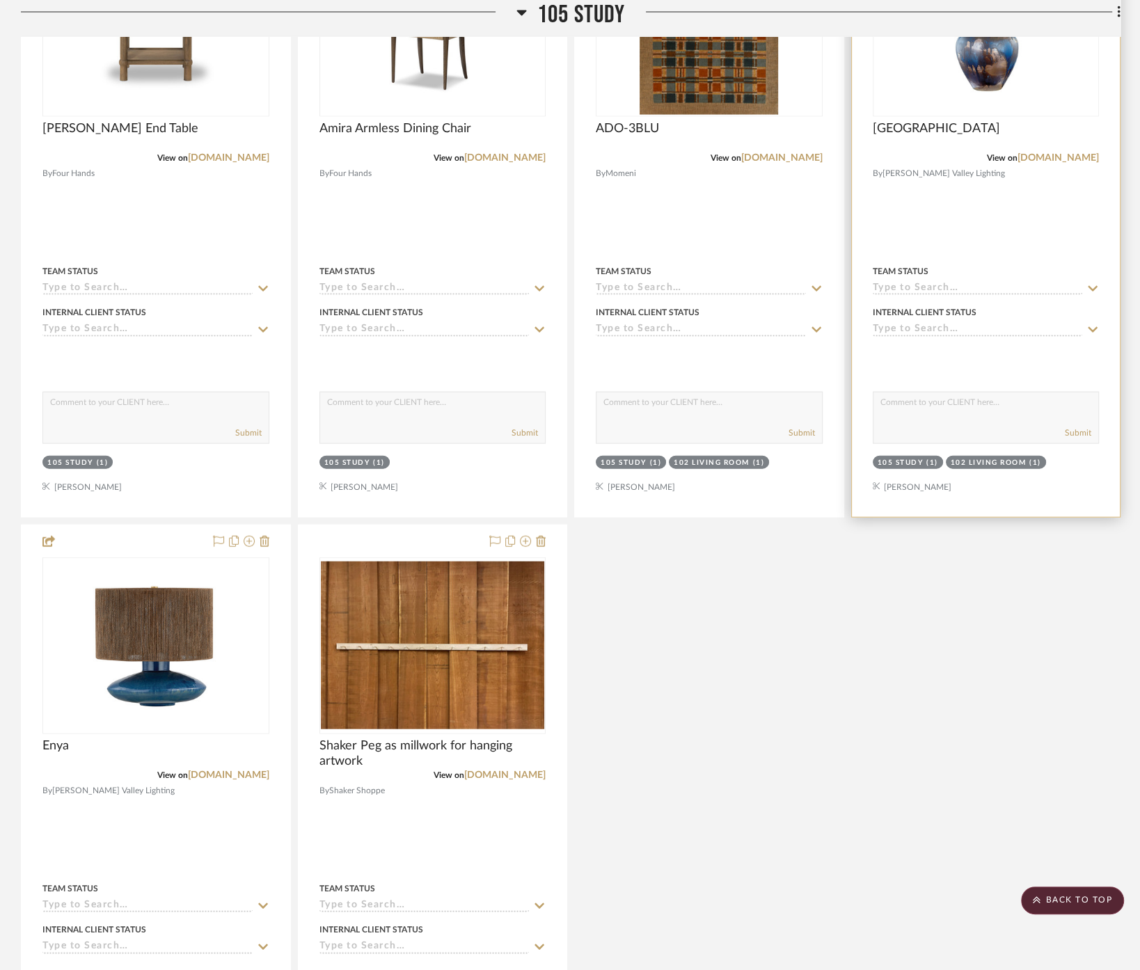
scroll to position [2520, 0]
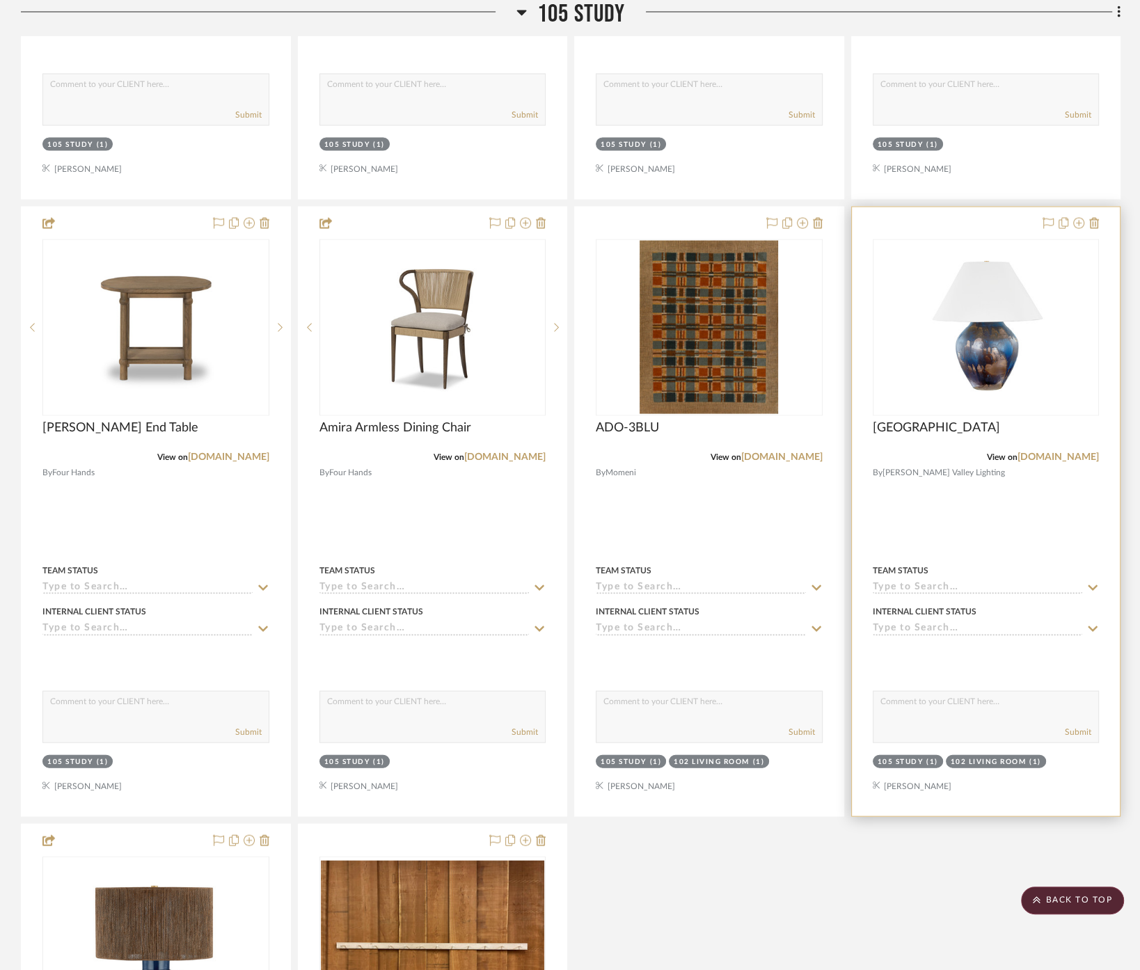
click at [966, 464] on div at bounding box center [986, 511] width 269 height 609
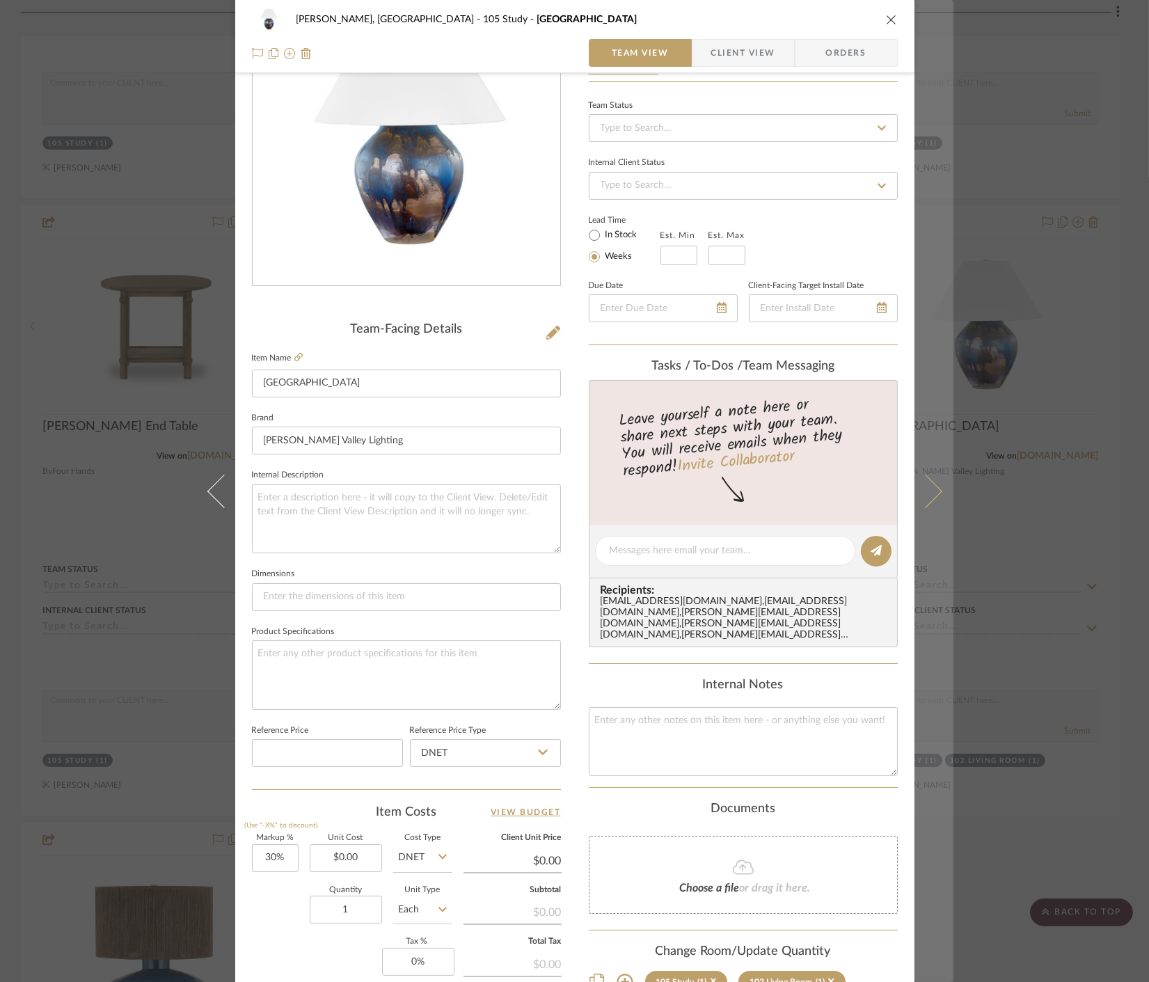
scroll to position [308, 0]
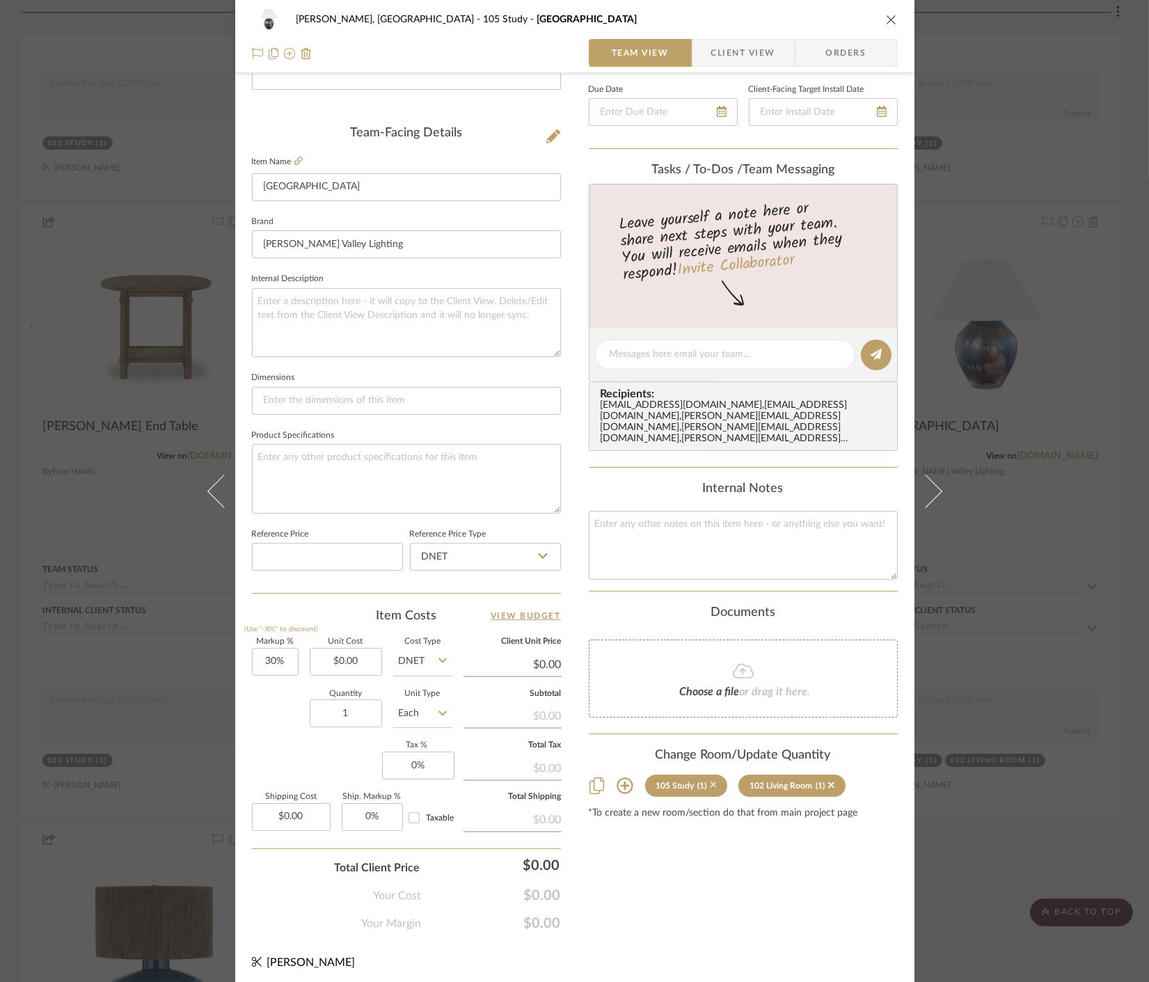
click at [711, 780] on icon at bounding box center [714, 785] width 6 height 10
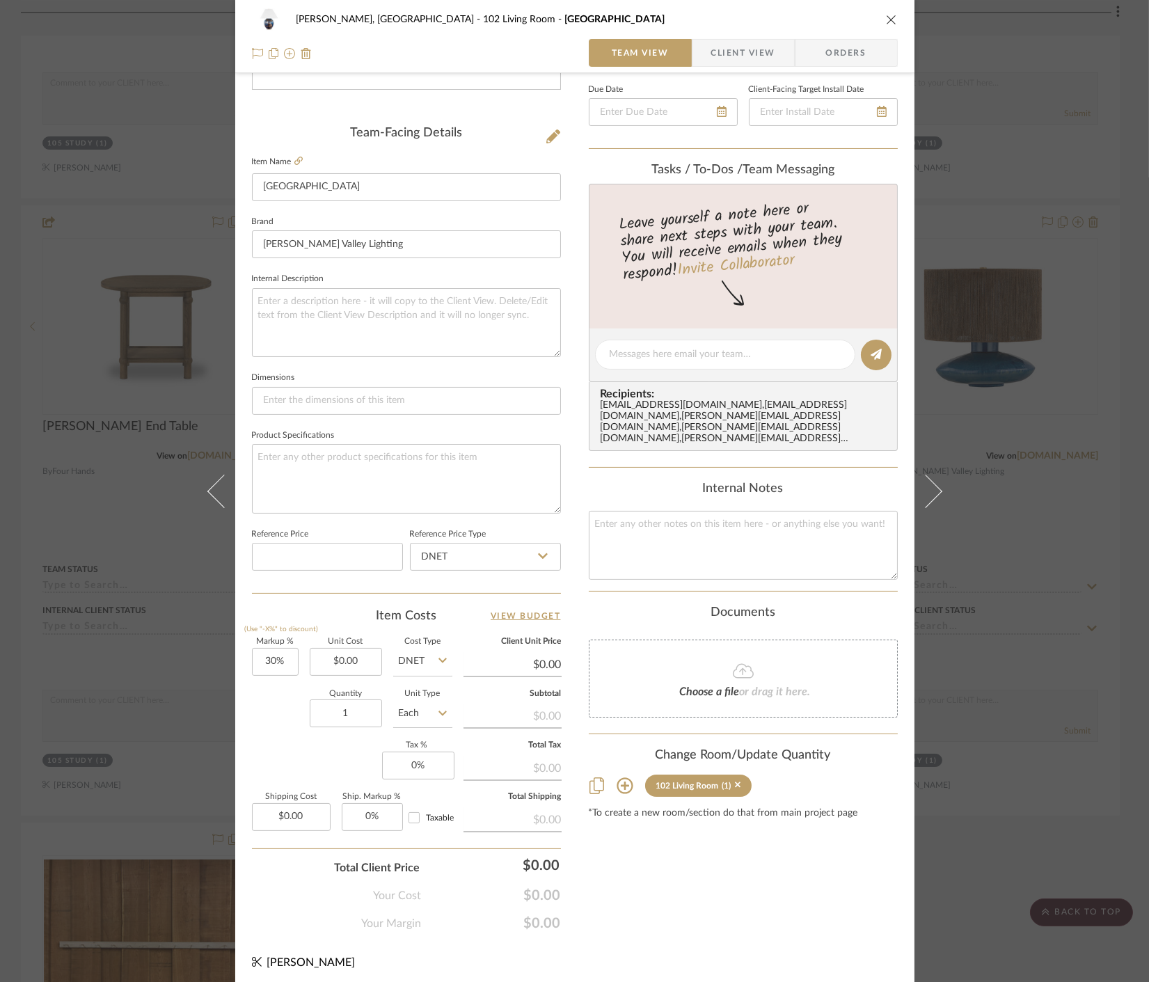
click at [1023, 853] on div "Connolly, Clarkesville 102 Living Room Pleasantville Team View Client View Orde…" at bounding box center [574, 491] width 1149 height 982
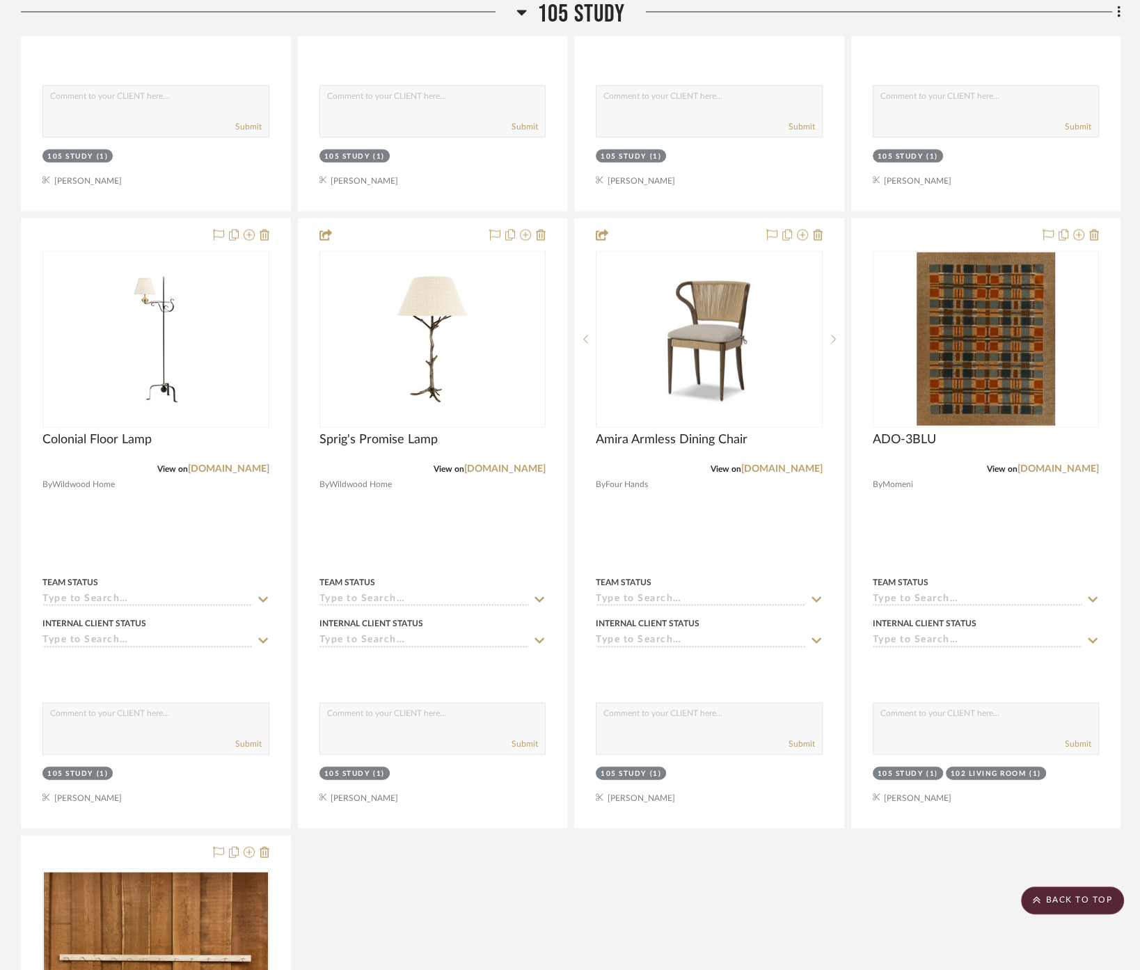
scroll to position [2528, 0]
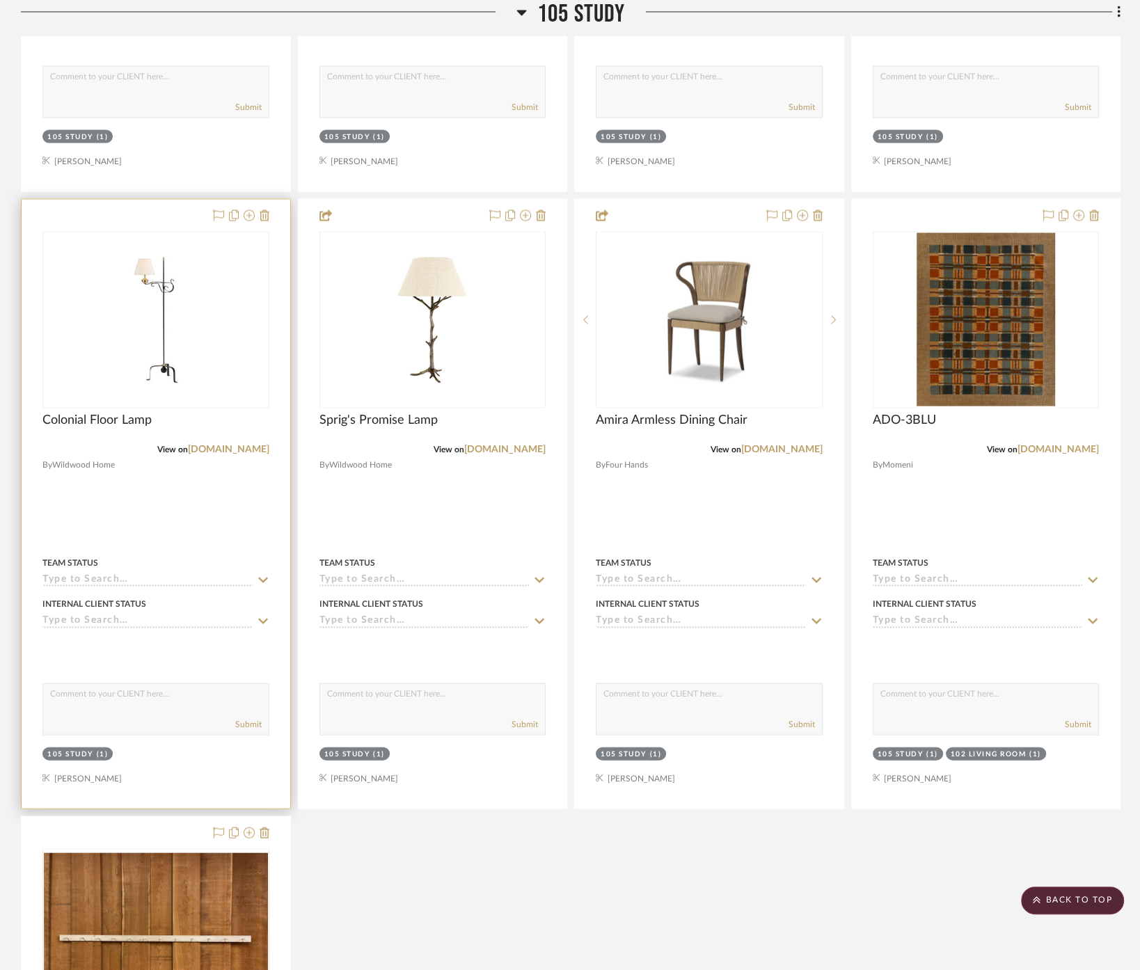
click at [141, 484] on div at bounding box center [156, 503] width 269 height 609
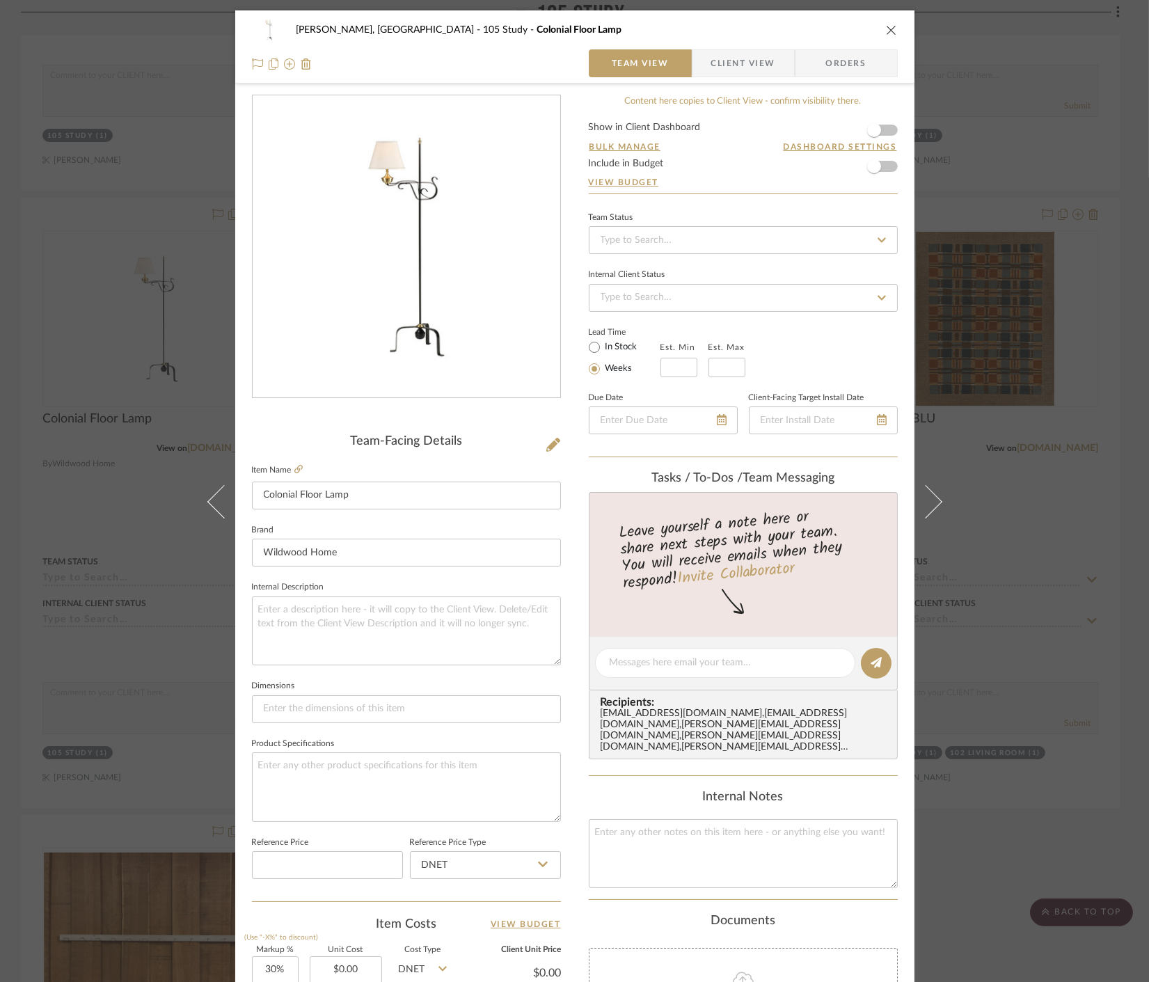
scroll to position [308, 0]
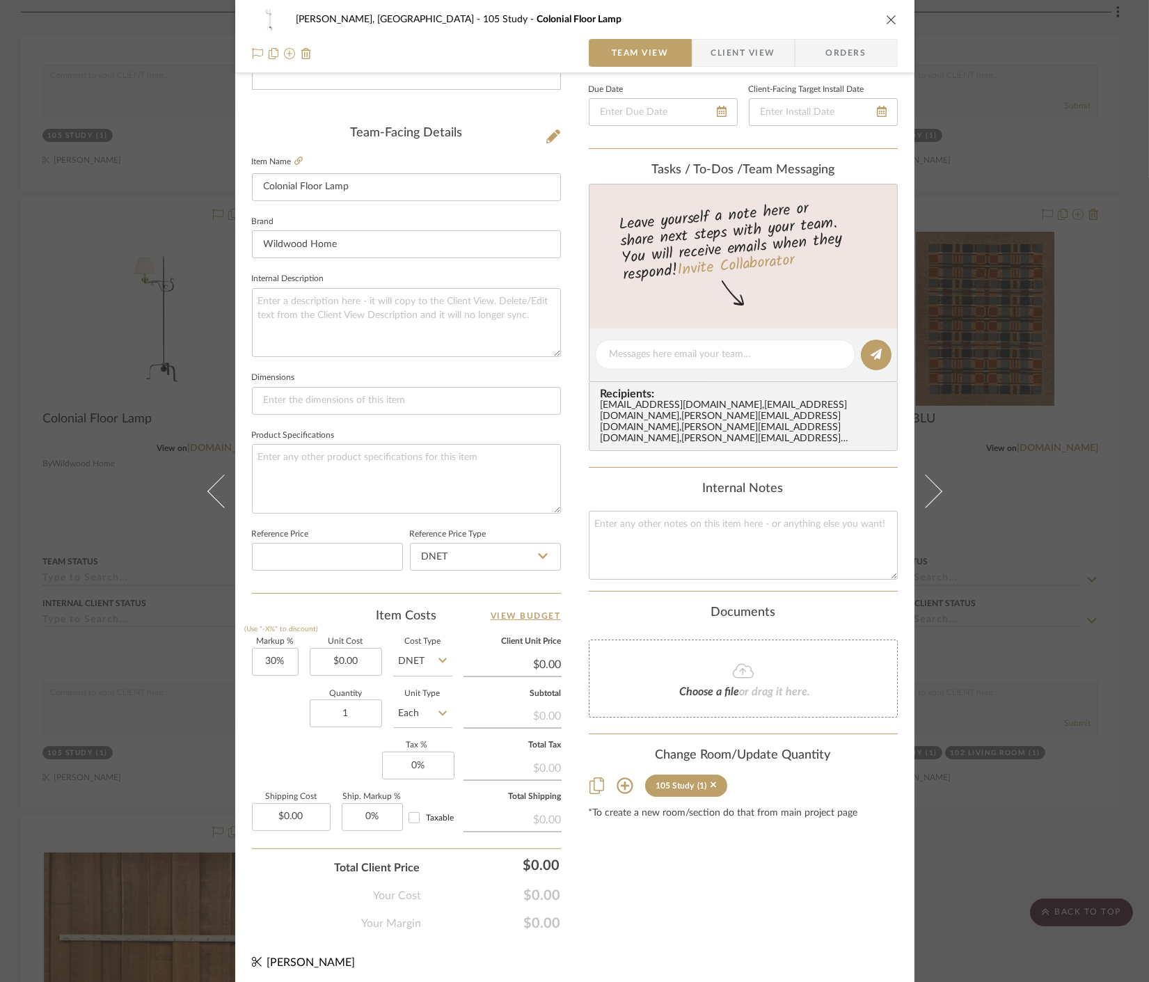
click at [1034, 751] on div "Connolly, Clarkesville 105 Study Colonial Floor Lamp Team View Client View Orde…" at bounding box center [574, 491] width 1149 height 982
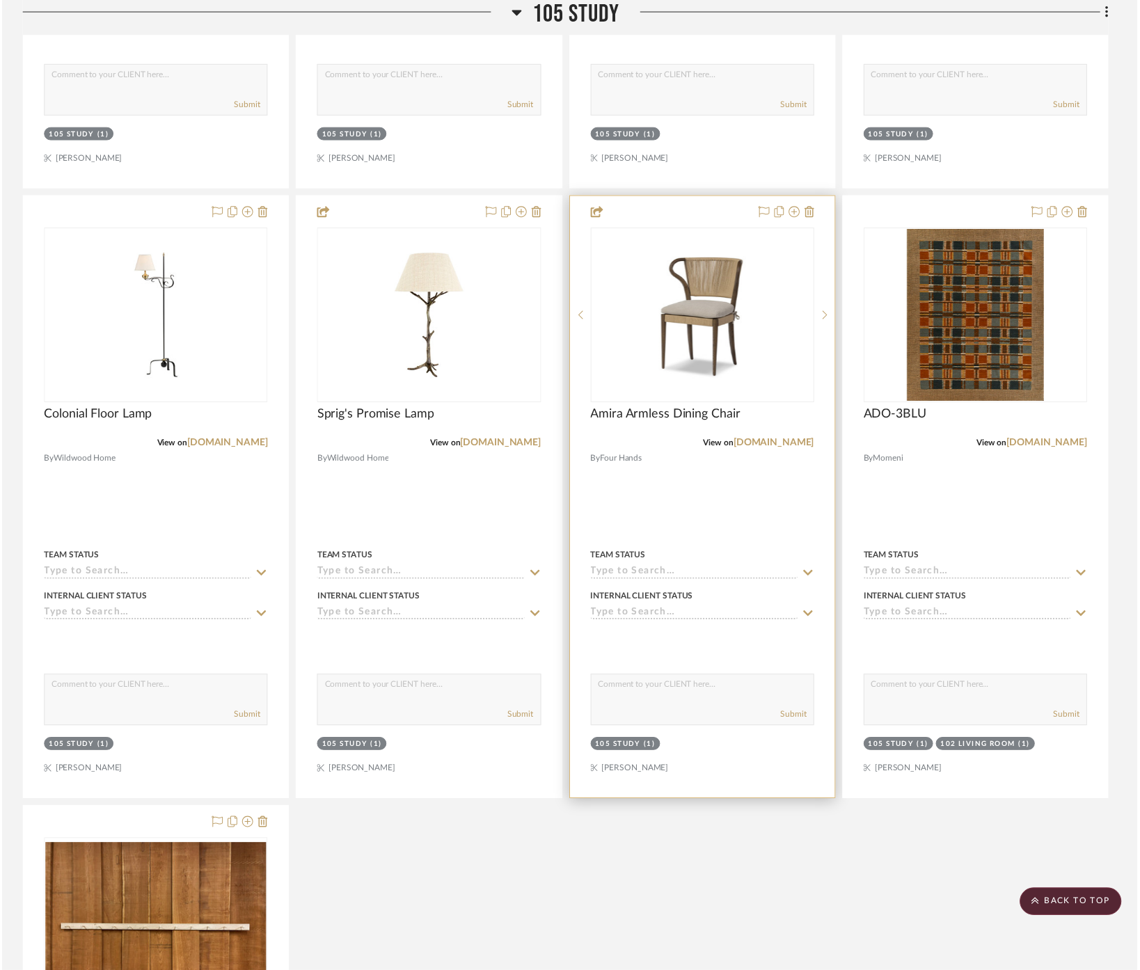
scroll to position [2528, 0]
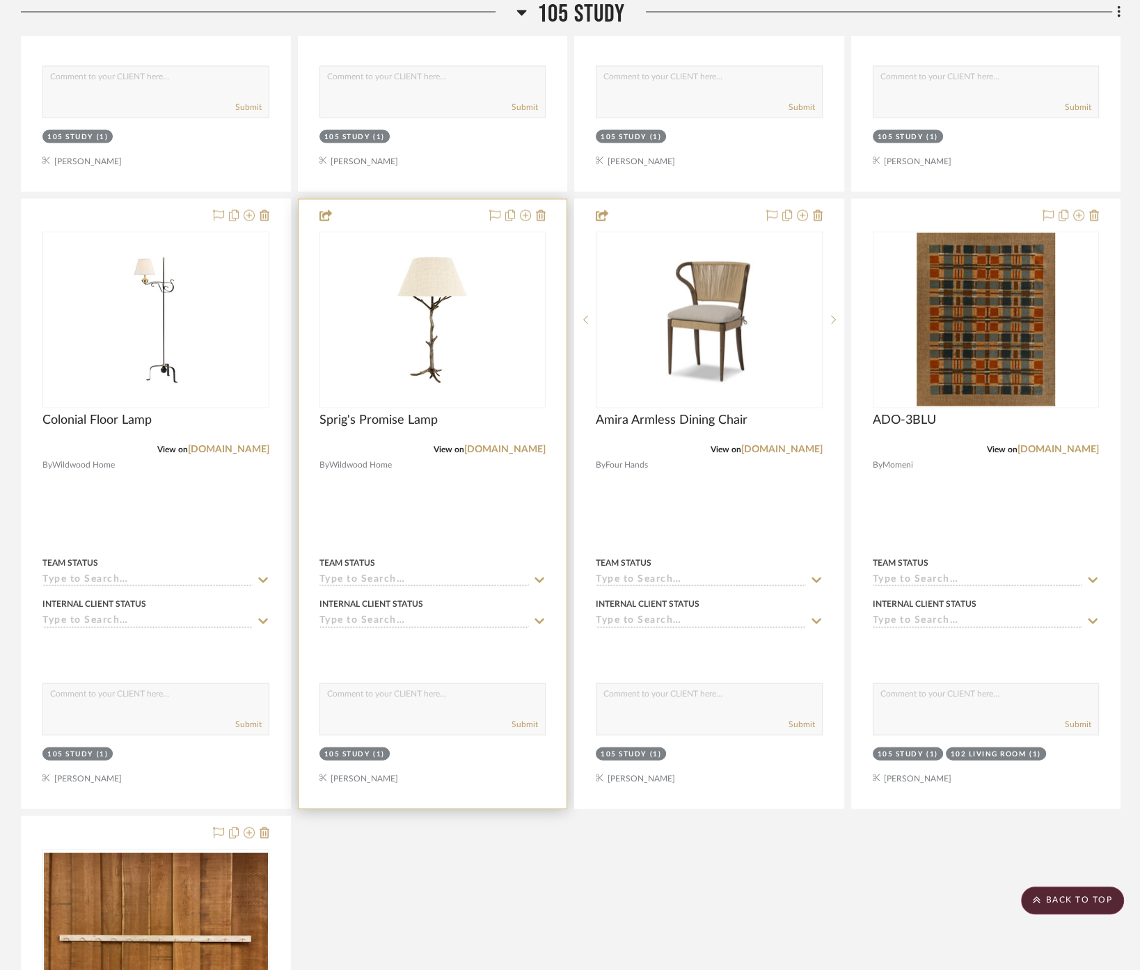
click at [465, 448] on div at bounding box center [433, 503] width 269 height 609
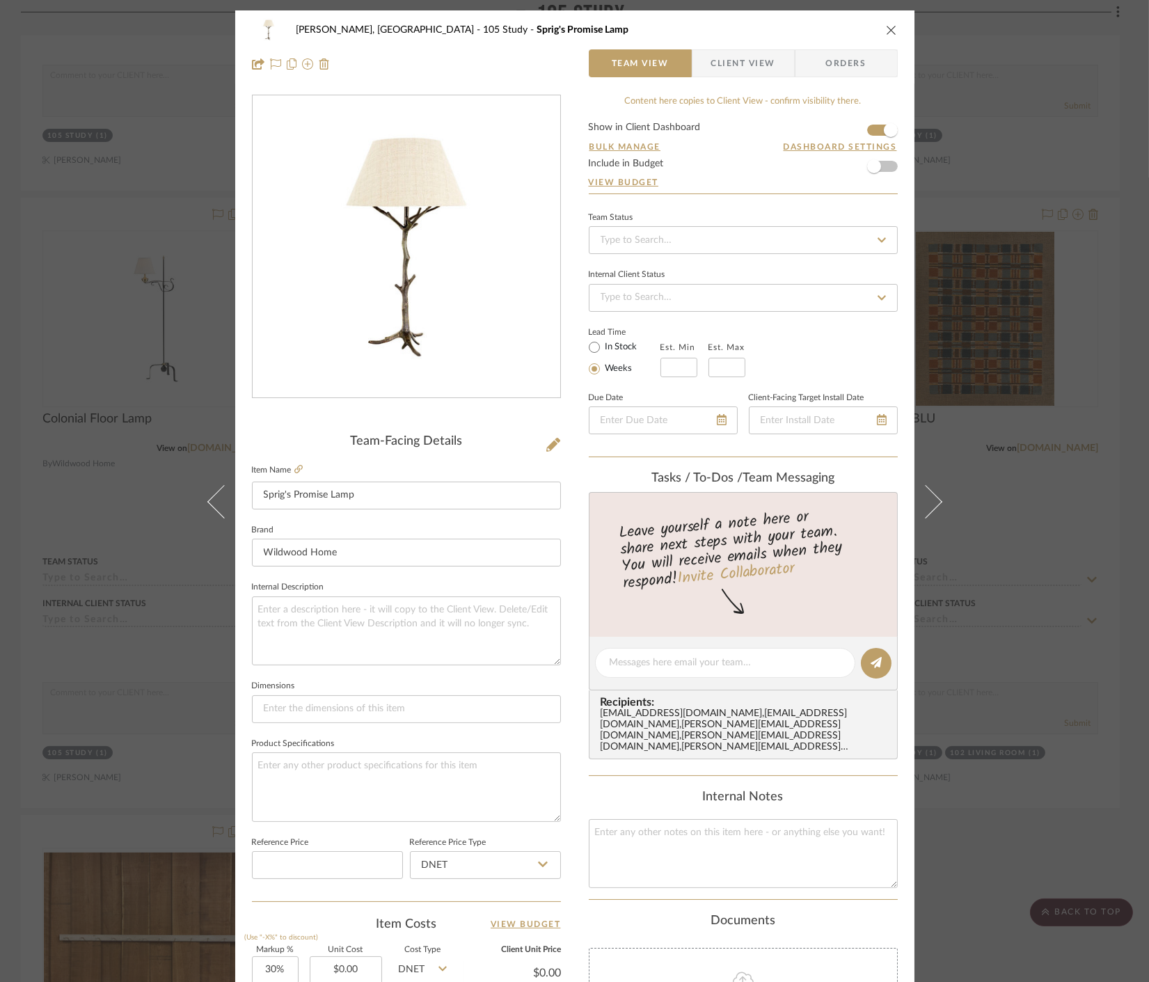
scroll to position [308, 0]
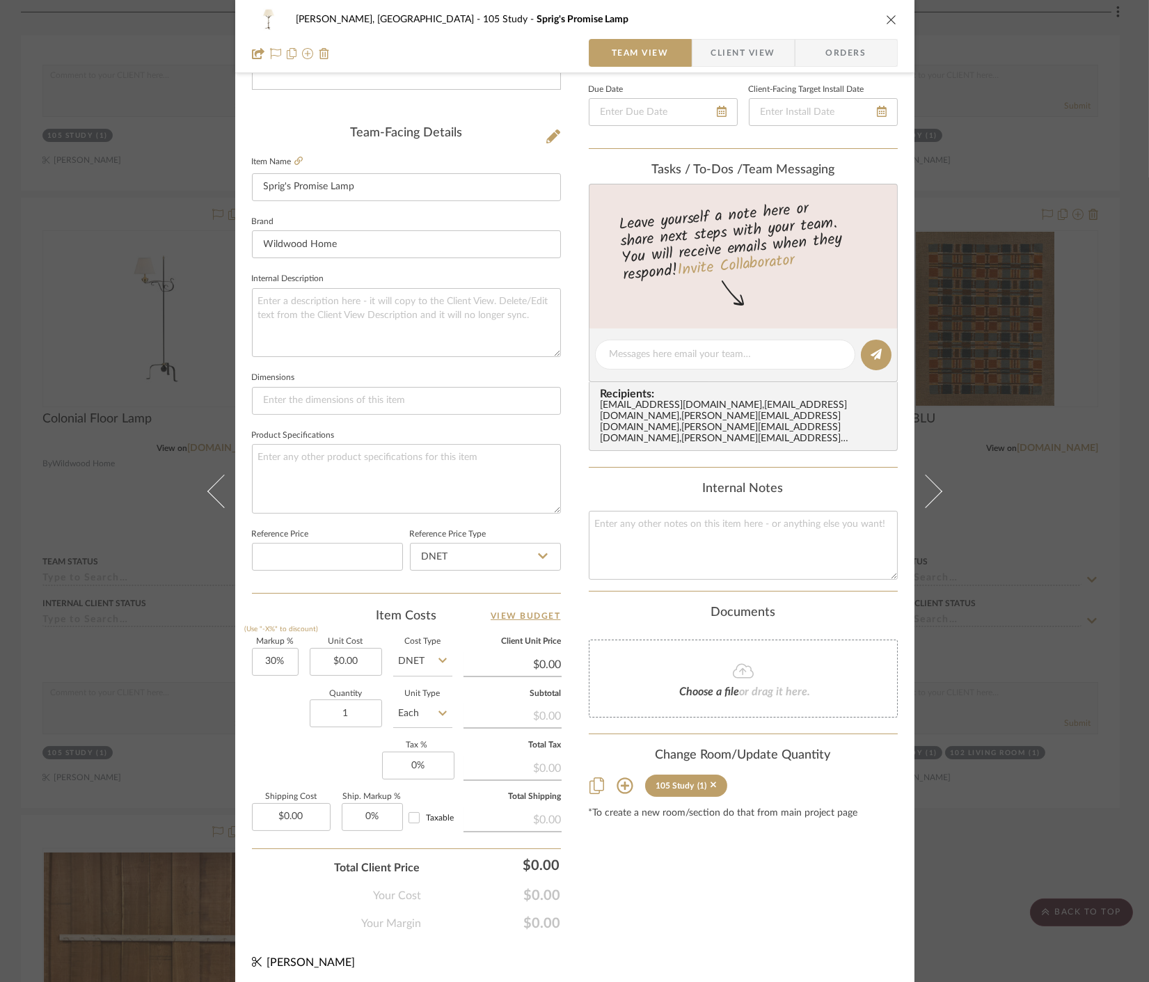
drag, startPoint x: 965, startPoint y: 774, endPoint x: 850, endPoint y: 604, distance: 205.6
click at [962, 773] on div "Connolly, Clarkesville 105 Study Sprig's Promise Lamp Team View Client View Ord…" at bounding box center [574, 491] width 1149 height 982
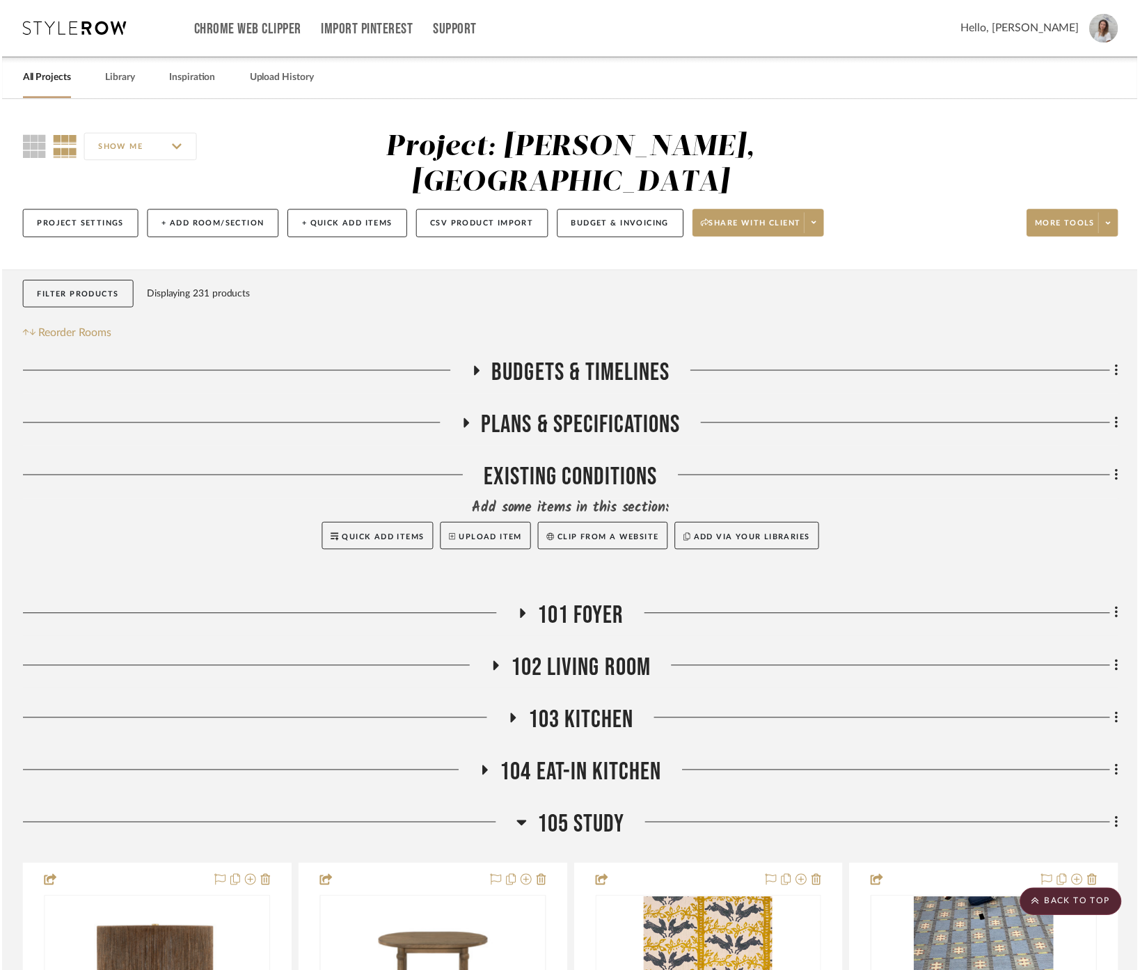
scroll to position [2528, 0]
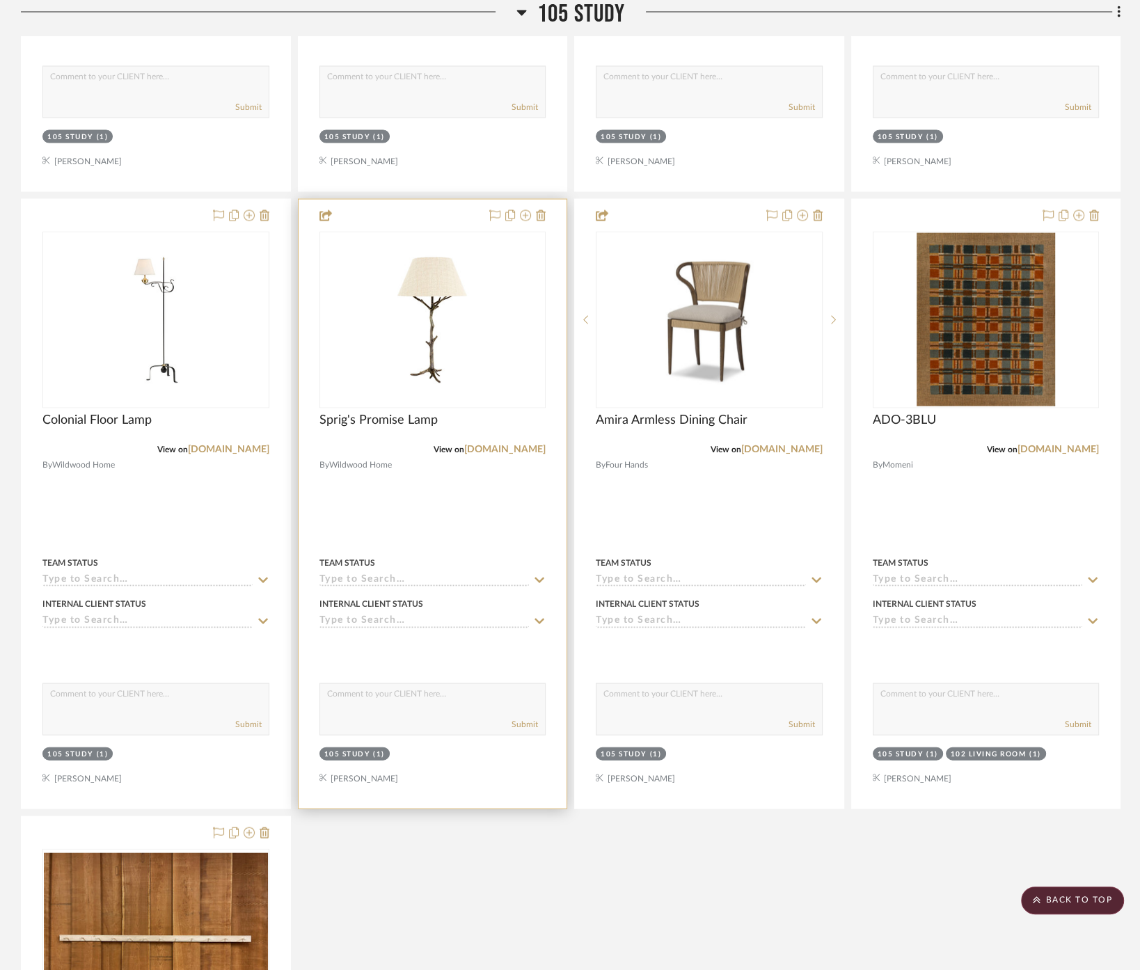
click at [420, 482] on div at bounding box center [433, 503] width 269 height 609
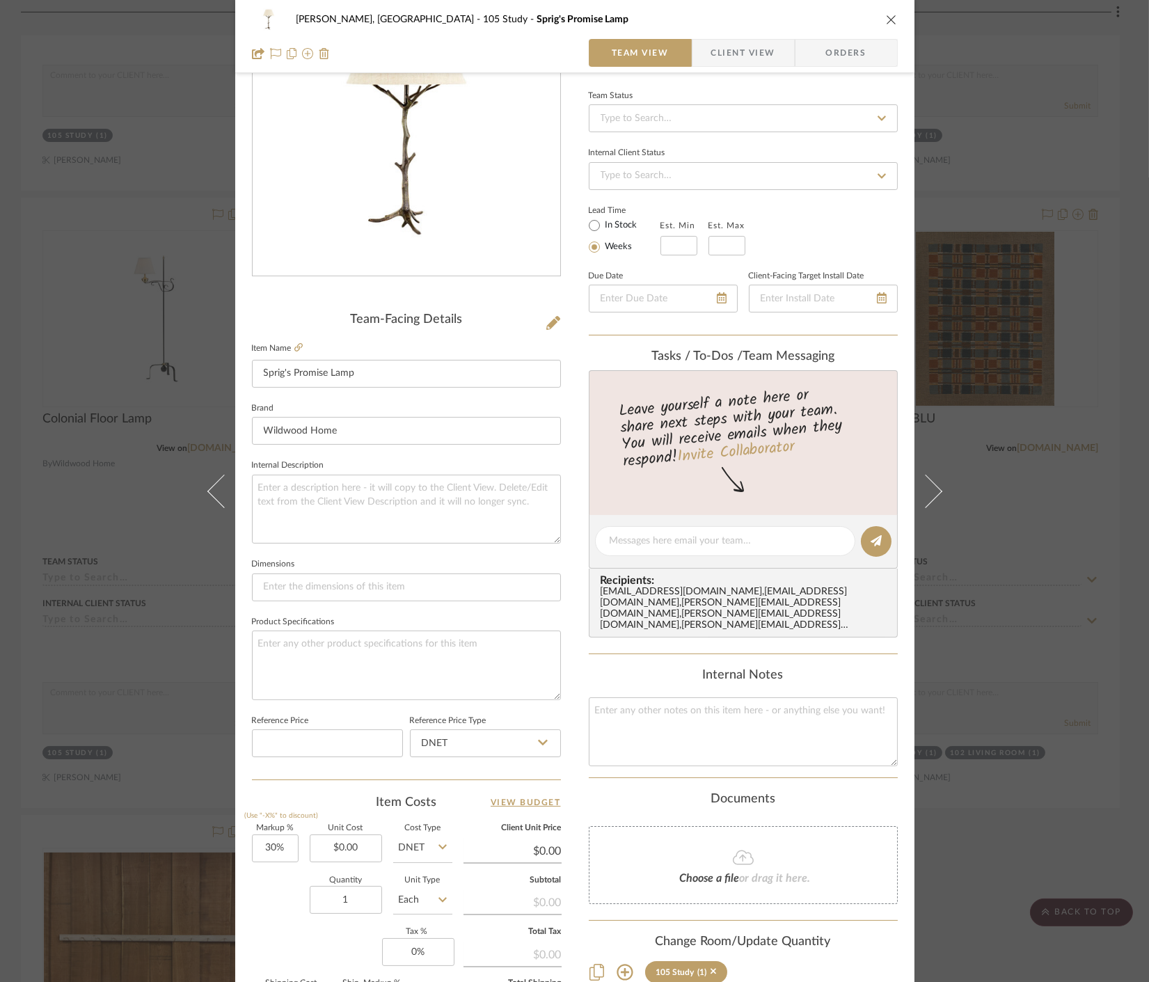
scroll to position [308, 0]
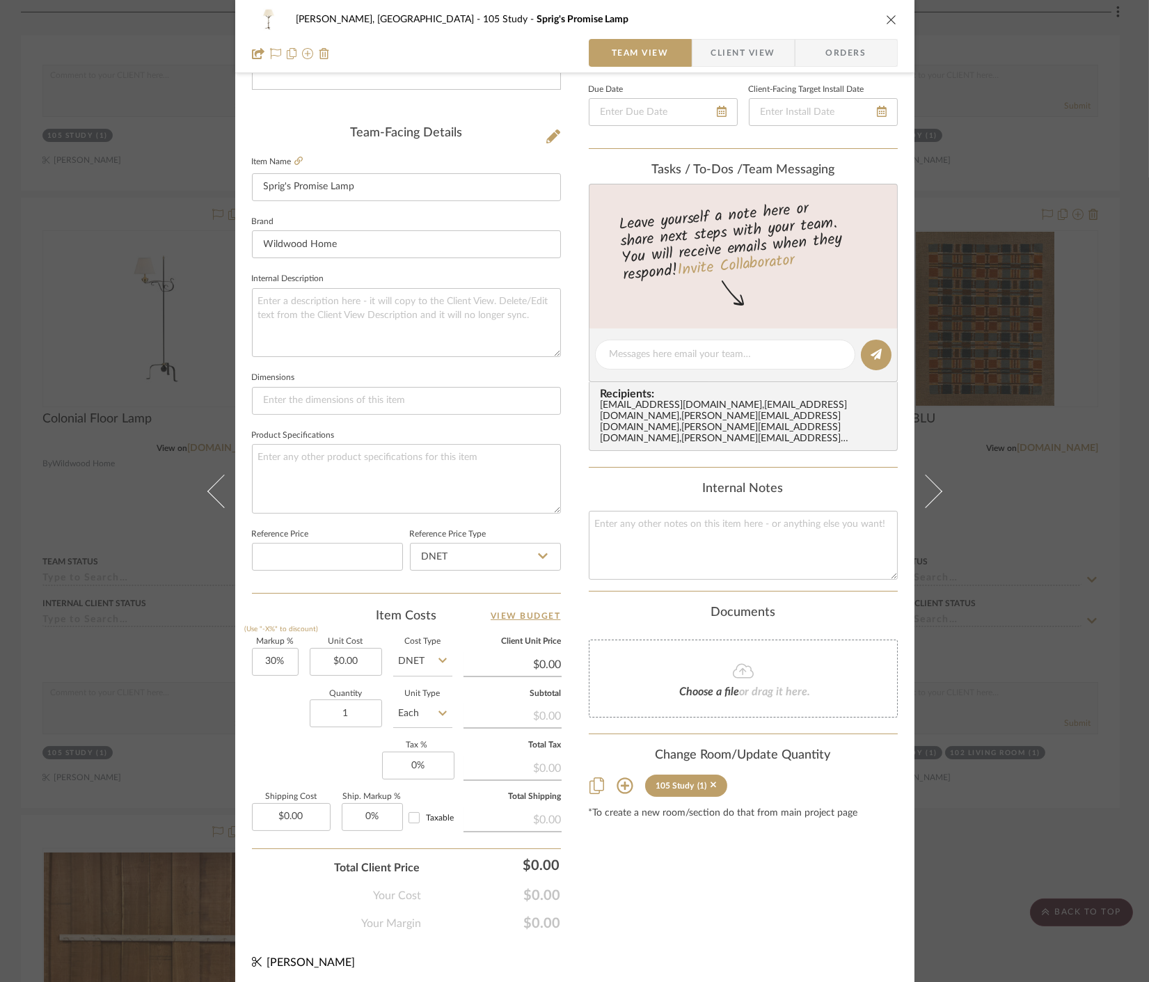
click at [1034, 722] on div "Connolly, Clarkesville 105 Study Sprig's Promise Lamp Team View Client View Ord…" at bounding box center [574, 491] width 1149 height 982
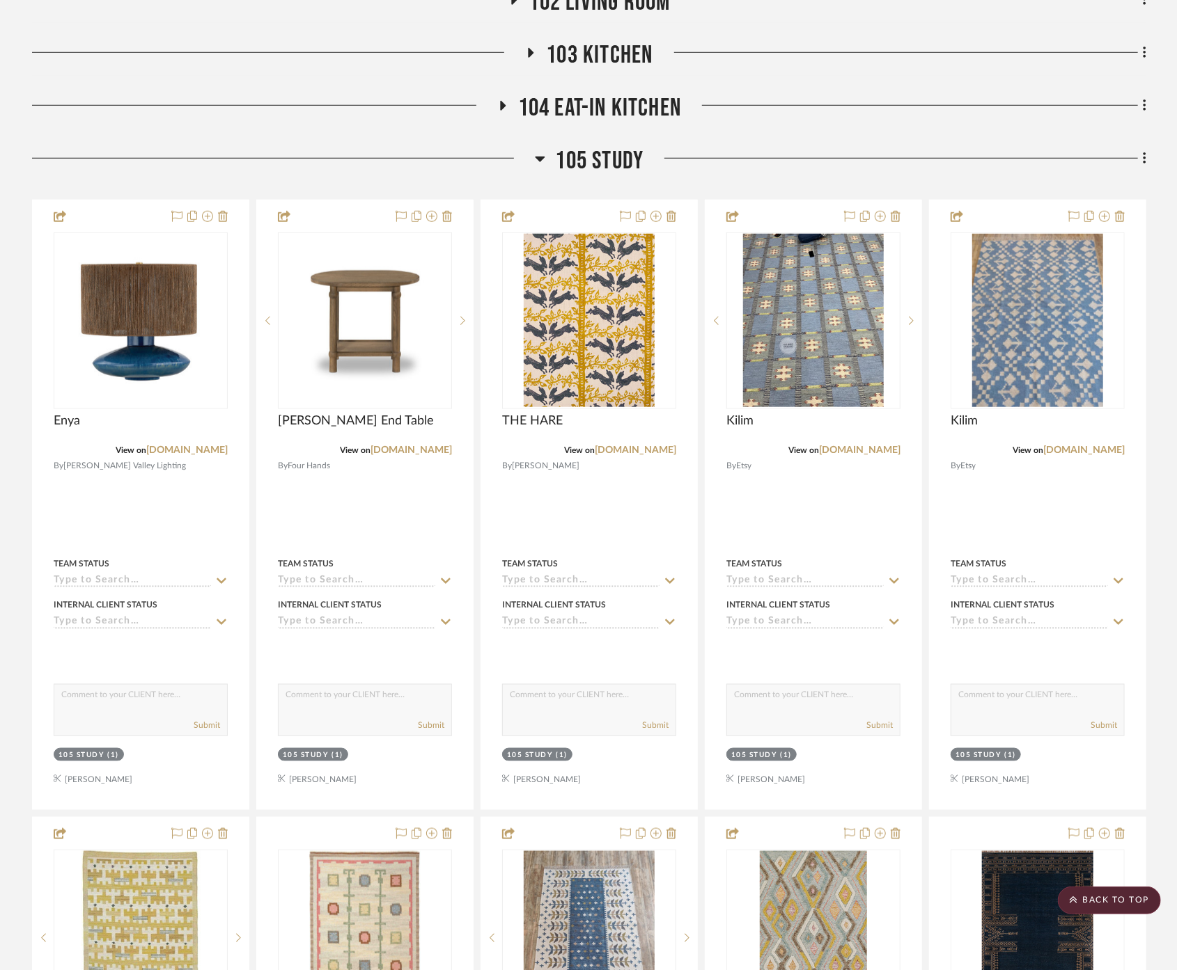
scroll to position [675, 0]
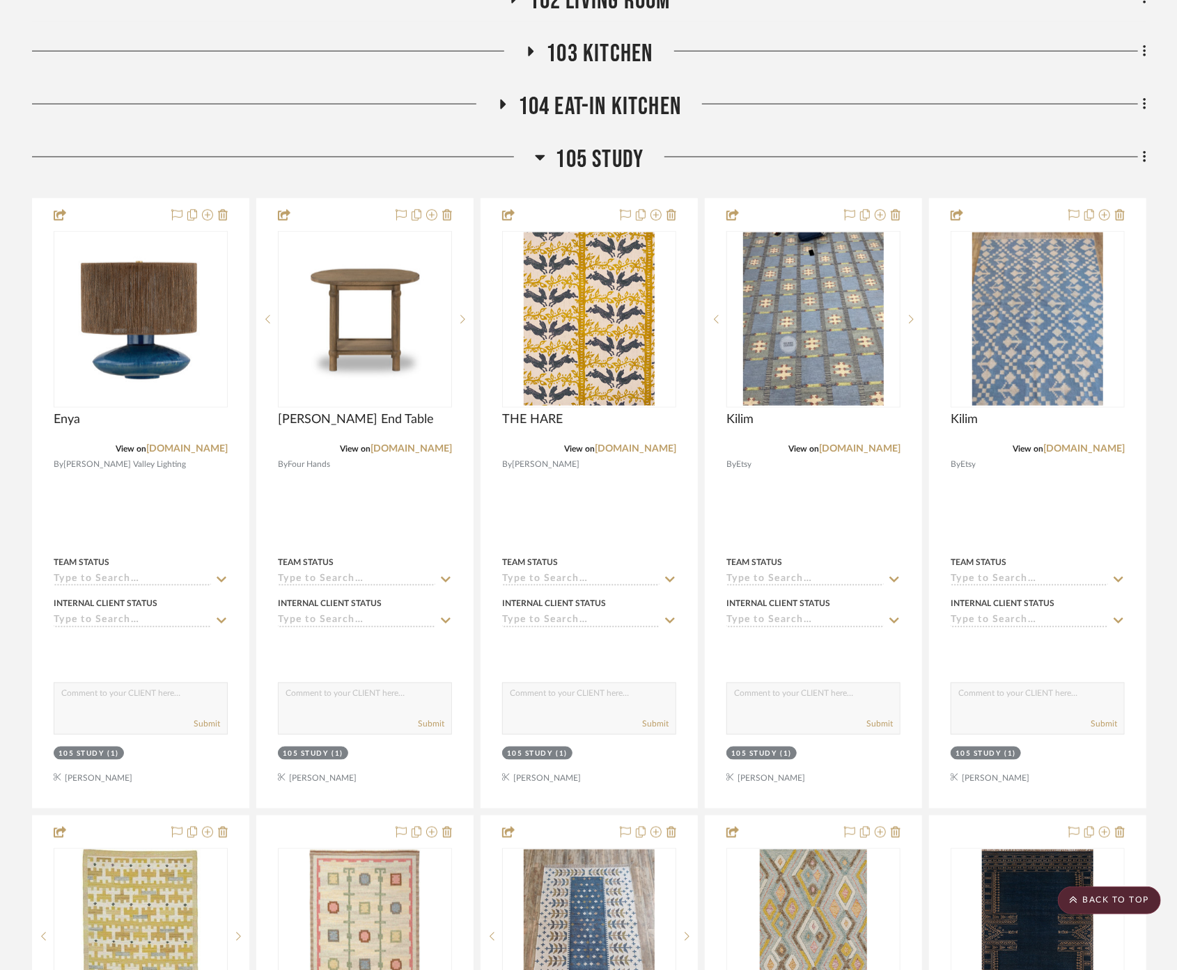
click at [622, 39] on span "103 Kitchen" at bounding box center [599, 54] width 107 height 30
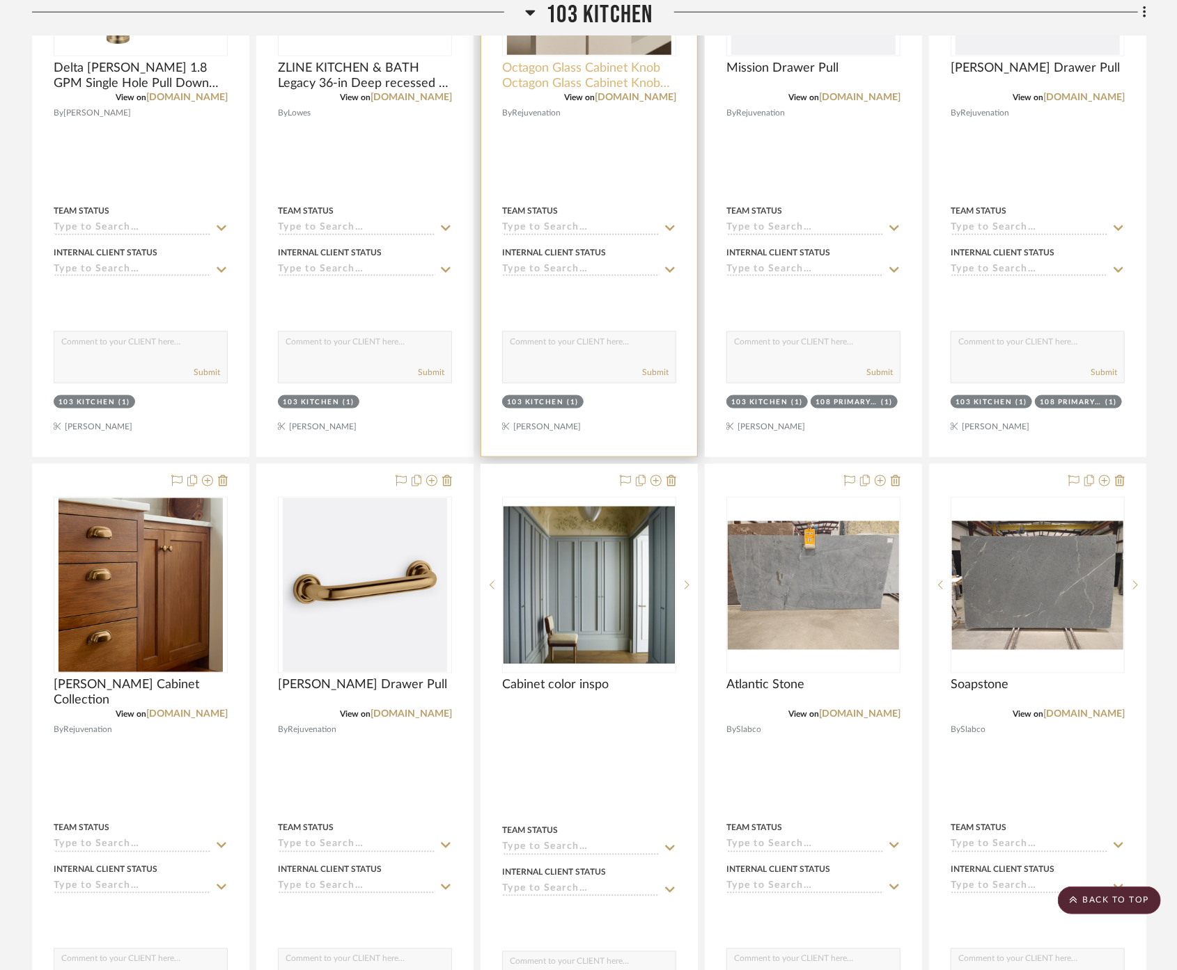
scroll to position [830, 0]
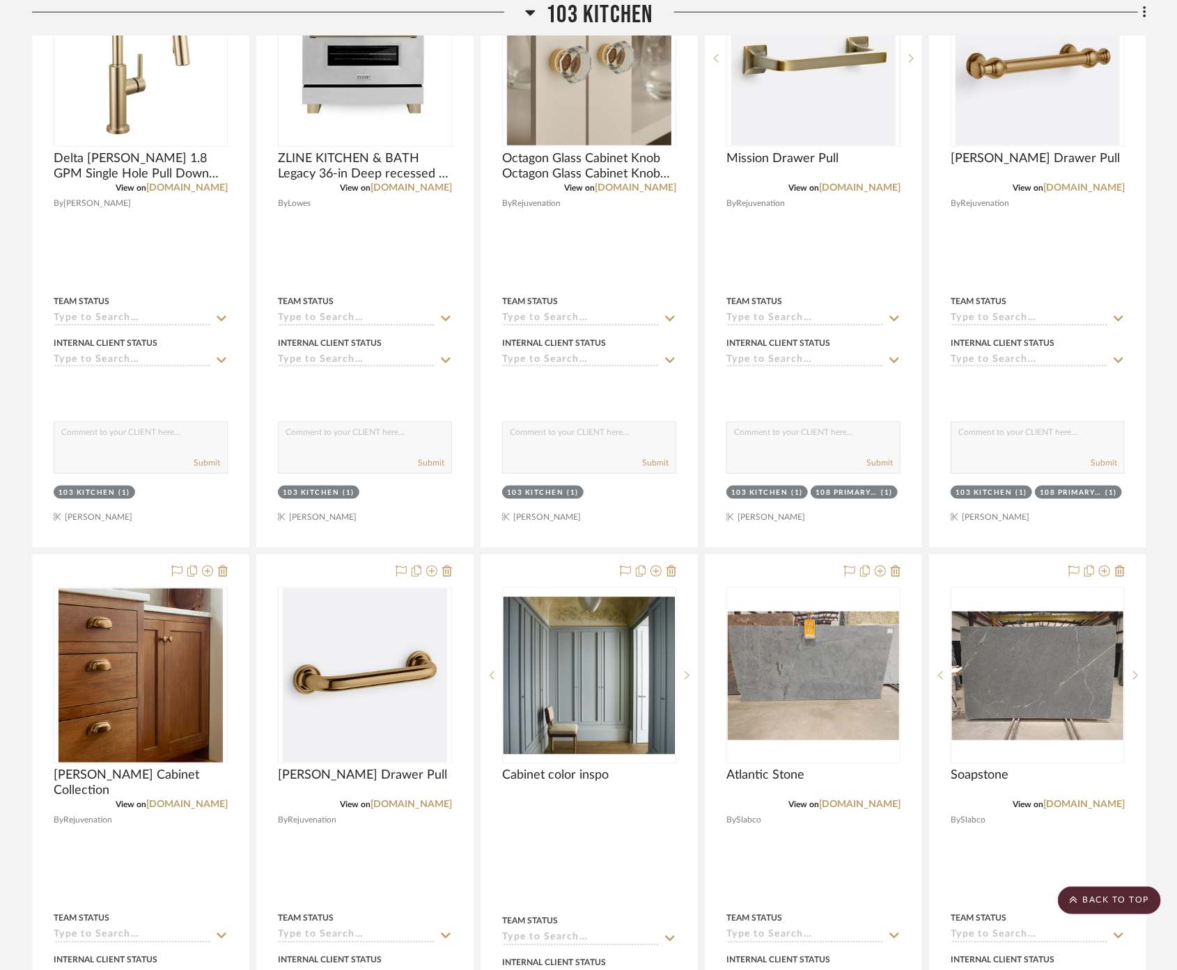
click at [606, 10] on span "103 Kitchen" at bounding box center [599, 15] width 107 height 30
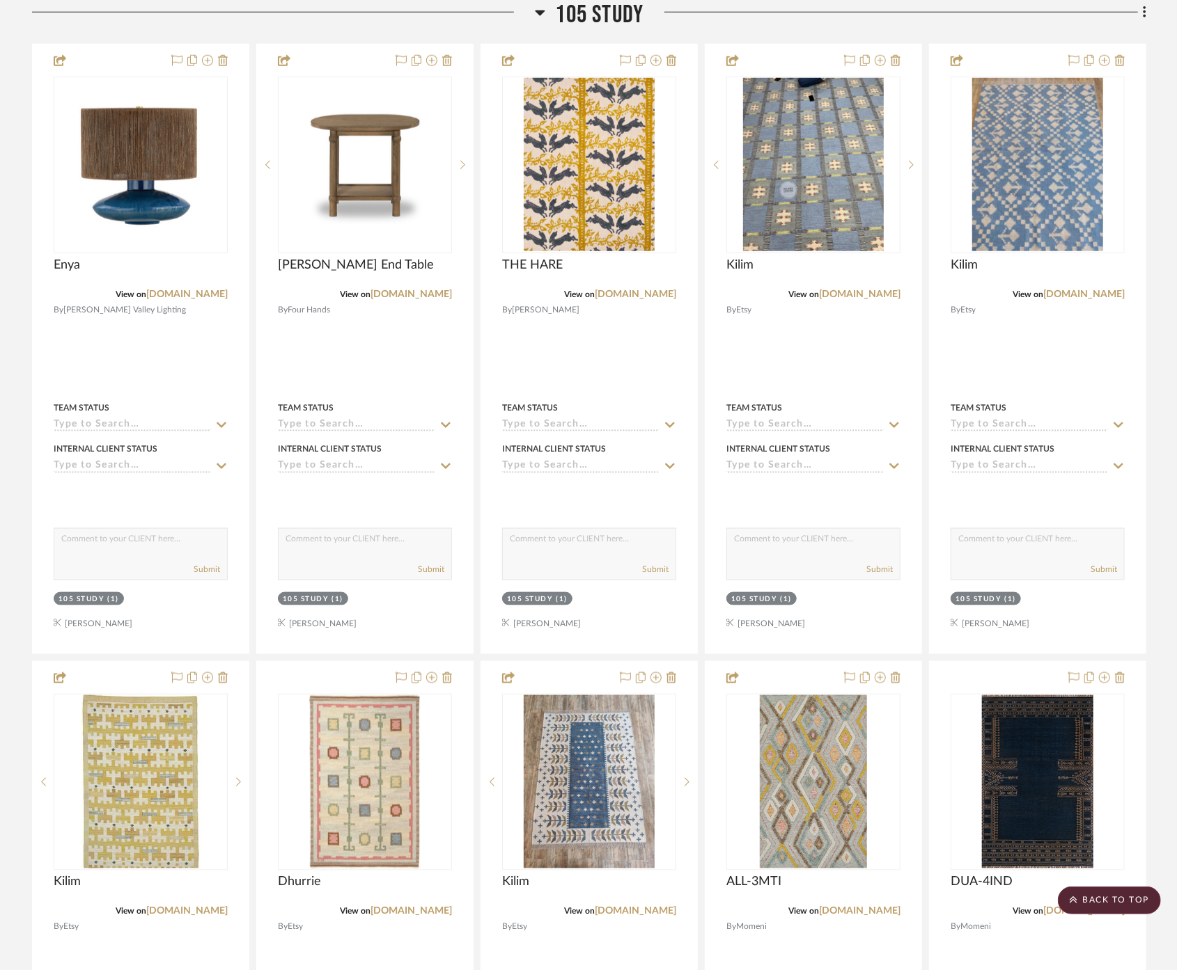
click at [621, 3] on span "105 Study" at bounding box center [600, 15] width 88 height 30
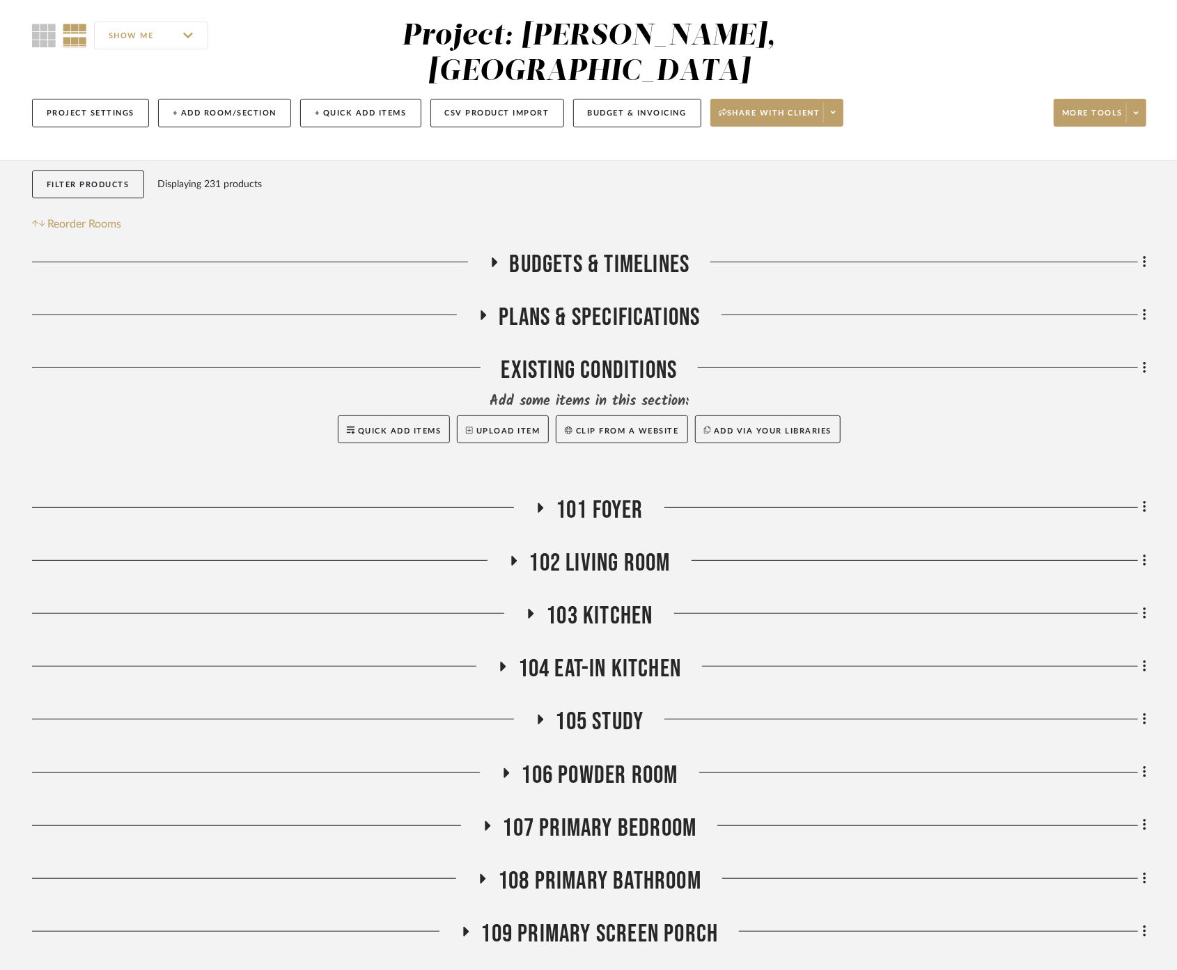
scroll to position [509, 0]
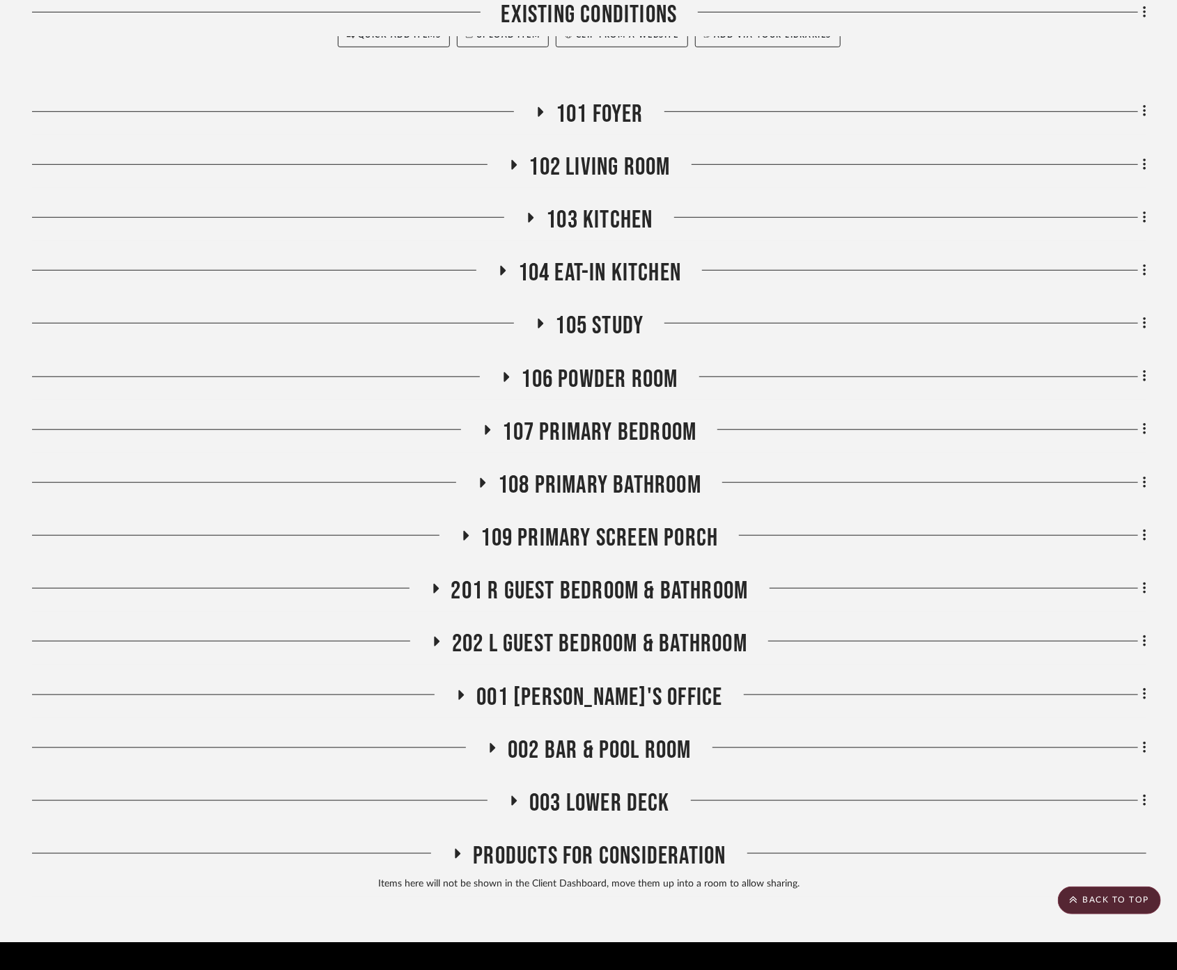
click at [668, 418] on span "107 Primary Bedroom" at bounding box center [600, 433] width 194 height 30
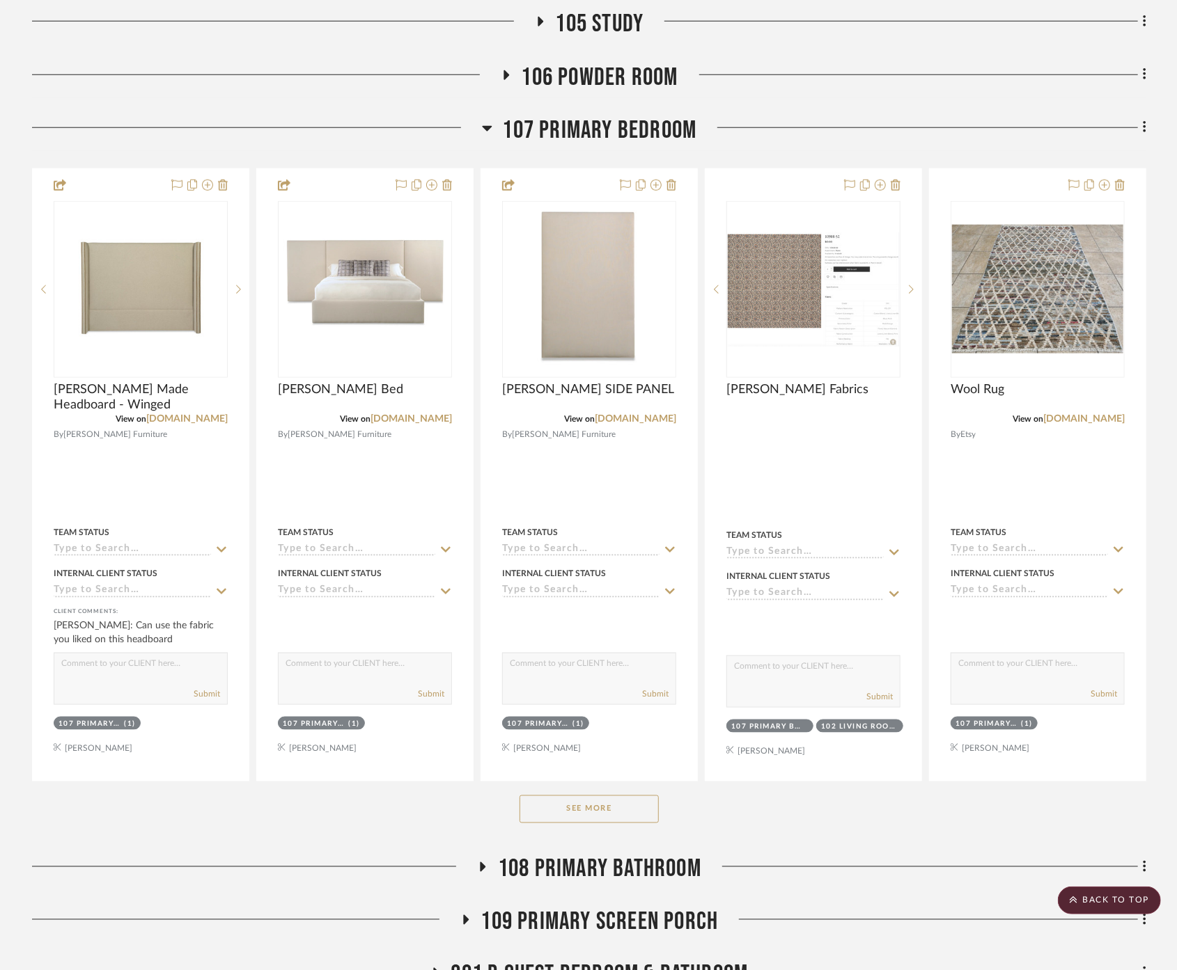
scroll to position [819, 0]
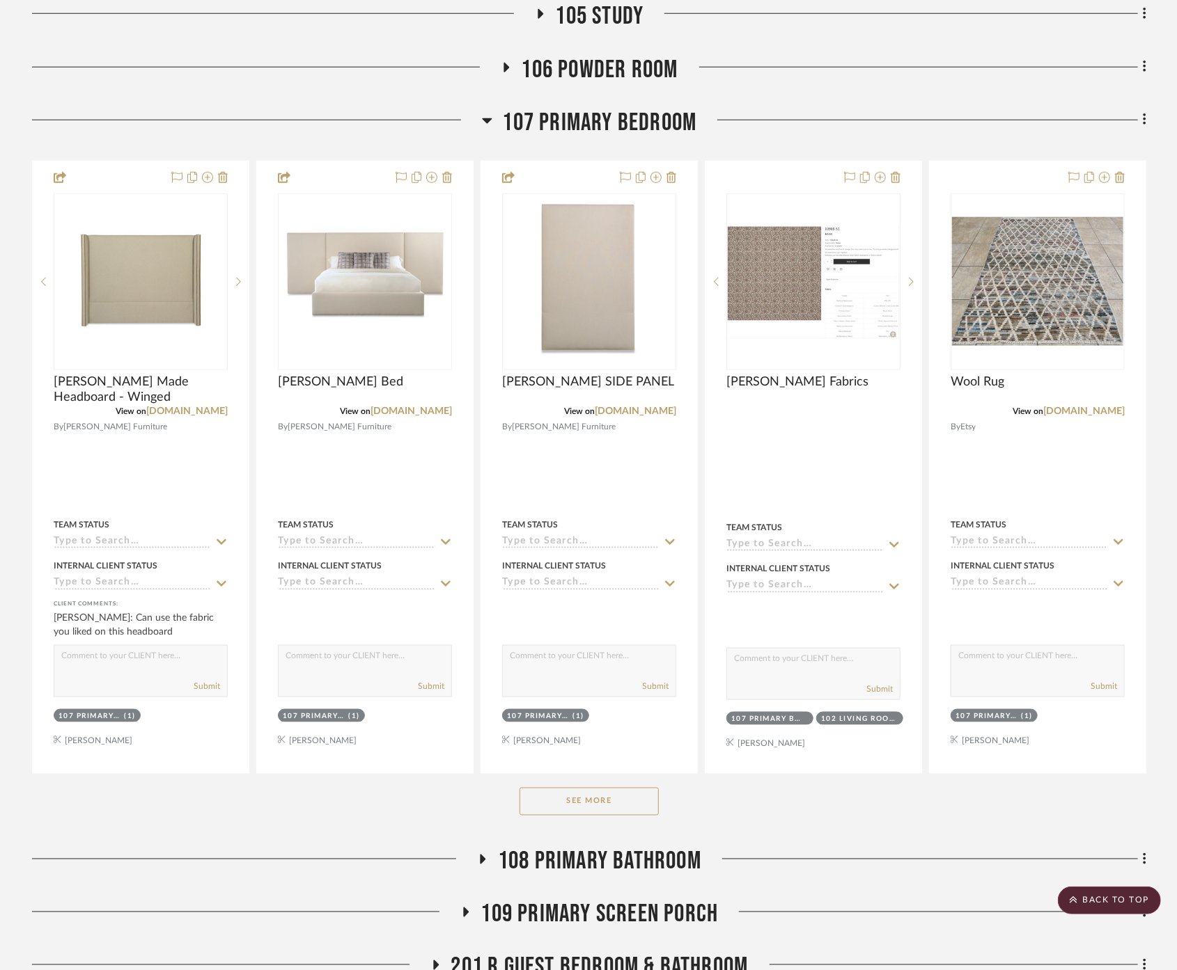
click at [634, 788] on button "See More" at bounding box center [588, 802] width 139 height 28
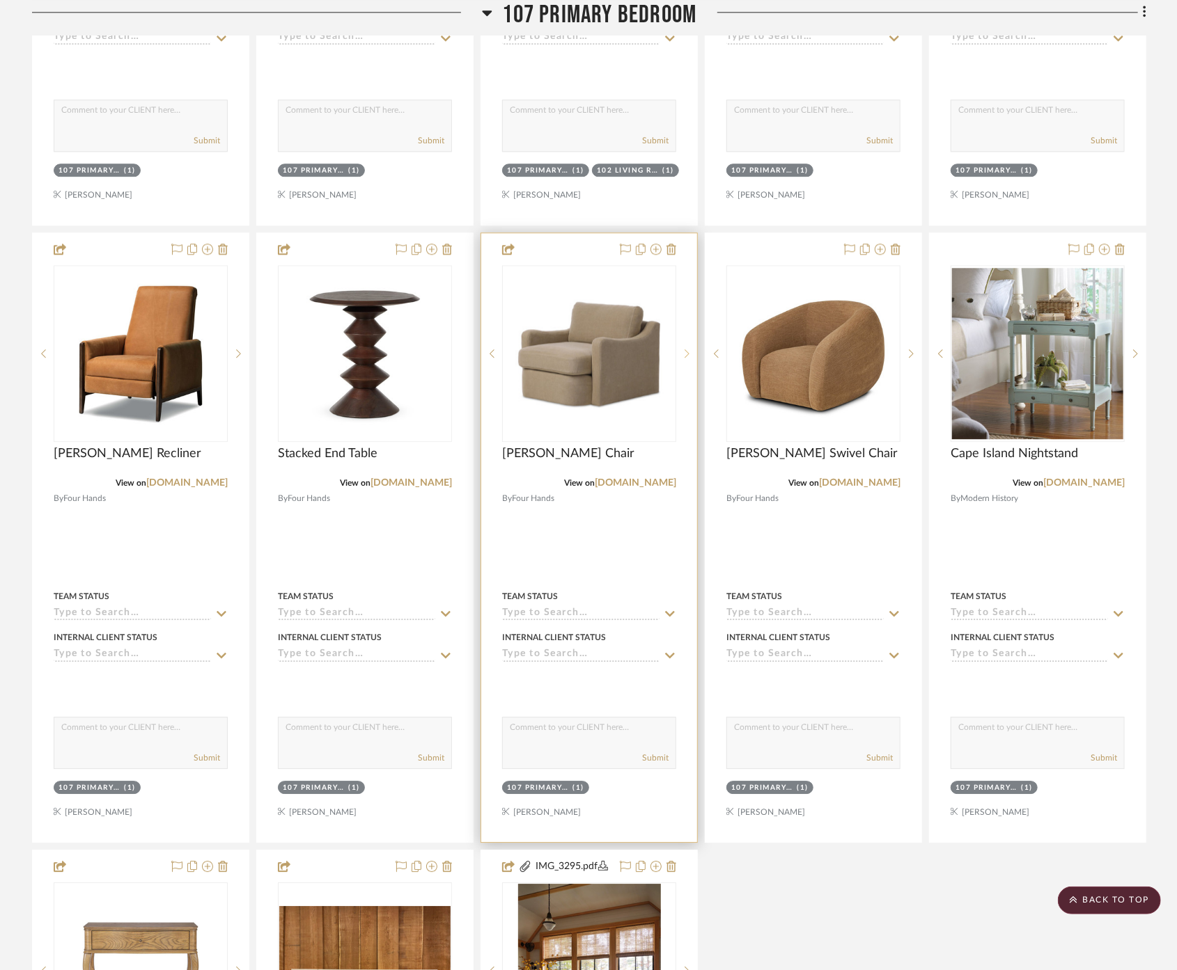
scroll to position [2057, 0]
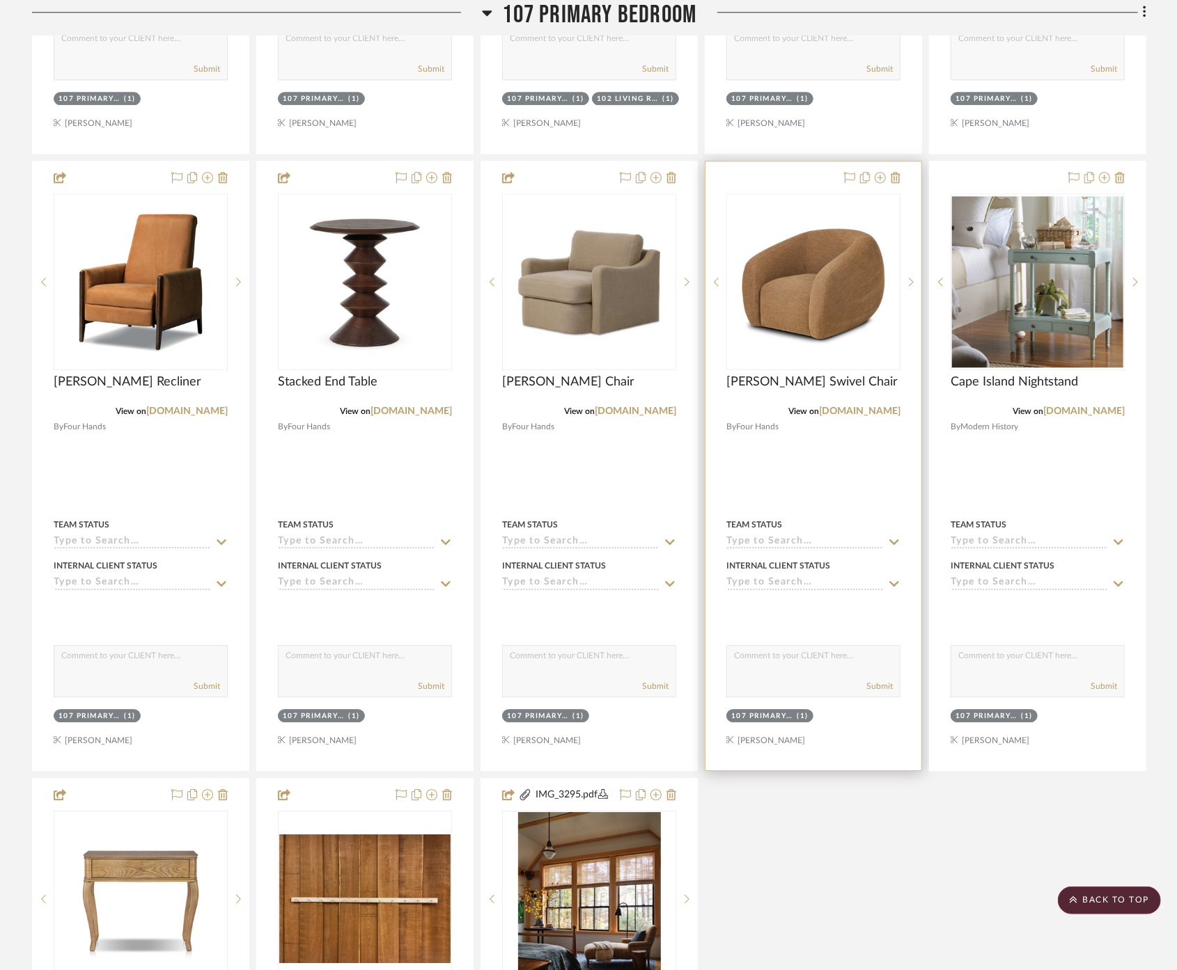
click at [808, 442] on div at bounding box center [813, 466] width 216 height 609
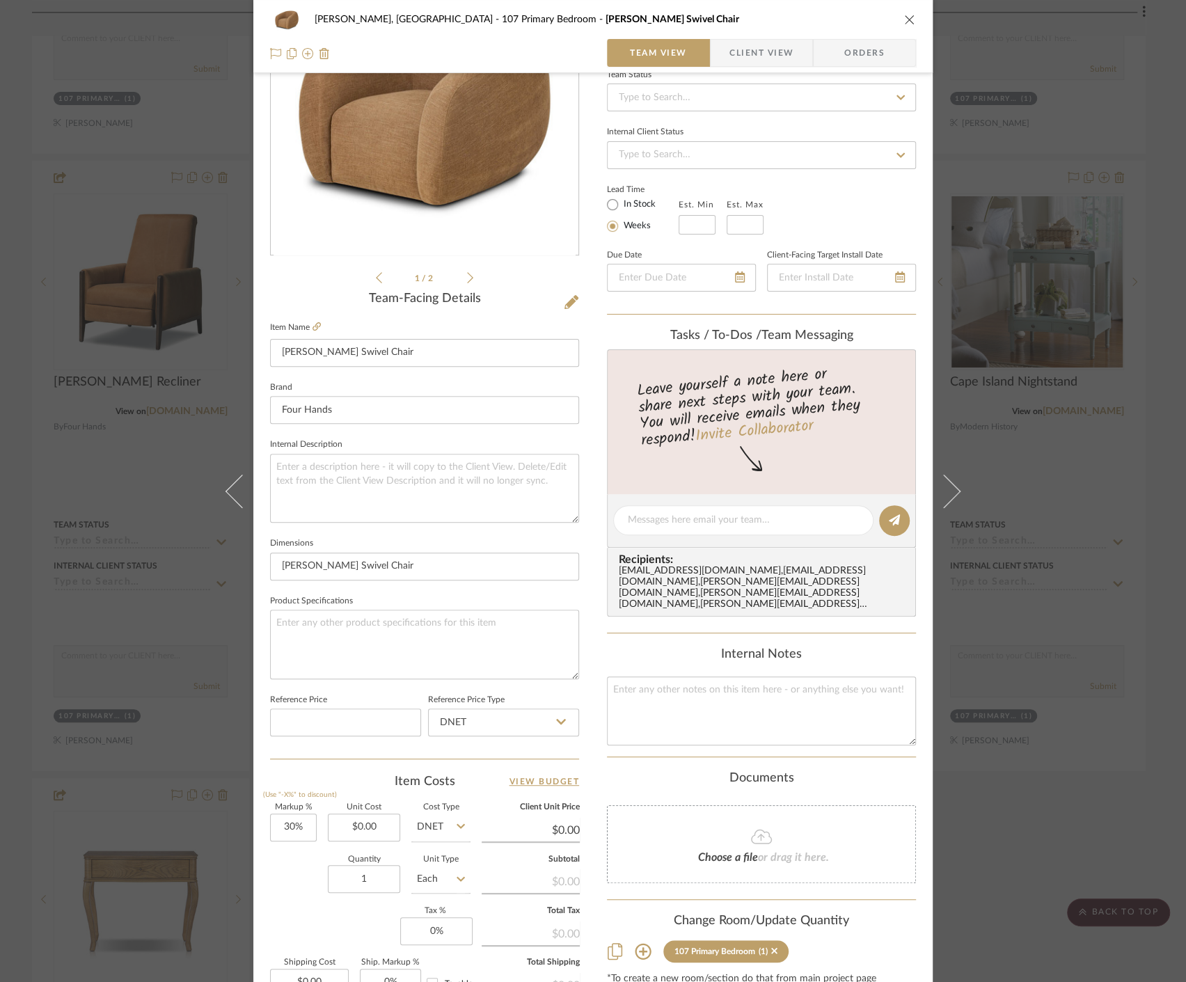
scroll to position [308, 0]
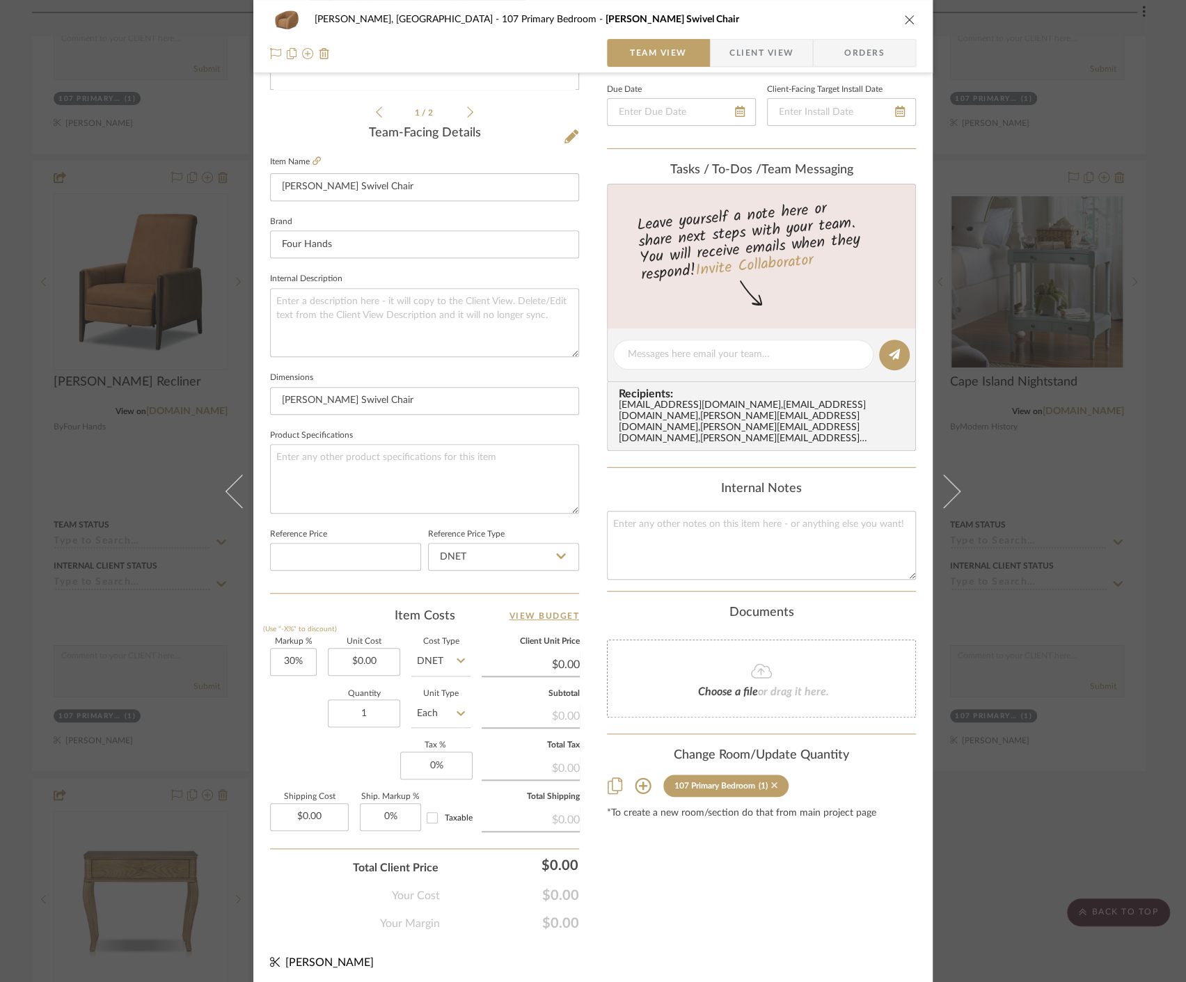
click at [771, 780] on icon at bounding box center [774, 785] width 6 height 10
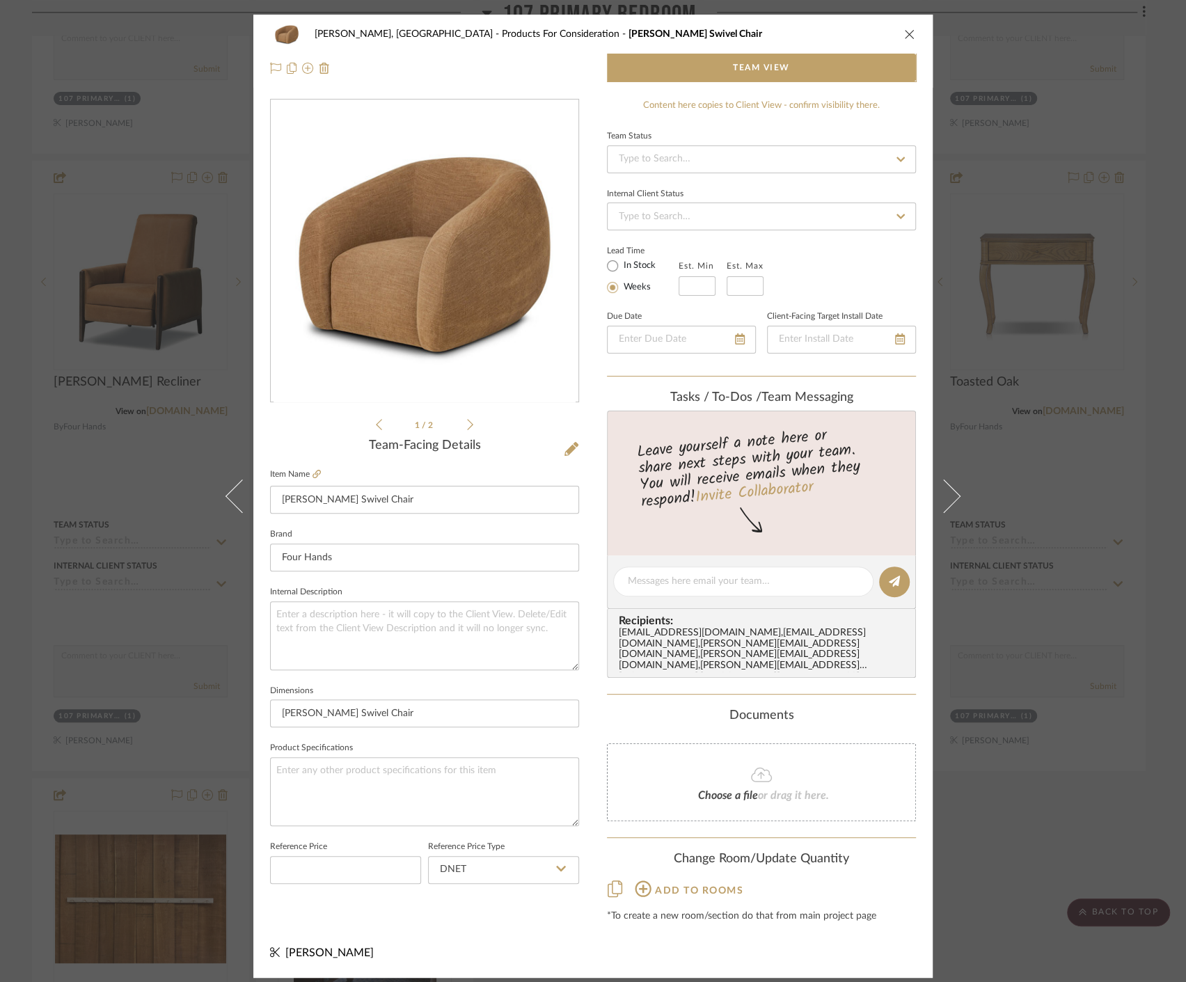
click at [1014, 802] on div "Connolly, Clarkesville Products For Consideration Channing Swivel Chair Team Vi…" at bounding box center [593, 491] width 1186 height 982
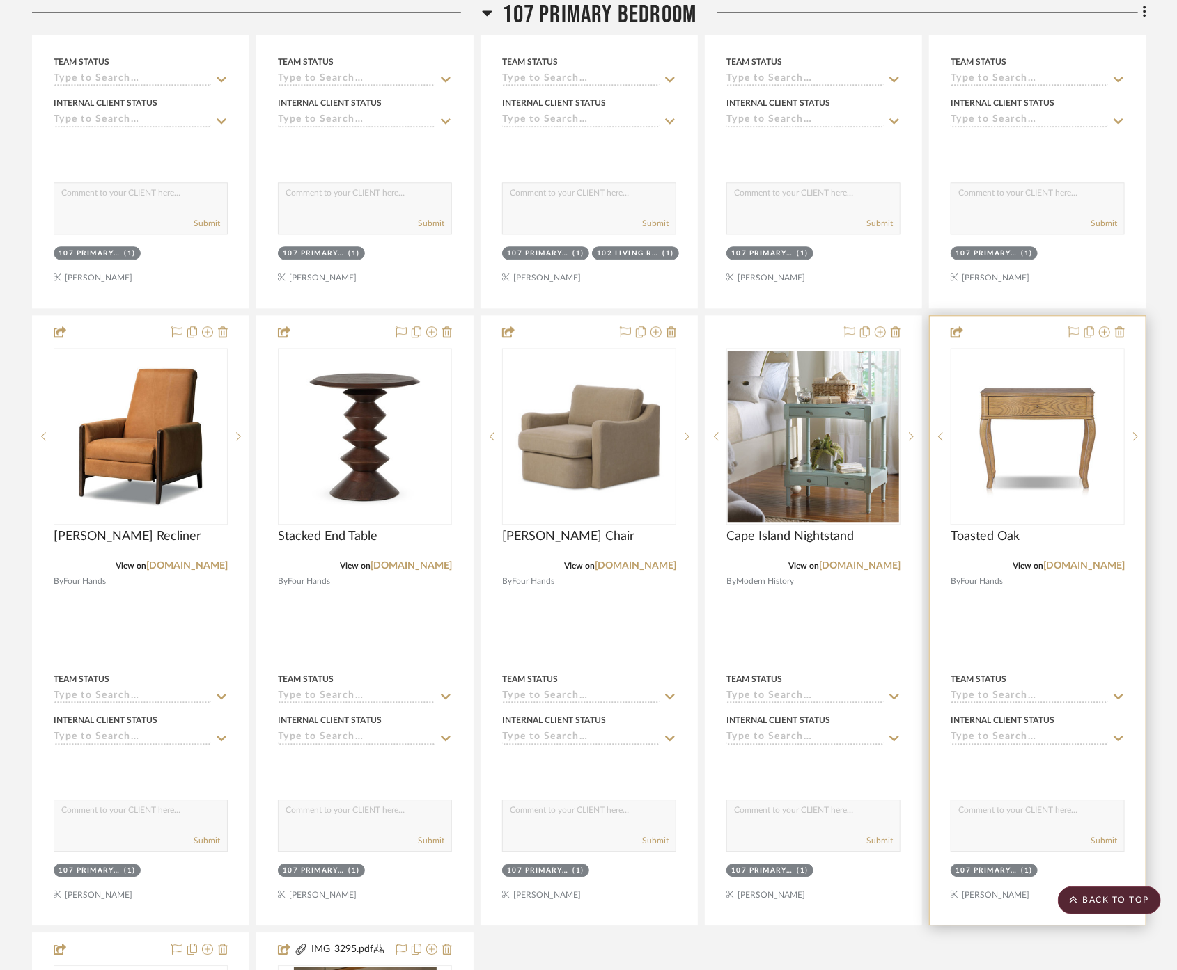
scroll to position [1901, 0]
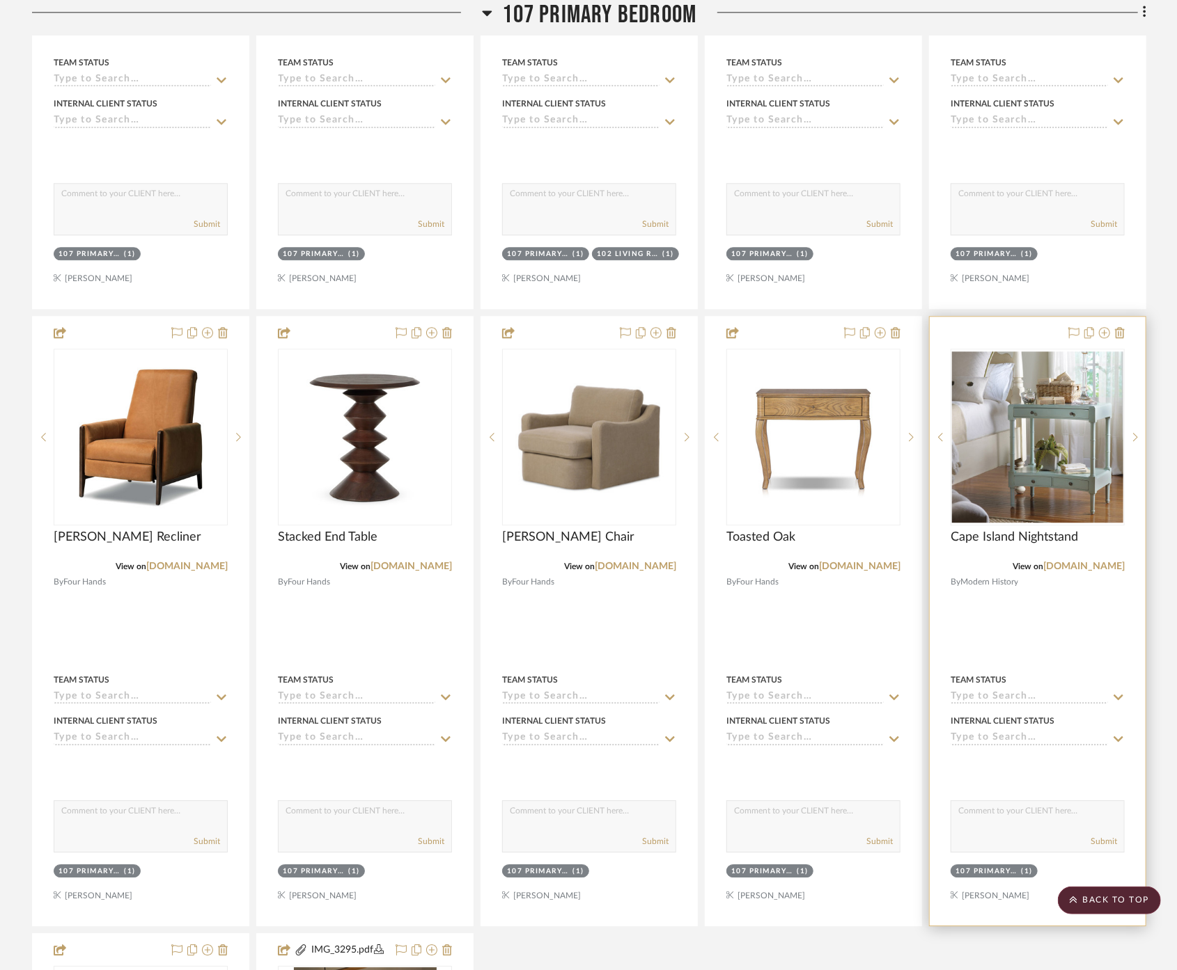
click at [1032, 585] on div at bounding box center [1037, 621] width 216 height 609
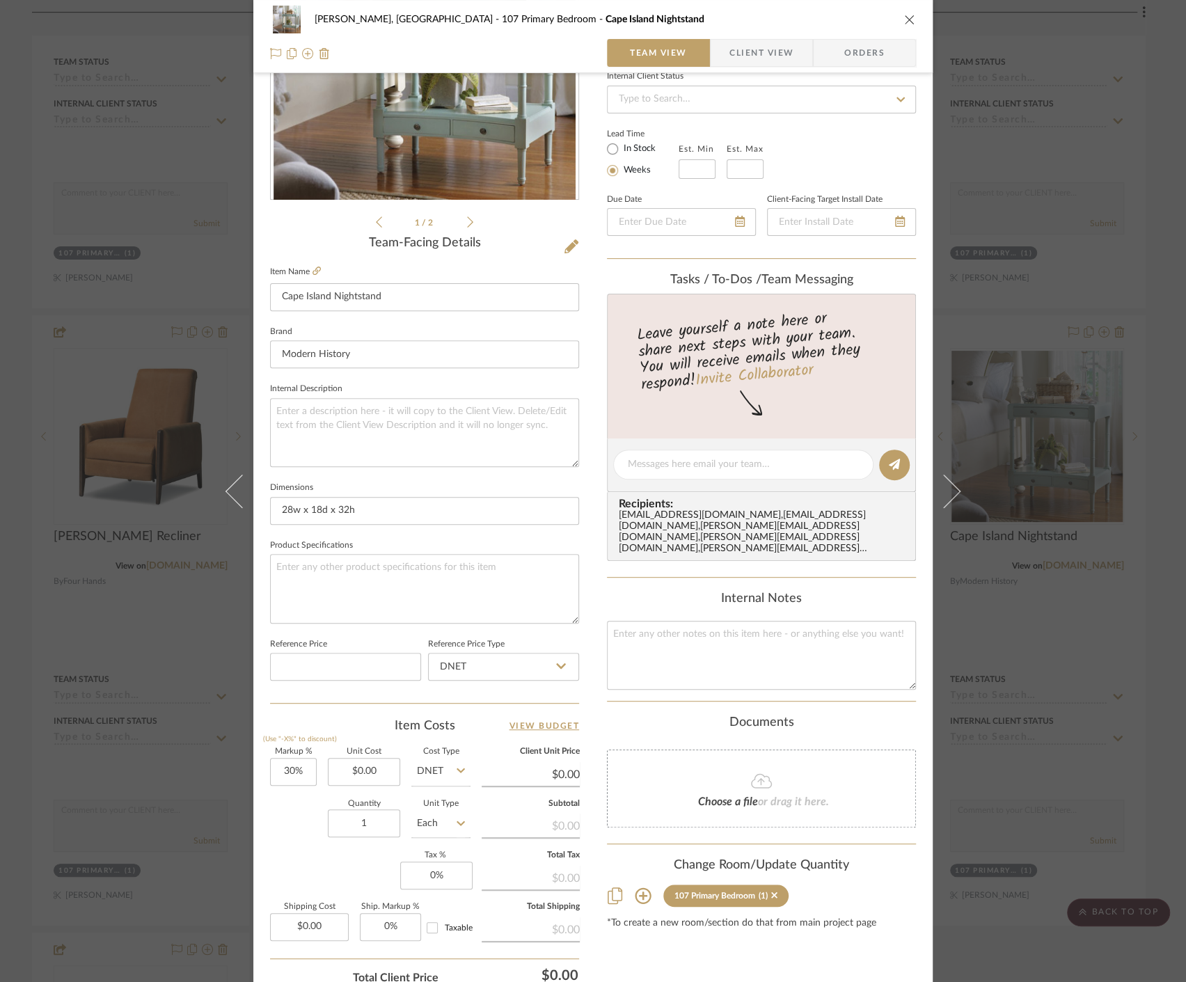
scroll to position [308, 0]
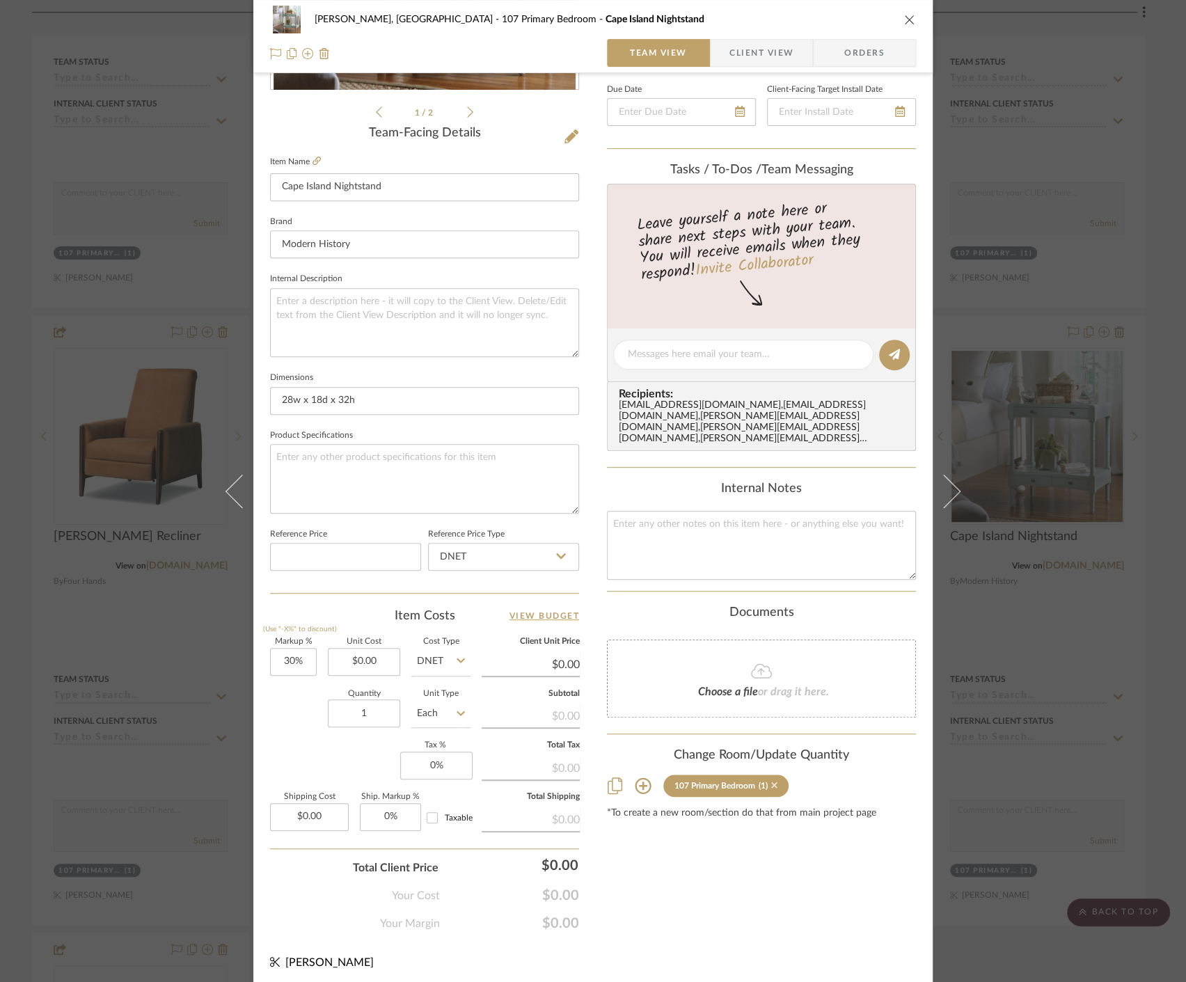
click at [771, 783] on icon at bounding box center [774, 786] width 6 height 6
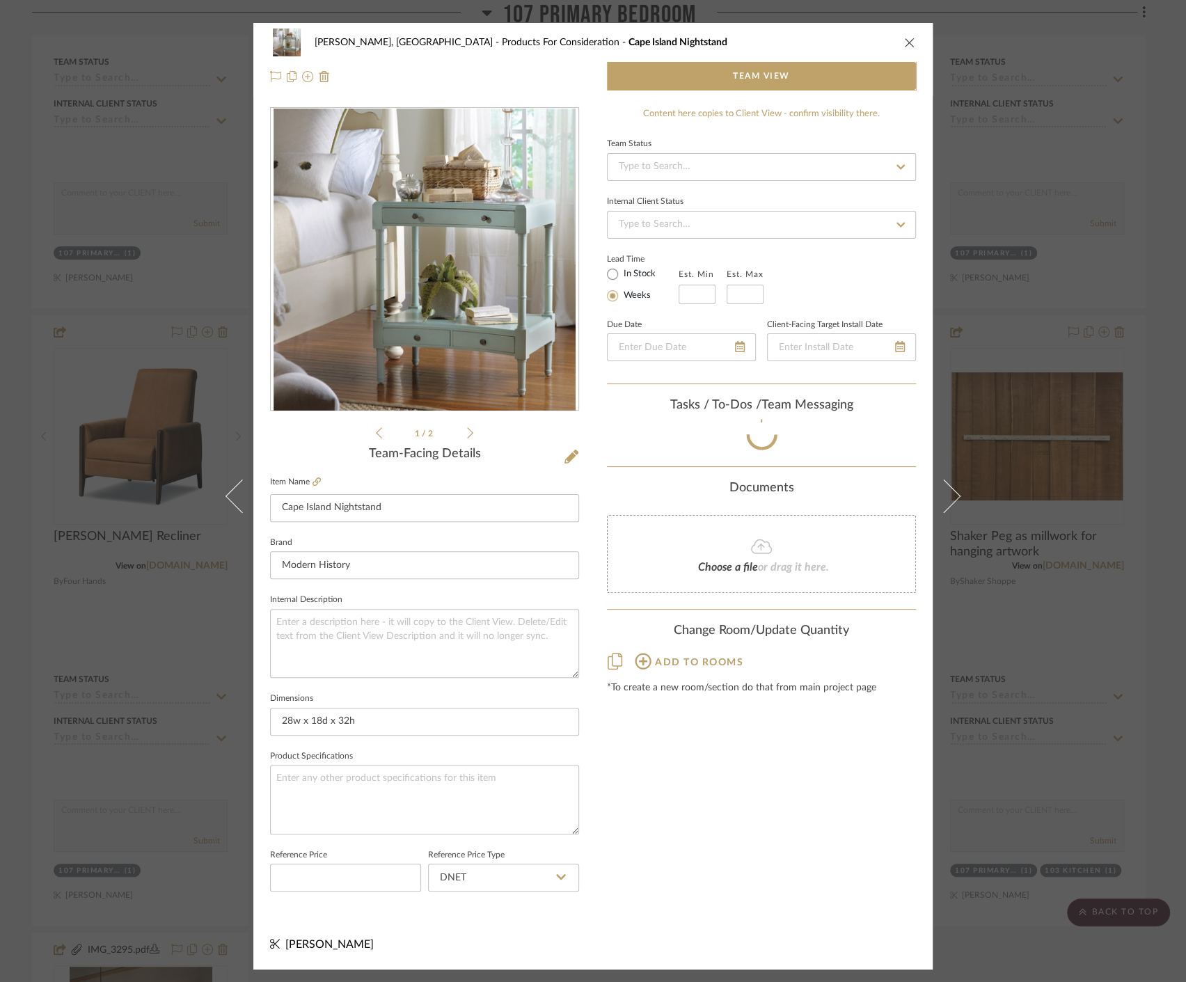
scroll to position [0, 0]
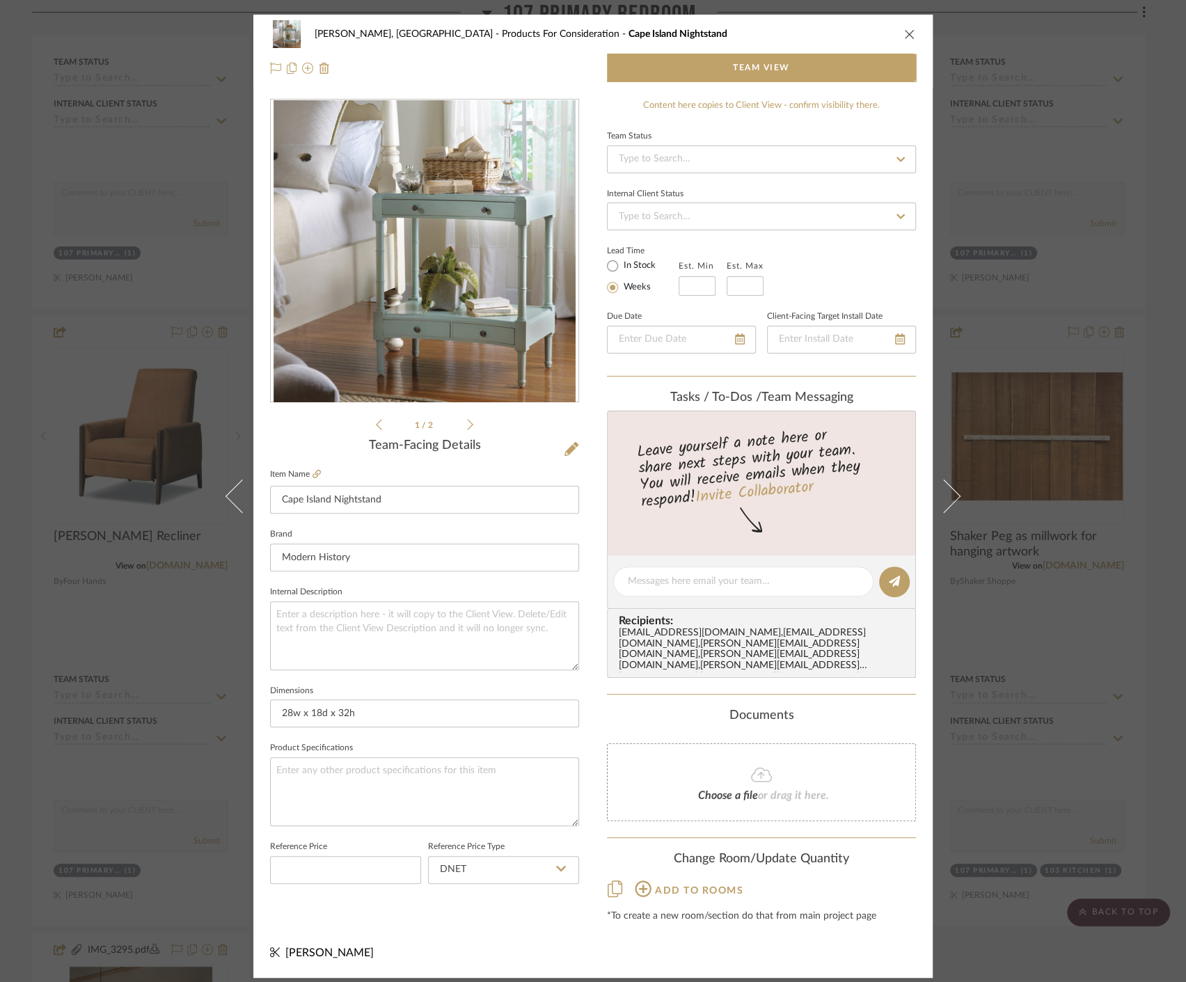
click at [1009, 655] on div "Connolly, Clarkesville Products For Consideration Cape Island Nightstand Team V…" at bounding box center [593, 491] width 1186 height 982
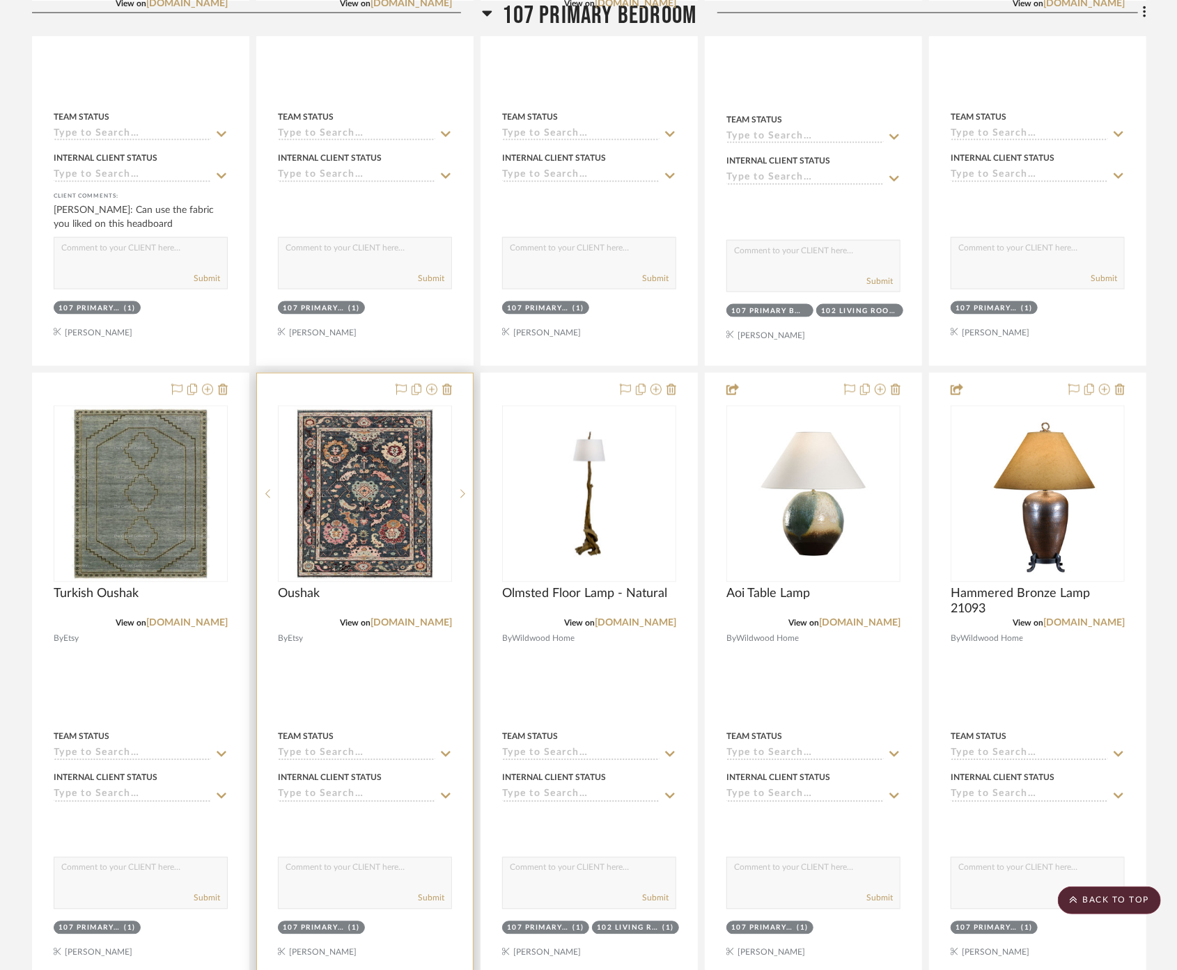
scroll to position [1205, 0]
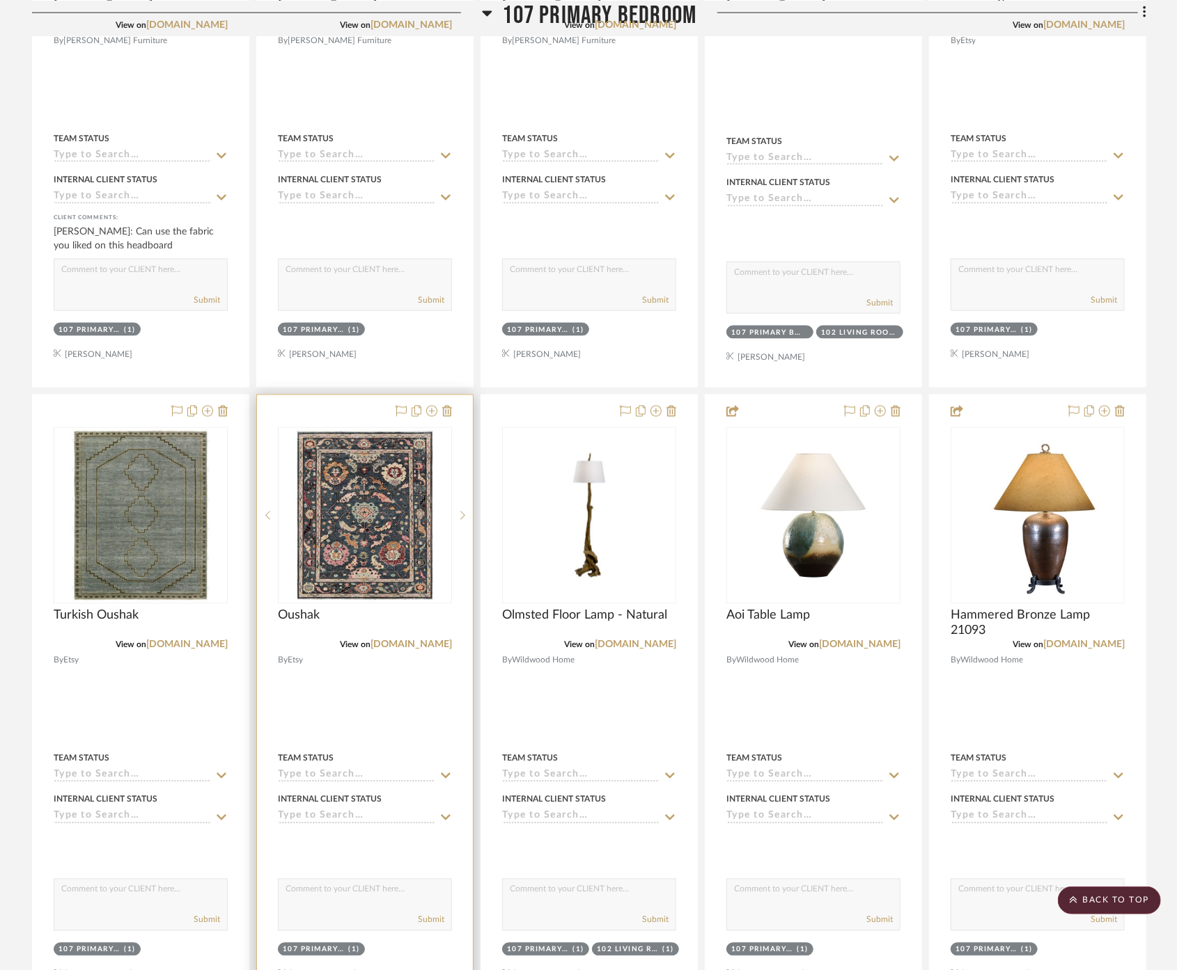
click at [394, 676] on div at bounding box center [365, 699] width 216 height 609
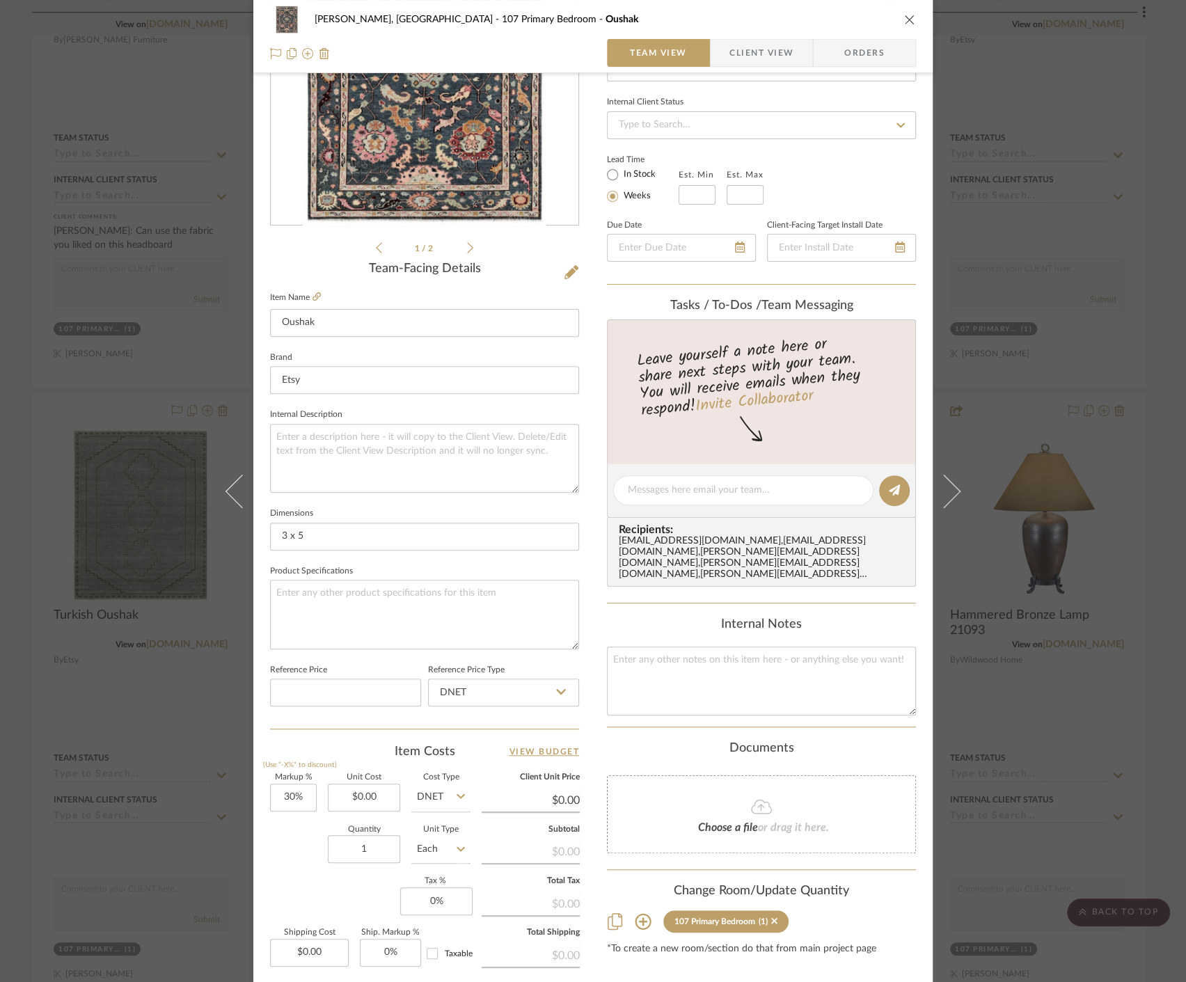
scroll to position [308, 0]
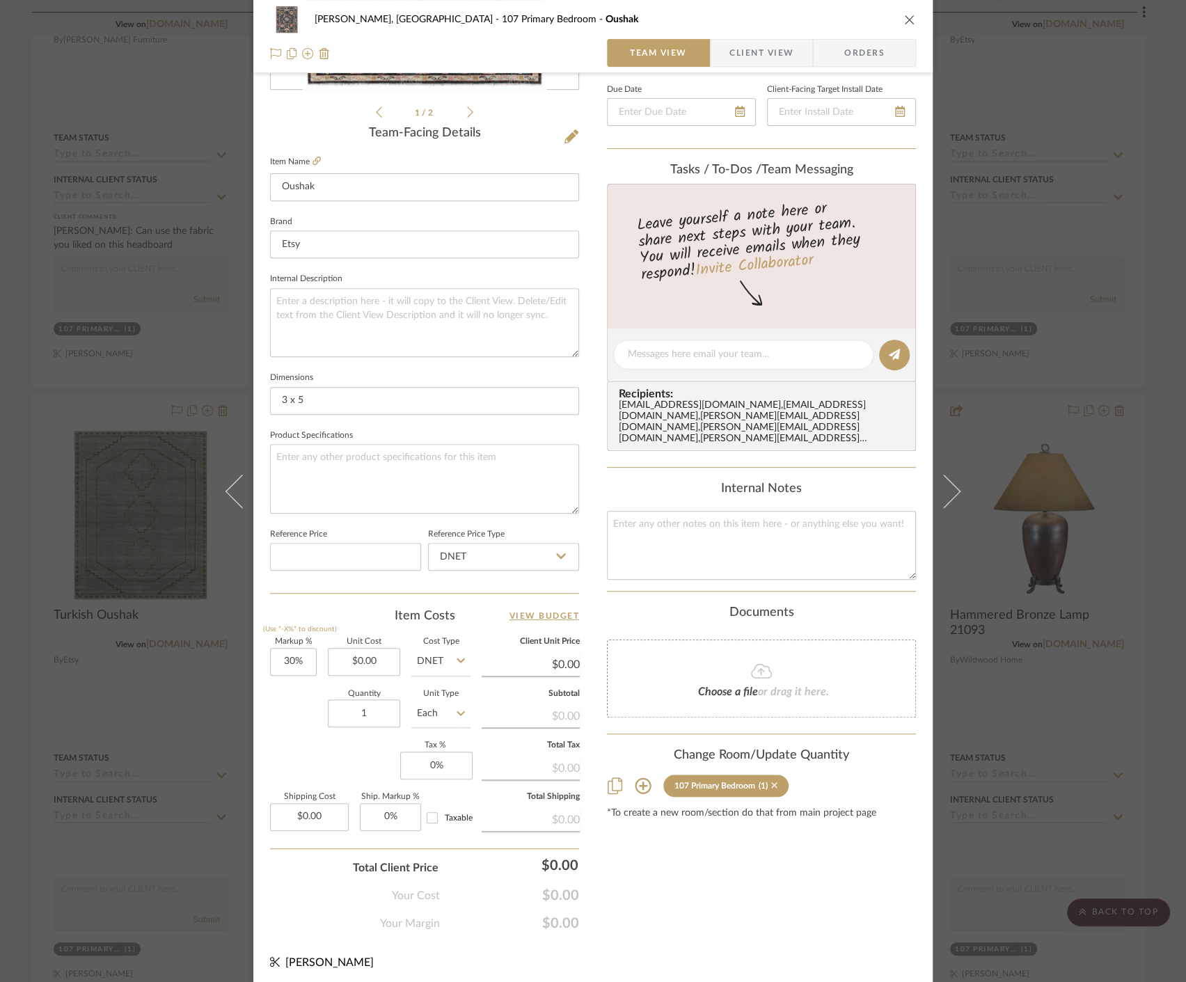
click at [771, 780] on icon at bounding box center [774, 785] width 6 height 10
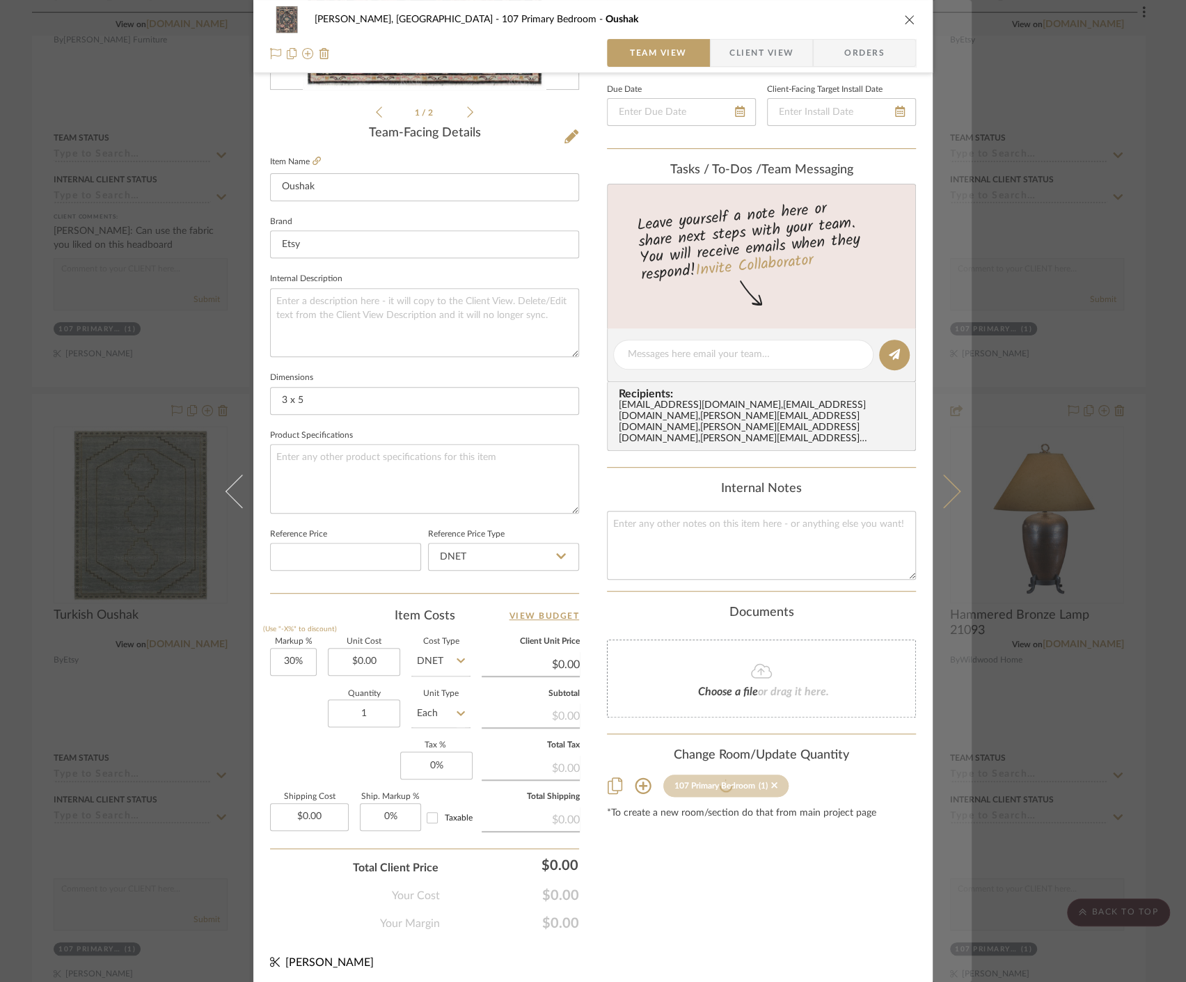
scroll to position [0, 0]
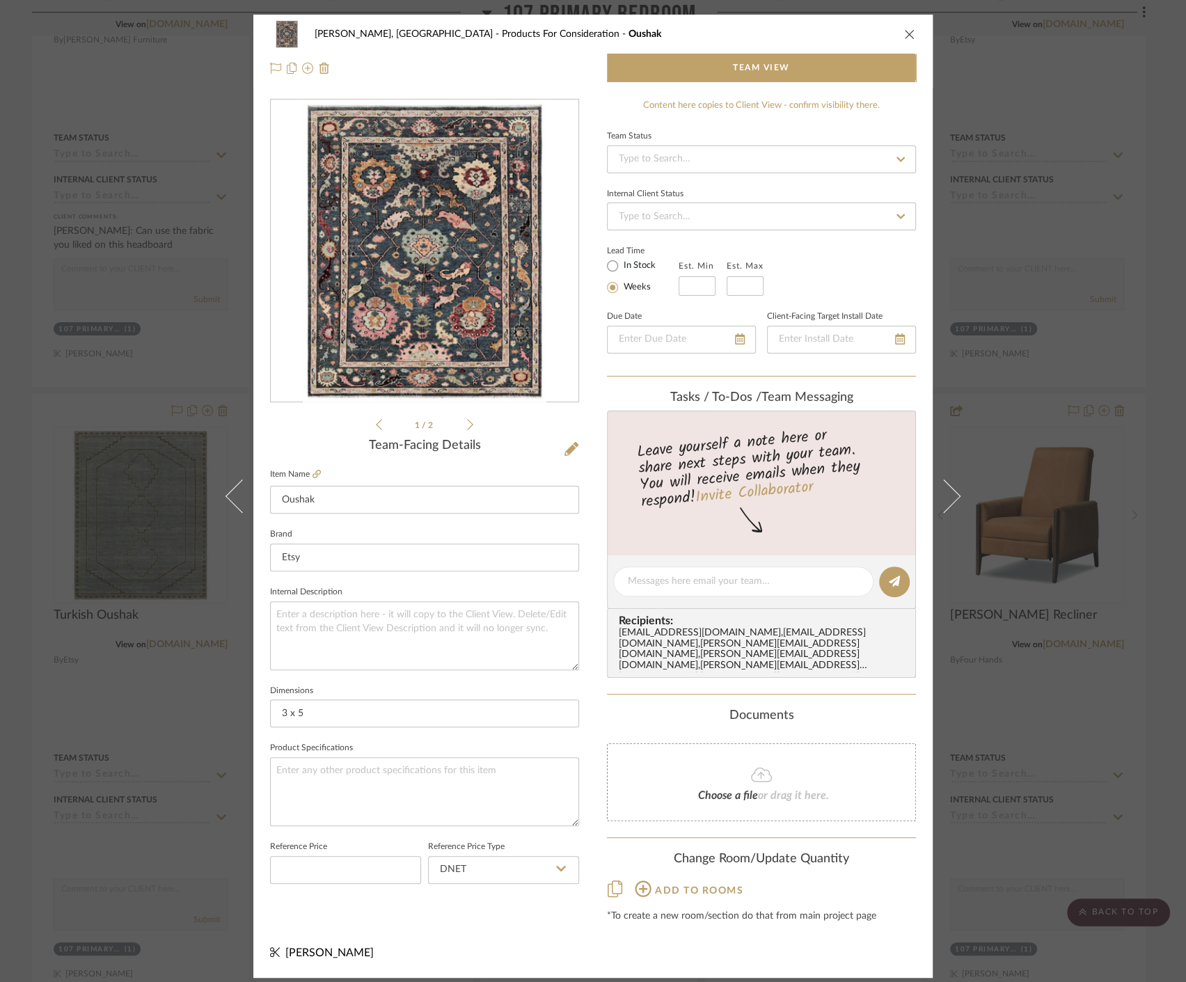
click at [1031, 764] on div "Connolly, Clarkesville Products For Consideration Oushak Team View 1 / 2 Team-F…" at bounding box center [593, 491] width 1186 height 982
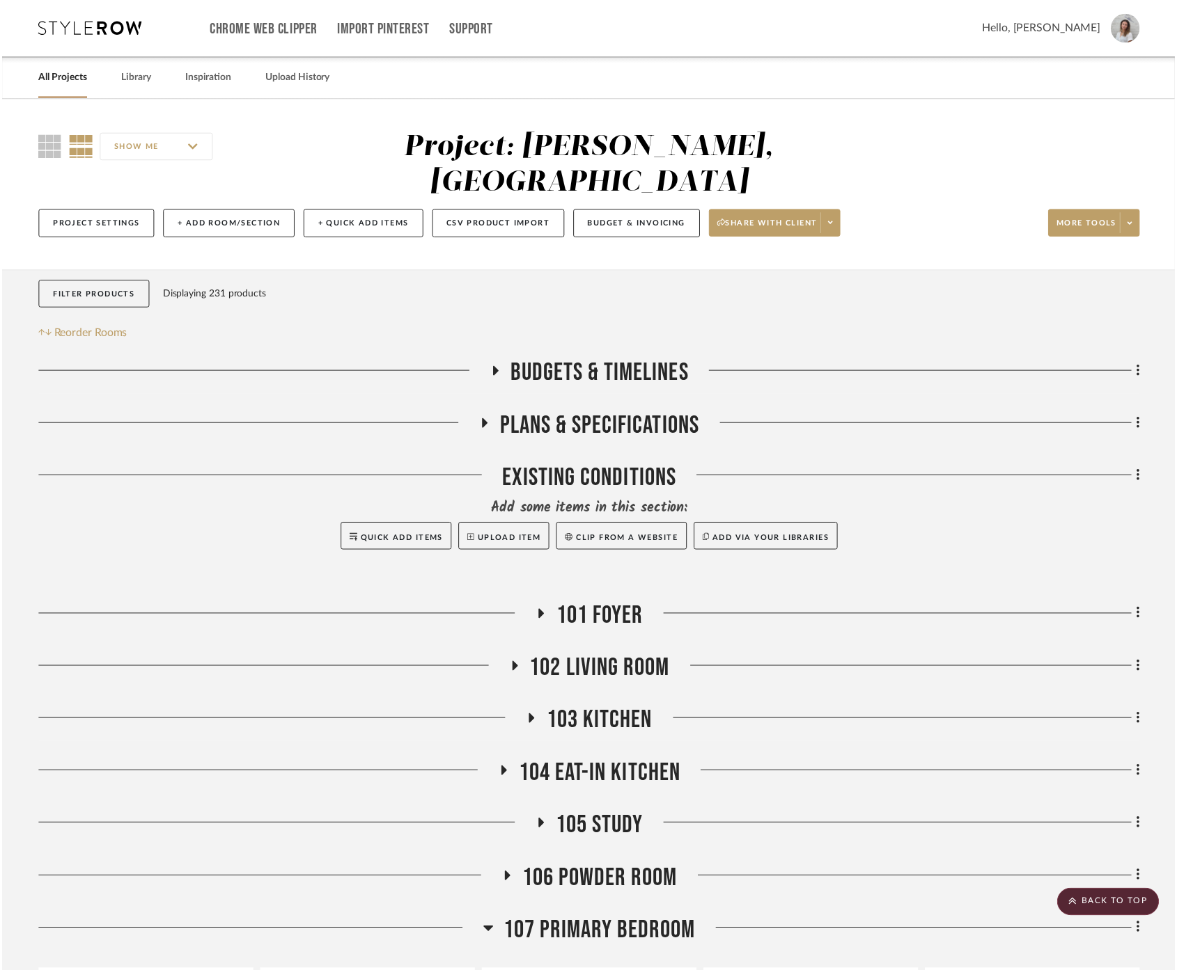
scroll to position [1205, 0]
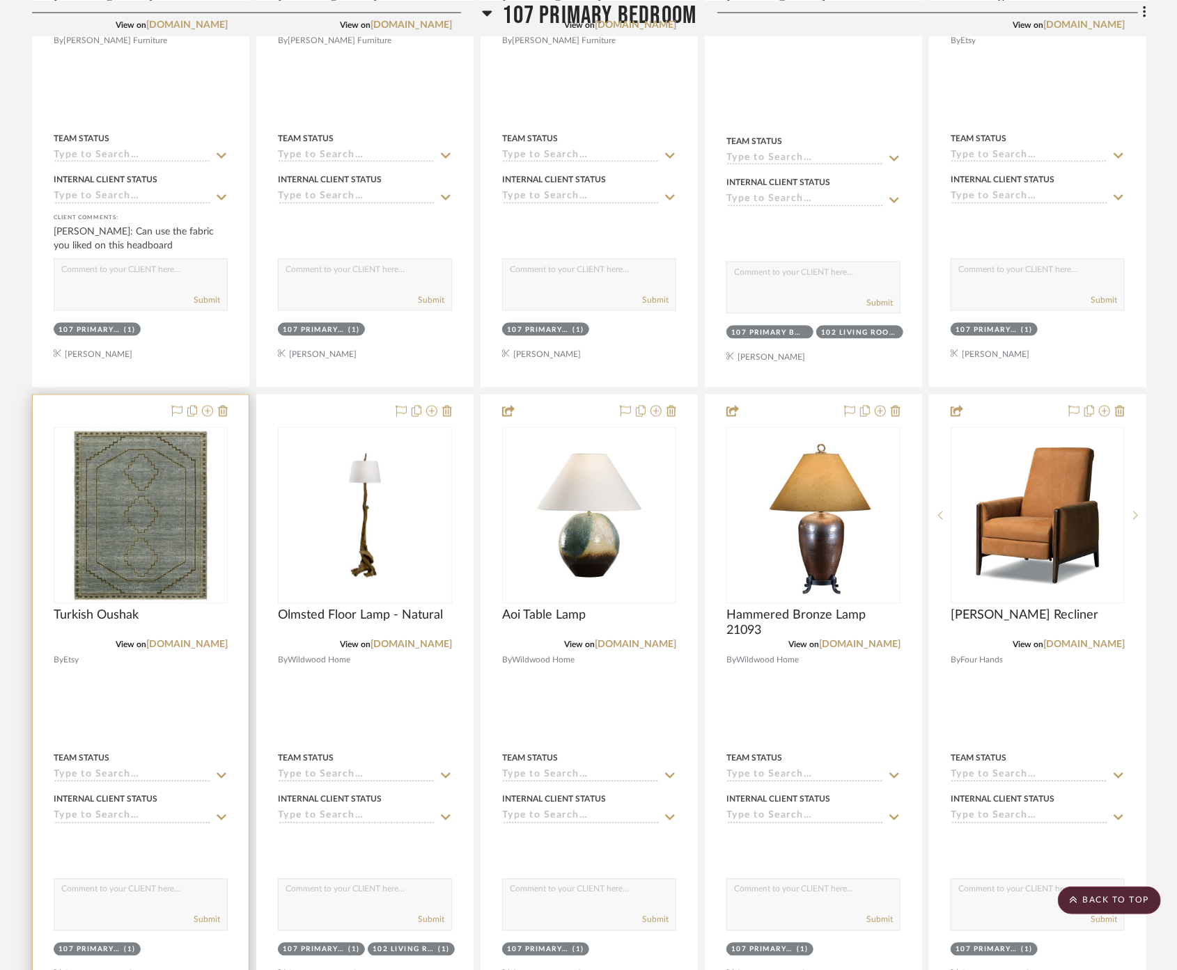
click at [182, 687] on div at bounding box center [141, 699] width 216 height 609
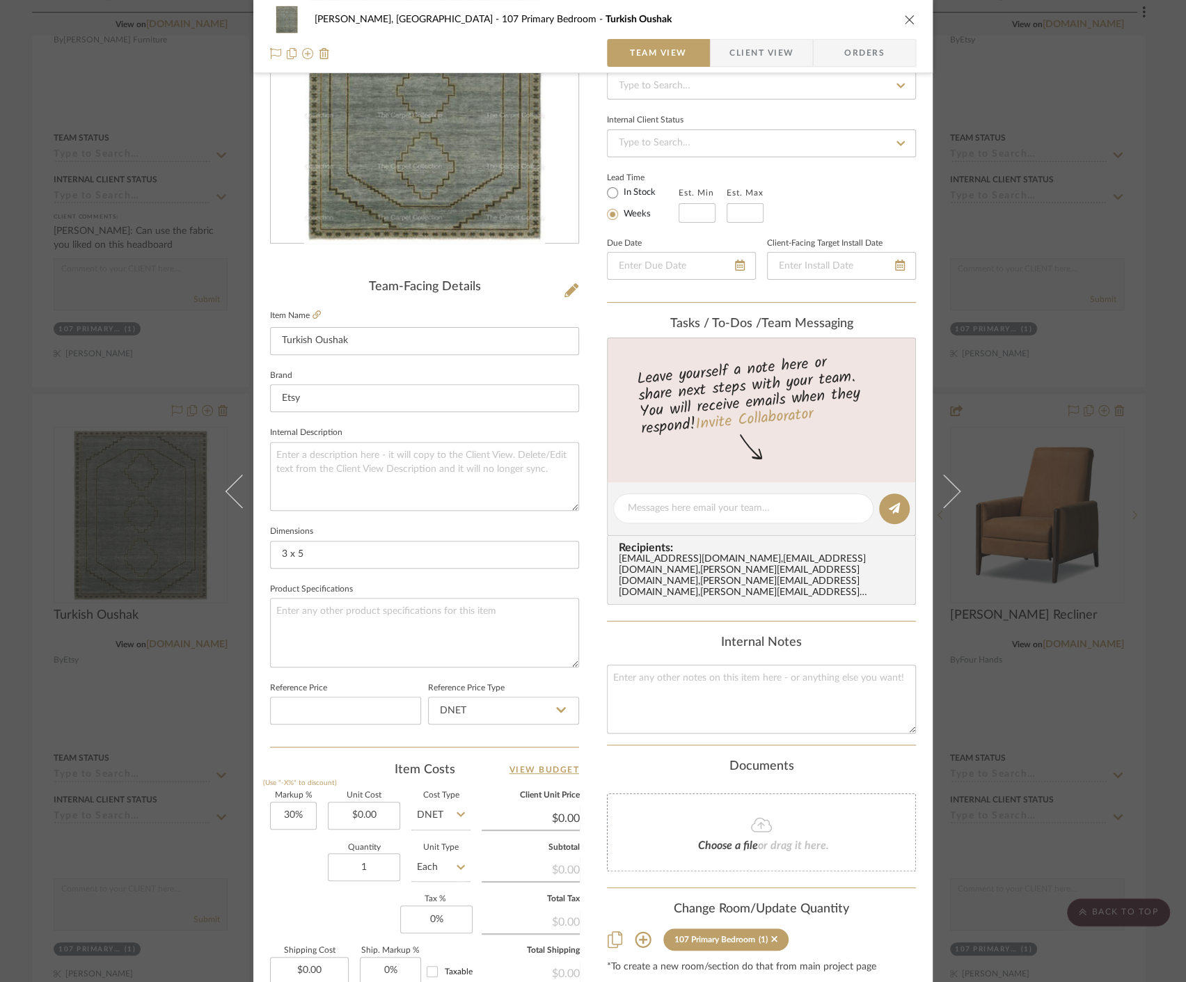
scroll to position [308, 0]
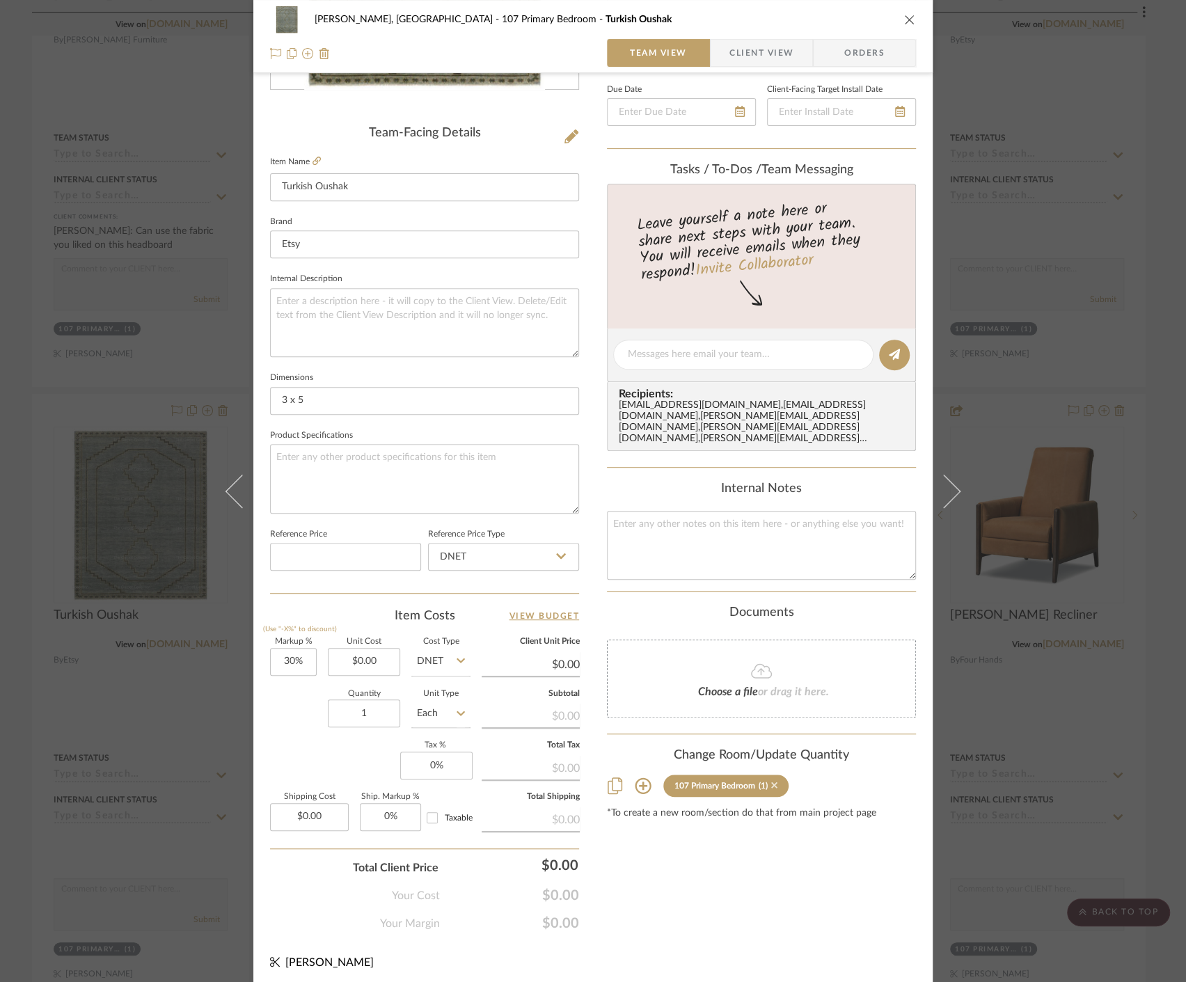
click at [771, 780] on icon at bounding box center [774, 785] width 6 height 10
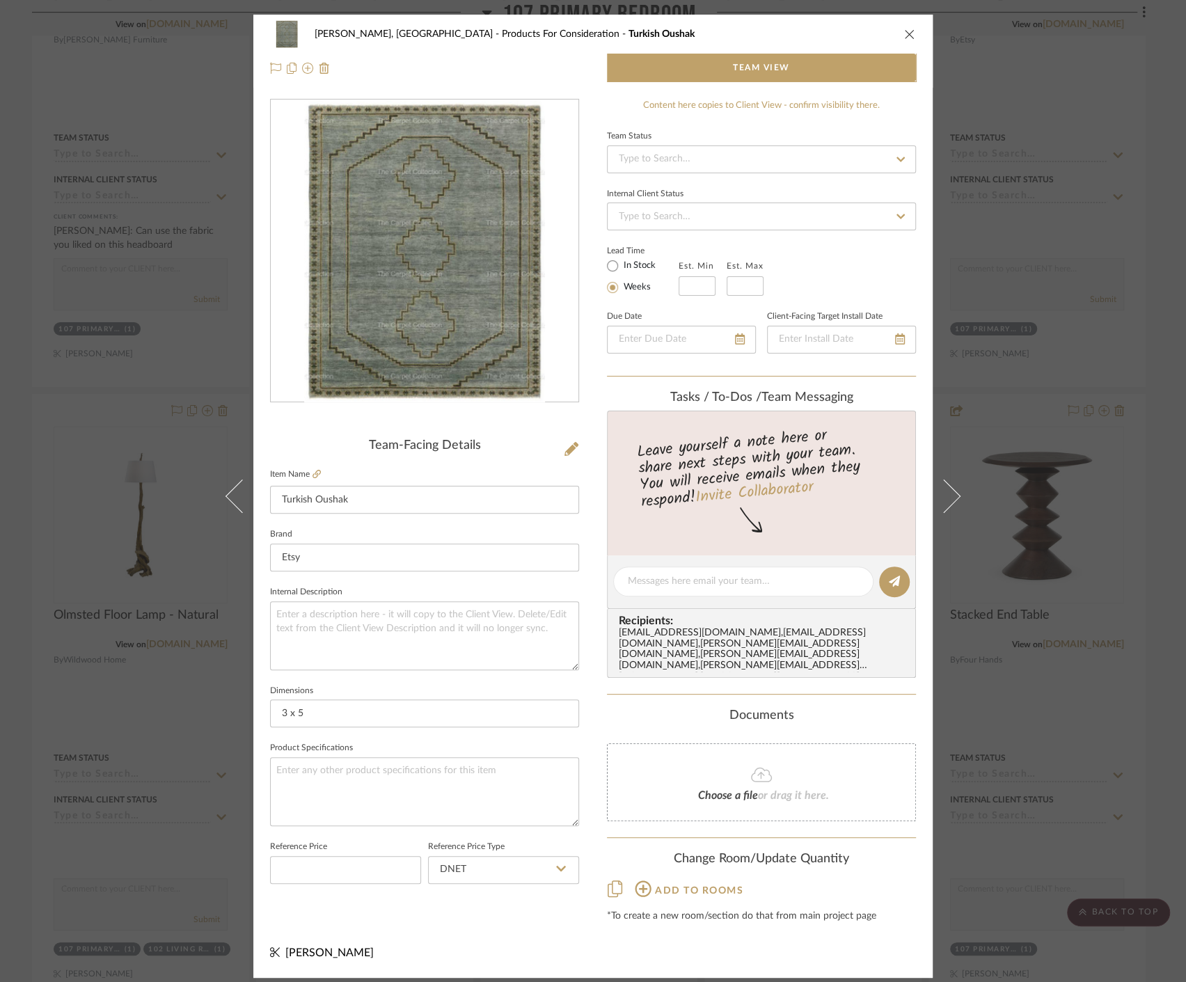
scroll to position [0, 0]
click at [1034, 734] on div "Connolly, Clarkesville Products For Consideration Turkish Oushak Team View Team…" at bounding box center [593, 491] width 1186 height 982
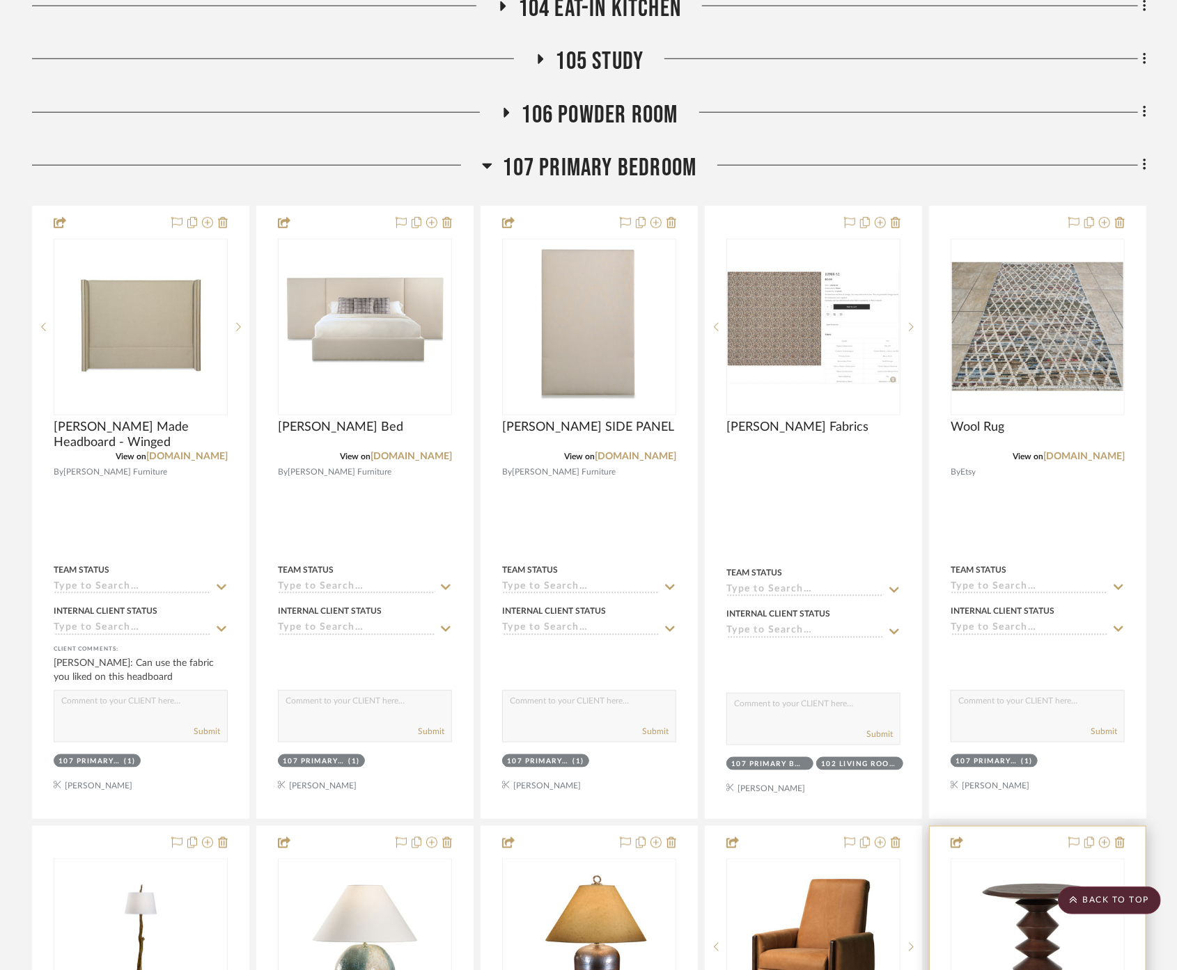
scroll to position [741, 0]
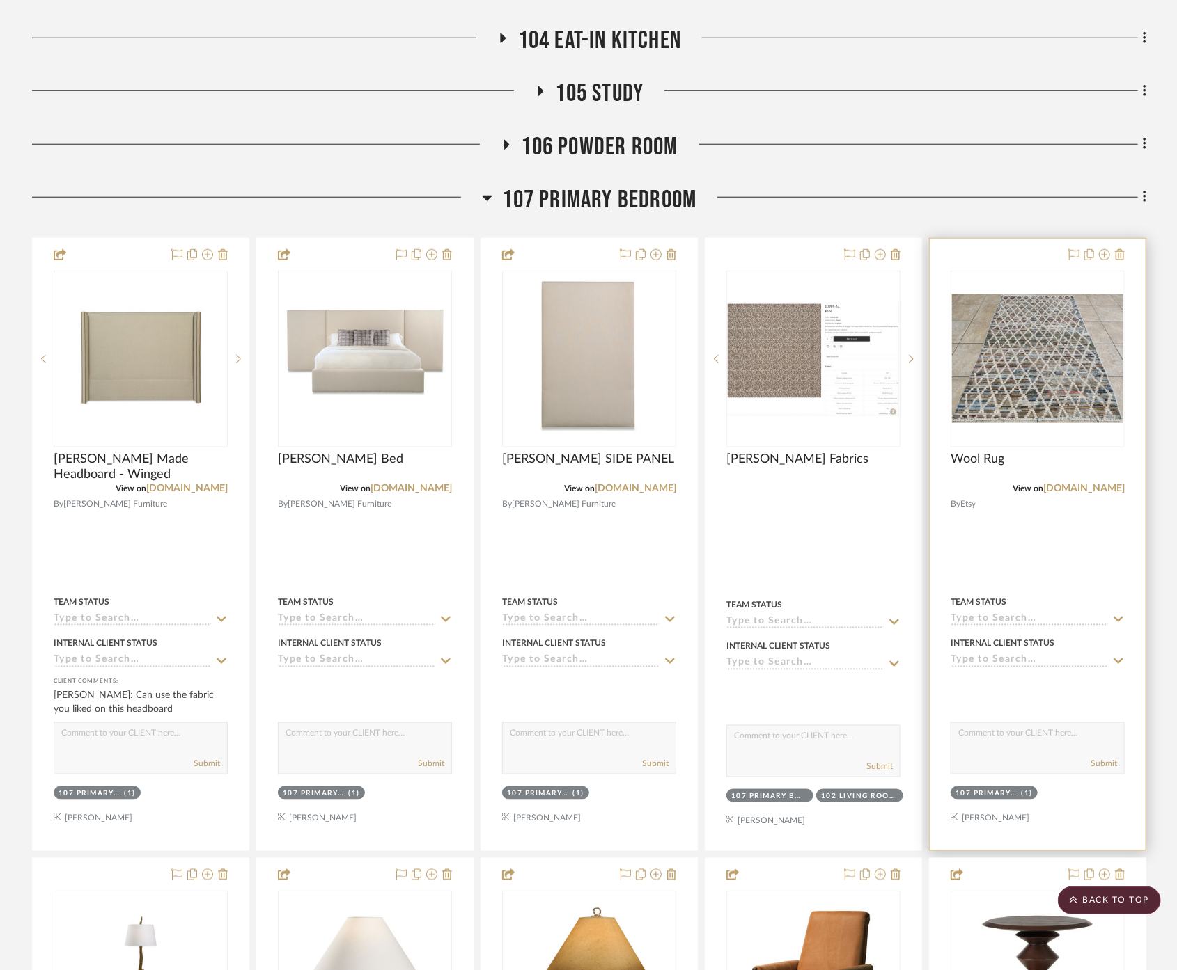
click at [1034, 508] on div at bounding box center [1037, 545] width 216 height 612
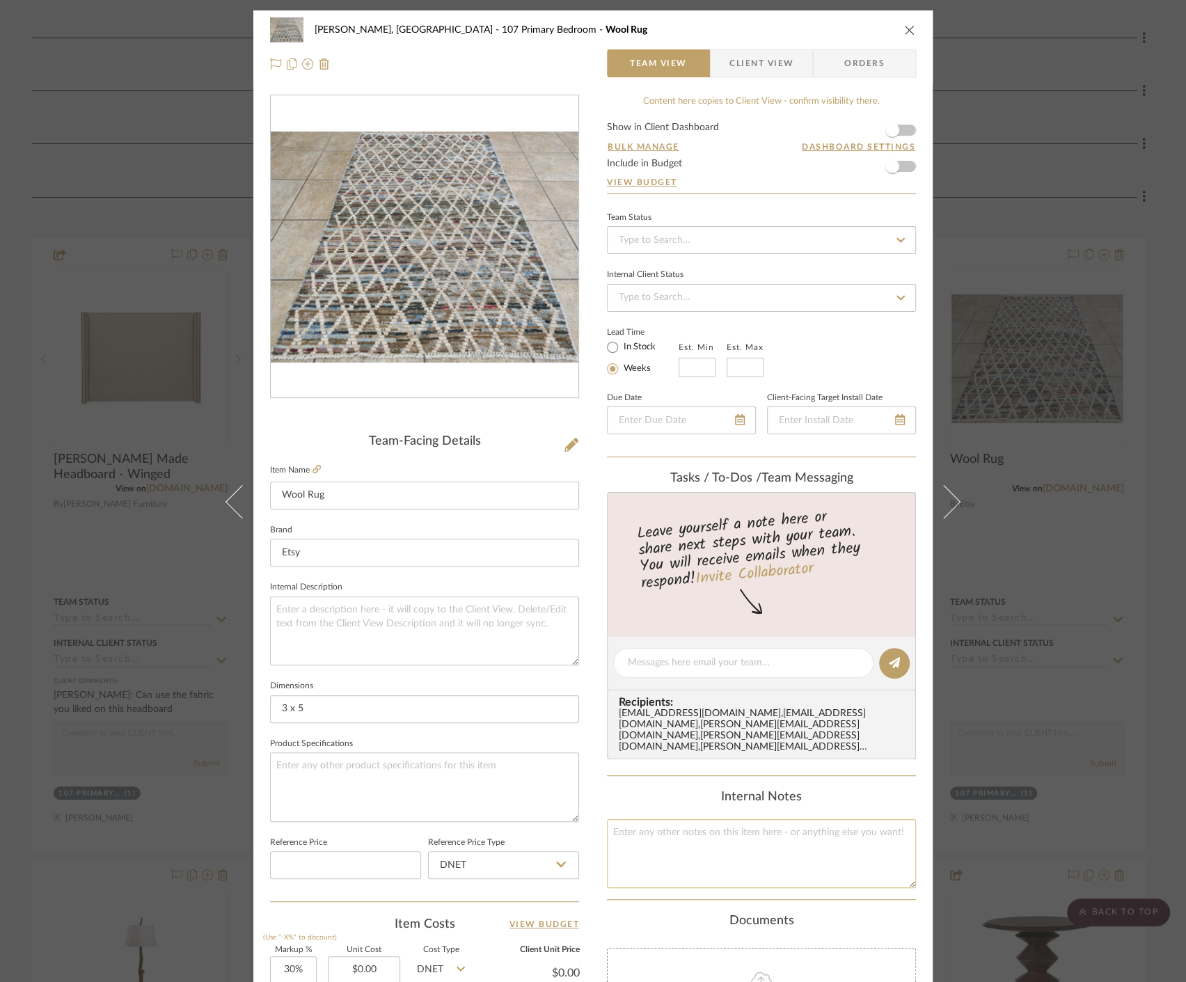
scroll to position [308, 0]
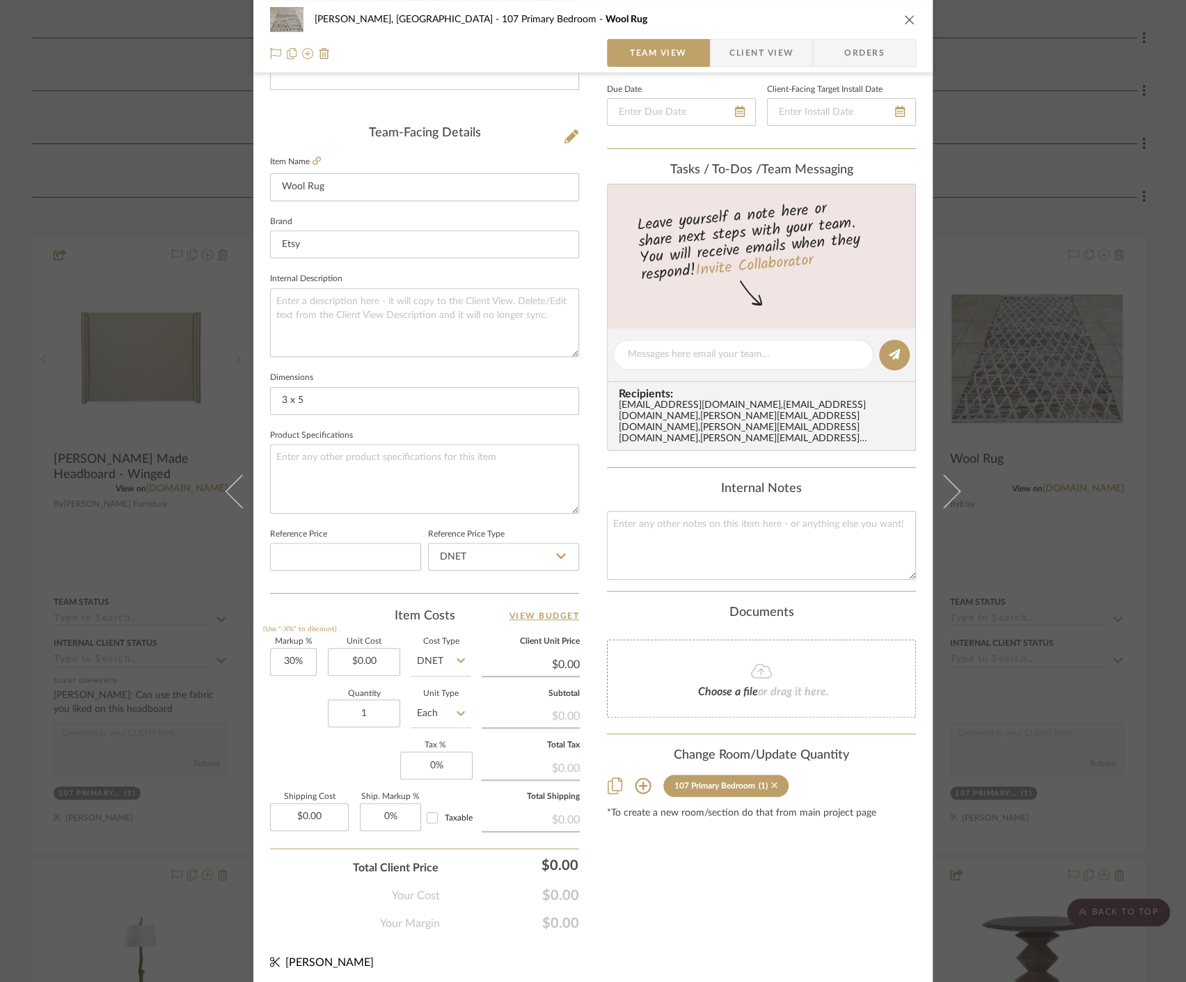
click at [771, 783] on icon at bounding box center [774, 786] width 6 height 6
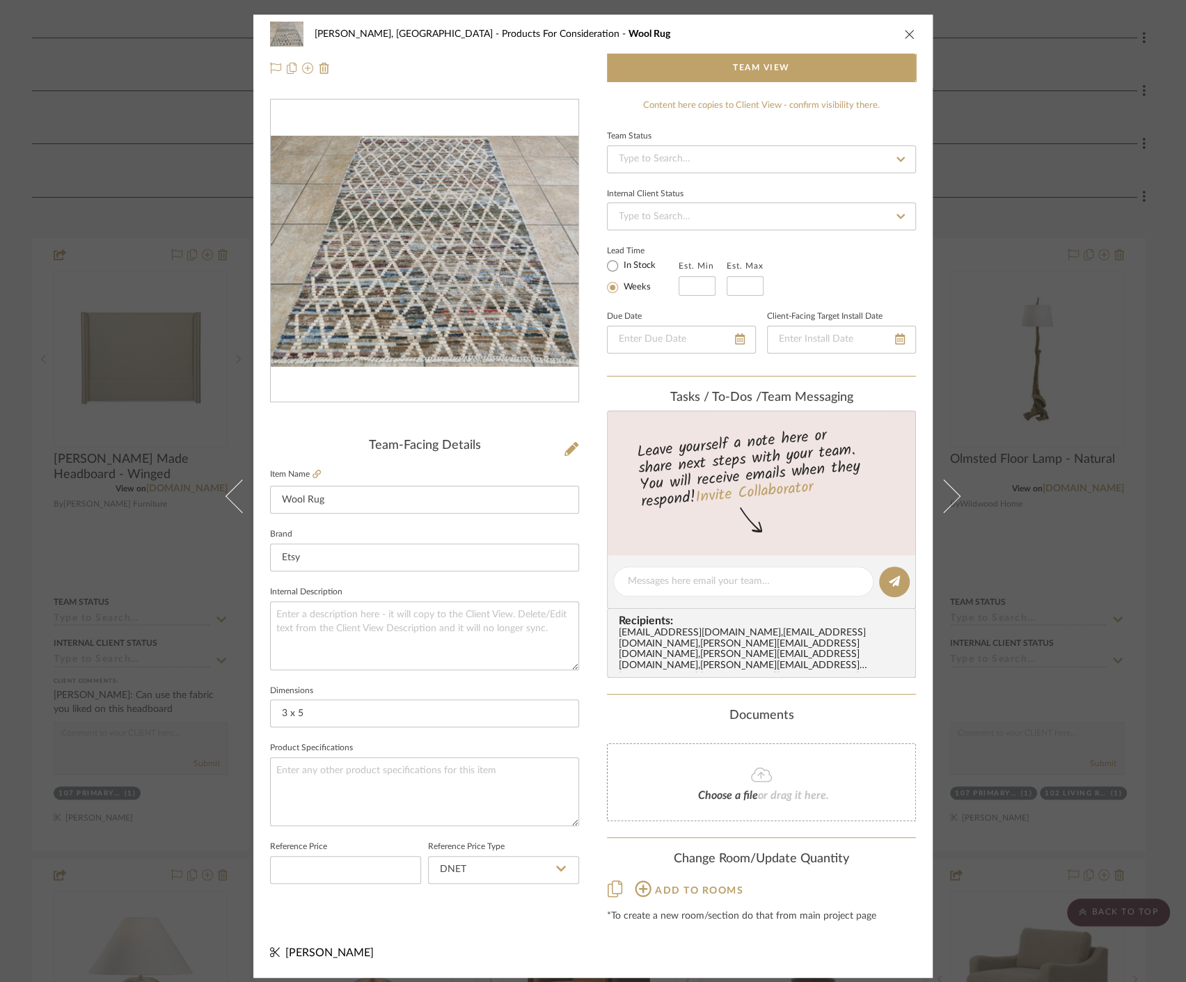
click at [1018, 599] on div "Connolly, Clarkesville Products For Consideration Wool Rug Team View Team-Facin…" at bounding box center [593, 491] width 1186 height 982
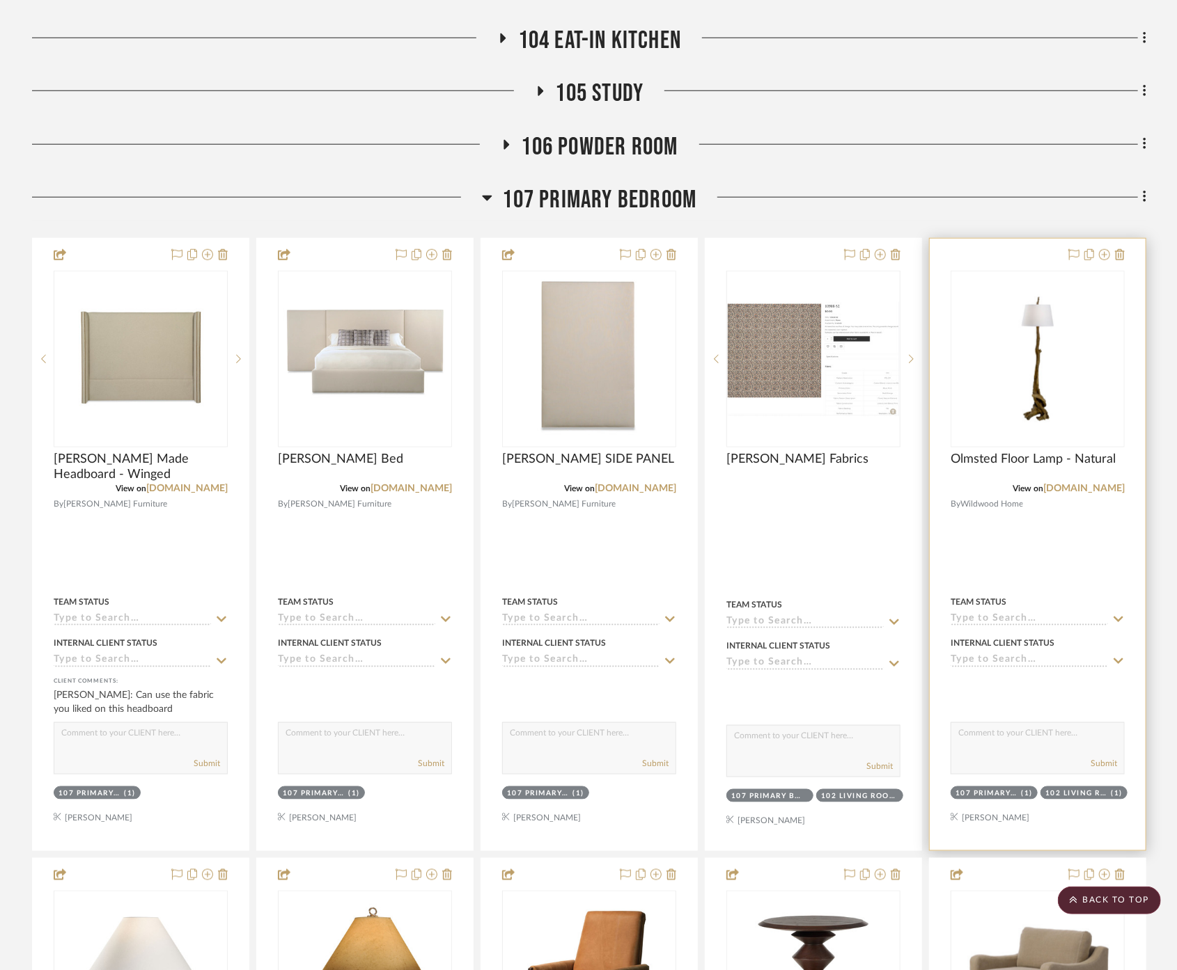
scroll to position [742, 0]
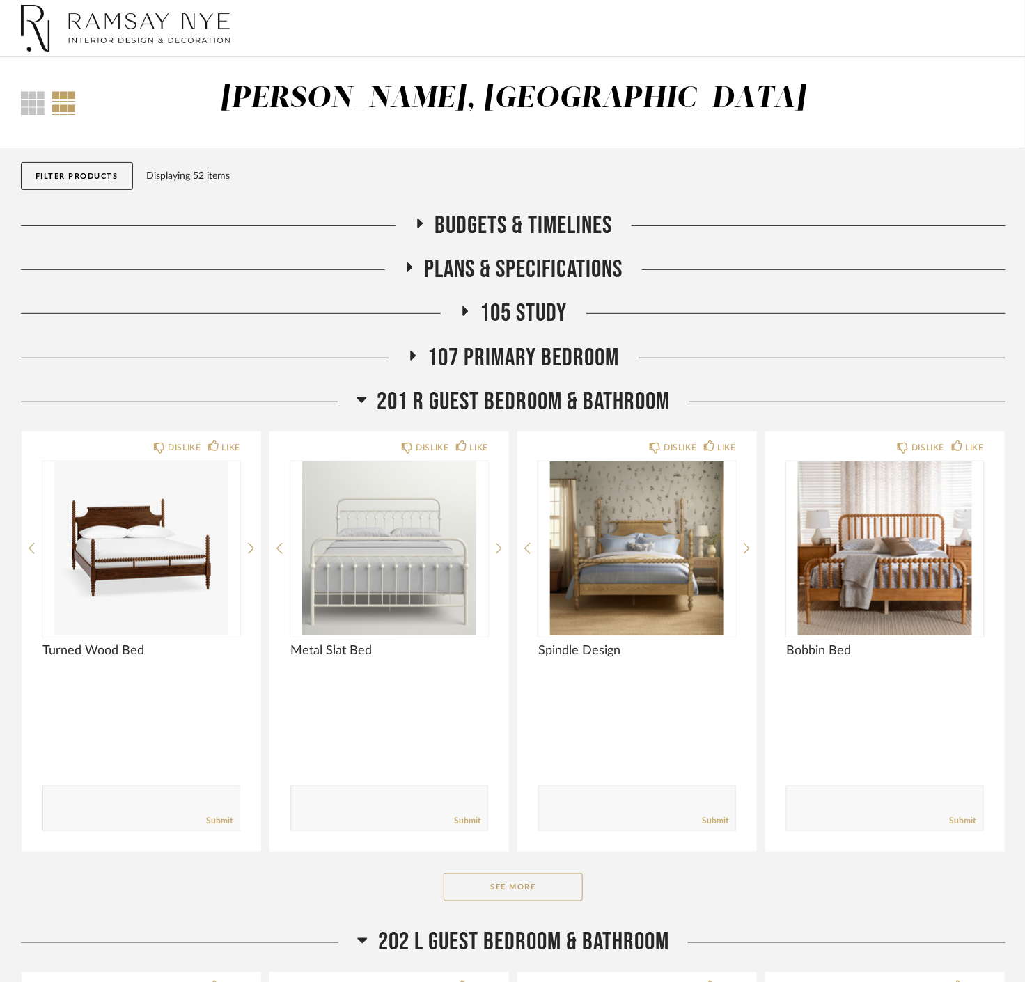
click at [54, 170] on button "Filter Products" at bounding box center [77, 176] width 112 height 28
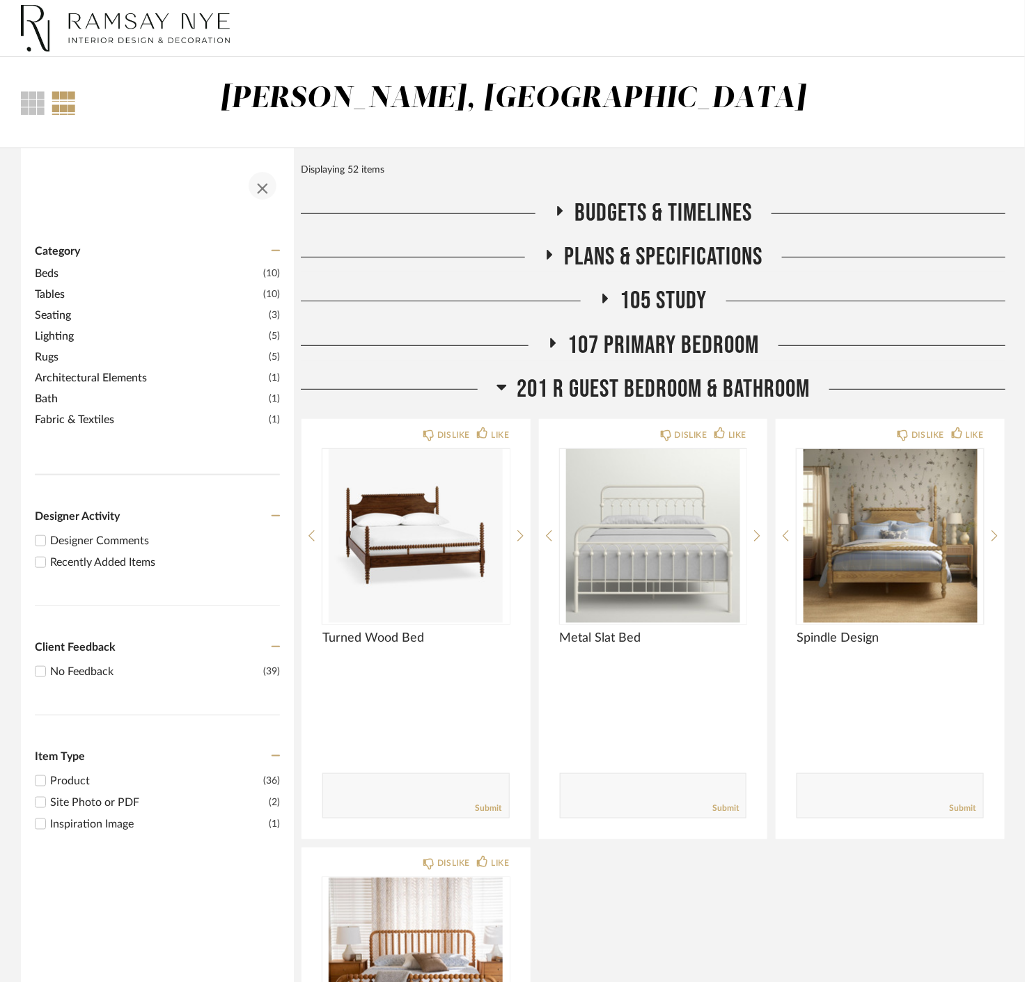
click at [273, 180] on span "button" at bounding box center [262, 185] width 33 height 33
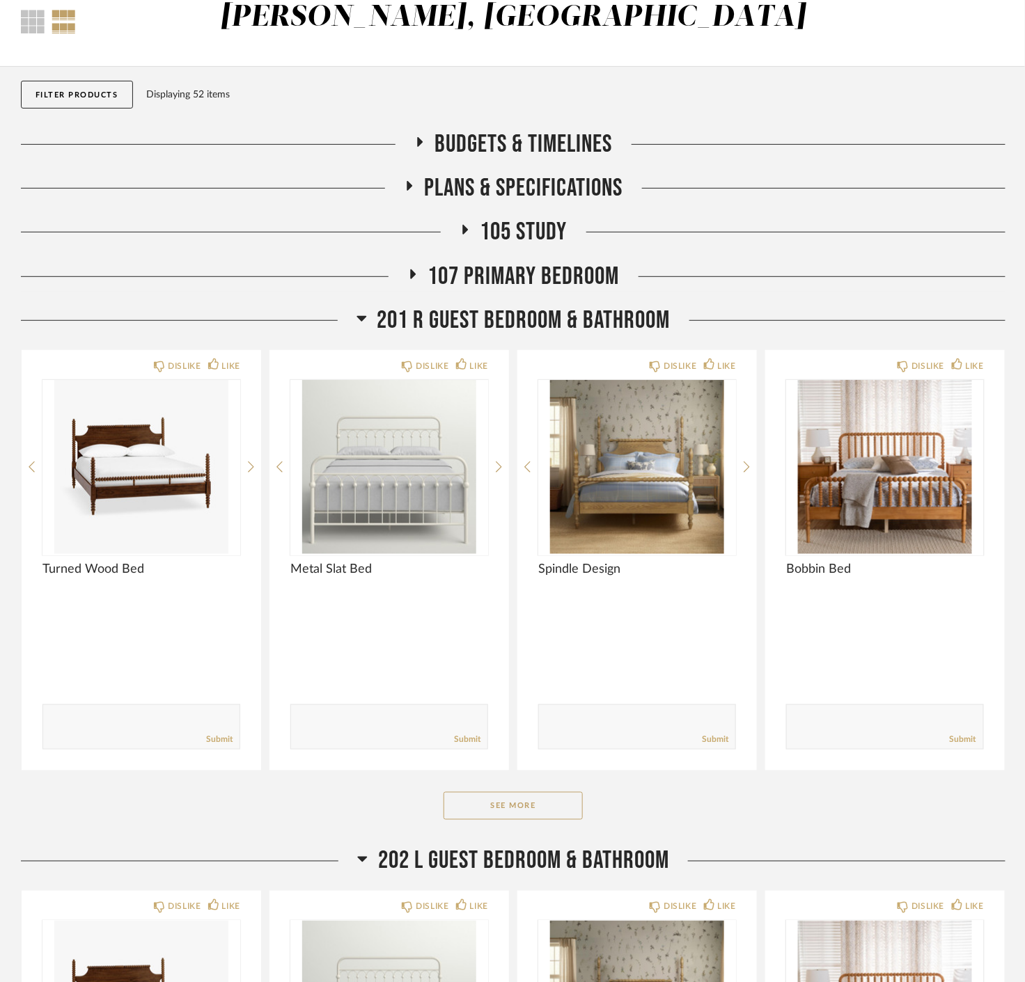
scroll to position [77, 0]
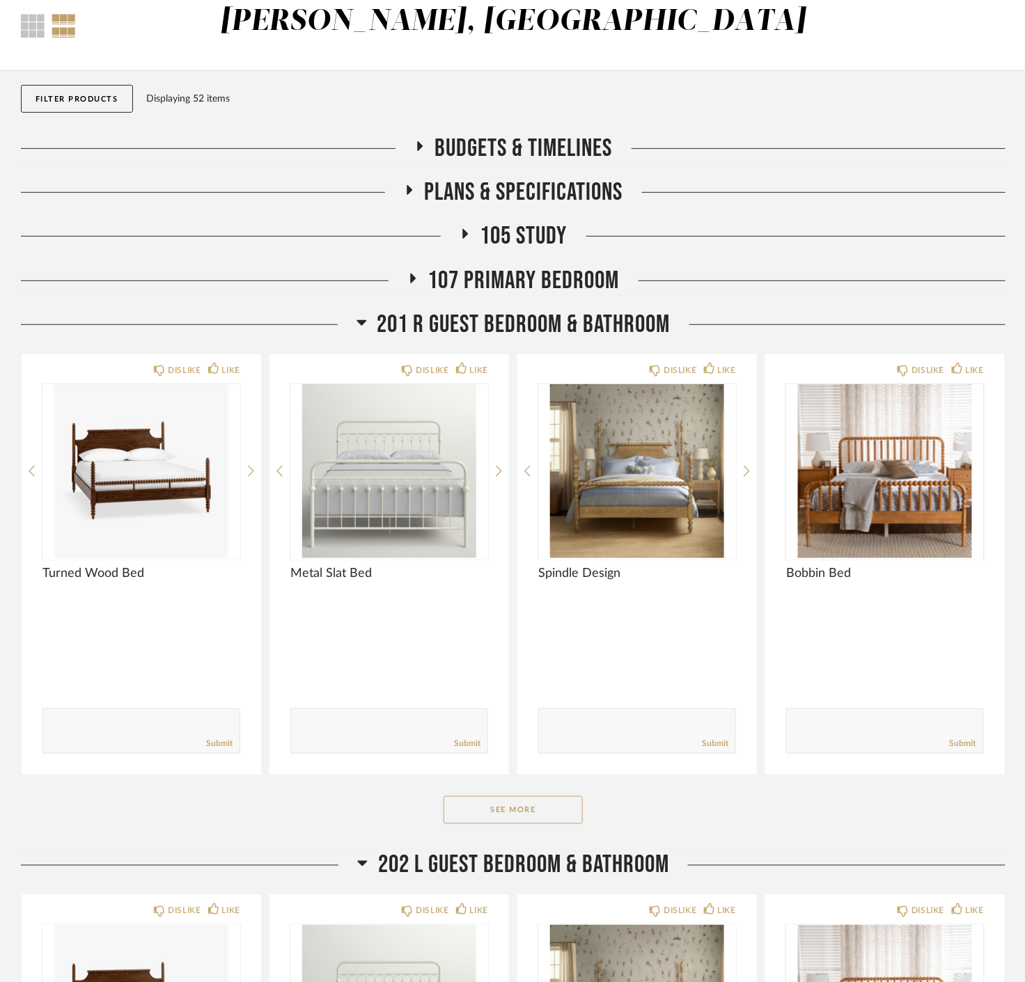
click at [505, 320] on span "201 R Guest Bedroom & Bathroom" at bounding box center [523, 325] width 293 height 30
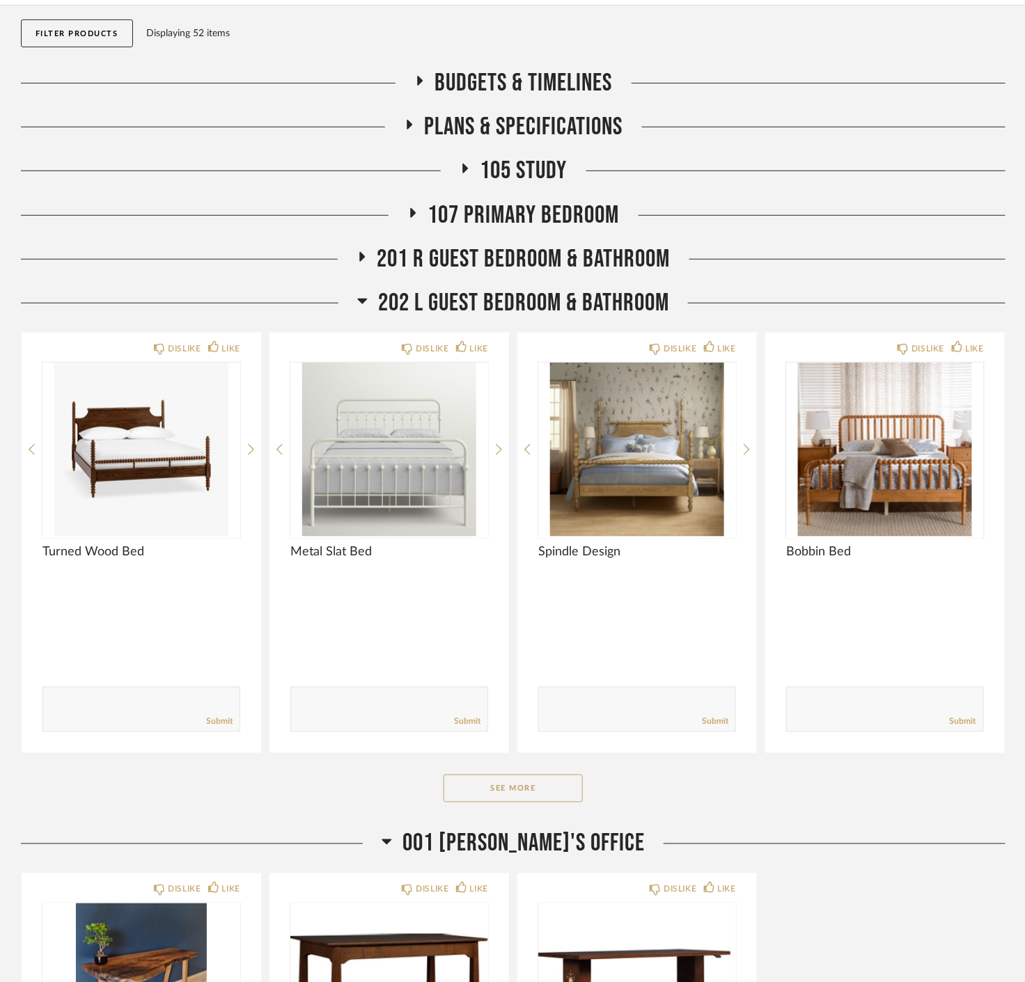
scroll to position [0, 0]
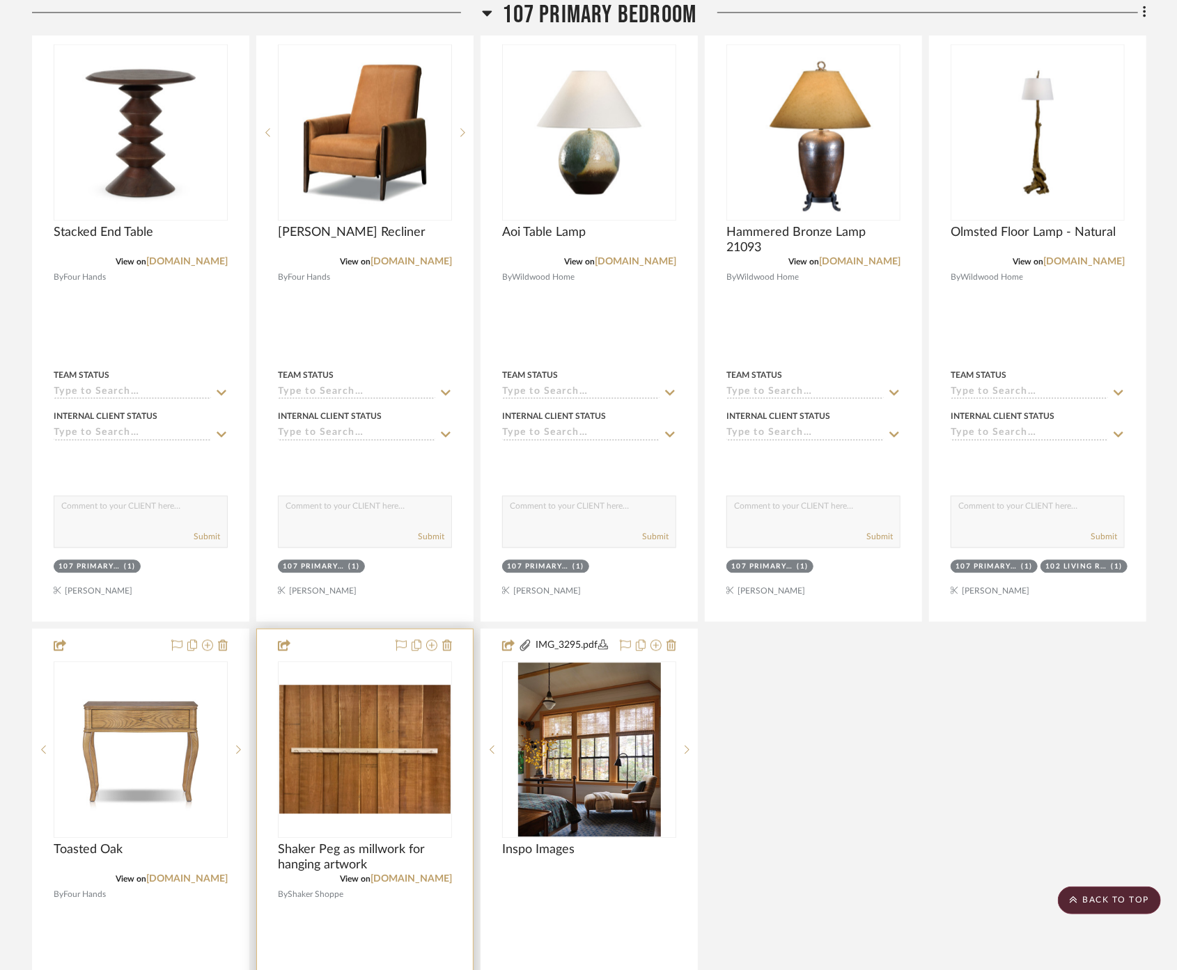
scroll to position [1592, 0]
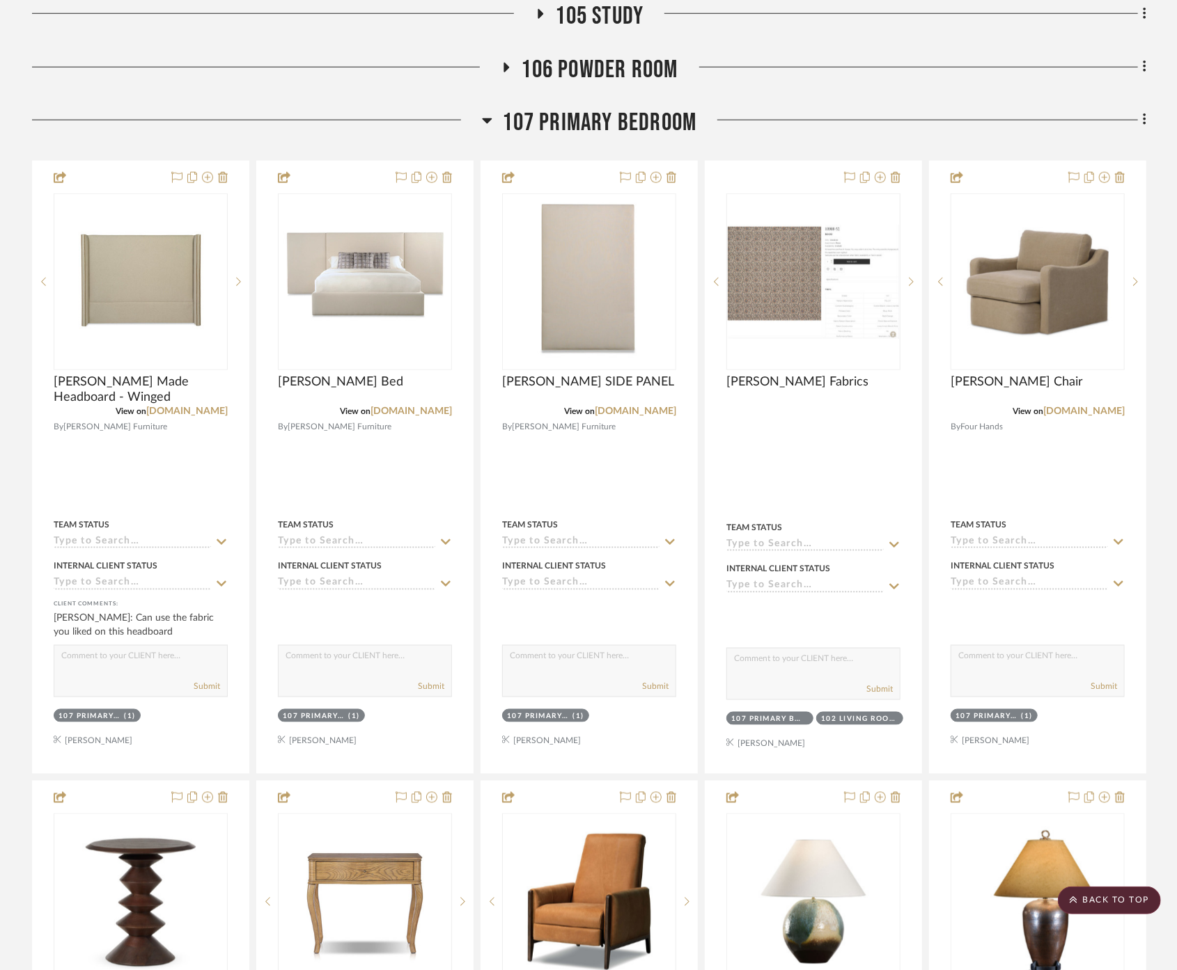
click at [637, 108] on span "107 Primary Bedroom" at bounding box center [600, 123] width 194 height 30
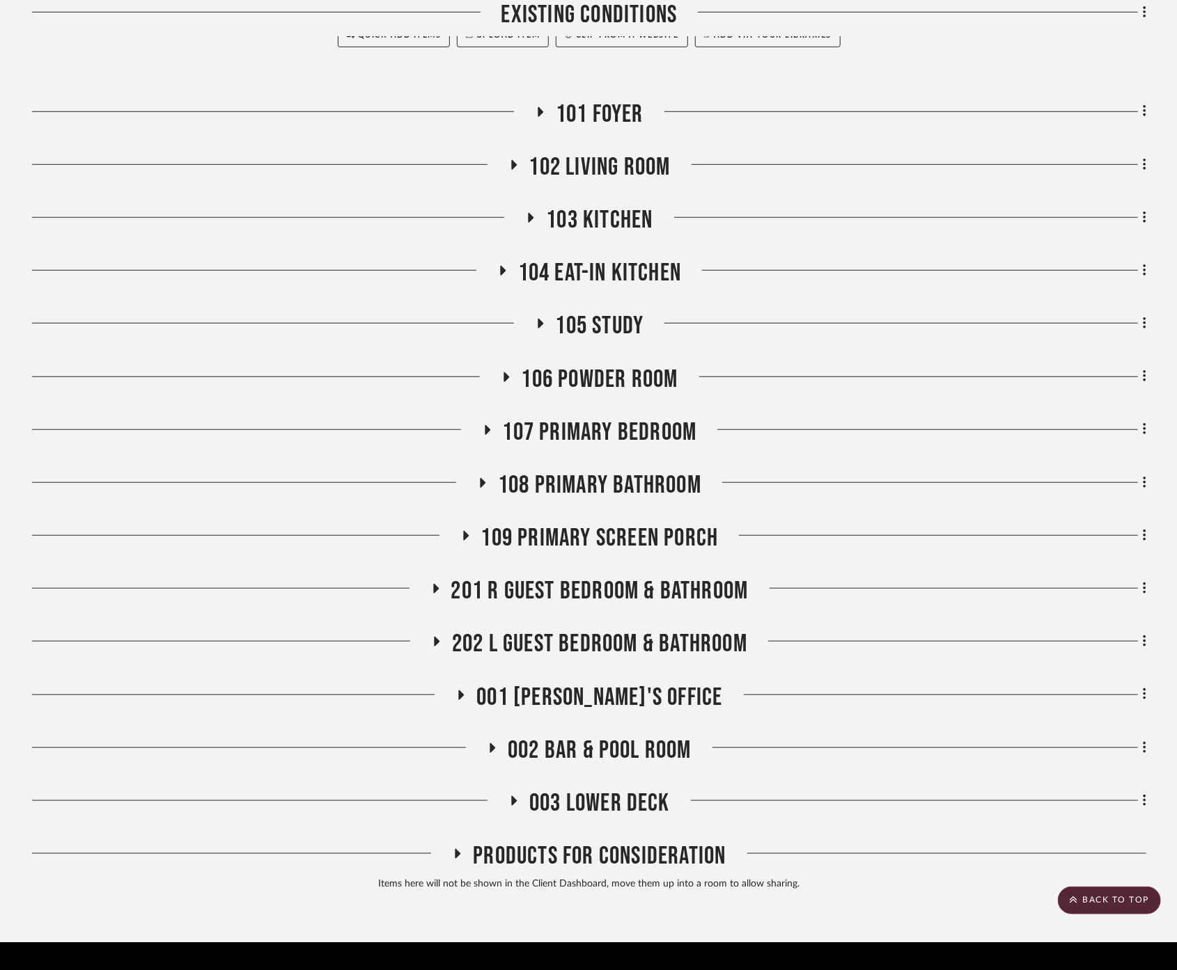
click at [639, 471] on span "108 Primary Bathroom" at bounding box center [599, 486] width 203 height 30
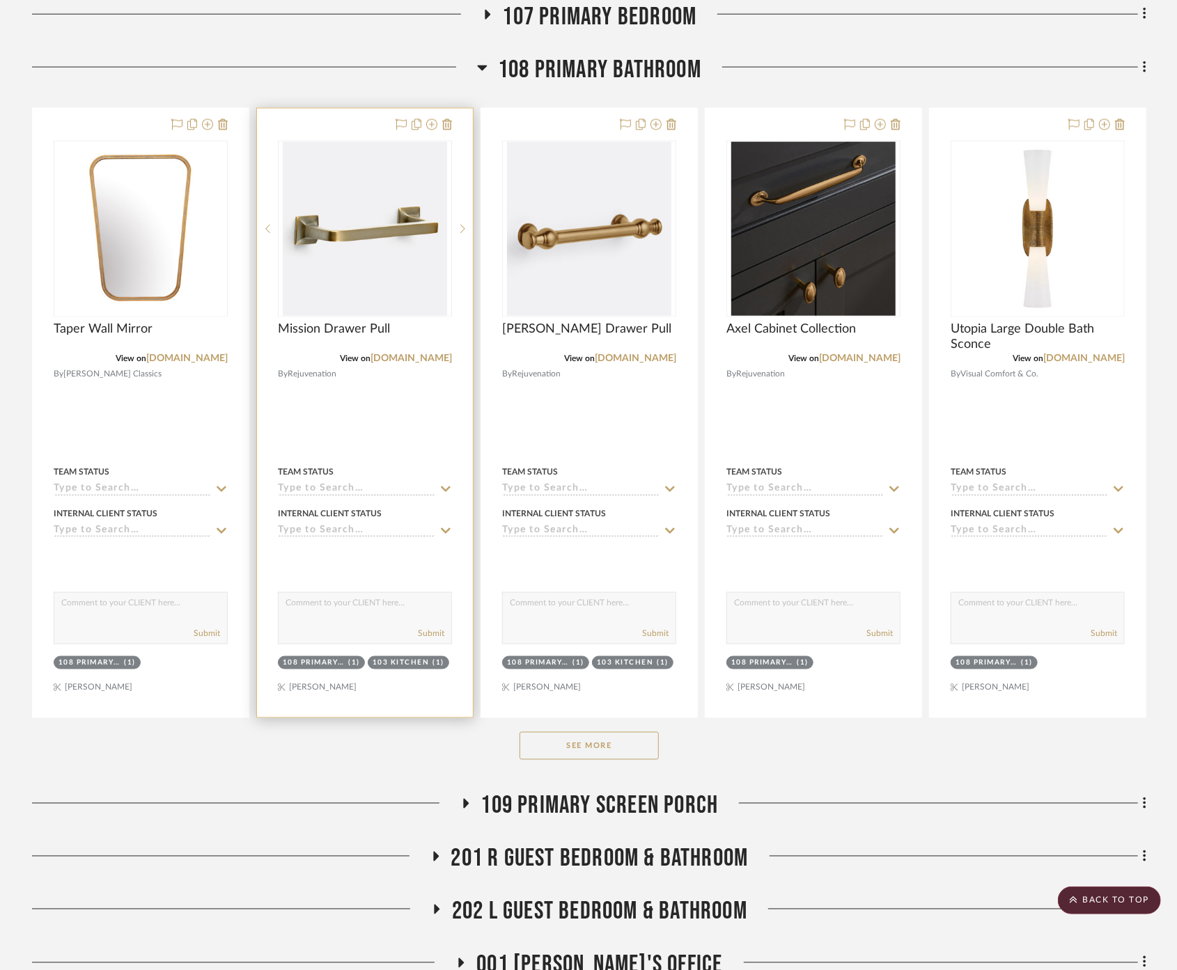
scroll to position [819, 0]
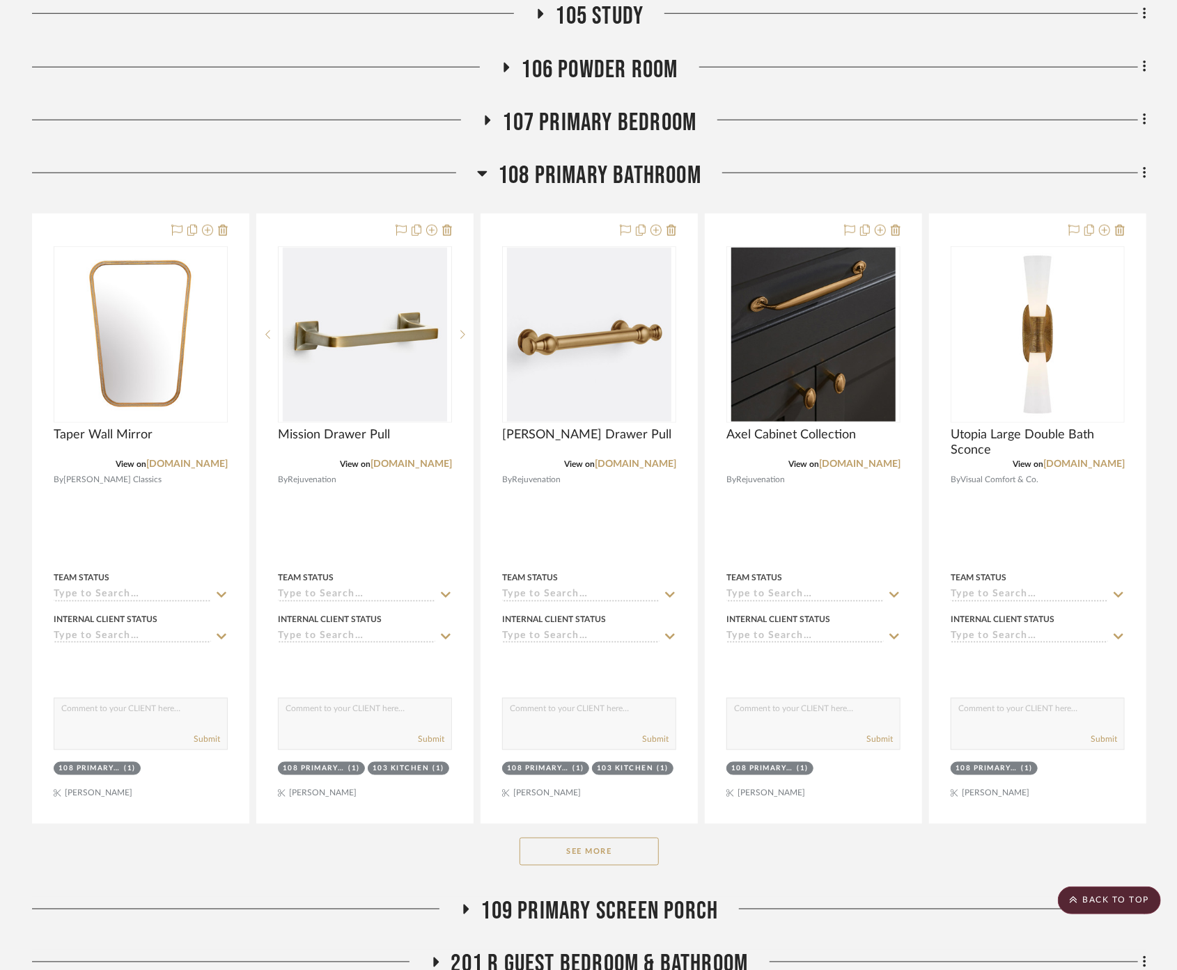
click at [627, 838] on button "See More" at bounding box center [588, 852] width 139 height 28
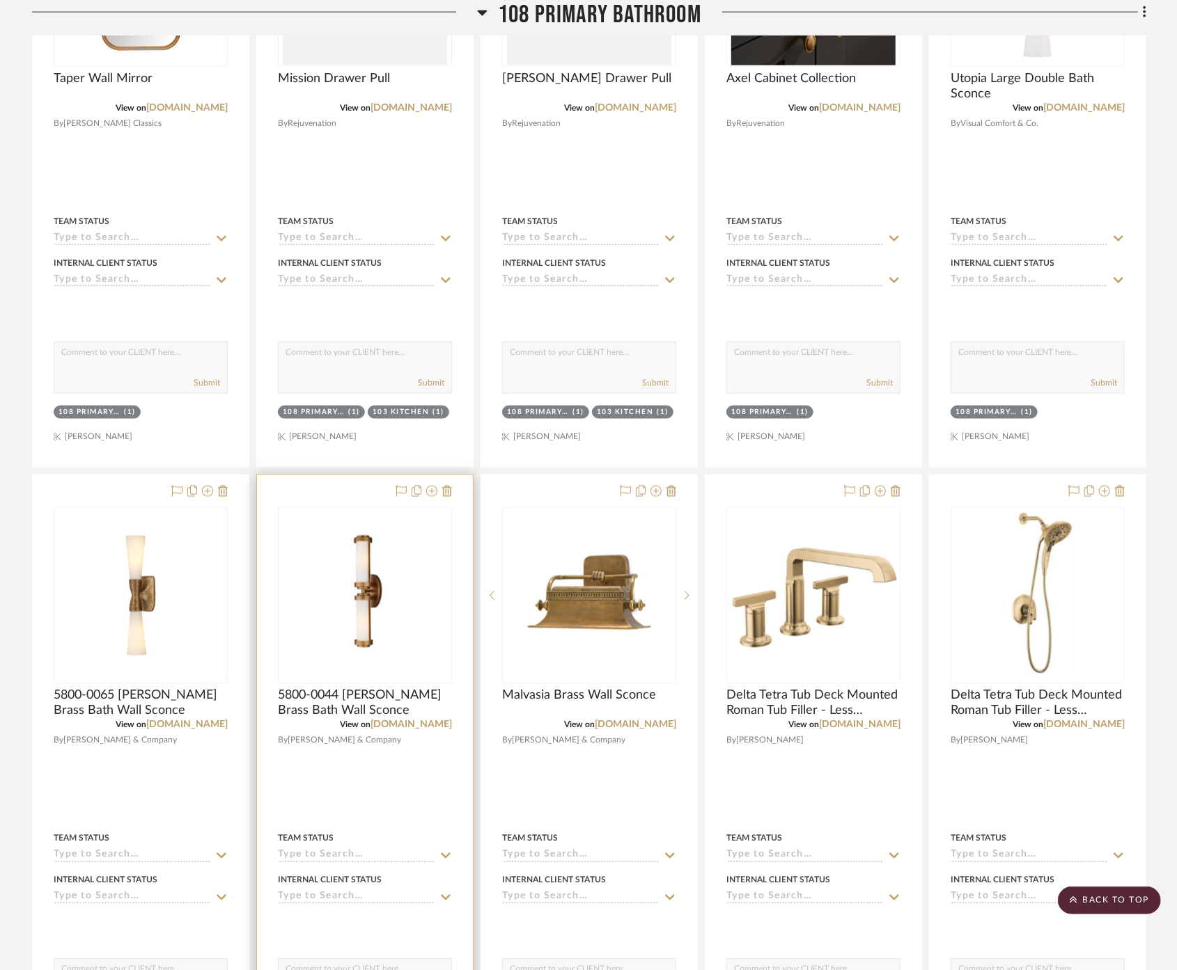
scroll to position [1205, 0]
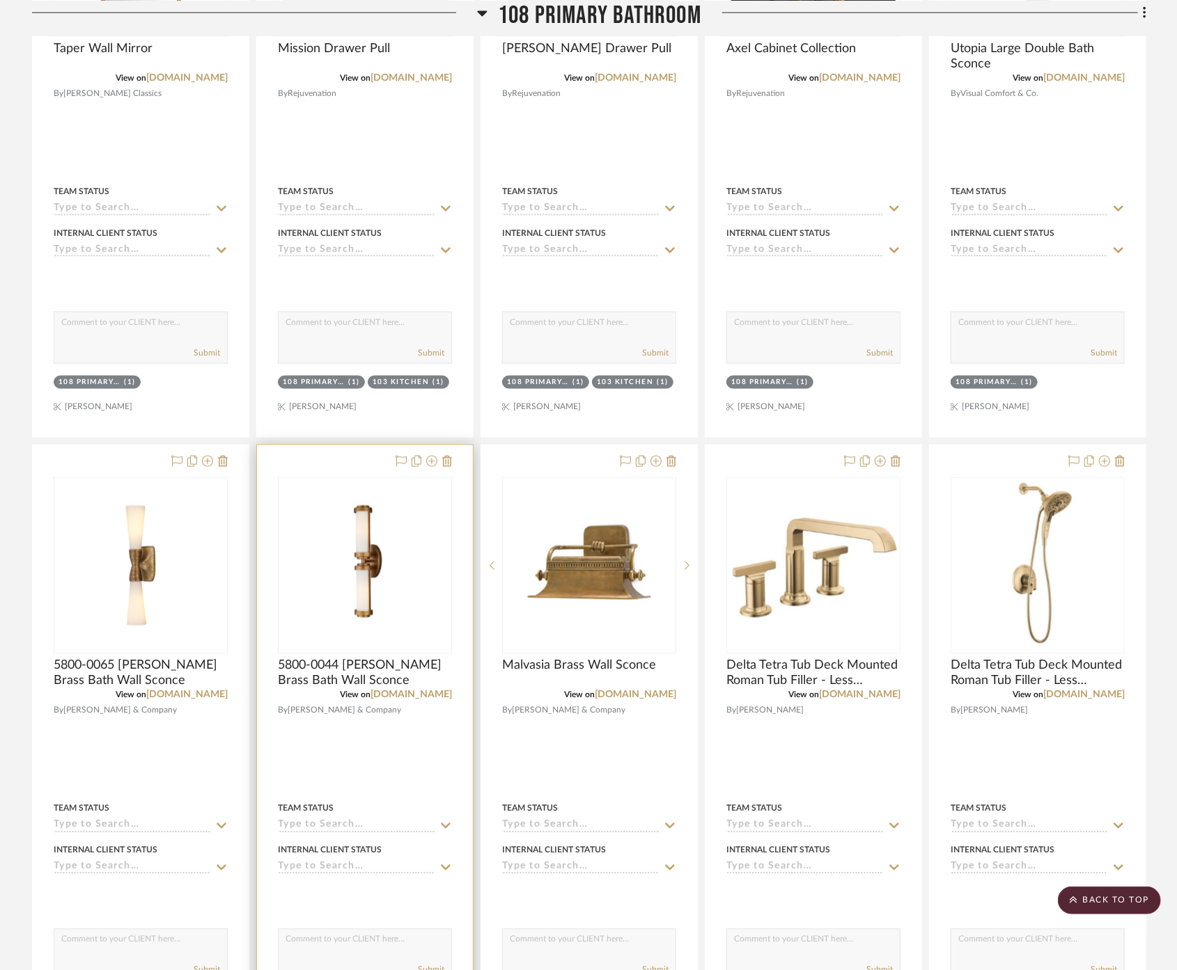
click at [437, 713] on div at bounding box center [365, 750] width 216 height 609
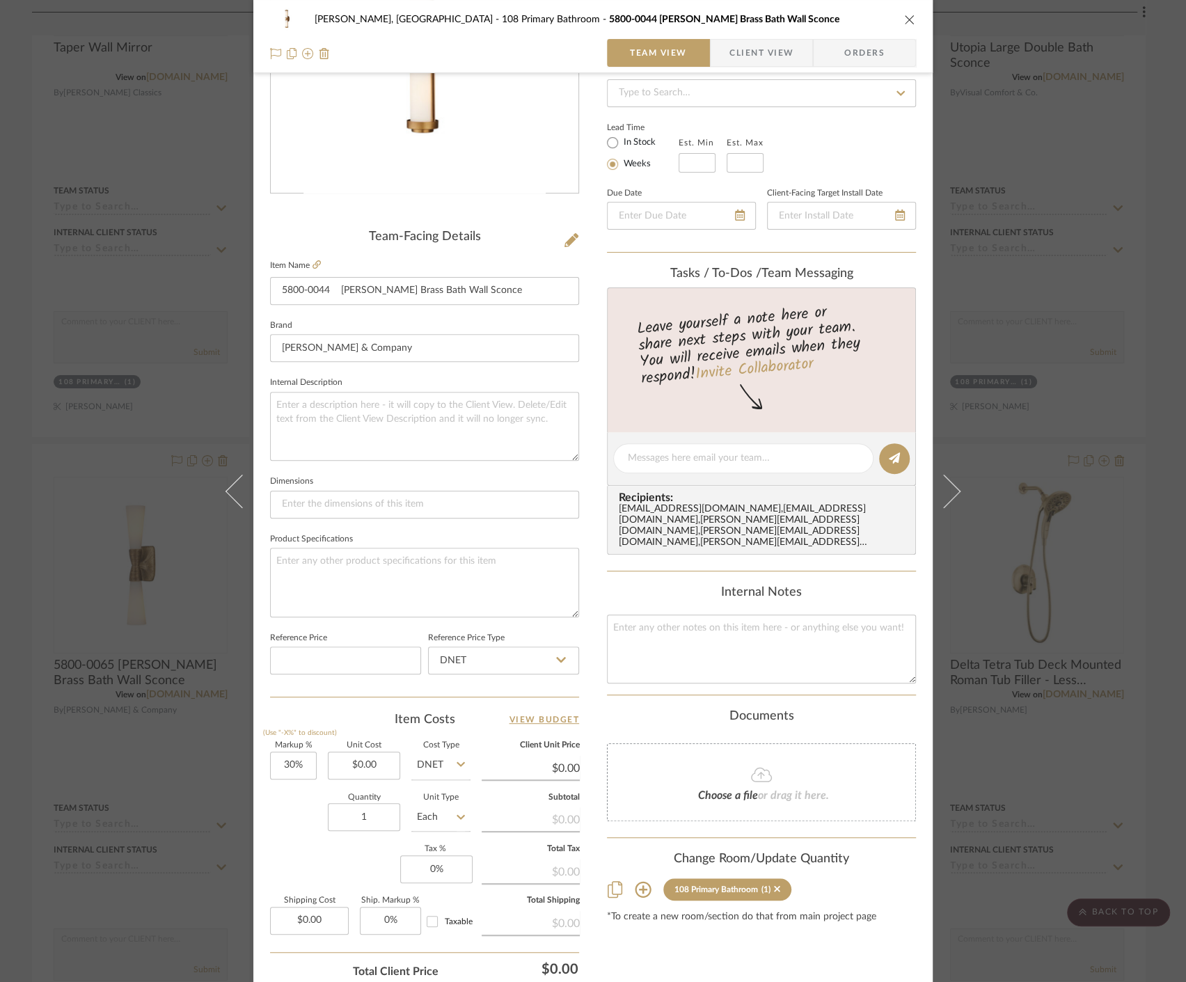
scroll to position [308, 0]
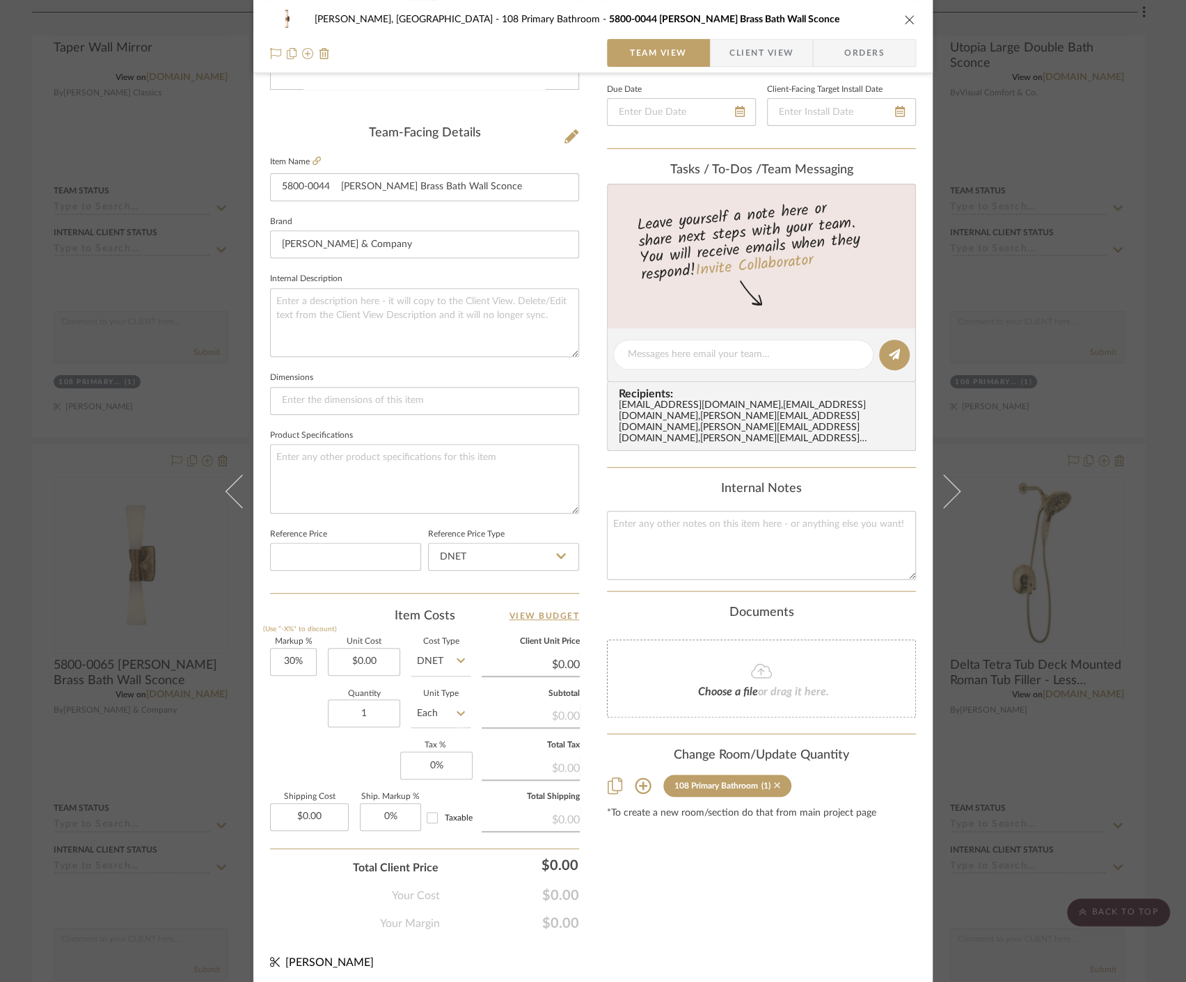
click at [774, 780] on icon at bounding box center [777, 785] width 6 height 10
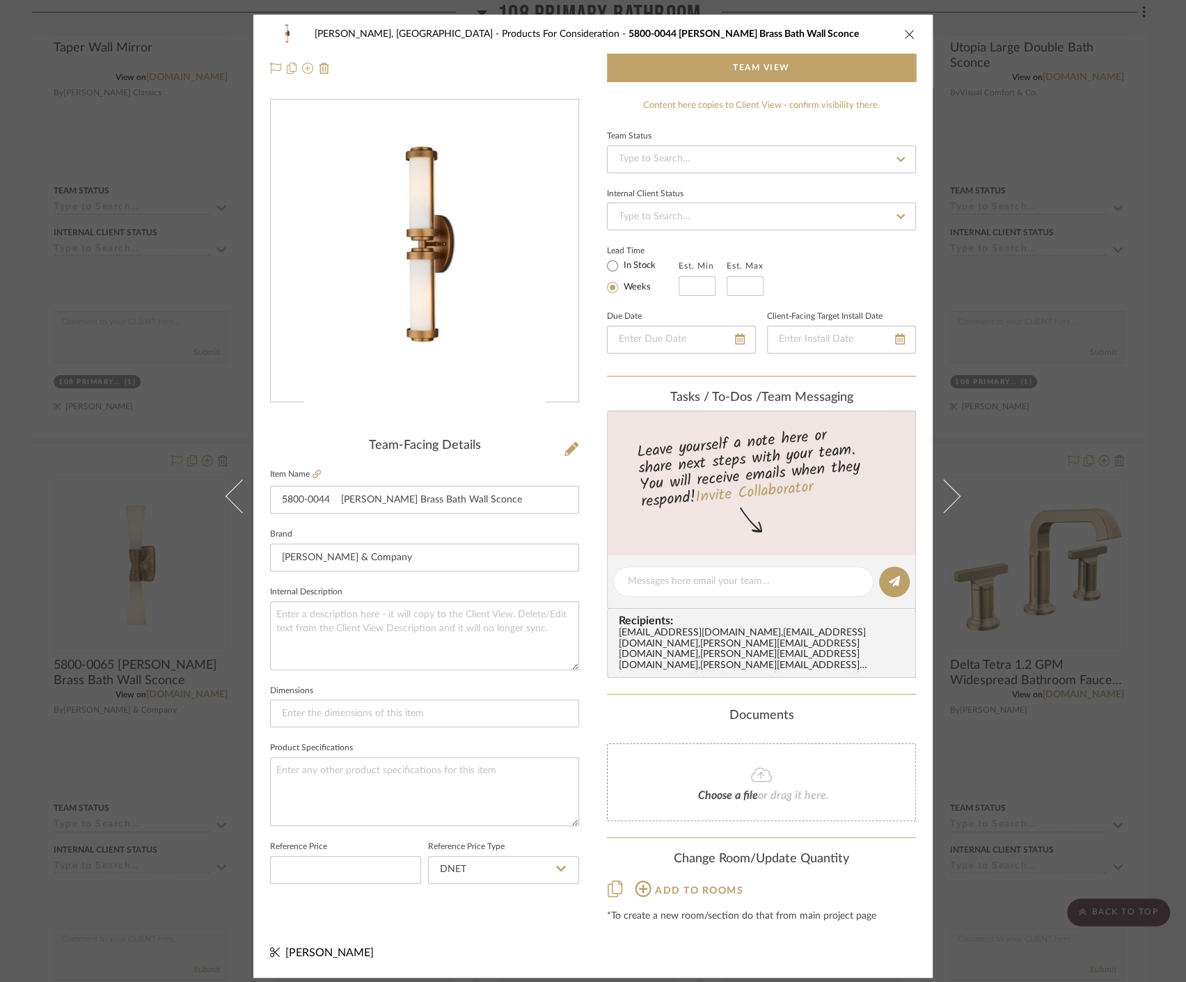
click at [1054, 743] on div "Connolly, Clarkesville Products For Consideration 5800-0044 Bowland Brass Bath …" at bounding box center [593, 491] width 1186 height 982
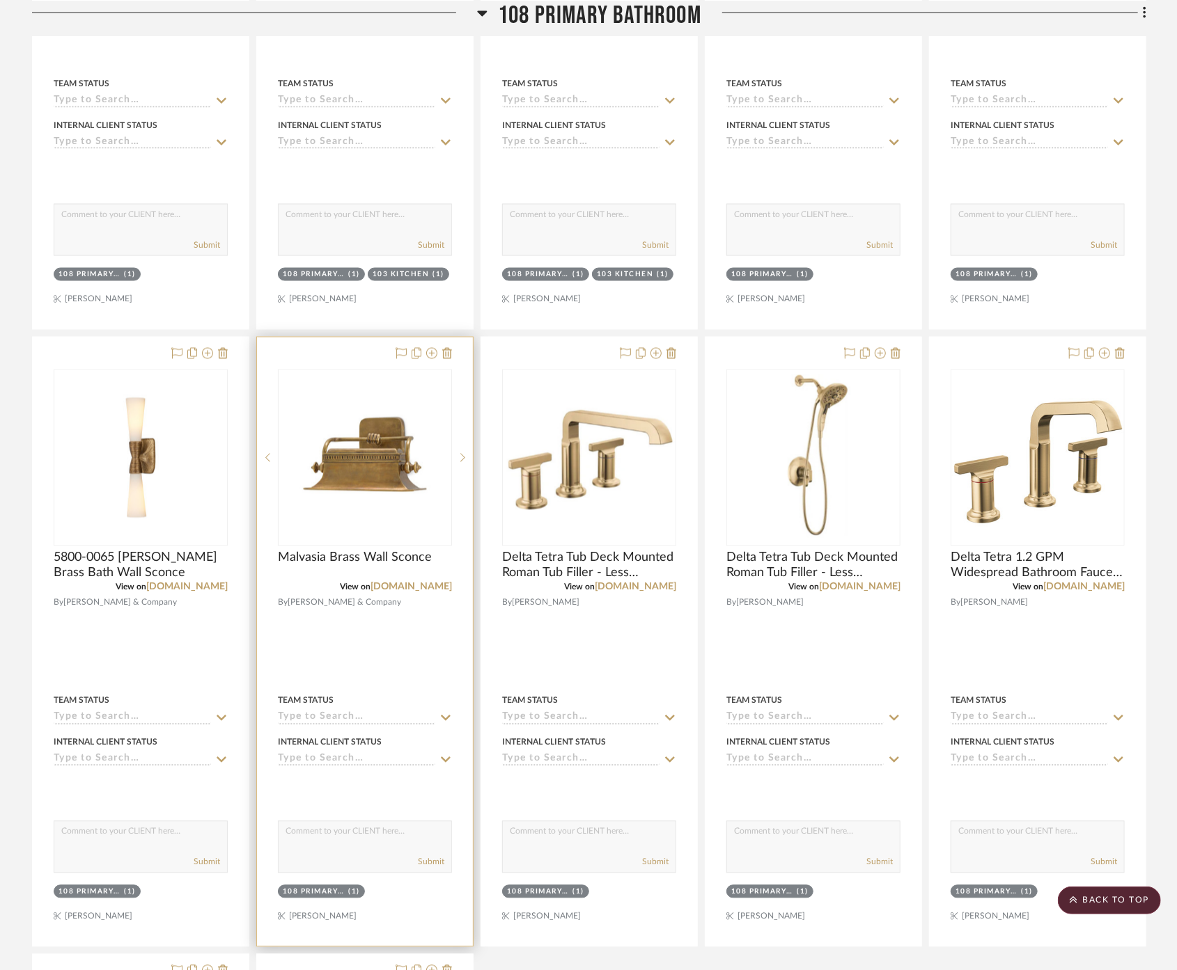
scroll to position [1360, 0]
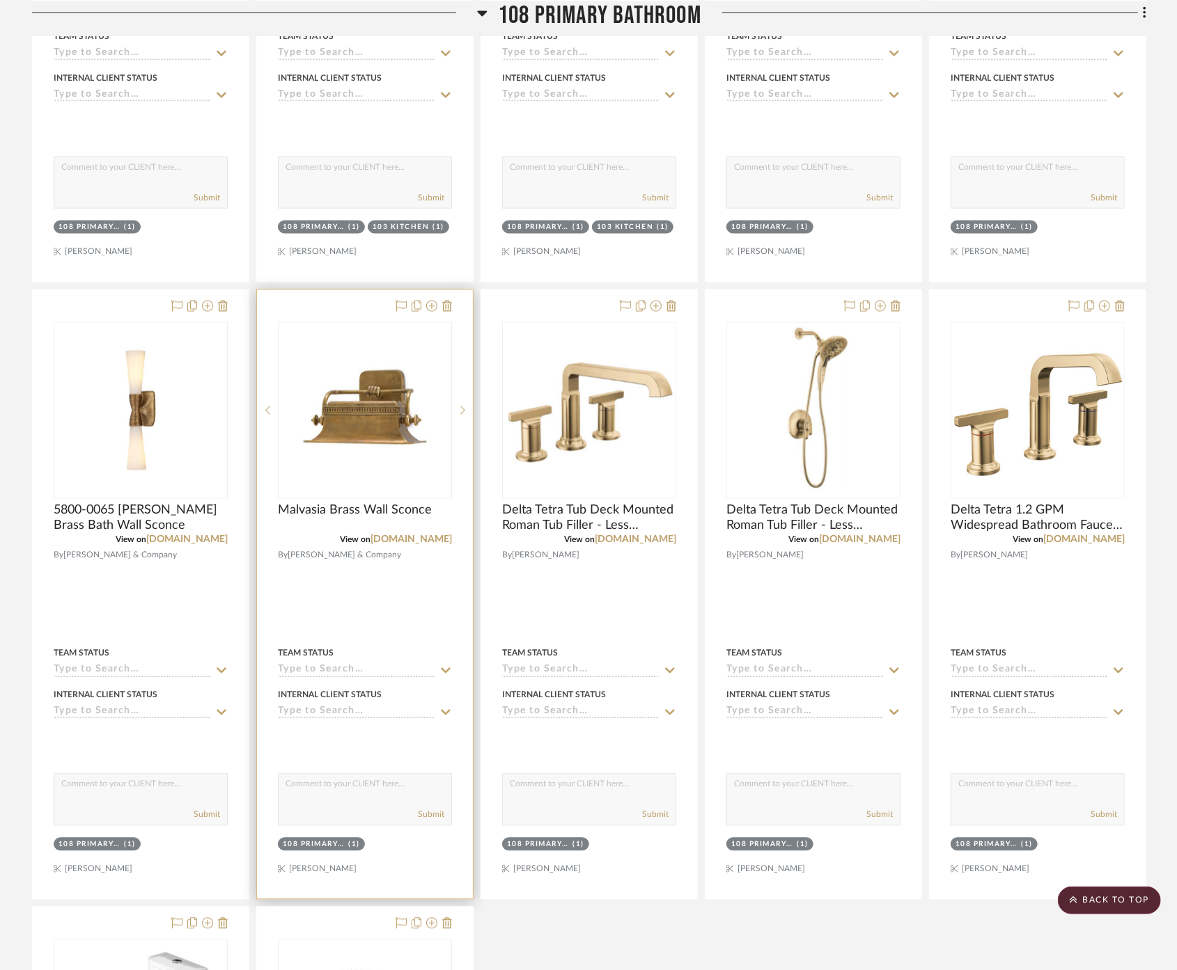
click at [359, 554] on div at bounding box center [365, 594] width 216 height 609
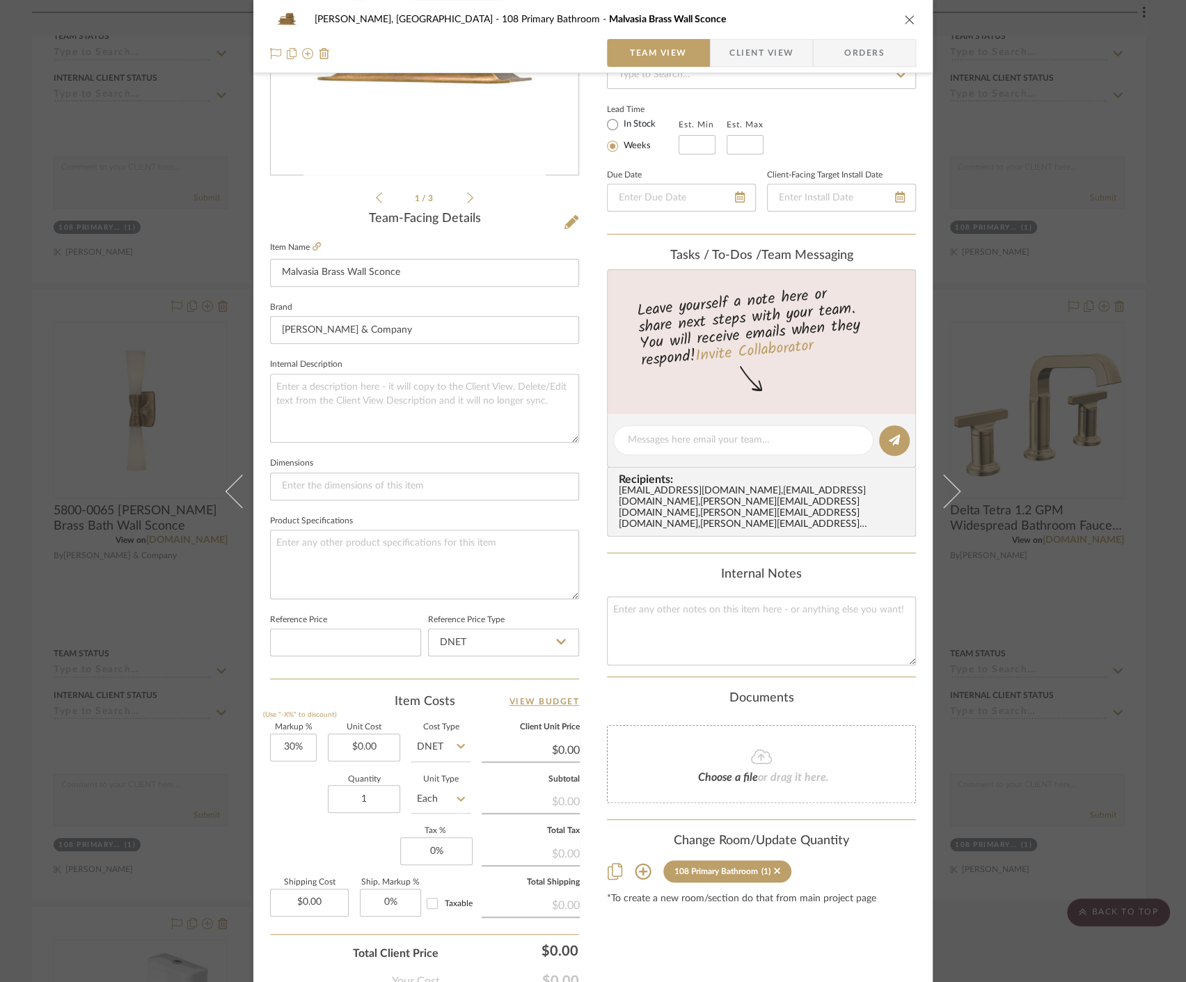
scroll to position [308, 0]
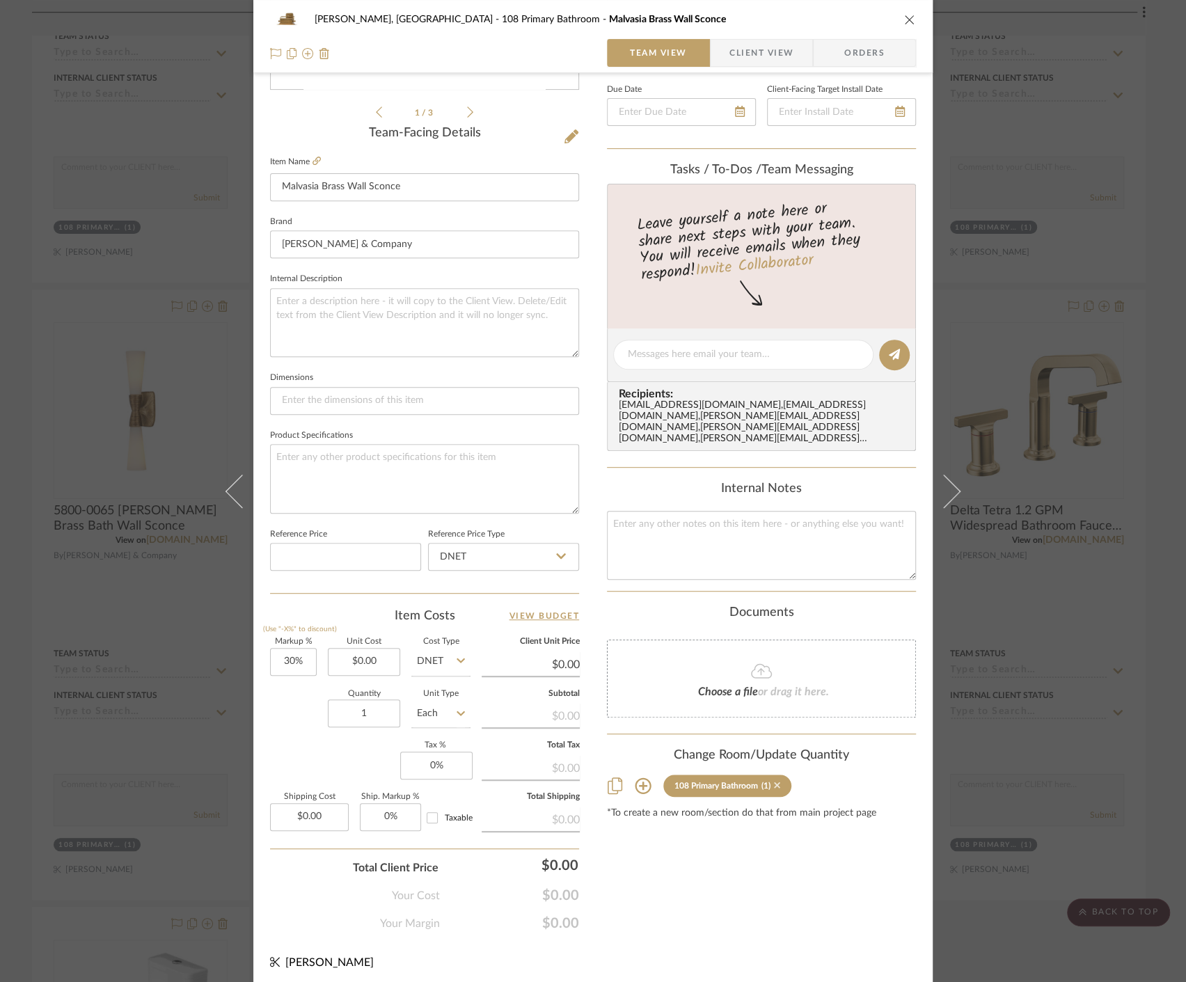
click at [774, 783] on icon at bounding box center [777, 786] width 6 height 6
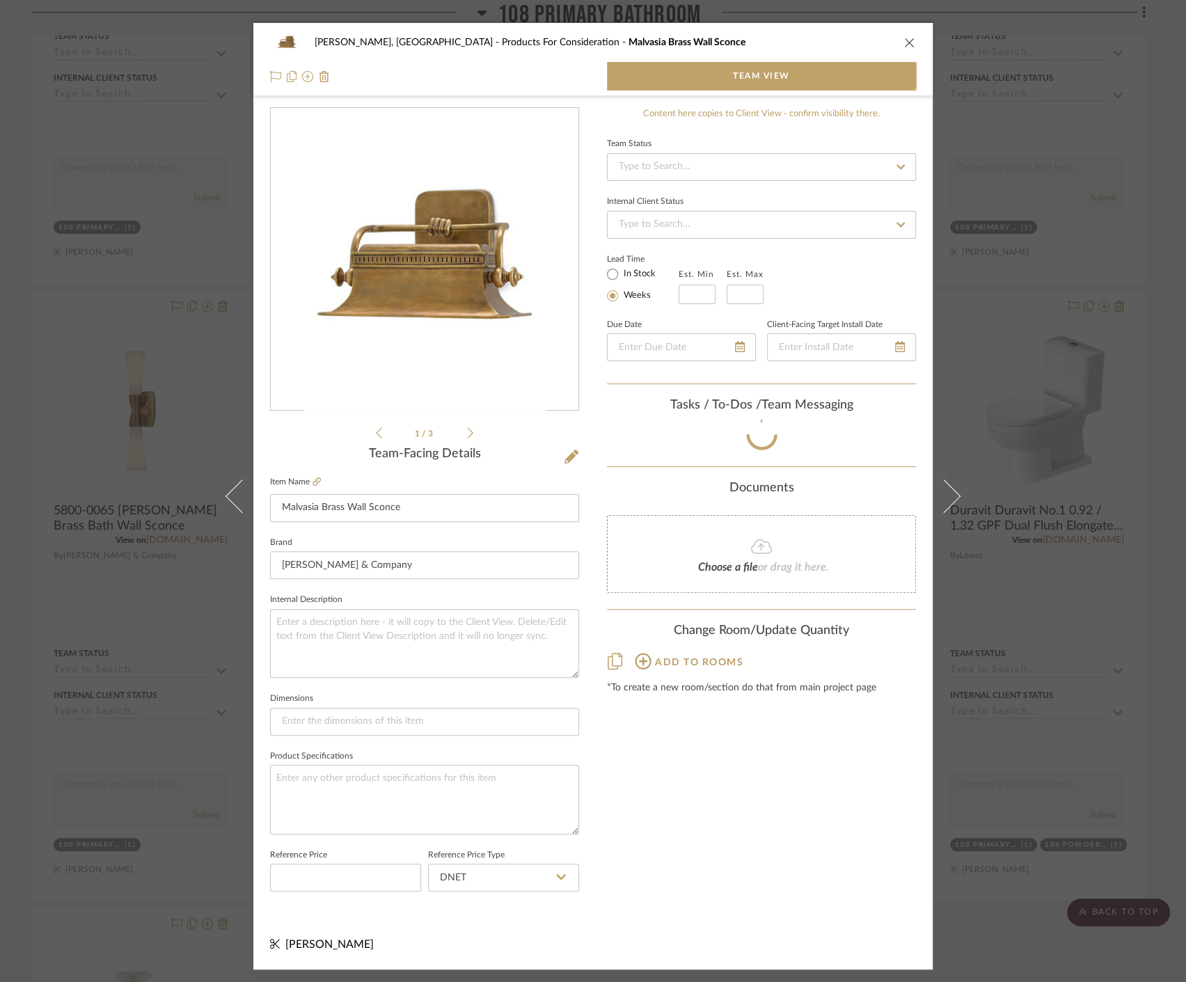
scroll to position [0, 0]
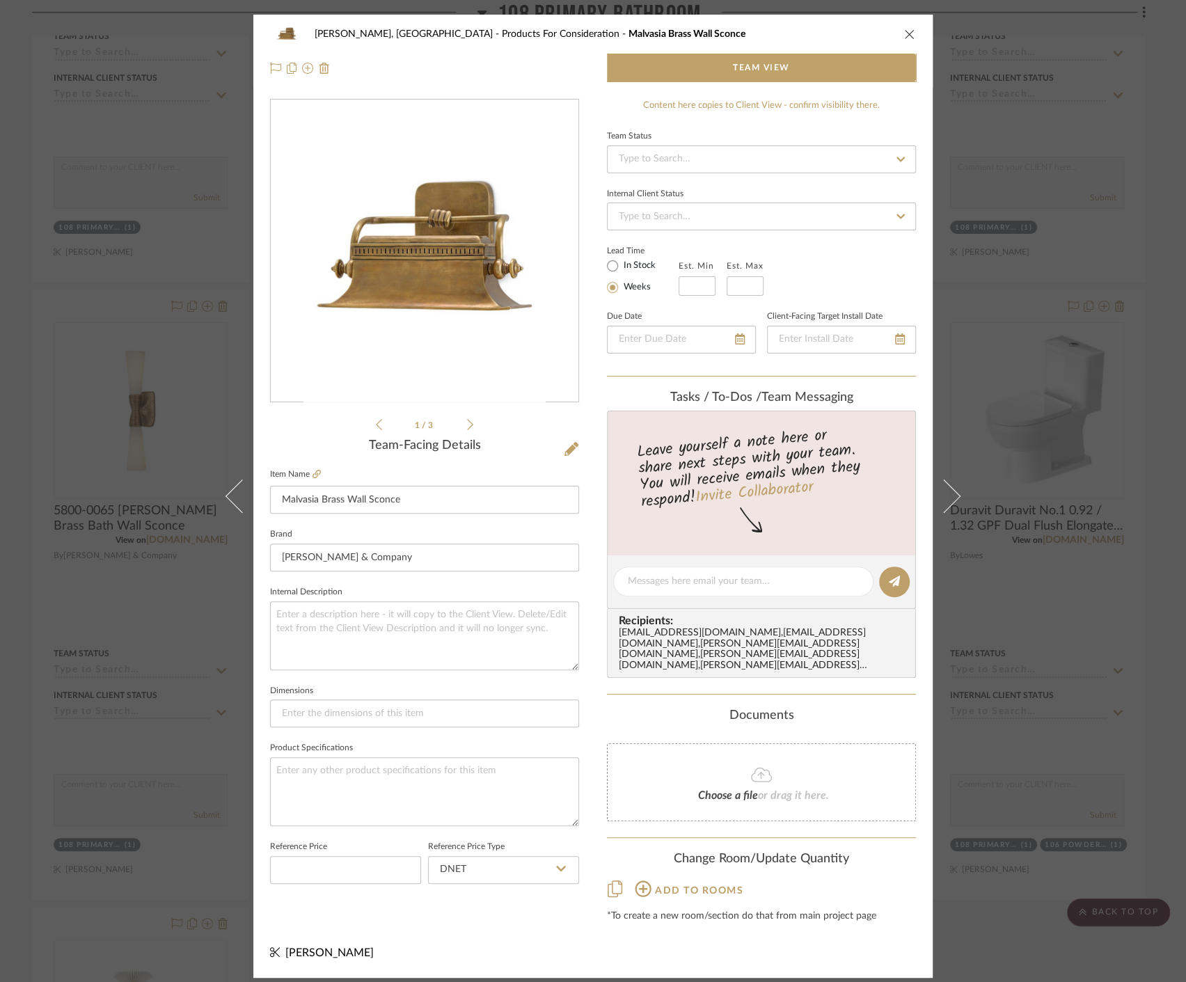
click at [1036, 670] on div "Connolly, Clarkesville Products For Consideration Malvasia Brass Wall Sconce Te…" at bounding box center [593, 491] width 1186 height 982
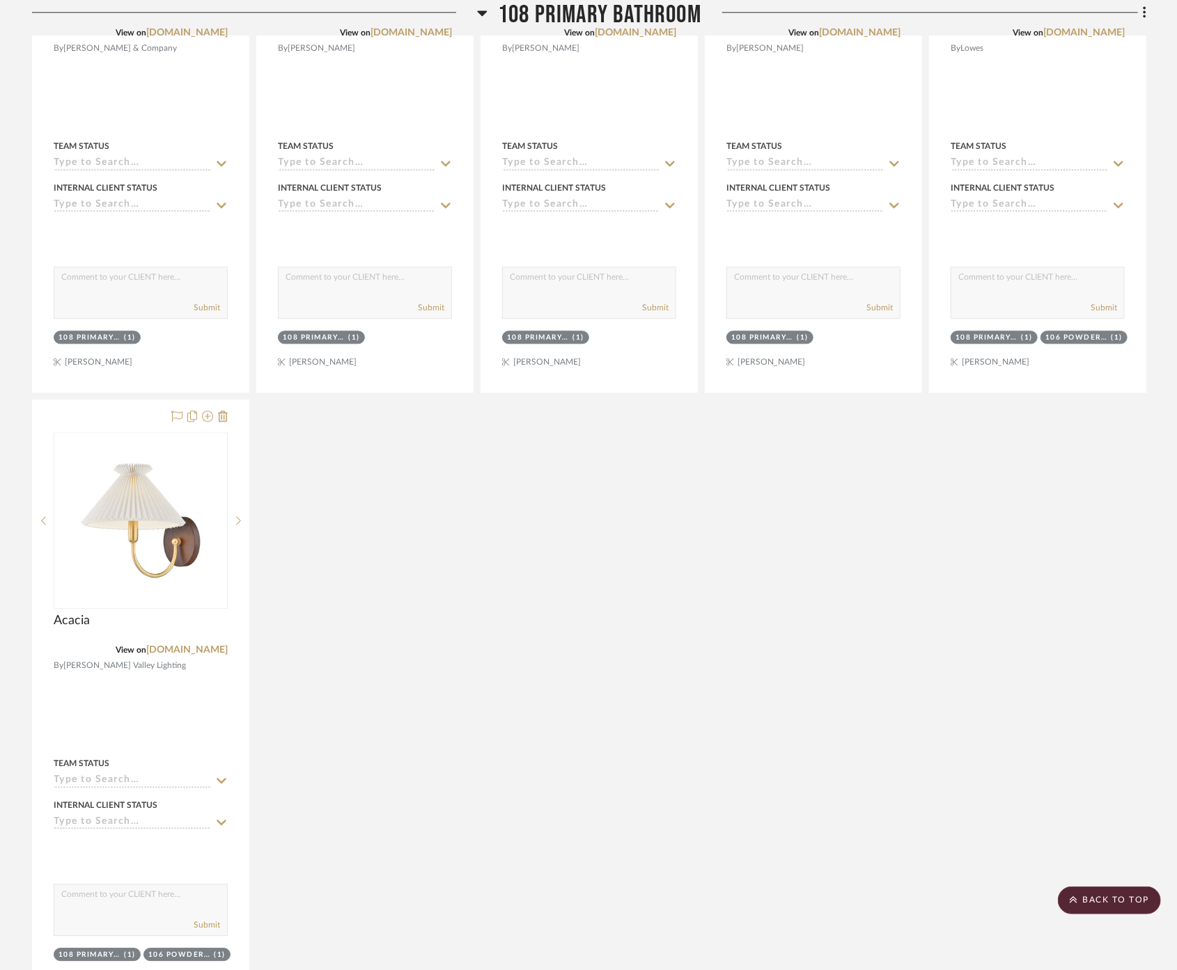
scroll to position [1979, 0]
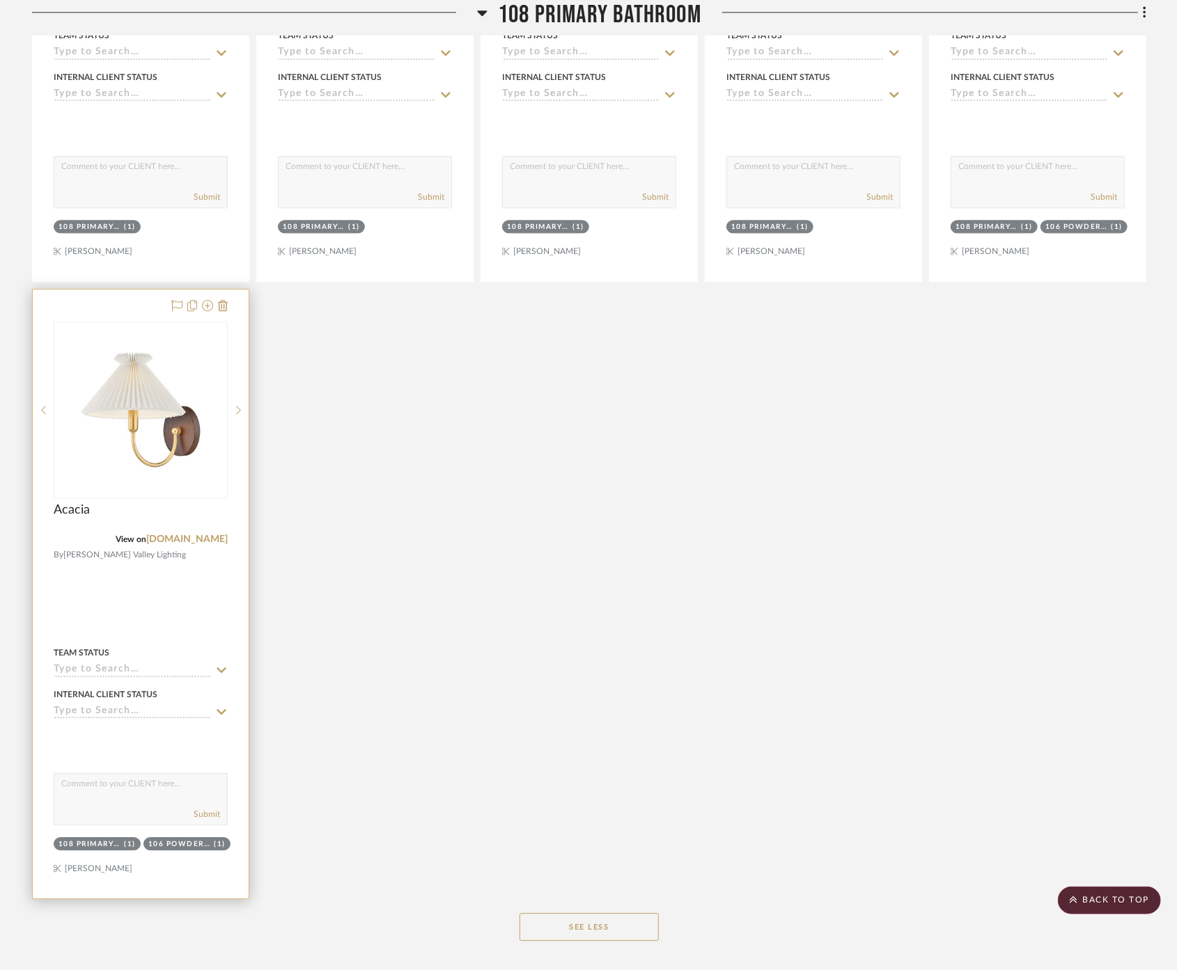
click at [177, 539] on div at bounding box center [141, 594] width 216 height 609
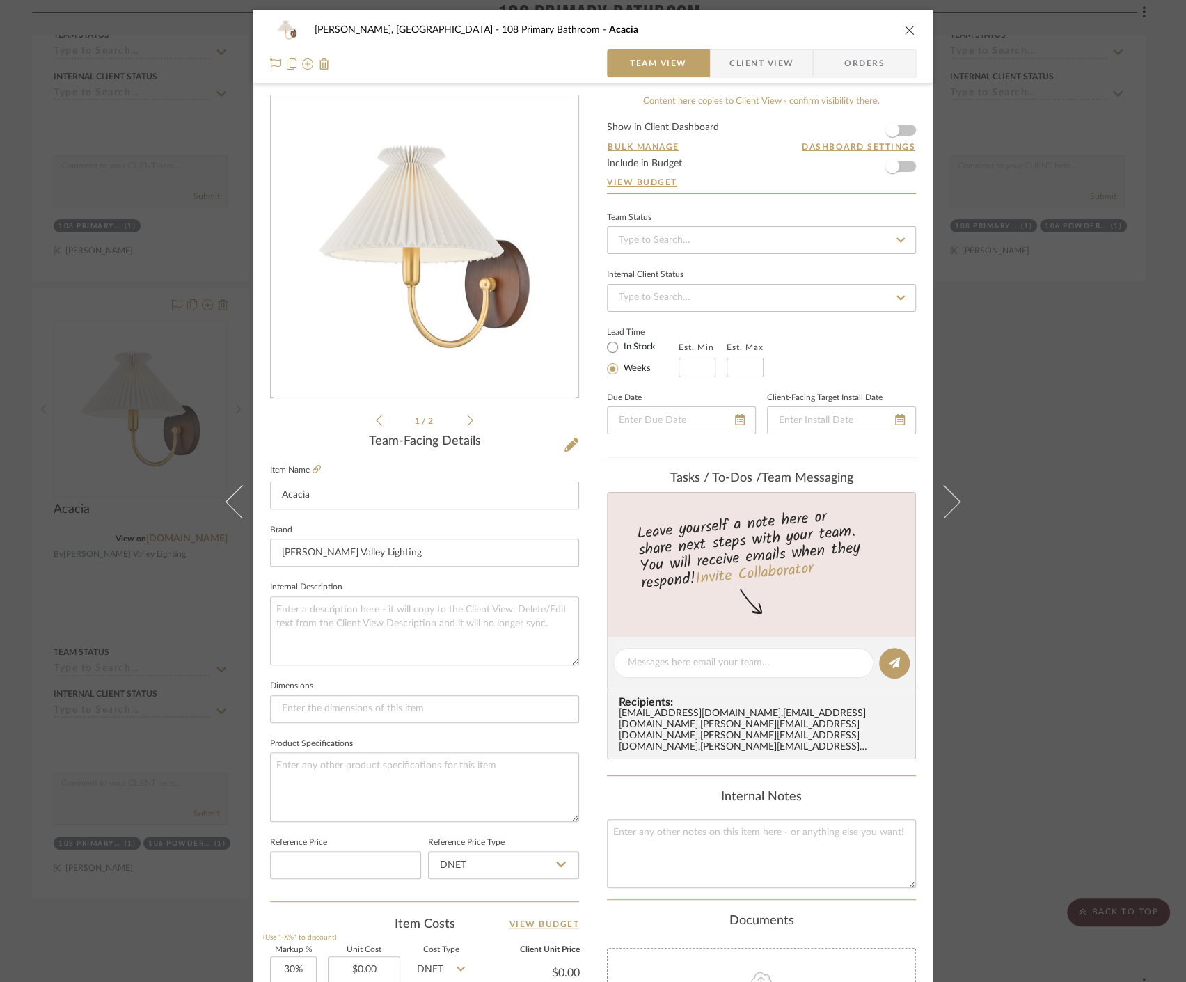
scroll to position [308, 0]
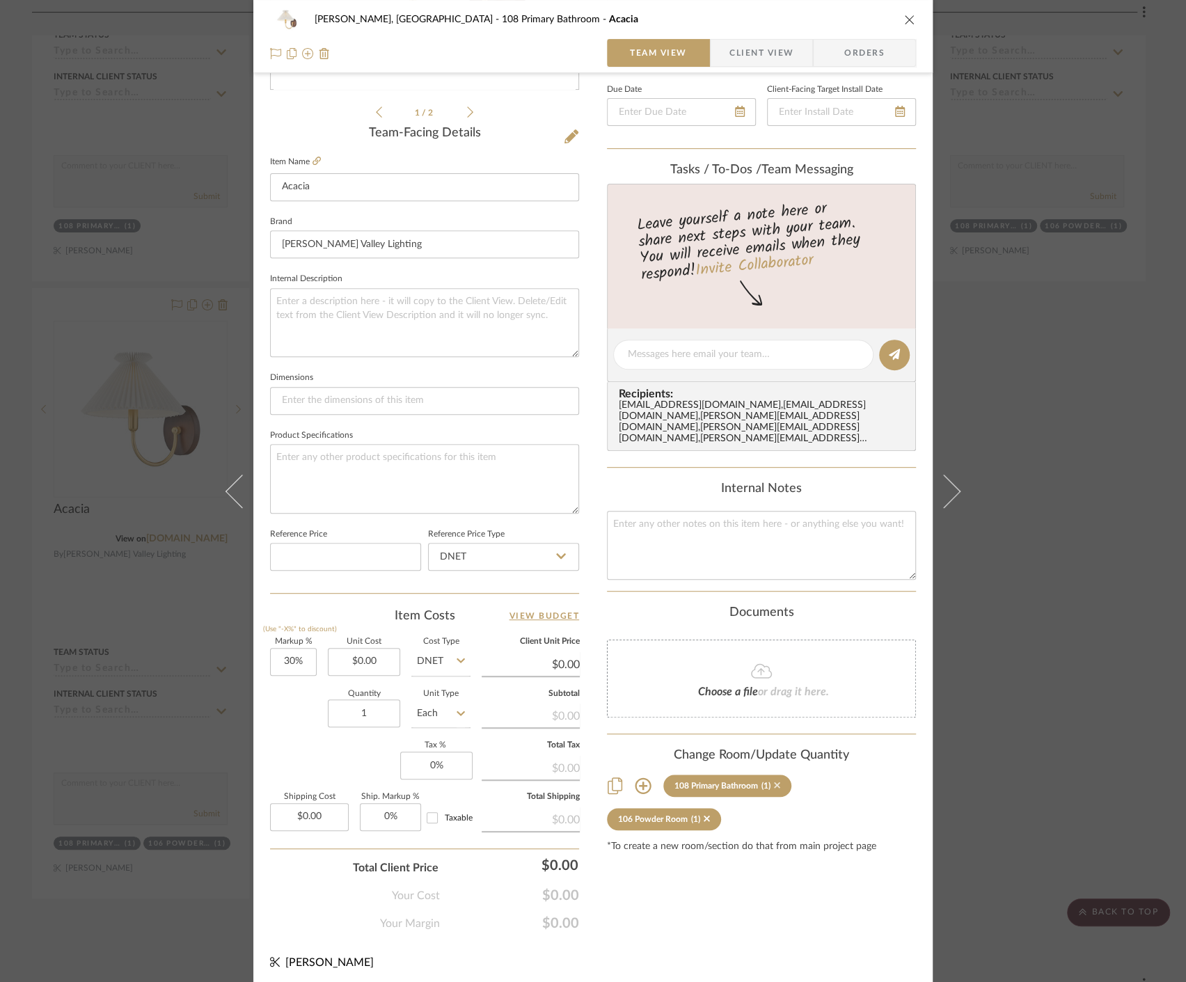
click at [774, 780] on icon at bounding box center [777, 785] width 6 height 10
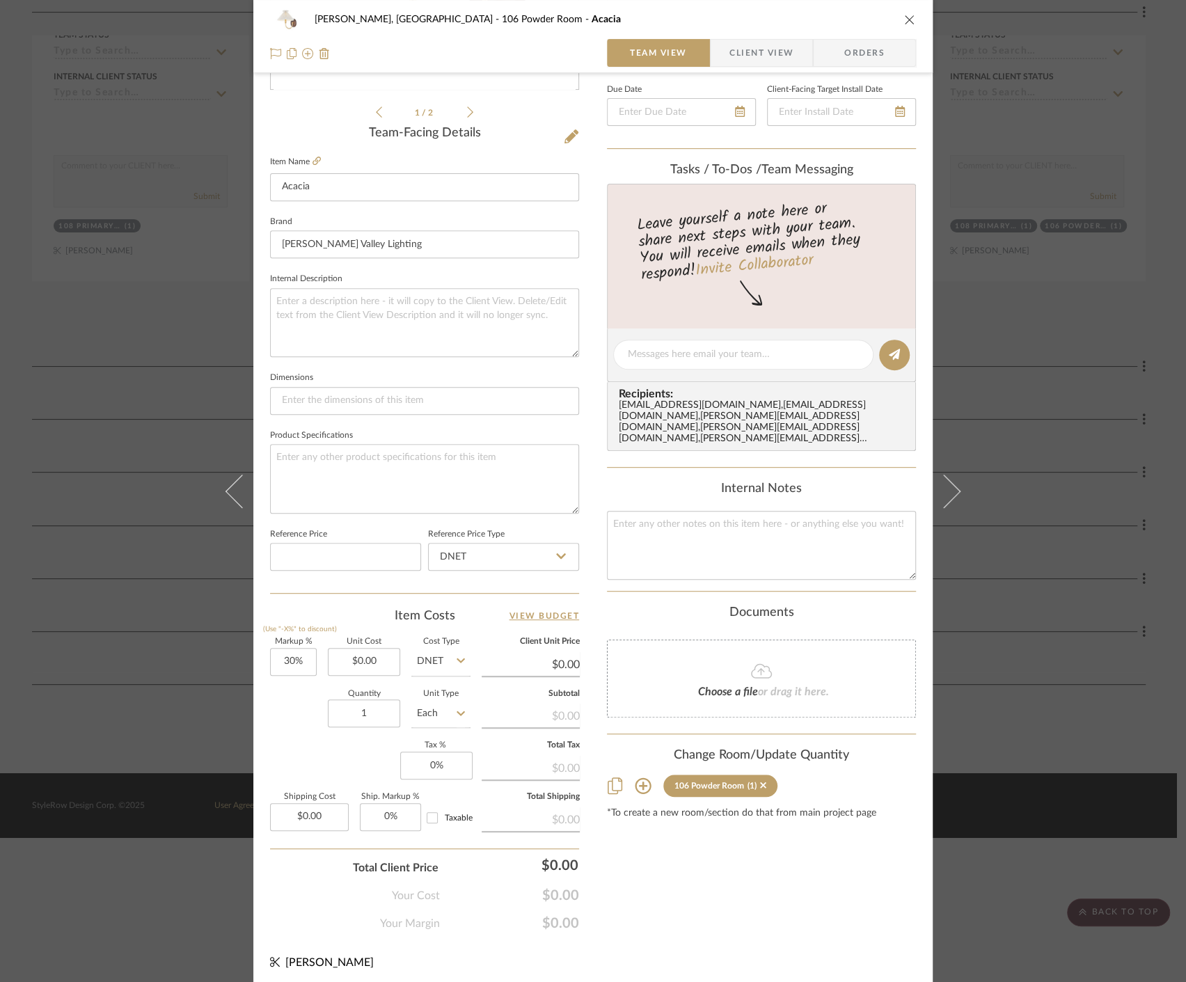
click at [1080, 677] on div "Connolly, Clarkesville 106 Powder Room Acacia Team View Client View Orders 1 / …" at bounding box center [593, 491] width 1186 height 982
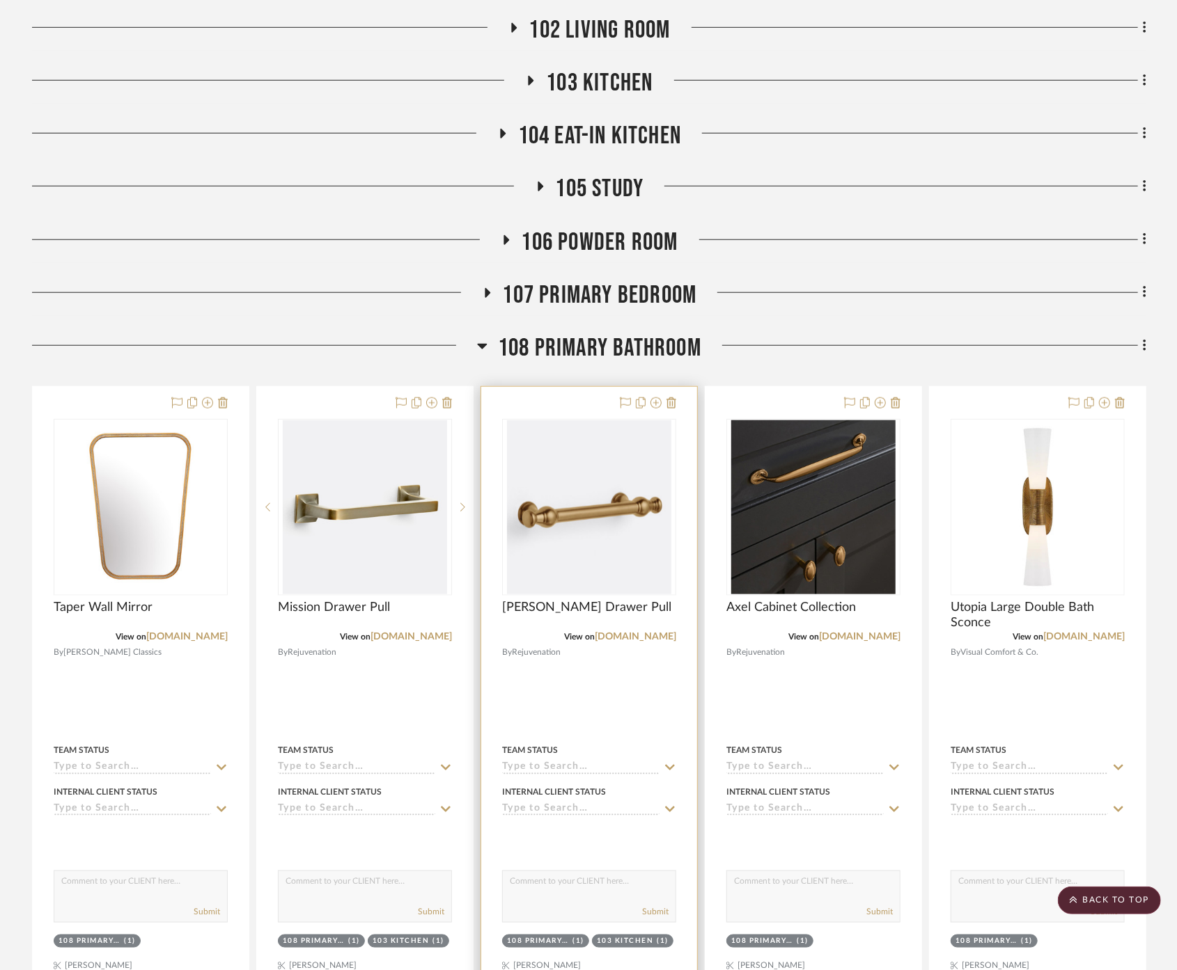
scroll to position [493, 0]
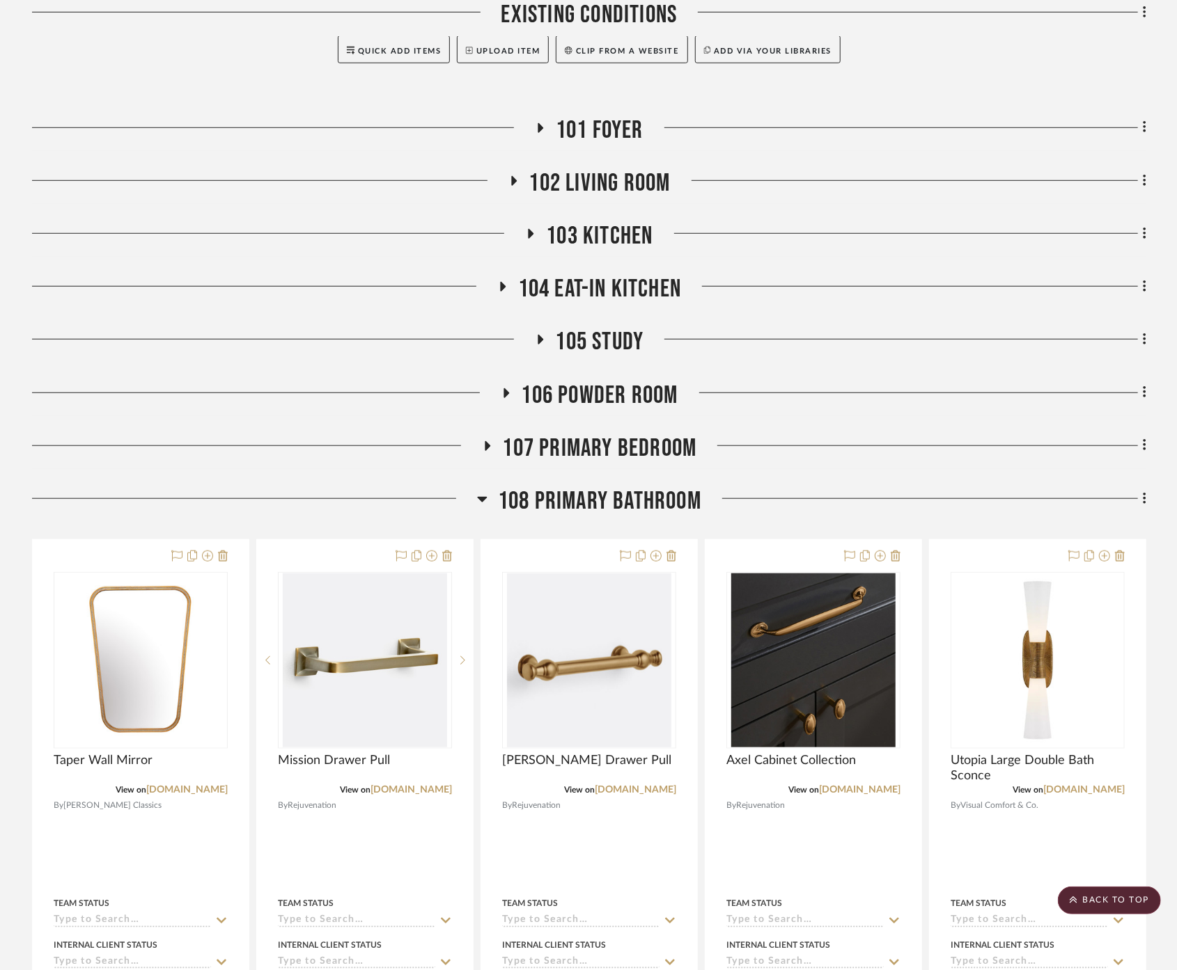
click at [675, 487] on span "108 Primary Bathroom" at bounding box center [599, 502] width 203 height 30
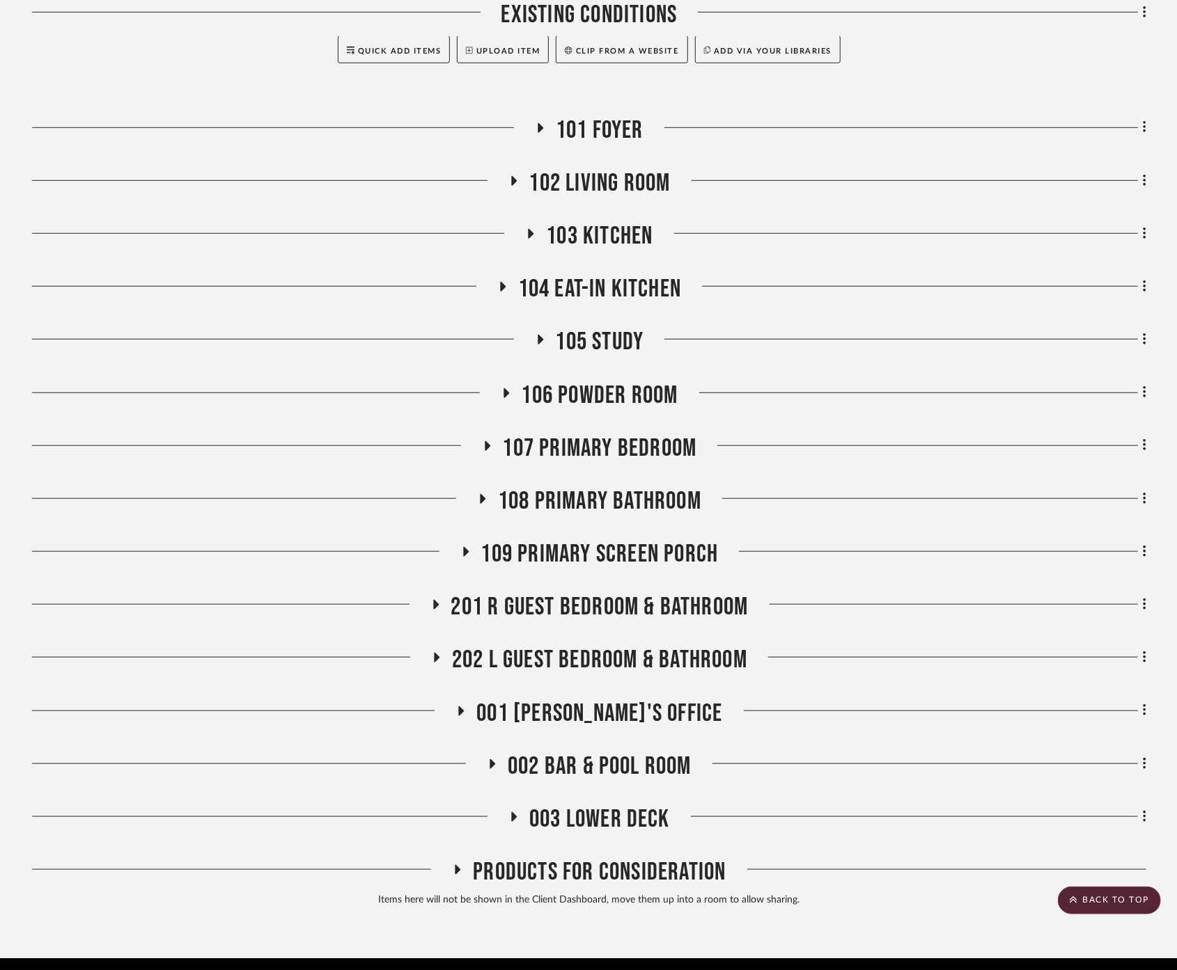
click at [682, 540] on span "109 Primary Screen Porch" at bounding box center [599, 555] width 237 height 30
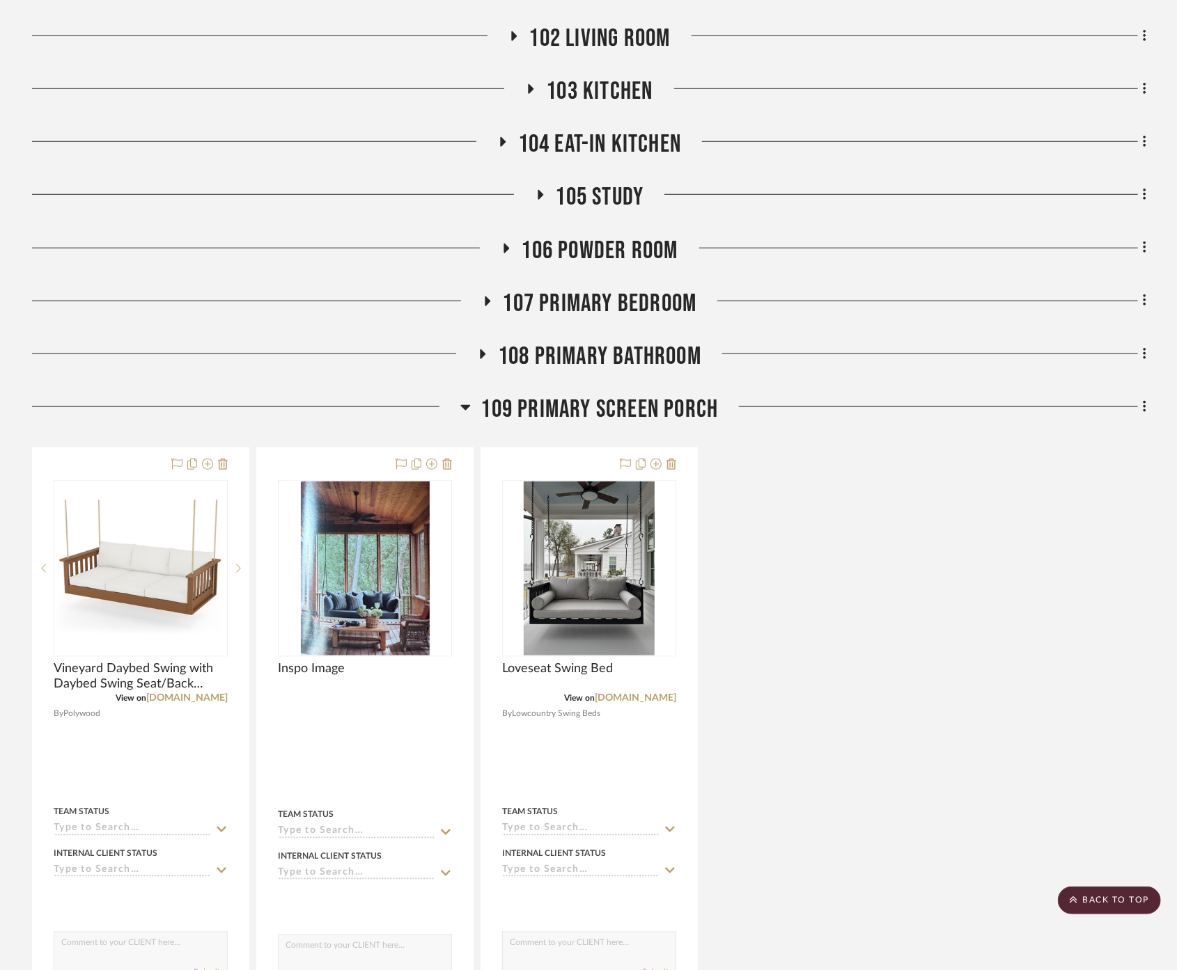
scroll to position [648, 0]
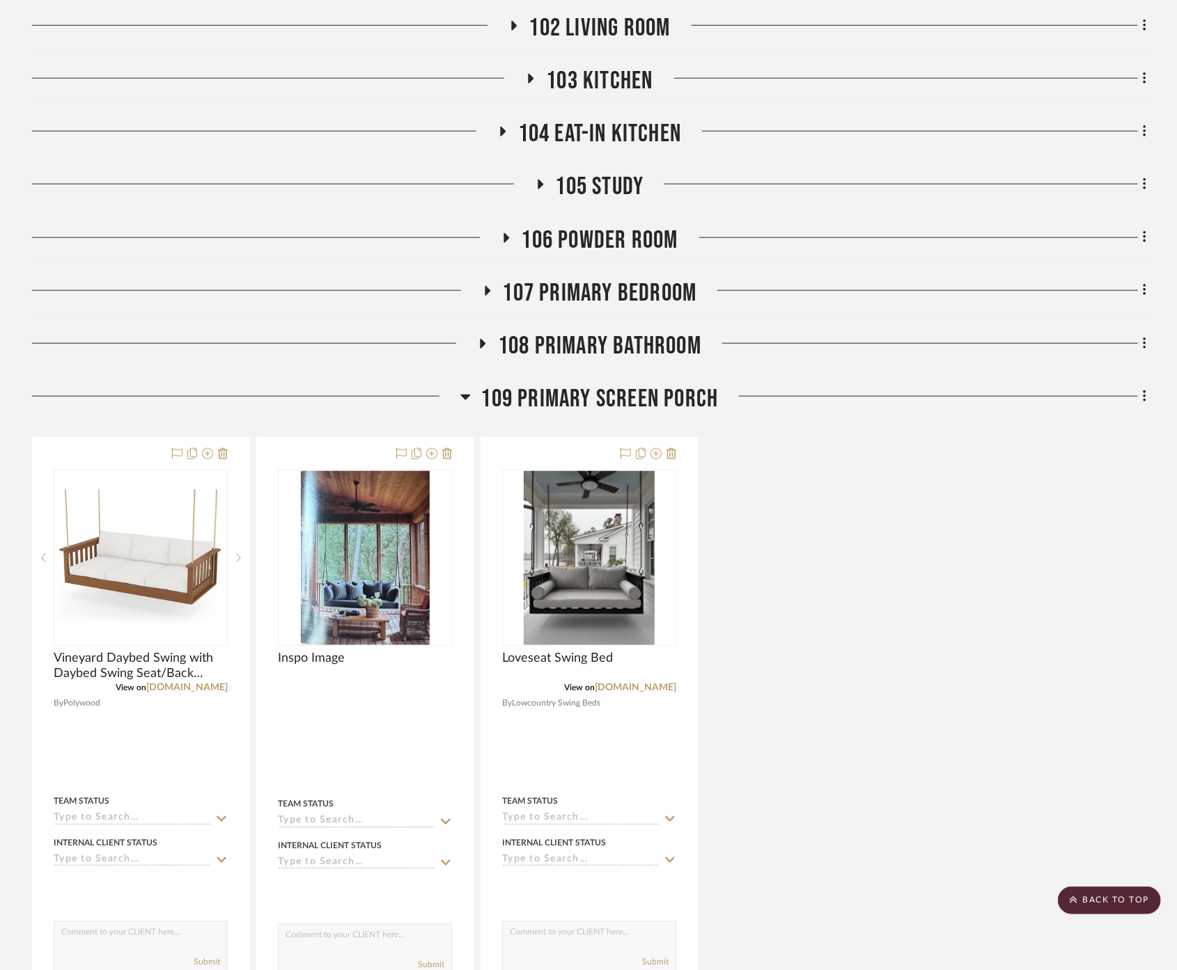
click at [657, 384] on span "109 Primary Screen Porch" at bounding box center [599, 399] width 237 height 30
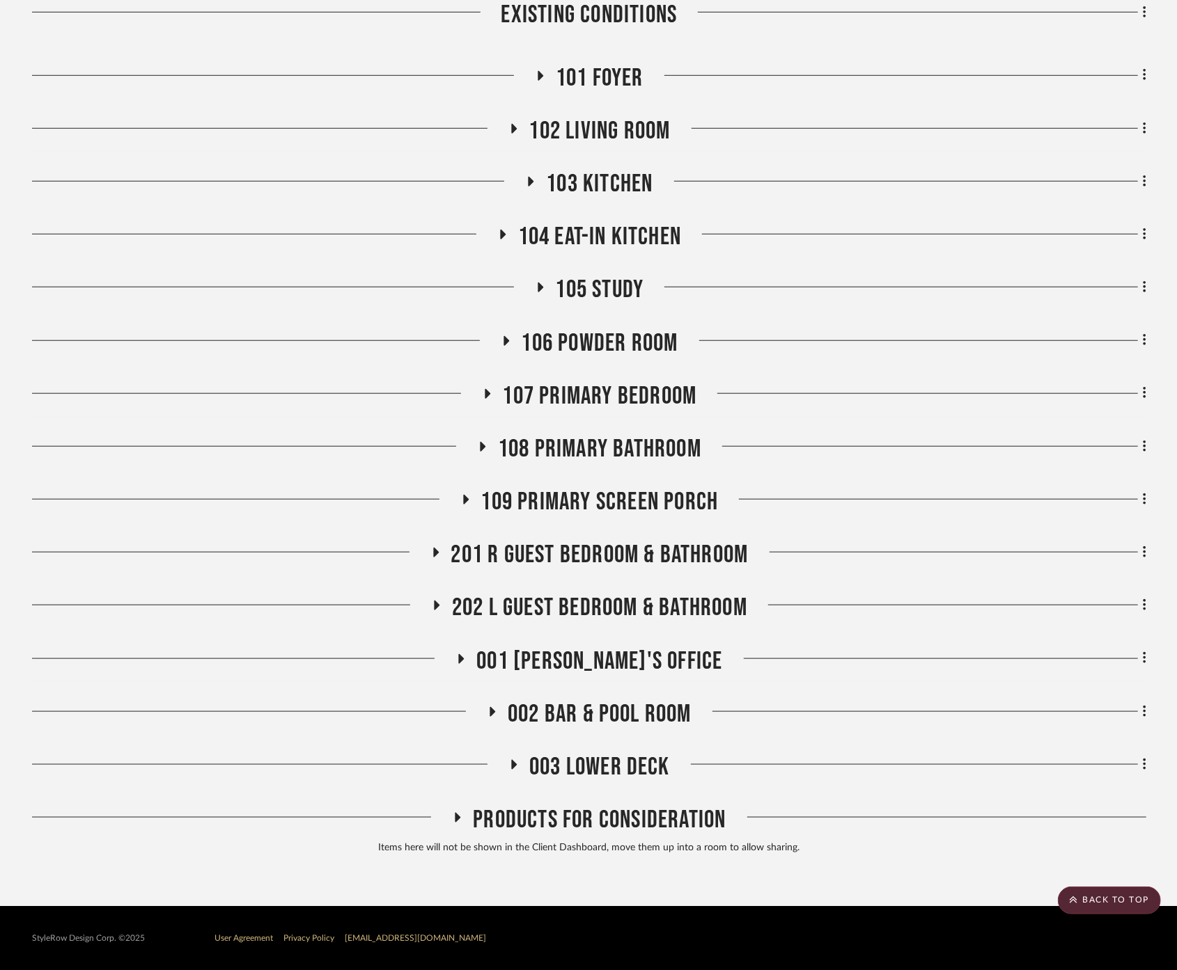
scroll to position [509, 0]
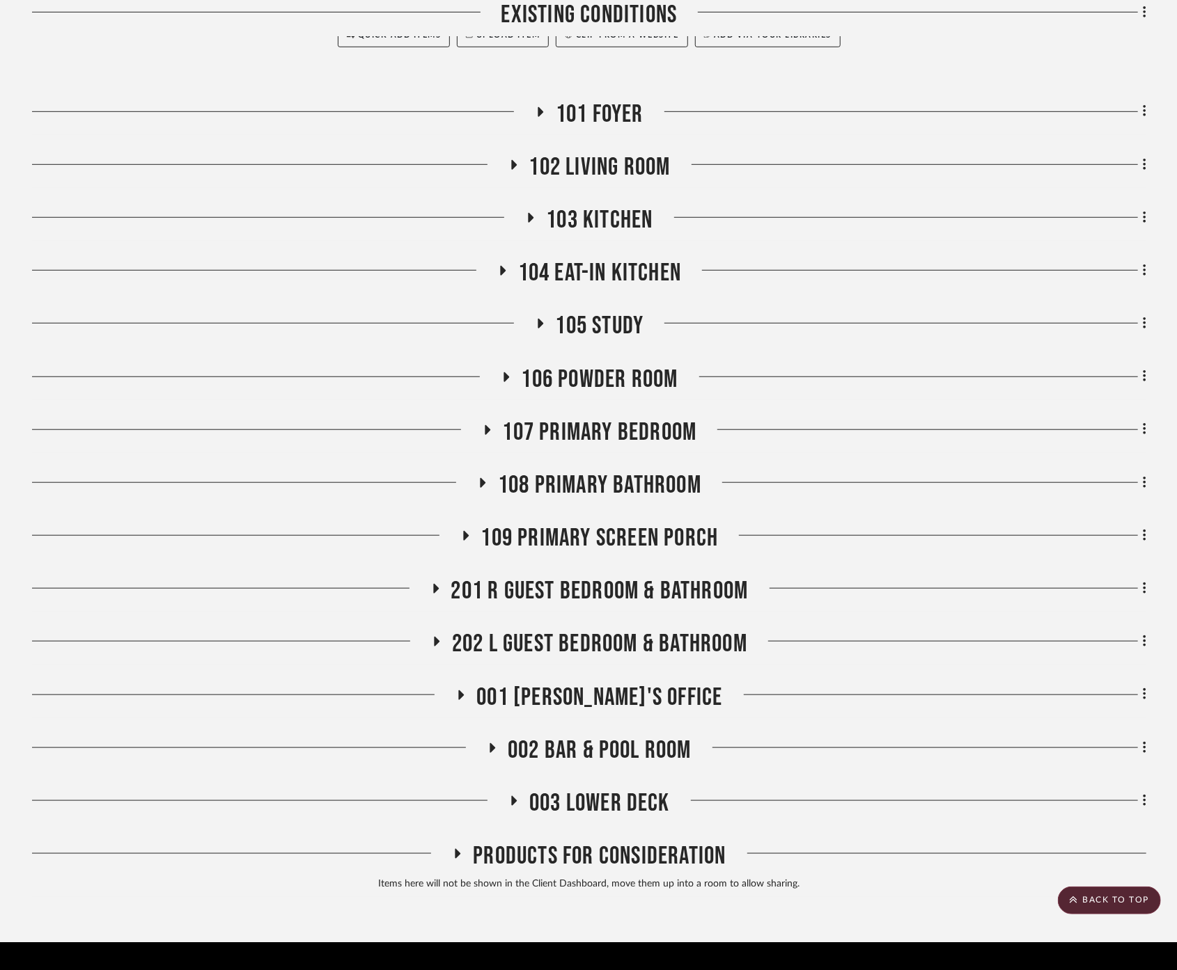
click at [640, 576] on span "201 R Guest Bedroom & Bathroom" at bounding box center [599, 591] width 297 height 30
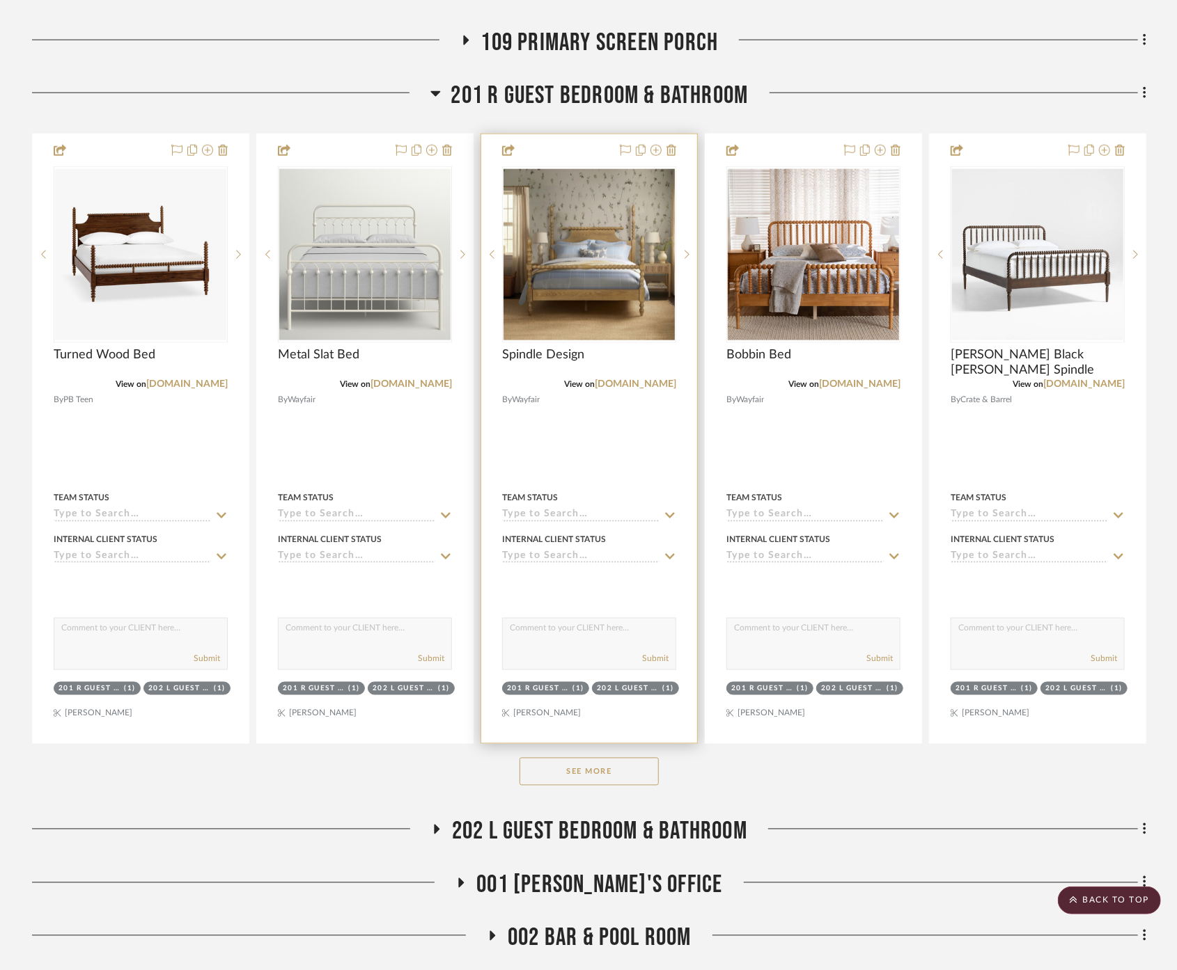
scroll to position [1035, 0]
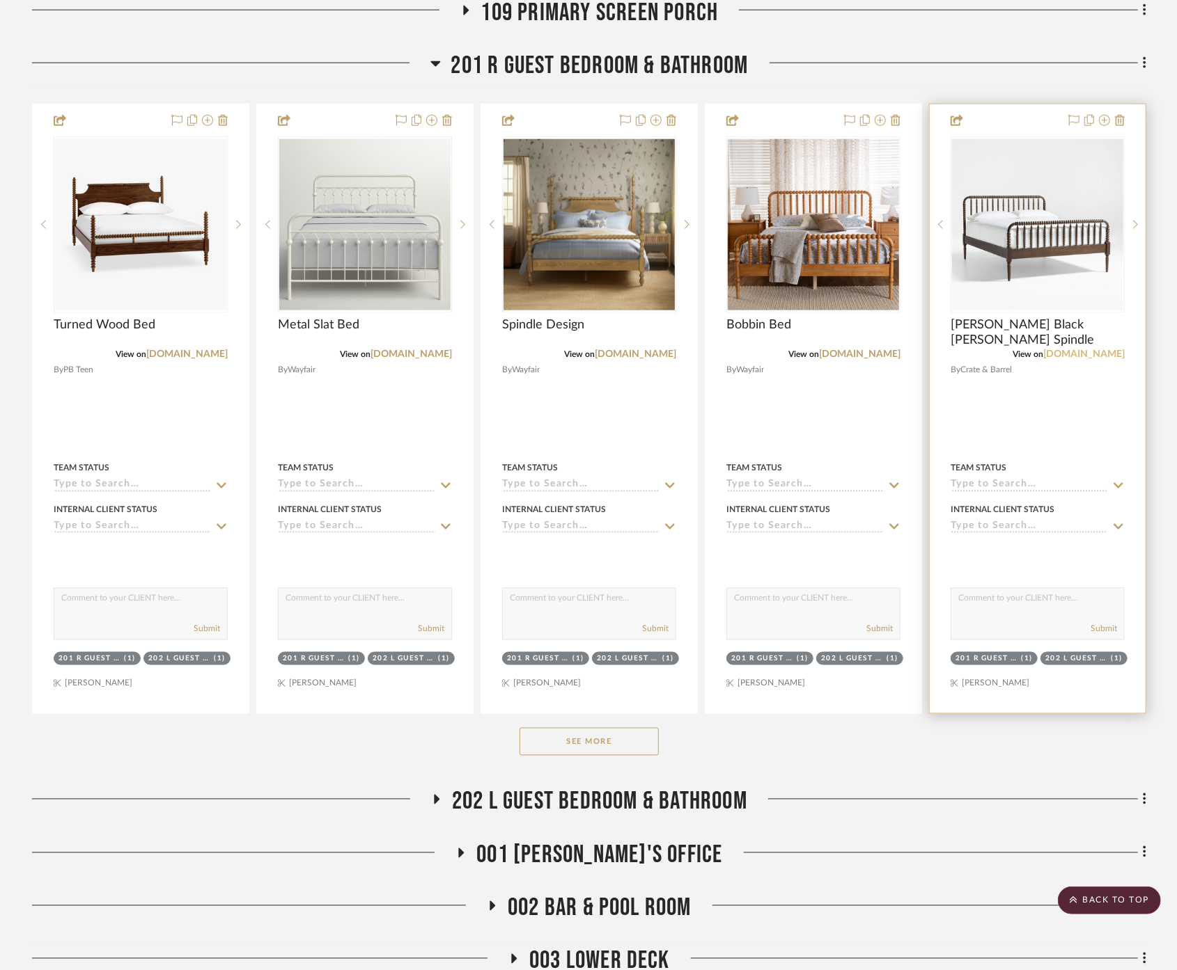
click at [1064, 349] on link "[DOMAIN_NAME]" at bounding box center [1083, 354] width 81 height 10
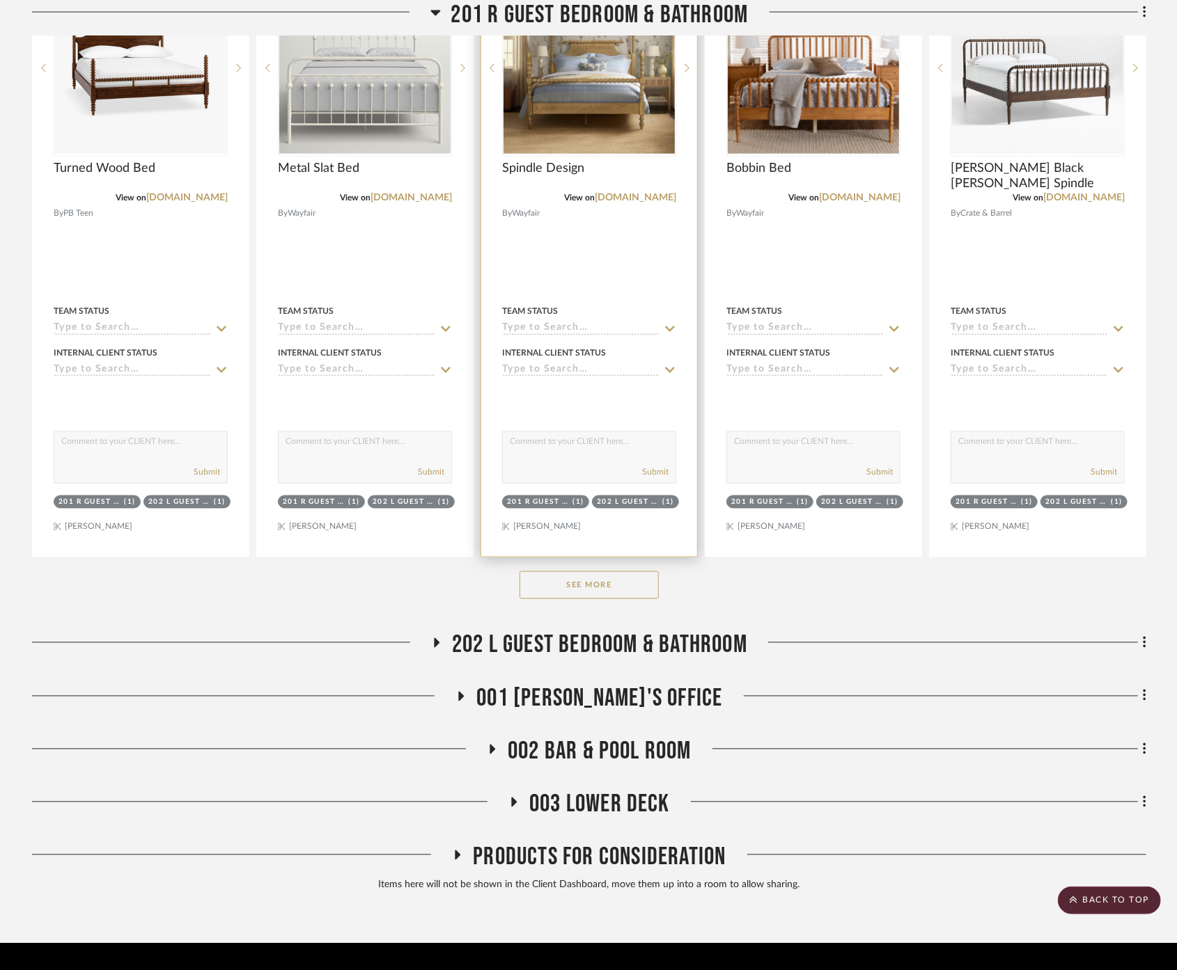
scroll to position [1192, 0]
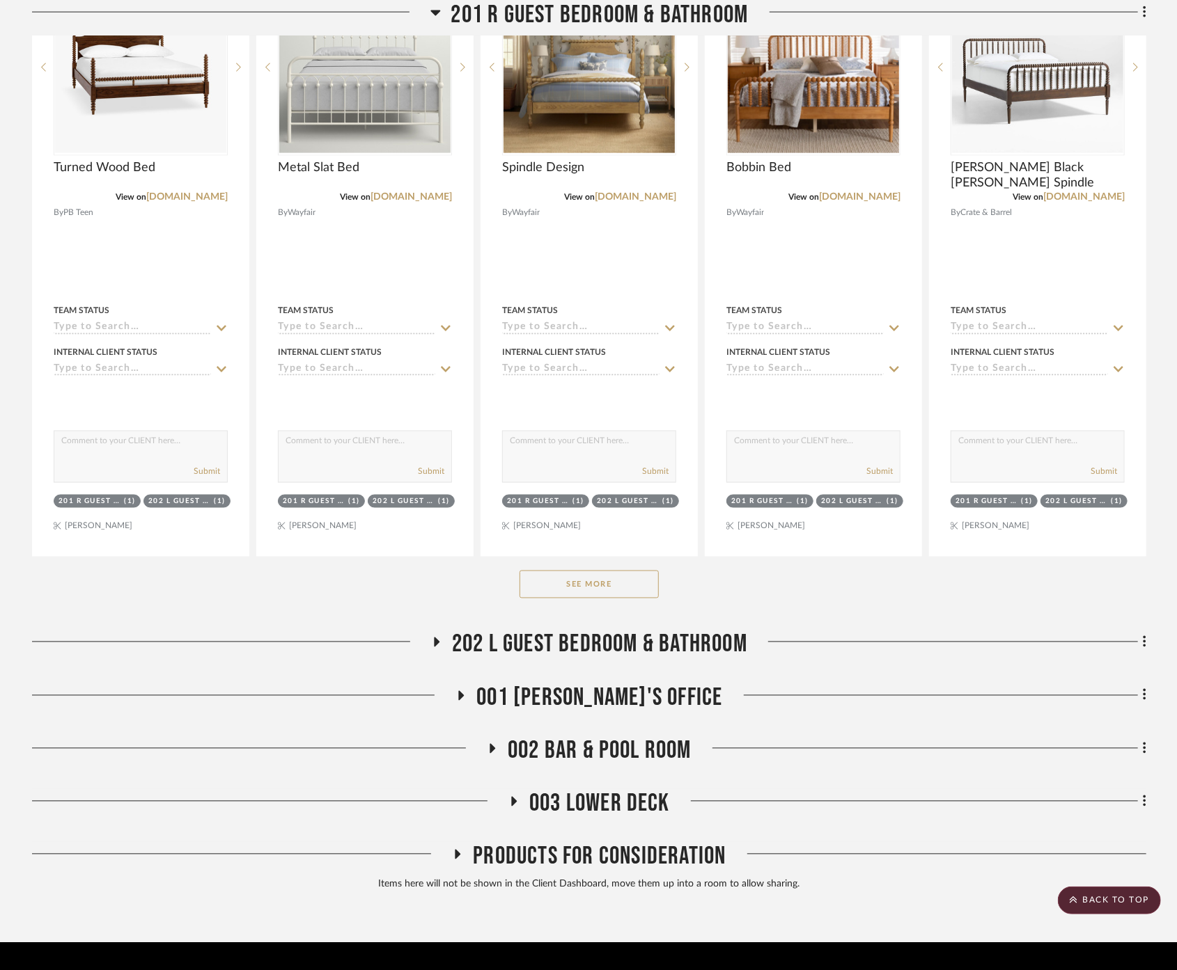
click at [631, 630] on span "202 L Guest Bedroom & Bathroom" at bounding box center [599, 645] width 295 height 30
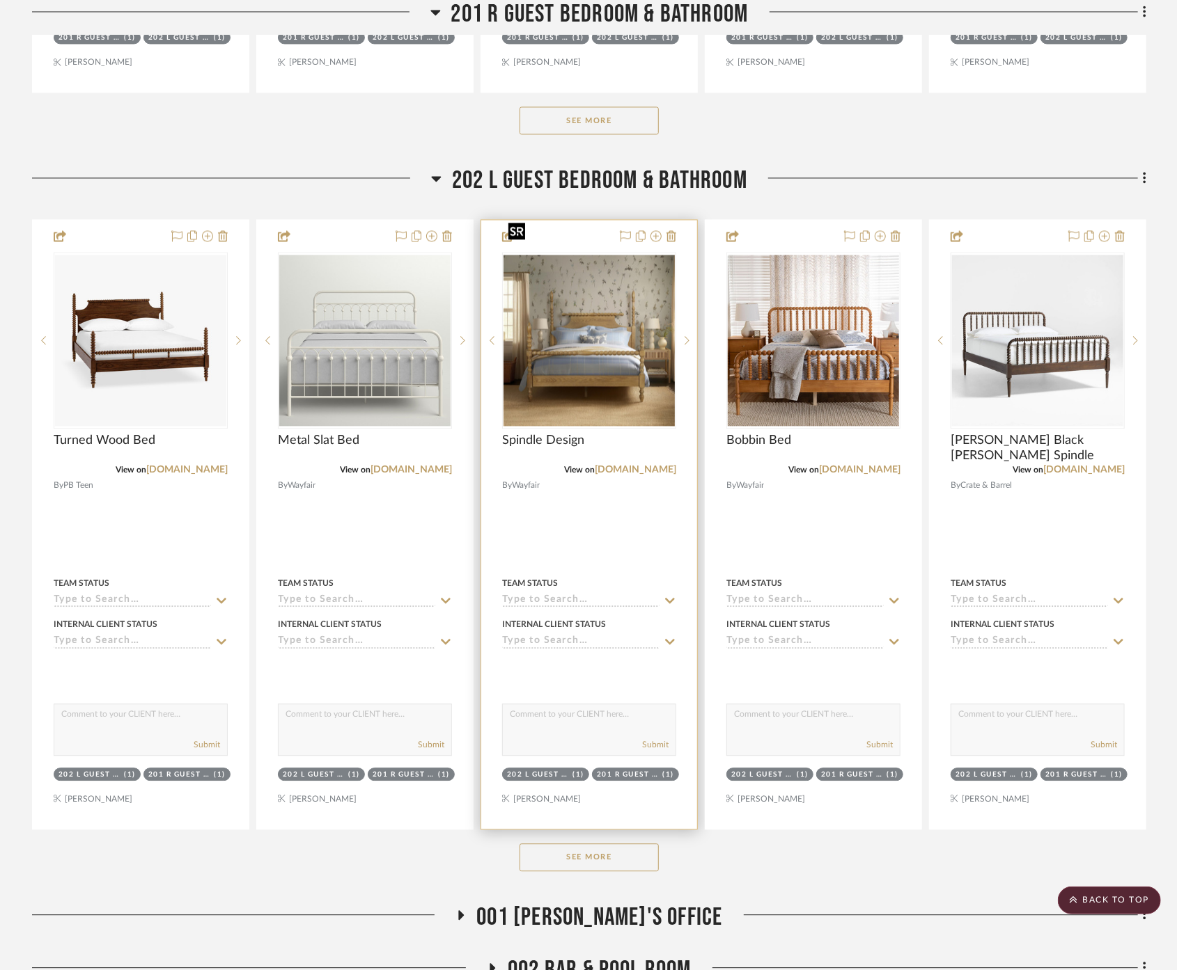
scroll to position [1875, 0]
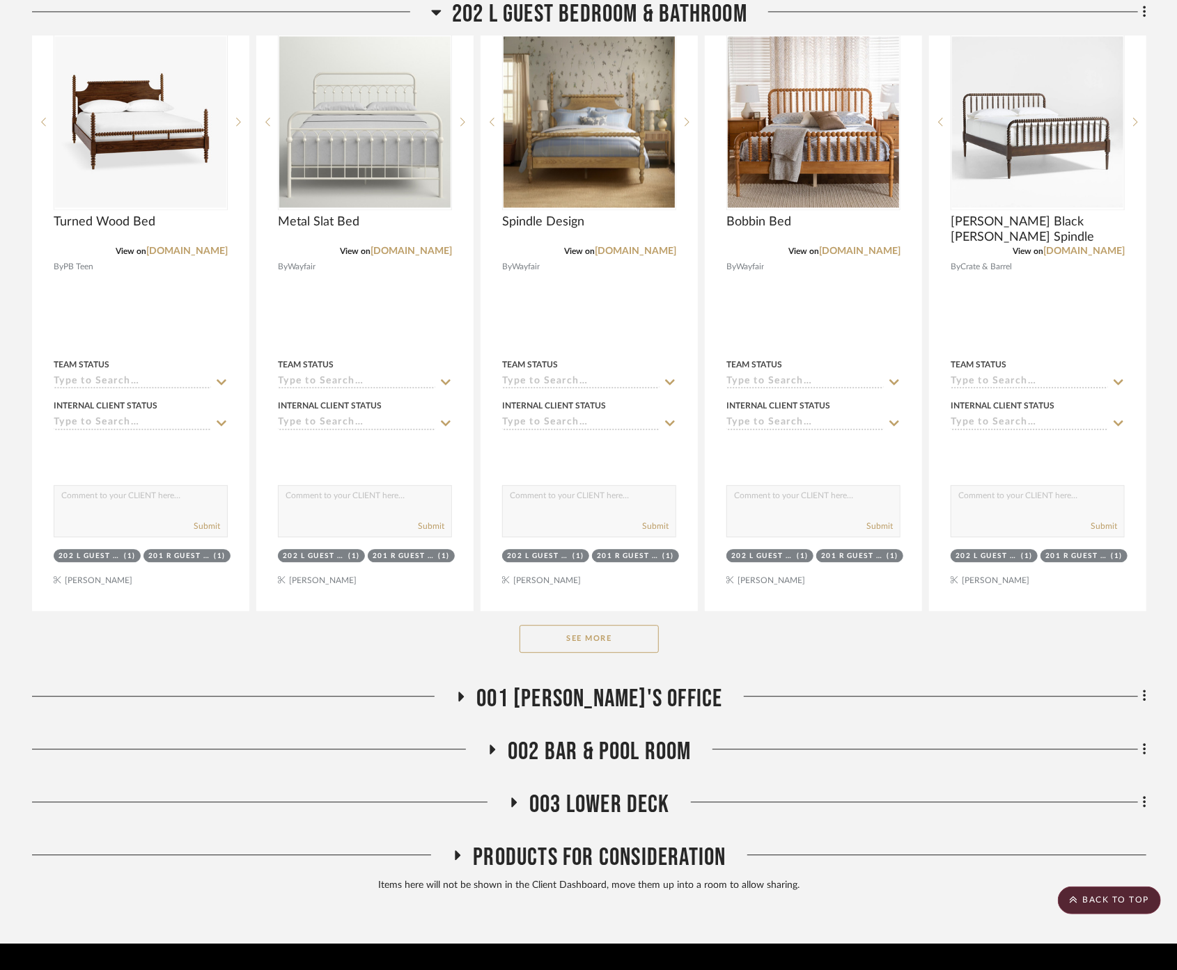
click at [627, 684] on span "001 [PERSON_NAME]'s Office" at bounding box center [599, 699] width 246 height 30
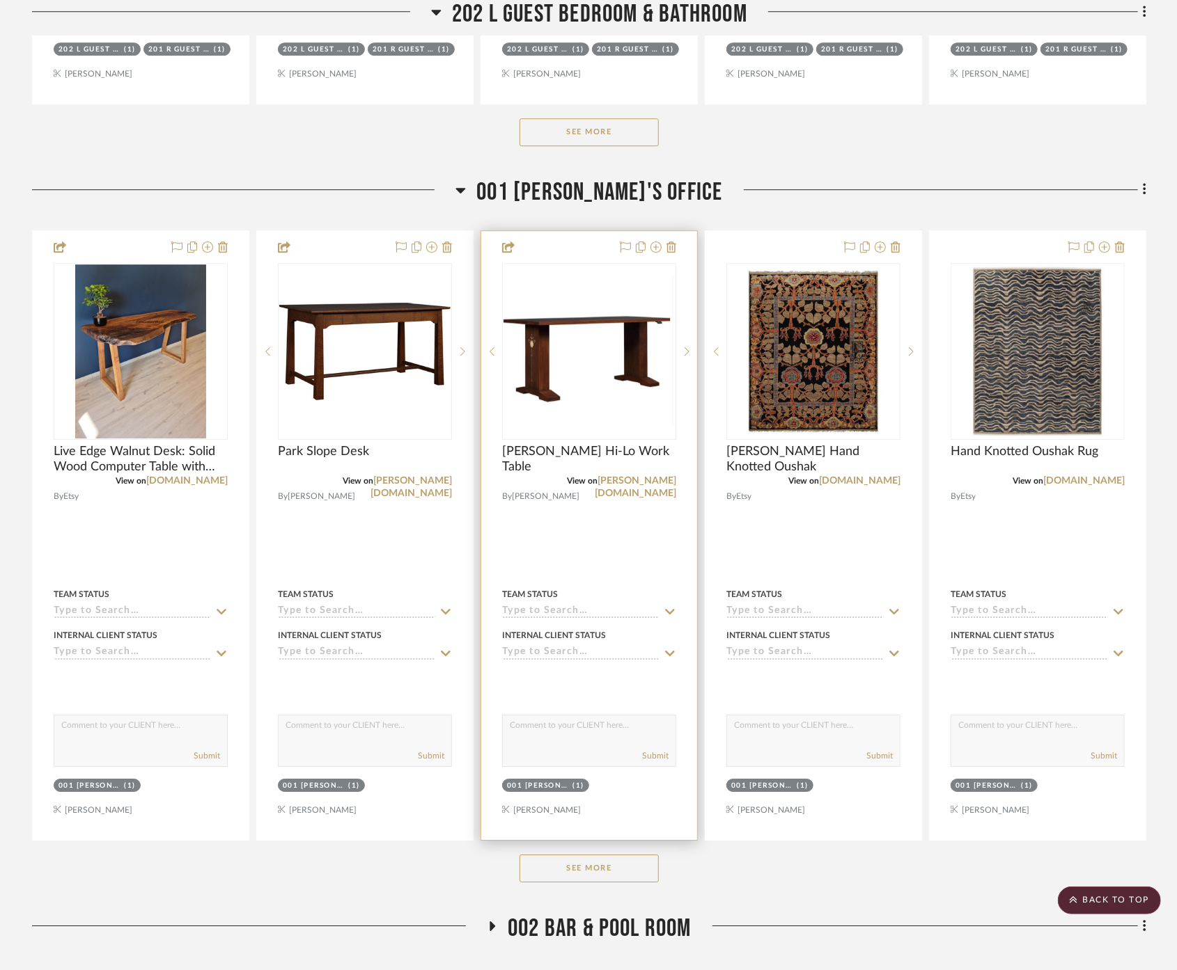
scroll to position [2416, 0]
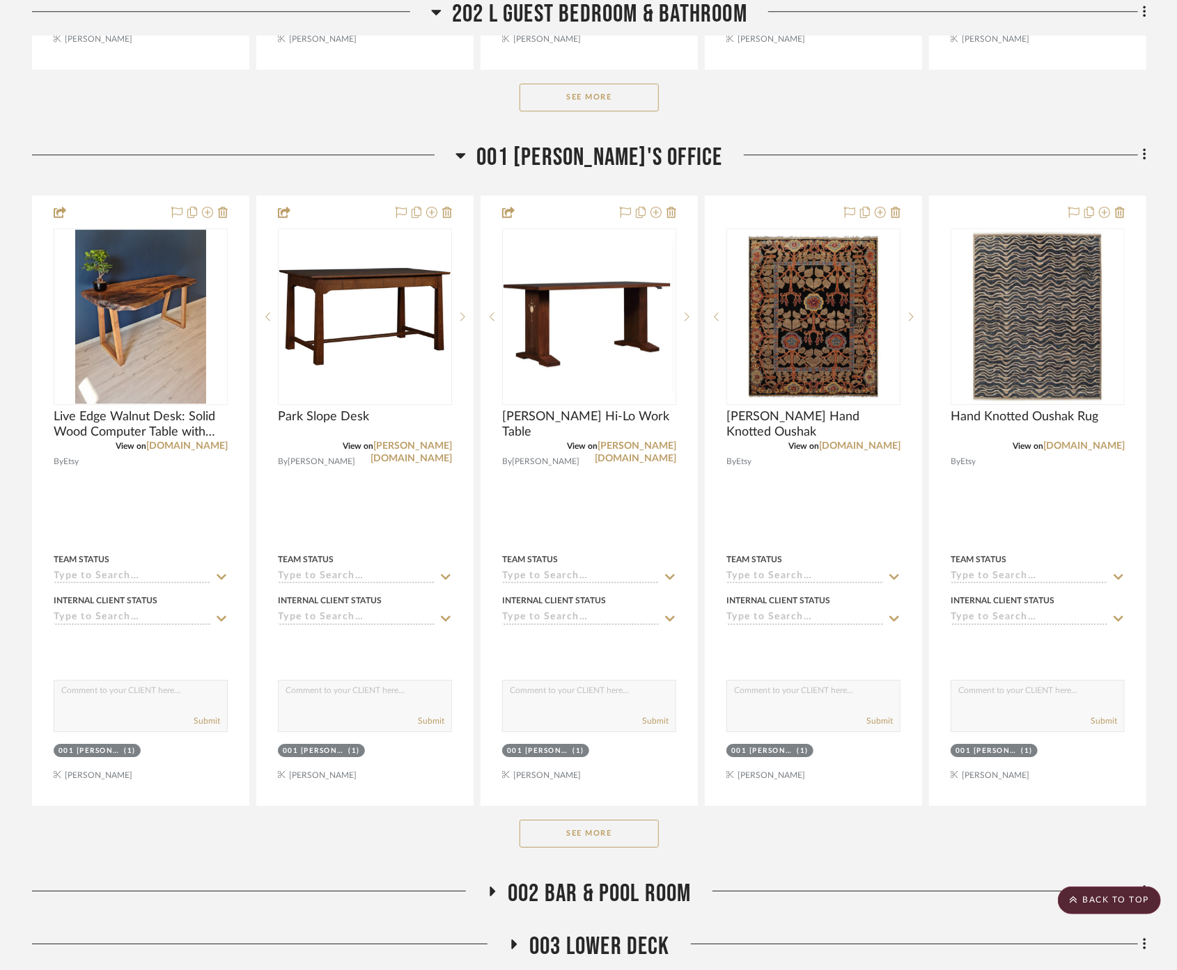
click at [609, 820] on button "See More" at bounding box center [588, 834] width 139 height 28
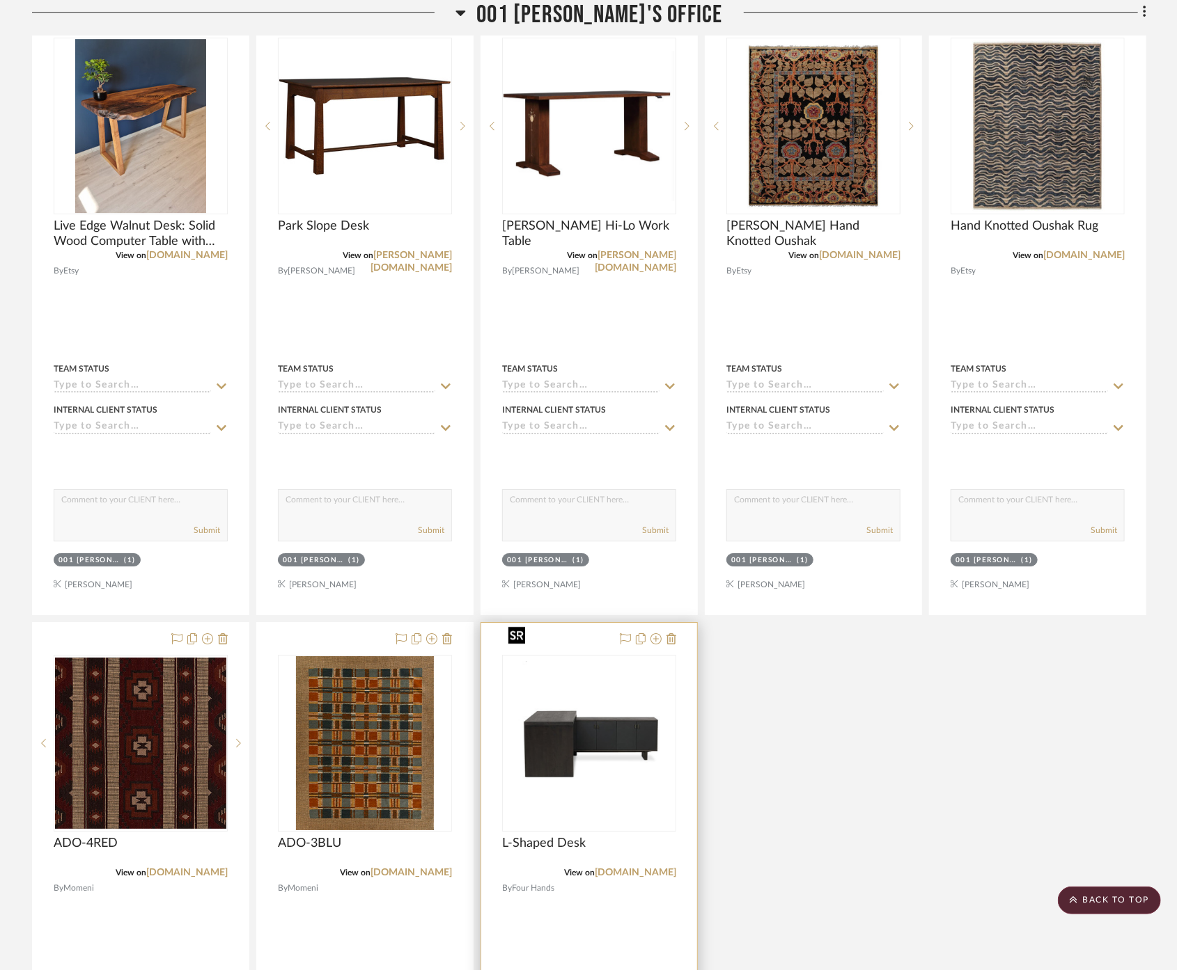
scroll to position [2184, 0]
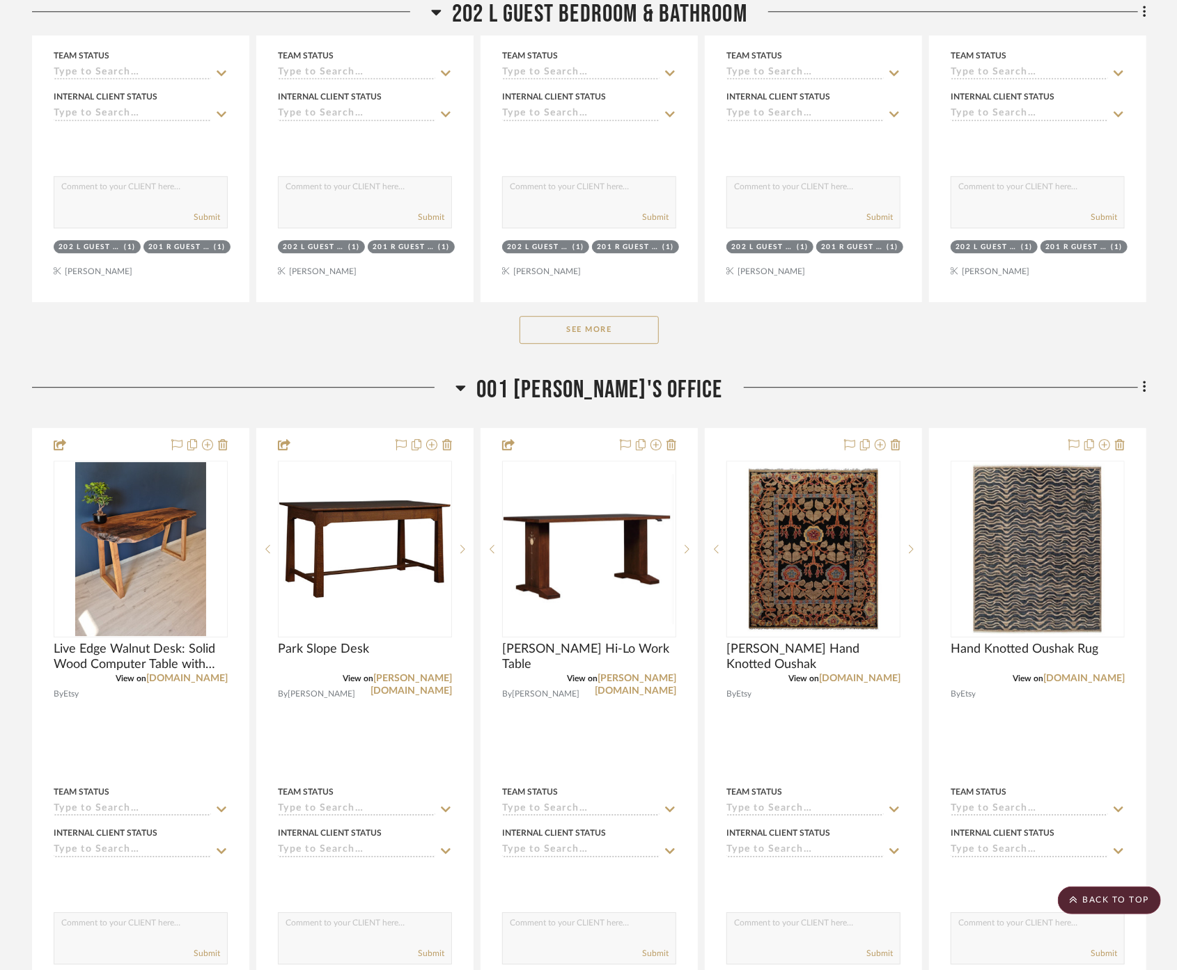
click at [584, 375] on div "001 [PERSON_NAME]'s Office" at bounding box center [589, 393] width 1114 height 36
click at [563, 375] on span "001 [PERSON_NAME]'s Office" at bounding box center [599, 390] width 246 height 30
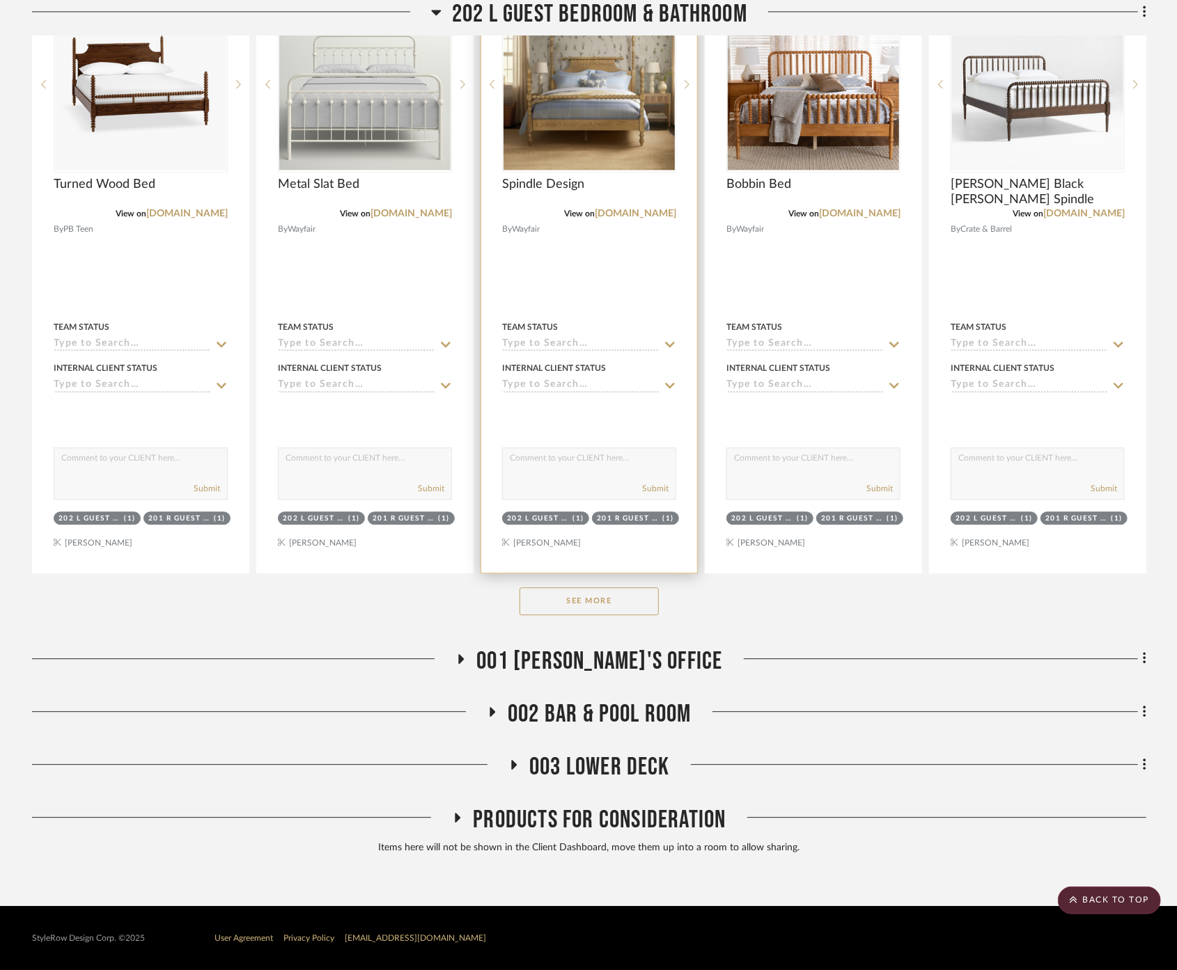
scroll to position [1875, 0]
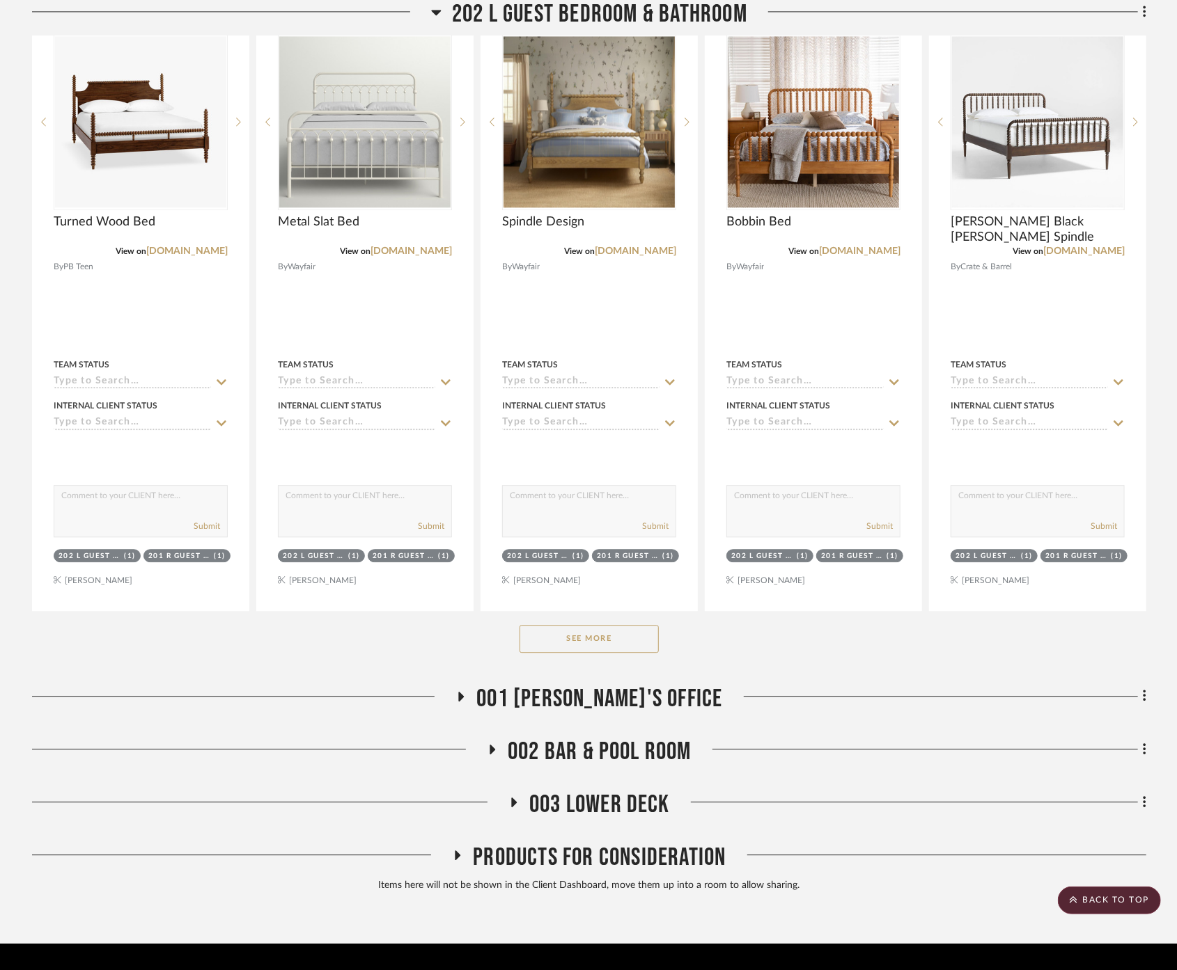
click at [577, 737] on span "002 Bar & Pool Room" at bounding box center [600, 752] width 184 height 30
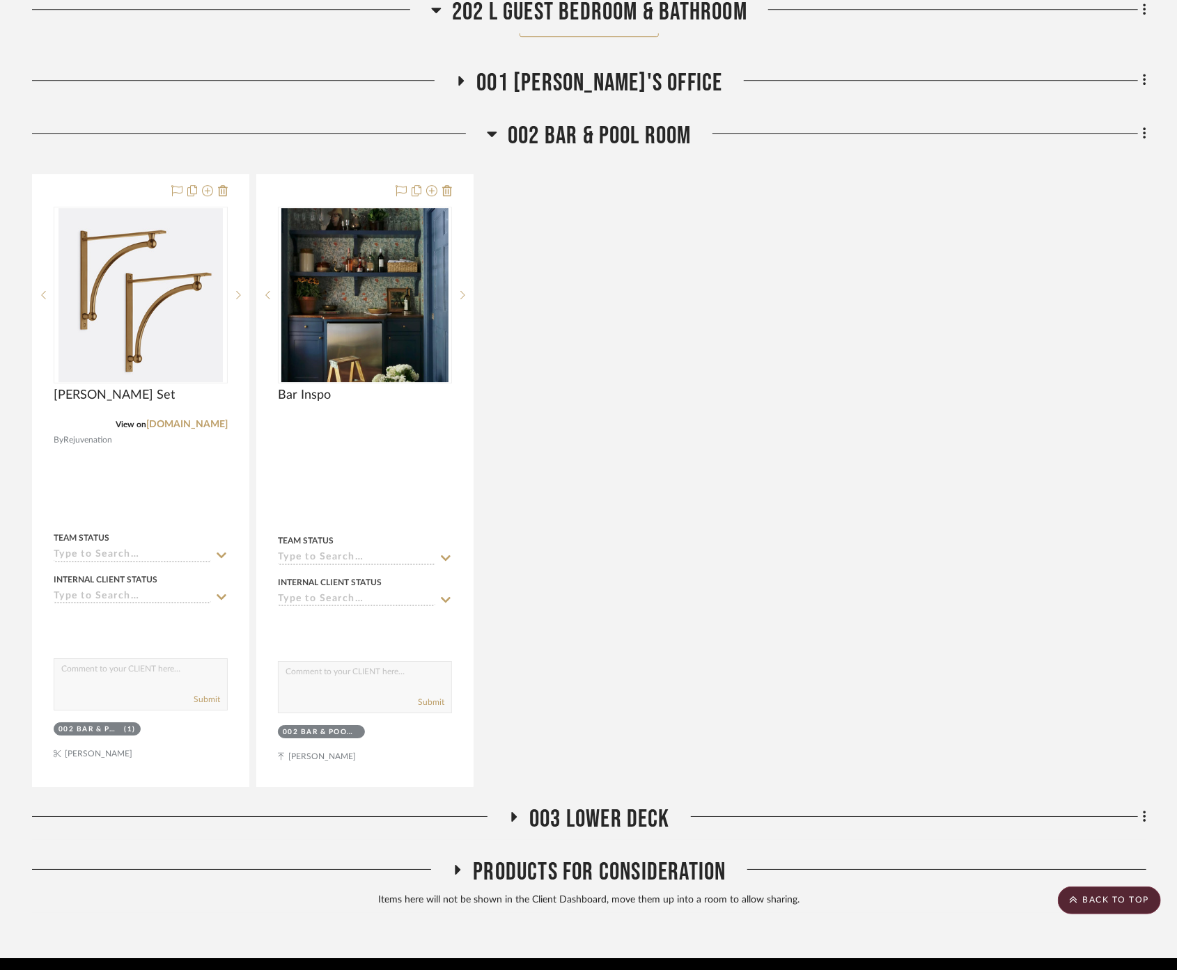
scroll to position [2494, 0]
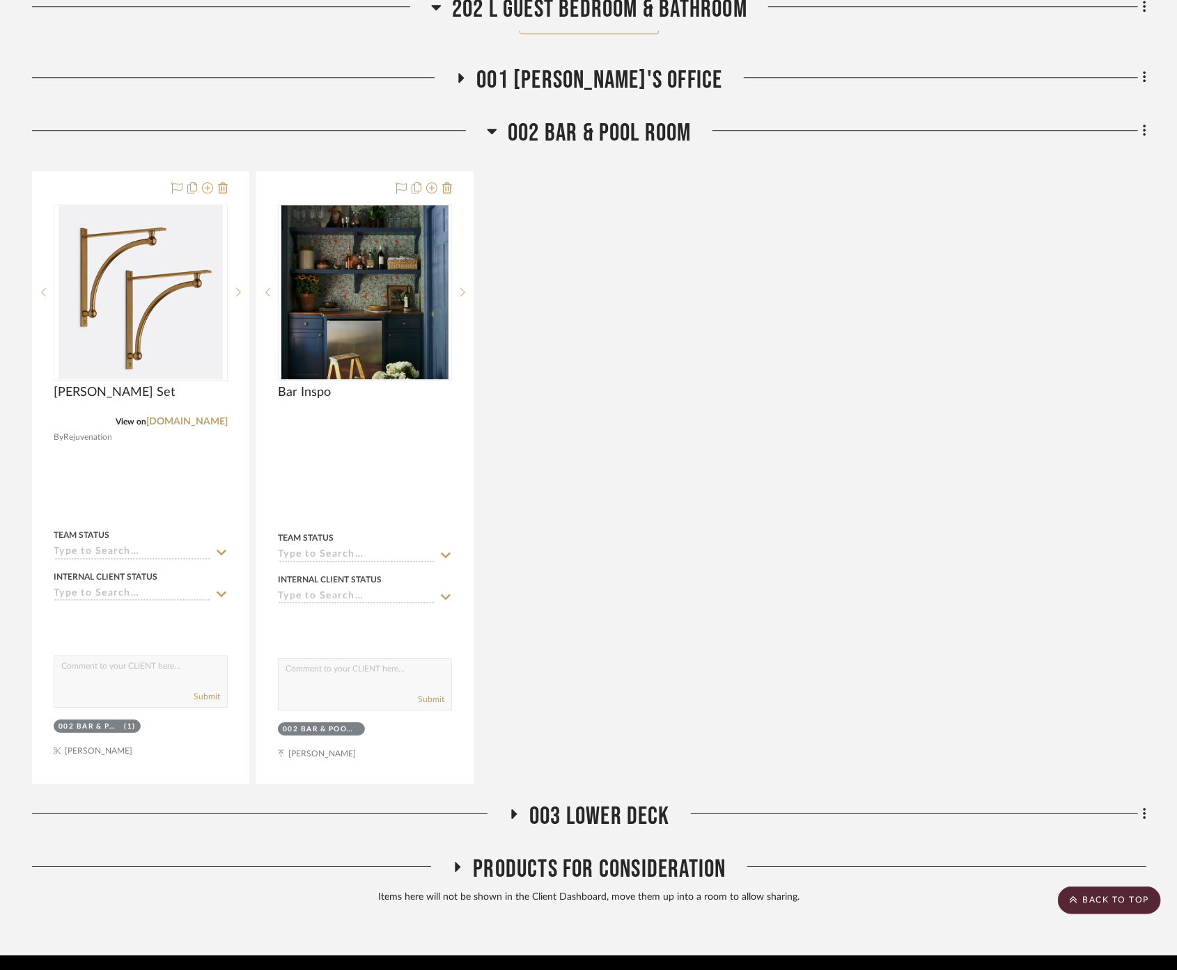
click at [648, 118] on span "002 Bar & Pool Room" at bounding box center [600, 133] width 184 height 30
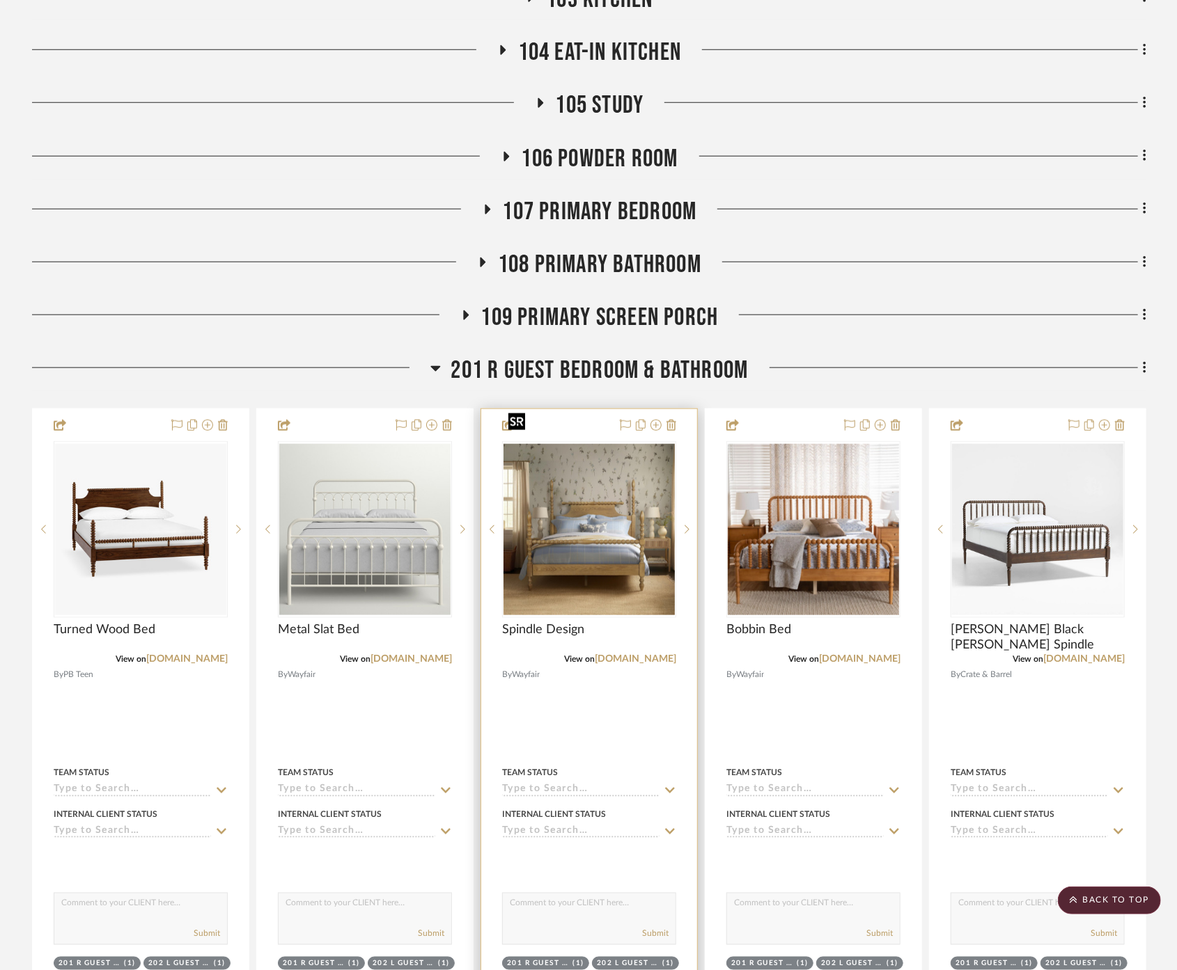
scroll to position [714, 0]
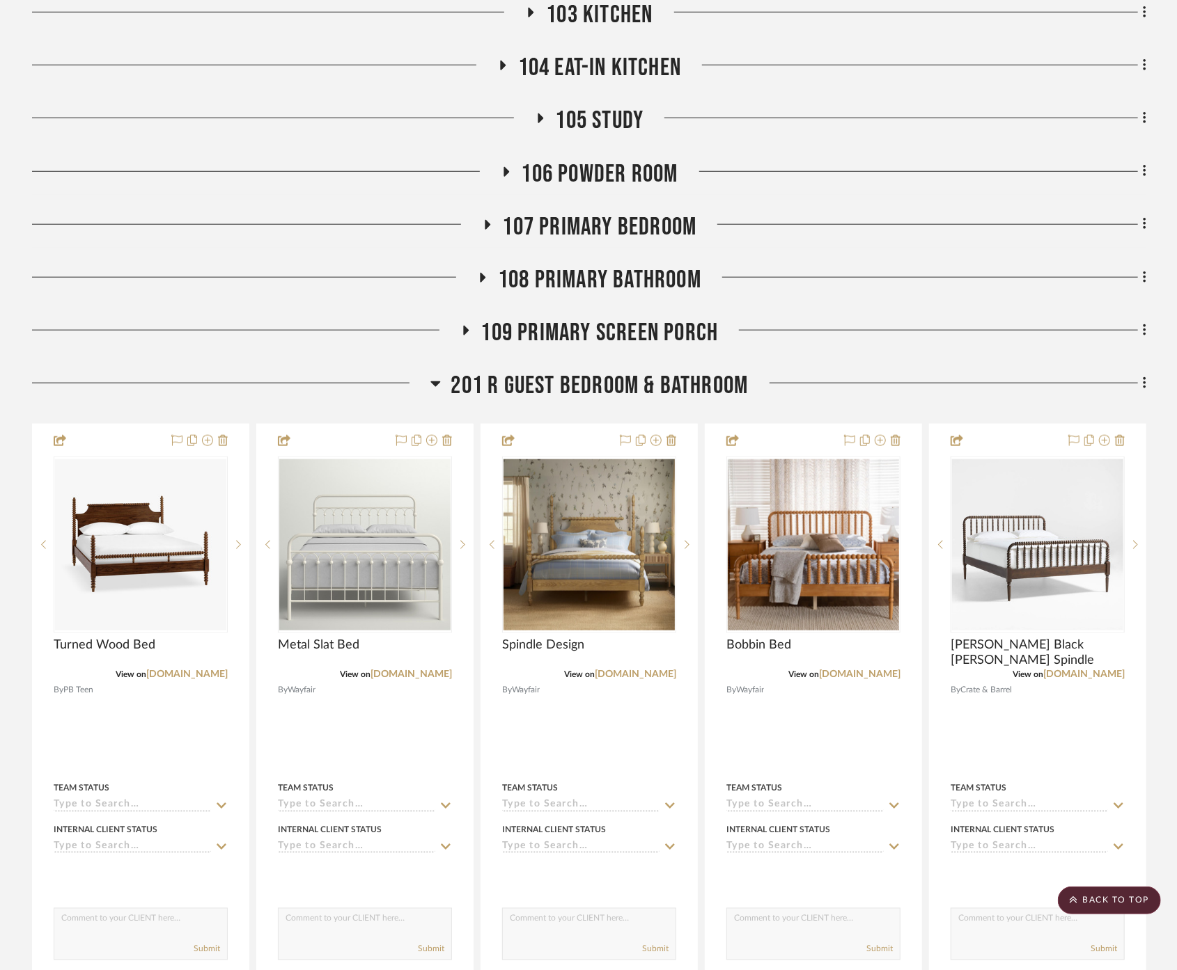
click at [625, 371] on span "201 R Guest Bedroom & Bathroom" at bounding box center [599, 386] width 297 height 30
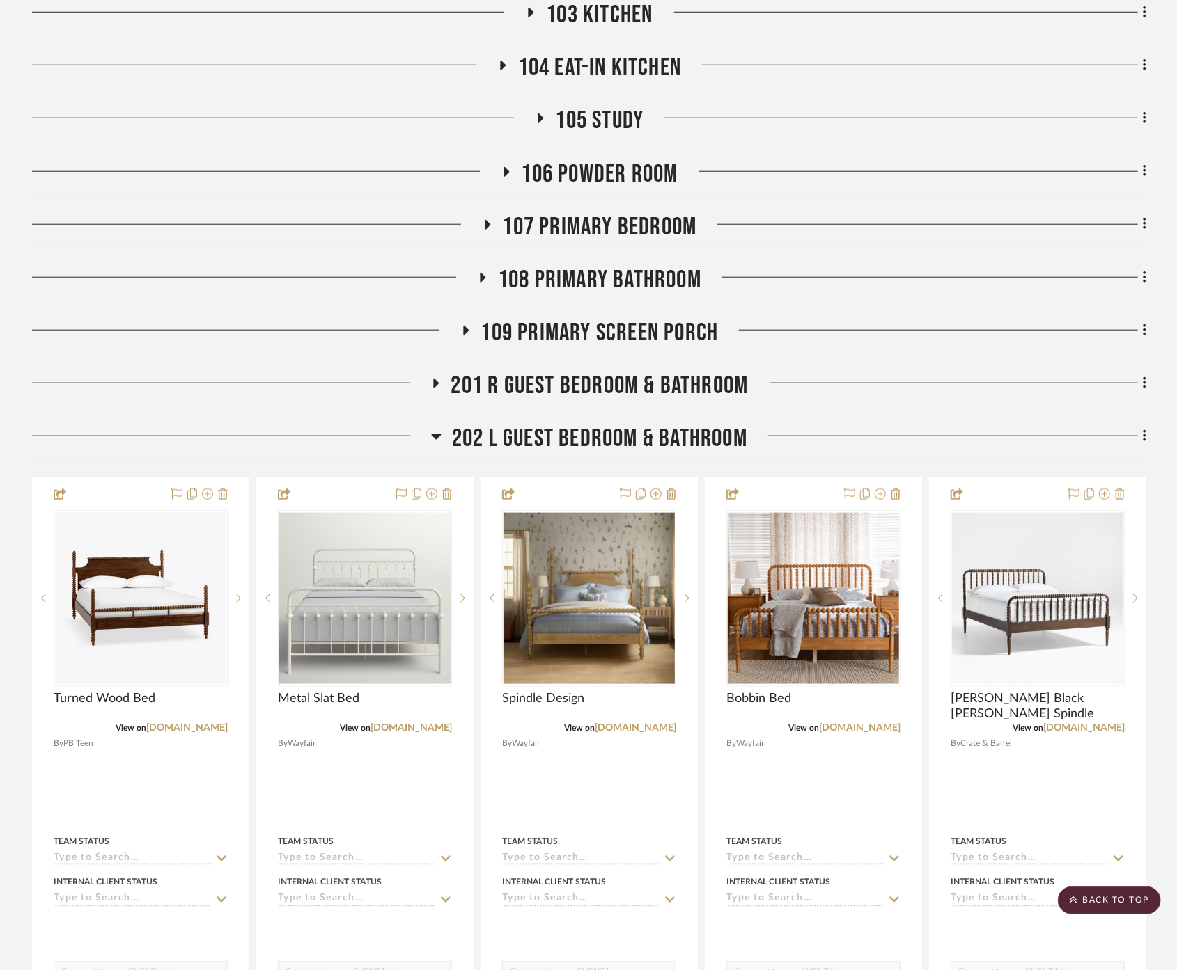
scroll to position [560, 0]
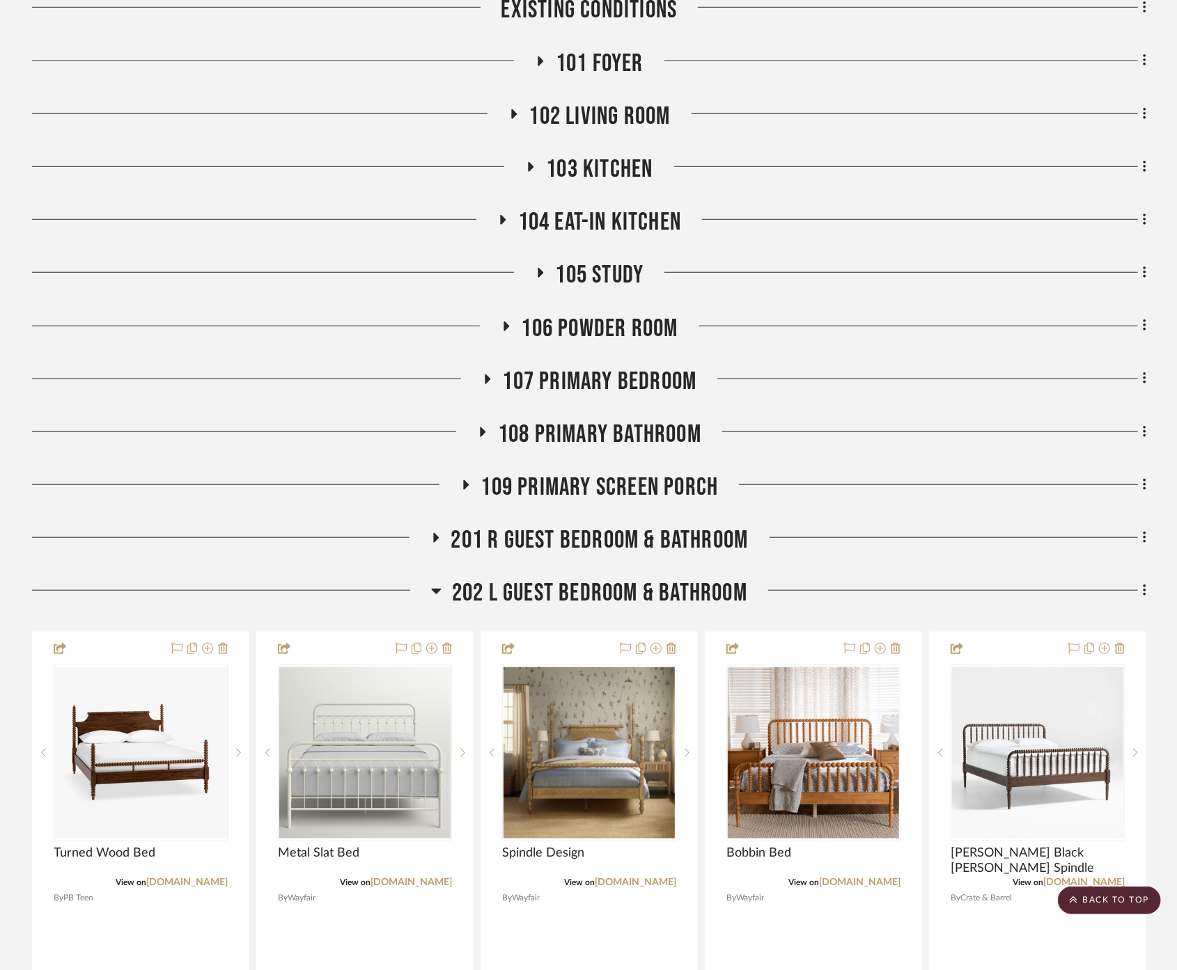
click at [630, 579] on span "202 L Guest Bedroom & Bathroom" at bounding box center [599, 594] width 295 height 30
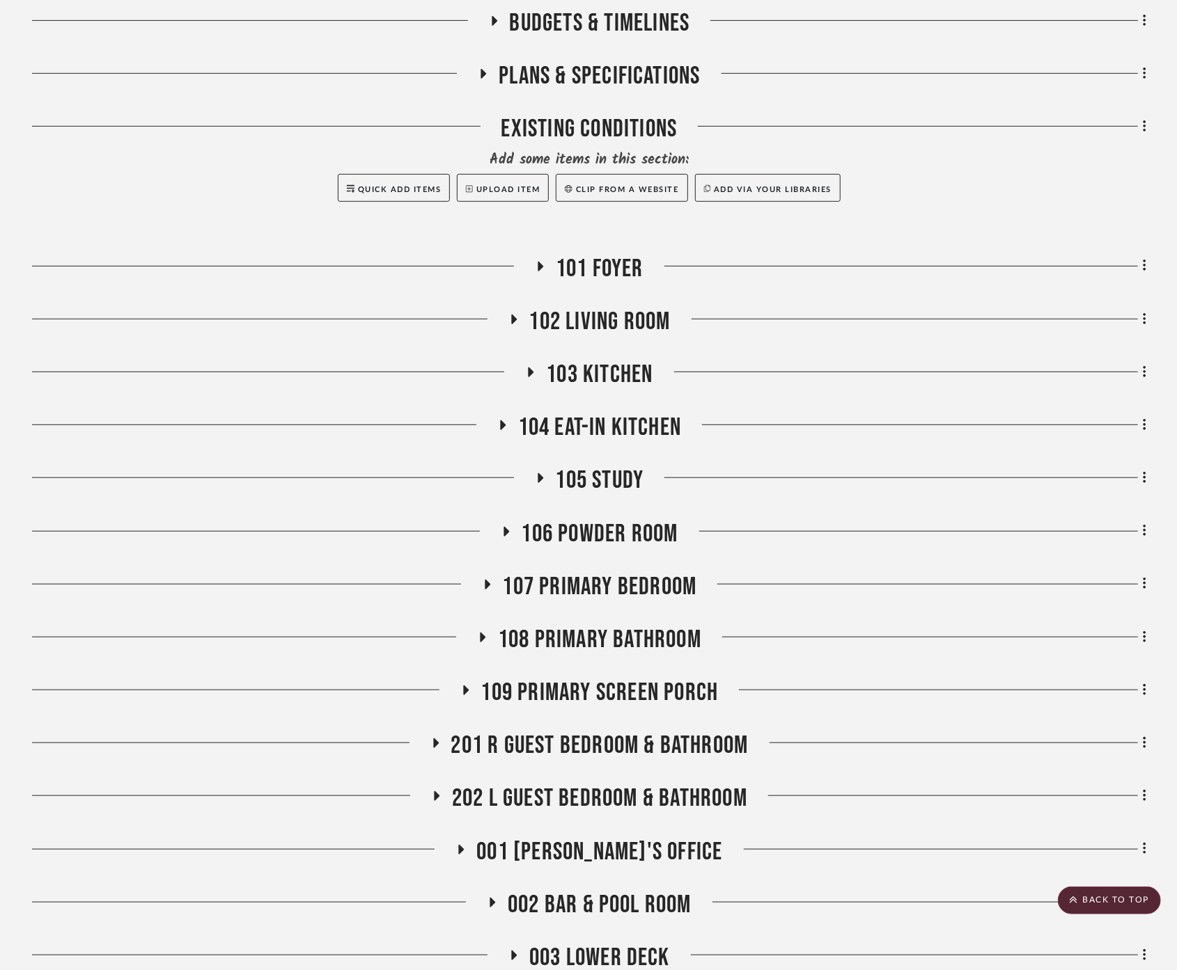
scroll to position [123, 0]
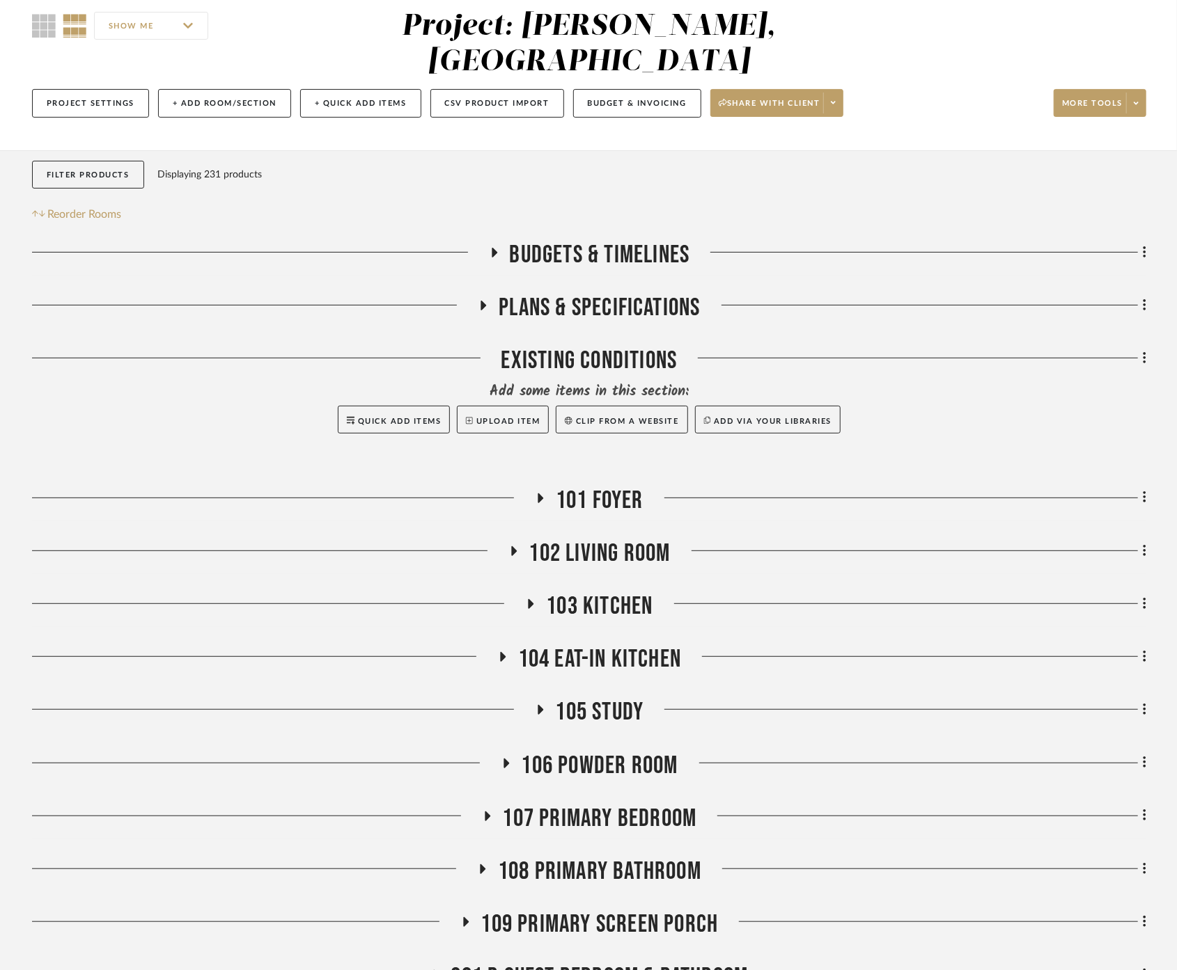
click at [663, 645] on span "104 Eat-In Kitchen" at bounding box center [600, 660] width 164 height 30
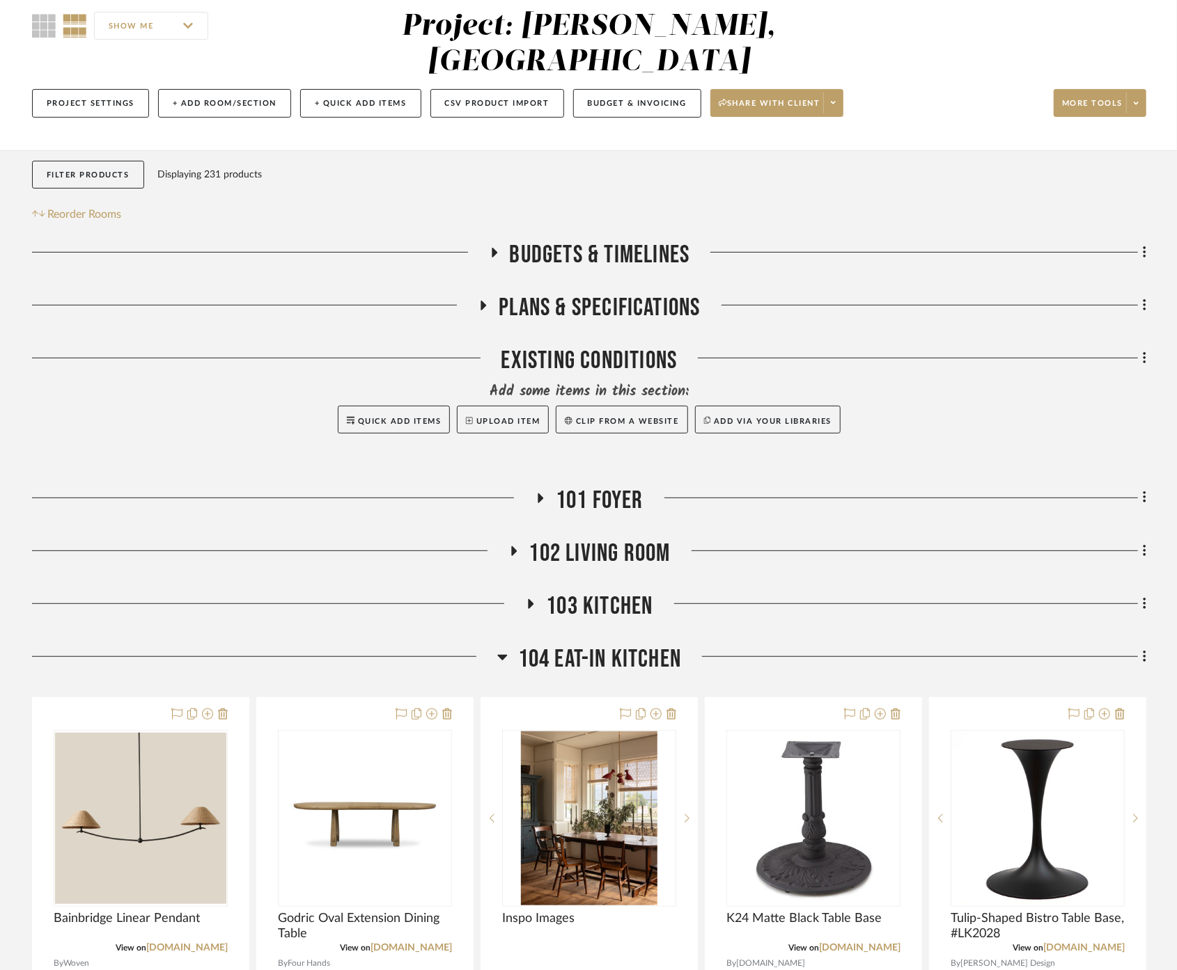
click at [663, 645] on span "104 Eat-In Kitchen" at bounding box center [600, 660] width 164 height 30
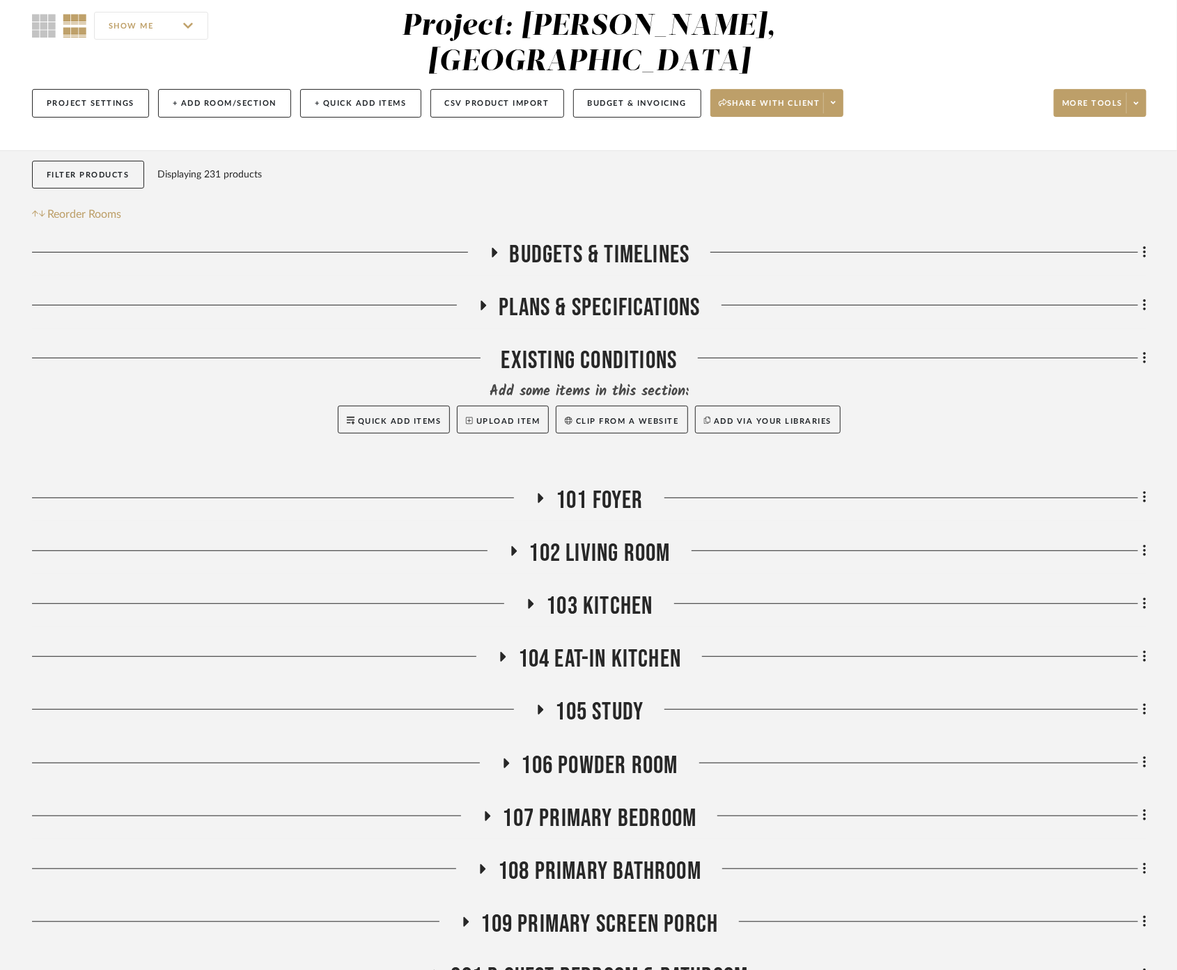
click at [638, 592] on span "103 Kitchen" at bounding box center [599, 607] width 107 height 30
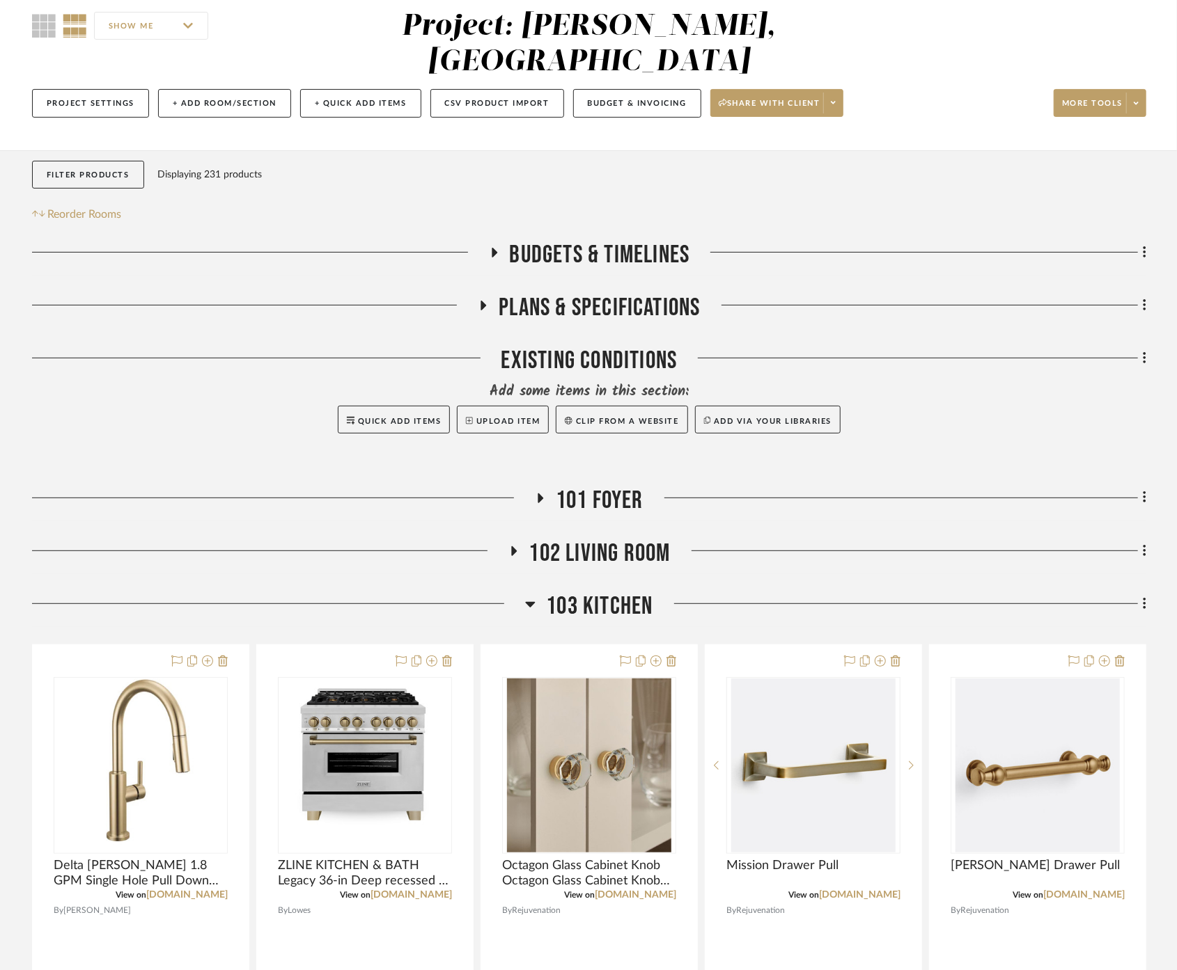
click at [638, 592] on span "103 Kitchen" at bounding box center [599, 607] width 107 height 30
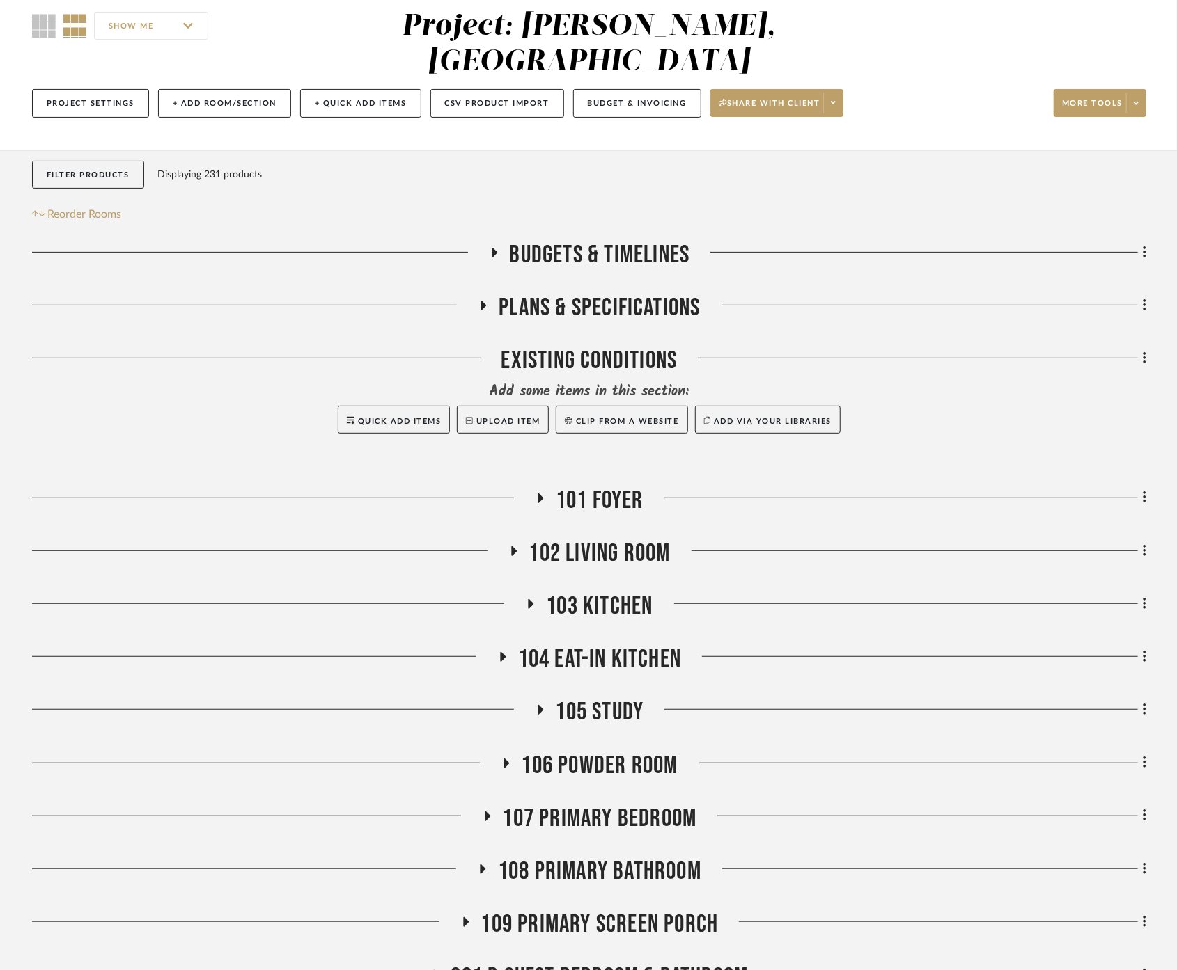
click at [646, 645] on span "104 Eat-In Kitchen" at bounding box center [600, 660] width 164 height 30
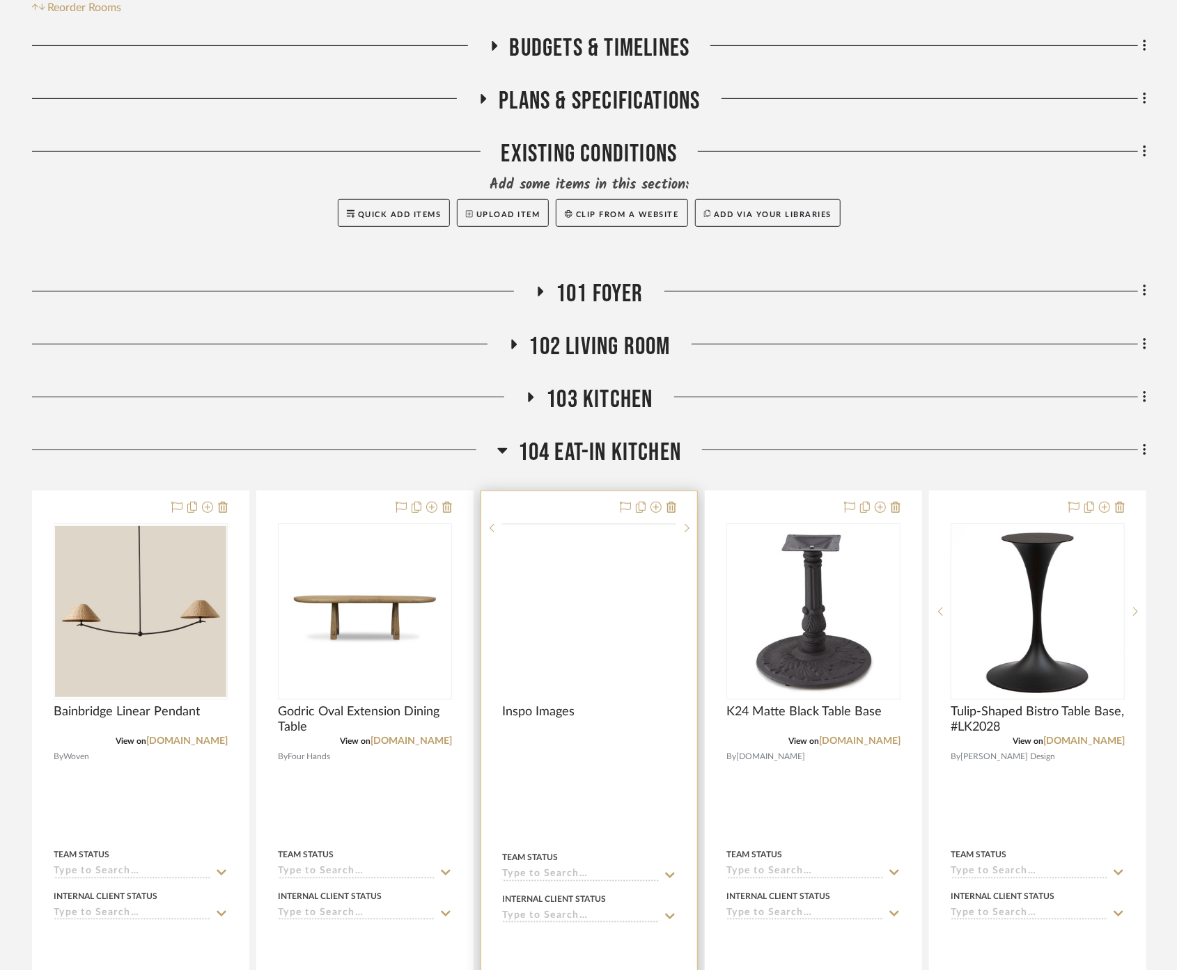
scroll to position [354, 0]
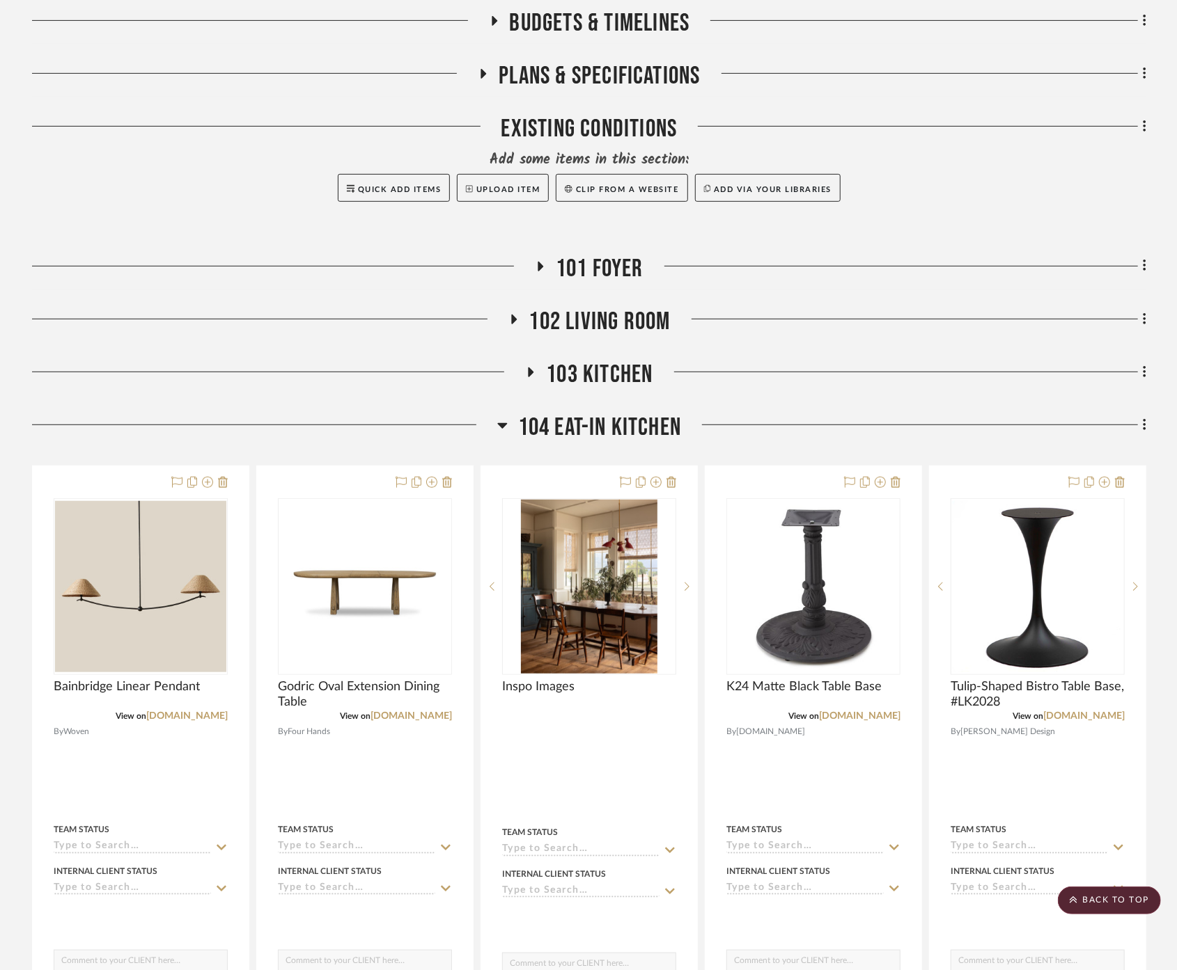
click at [650, 413] on span "104 Eat-In Kitchen" at bounding box center [600, 428] width 164 height 30
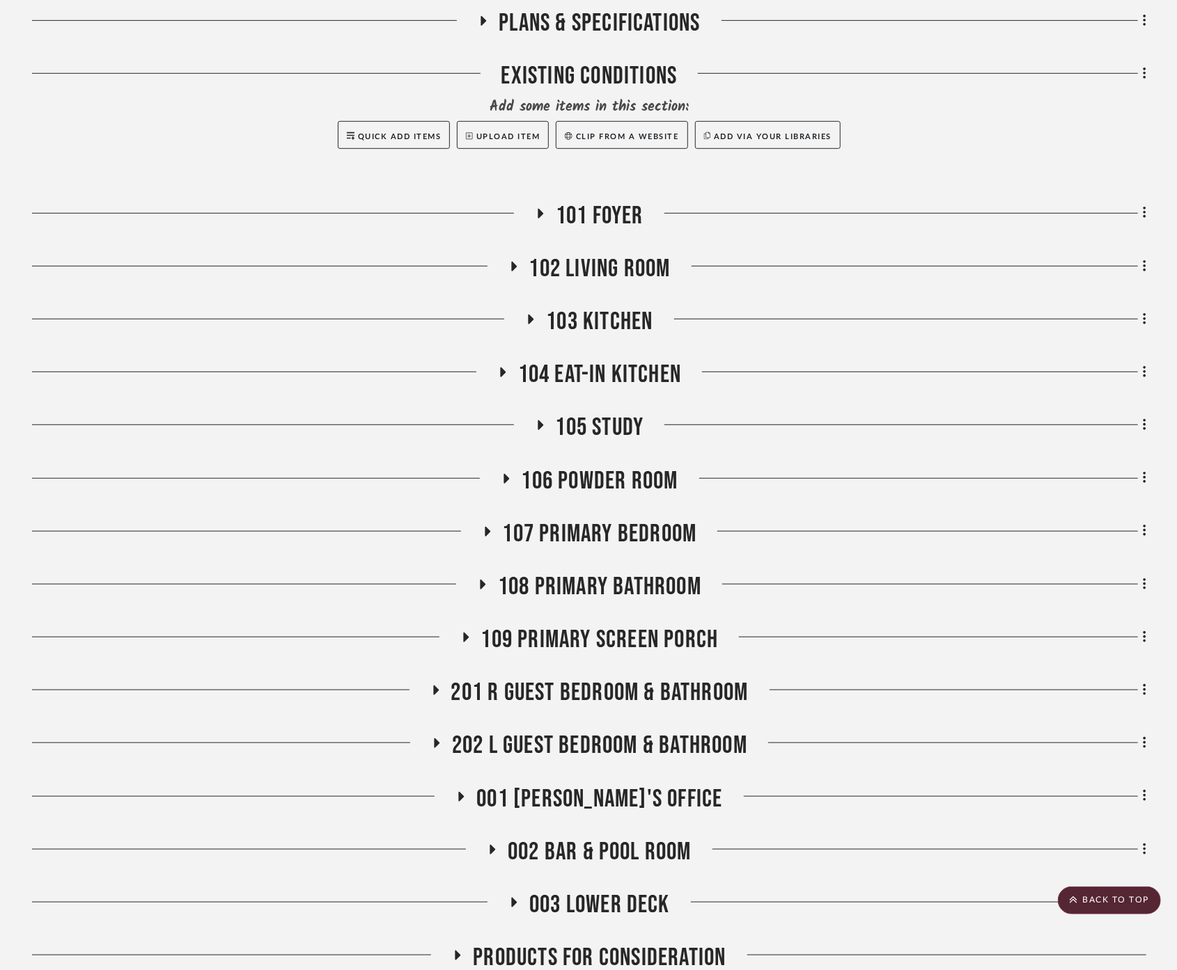
scroll to position [432, 0]
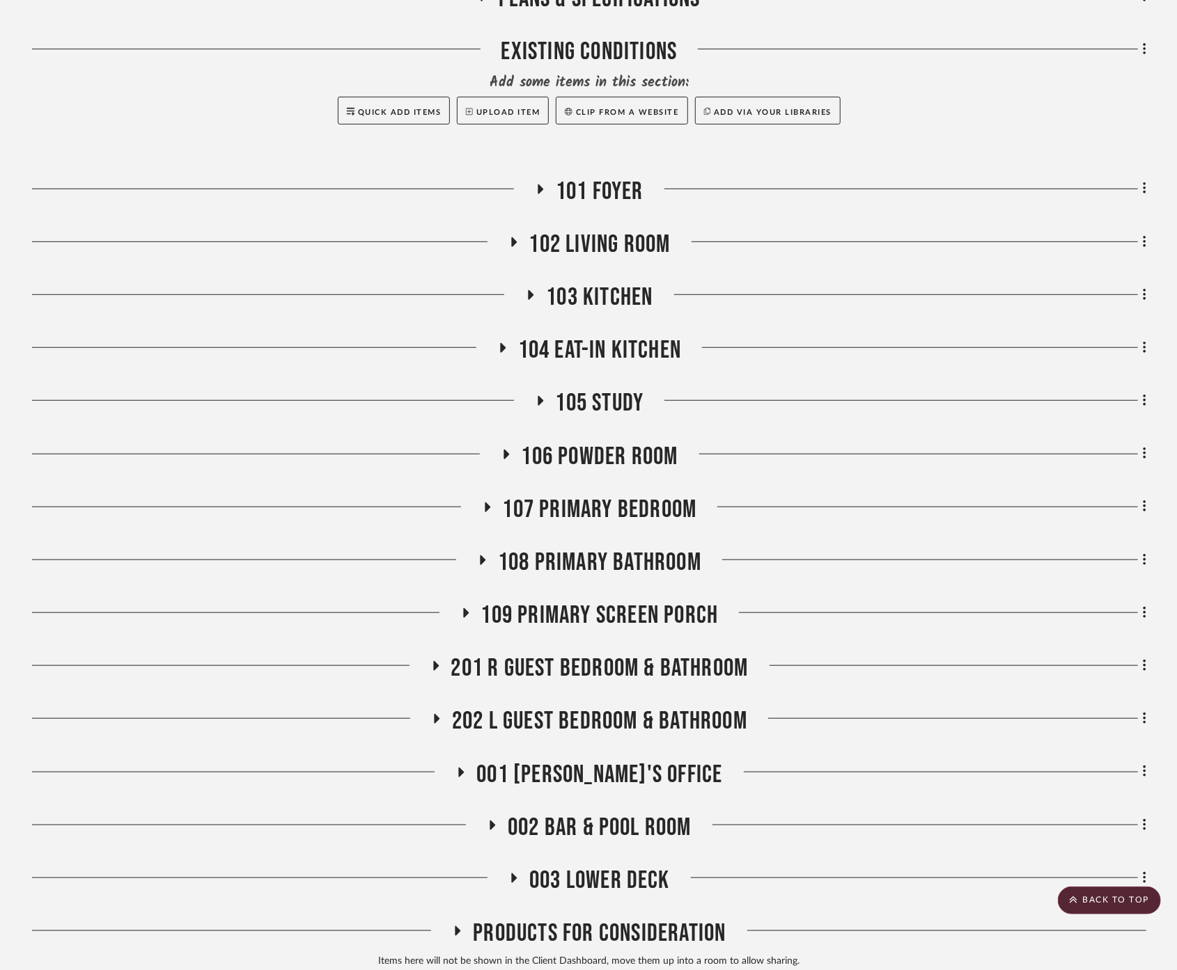
click at [544, 760] on span "001 [PERSON_NAME]'s Office" at bounding box center [599, 775] width 246 height 30
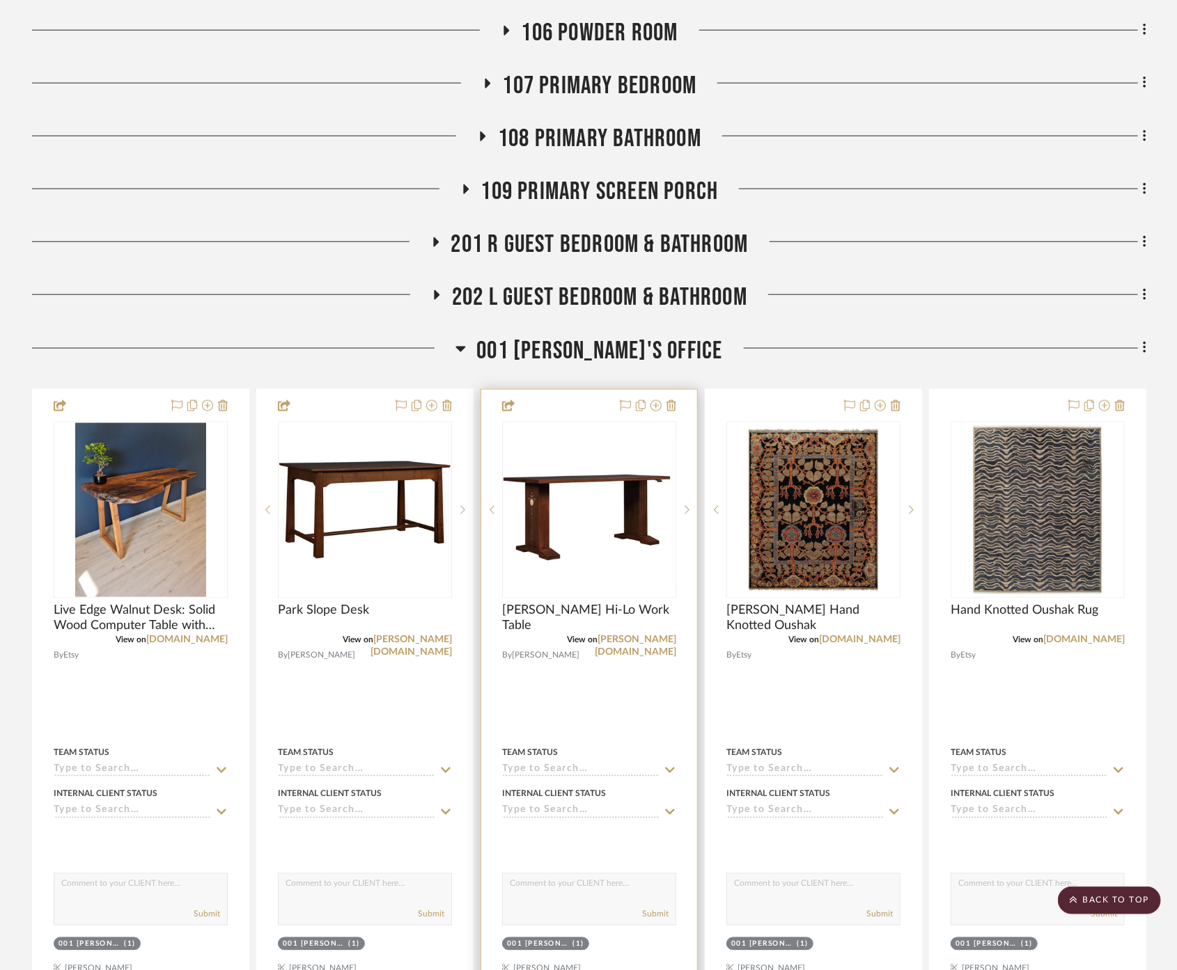
scroll to position [896, 0]
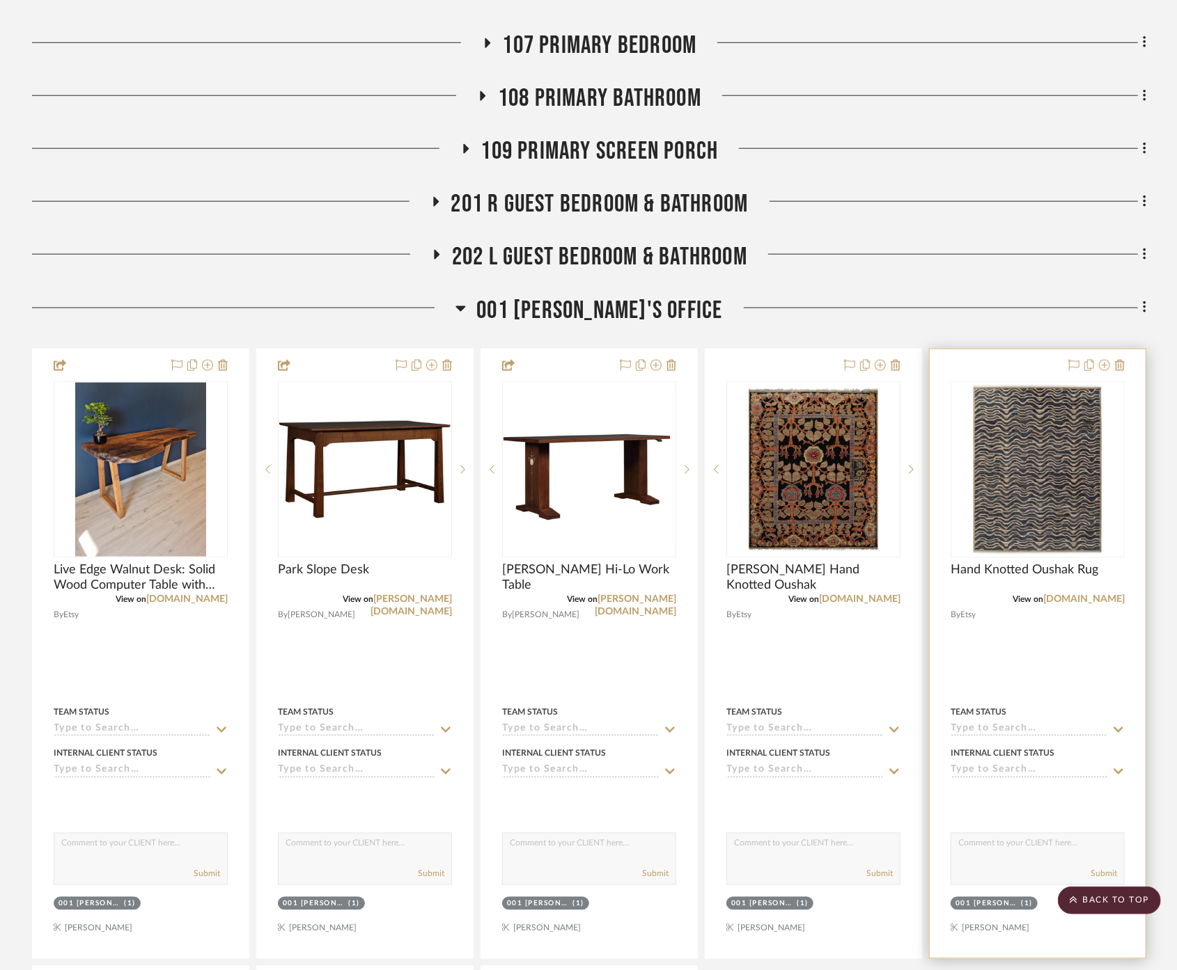
click at [1109, 622] on div at bounding box center [1037, 653] width 216 height 609
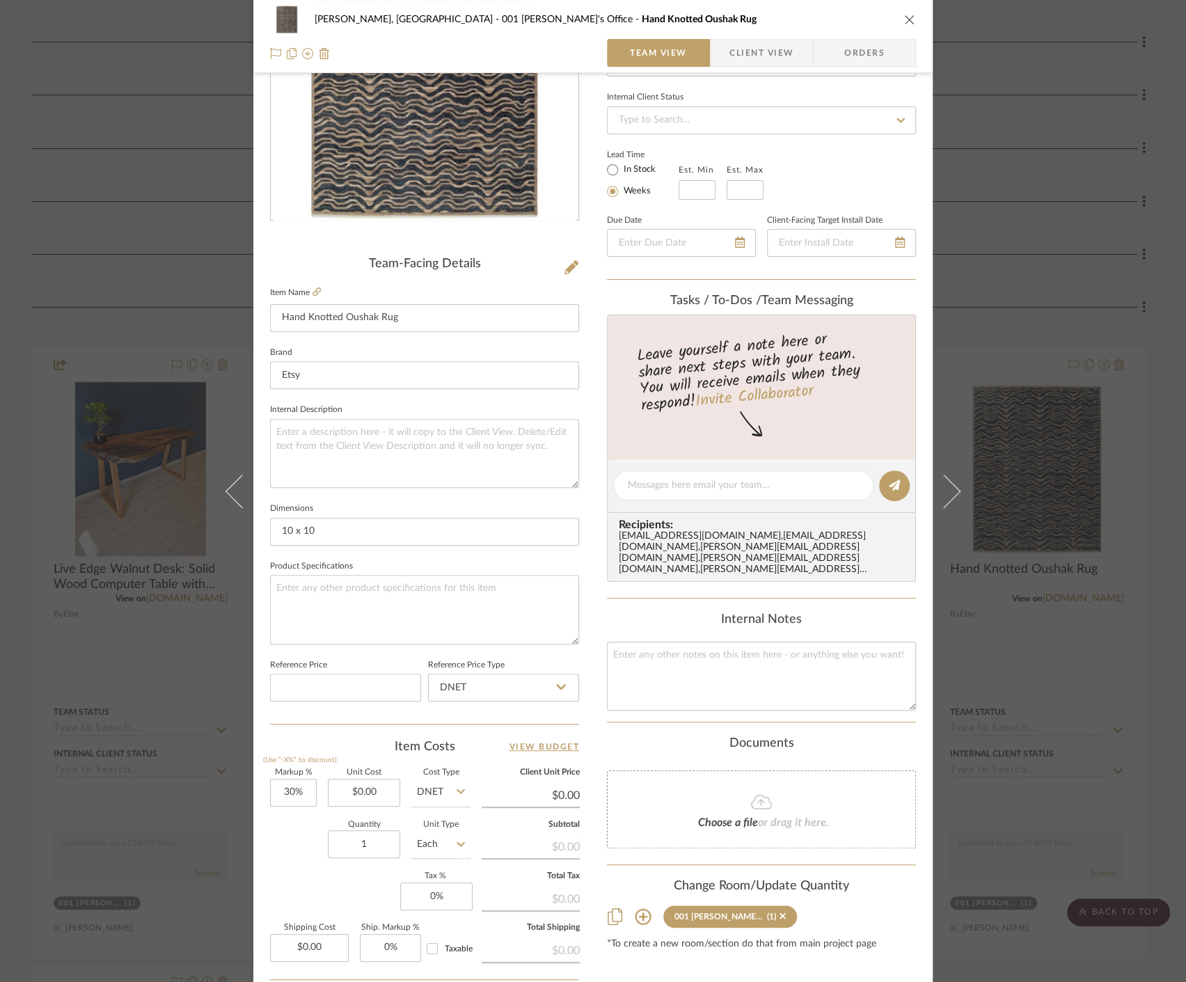
scroll to position [308, 0]
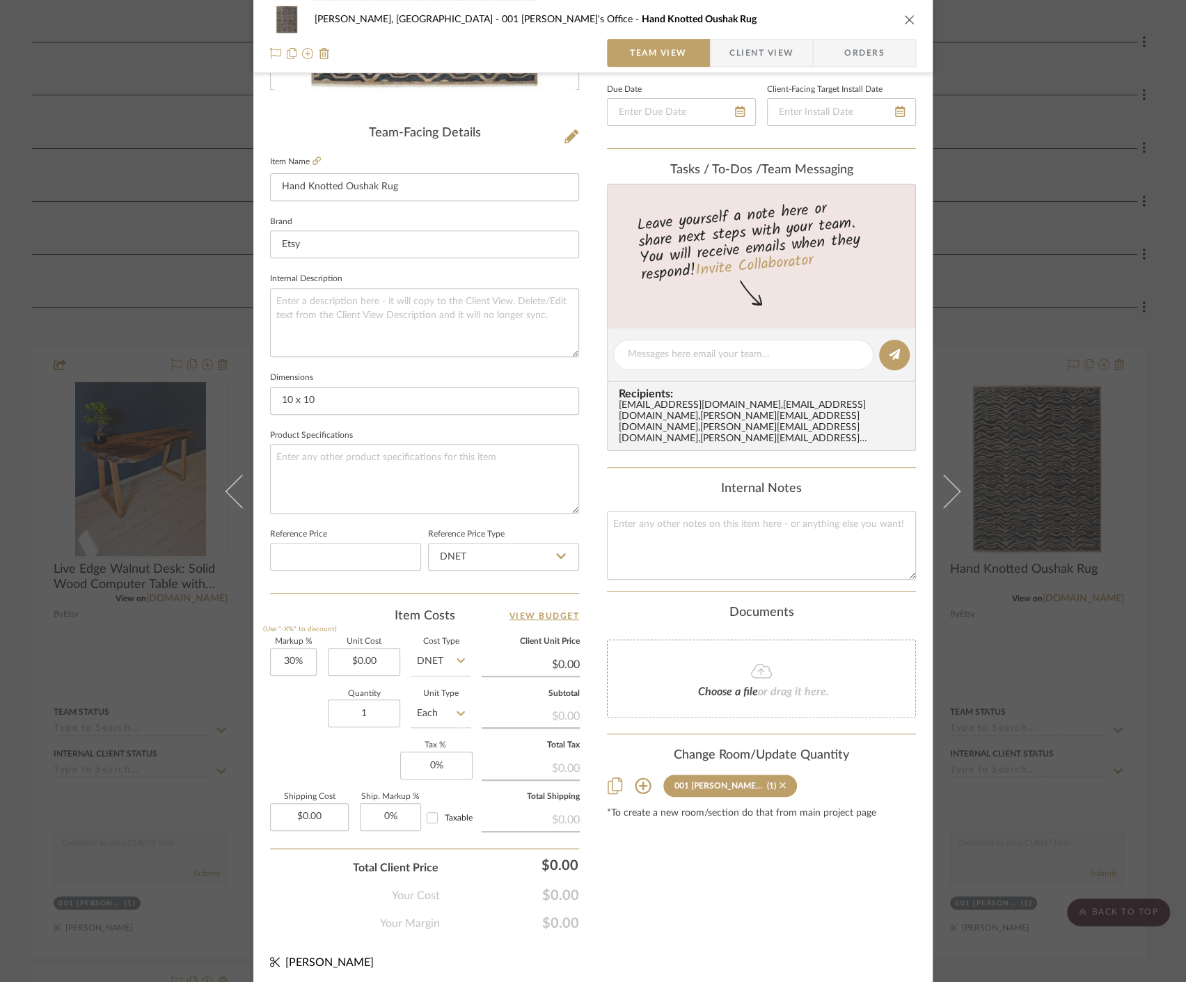
click at [780, 780] on icon at bounding box center [783, 785] width 6 height 10
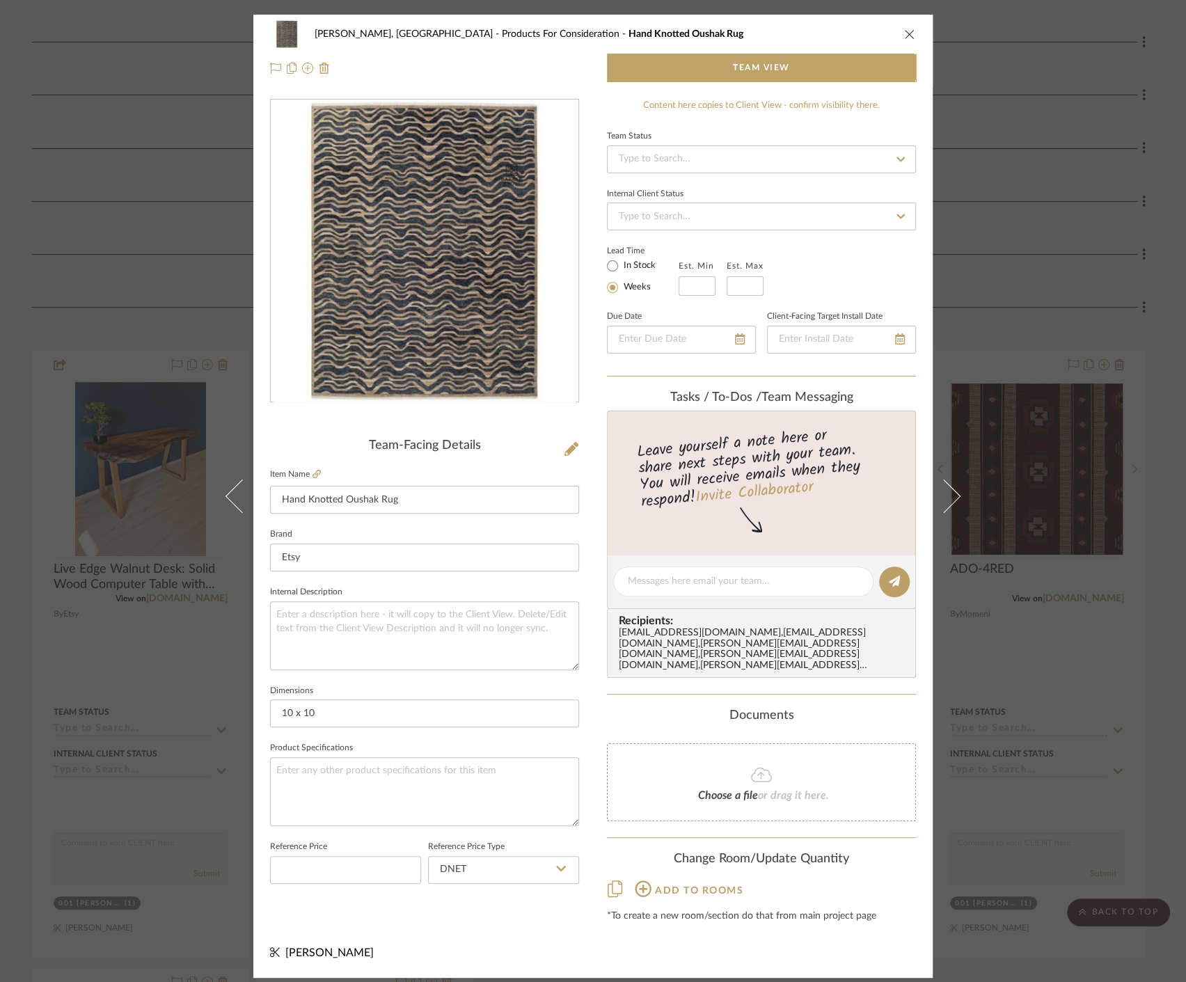
click at [1055, 655] on div "Connolly, Clarkesville Products For Consideration Hand Knotted Oushak Rug Team …" at bounding box center [593, 491] width 1186 height 982
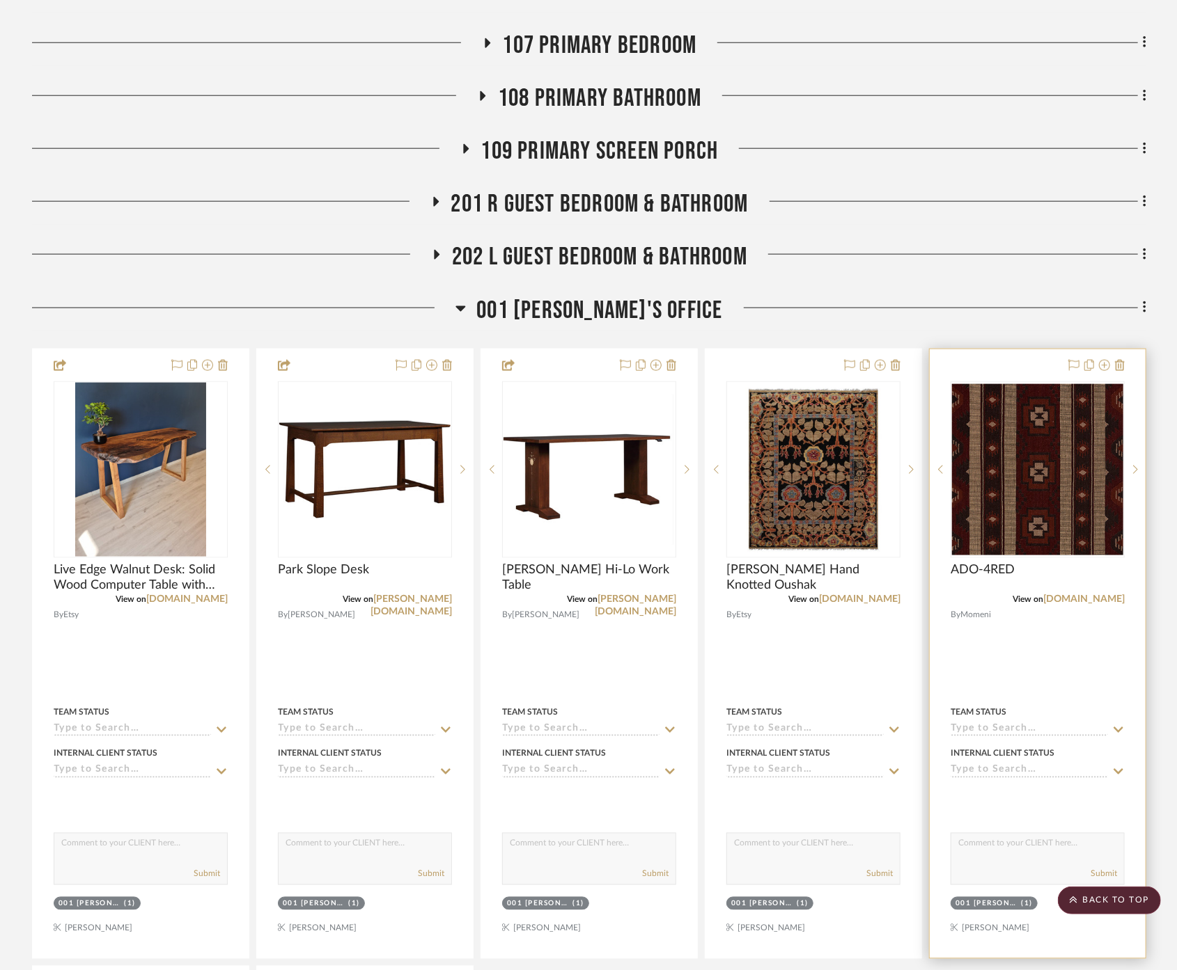
scroll to position [973, 0]
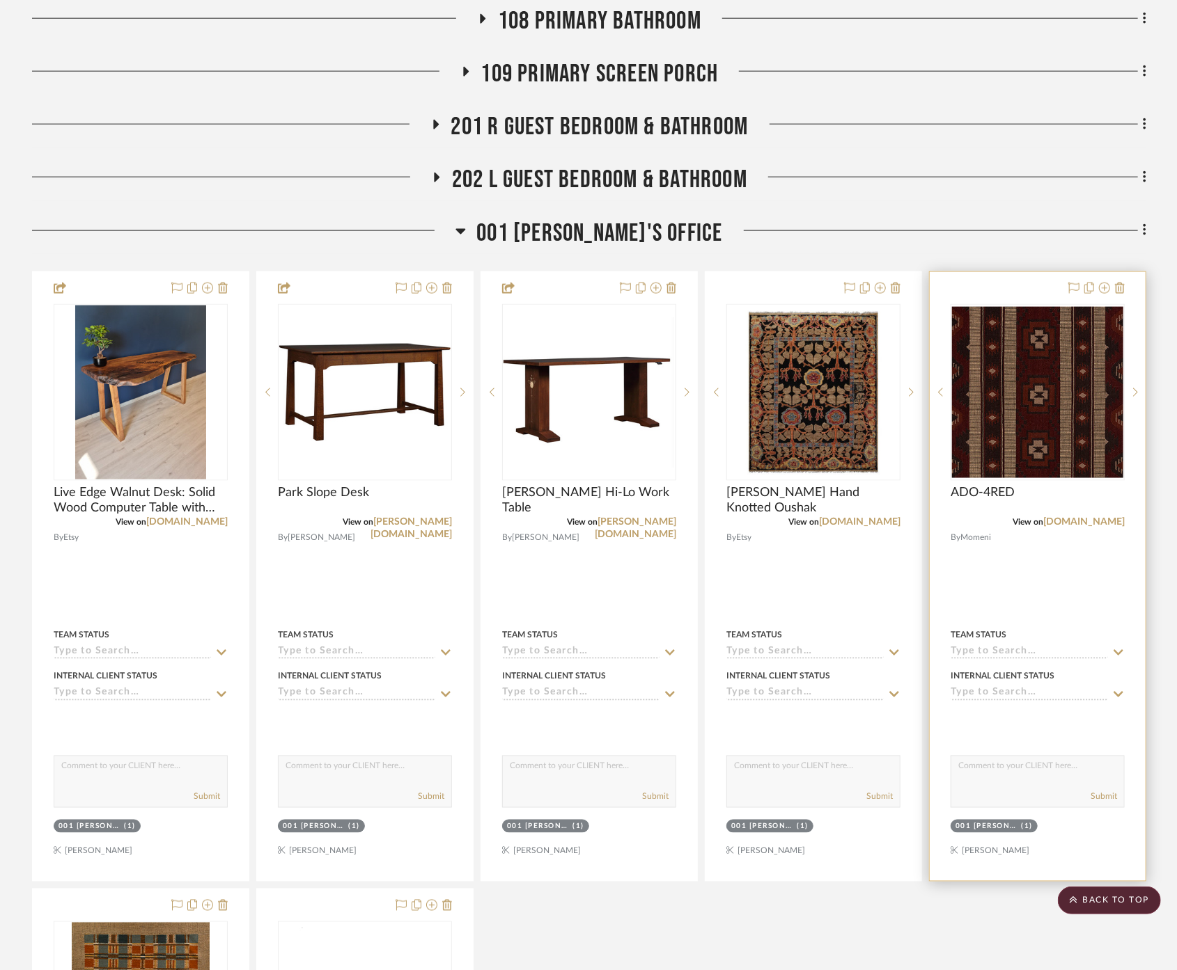
click at [1086, 564] on div at bounding box center [1037, 576] width 216 height 609
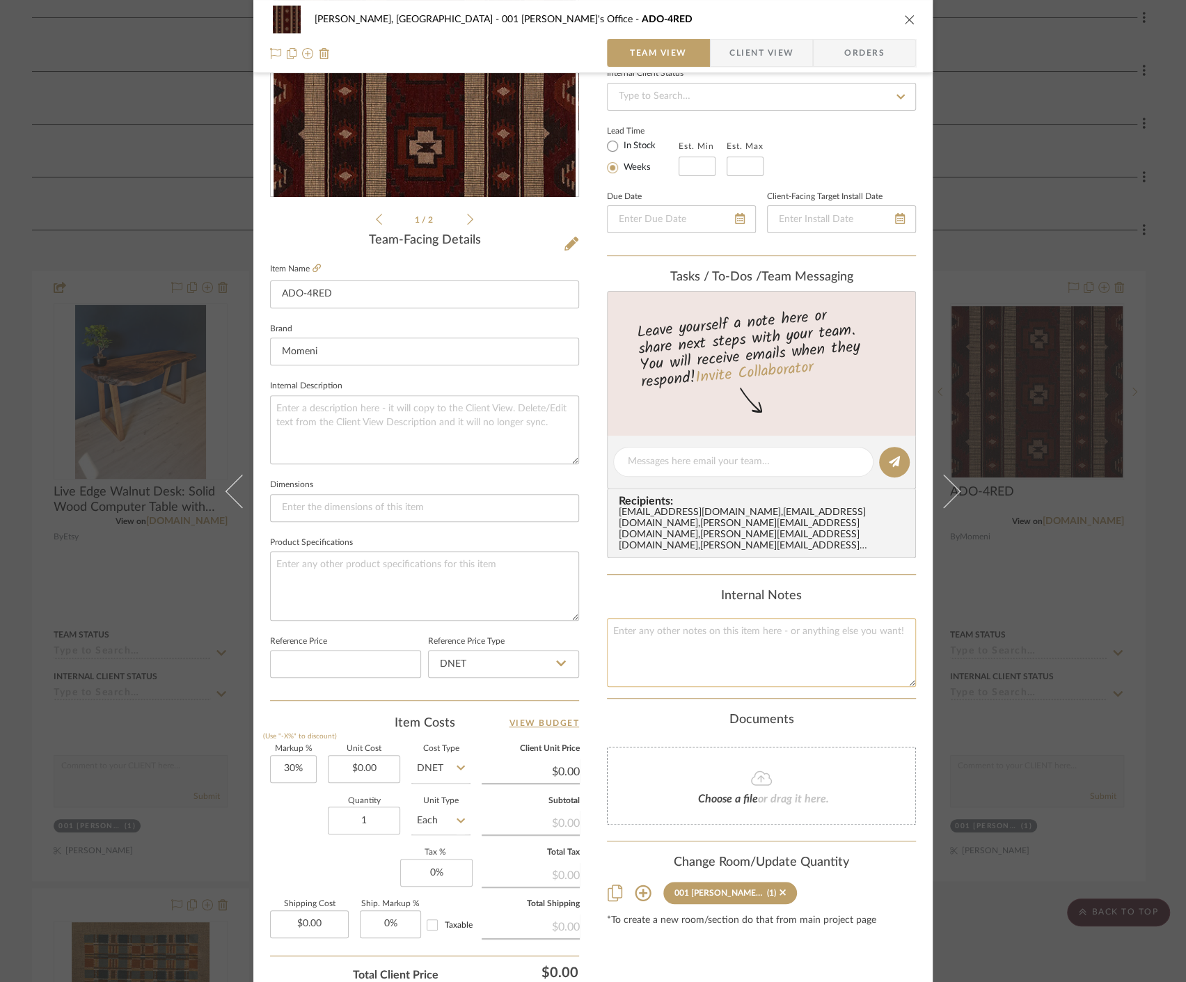
scroll to position [308, 0]
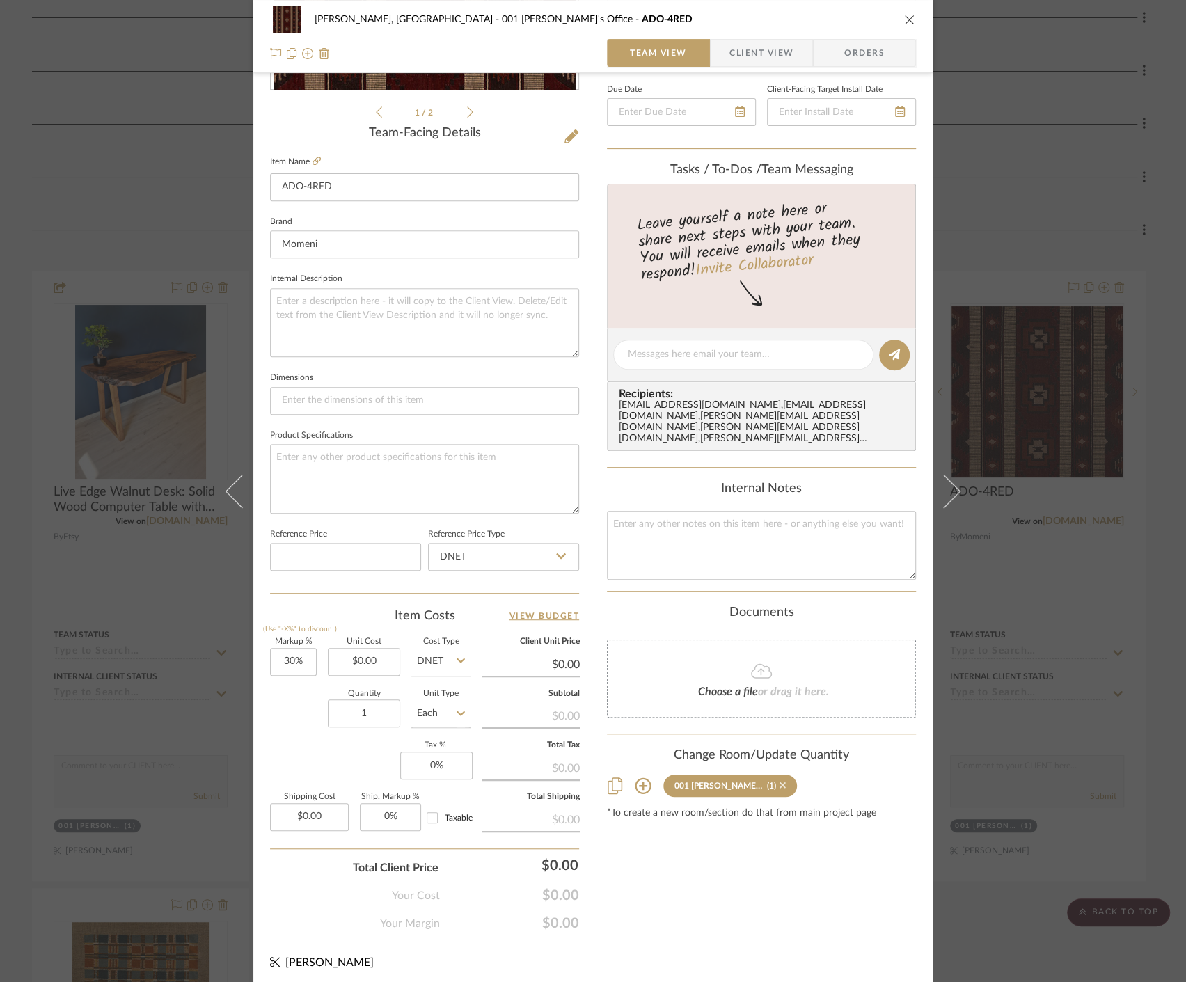
click at [780, 783] on icon at bounding box center [783, 786] width 6 height 6
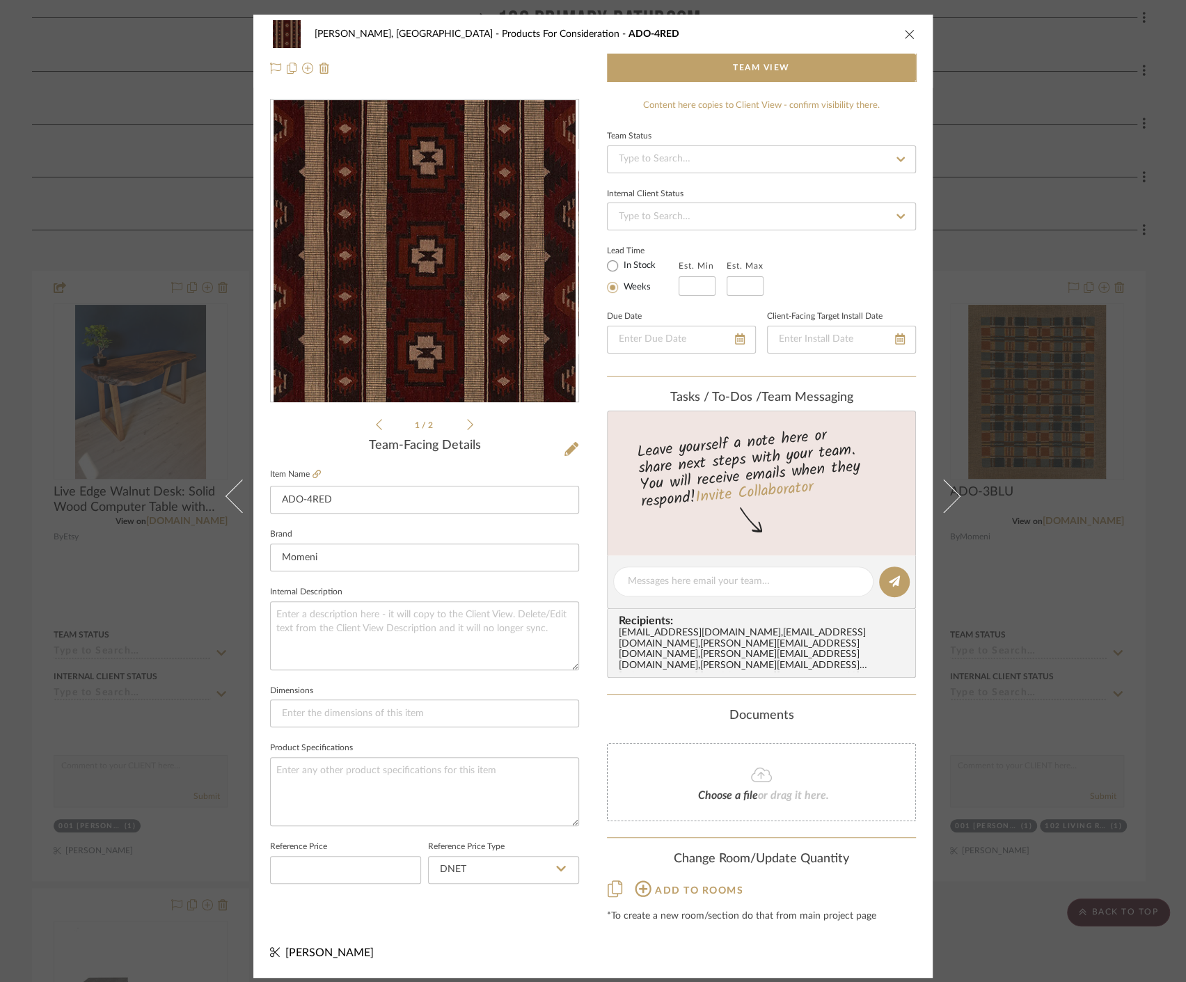
click at [1020, 653] on div "Connolly, Clarkesville Products For Consideration ADO-4RED Team View 1 / 2 Team…" at bounding box center [593, 491] width 1186 height 982
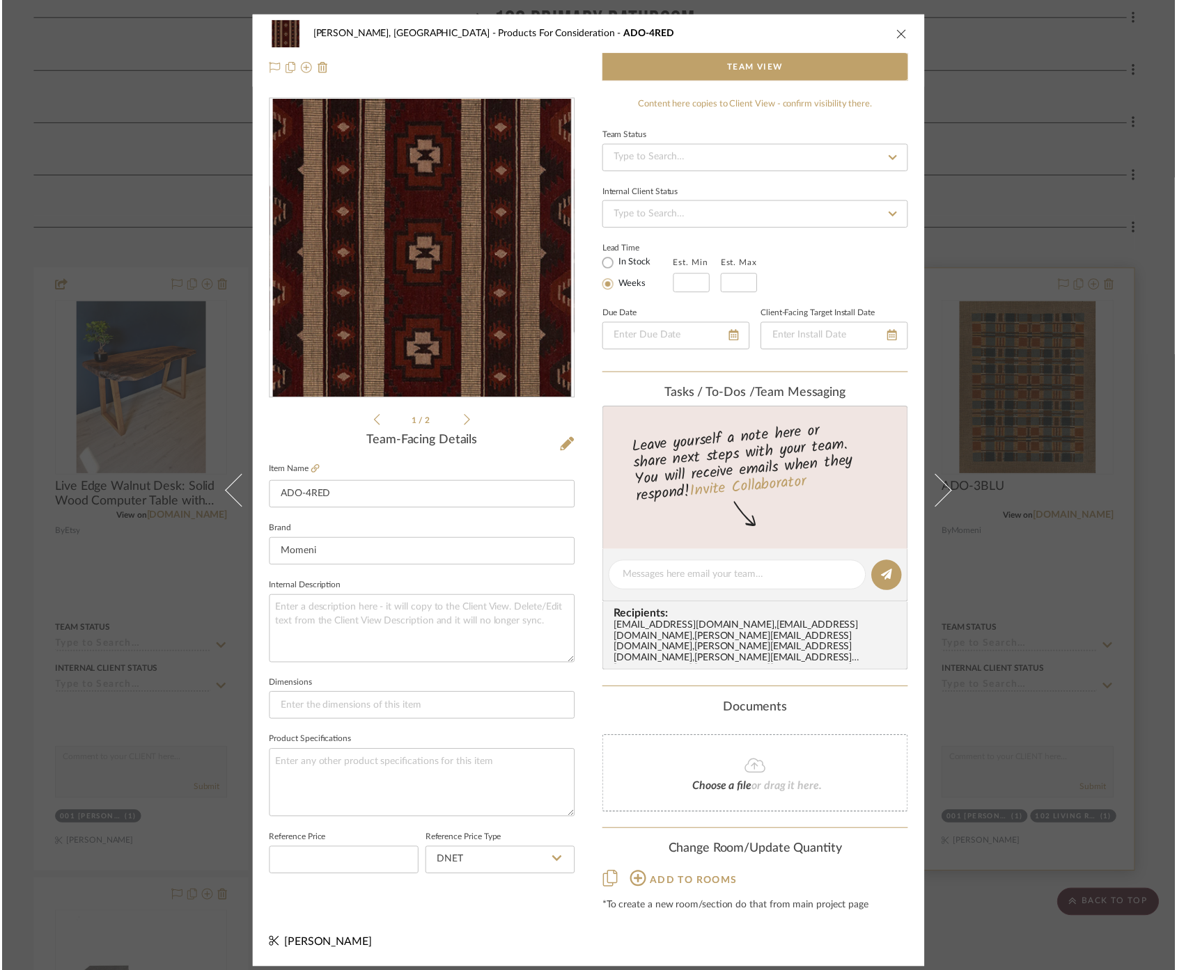
scroll to position [973, 0]
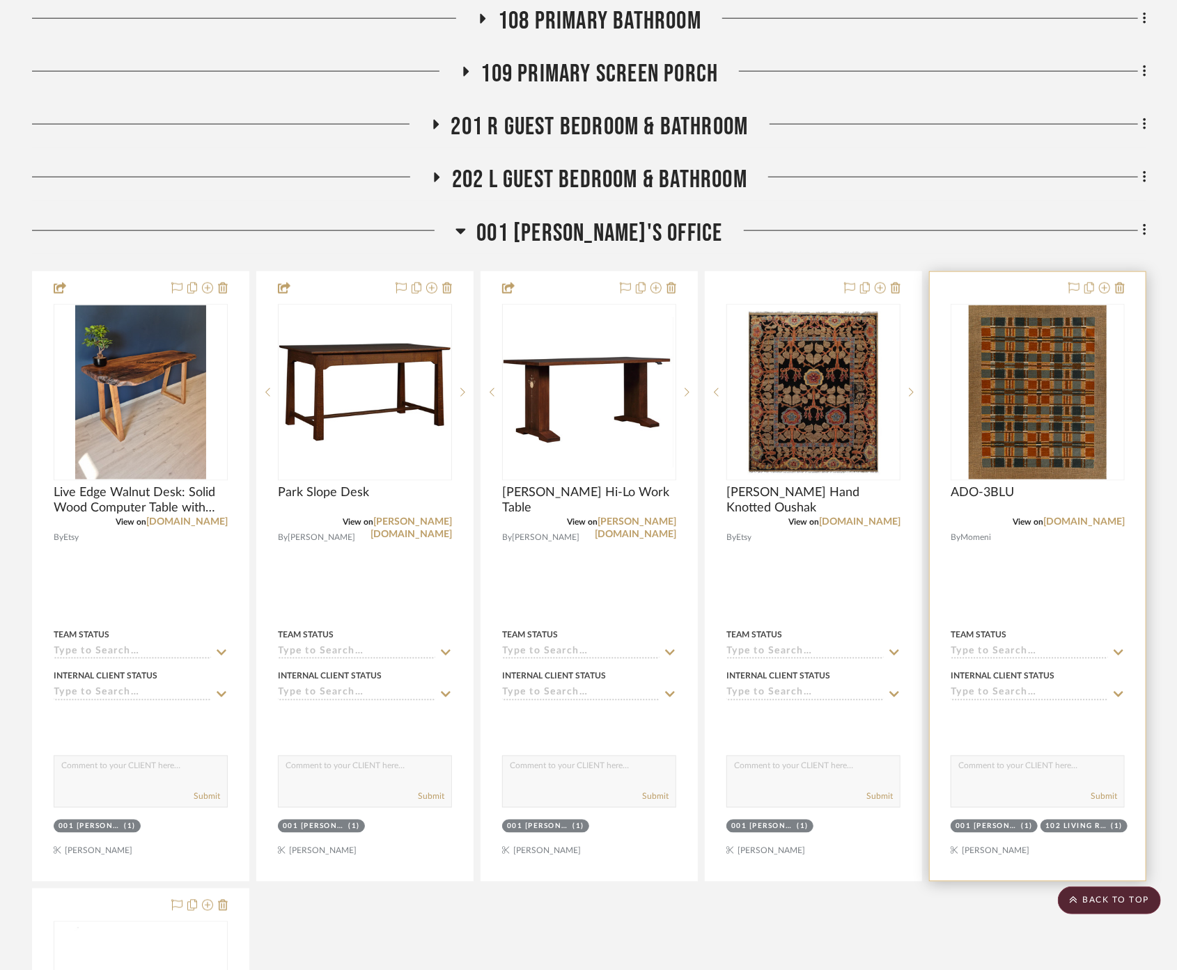
click at [1044, 544] on div at bounding box center [1037, 576] width 216 height 609
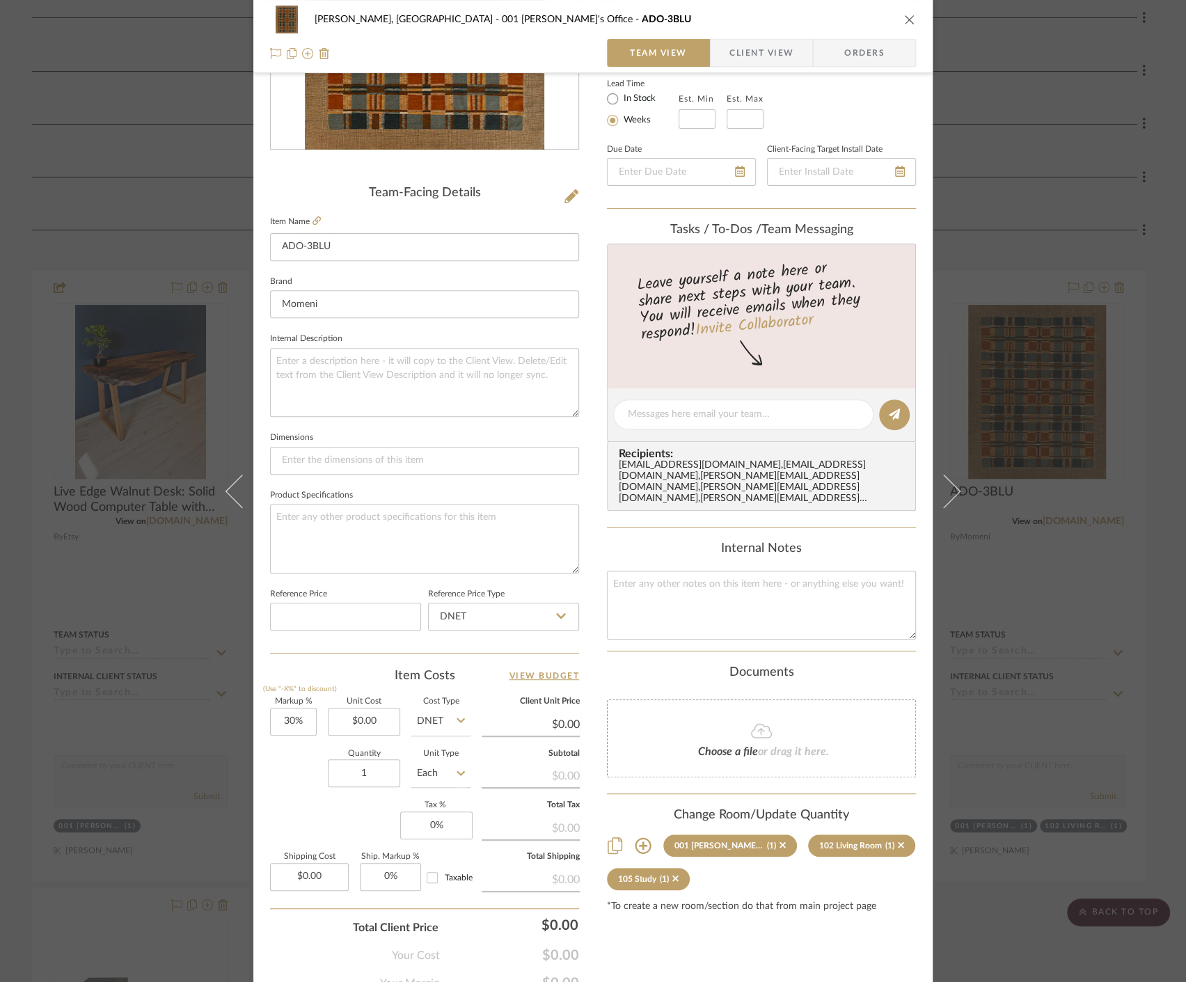
scroll to position [308, 0]
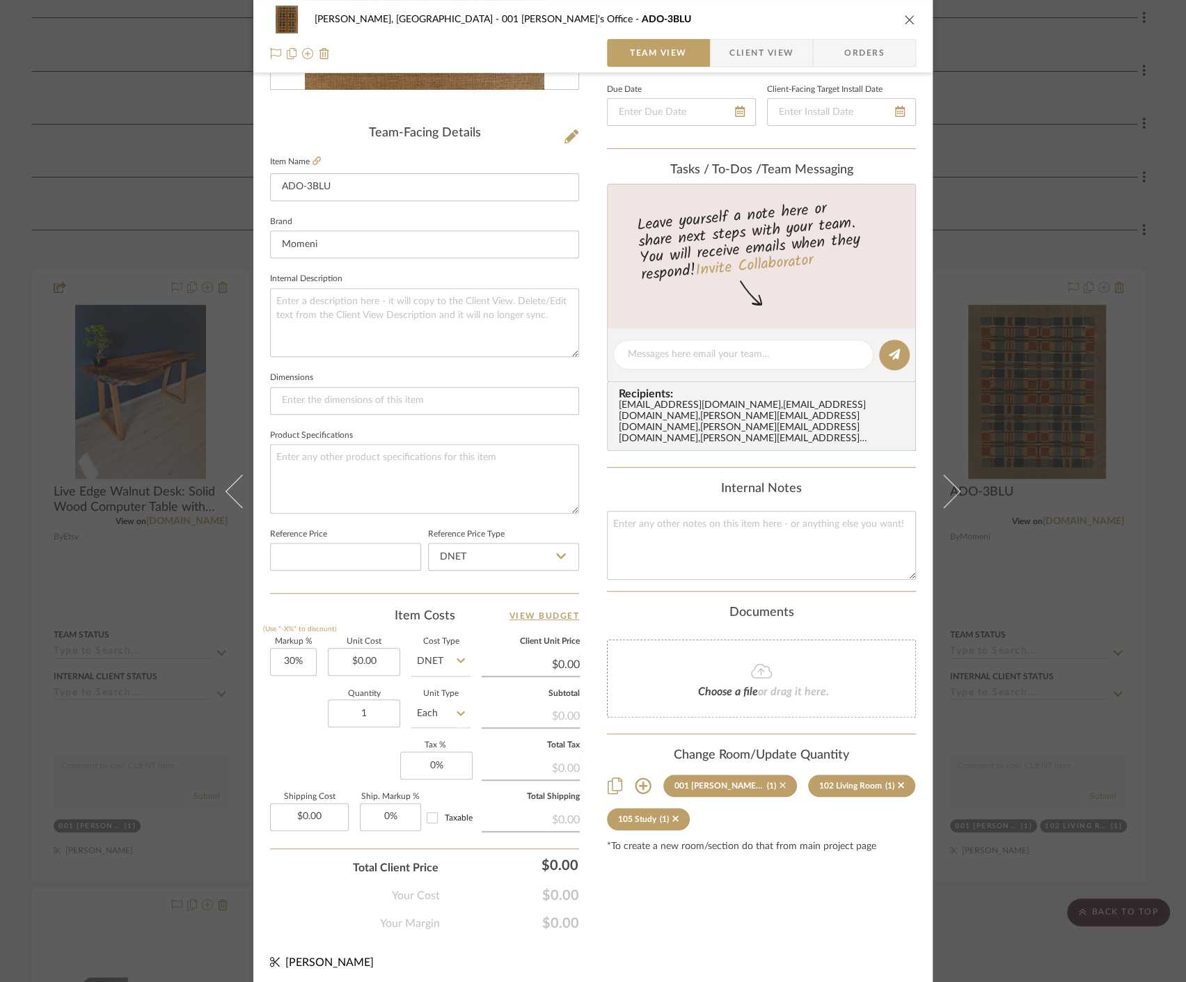
click at [780, 780] on icon at bounding box center [783, 785] width 6 height 10
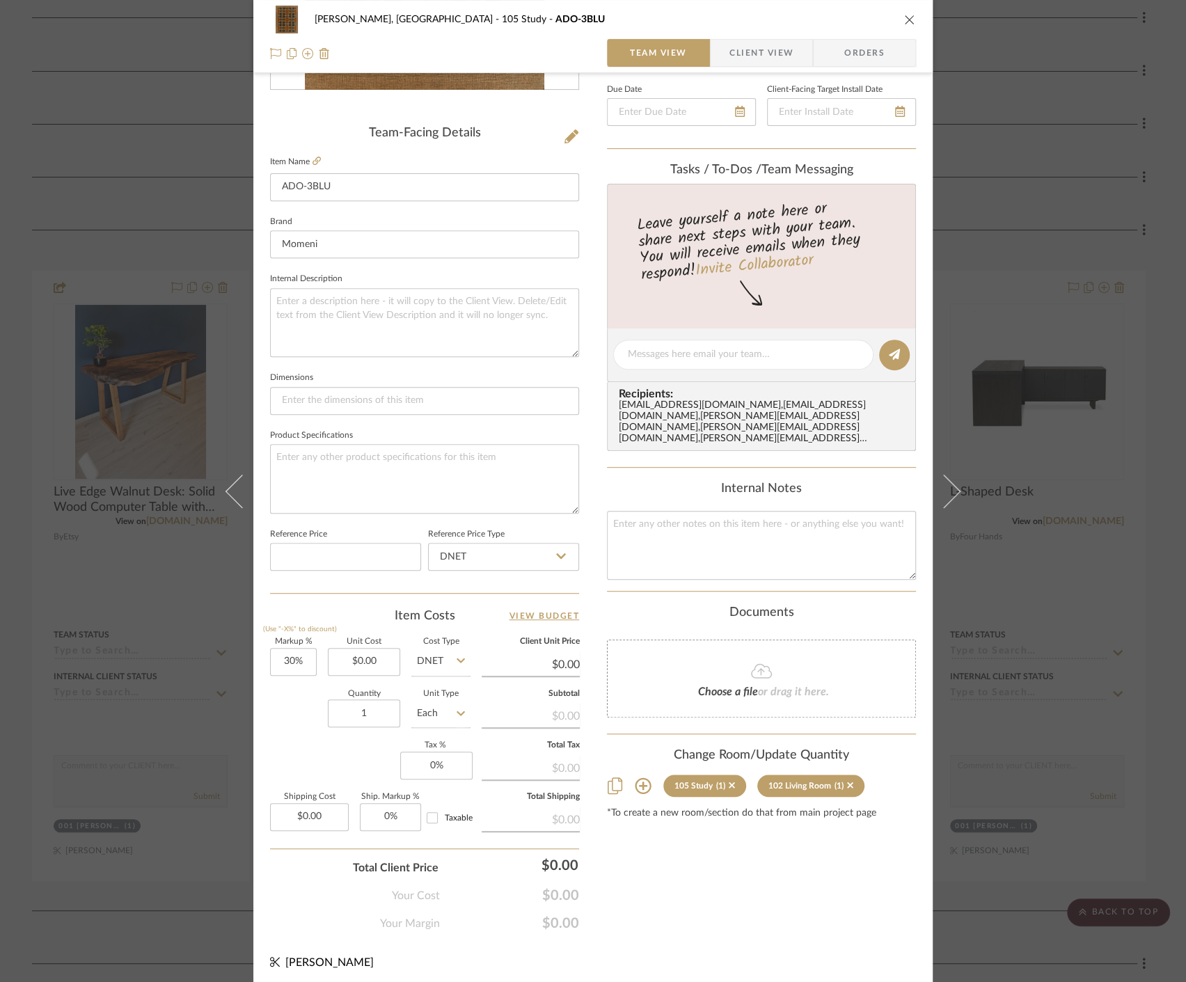
click at [1017, 941] on div "Connolly, Clarkesville 105 Study ADO-3BLU Team View Client View Orders Team-Fac…" at bounding box center [593, 491] width 1186 height 982
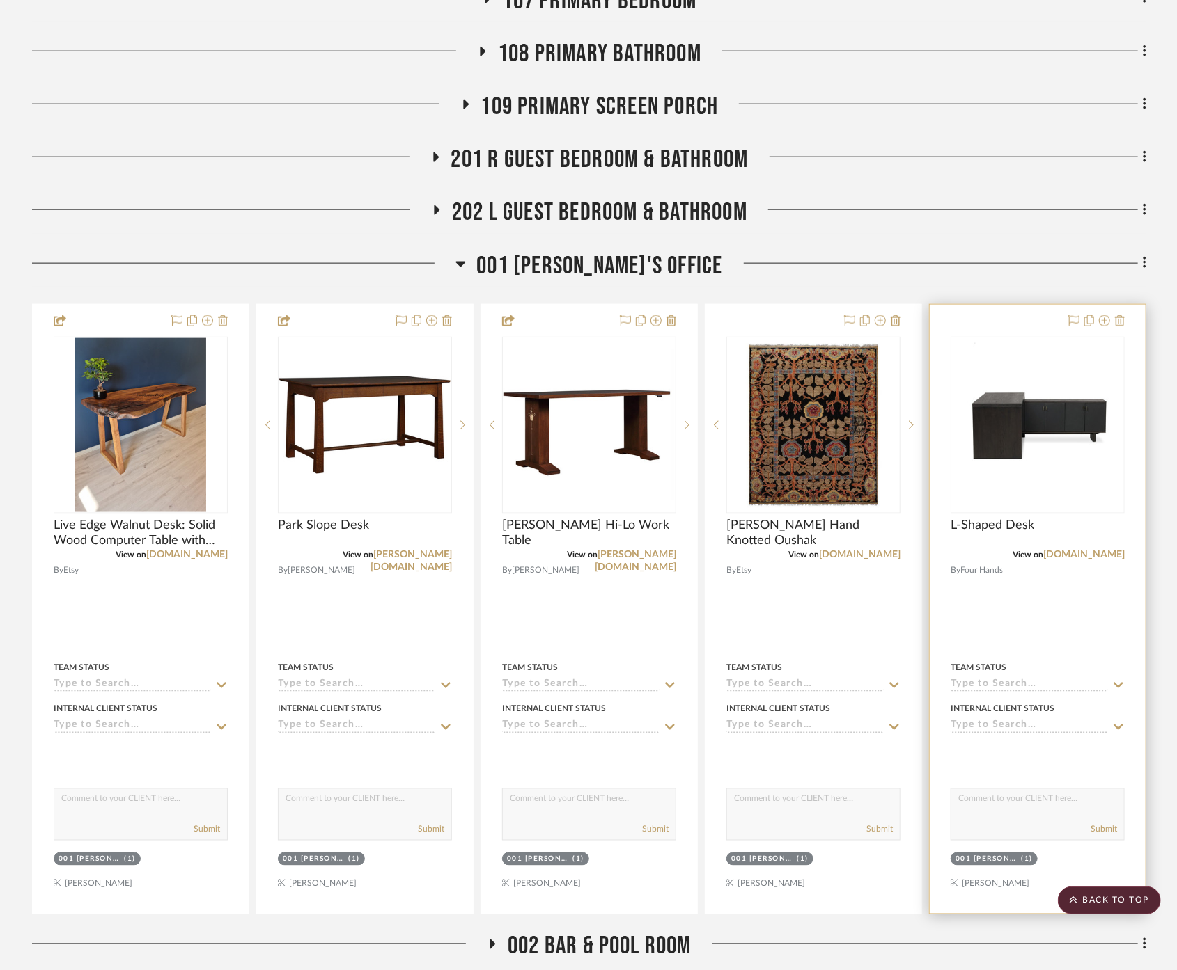
scroll to position [904, 0]
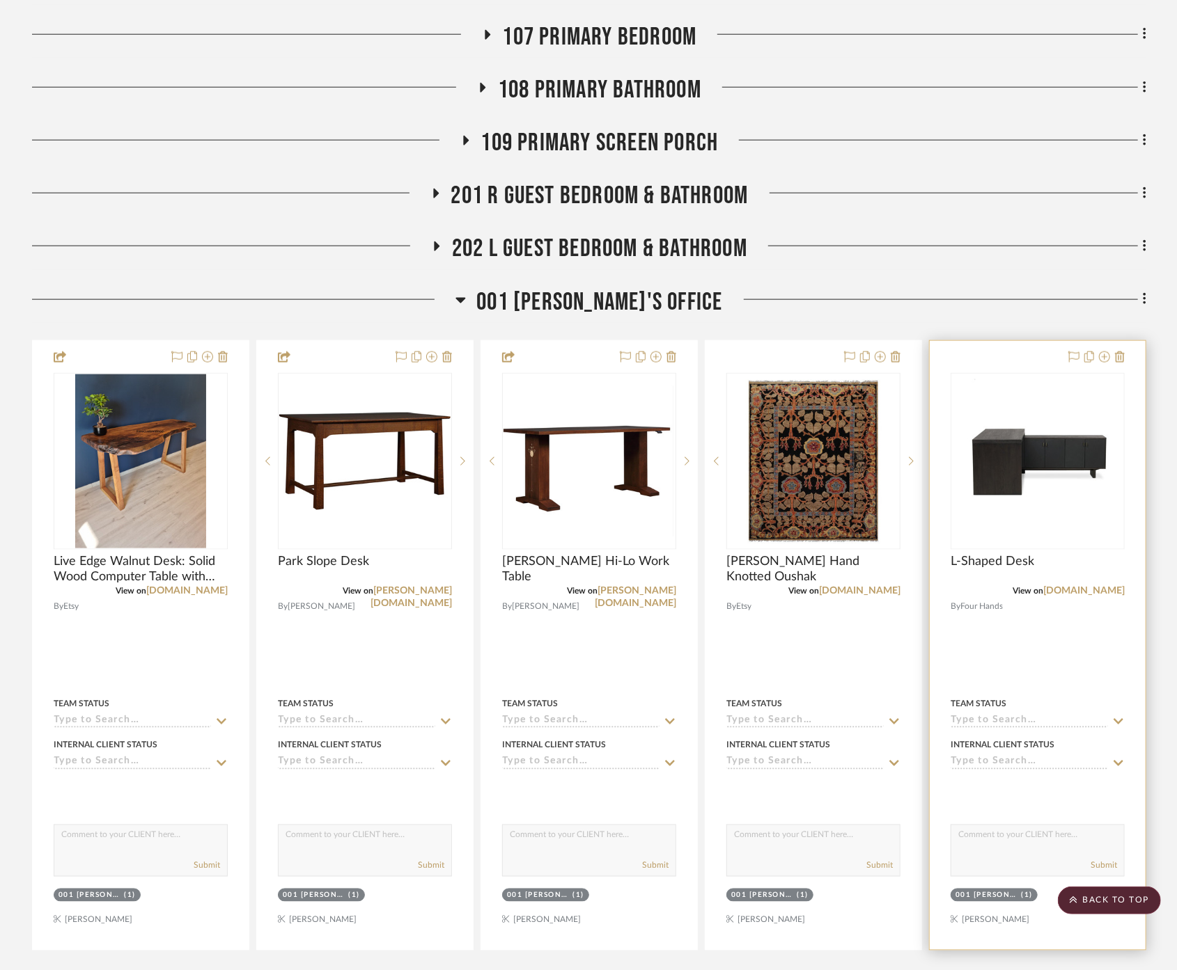
click at [1036, 656] on div at bounding box center [1037, 645] width 216 height 609
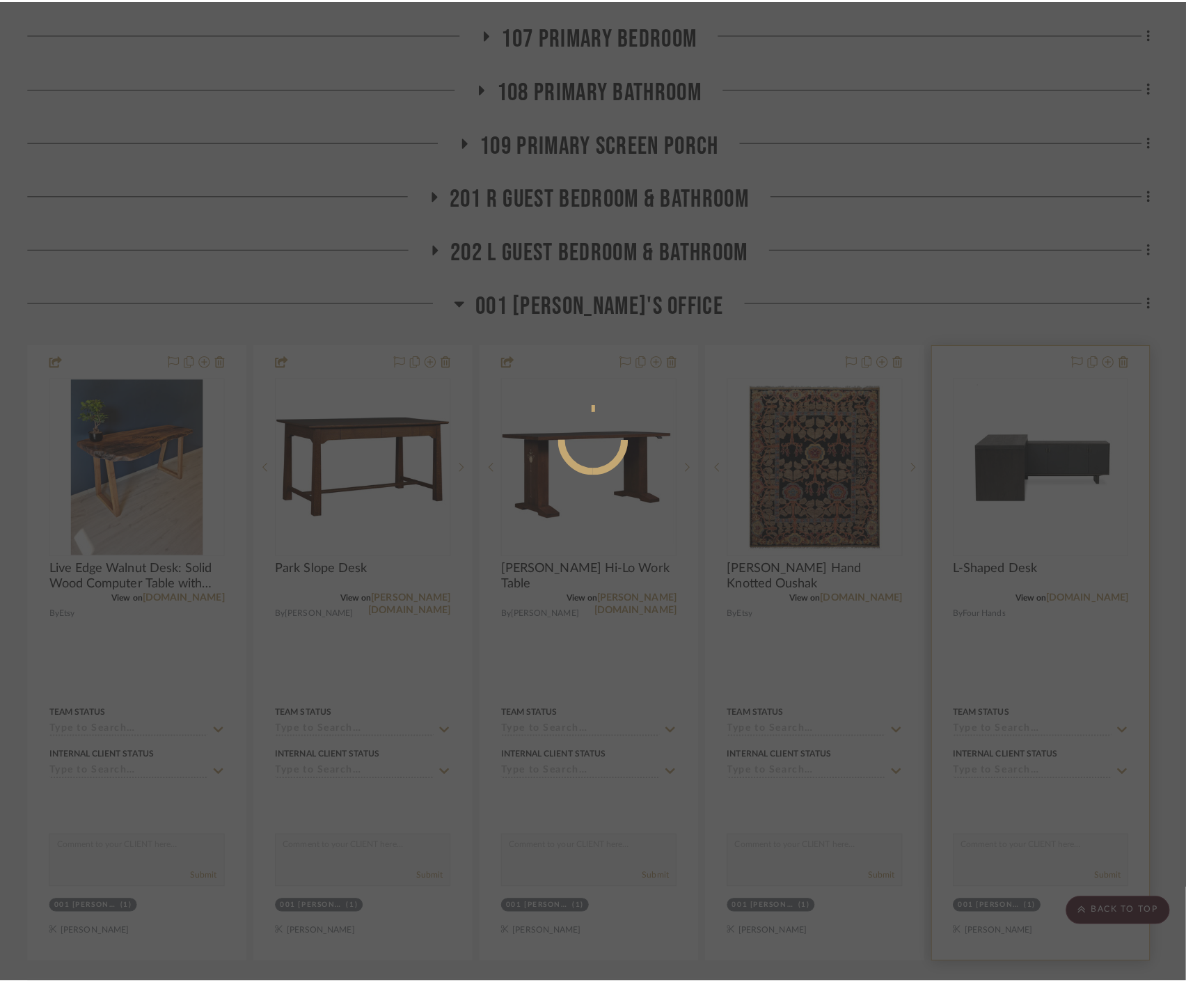
scroll to position [0, 0]
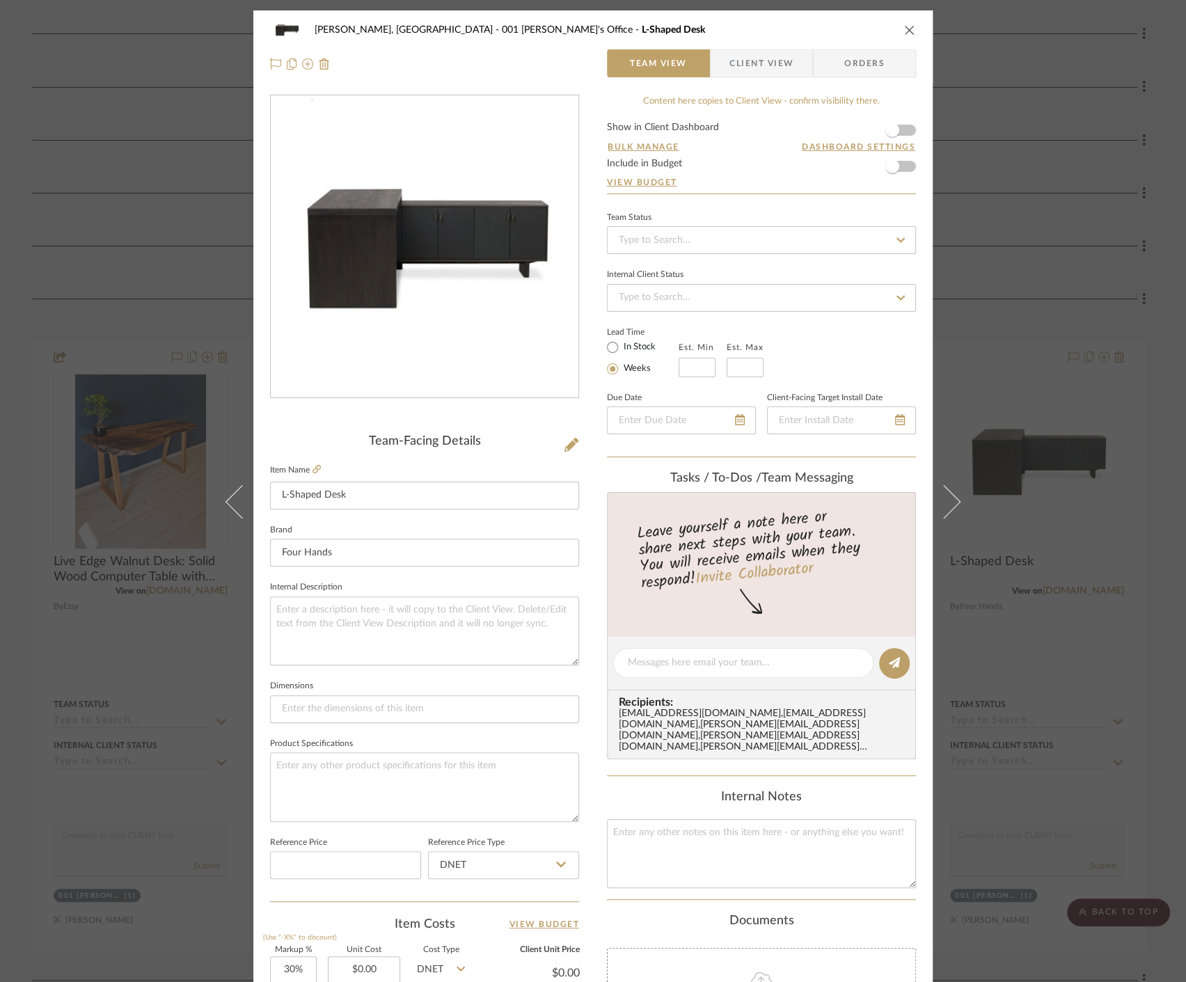
click at [1058, 665] on div "Connolly, Clarkesville 001 Jason's Office L-Shaped Desk Team View Client View O…" at bounding box center [593, 491] width 1186 height 982
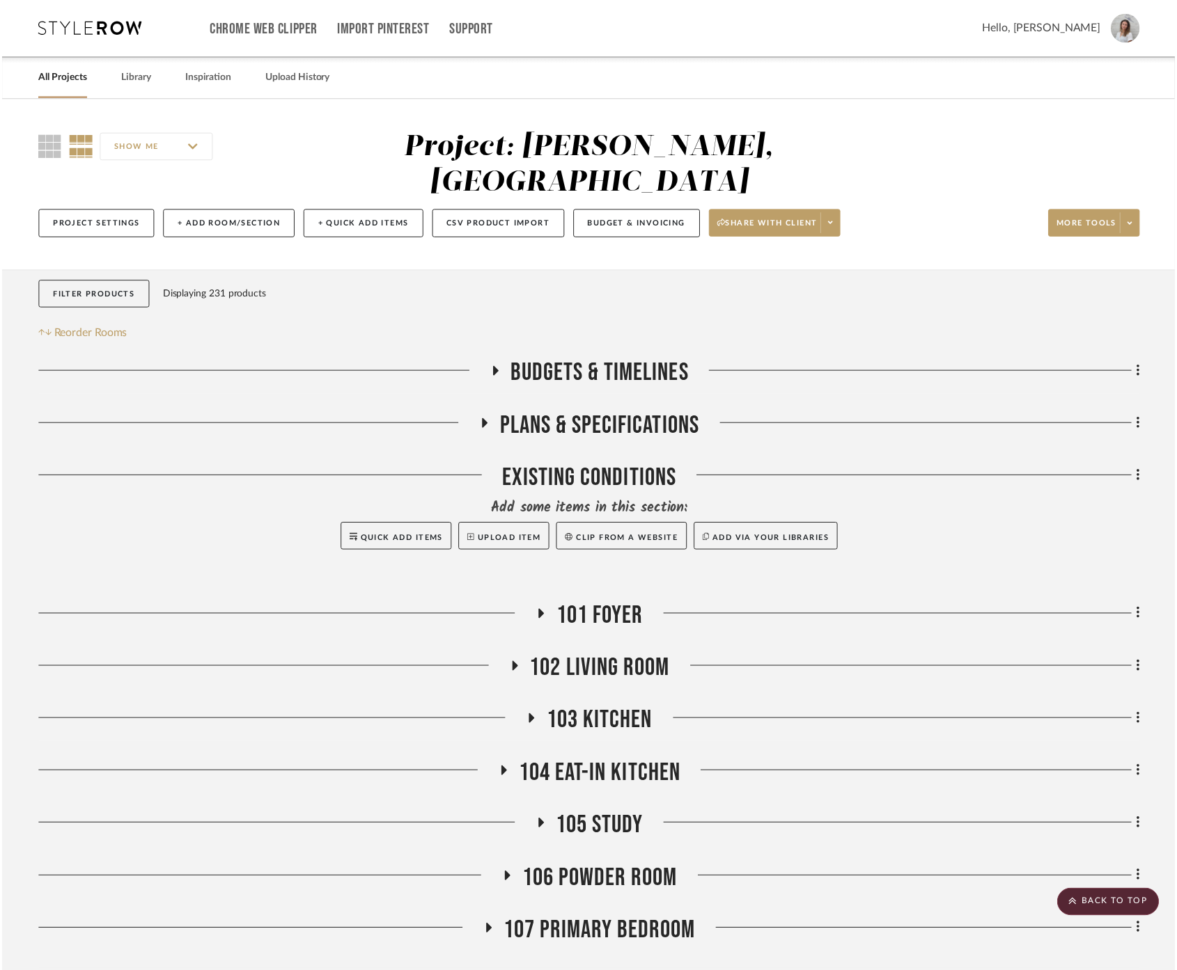
scroll to position [904, 0]
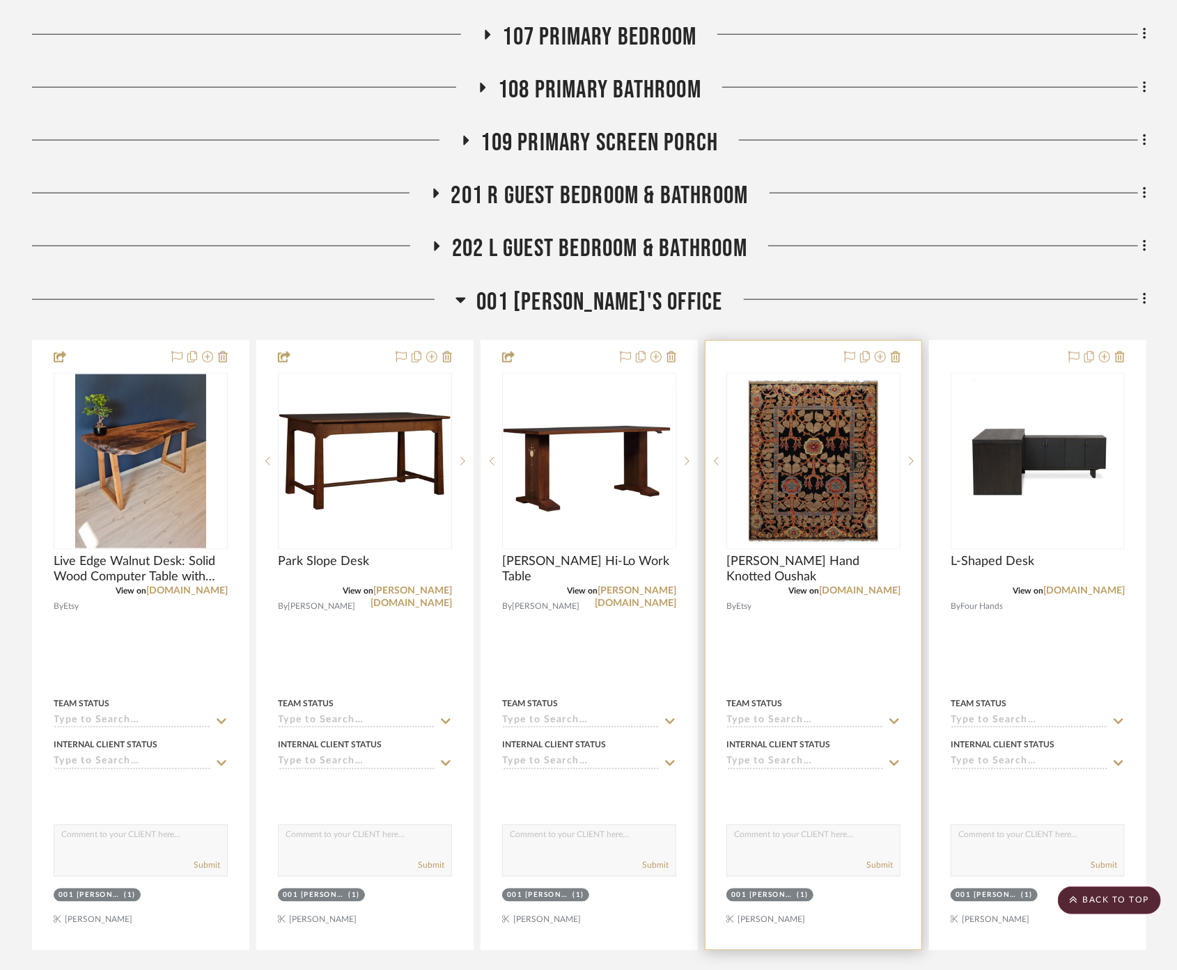
click at [812, 581] on div at bounding box center [813, 645] width 216 height 609
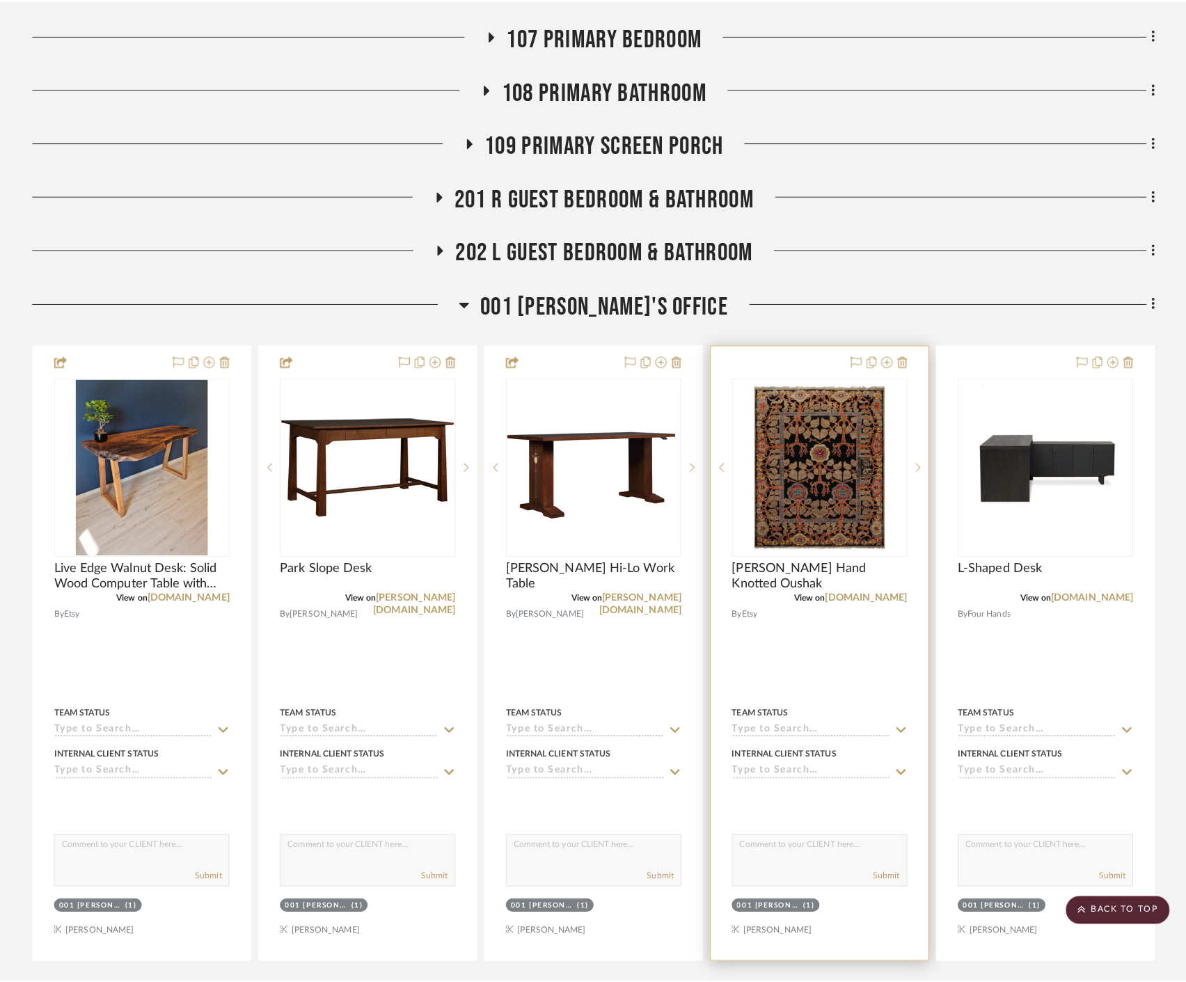
scroll to position [0, 0]
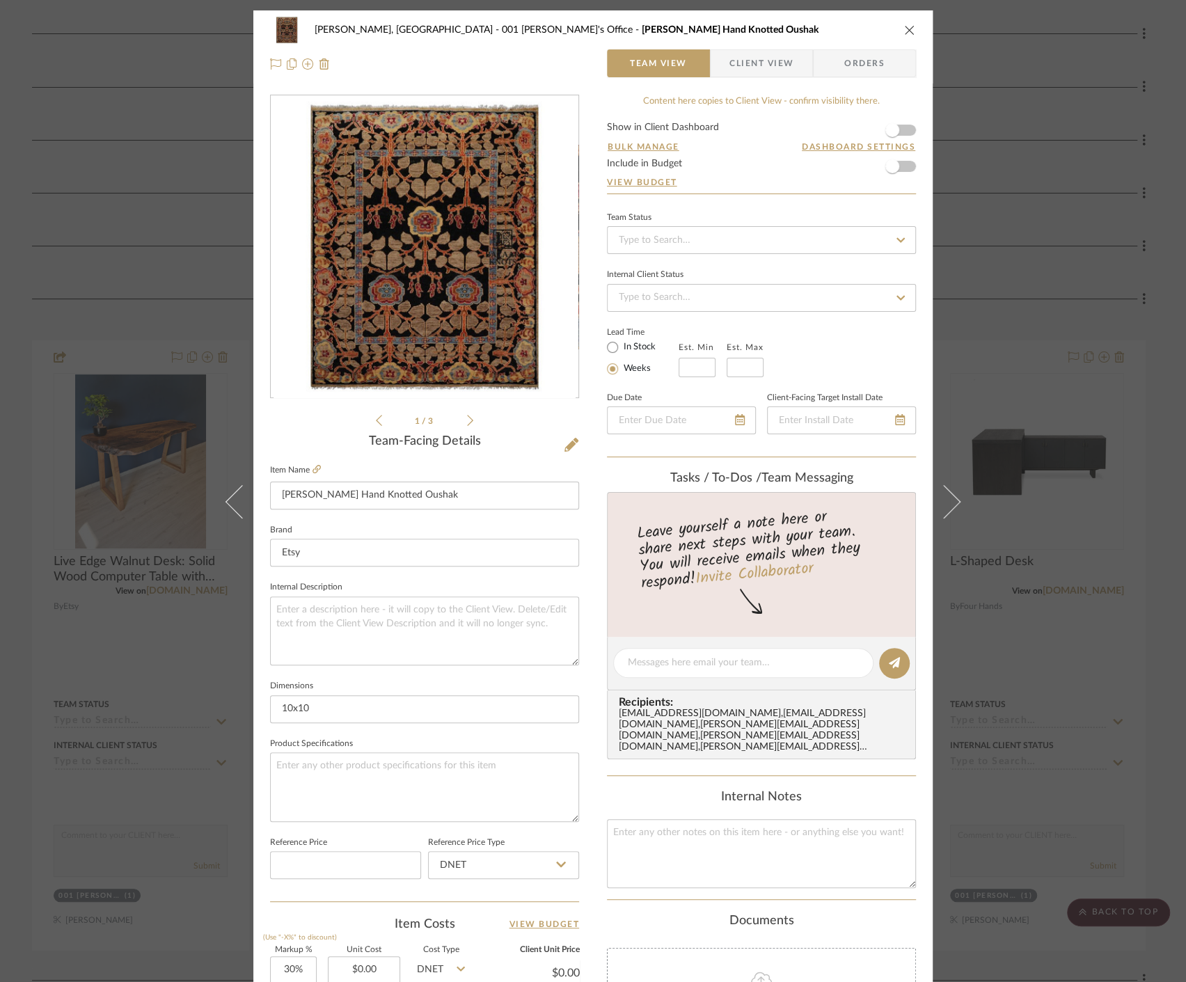
click at [1122, 705] on div "Connolly, Clarkesville 001 Jason's Office Moss Hand Knotted Oushak Team View Cl…" at bounding box center [593, 491] width 1186 height 982
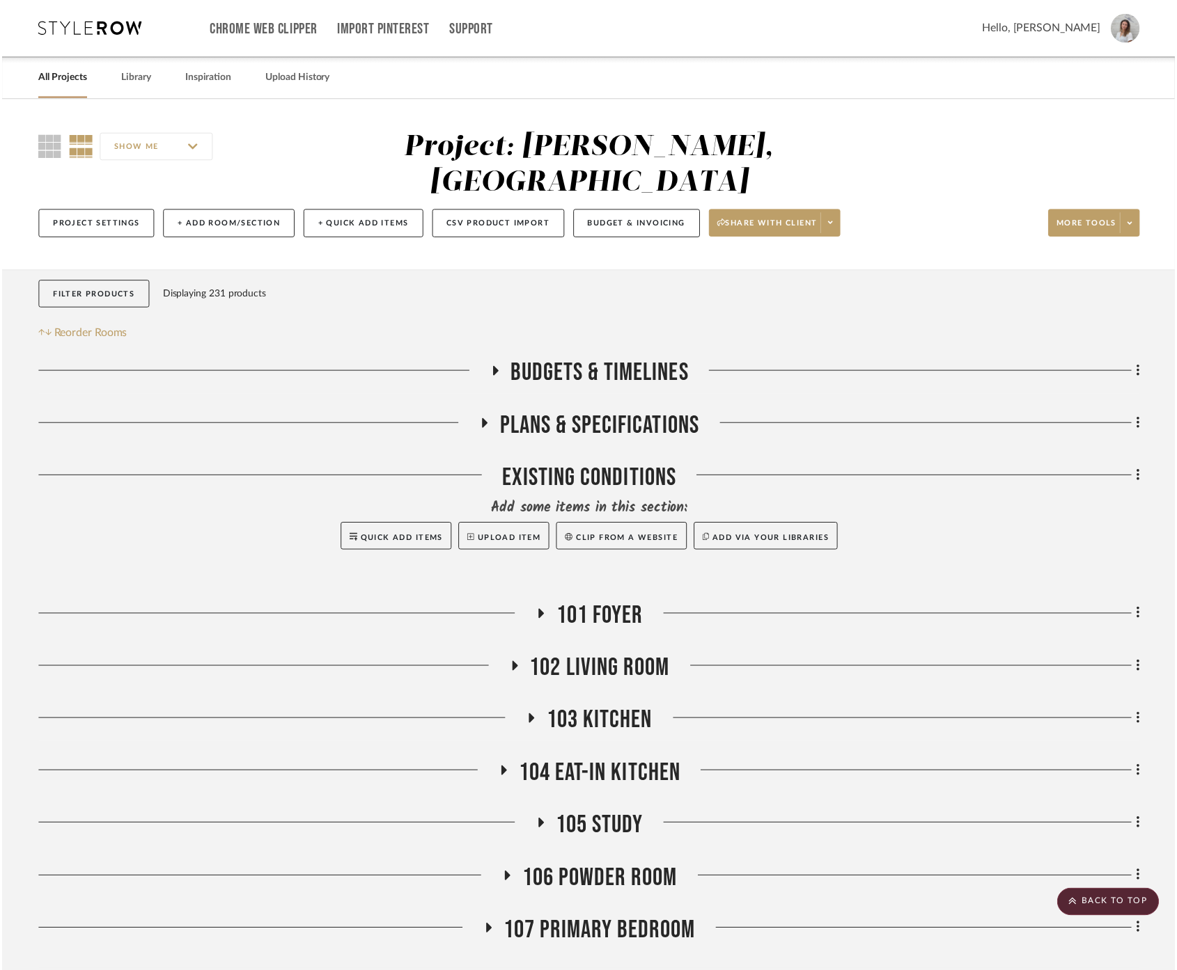
scroll to position [904, 0]
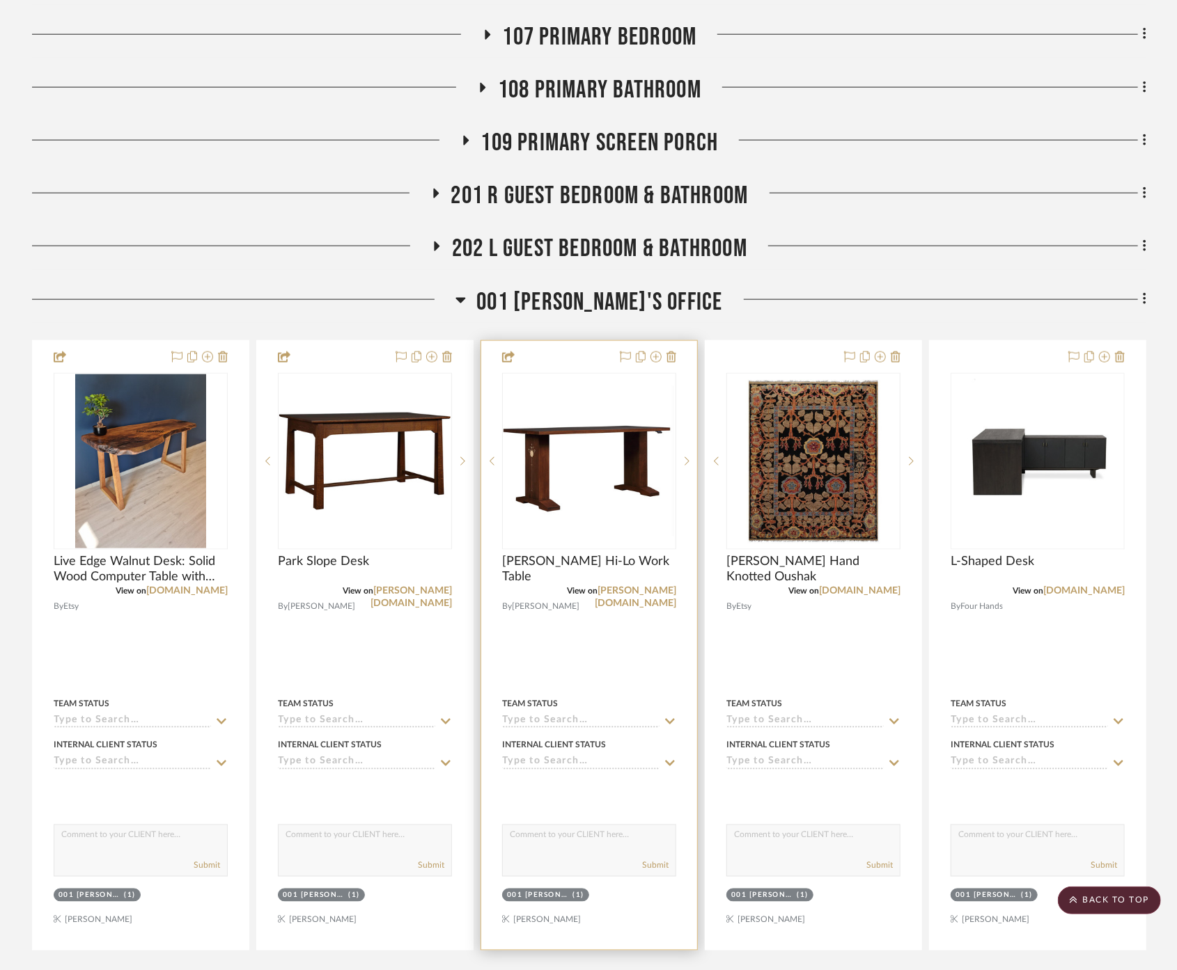
click at [627, 614] on div at bounding box center [589, 645] width 216 height 609
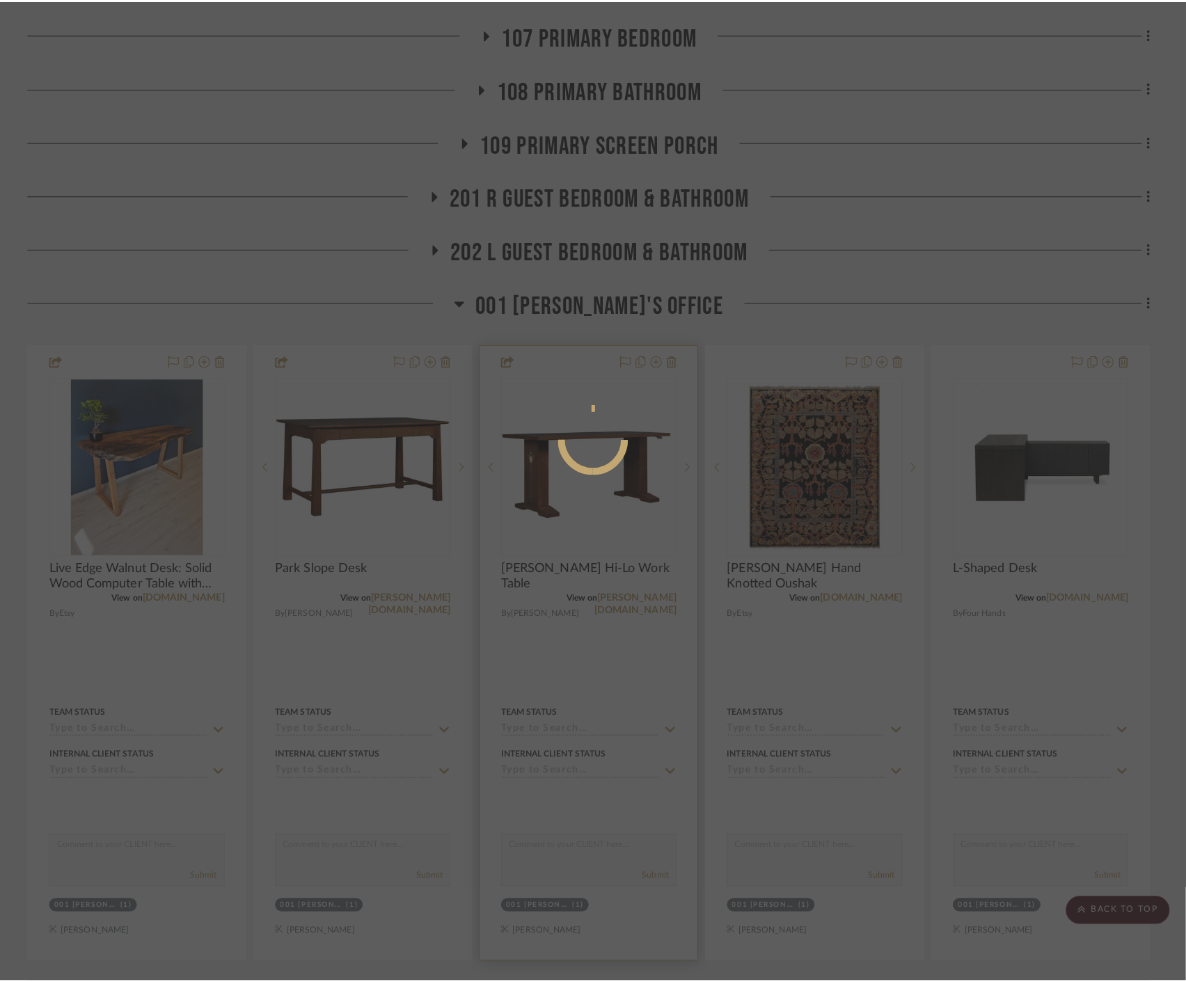
scroll to position [0, 0]
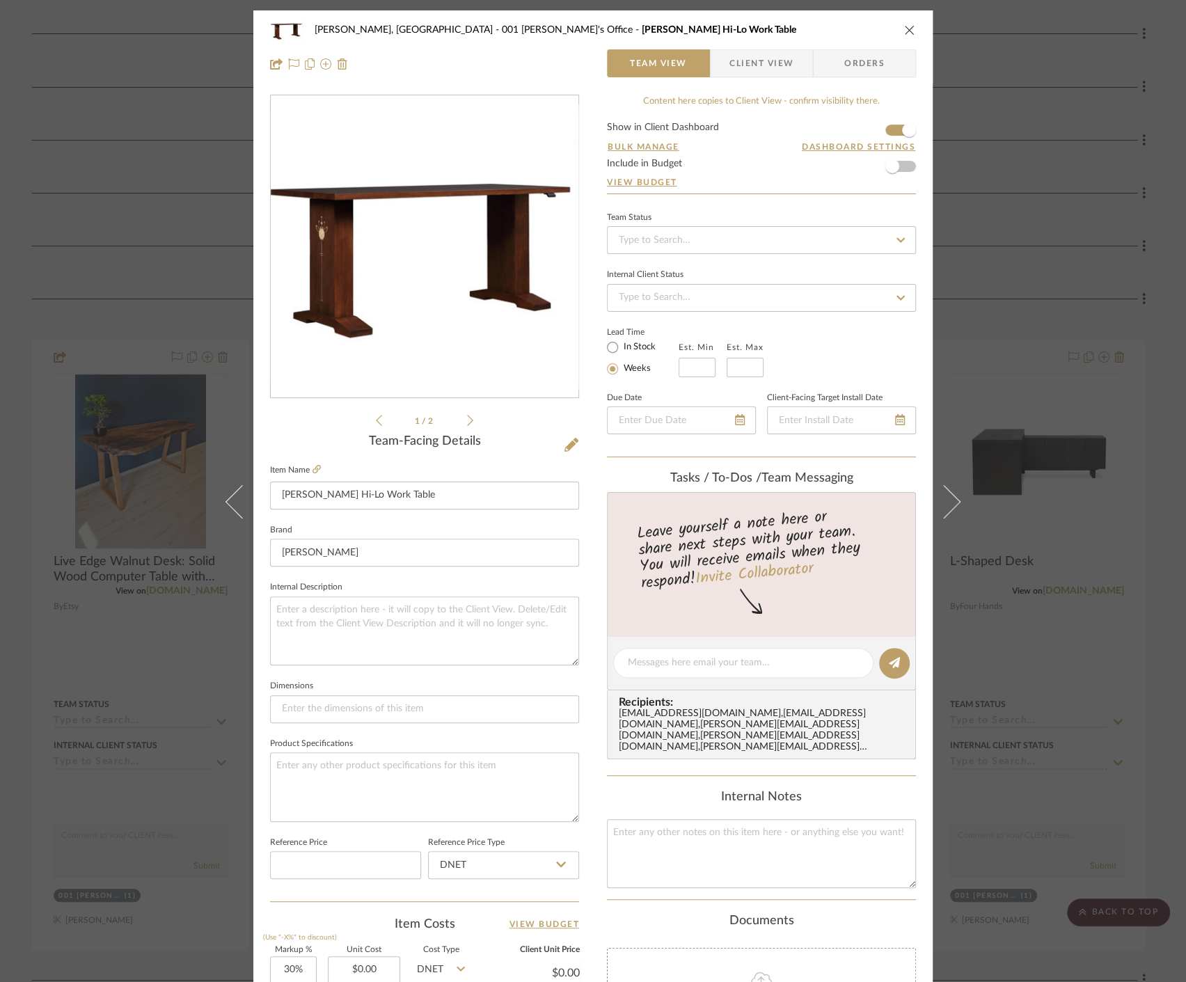
click at [970, 643] on div "Connolly, Clarkesville 001 Jason's Office Harvey Ellis Hi-Lo Work Table Team Vi…" at bounding box center [593, 491] width 1186 height 982
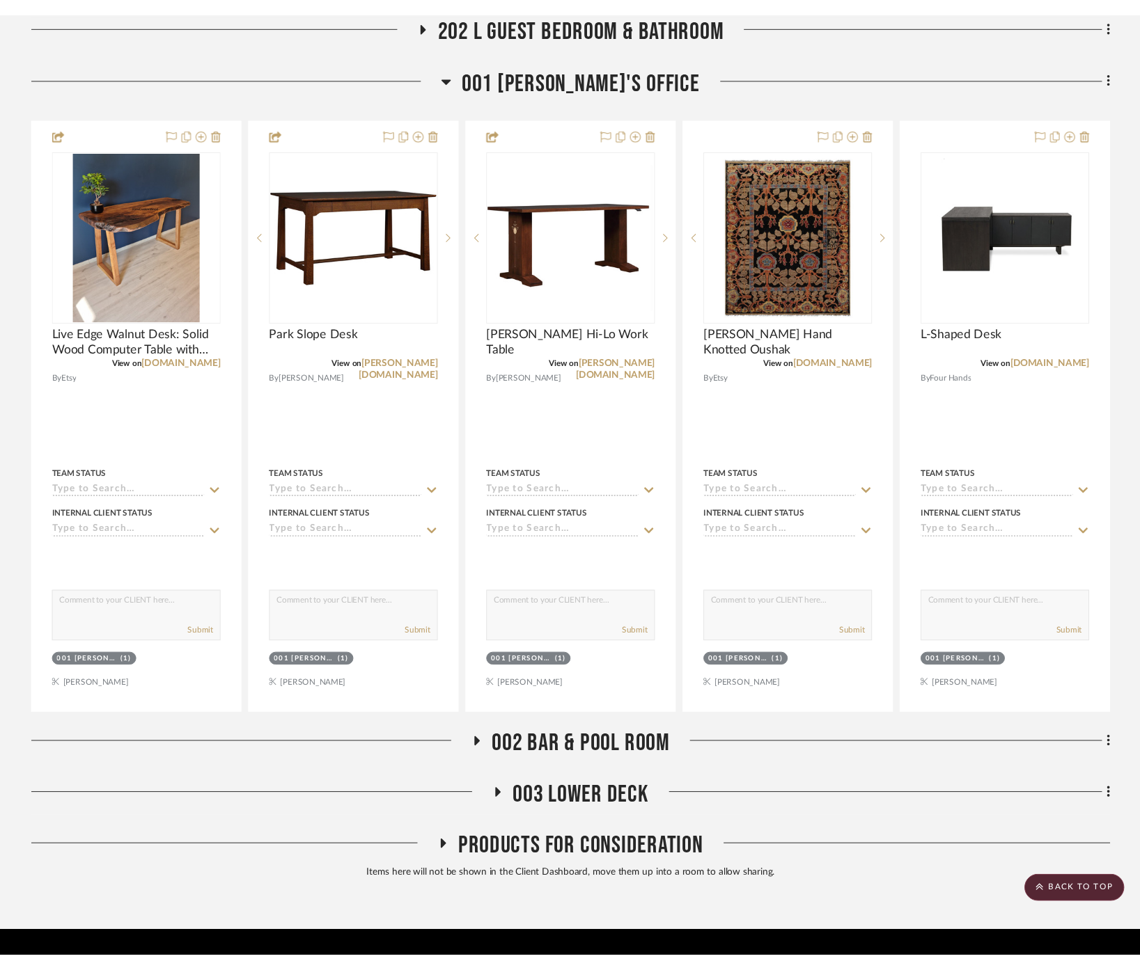
scroll to position [1136, 0]
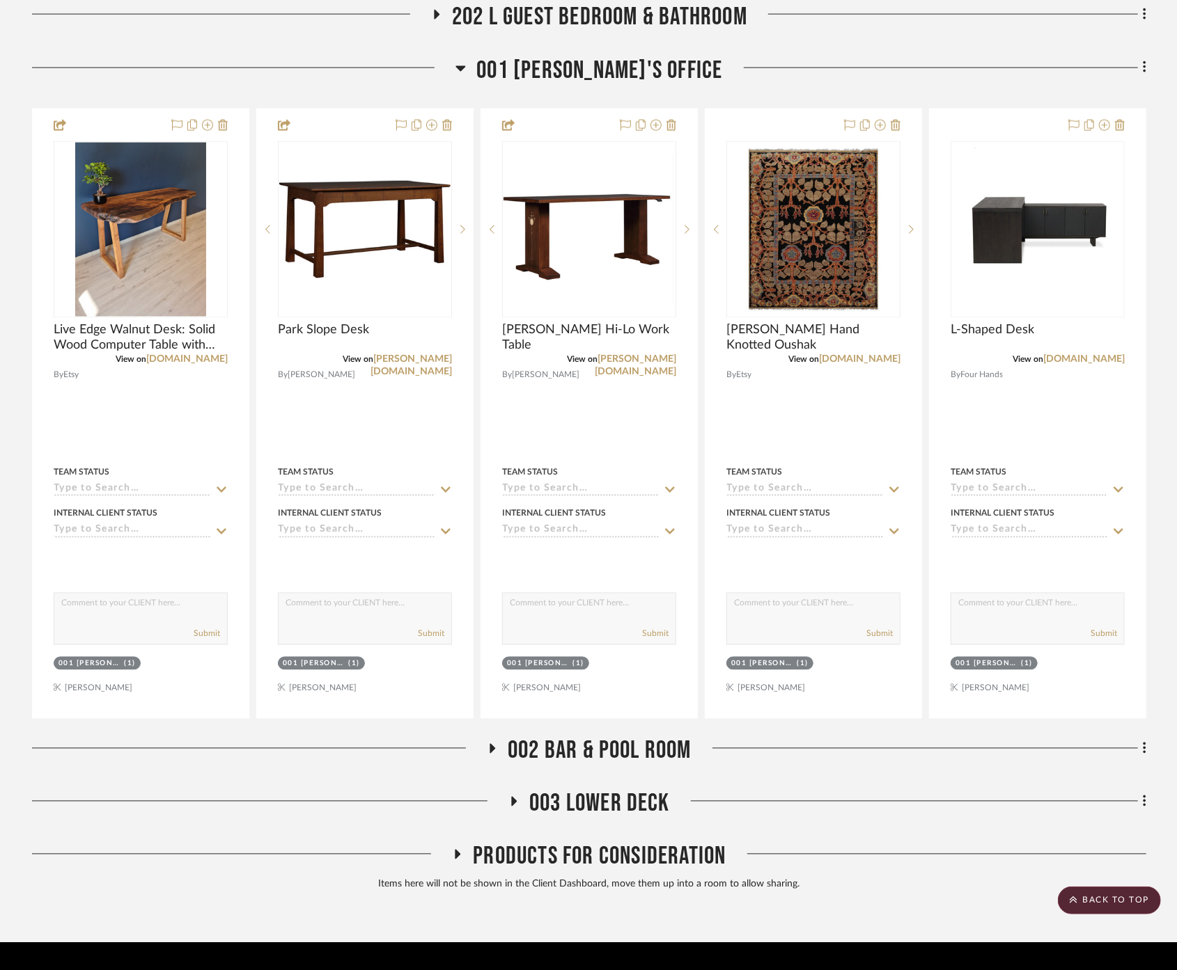
click at [596, 693] on div "Budgets & Timelines Plans & Specifications Existing Conditions Add some items i…" at bounding box center [589, 63] width 1114 height 1672
click at [595, 737] on span "002 Bar & Pool Room" at bounding box center [600, 752] width 184 height 30
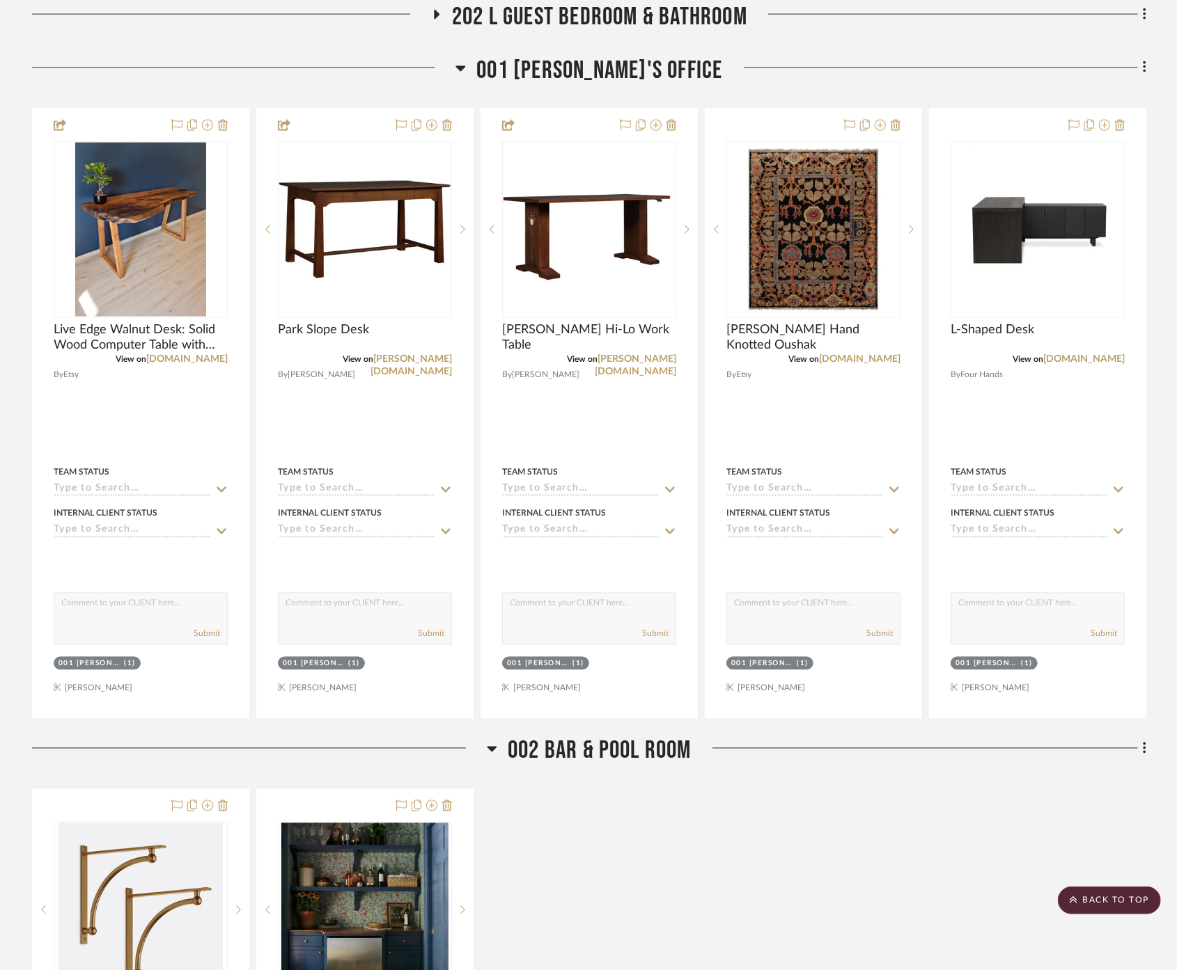
click at [595, 737] on span "002 Bar & Pool Room" at bounding box center [600, 752] width 184 height 30
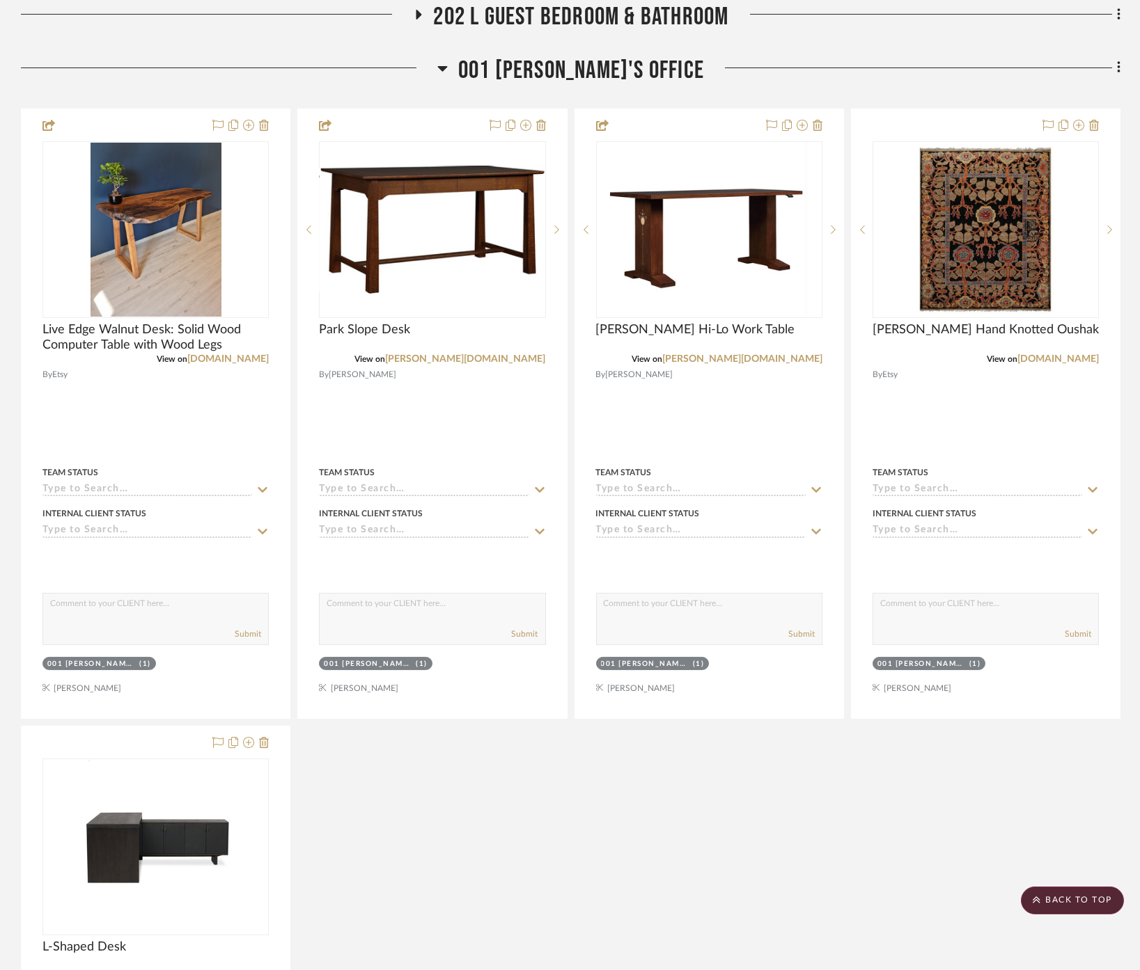
click at [590, 56] on span "001 [PERSON_NAME]'s Office" at bounding box center [581, 71] width 246 height 30
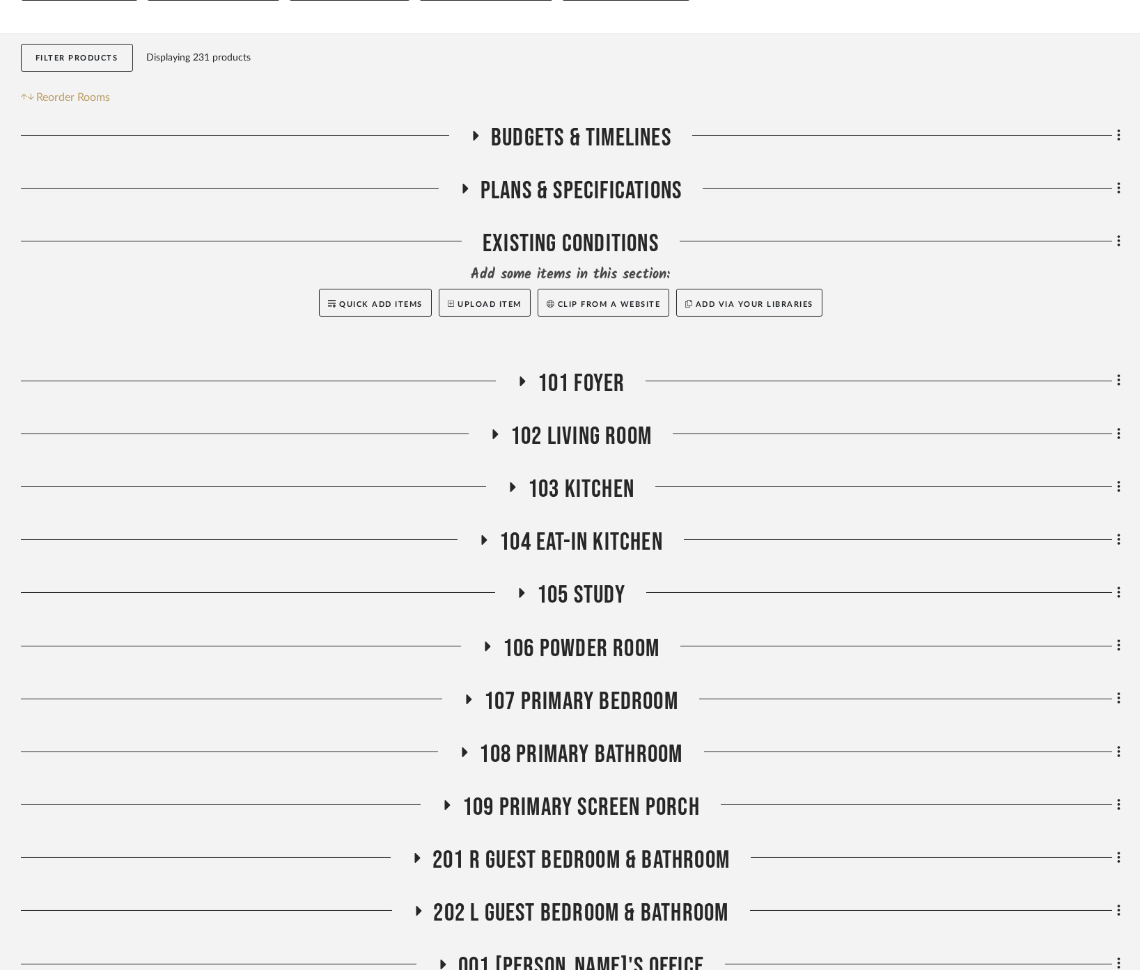
scroll to position [354, 0]
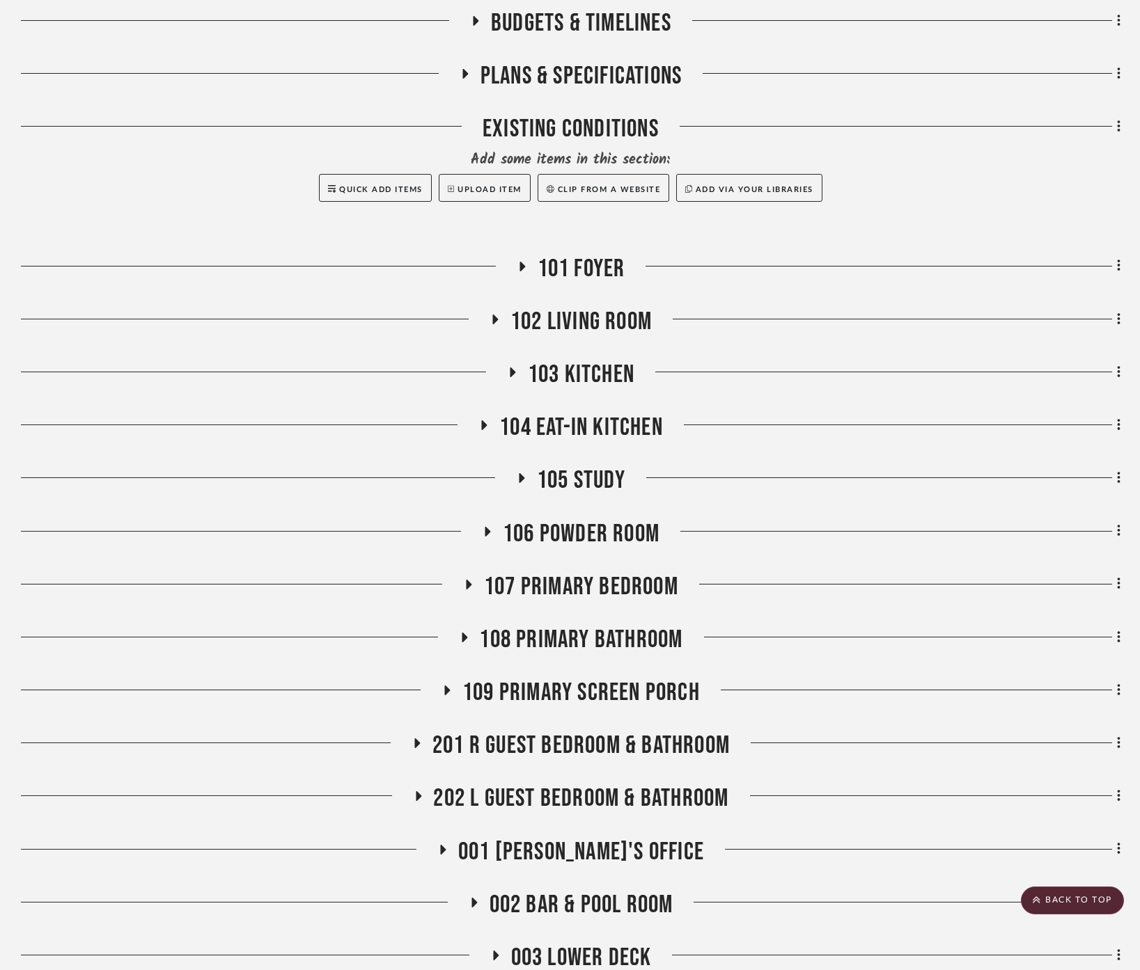
click at [657, 572] on span "107 Primary Bedroom" at bounding box center [581, 587] width 194 height 30
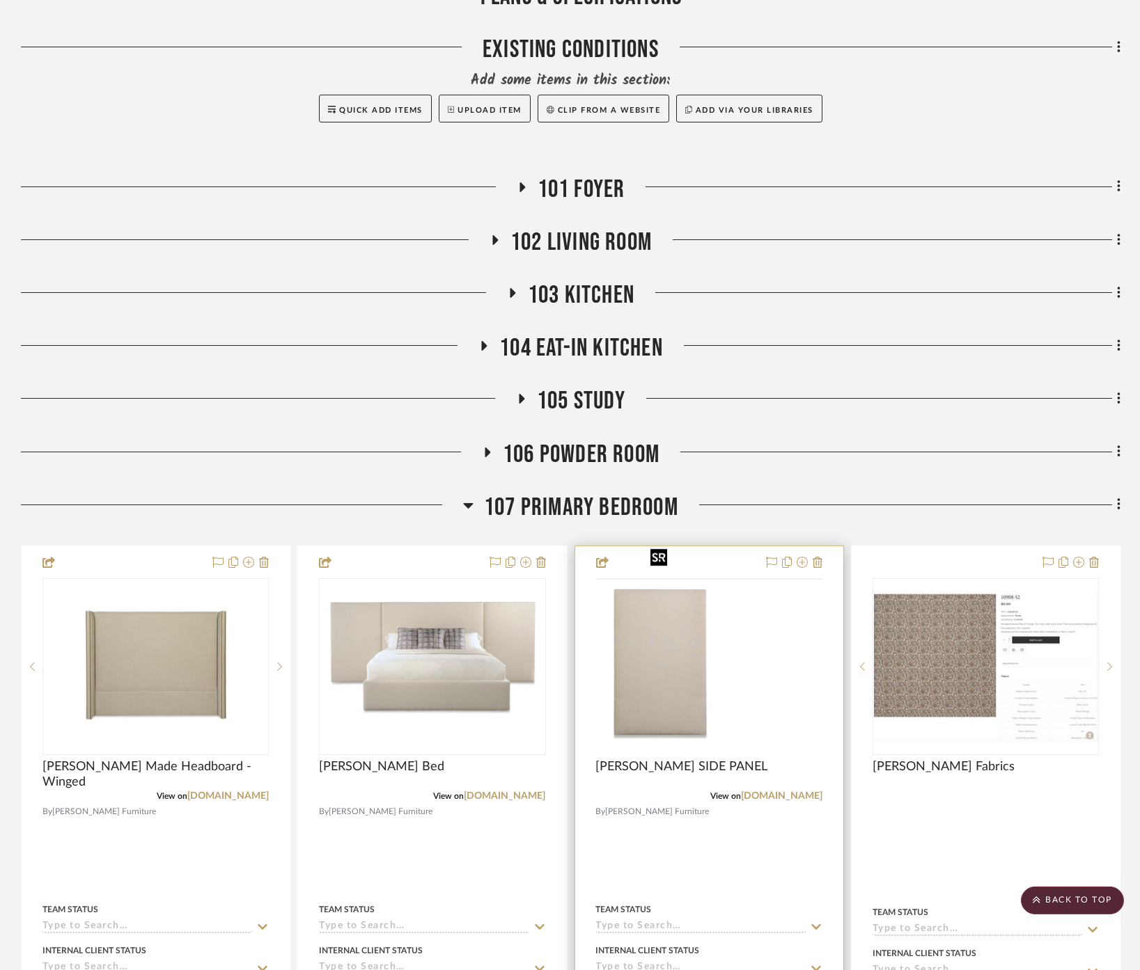
scroll to position [509, 0]
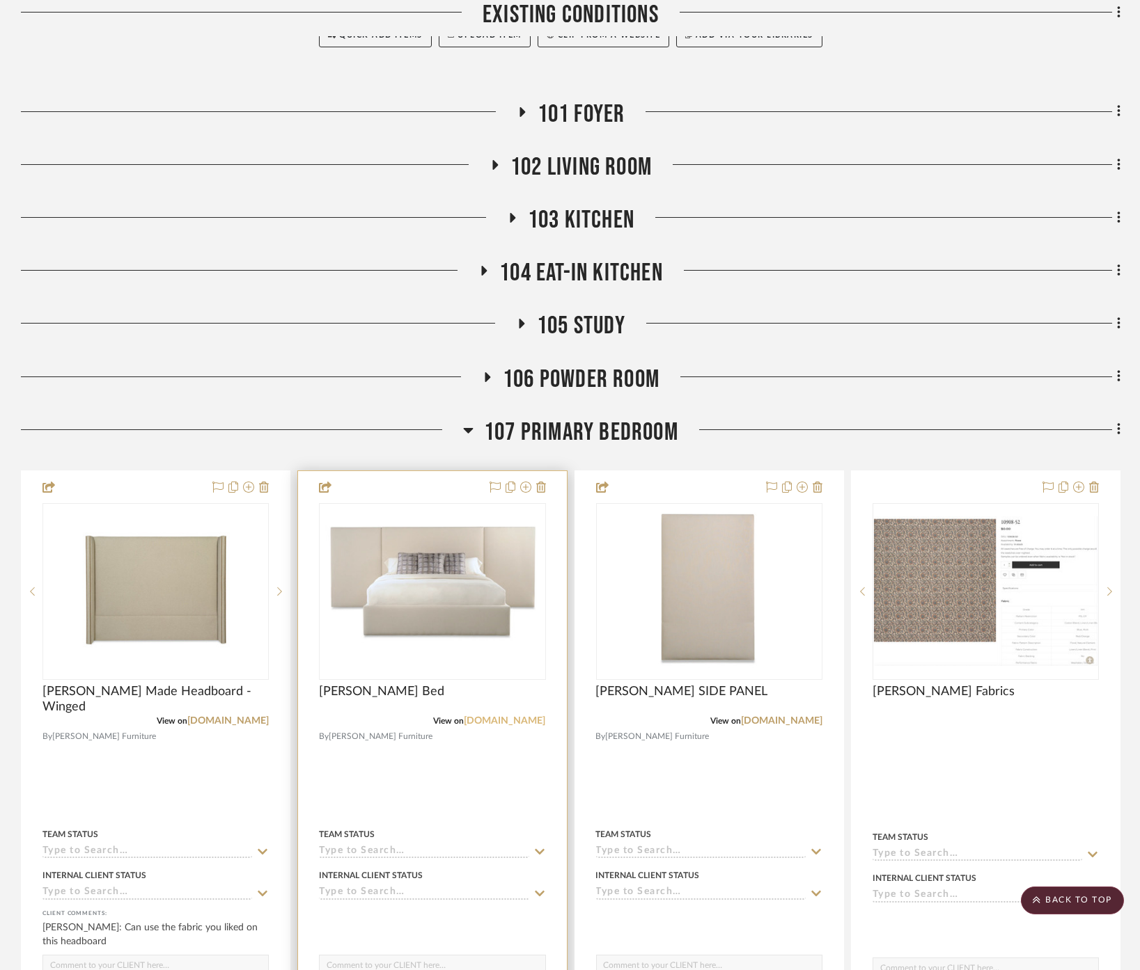
click at [525, 716] on link "[DOMAIN_NAME]" at bounding box center [504, 721] width 81 height 10
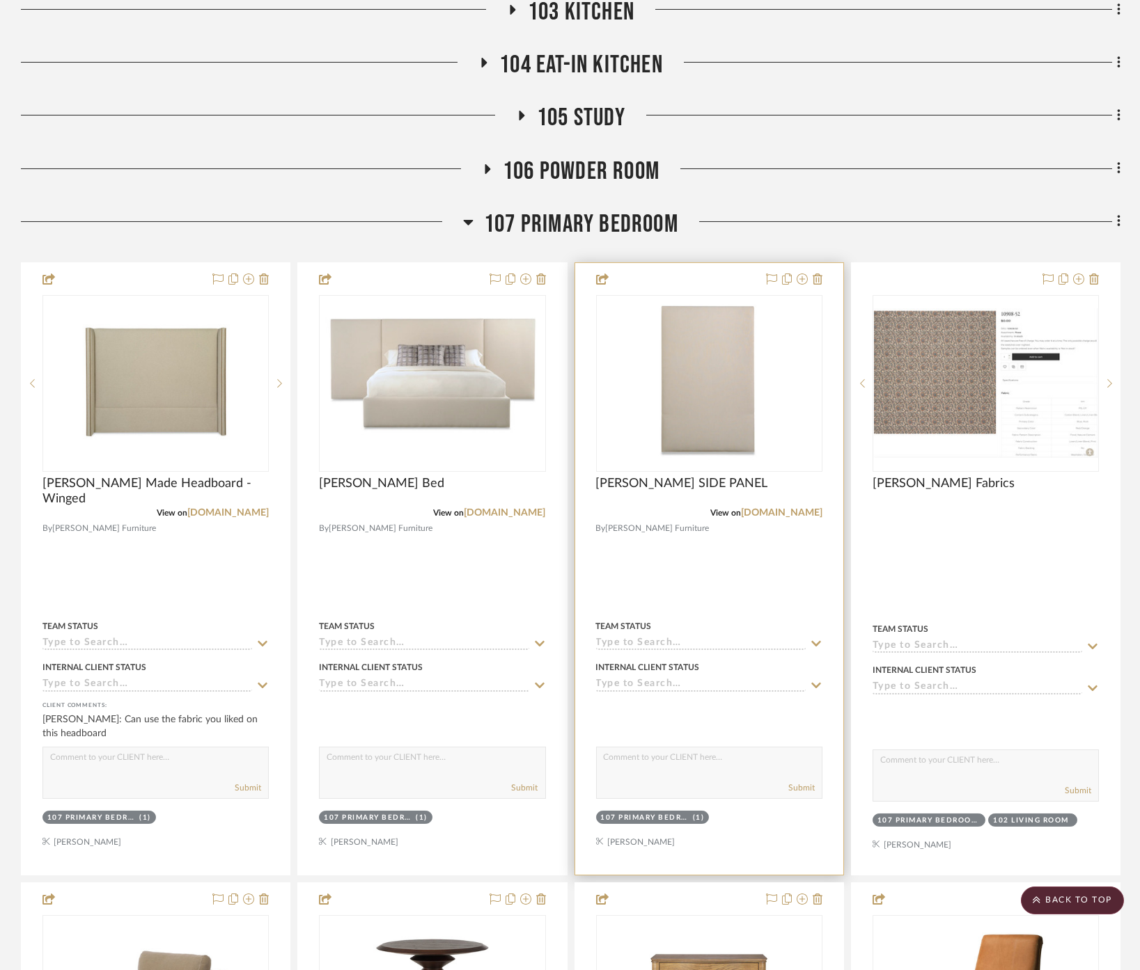
scroll to position [741, 0]
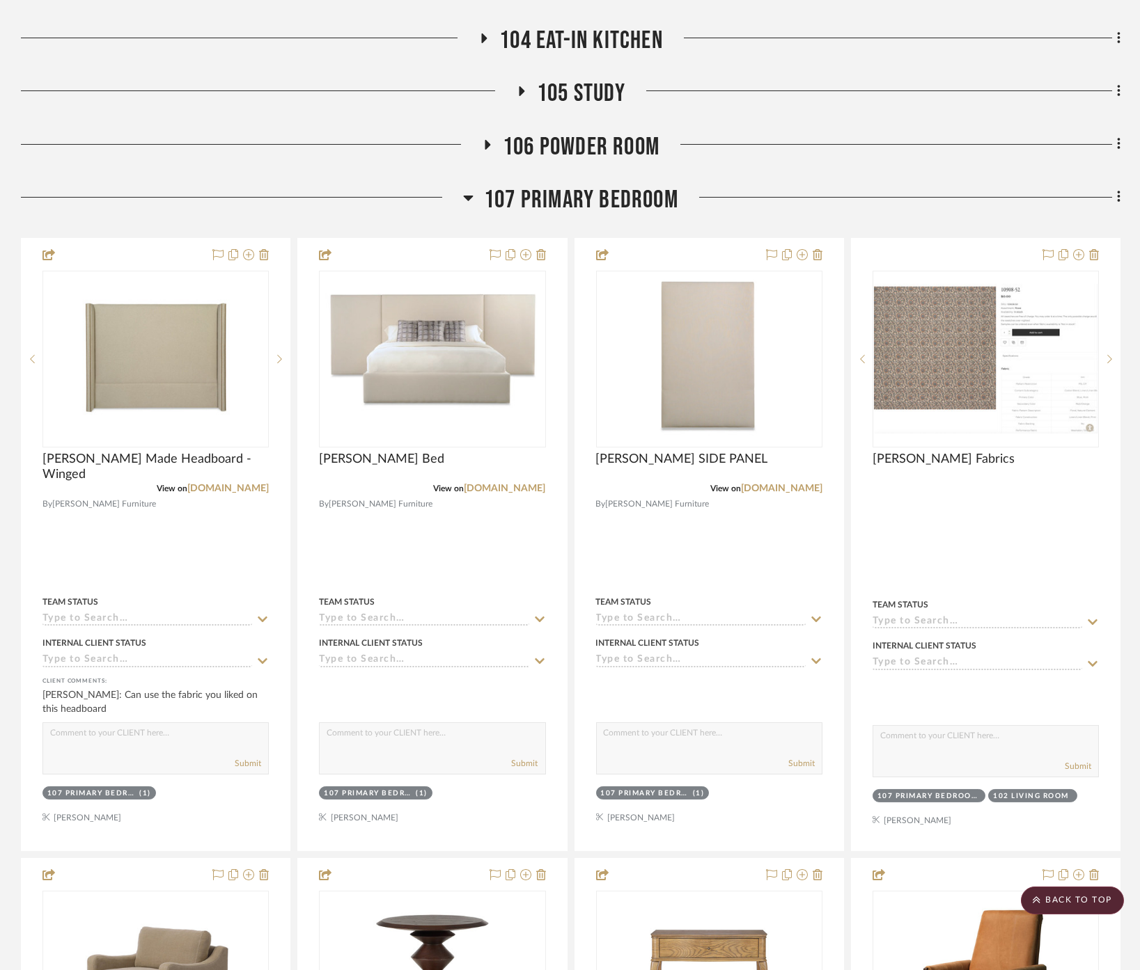
click at [605, 185] on span "107 Primary Bedroom" at bounding box center [581, 200] width 194 height 30
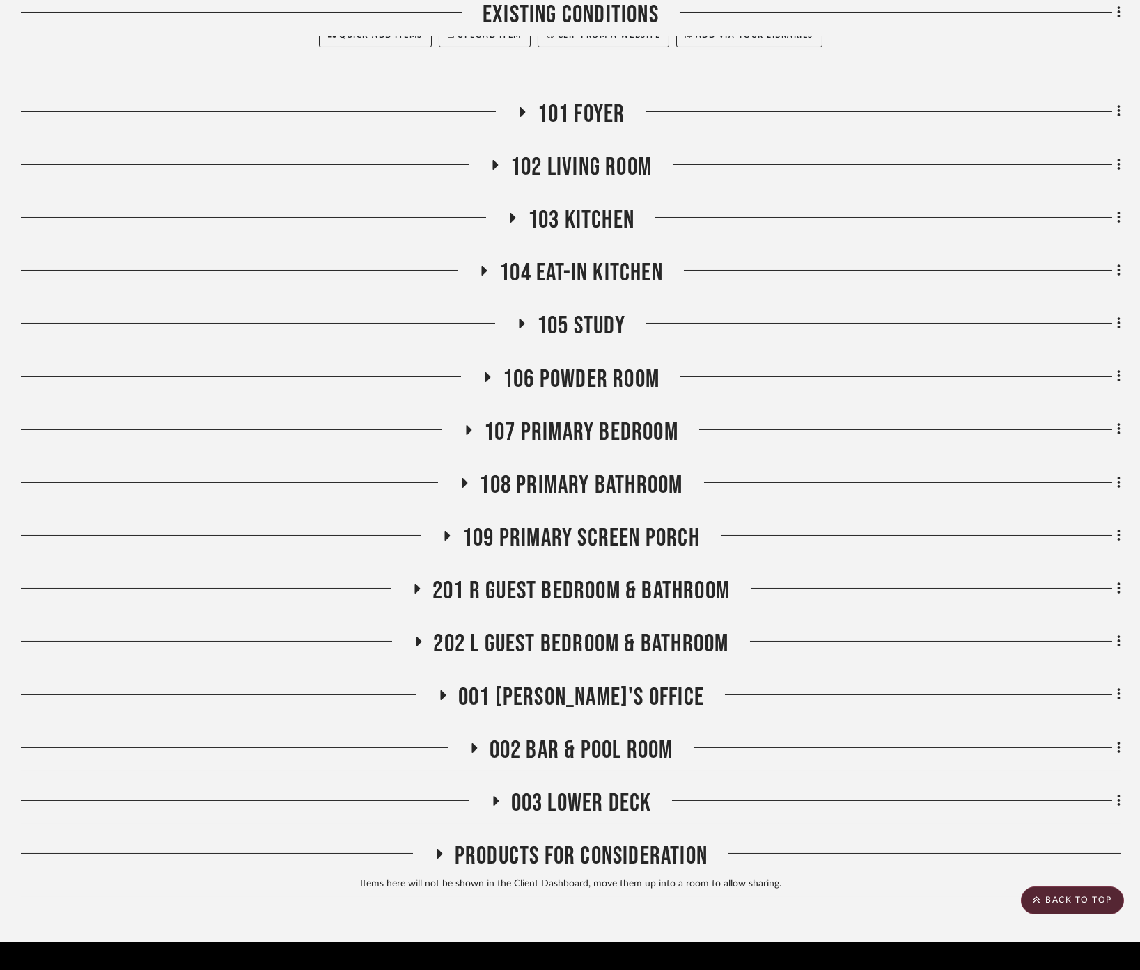
click at [583, 576] on span "201 R Guest Bedroom & Bathroom" at bounding box center [580, 591] width 297 height 30
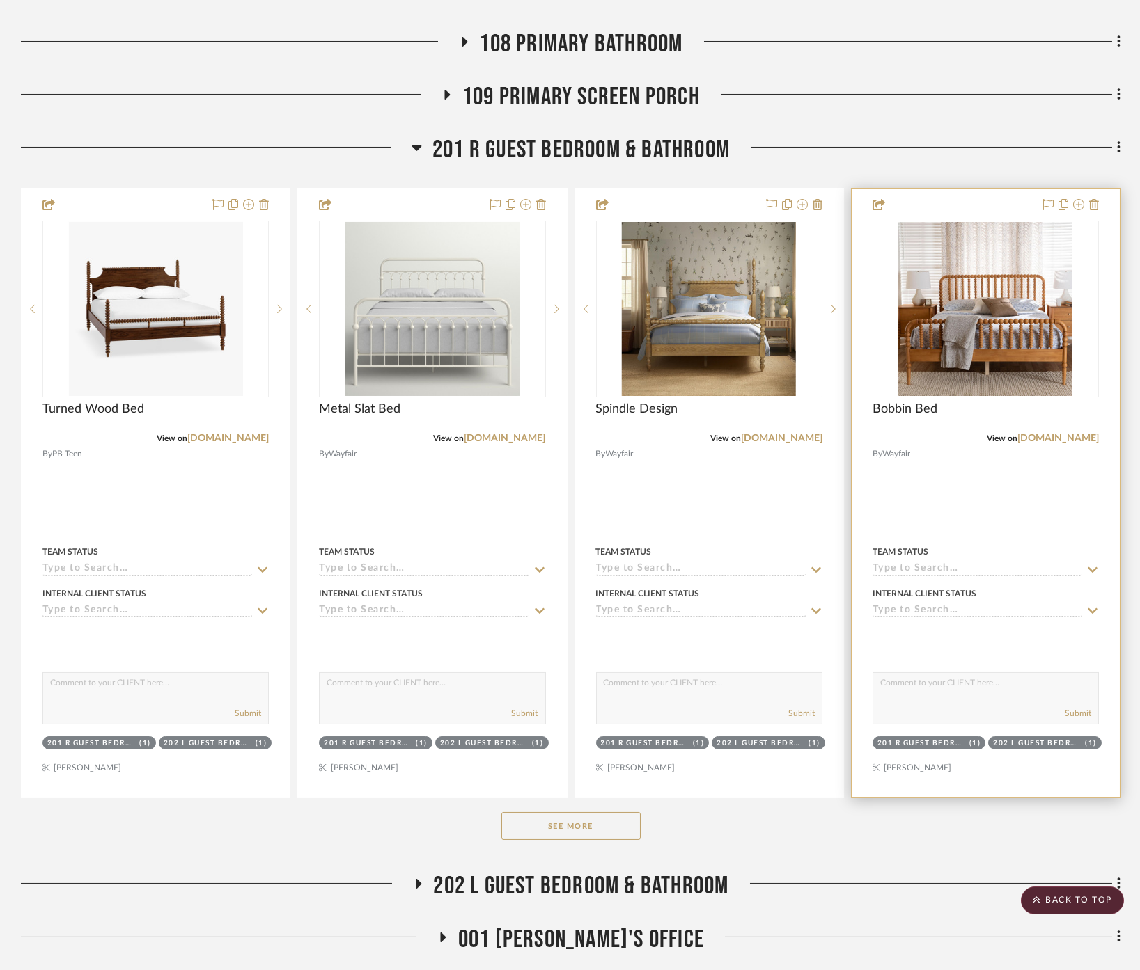
scroll to position [973, 0]
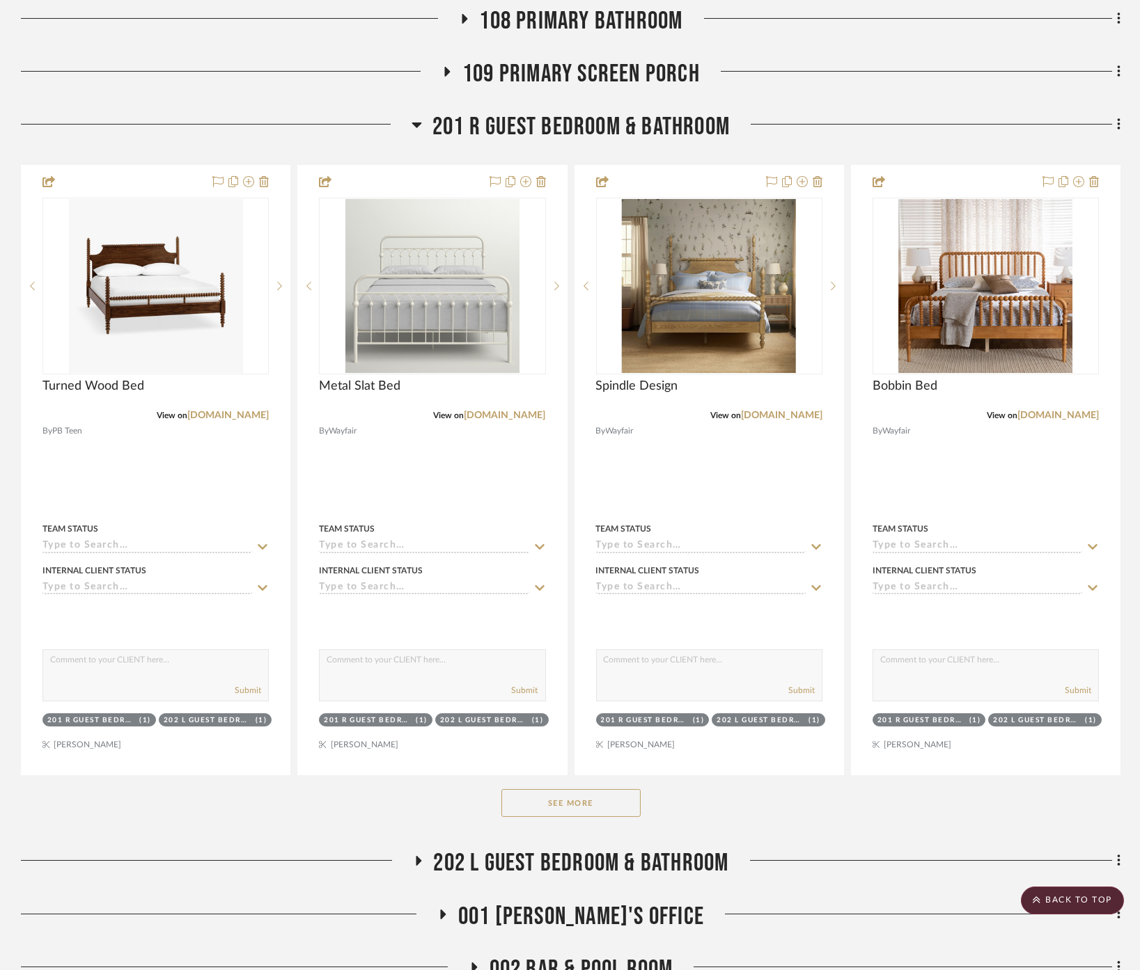
click at [608, 789] on button "See More" at bounding box center [570, 803] width 139 height 28
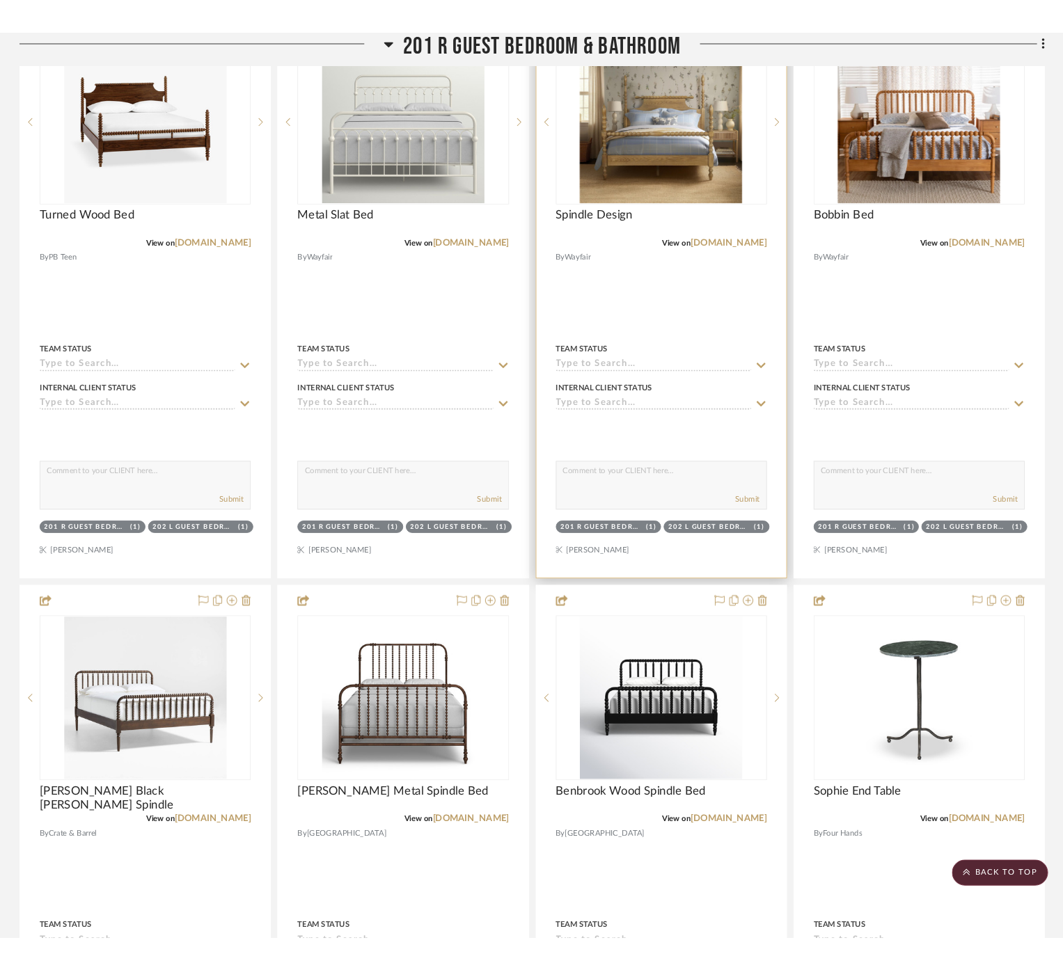
scroll to position [1205, 0]
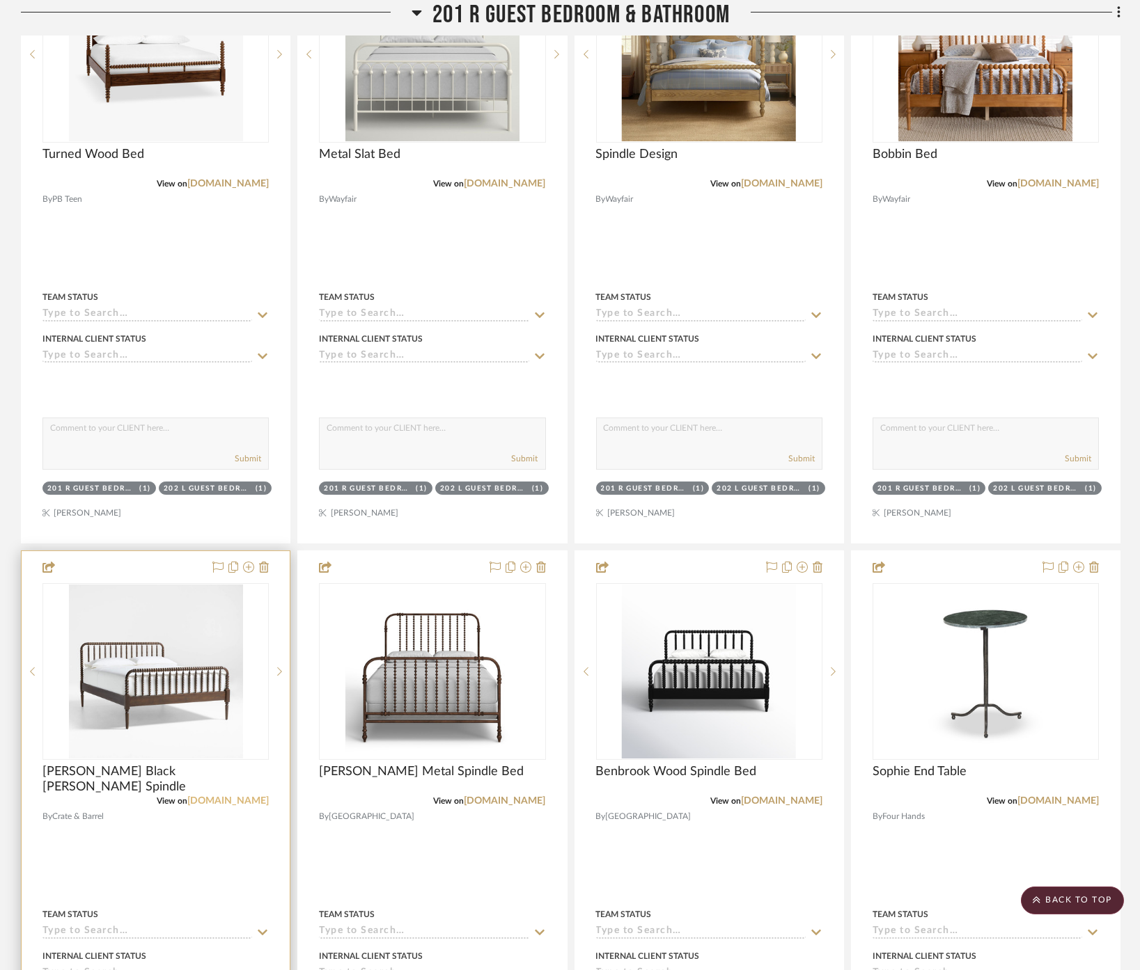
click at [237, 796] on link "[DOMAIN_NAME]" at bounding box center [227, 801] width 81 height 10
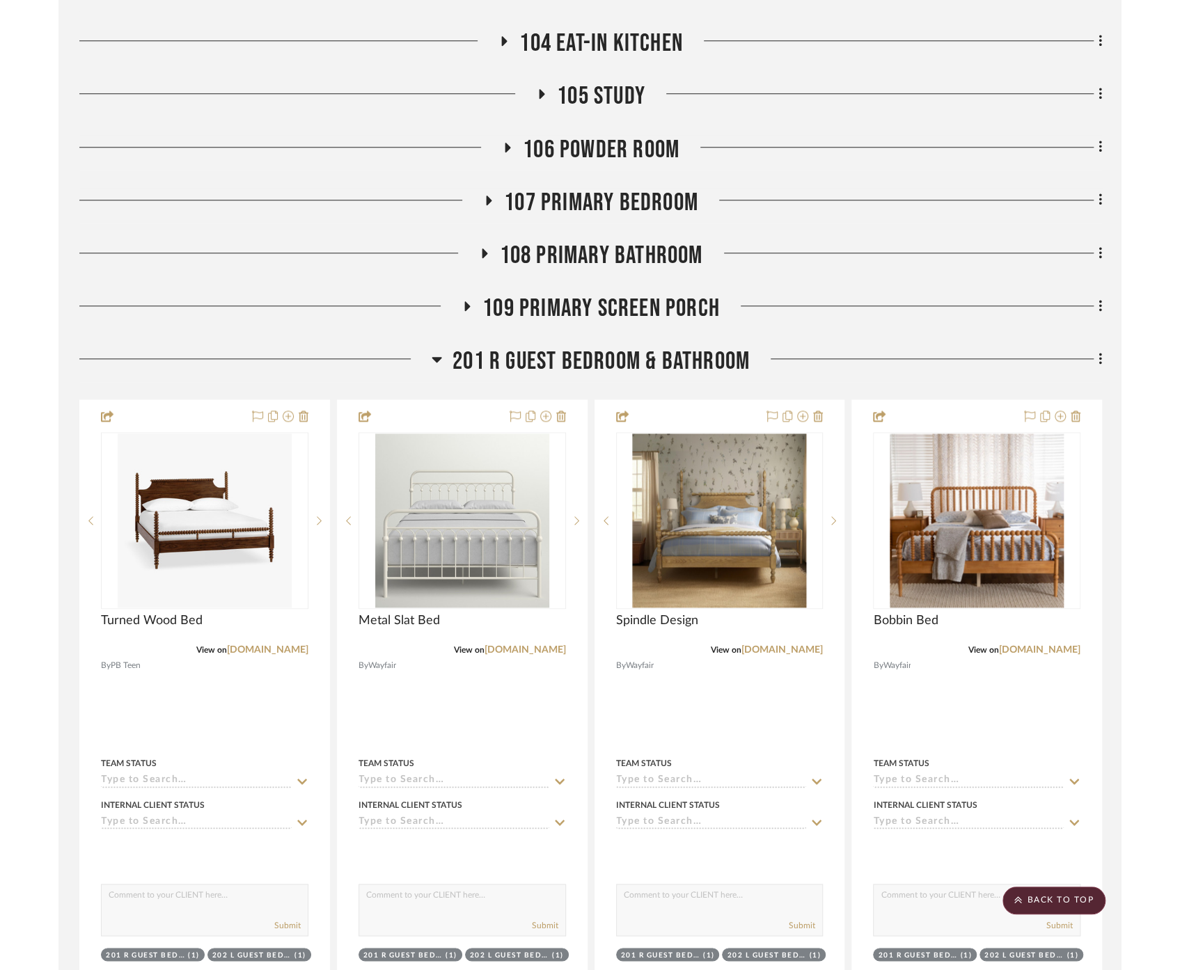
scroll to position [664, 0]
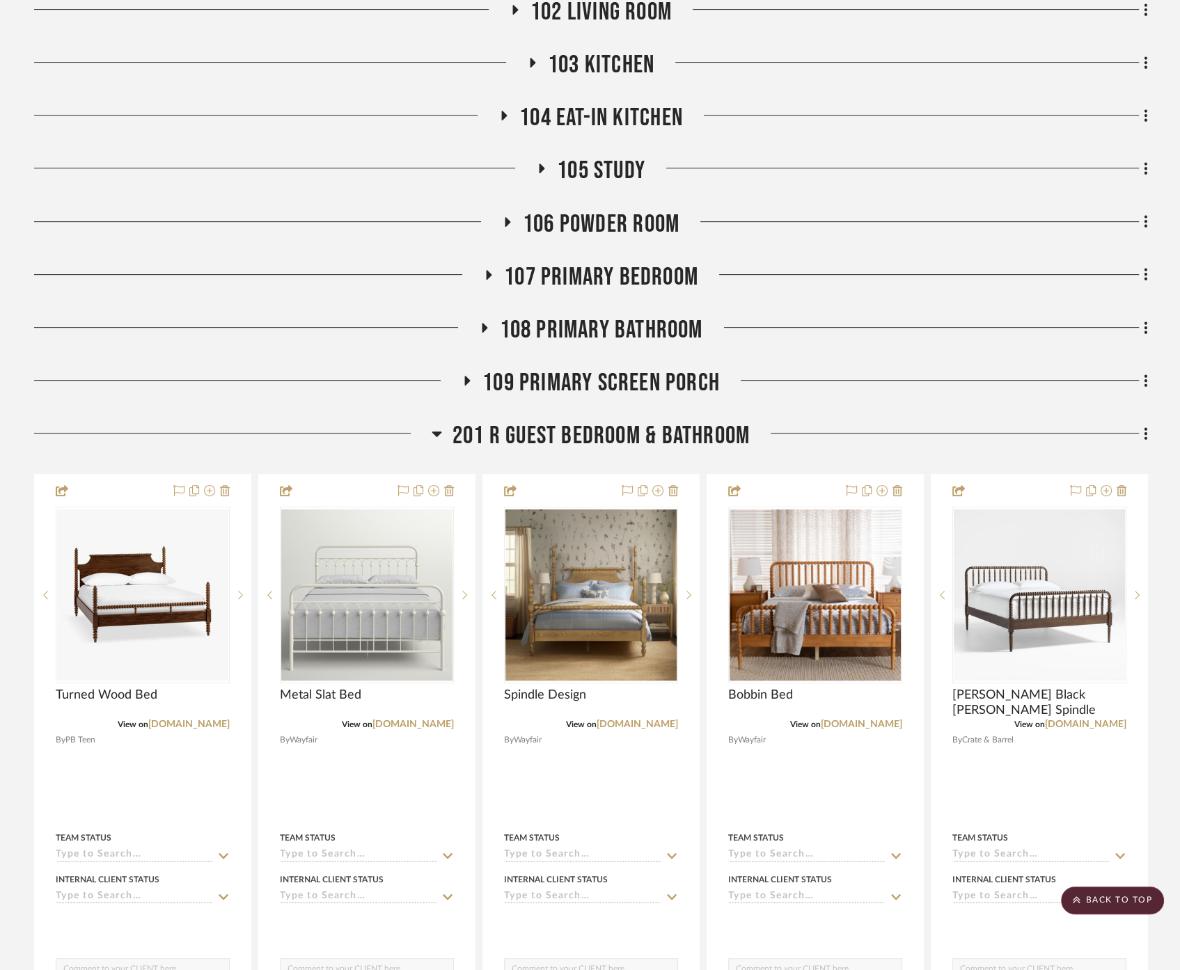
click at [606, 262] on span "107 Primary Bedroom" at bounding box center [601, 277] width 194 height 30
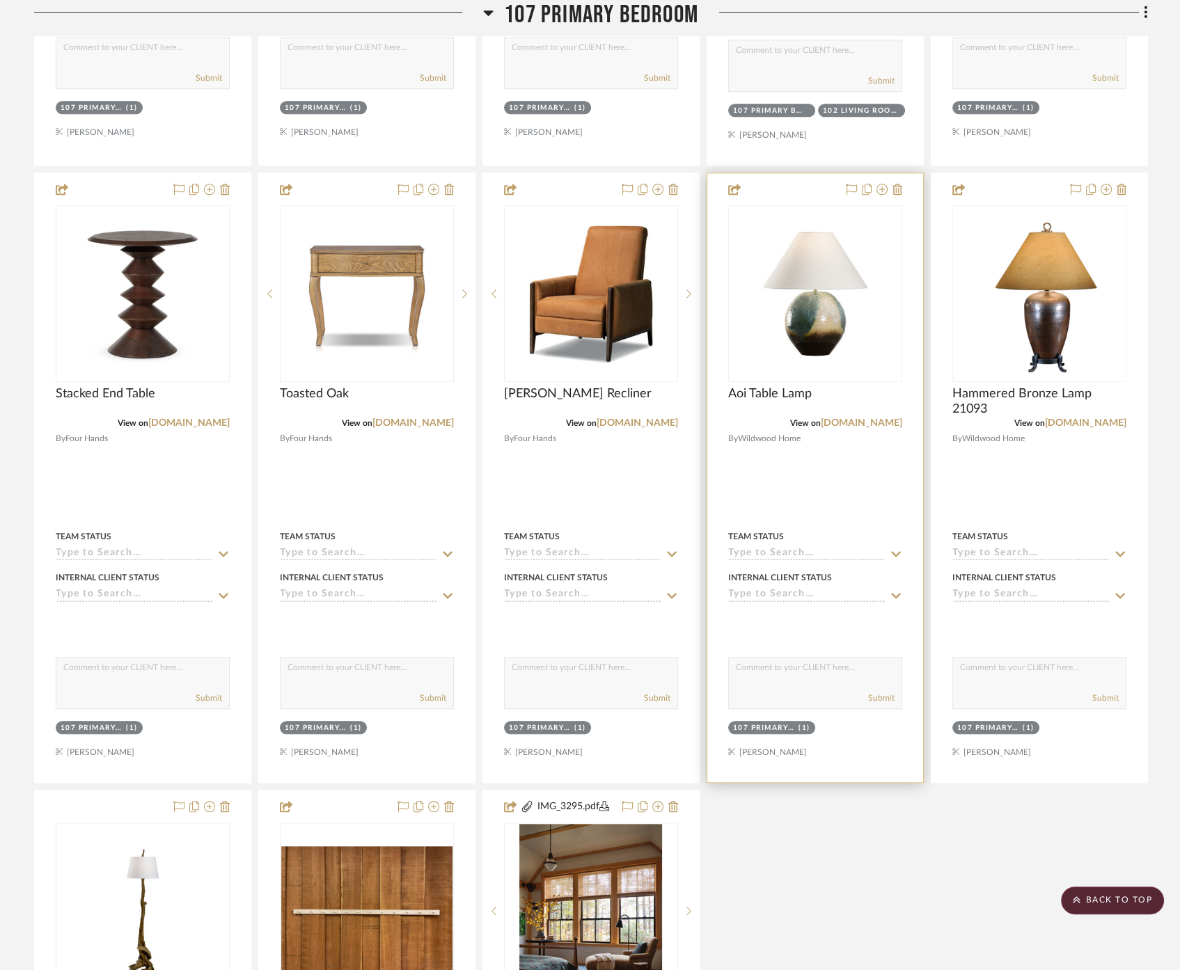
scroll to position [1438, 0]
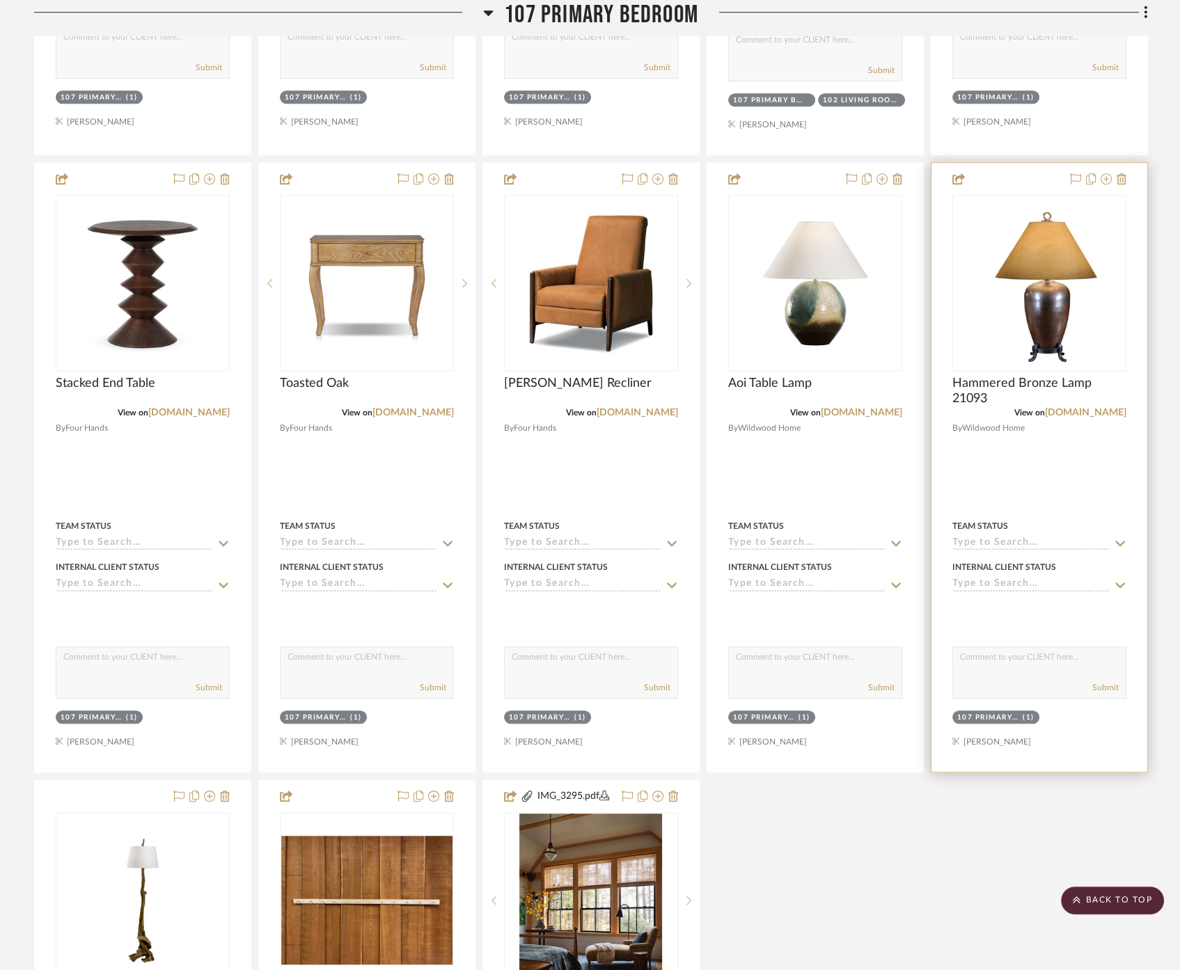
click at [1053, 439] on div at bounding box center [1039, 467] width 216 height 609
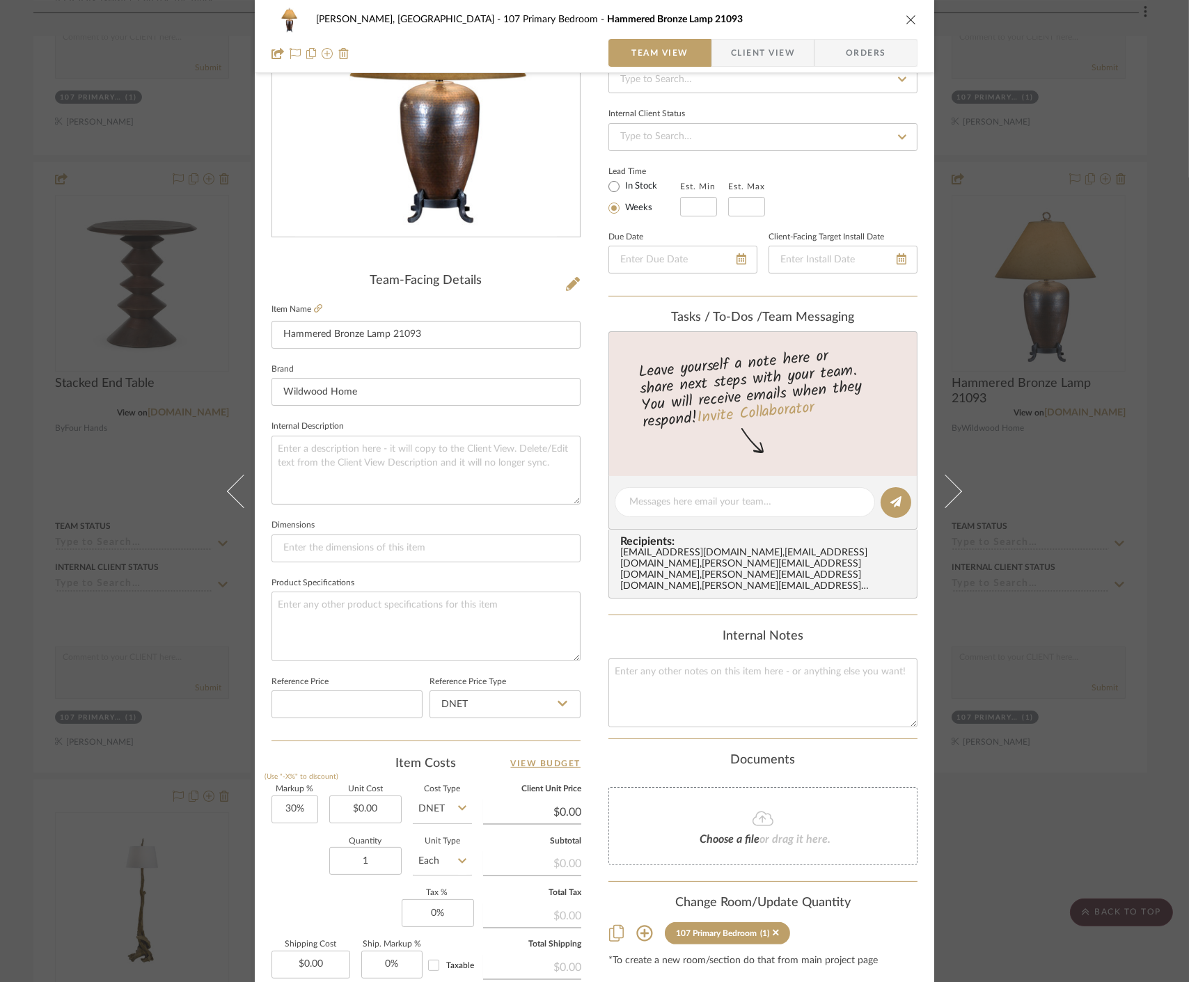
scroll to position [232, 0]
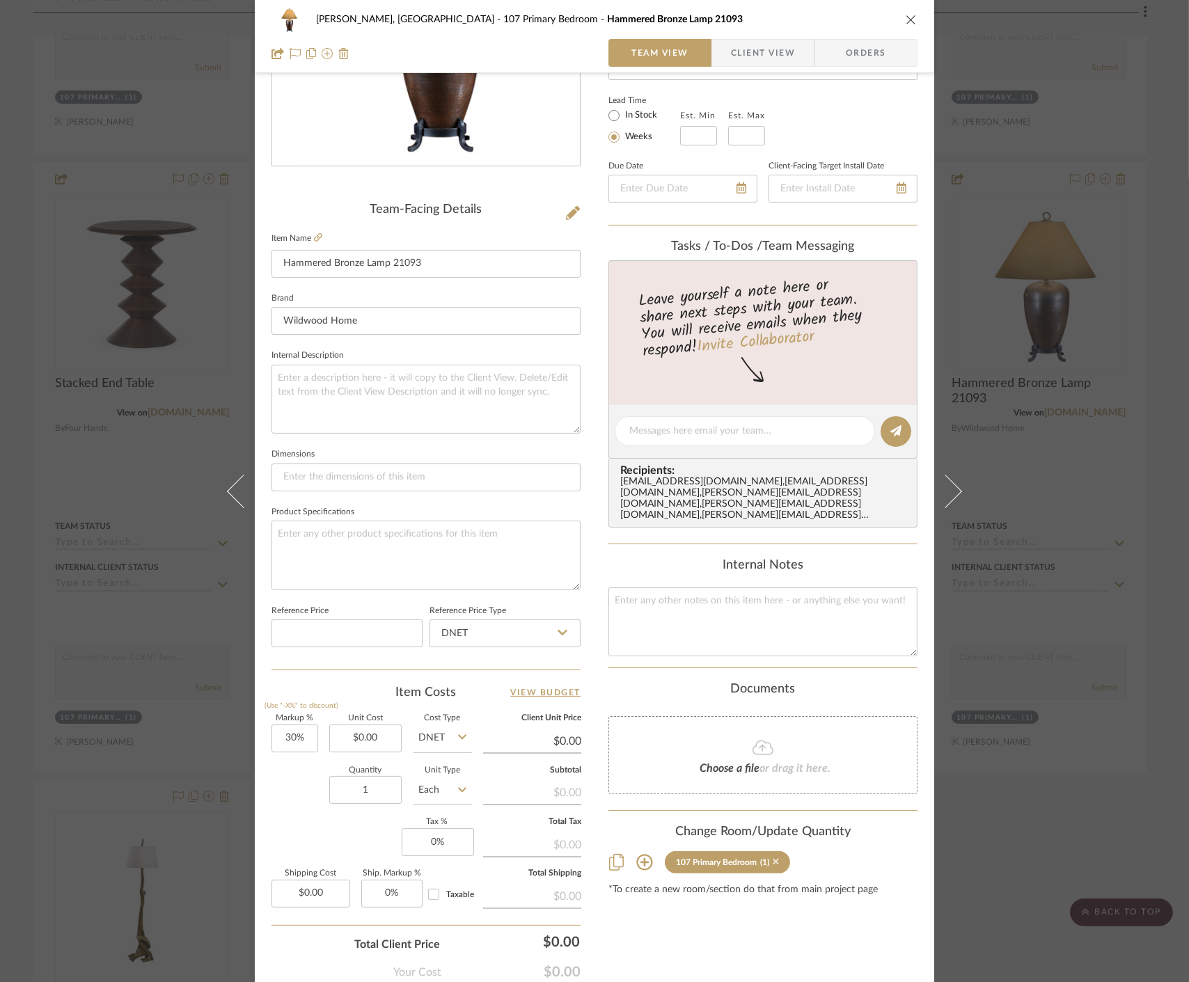
click at [773, 859] on icon at bounding box center [776, 862] width 6 height 6
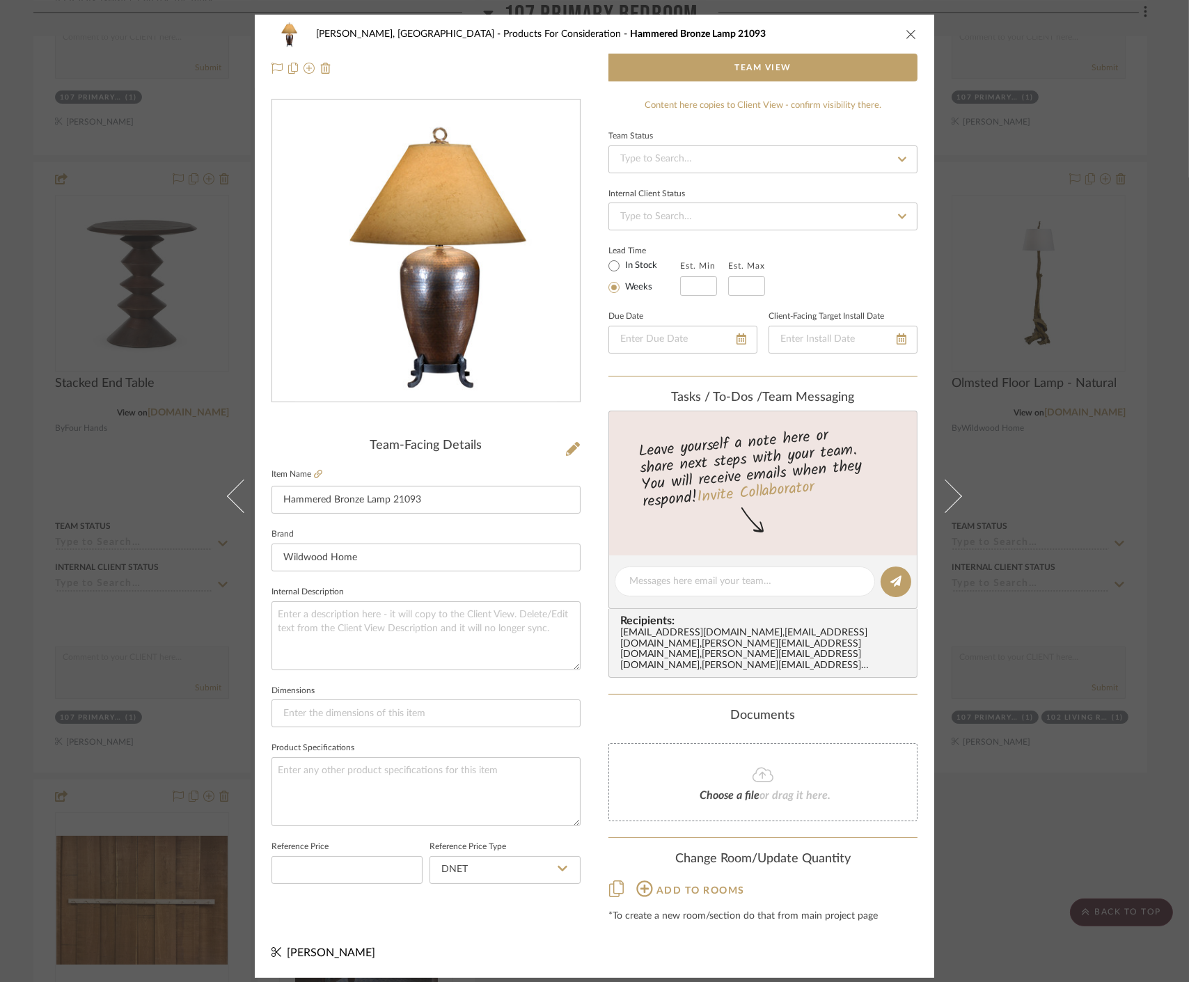
click at [1048, 822] on div "Connolly, Clarkesville Products For Consideration Hammered Bronze Lamp 21093 Te…" at bounding box center [594, 491] width 1189 height 982
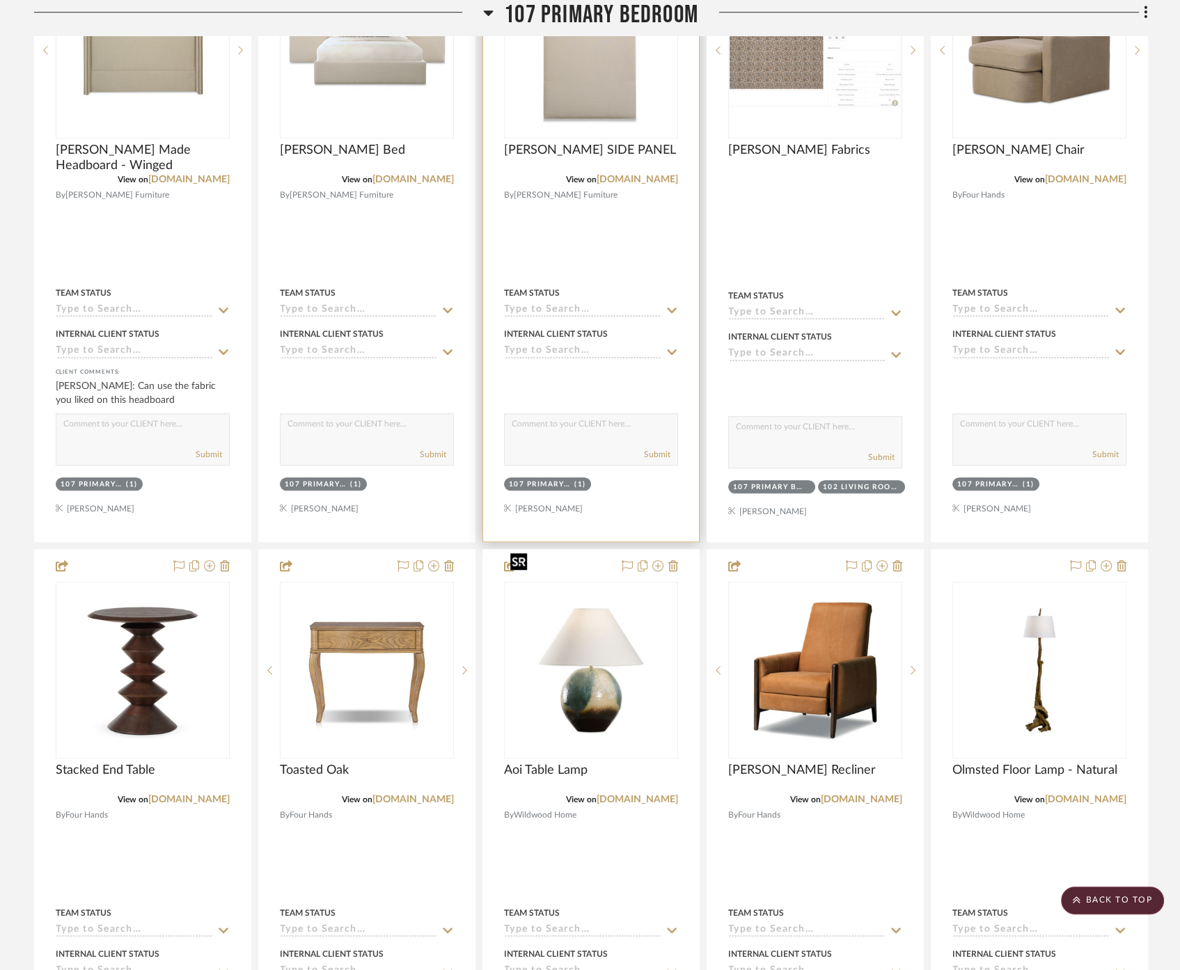
scroll to position [664, 0]
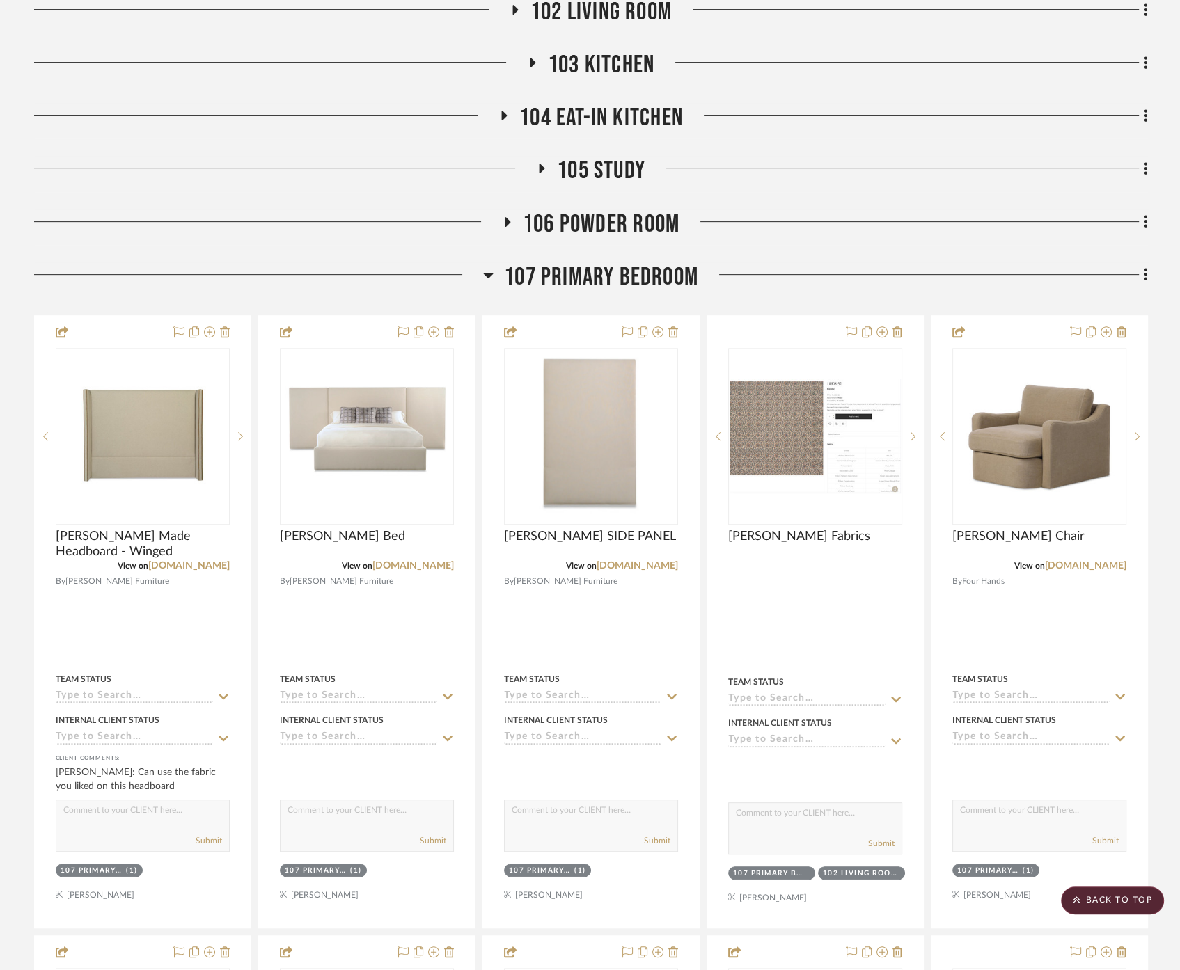
click at [658, 103] on span "104 Eat-In Kitchen" at bounding box center [601, 118] width 164 height 30
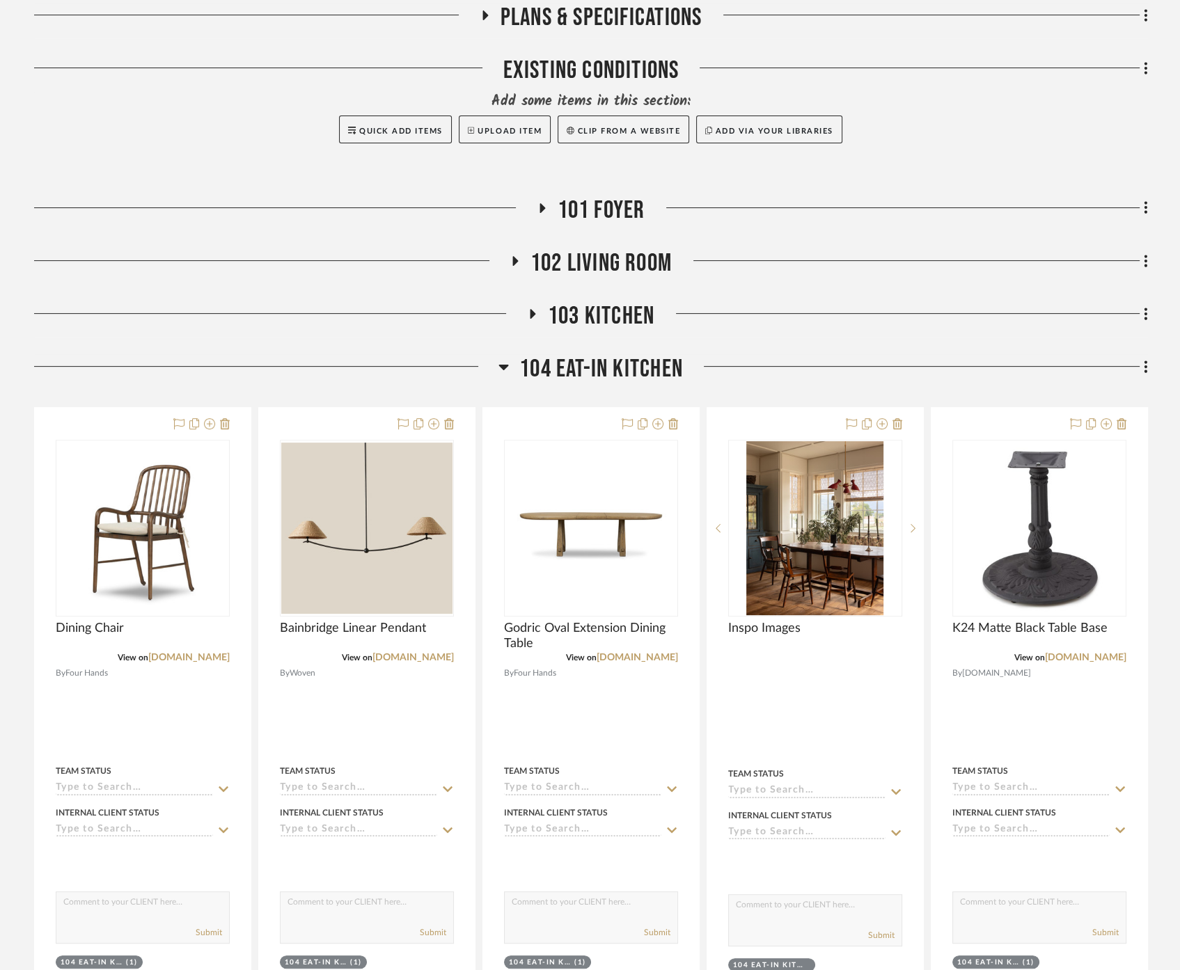
scroll to position [464, 0]
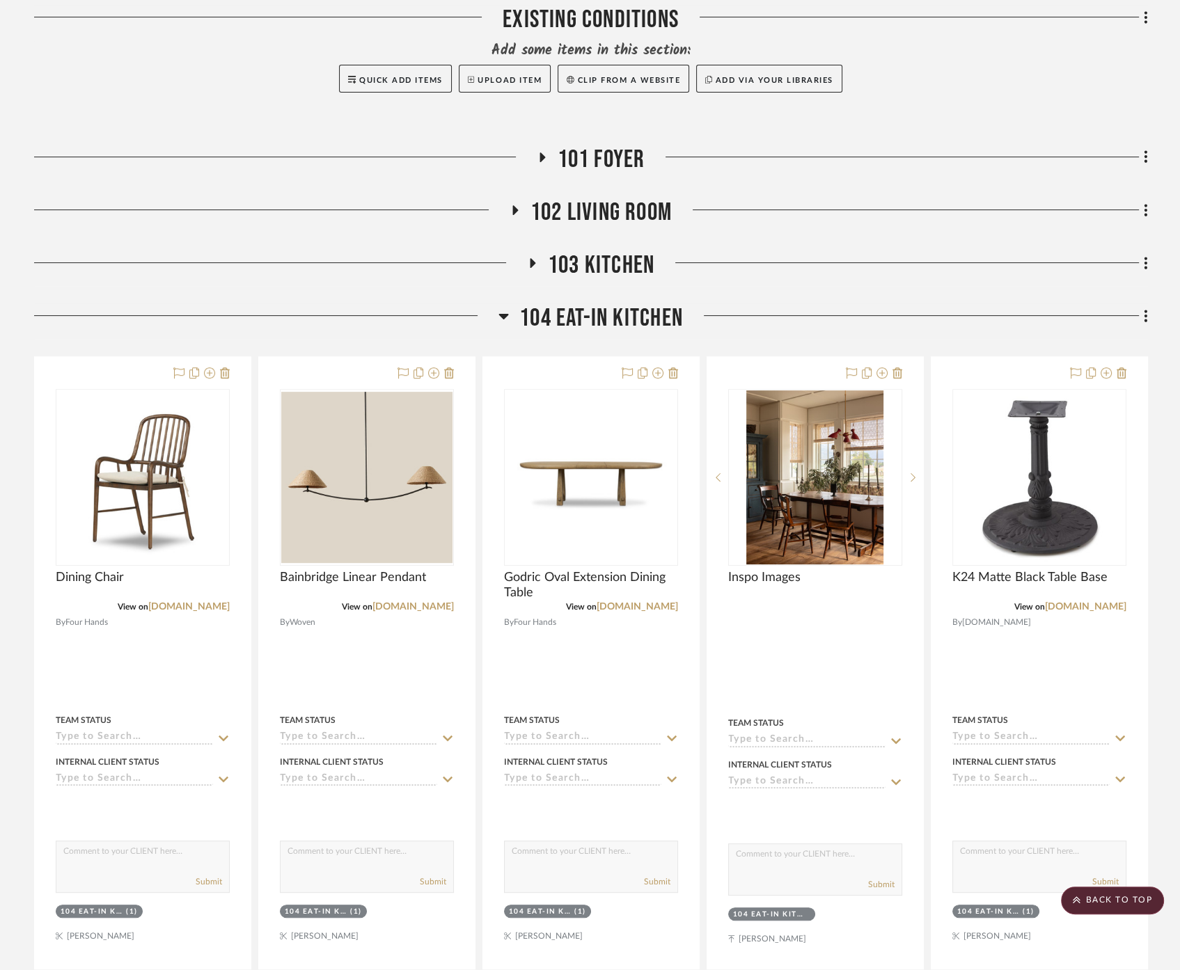
click at [603, 251] on span "103 Kitchen" at bounding box center [601, 266] width 107 height 30
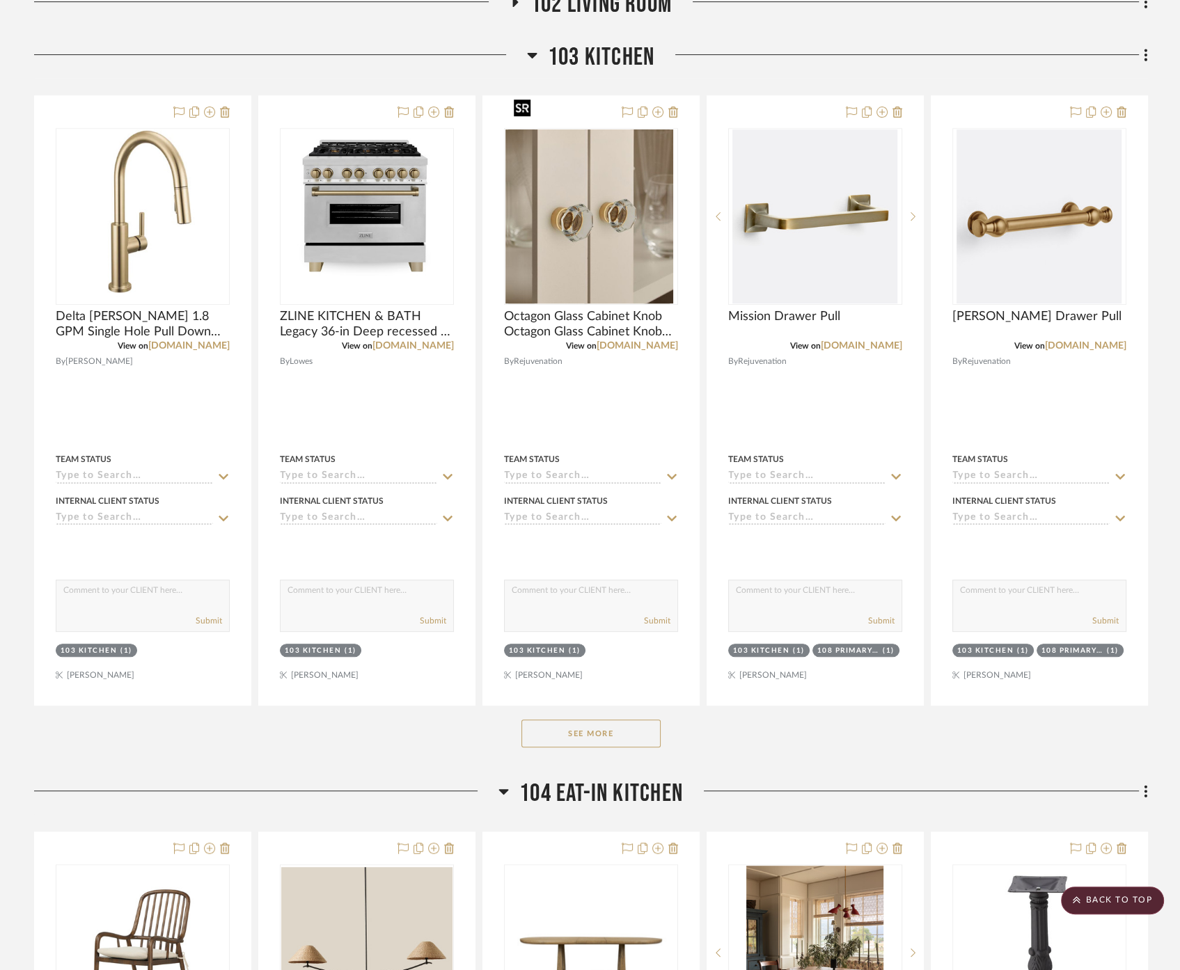
scroll to position [773, 0]
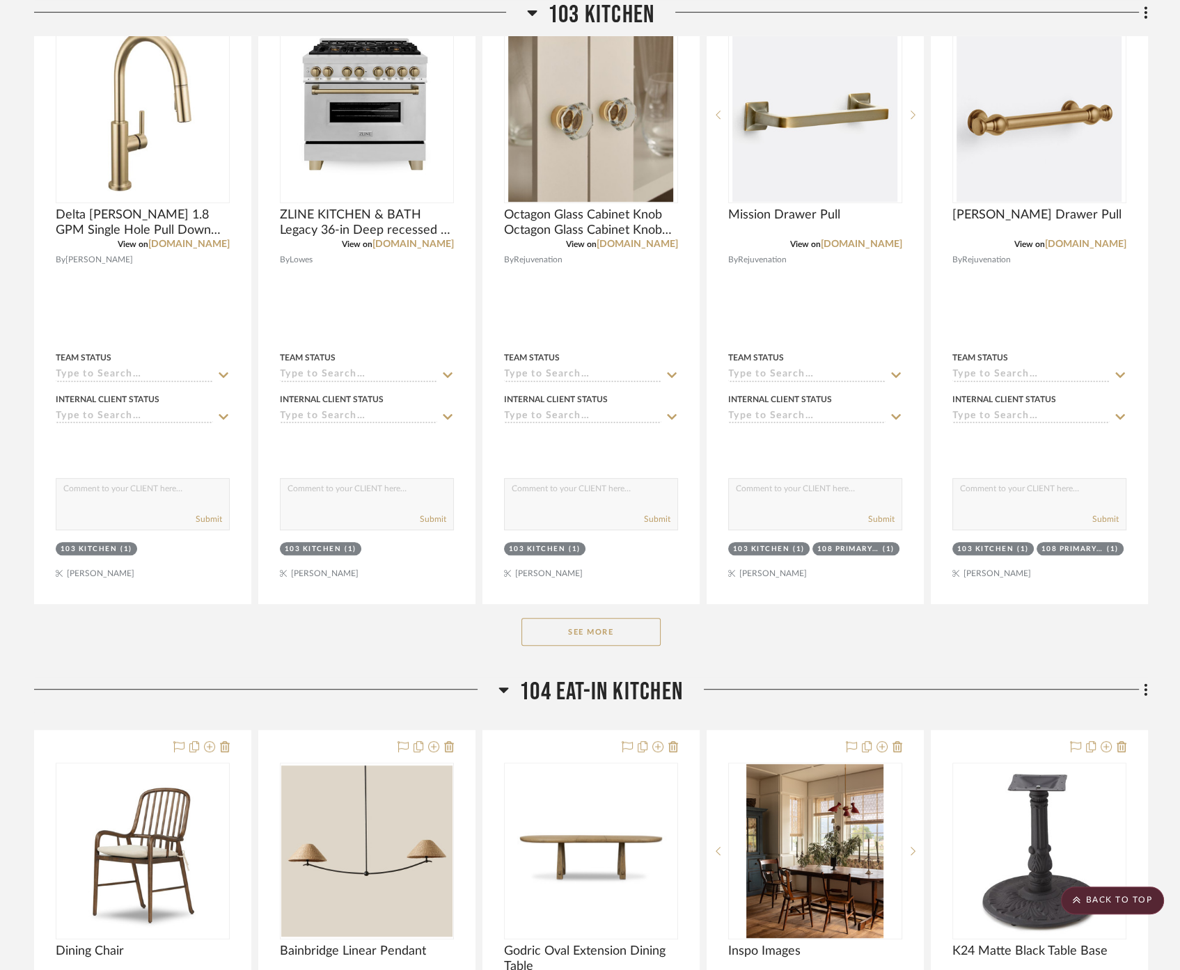
click at [606, 618] on button "See More" at bounding box center [590, 632] width 139 height 28
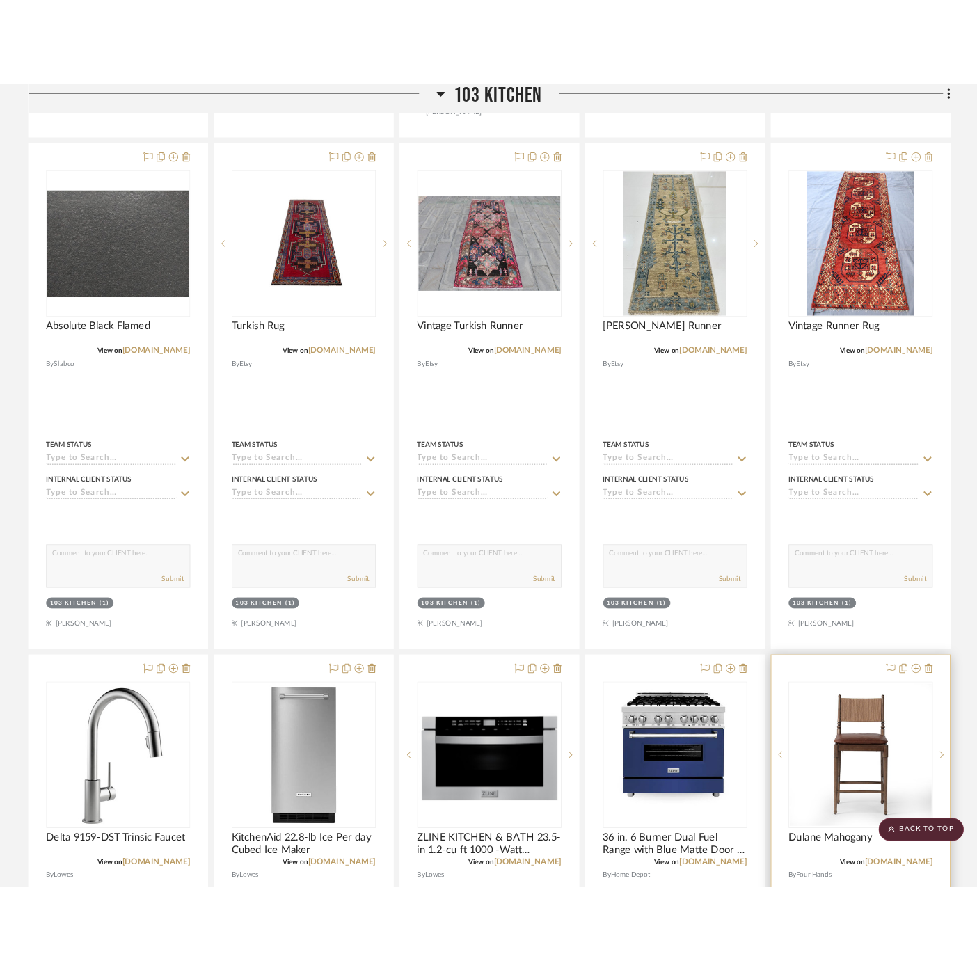
scroll to position [1470, 0]
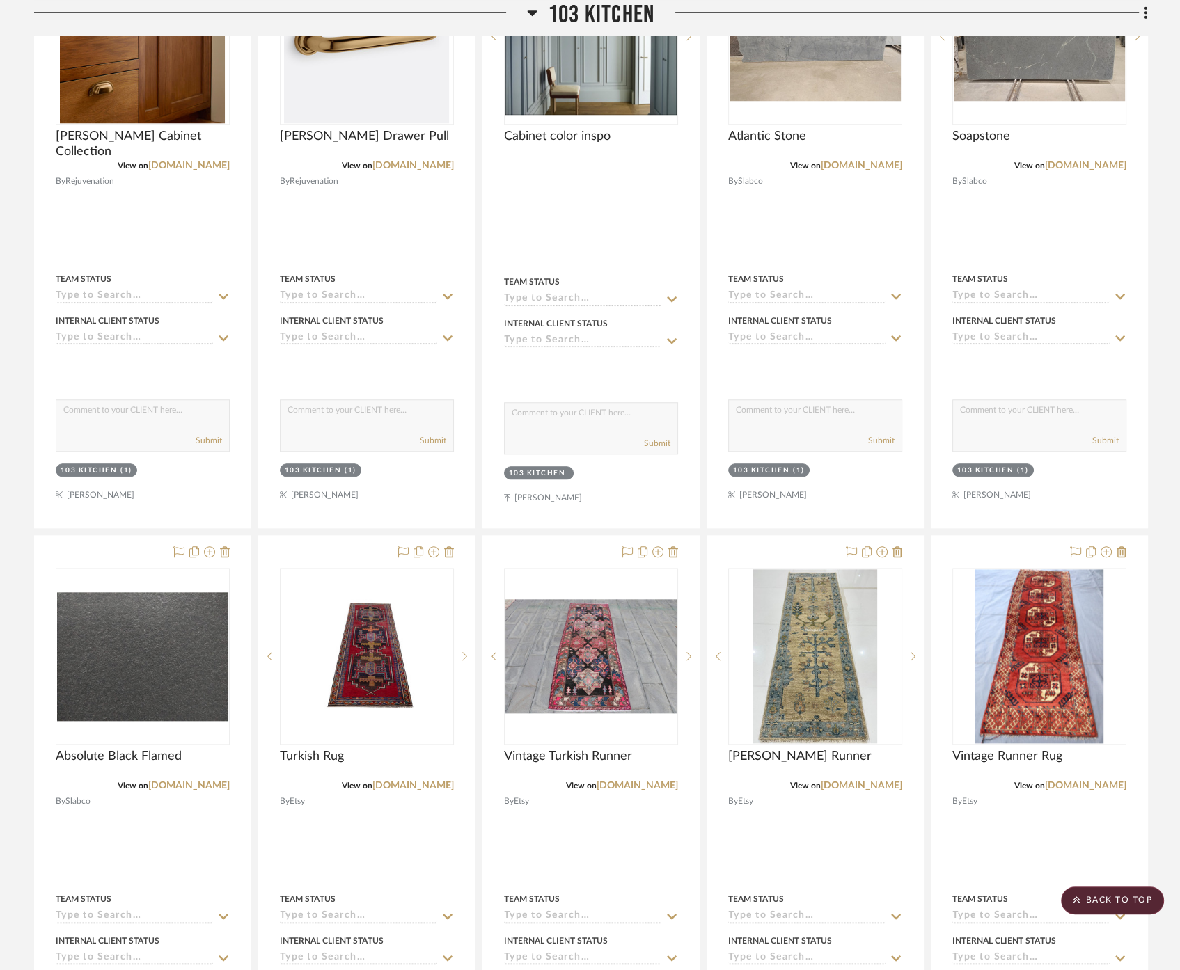
click at [656, 16] on div at bounding box center [900, 18] width 493 height 36
click at [645, 13] on span "103 Kitchen" at bounding box center [601, 15] width 107 height 30
